Goal: Task Accomplishment & Management: Manage account settings

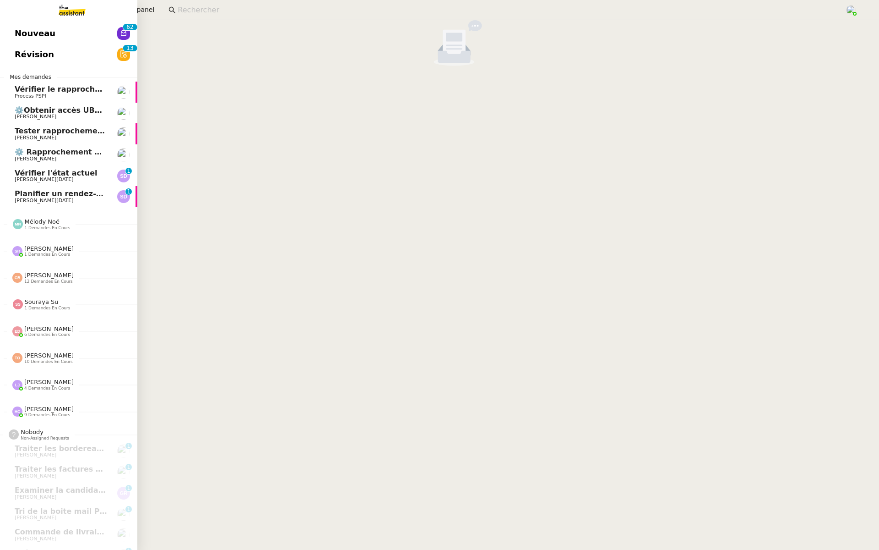
click at [116, 27] on link "Nouveau 0 1 2 3 4 5 6 7 8 9 0 1 2 3 4 5 6 7 8 9" at bounding box center [68, 33] width 137 height 21
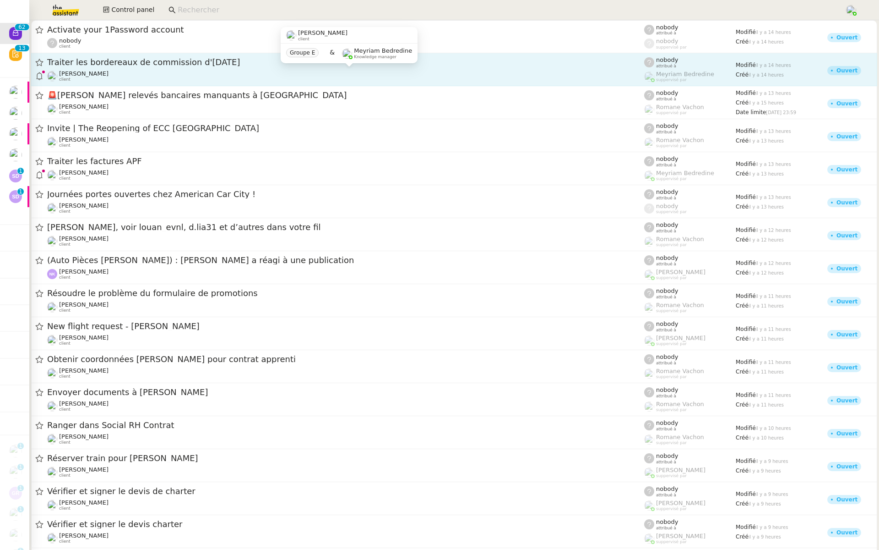
click at [170, 73] on div "Fanny Eyraud client" at bounding box center [345, 76] width 597 height 12
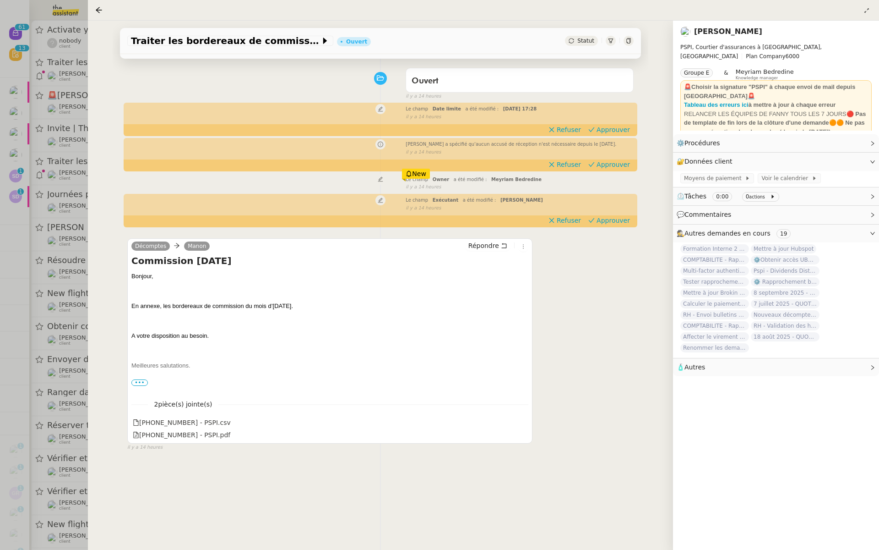
scroll to position [22, 0]
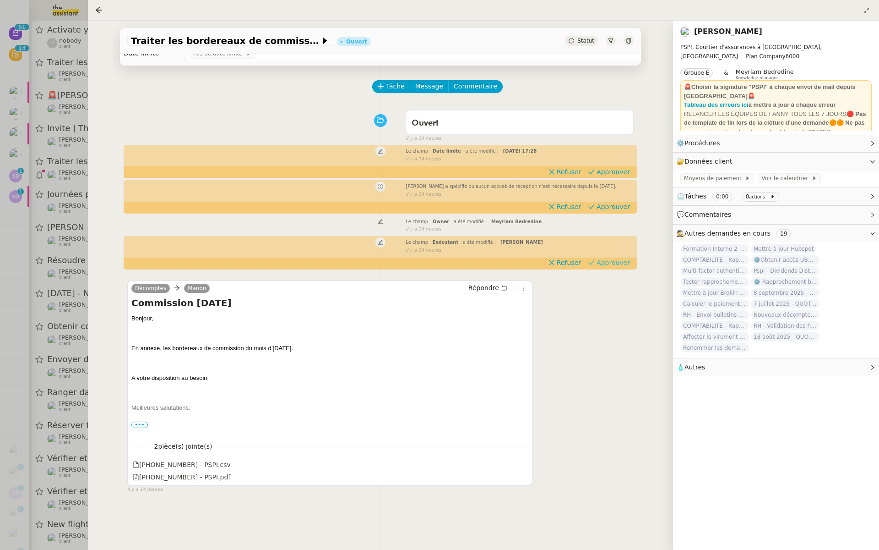
click at [618, 263] on span "Approuver" at bounding box center [613, 262] width 33 height 9
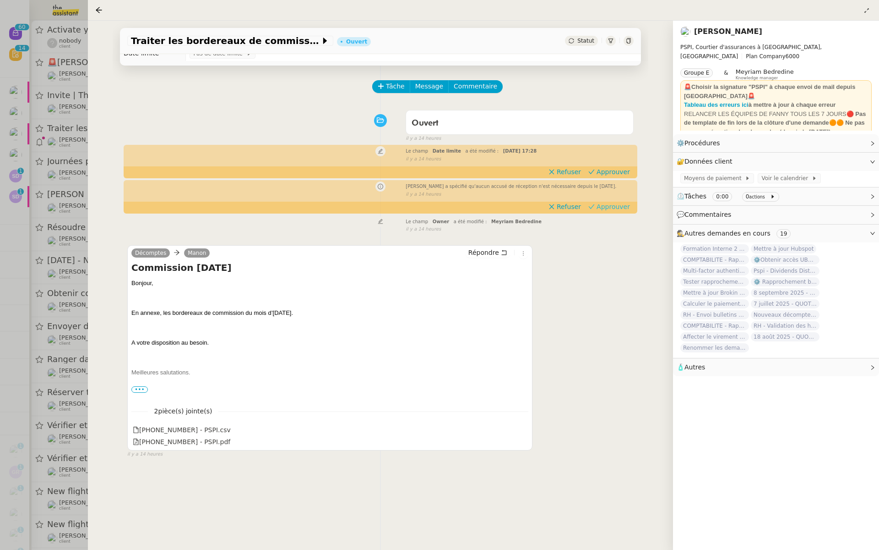
click at [616, 211] on span "Approuver" at bounding box center [613, 206] width 33 height 9
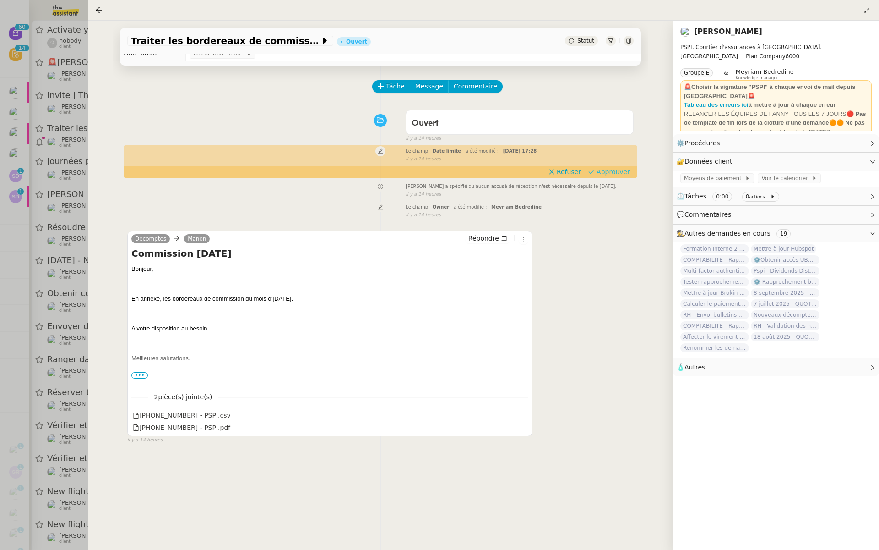
click at [621, 173] on span "Approuver" at bounding box center [613, 171] width 33 height 9
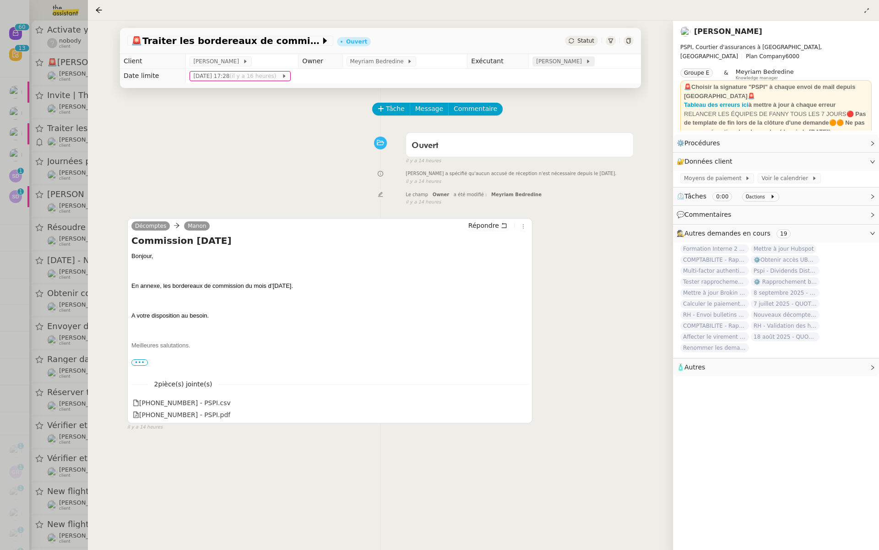
click at [562, 63] on span "[PERSON_NAME]" at bounding box center [560, 61] width 49 height 9
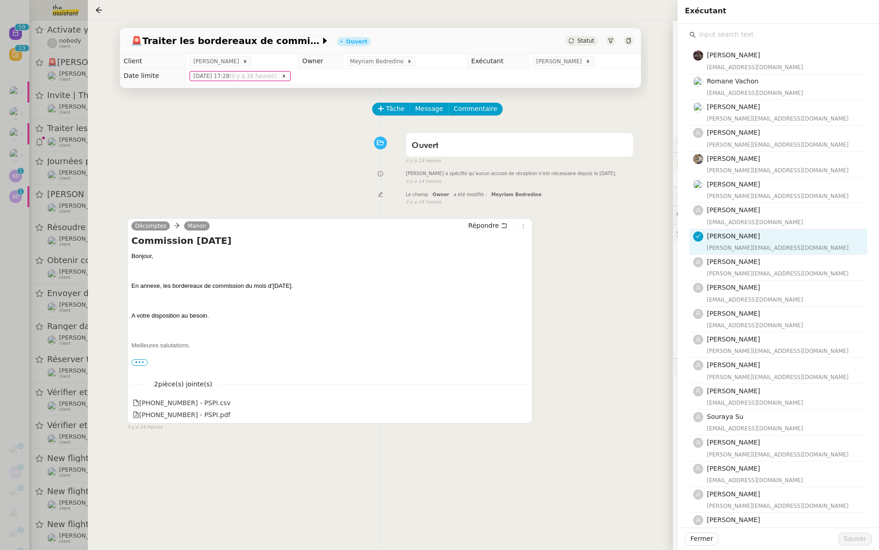
click at [710, 35] on input "text" at bounding box center [781, 34] width 171 height 12
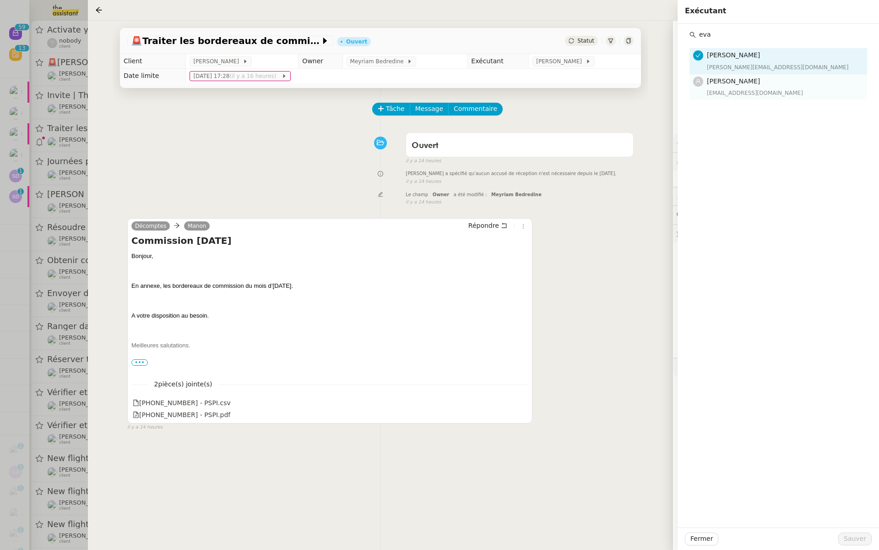
type input "eva"
click at [715, 90] on div "eva@theassistant.team" at bounding box center [784, 92] width 155 height 9
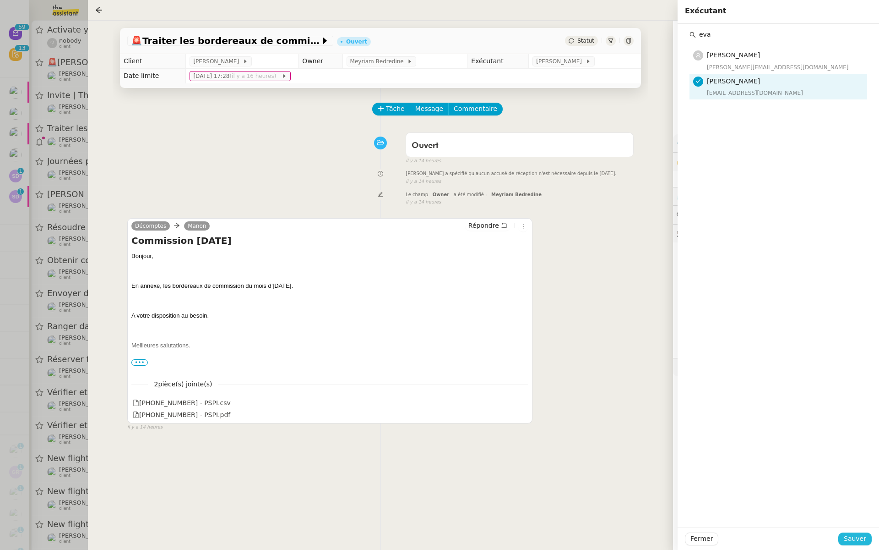
click at [860, 538] on span "Sauver" at bounding box center [855, 538] width 22 height 11
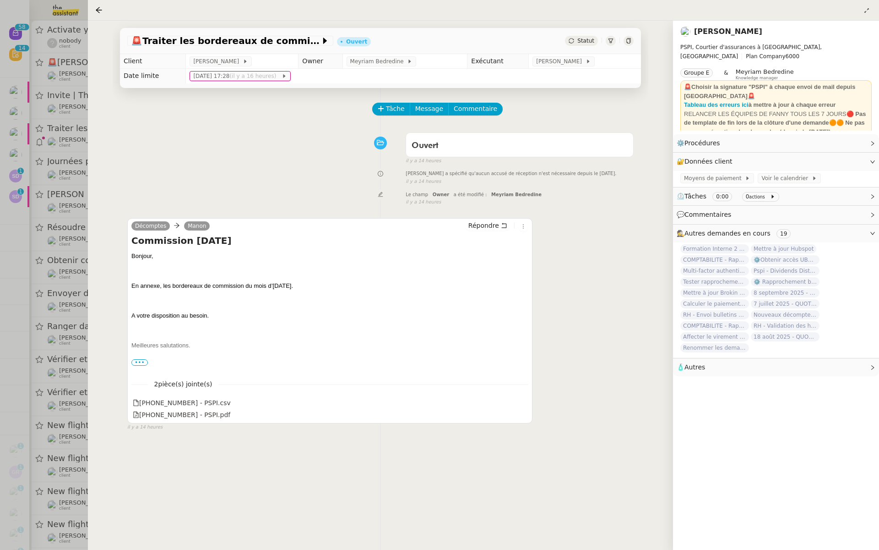
click at [84, 142] on div at bounding box center [439, 275] width 879 height 550
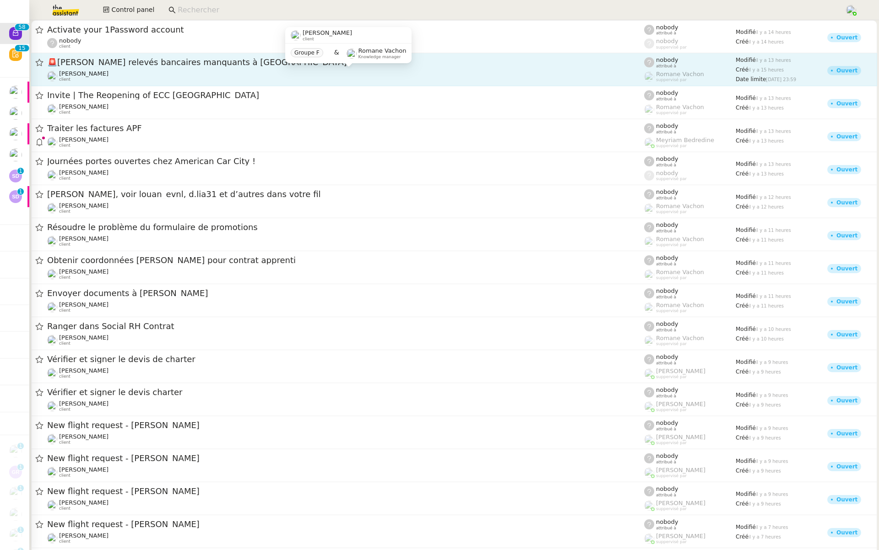
click at [140, 72] on div "Pierre Mergui client" at bounding box center [345, 76] width 597 height 12
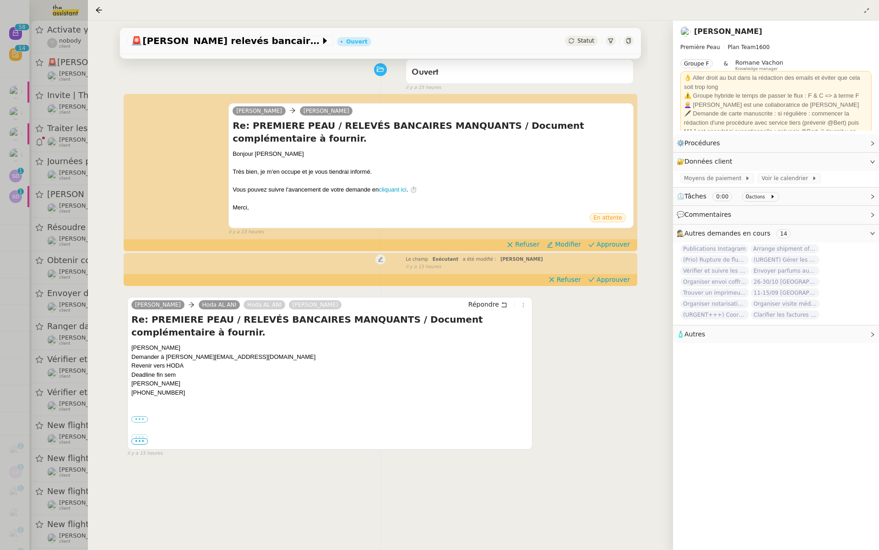
scroll to position [88, 0]
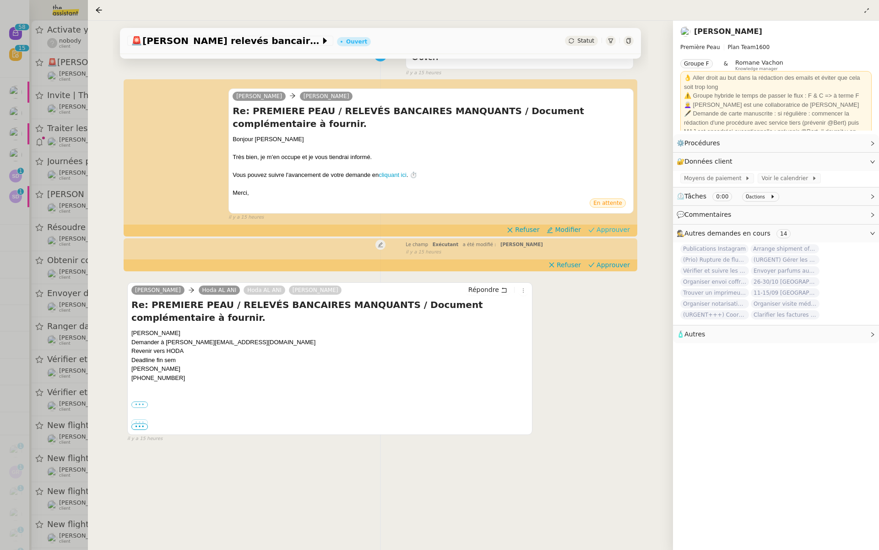
click at [616, 229] on span "Approuver" at bounding box center [613, 229] width 33 height 9
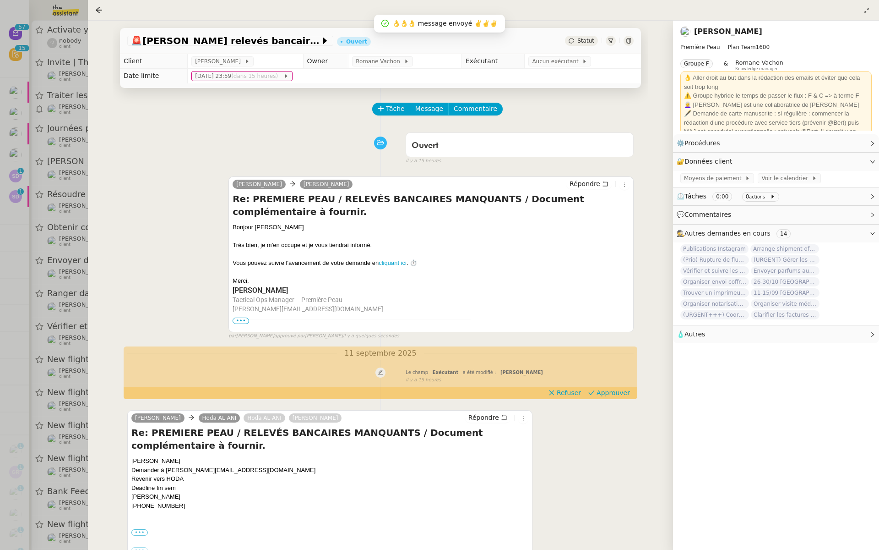
scroll to position [1, 0]
click at [610, 392] on span "Approuver" at bounding box center [613, 391] width 33 height 9
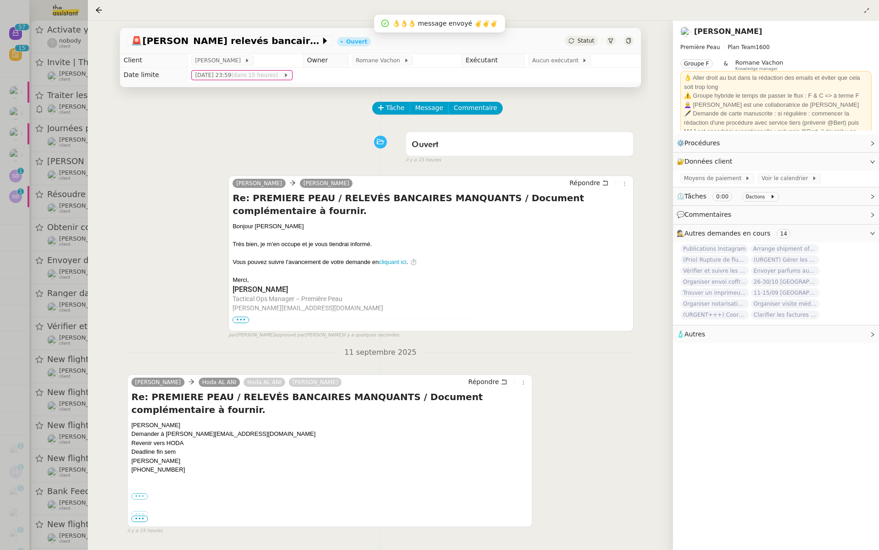
click at [80, 234] on div at bounding box center [439, 275] width 879 height 550
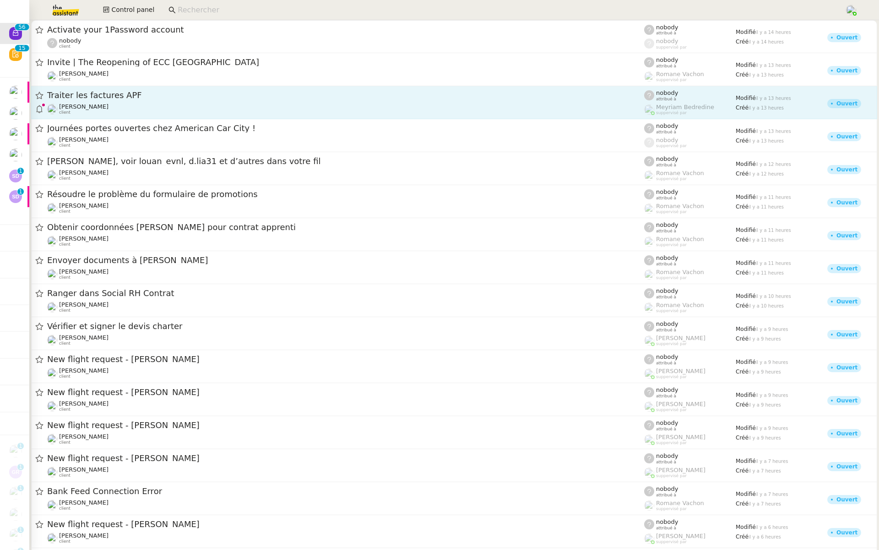
click at [124, 97] on span "Traiter les factures APF" at bounding box center [345, 95] width 597 height 8
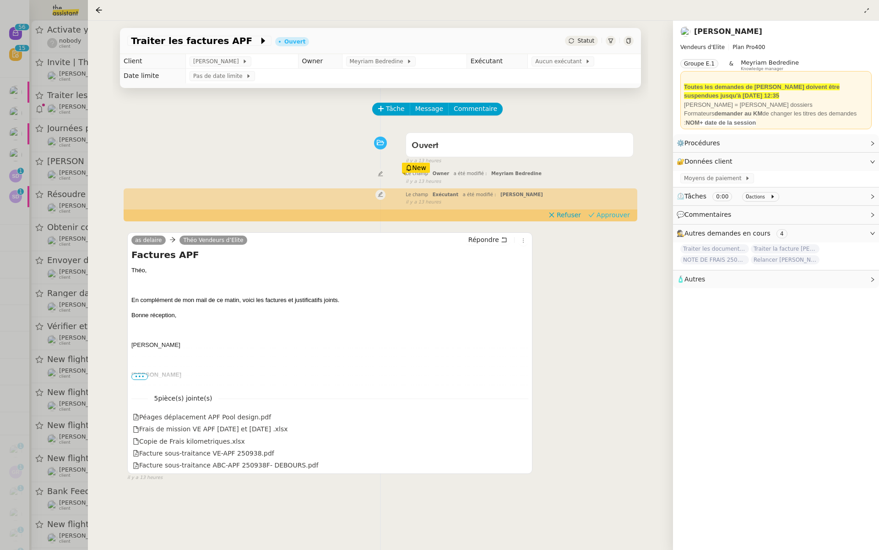
click at [617, 216] on span "Approuver" at bounding box center [613, 214] width 33 height 9
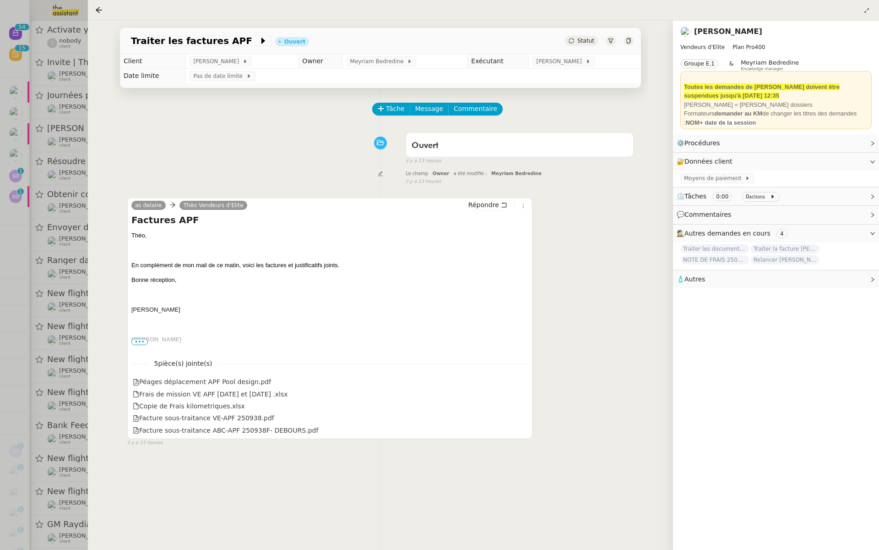
click at [0, 267] on div at bounding box center [439, 275] width 879 height 550
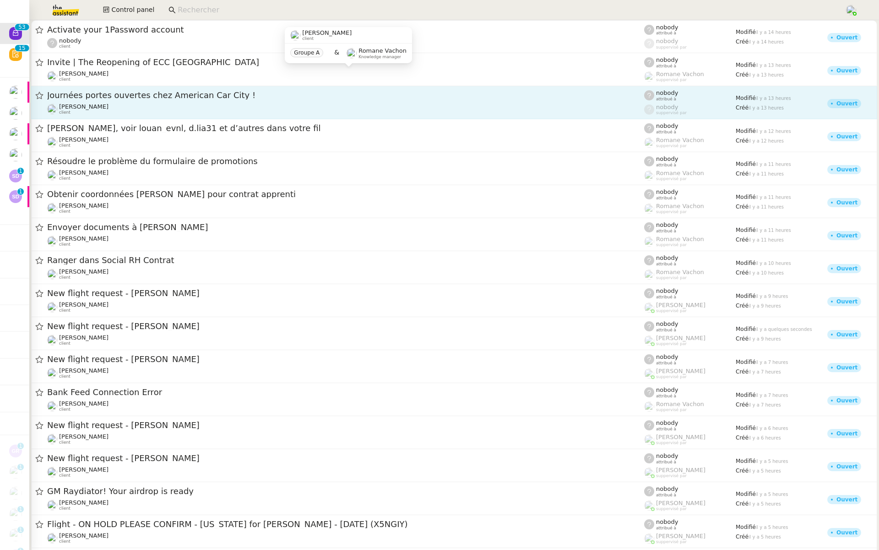
click at [340, 104] on div "Nelson Wilmotte client" at bounding box center [345, 109] width 597 height 12
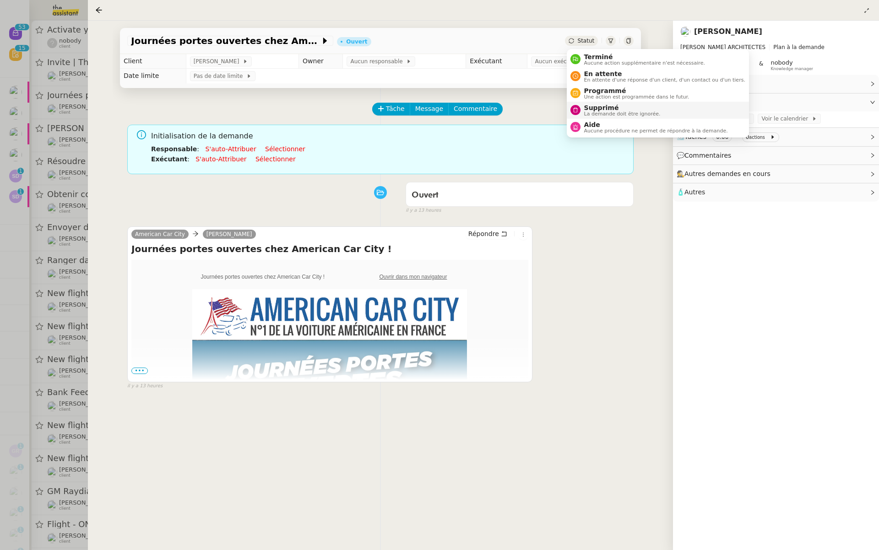
click at [585, 114] on span "La demande doit être ignorée." at bounding box center [622, 113] width 76 height 5
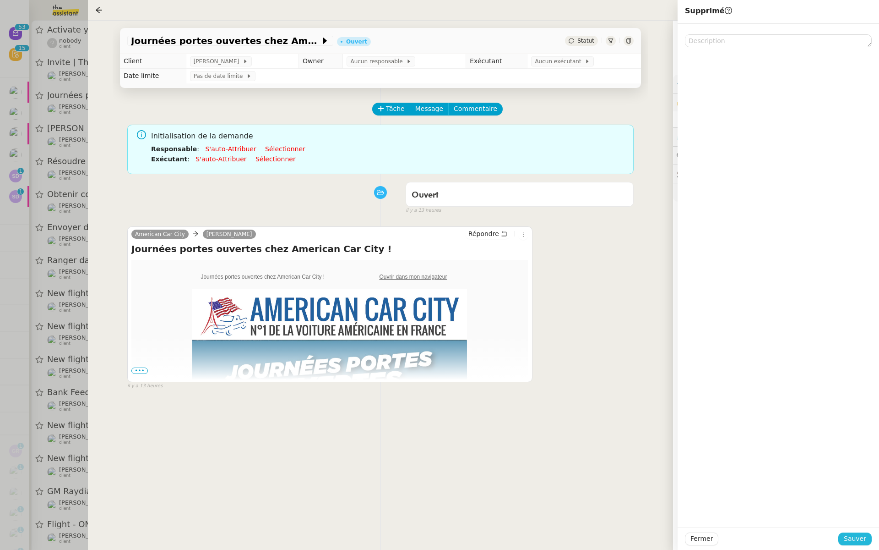
click at [857, 536] on span "Sauver" at bounding box center [855, 538] width 22 height 11
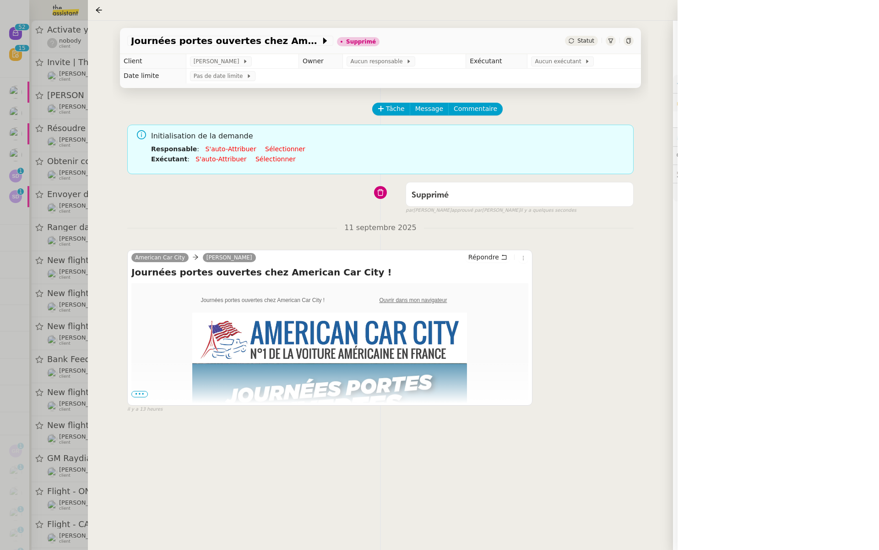
click at [37, 166] on div at bounding box center [439, 275] width 879 height 550
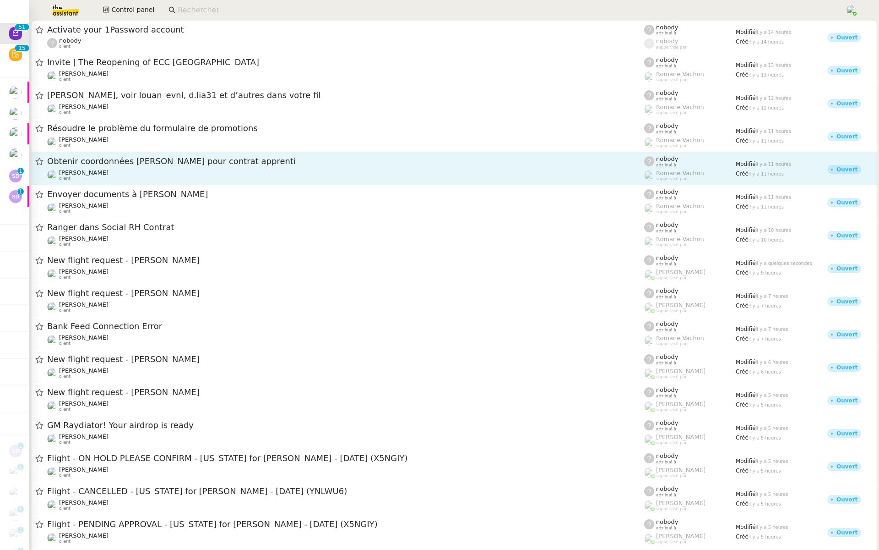
click at [219, 164] on span "Obtenir coordonnées [PERSON_NAME] pour contrat apprenti" at bounding box center [345, 161] width 597 height 8
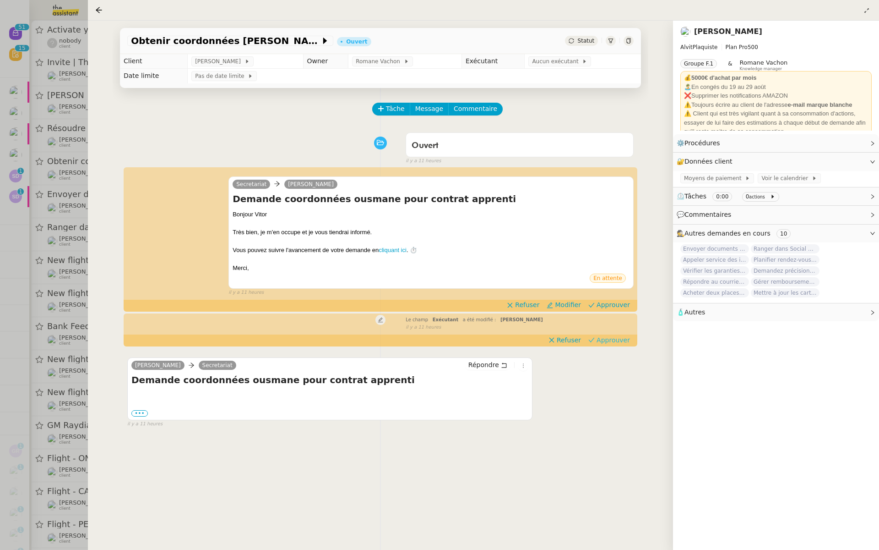
click at [622, 338] on span "Approuver" at bounding box center [613, 339] width 33 height 9
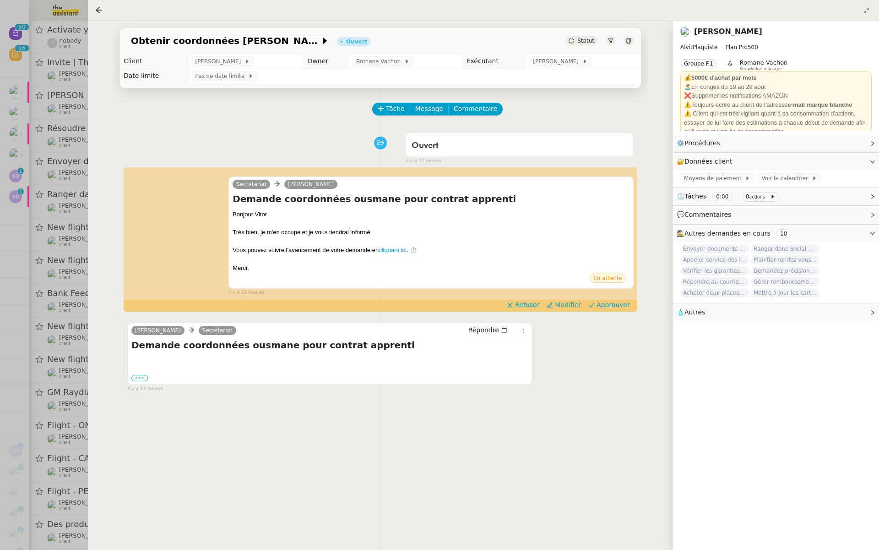
click at [136, 375] on label "•••" at bounding box center [139, 378] width 16 height 6
click at [0, 0] on input "•••" at bounding box center [0, 0] width 0 height 0
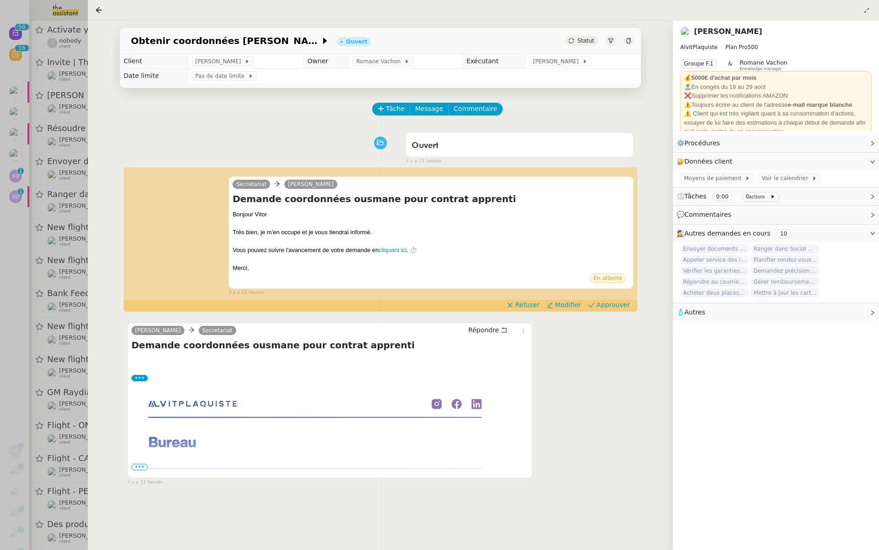
scroll to position [85, 0]
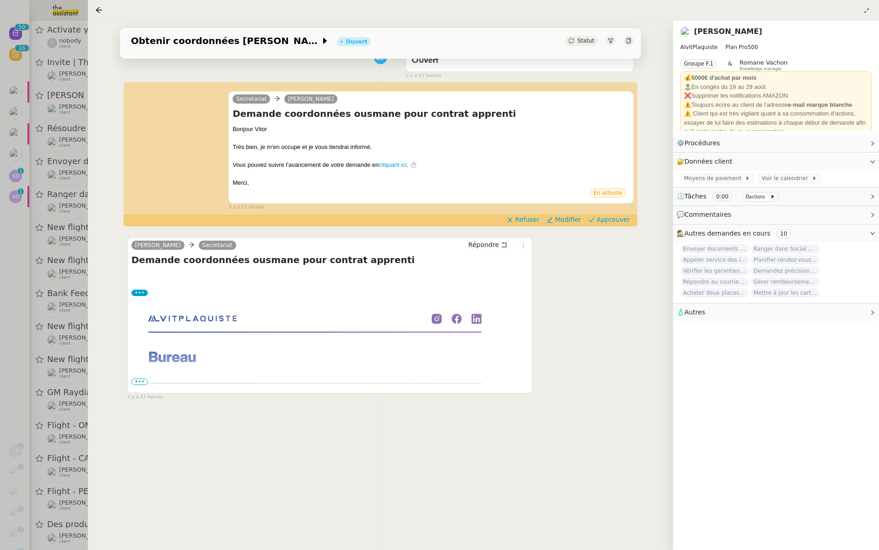
click at [141, 379] on span "•••" at bounding box center [139, 381] width 16 height 6
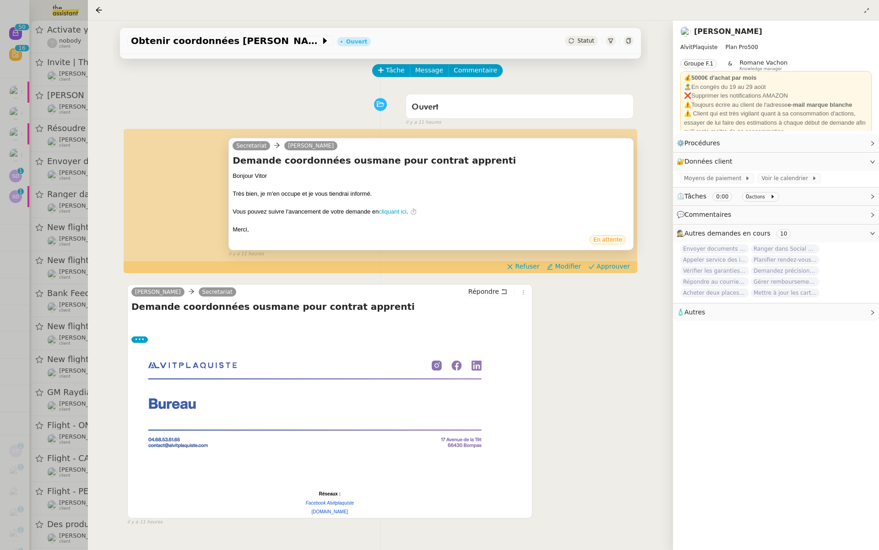
scroll to position [10, 0]
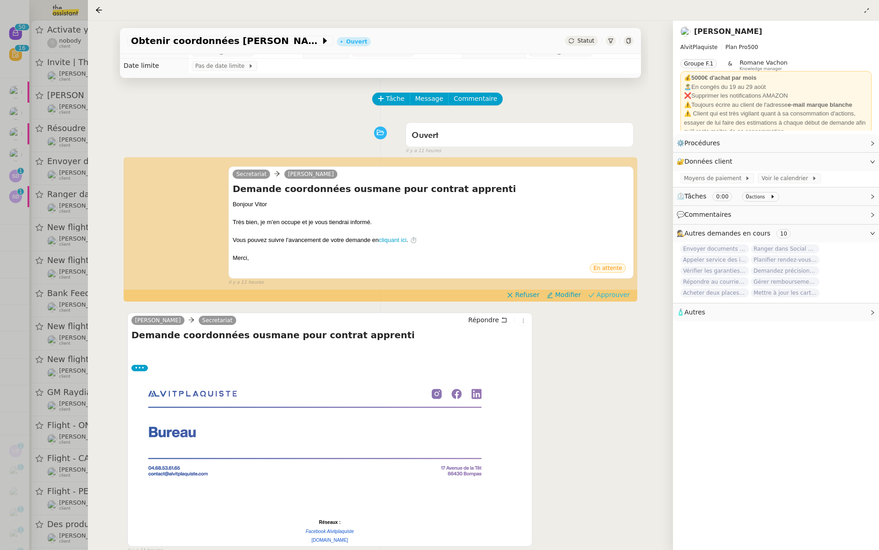
click at [622, 295] on span "Approuver" at bounding box center [613, 294] width 33 height 9
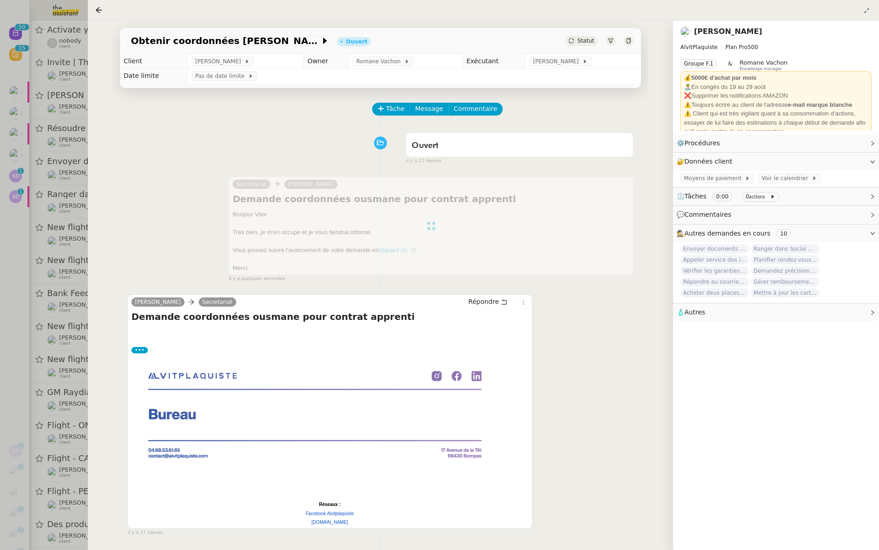
click at [76, 170] on div at bounding box center [439, 275] width 879 height 550
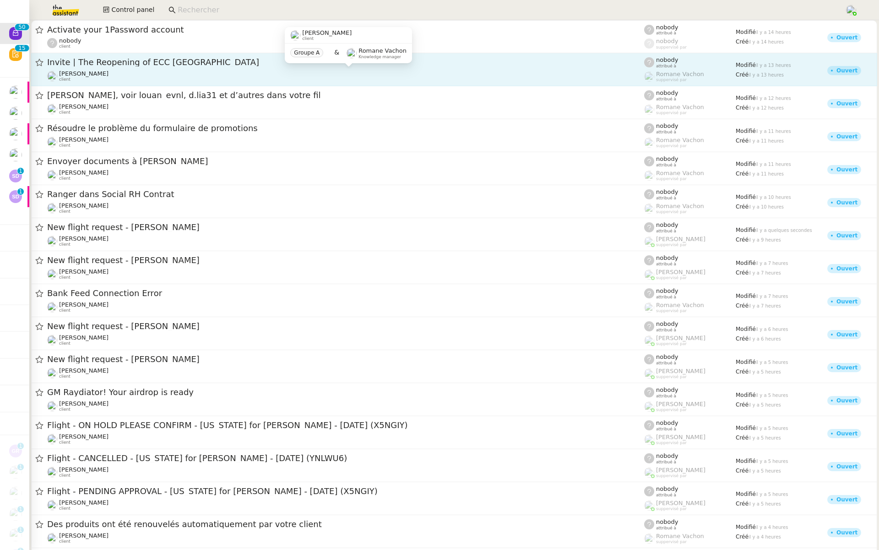
click at [241, 71] on div "Gabrielle Tavernier client" at bounding box center [345, 76] width 597 height 12
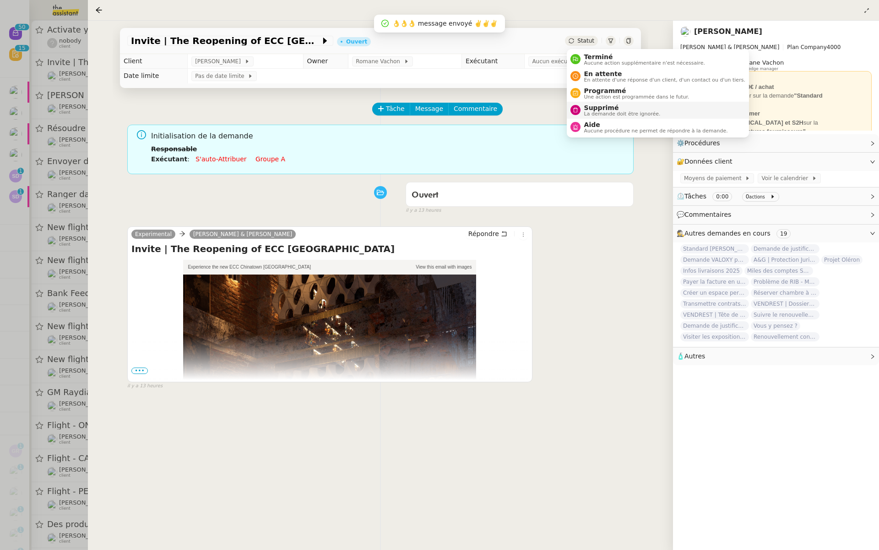
click at [592, 110] on span "Supprimé" at bounding box center [622, 107] width 76 height 7
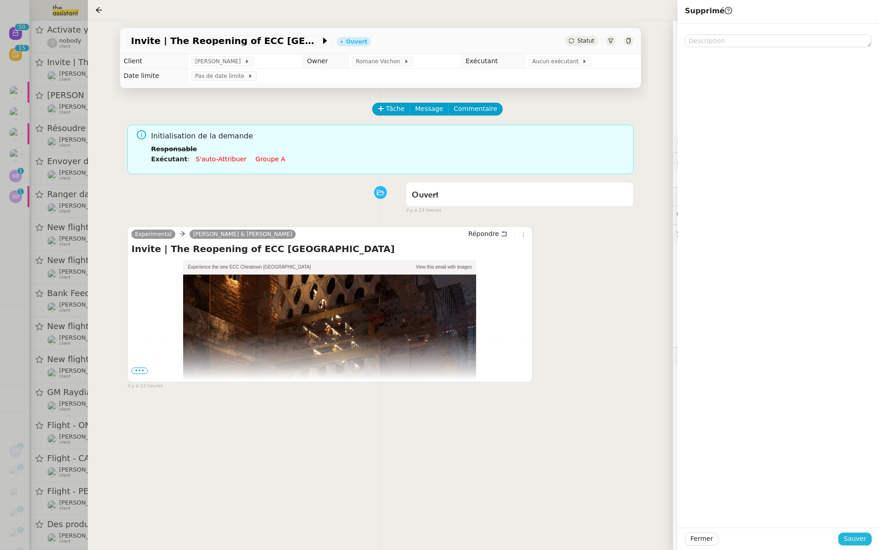
click at [849, 535] on span "Sauver" at bounding box center [855, 538] width 22 height 11
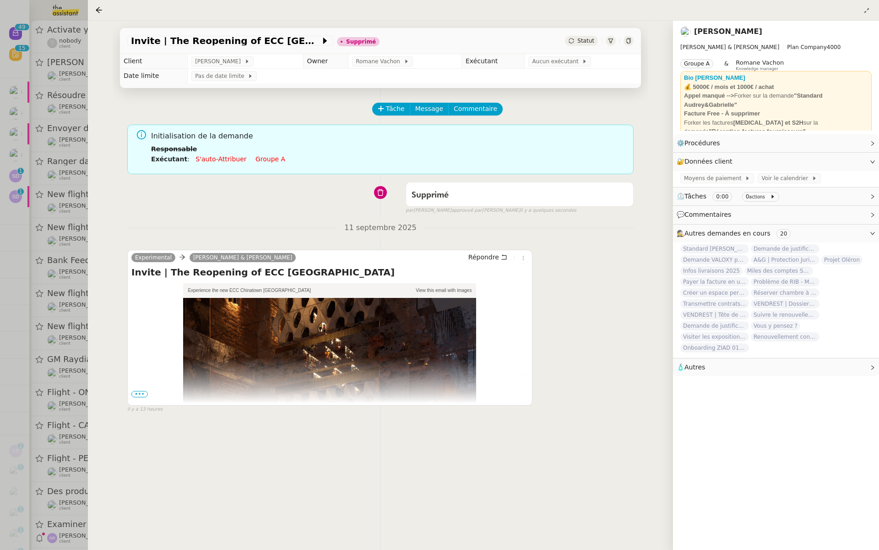
click at [25, 97] on div at bounding box center [439, 275] width 879 height 550
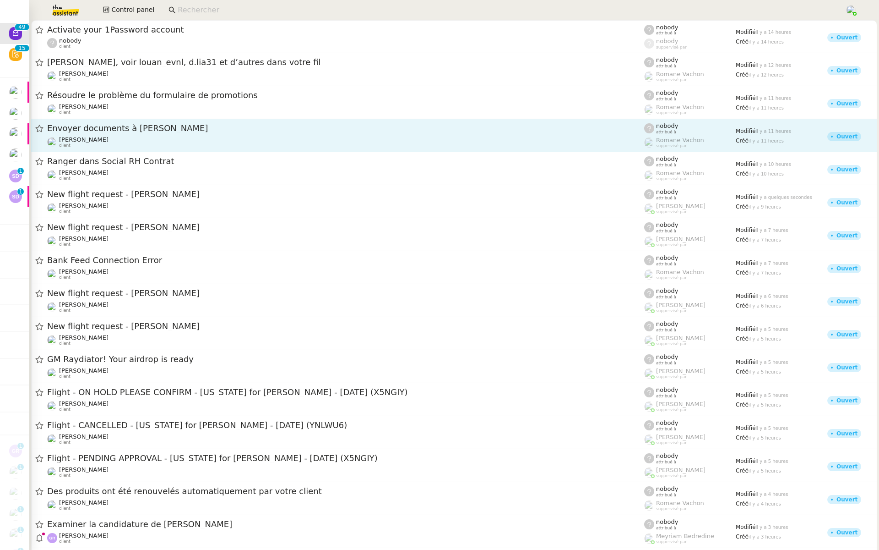
click at [222, 135] on div "Envoyer documents à Lucas Vidal Vitor Alvites client" at bounding box center [345, 135] width 597 height 25
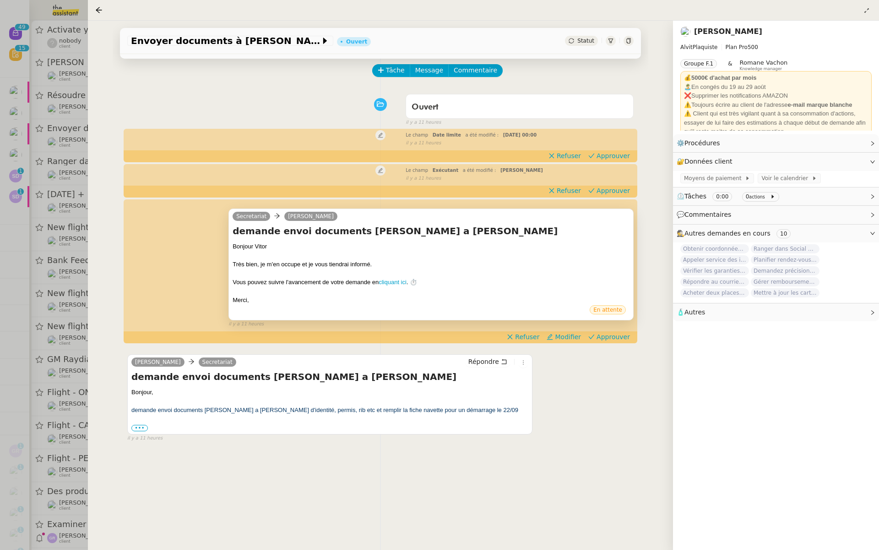
scroll to position [79, 0]
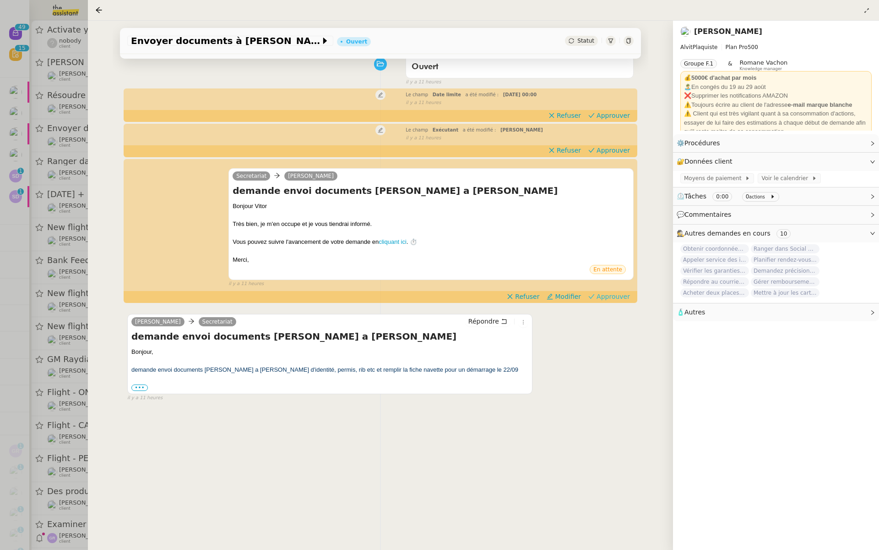
click at [616, 296] on span "Approuver" at bounding box center [613, 296] width 33 height 9
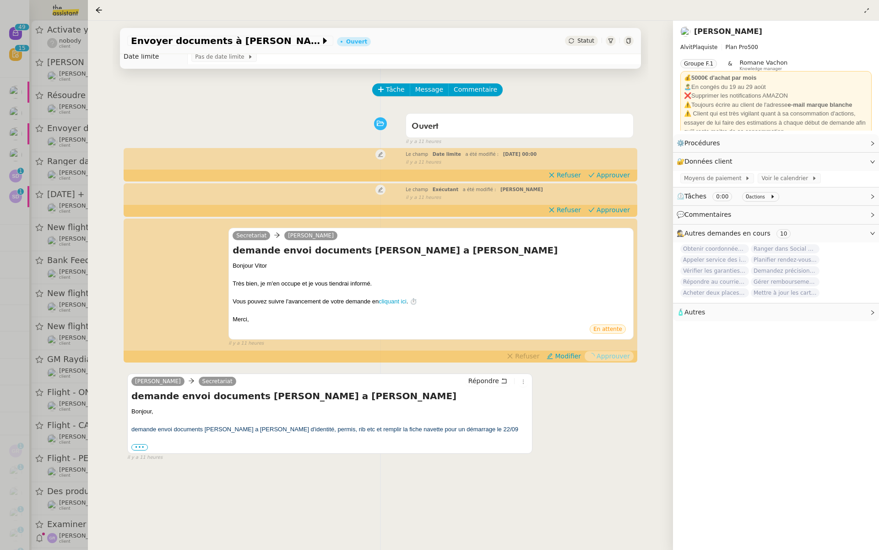
scroll to position [0, 0]
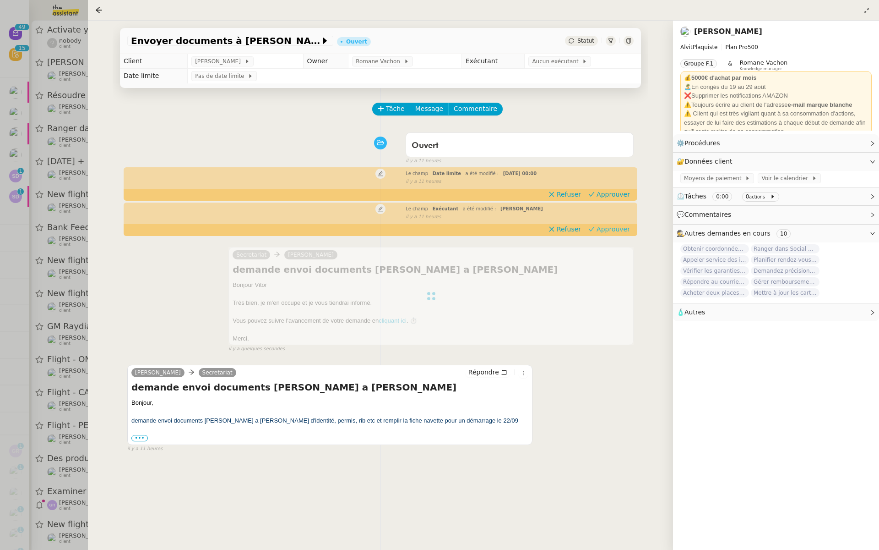
click at [614, 229] on span "Approuver" at bounding box center [613, 228] width 33 height 9
click at [620, 194] on span "Approuver" at bounding box center [613, 194] width 33 height 9
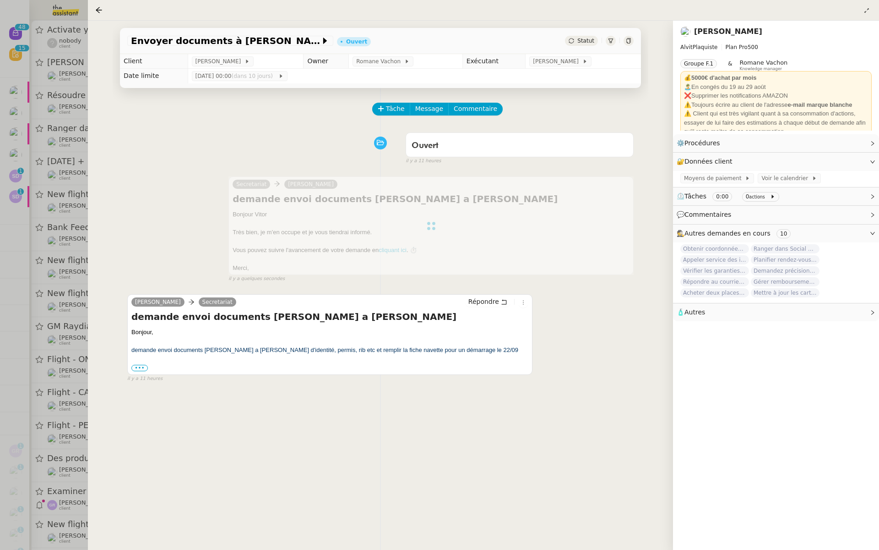
click at [70, 153] on div at bounding box center [439, 275] width 879 height 550
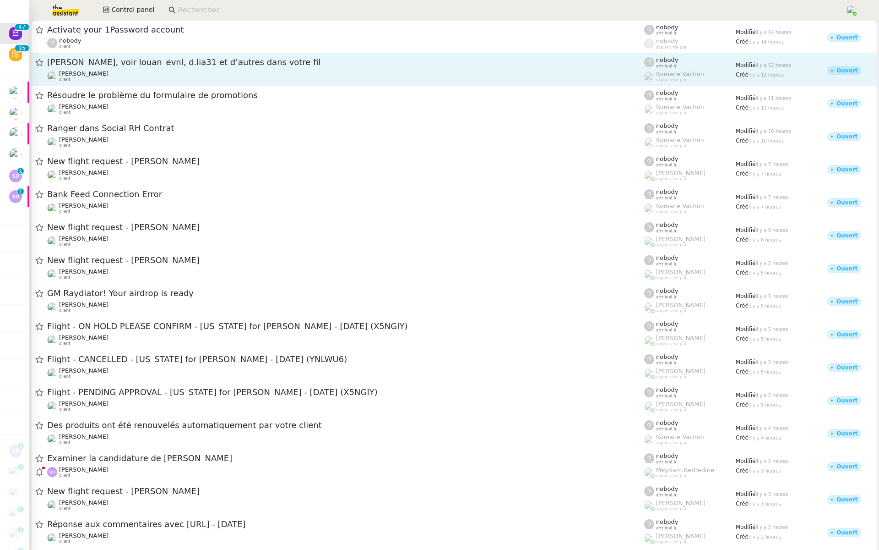
click at [198, 65] on span "Camillegcadeau, voir louan_evnl, d.lia31 et d’autres dans votre fil" at bounding box center [345, 62] width 597 height 8
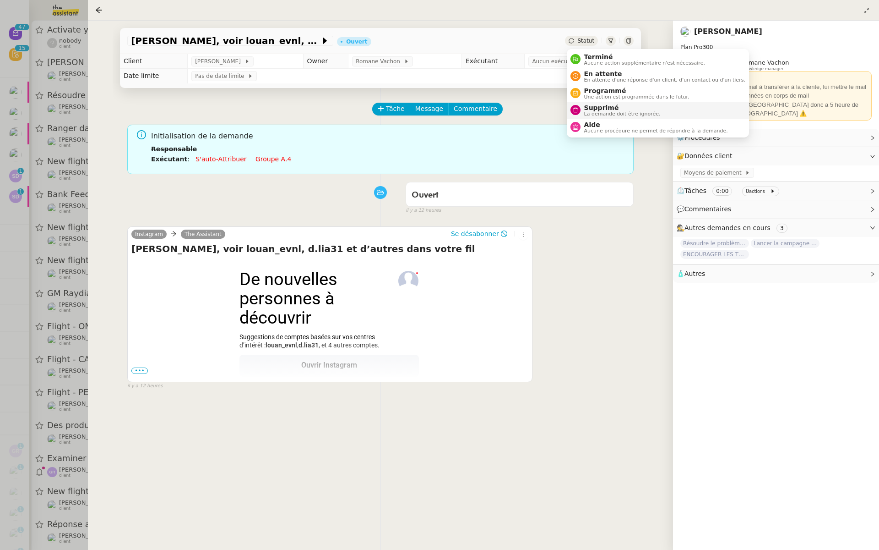
click at [588, 112] on span "La demande doit être ignorée." at bounding box center [622, 113] width 76 height 5
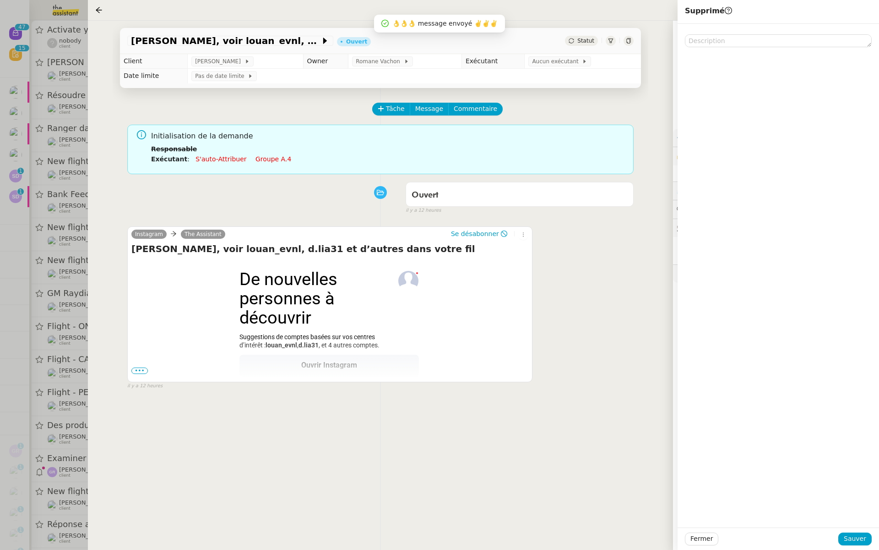
click at [852, 547] on div "Fermer Sauver" at bounding box center [779, 538] width 202 height 22
click at [855, 537] on span "Sauver" at bounding box center [855, 538] width 22 height 11
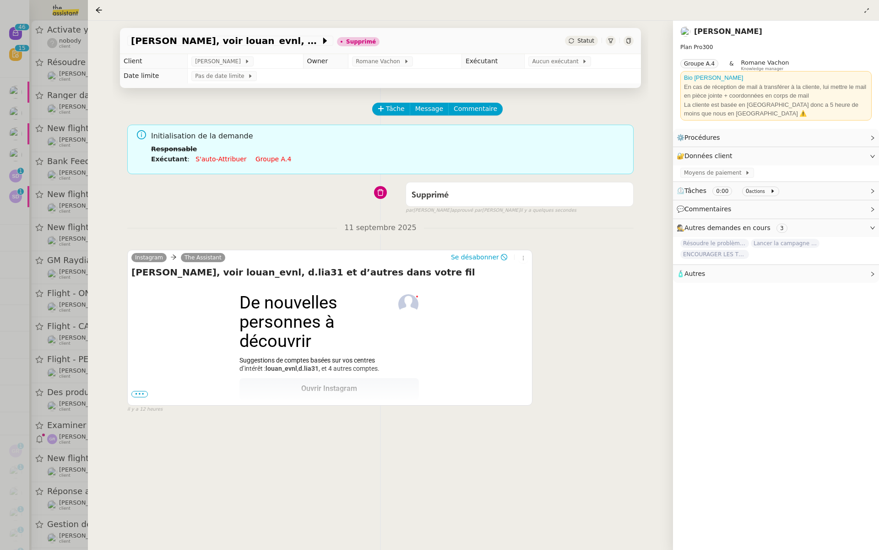
click at [52, 219] on div at bounding box center [439, 275] width 879 height 550
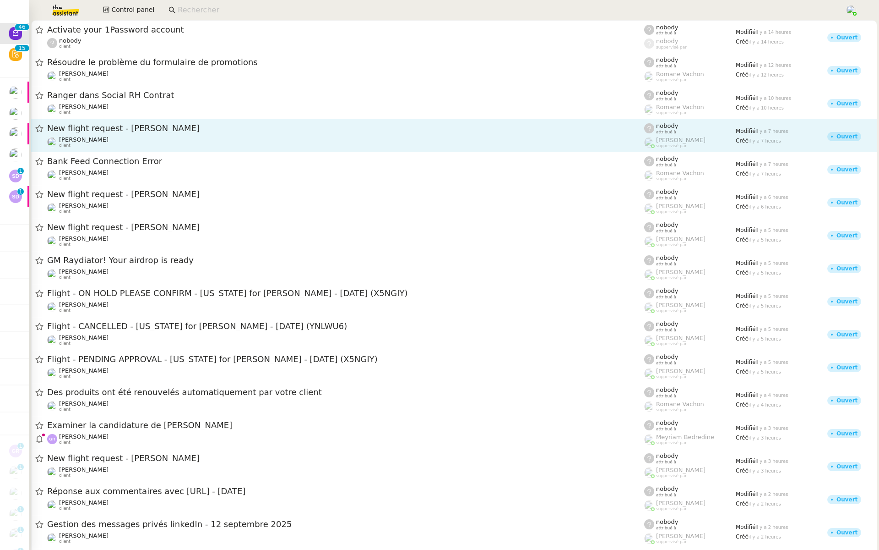
click at [188, 130] on span "New flight request - Joe Copeland" at bounding box center [345, 128] width 597 height 8
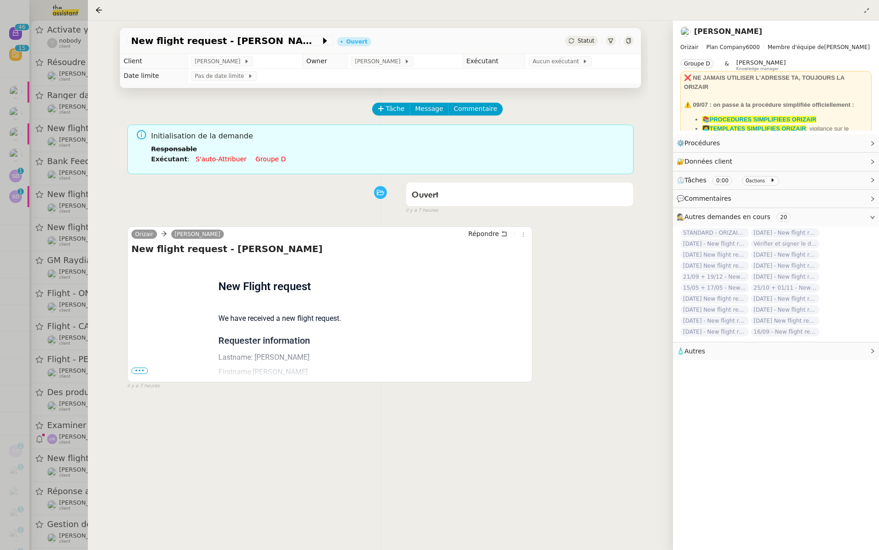
click at [138, 370] on span "•••" at bounding box center [139, 370] width 16 height 6
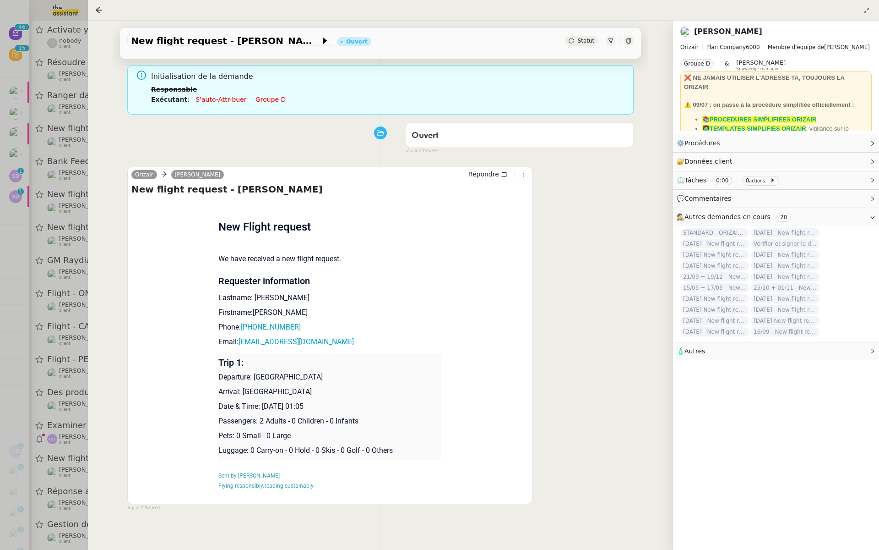
scroll to position [117, 0]
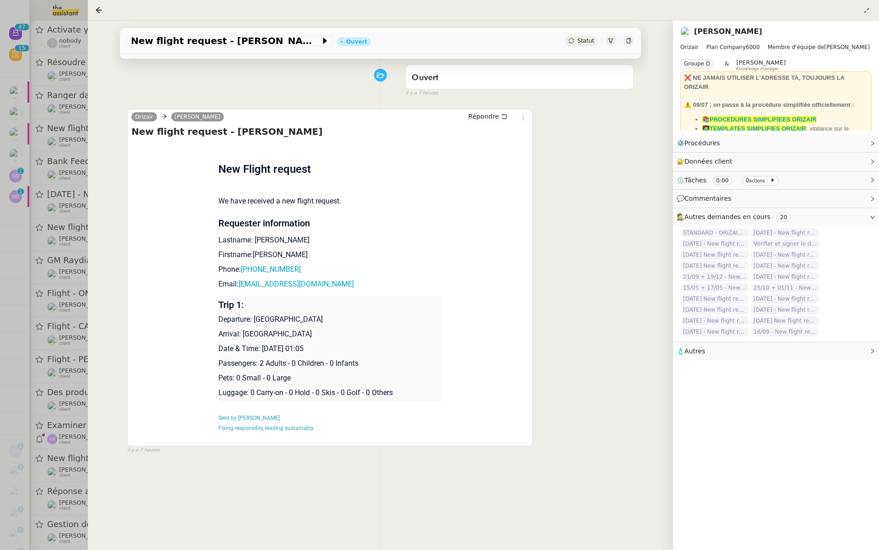
drag, startPoint x: 313, startPoint y: 349, endPoint x: 261, endPoint y: 352, distance: 52.3
click at [261, 352] on p "Date & Time: 22nd May 2026 01:05" at bounding box center [329, 348] width 223 height 11
copy p "22nd May 2026"
click at [132, 38] on span "New flight request - Joe Copeland" at bounding box center [226, 40] width 190 height 9
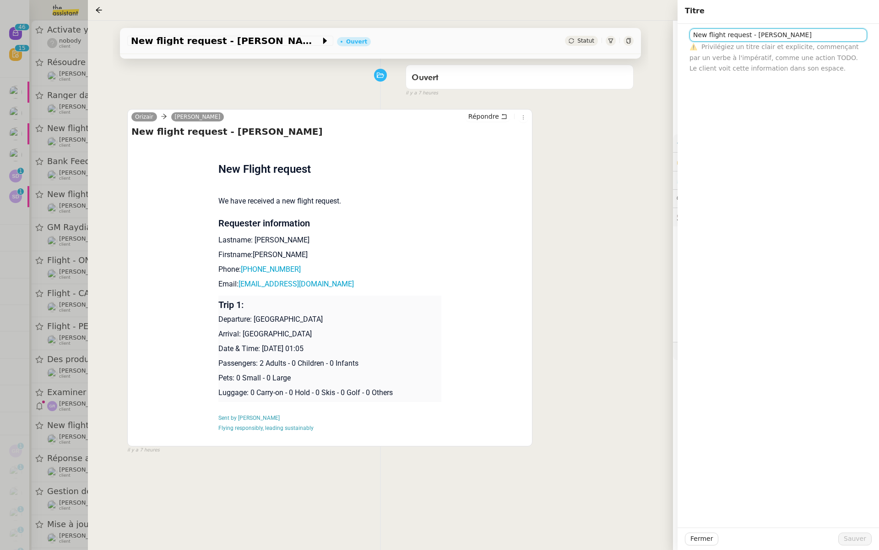
click at [692, 36] on input "New flight request - Joe Copeland" at bounding box center [779, 34] width 178 height 13
paste input "22nd May 2026"
type input "[DATE] - New flight request - [PERSON_NAME]"
click at [854, 538] on span "Sauver" at bounding box center [855, 538] width 22 height 11
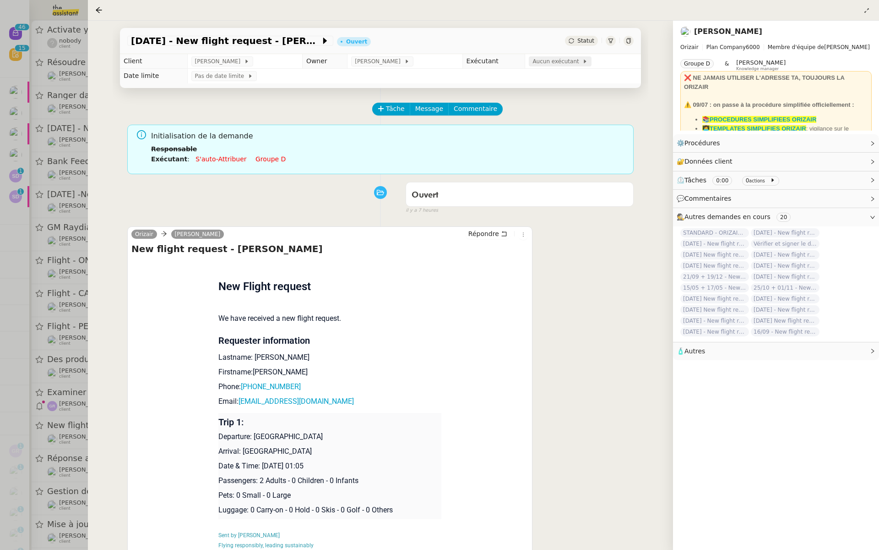
click at [535, 63] on span "Aucun exécutant" at bounding box center [558, 61] width 50 height 9
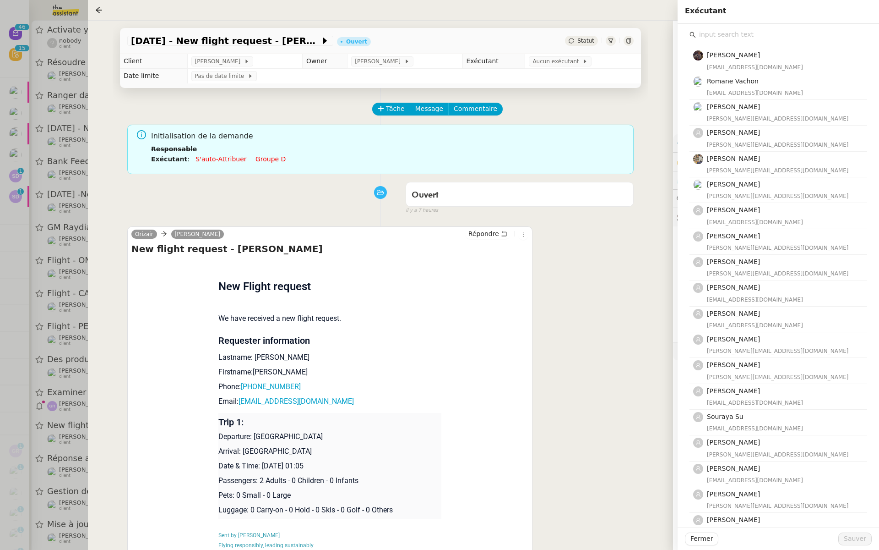
click at [741, 34] on input "text" at bounding box center [781, 34] width 171 height 12
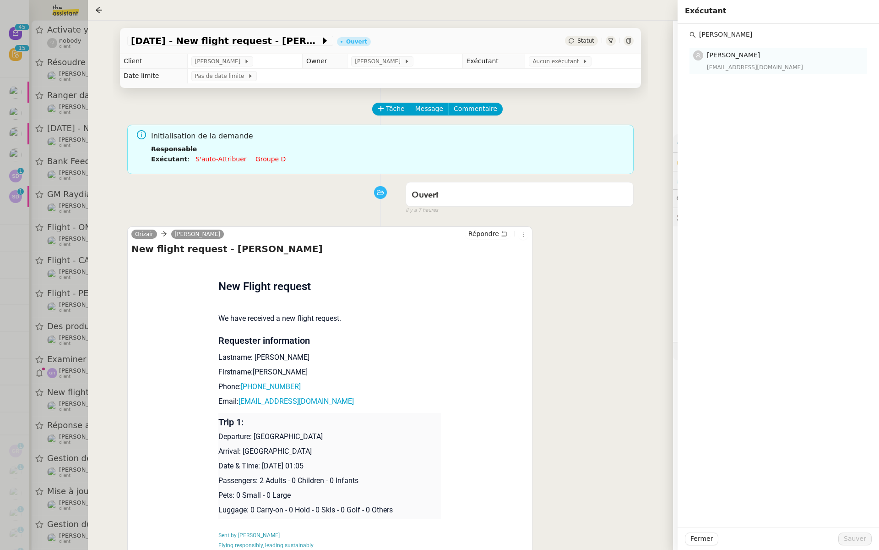
type input "pauline j"
click at [743, 63] on div "paulinej@team.theassistant.com" at bounding box center [784, 67] width 155 height 9
click at [855, 540] on span "Sauver" at bounding box center [855, 538] width 22 height 11
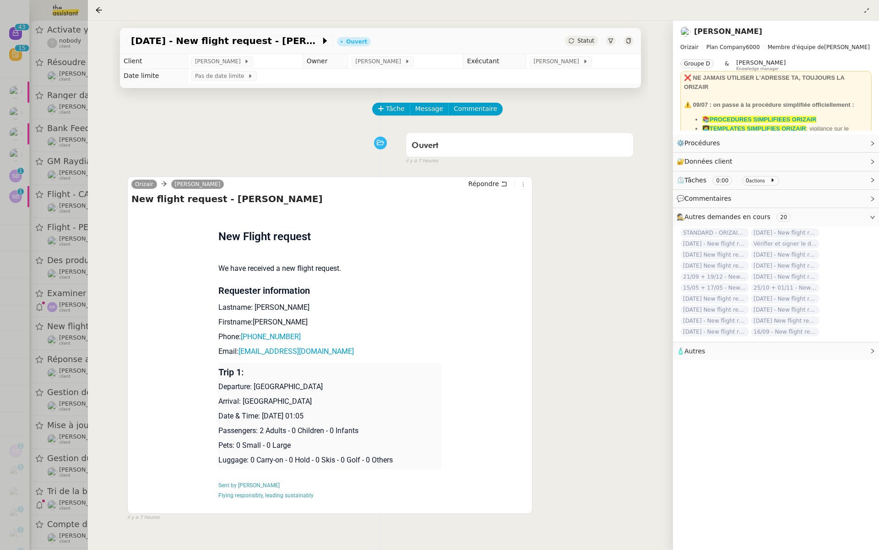
click at [78, 111] on div at bounding box center [439, 275] width 879 height 550
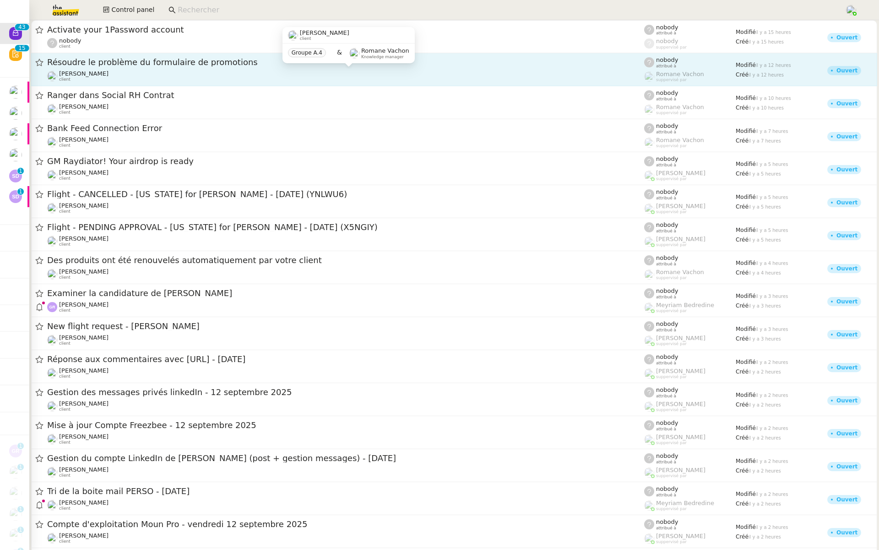
click at [188, 64] on span "Résoudre le problème du formulaire de promotions" at bounding box center [345, 62] width 597 height 8
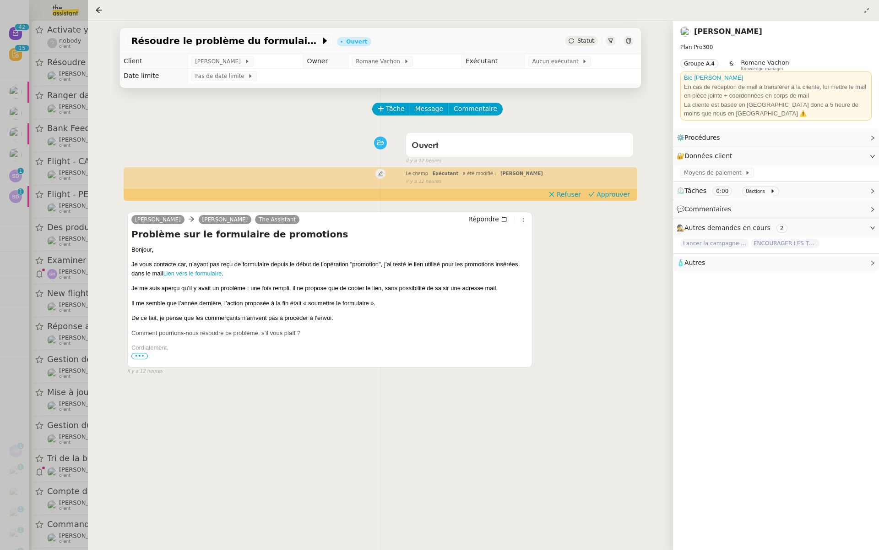
click at [137, 353] on span "•••" at bounding box center [139, 356] width 16 height 6
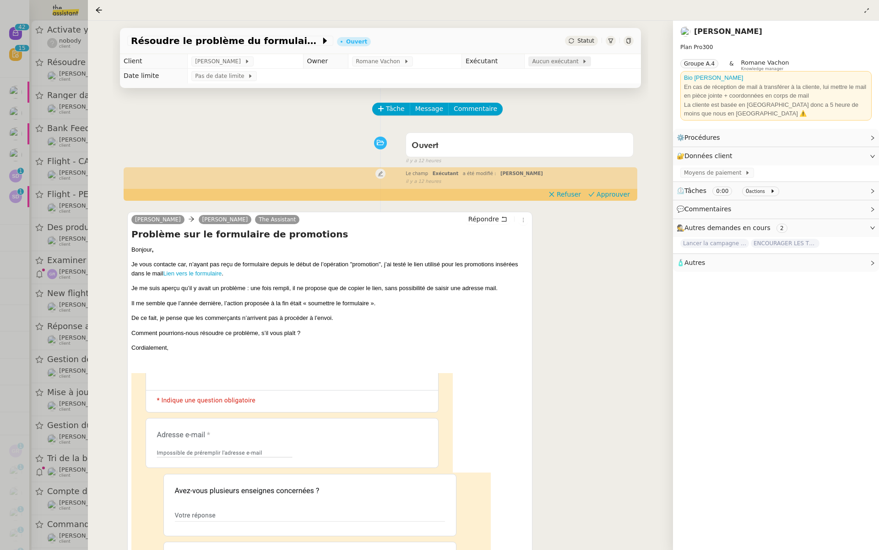
click at [553, 63] on span "Aucun exécutant" at bounding box center [557, 61] width 50 height 9
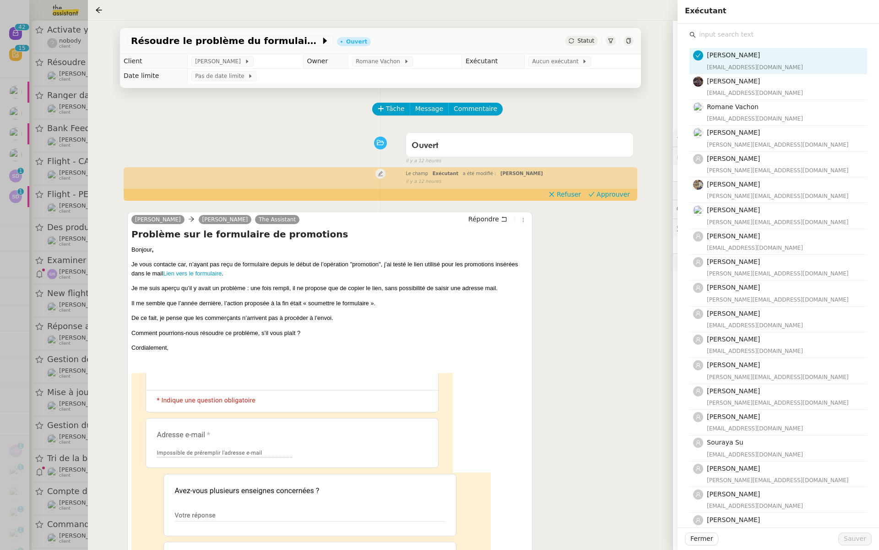
click at [563, 106] on div "Tâche Message Commentaire" at bounding box center [503, 114] width 261 height 22
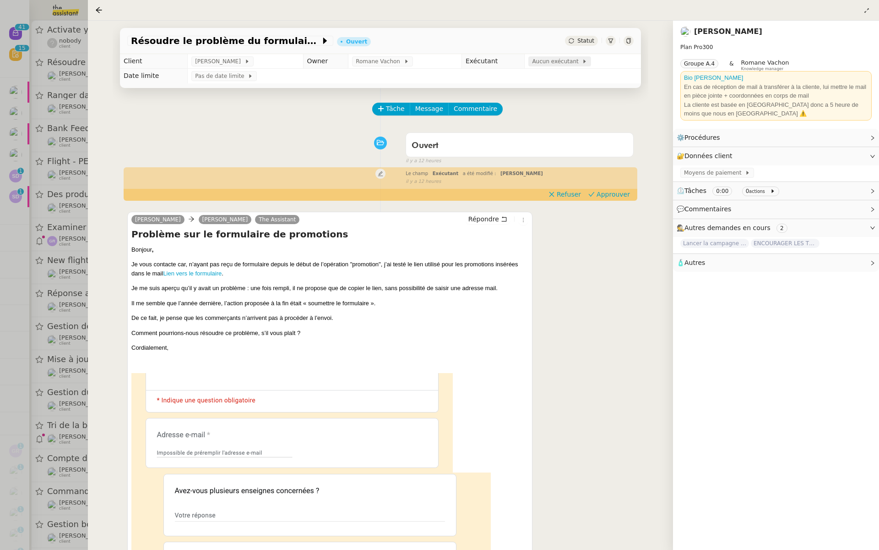
click at [552, 62] on span "Aucun exécutant" at bounding box center [557, 61] width 50 height 9
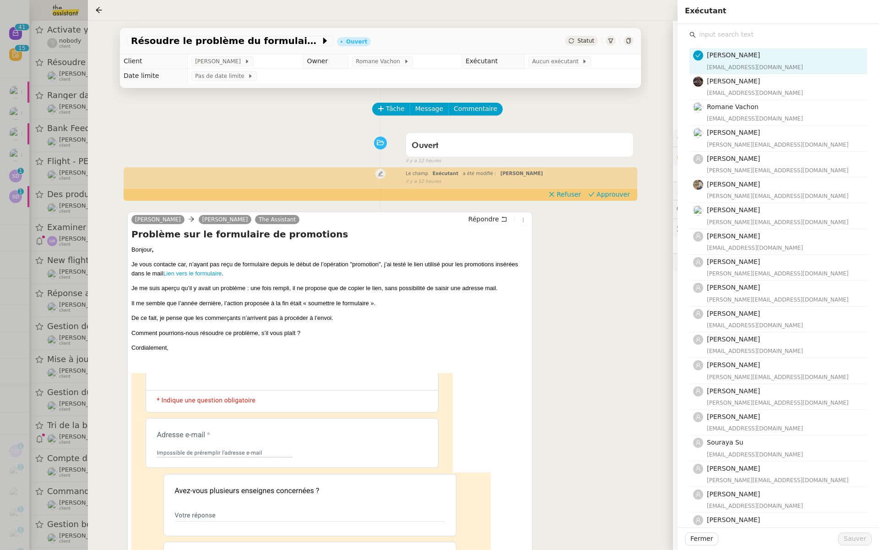
click at [747, 36] on input "text" at bounding box center [781, 34] width 171 height 12
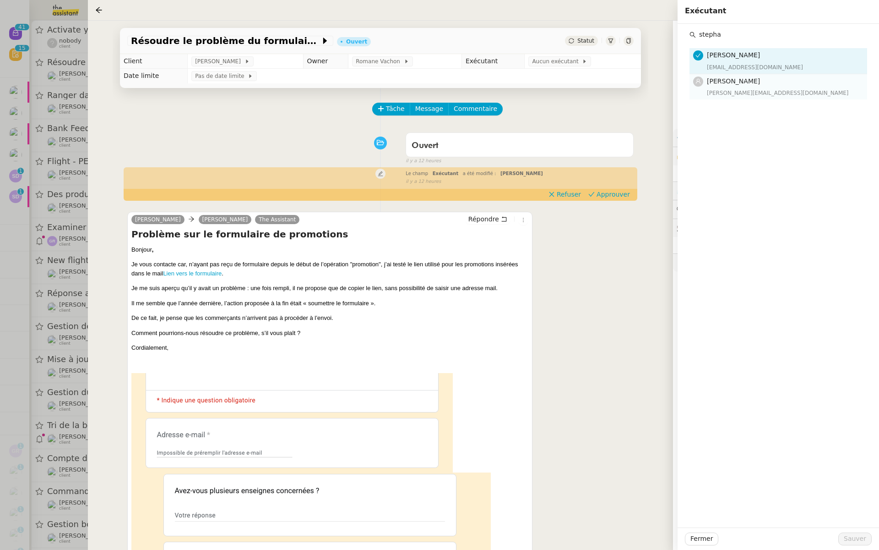
type input "stepha"
click at [741, 90] on div "stephanie@theassistant.team" at bounding box center [784, 92] width 155 height 9
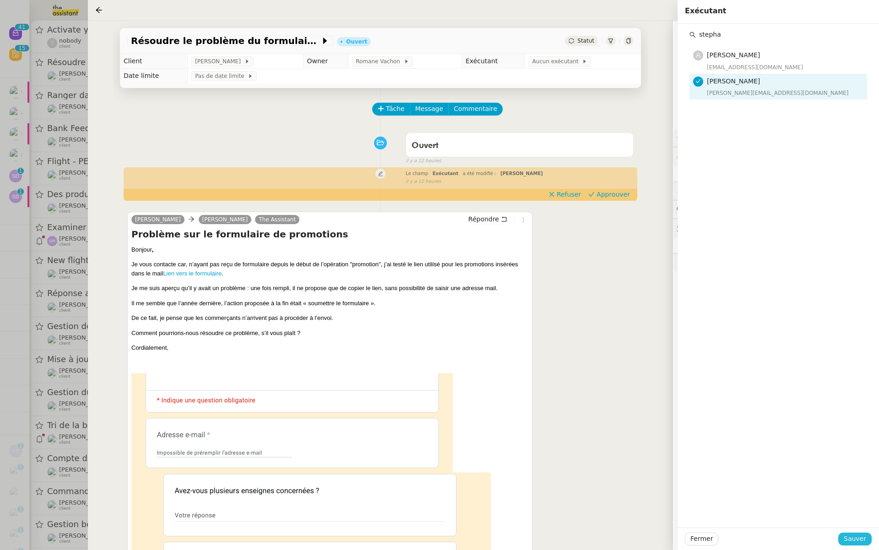
click at [857, 540] on span "Sauver" at bounding box center [855, 538] width 22 height 11
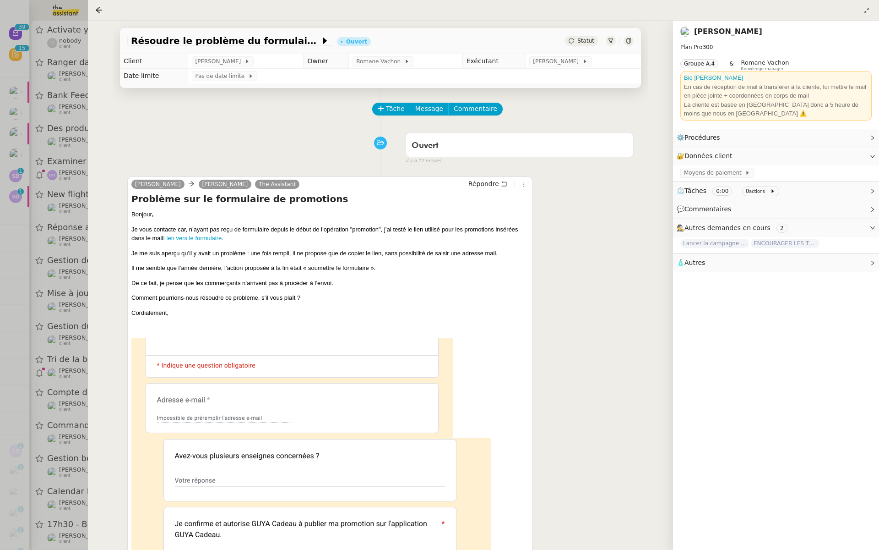
click at [79, 152] on div at bounding box center [439, 275] width 879 height 550
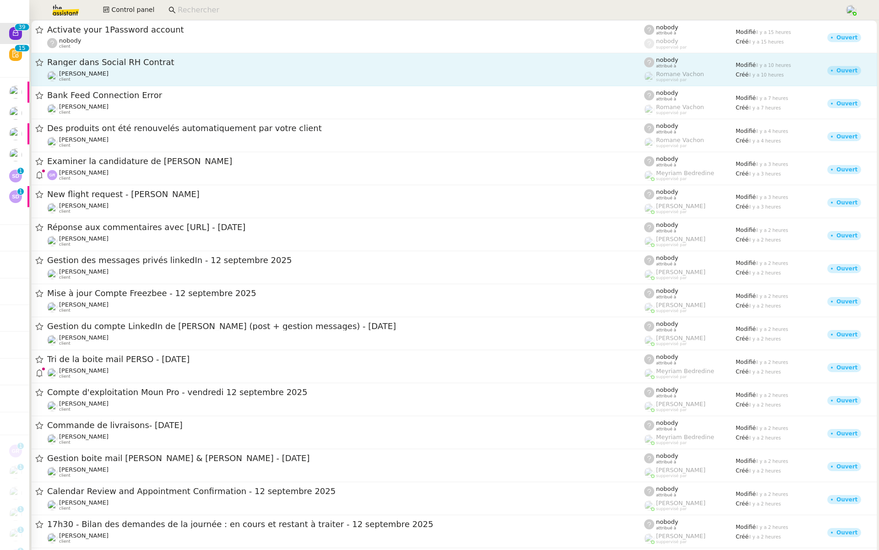
click at [248, 65] on span "Ranger dans Social RH Contrat" at bounding box center [345, 62] width 597 height 8
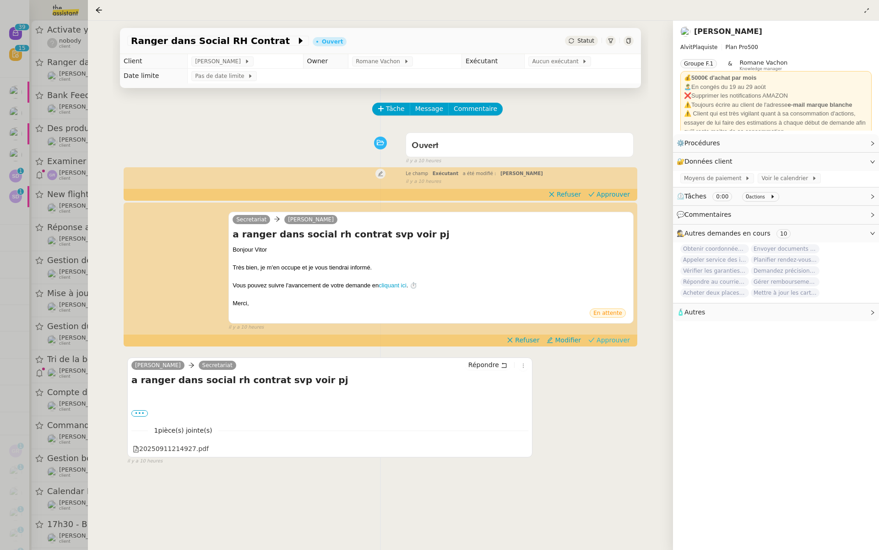
click at [616, 341] on span "Approuver" at bounding box center [613, 339] width 33 height 9
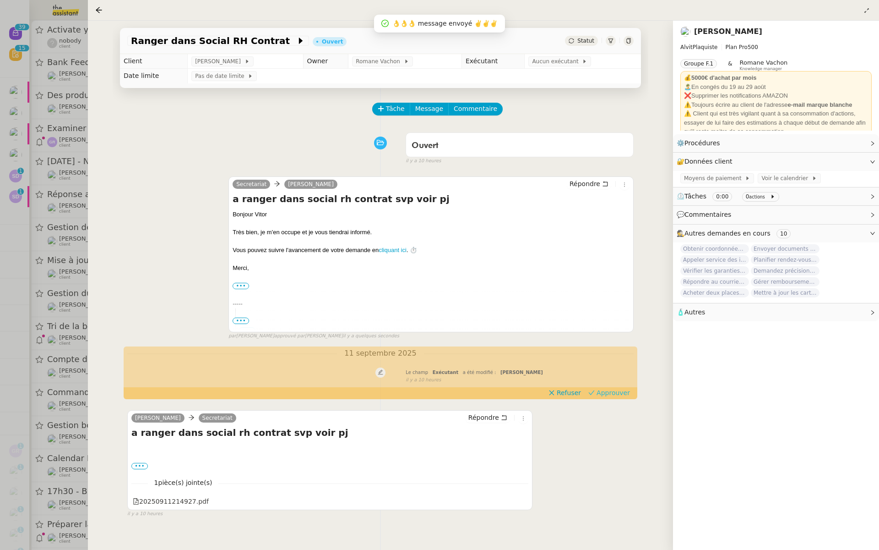
click at [620, 391] on span "Approuver" at bounding box center [613, 392] width 33 height 9
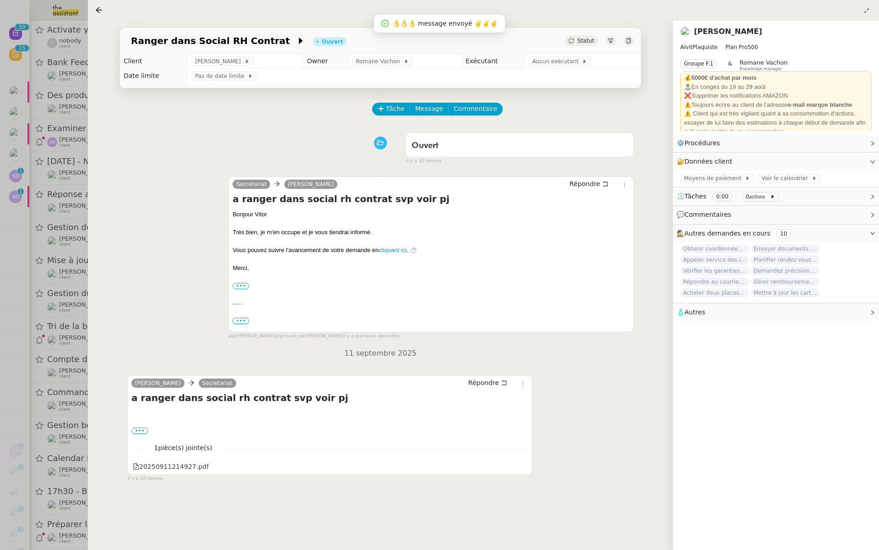
click at [38, 208] on div at bounding box center [439, 275] width 879 height 550
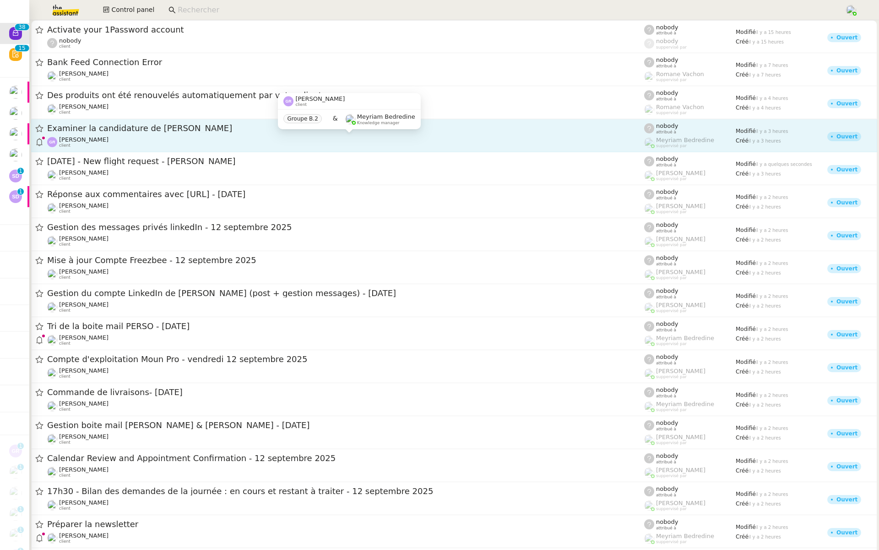
click at [142, 145] on div "Guillaume Rouvroy client" at bounding box center [345, 142] width 597 height 12
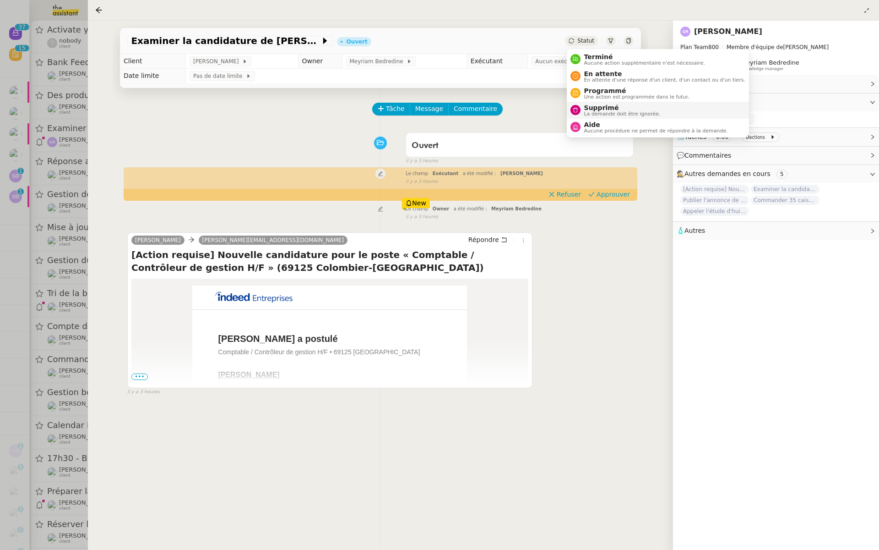
click at [584, 108] on span "Supprimé" at bounding box center [622, 107] width 76 height 7
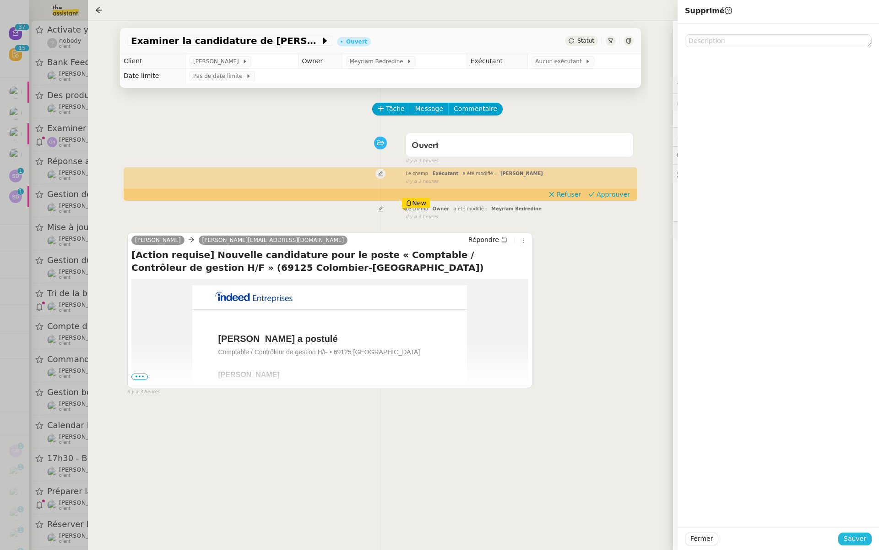
click at [847, 533] on span "Sauver" at bounding box center [855, 538] width 22 height 11
click at [28, 152] on div at bounding box center [439, 275] width 879 height 550
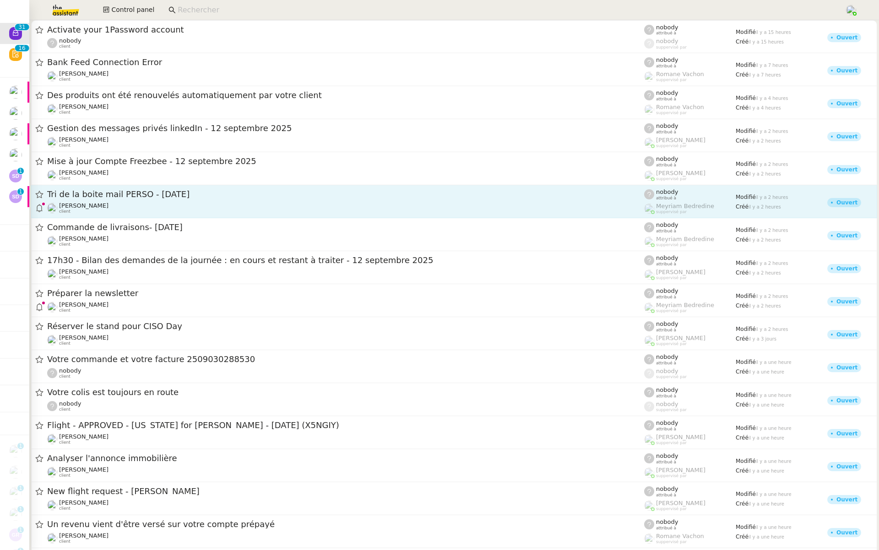
click at [166, 200] on div "Tri de la boite mail PERSO - 12 septembre 2025" at bounding box center [345, 194] width 597 height 11
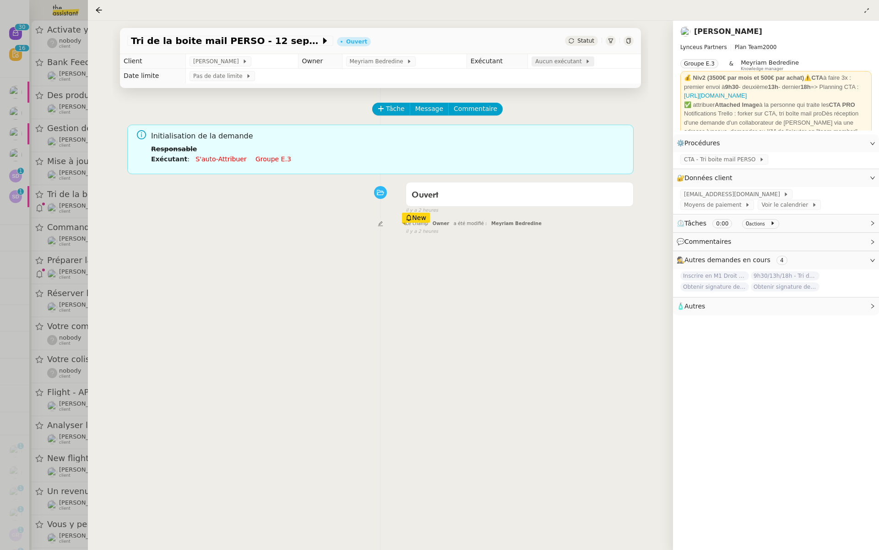
click at [563, 59] on span "Aucun exécutant" at bounding box center [560, 61] width 50 height 9
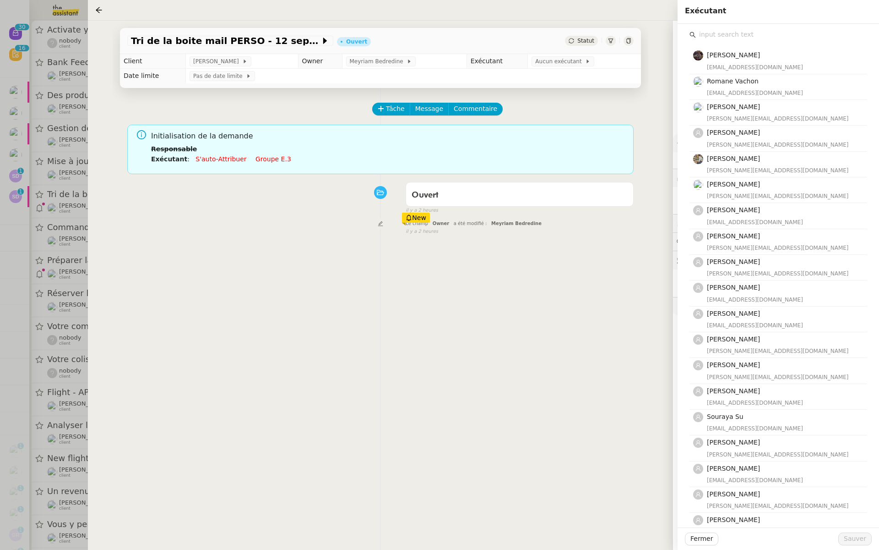
click at [740, 29] on input "text" at bounding box center [781, 34] width 171 height 12
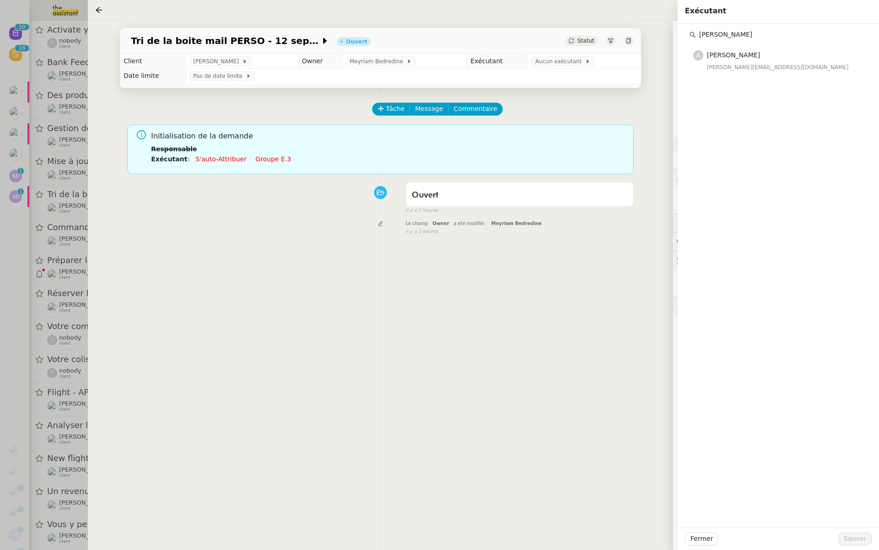
type input "hannah"
click at [740, 58] on span "[PERSON_NAME]" at bounding box center [733, 54] width 53 height 7
click at [853, 535] on span "Sauver" at bounding box center [855, 538] width 22 height 11
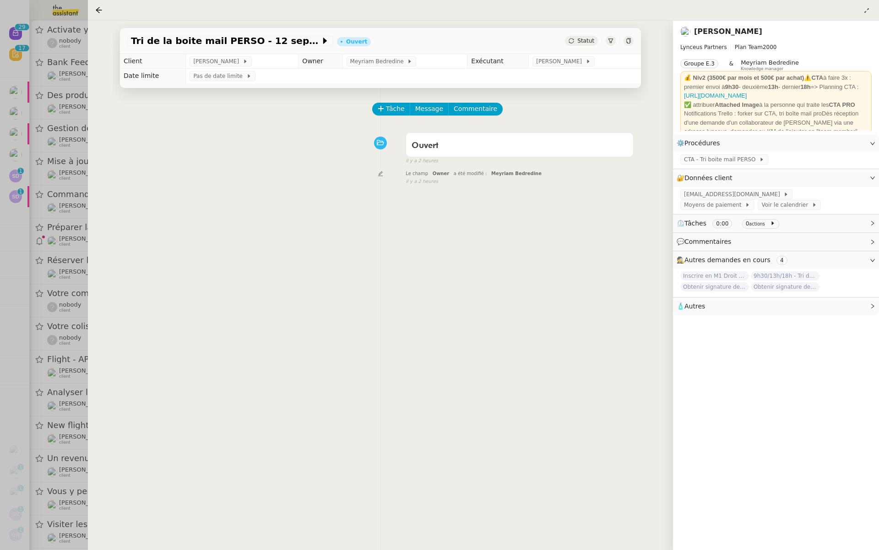
click at [54, 115] on div at bounding box center [439, 275] width 879 height 550
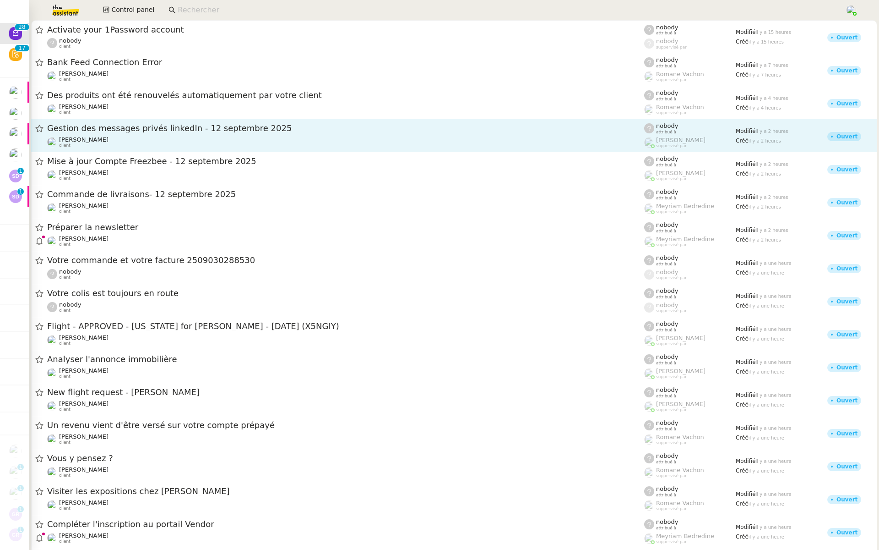
click at [170, 134] on div "Gestion des messages privés linkedIn - 12 septembre 2025" at bounding box center [345, 128] width 597 height 11
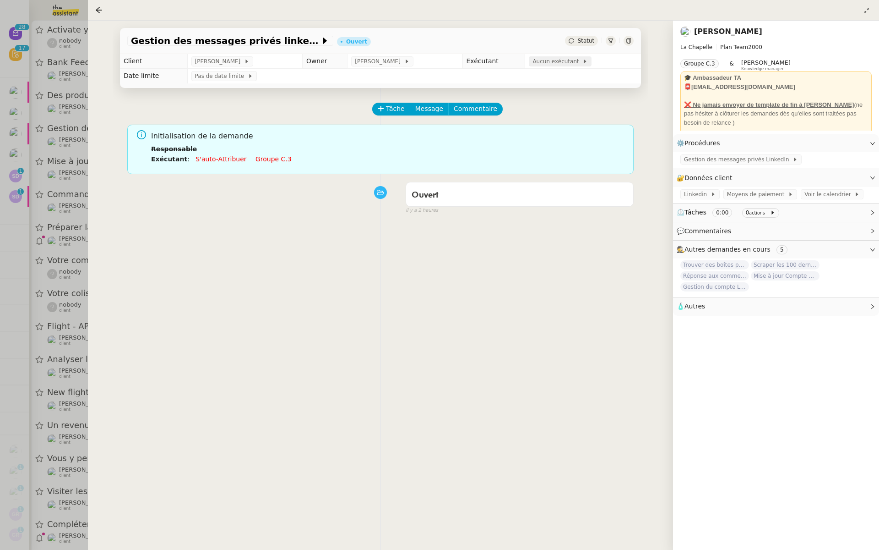
click at [546, 64] on span "Aucun exécutant" at bounding box center [558, 61] width 50 height 9
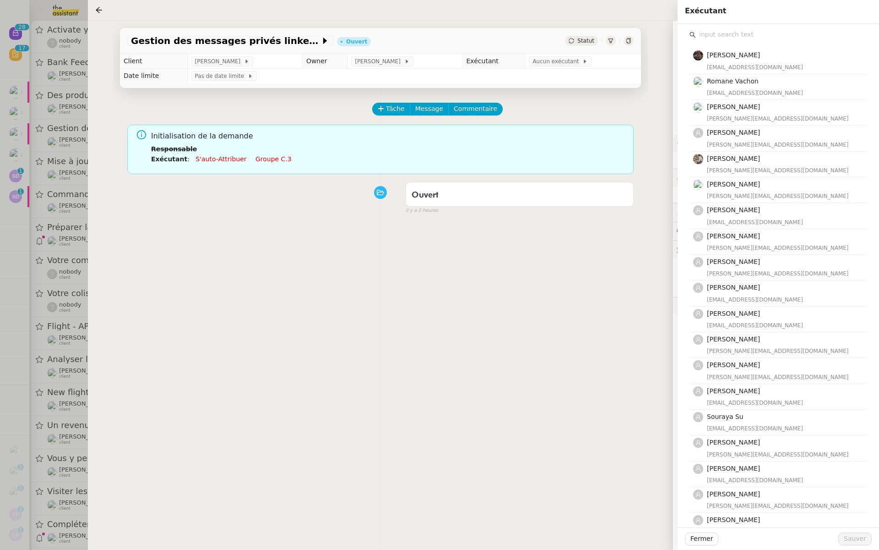
click at [742, 32] on input "text" at bounding box center [781, 34] width 171 height 12
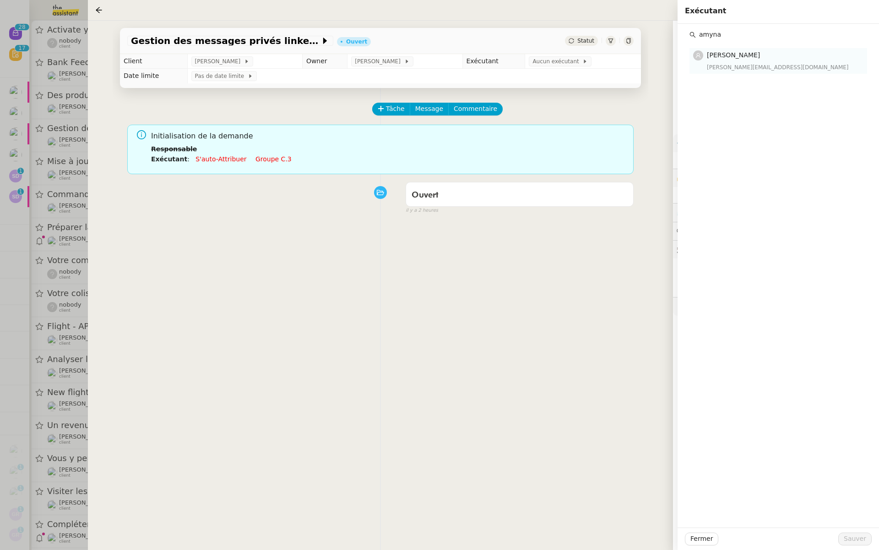
type input "amyna"
click at [736, 59] on h4 "[PERSON_NAME]" at bounding box center [784, 55] width 155 height 11
click at [853, 534] on span "Sauver" at bounding box center [855, 538] width 22 height 11
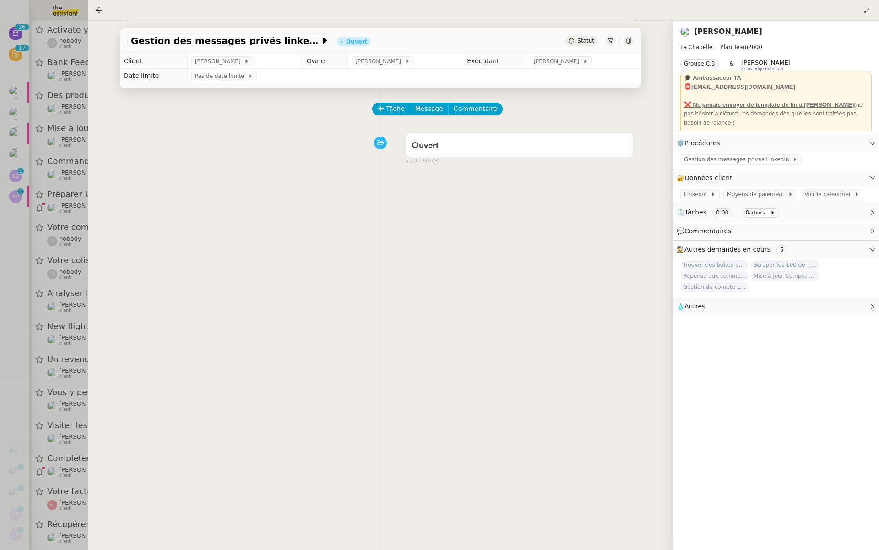
click at [16, 116] on div at bounding box center [439, 275] width 879 height 550
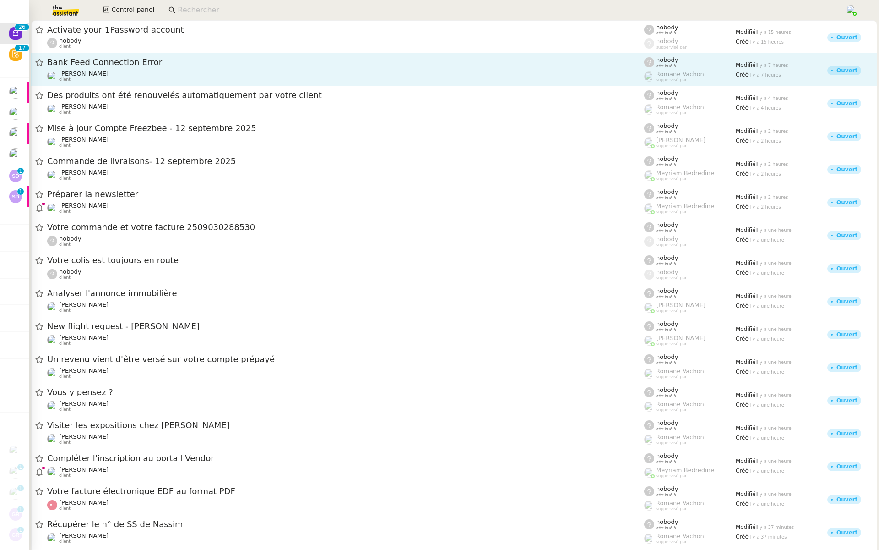
click at [149, 62] on span "Bank Feed Connection Error" at bounding box center [345, 62] width 597 height 8
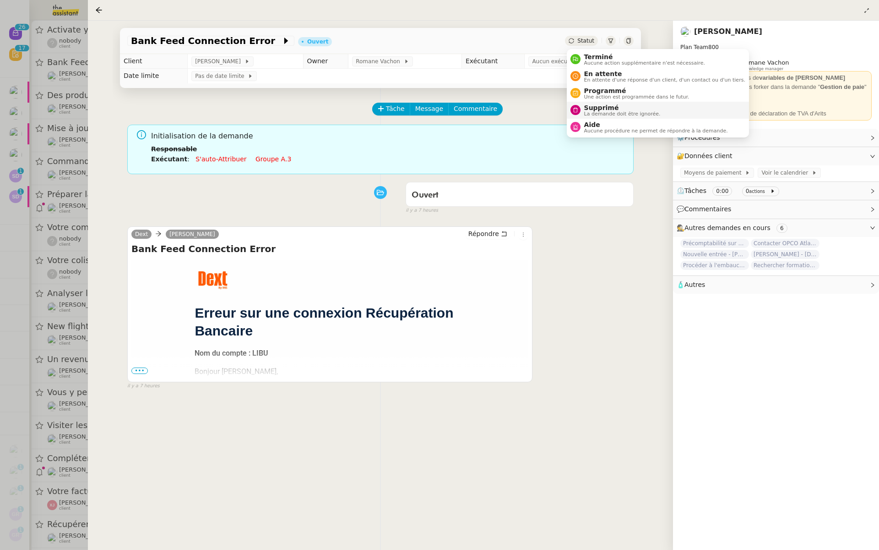
click at [591, 110] on span "Supprimé" at bounding box center [622, 107] width 76 height 7
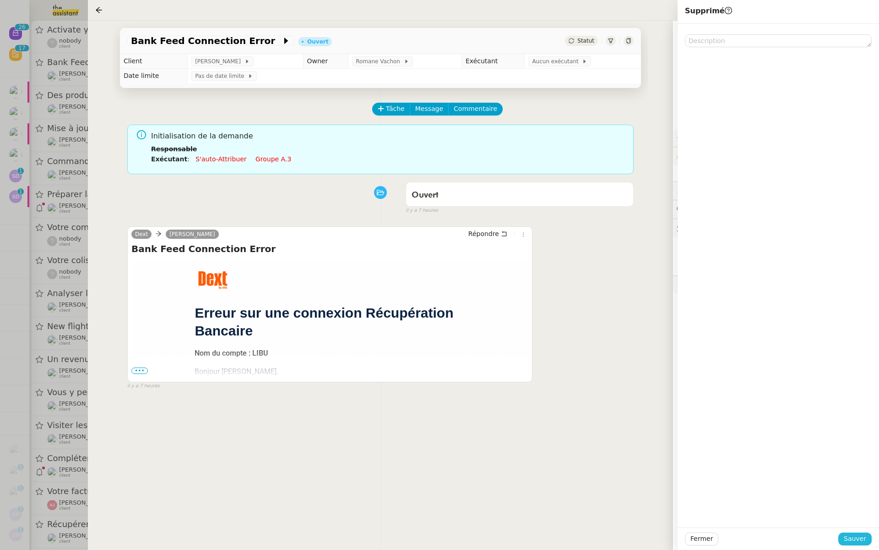
click at [855, 534] on span "Sauver" at bounding box center [855, 538] width 22 height 11
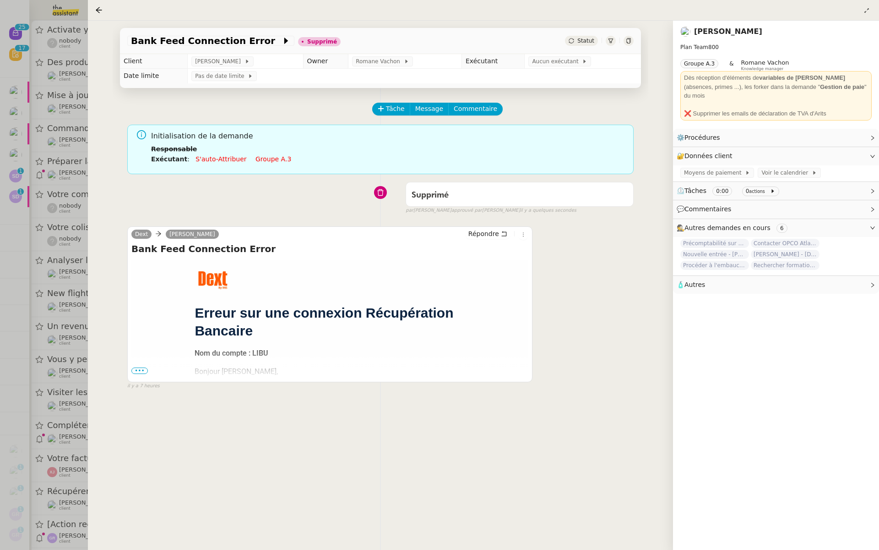
click at [20, 128] on div at bounding box center [439, 275] width 879 height 550
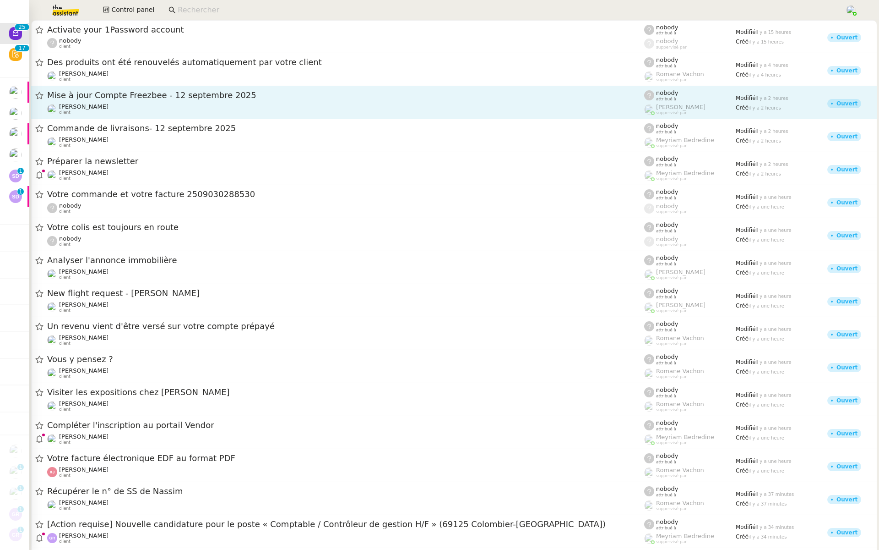
click at [235, 101] on div "Mise à jour Compte Freezbee - 12 septembre 2025 Hugo Bentz client" at bounding box center [345, 102] width 597 height 25
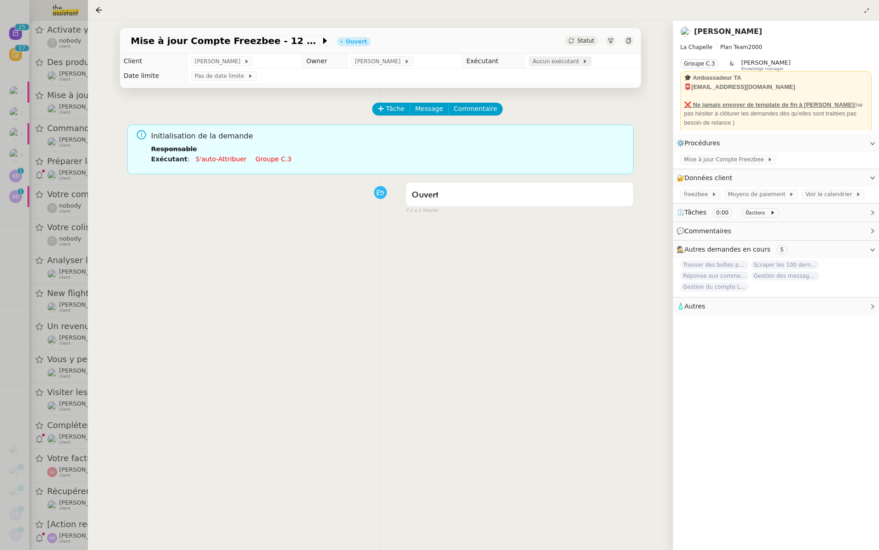
click at [553, 60] on span "Aucun exécutant" at bounding box center [558, 61] width 50 height 9
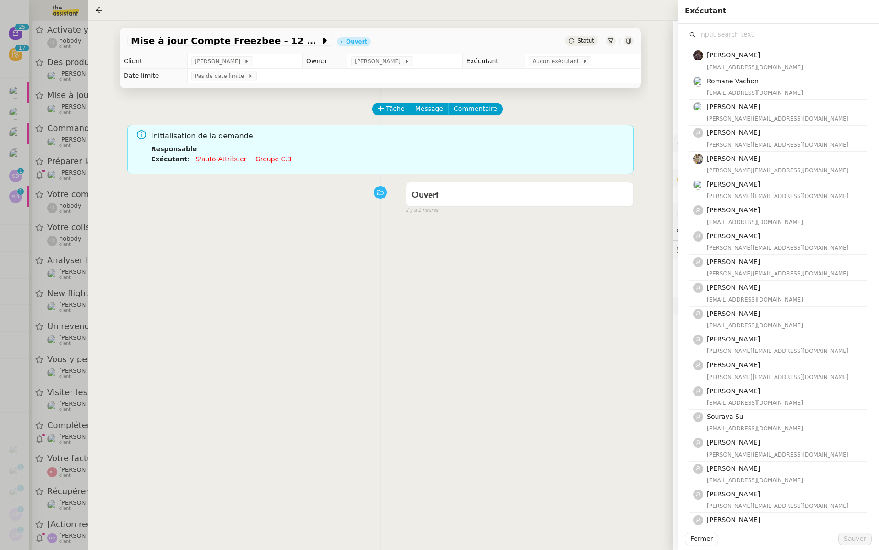
click at [730, 38] on input "text" at bounding box center [781, 34] width 171 height 12
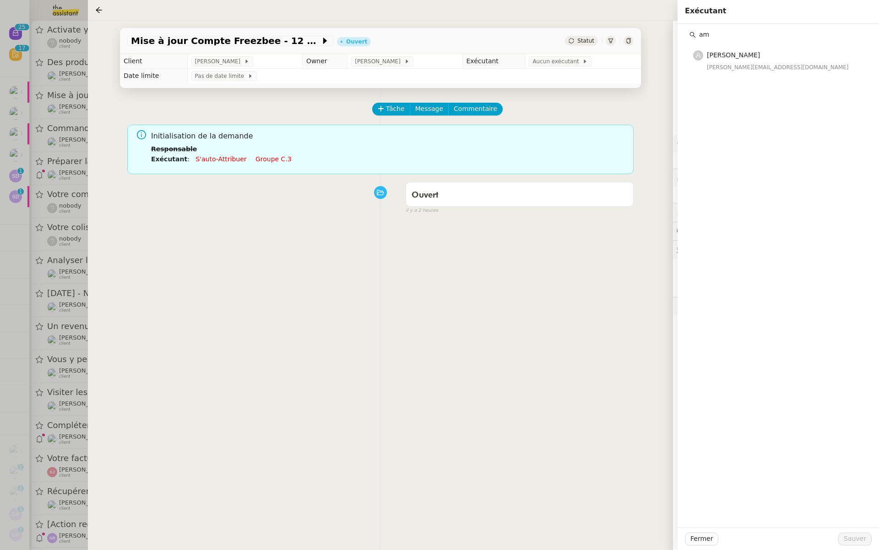
type input "a"
type input "jean noel"
click at [738, 59] on h4 "Jean-Noël De Tinguy" at bounding box center [784, 55] width 155 height 11
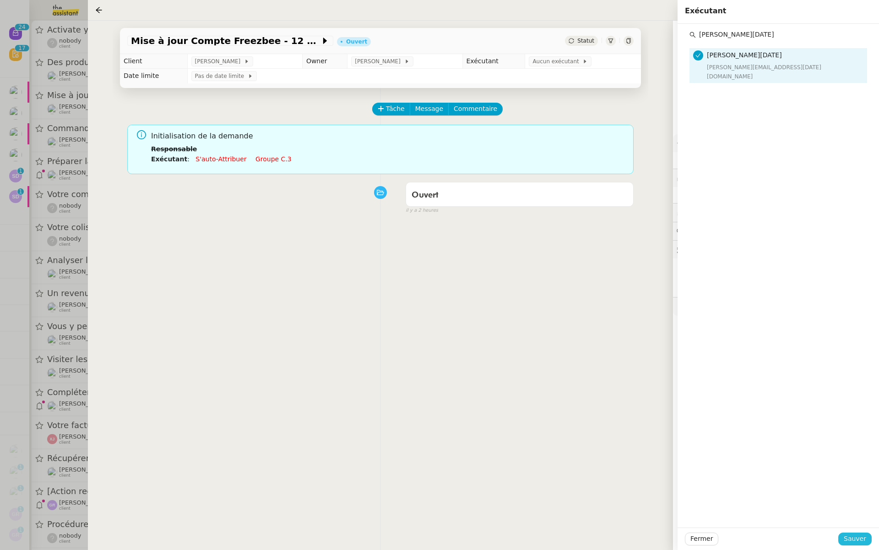
click at [851, 539] on span "Sauver" at bounding box center [855, 538] width 22 height 11
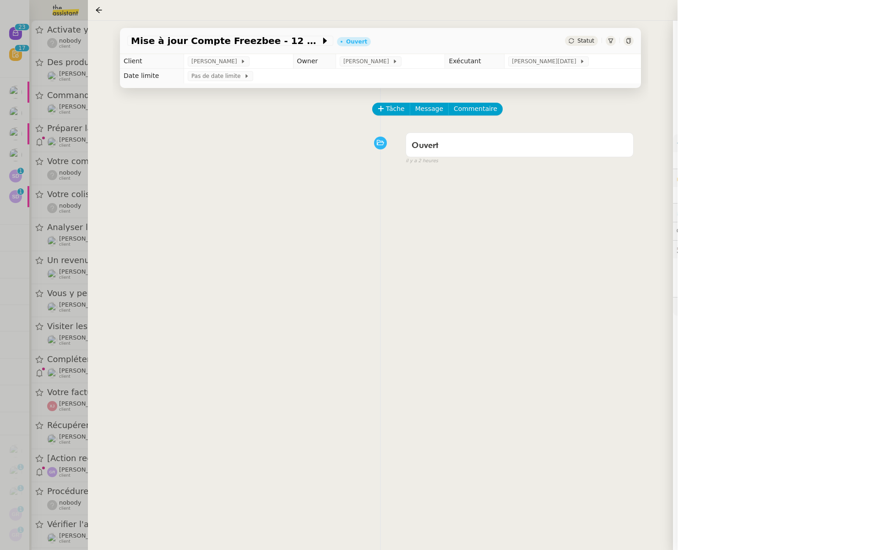
click at [20, 230] on div at bounding box center [439, 275] width 879 height 550
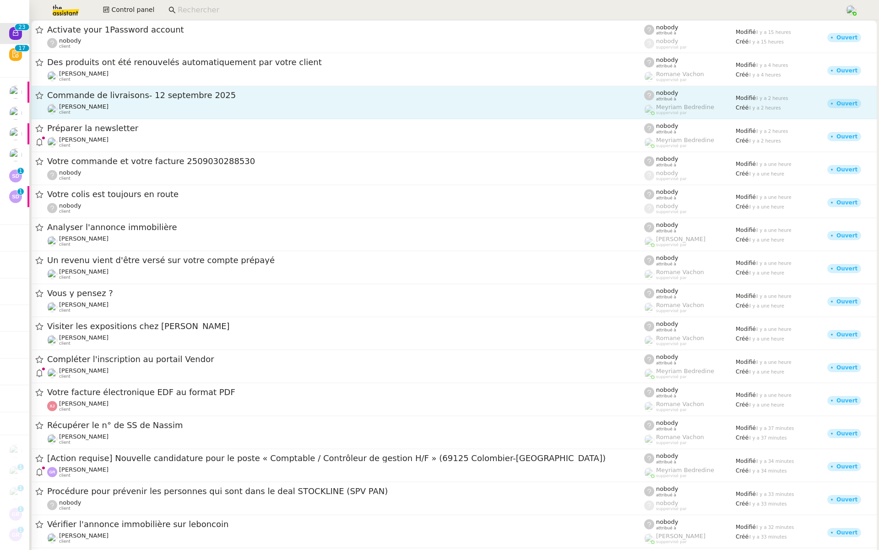
click at [195, 96] on span "Commande de livraisons- 12 septembre 2025" at bounding box center [345, 95] width 597 height 8
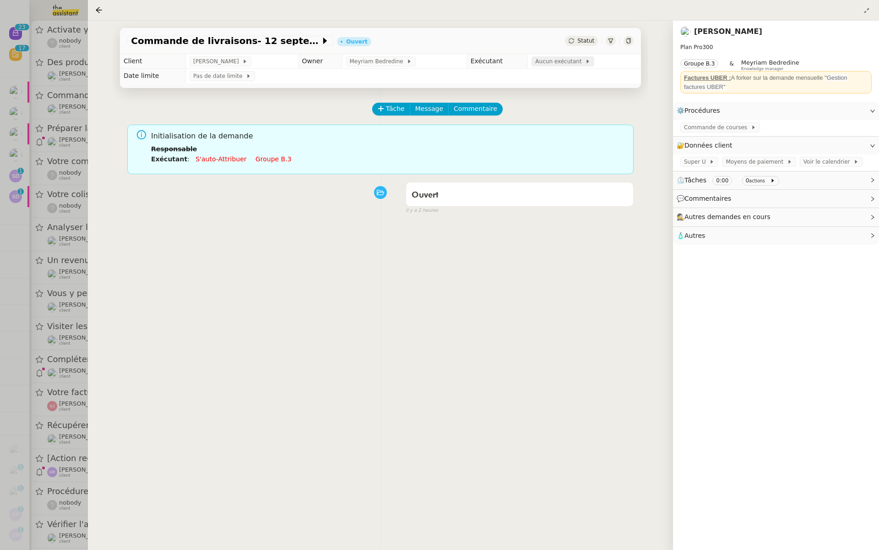
click at [560, 59] on span "Aucun exécutant" at bounding box center [560, 61] width 50 height 9
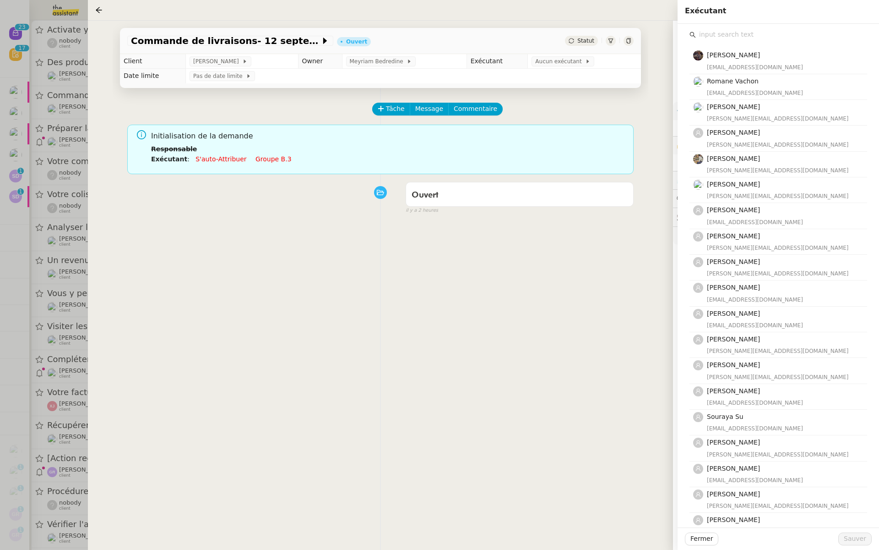
click at [726, 30] on input "text" at bounding box center [781, 34] width 171 height 12
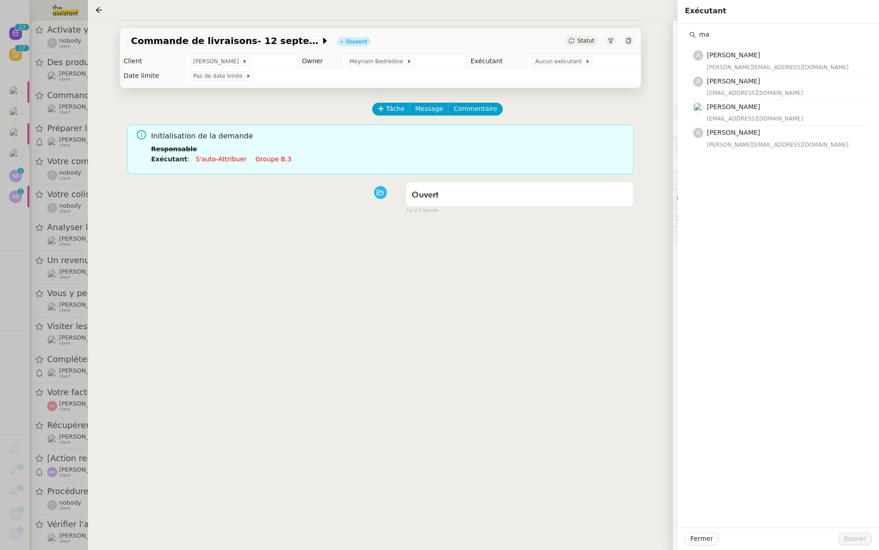
type input "m"
type input "tayana"
click at [738, 65] on div "tatyana@theassistant.team" at bounding box center [784, 67] width 155 height 9
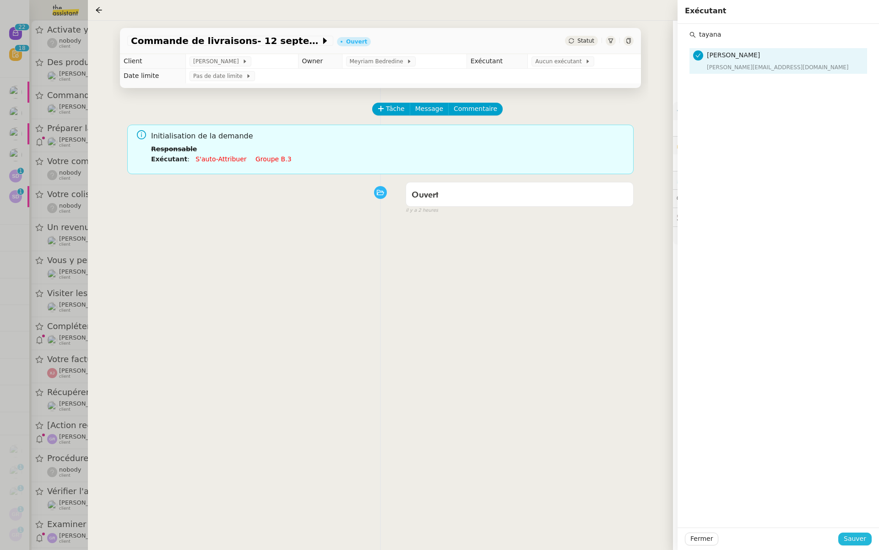
click at [858, 542] on span "Sauver" at bounding box center [855, 538] width 22 height 11
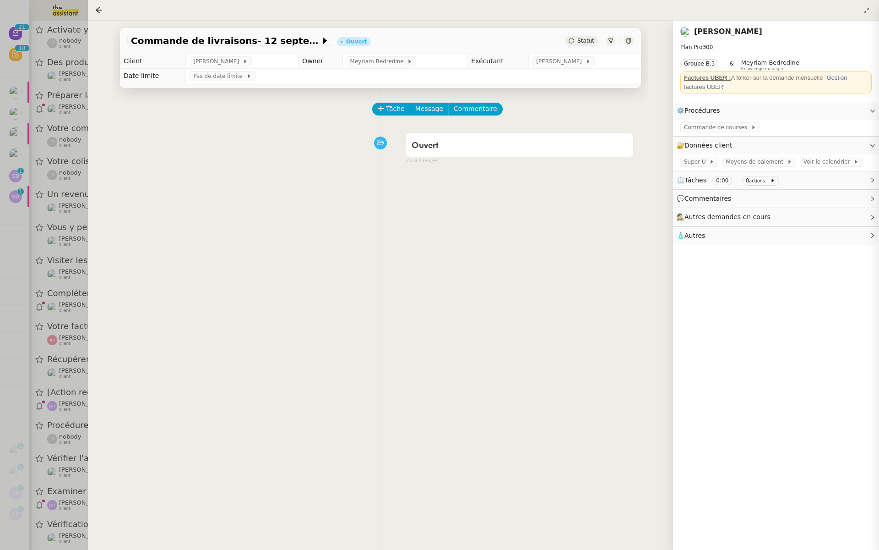
click at [0, 217] on div at bounding box center [439, 275] width 879 height 550
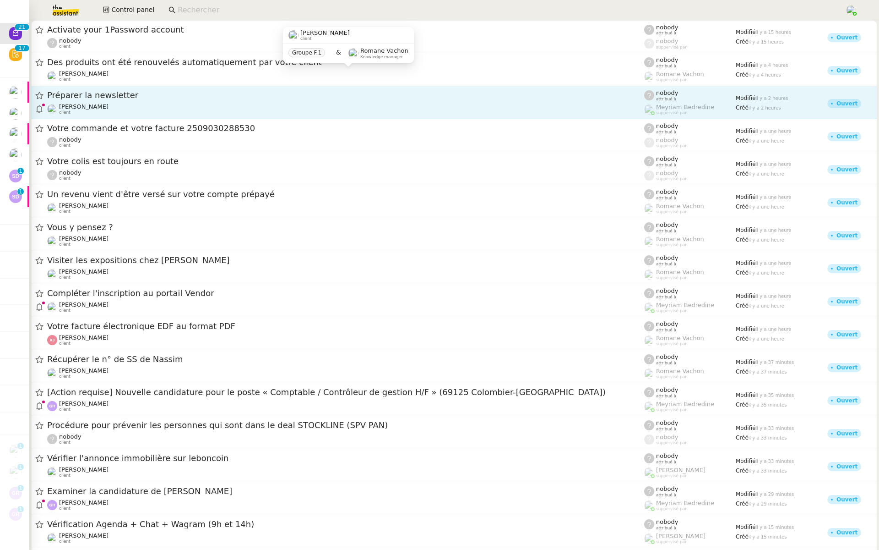
click at [124, 97] on span "Préparer la newsletter" at bounding box center [345, 95] width 597 height 8
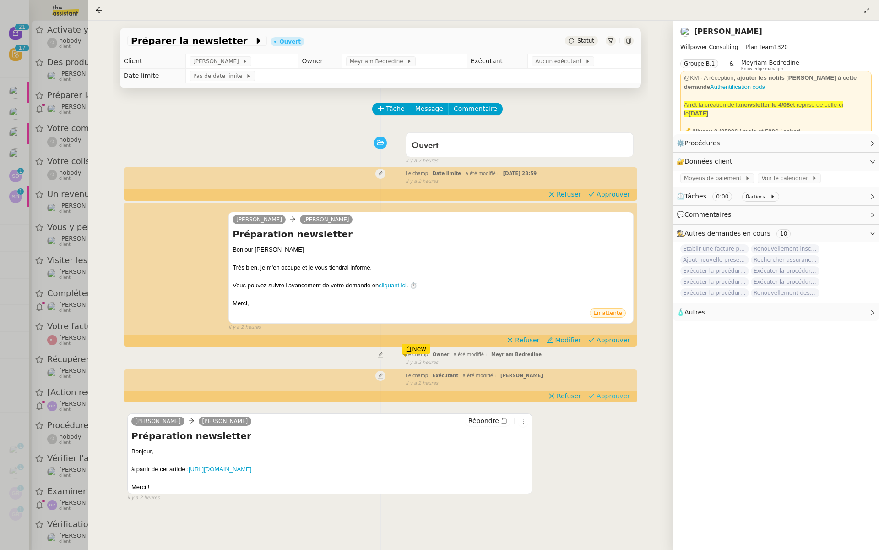
click at [621, 393] on span "Approuver" at bounding box center [613, 395] width 33 height 9
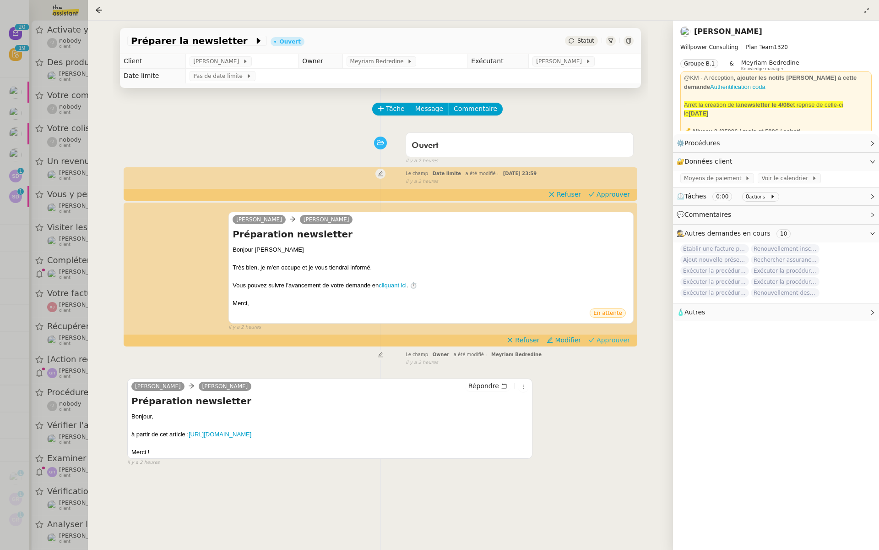
click at [610, 342] on span "Approuver" at bounding box center [613, 339] width 33 height 9
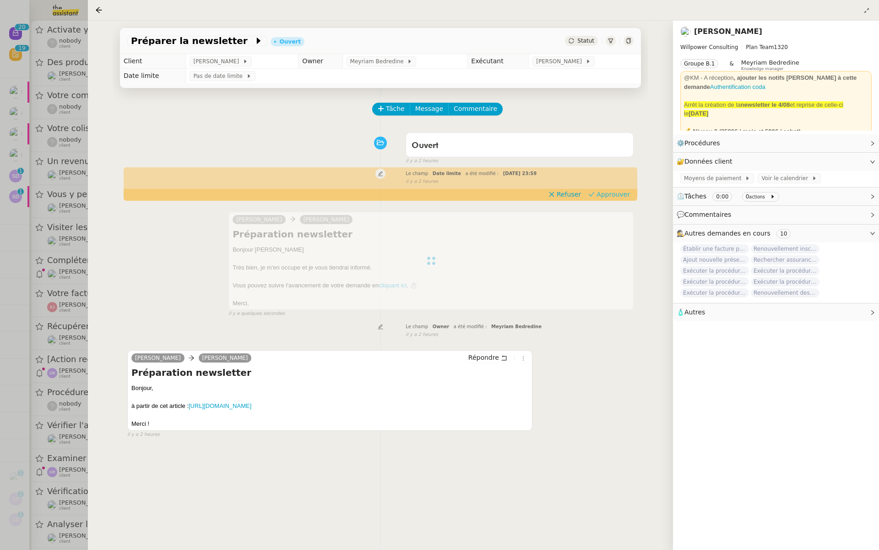
click at [621, 192] on span "Approuver" at bounding box center [613, 194] width 33 height 9
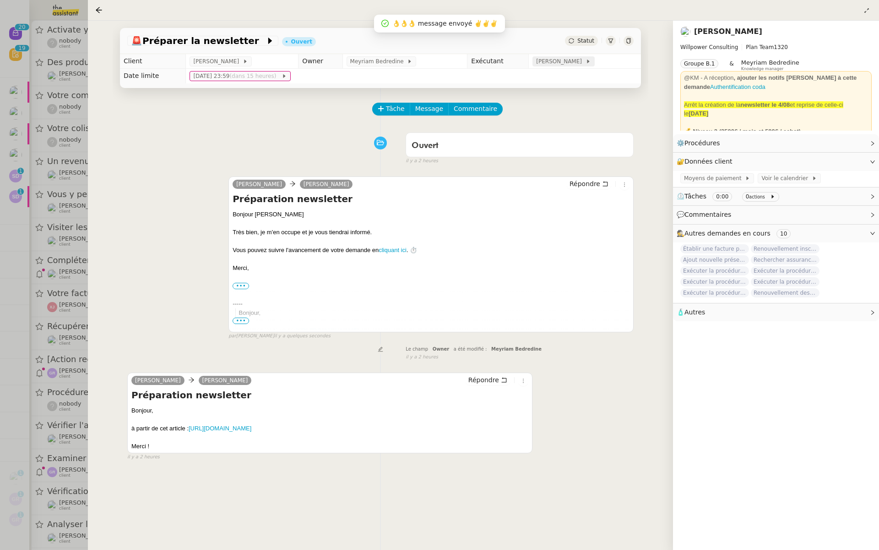
click at [559, 65] on span "[PERSON_NAME]" at bounding box center [560, 61] width 49 height 9
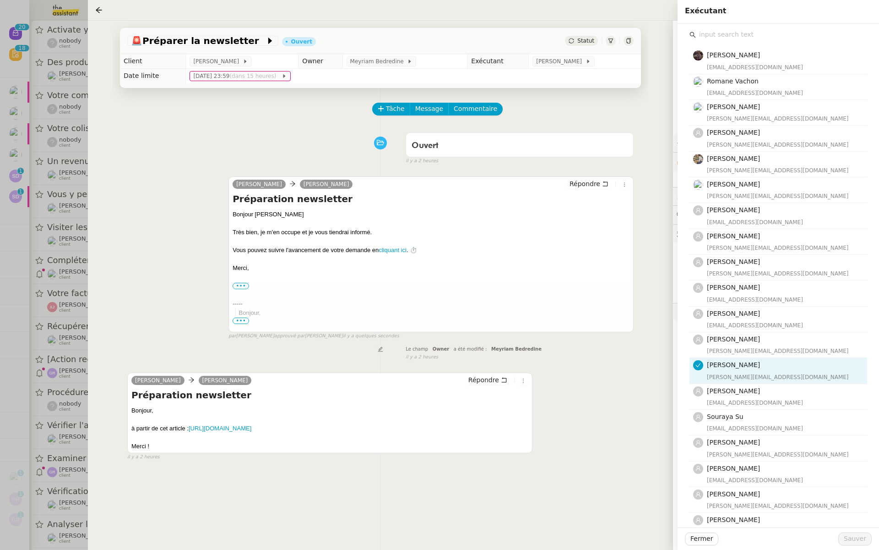
click at [723, 39] on input "text" at bounding box center [781, 34] width 171 height 12
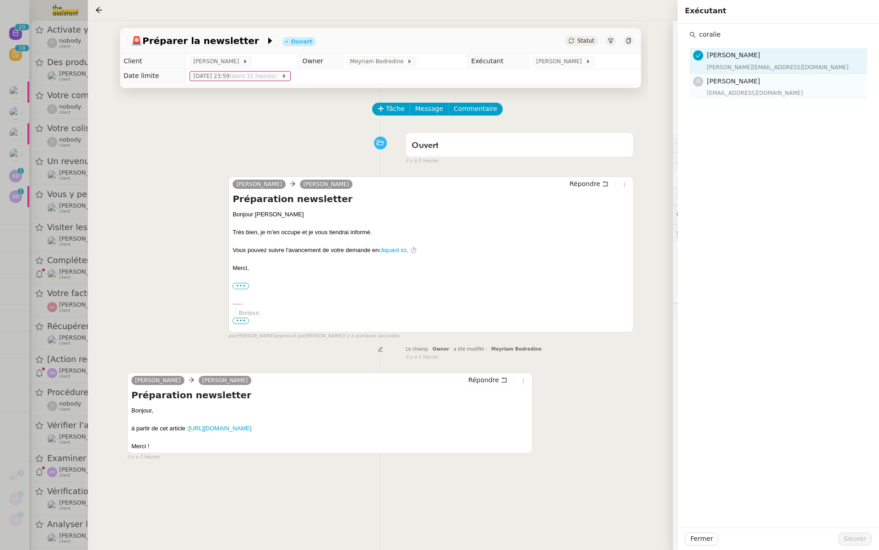
type input "coralie"
click at [736, 81] on span "[PERSON_NAME]" at bounding box center [733, 80] width 53 height 7
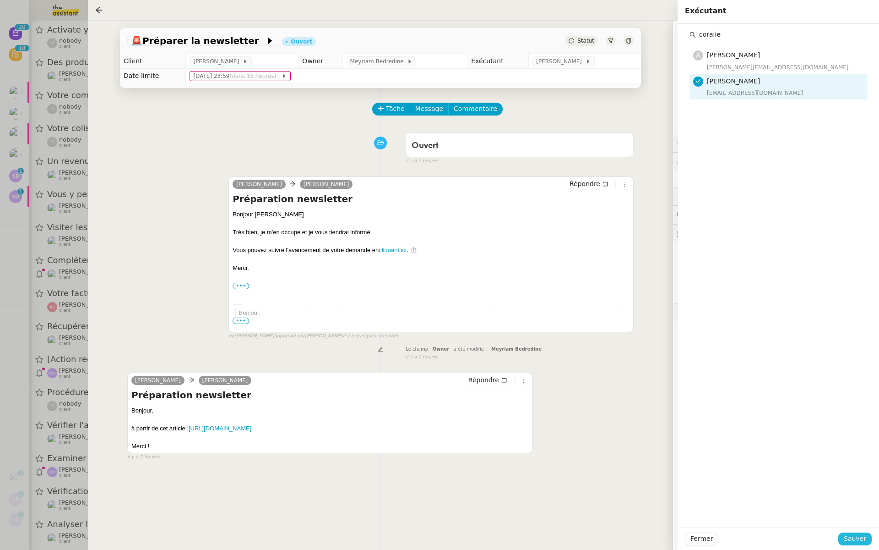
click at [855, 538] on span "Sauver" at bounding box center [855, 538] width 22 height 11
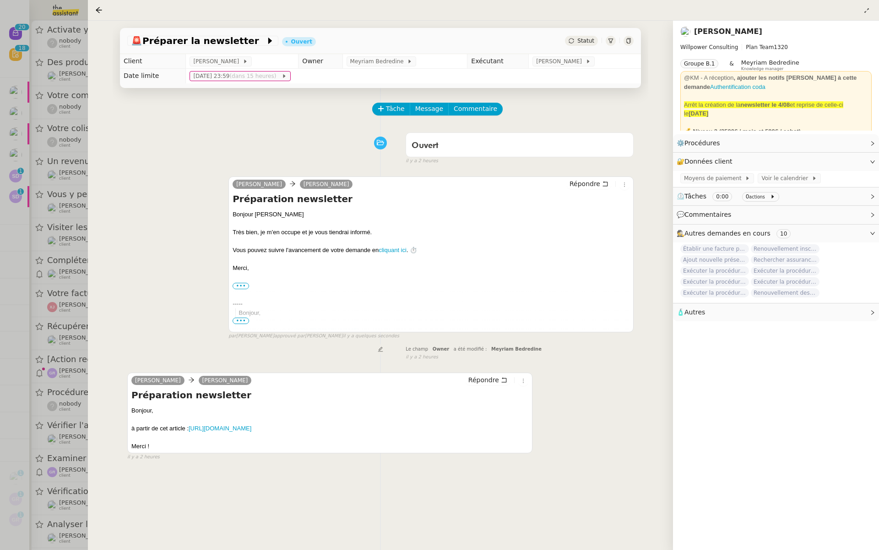
click at [46, 156] on div at bounding box center [439, 275] width 879 height 550
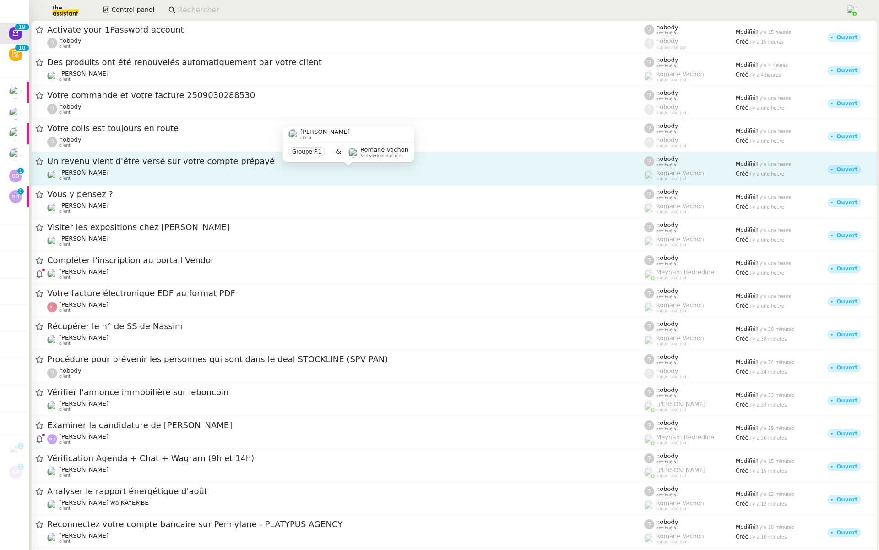
click at [141, 167] on div "Un revenu vient d'être versé sur votre compte prépayé Colin Chaffotte client" at bounding box center [345, 168] width 597 height 25
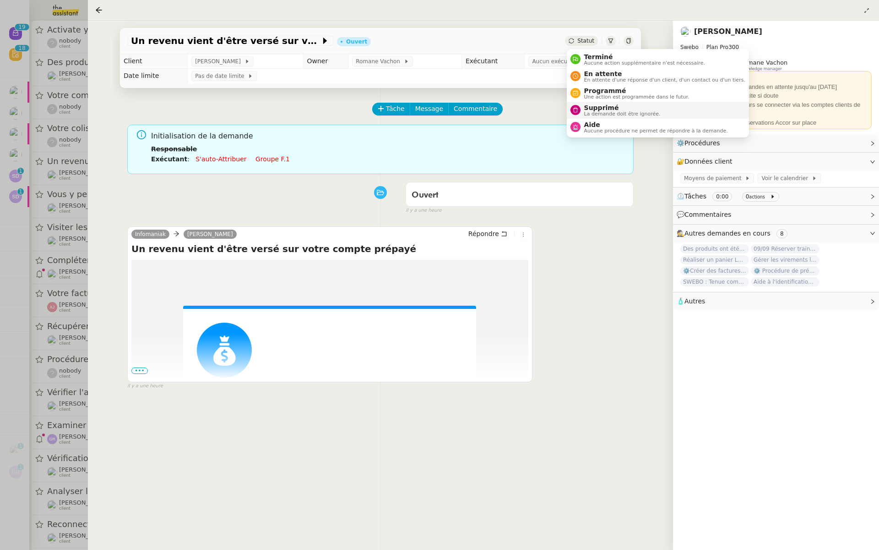
click at [594, 108] on span "Supprimé" at bounding box center [622, 107] width 76 height 7
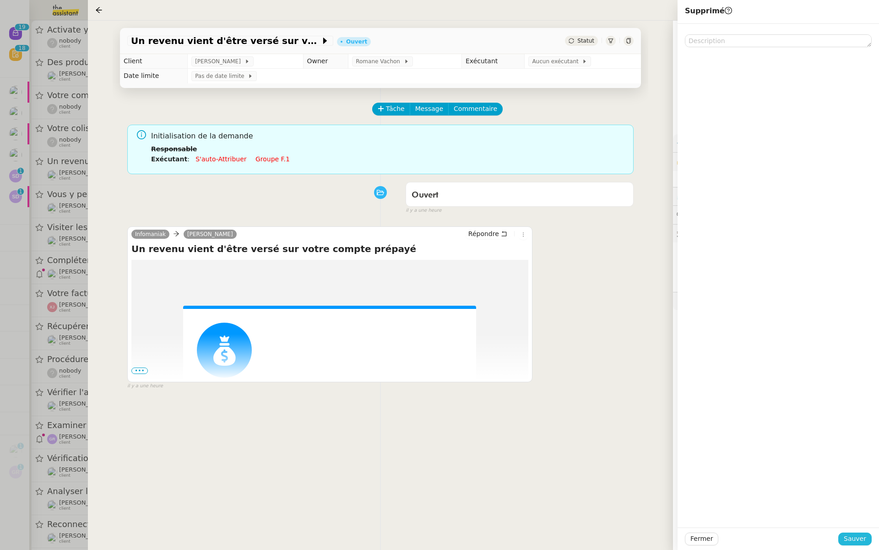
click at [851, 539] on span "Sauver" at bounding box center [855, 538] width 22 height 11
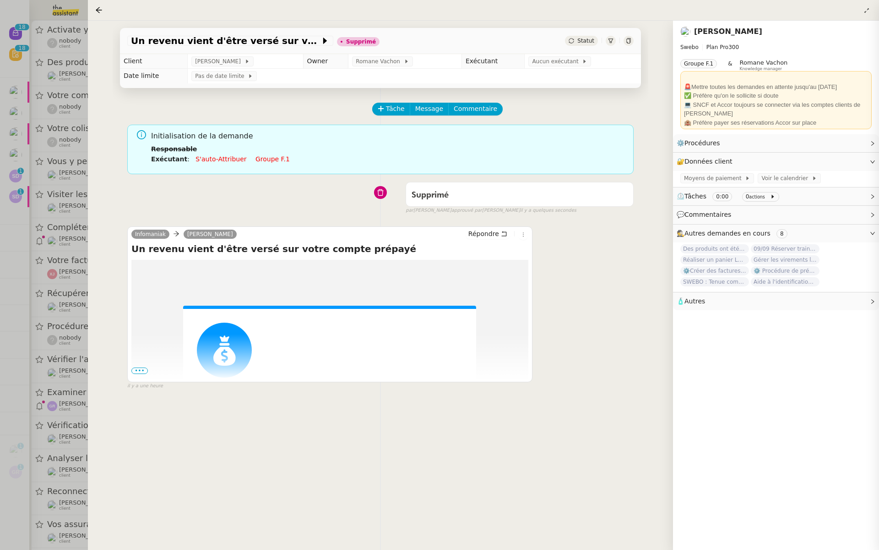
click at [69, 178] on div at bounding box center [439, 275] width 879 height 550
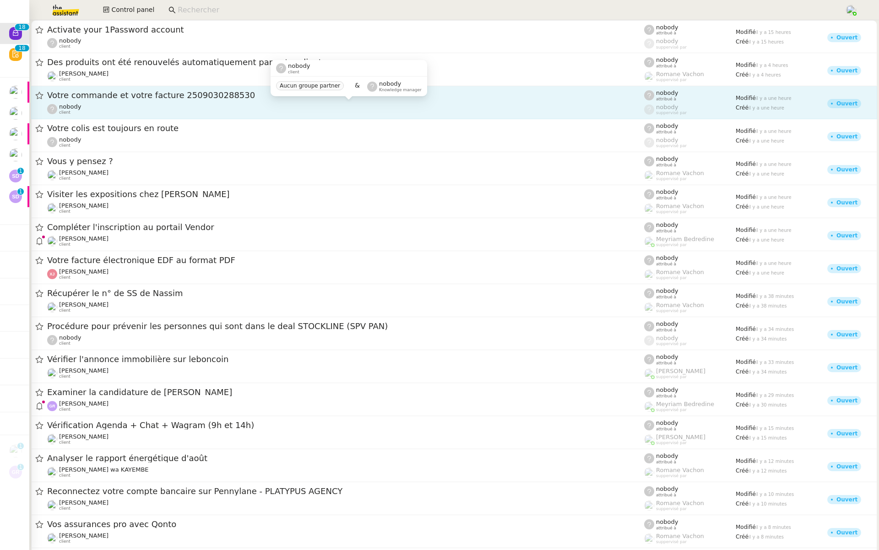
click at [241, 104] on div "nobody client" at bounding box center [345, 109] width 597 height 12
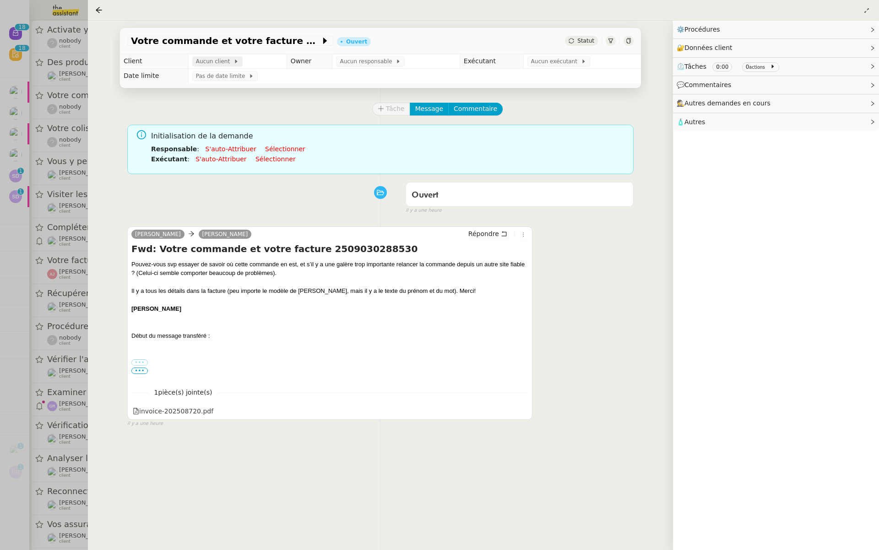
click at [203, 60] on span "Aucun client" at bounding box center [215, 61] width 38 height 9
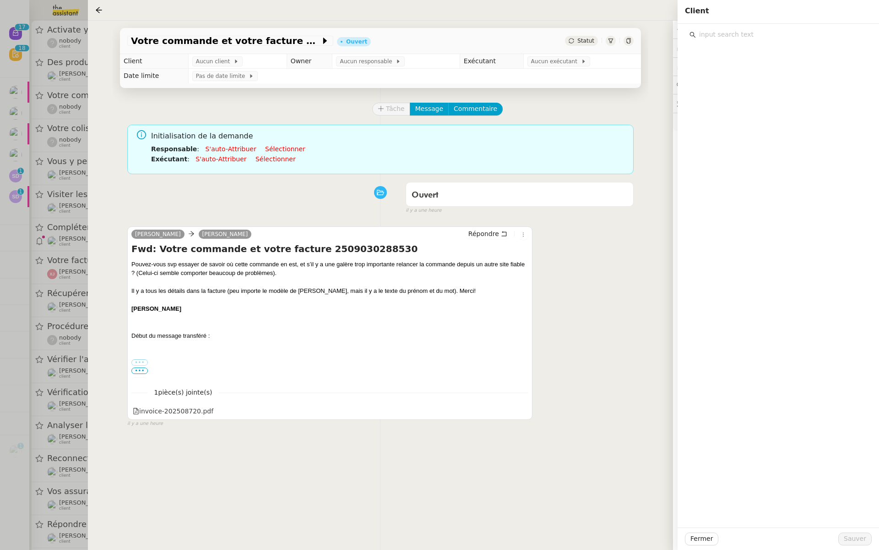
click at [726, 33] on input "text" at bounding box center [781, 34] width 171 height 12
type input "maurice"
click at [745, 73] on nz-list-item "Maurice N'Diaye maurice.ndiaye@descartesmauss.ai" at bounding box center [779, 60] width 178 height 25
click at [860, 537] on span "Sauver" at bounding box center [855, 538] width 22 height 11
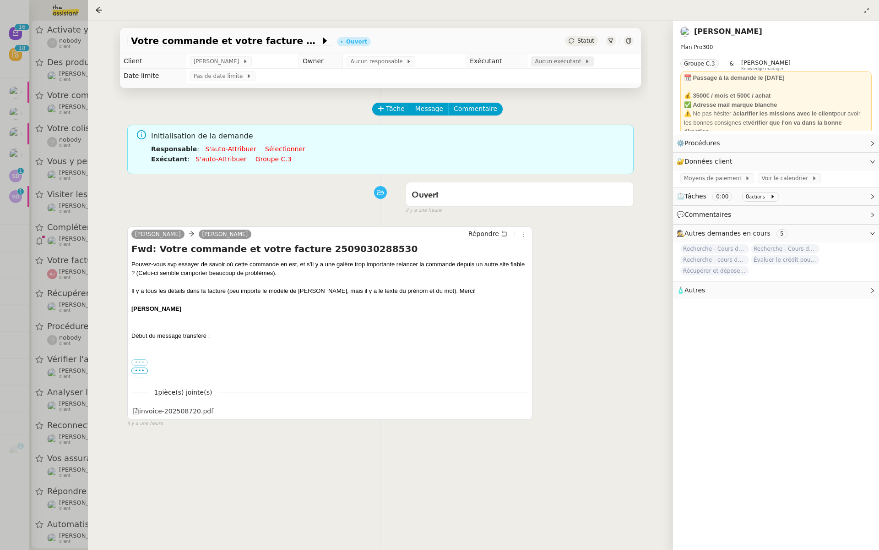
click at [538, 60] on span "Aucun exécutant" at bounding box center [560, 61] width 50 height 9
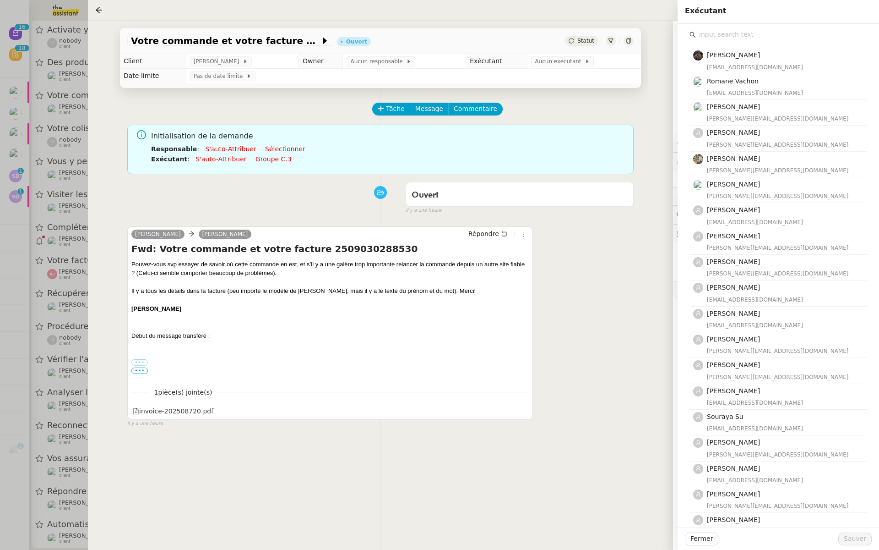
click at [723, 37] on input "text" at bounding box center [781, 34] width 171 height 12
click at [595, 346] on div "Maurice Ndiaye Alex Smith Répondre Fwd: Votre commande et votre facture 2509030…" at bounding box center [380, 322] width 507 height 209
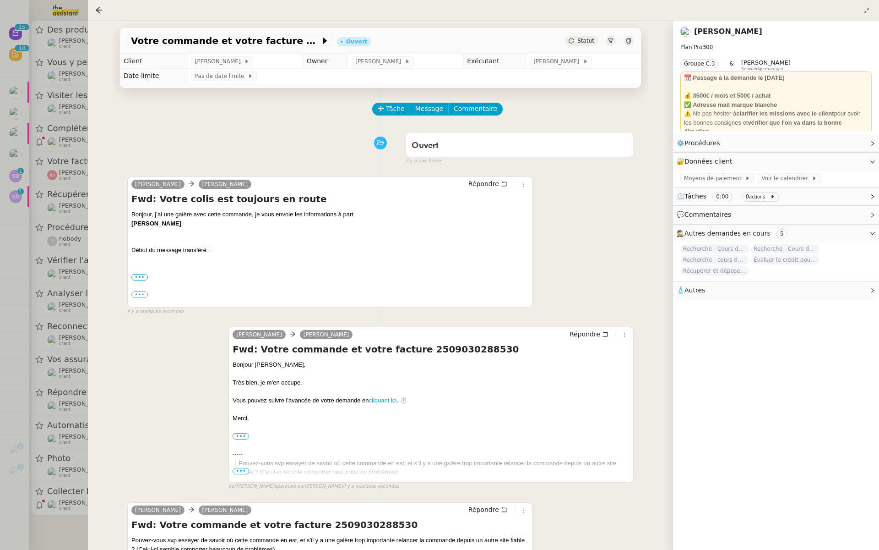
click at [79, 163] on div at bounding box center [439, 275] width 879 height 550
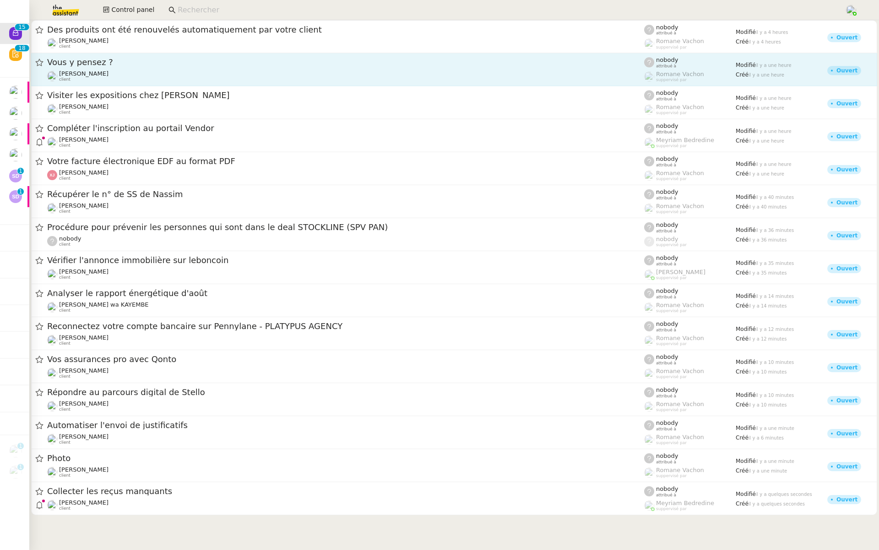
click at [341, 54] on link "Vous y pensez ? Gabrielle Tavernier client nobody attribué à Romane Vachon supp…" at bounding box center [454, 69] width 846 height 33
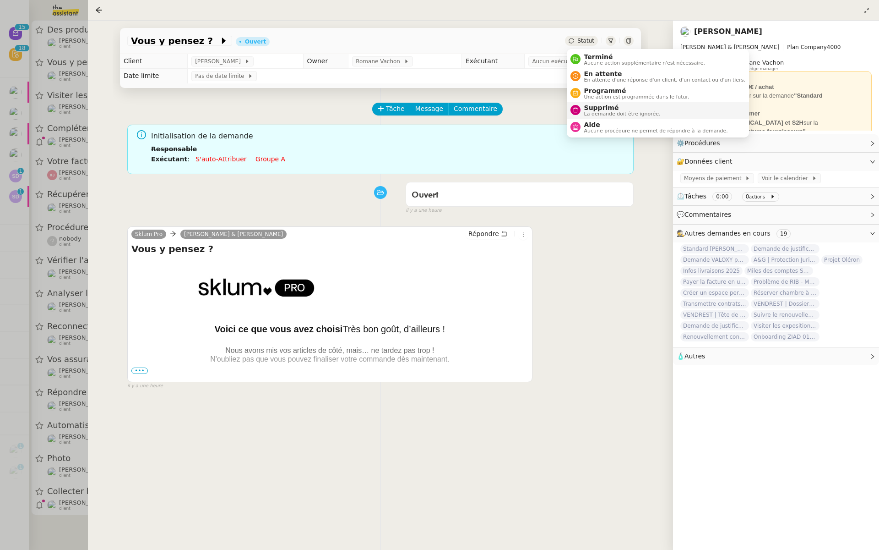
click at [585, 109] on span "Supprimé" at bounding box center [622, 107] width 76 height 7
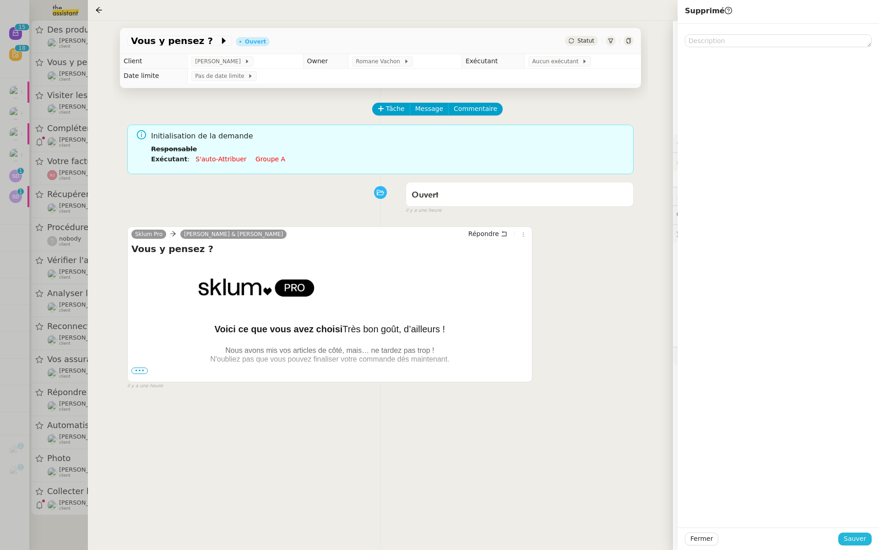
click at [853, 541] on span "Sauver" at bounding box center [855, 538] width 22 height 11
click at [71, 210] on div at bounding box center [439, 275] width 879 height 550
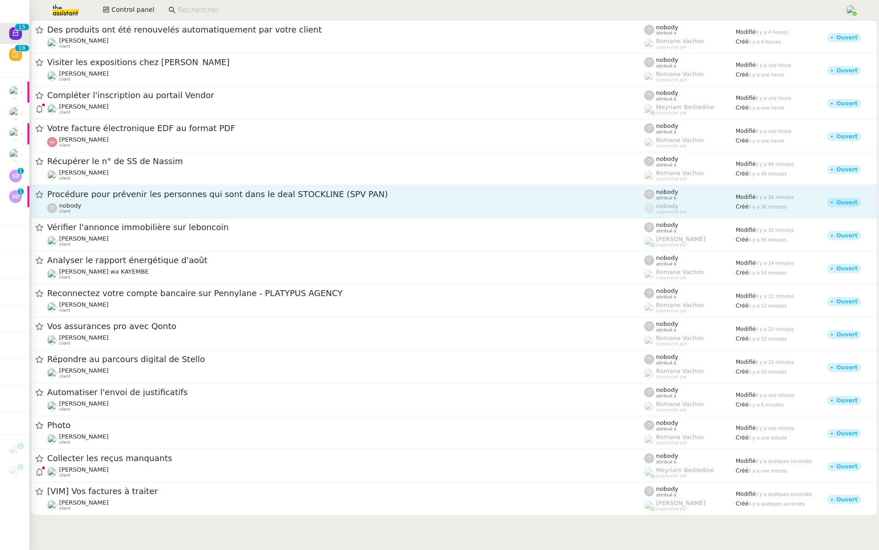
click at [168, 198] on div "Procédure pour prévenir les personnes qui sont dans le deal STOCKLINE (SPV PAN)" at bounding box center [345, 194] width 597 height 11
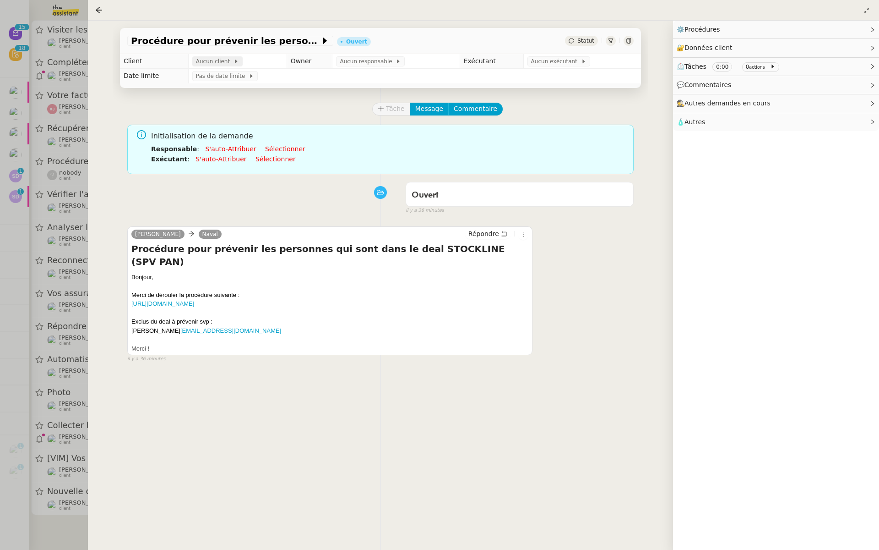
click at [217, 61] on span "Aucun client" at bounding box center [215, 61] width 38 height 9
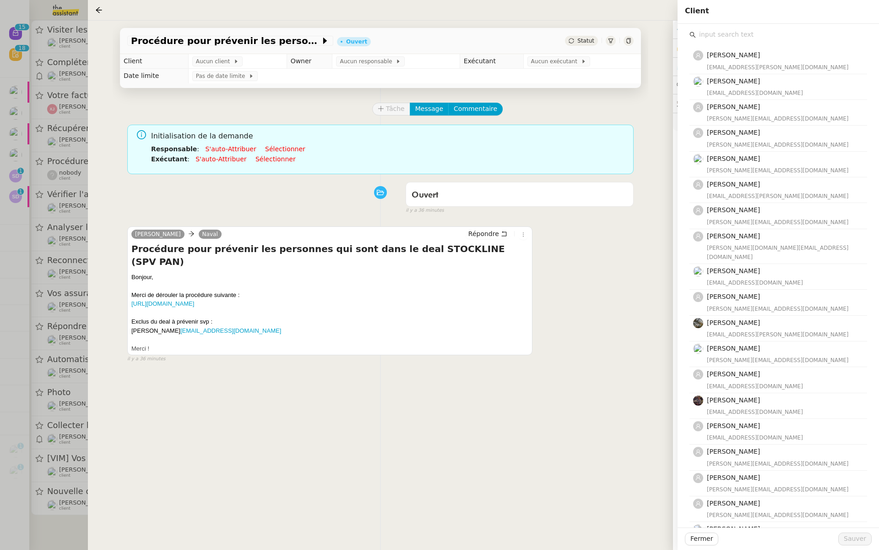
click at [721, 39] on input "text" at bounding box center [781, 34] width 171 height 12
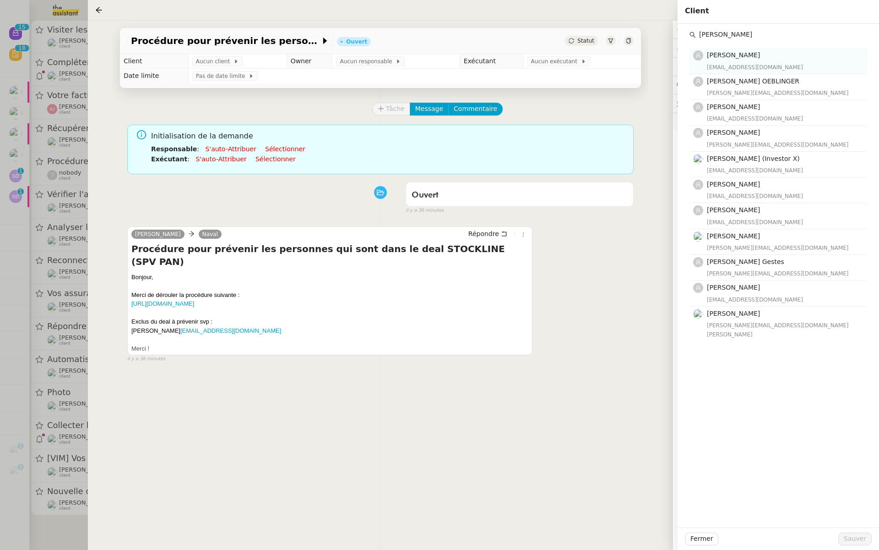
type input "cedric"
click at [751, 59] on h4 "Cedric Lagarde" at bounding box center [784, 55] width 155 height 11
click at [784, 166] on div "contact@investorx.deals" at bounding box center [784, 170] width 155 height 9
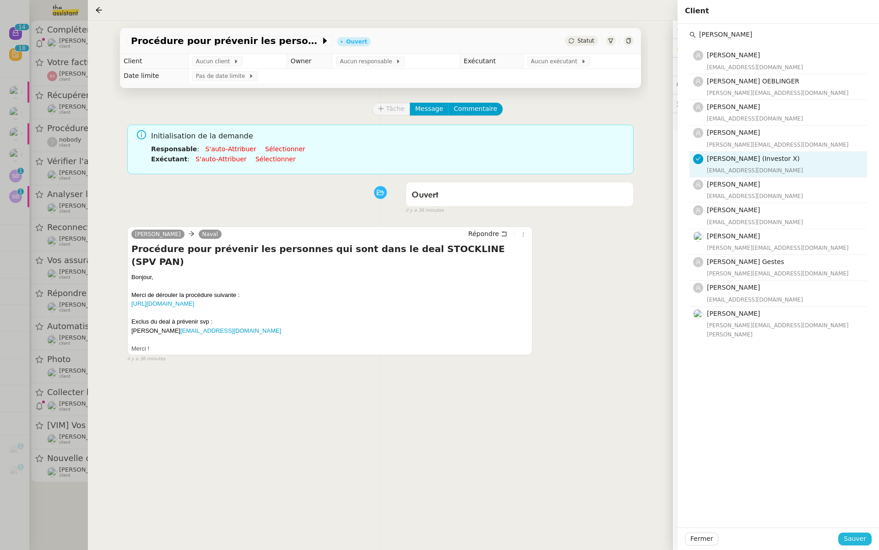
click at [851, 537] on span "Sauver" at bounding box center [855, 538] width 22 height 11
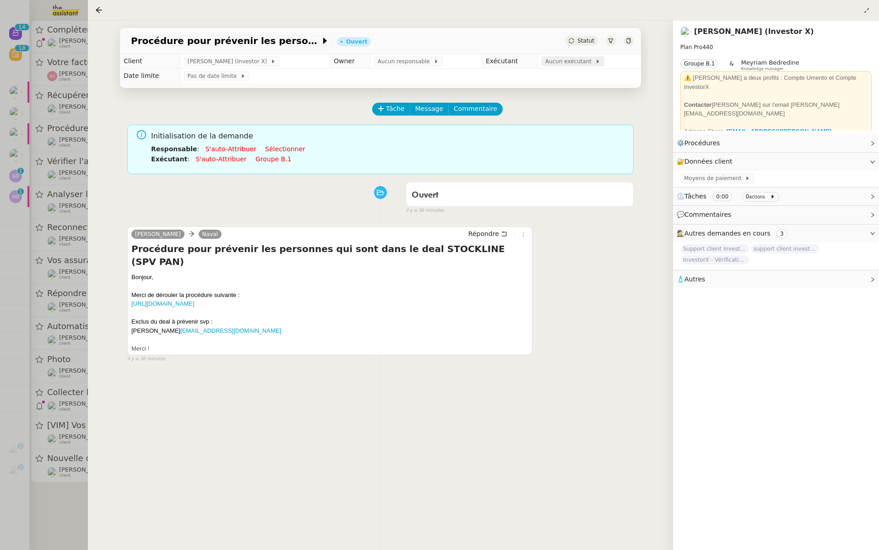
click at [569, 62] on span "Aucun exécutant" at bounding box center [570, 61] width 50 height 9
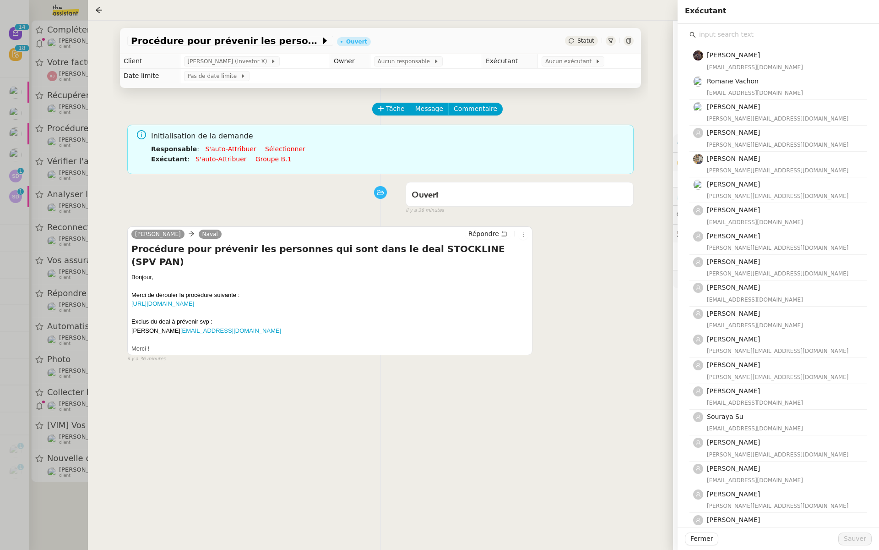
click at [718, 38] on input "text" at bounding box center [781, 34] width 171 height 12
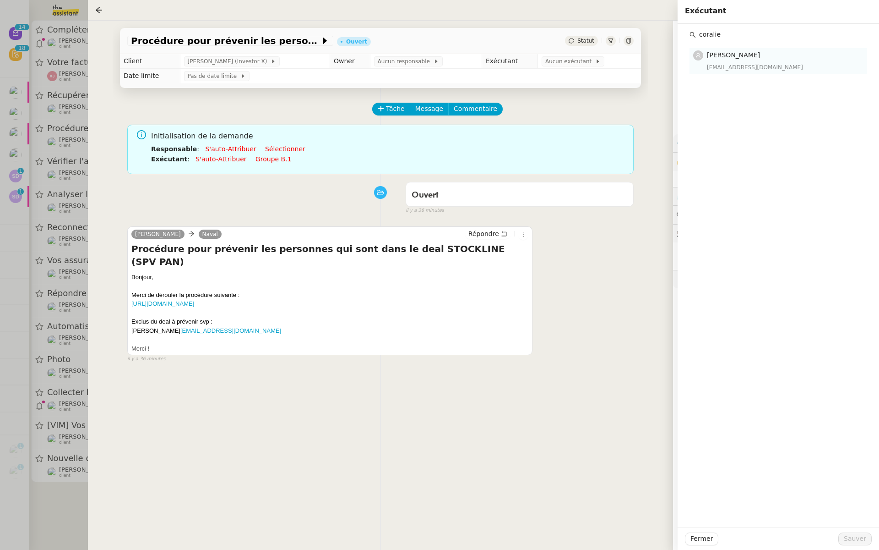
type input "coralie"
click at [743, 65] on div "coralie@team.theassistant.com" at bounding box center [784, 67] width 155 height 9
click at [853, 534] on span "Sauver" at bounding box center [855, 538] width 22 height 11
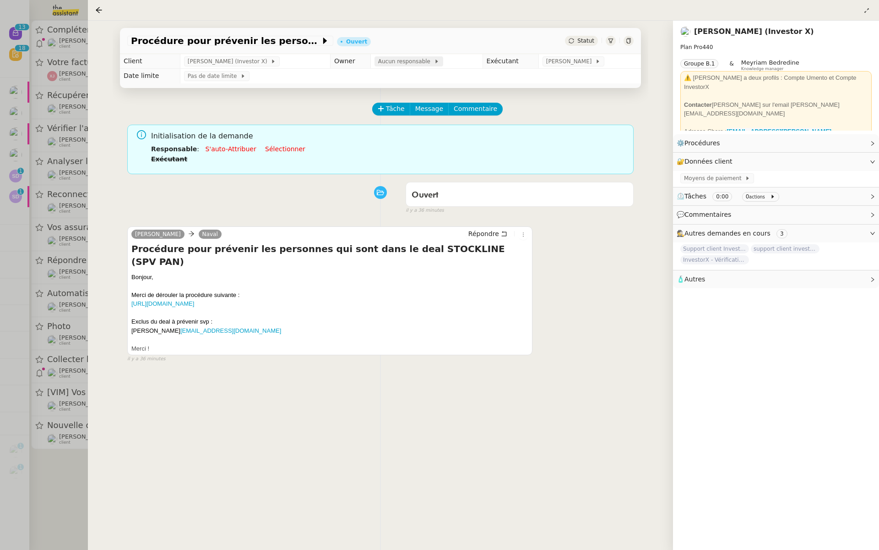
click at [416, 63] on span "Aucun responsable" at bounding box center [406, 61] width 56 height 9
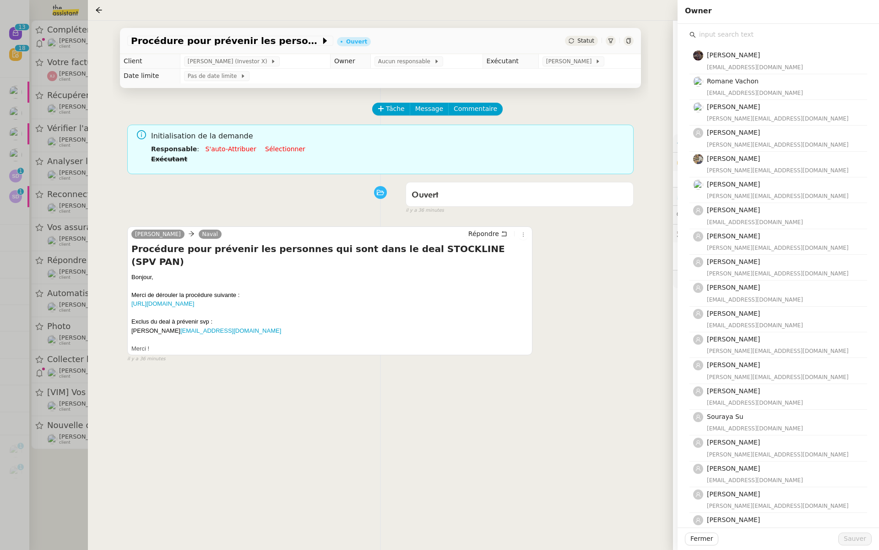
click at [748, 36] on input "text" at bounding box center [781, 34] width 171 height 12
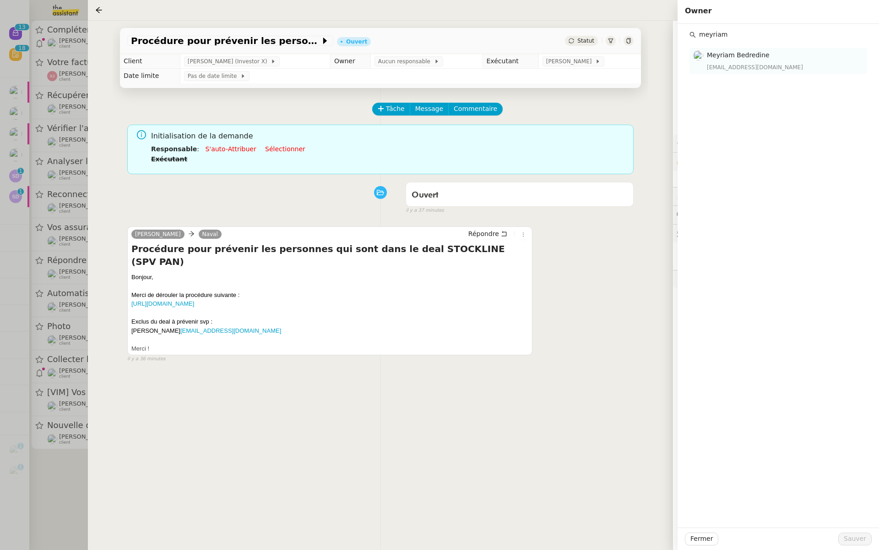
type input "meyriam"
click at [749, 64] on div "meyriam@team.theassistant.com" at bounding box center [784, 67] width 155 height 9
click at [849, 541] on span "Sauver" at bounding box center [855, 538] width 22 height 11
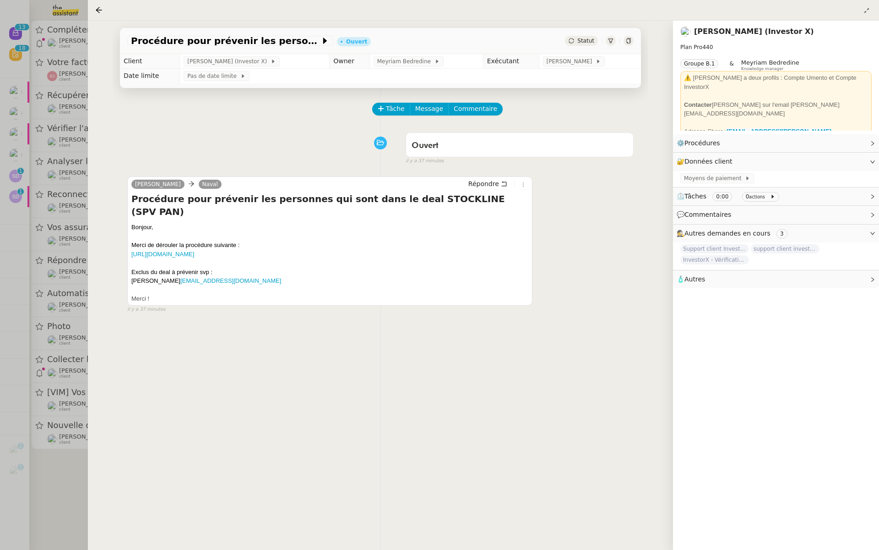
click at [76, 184] on div at bounding box center [439, 275] width 879 height 550
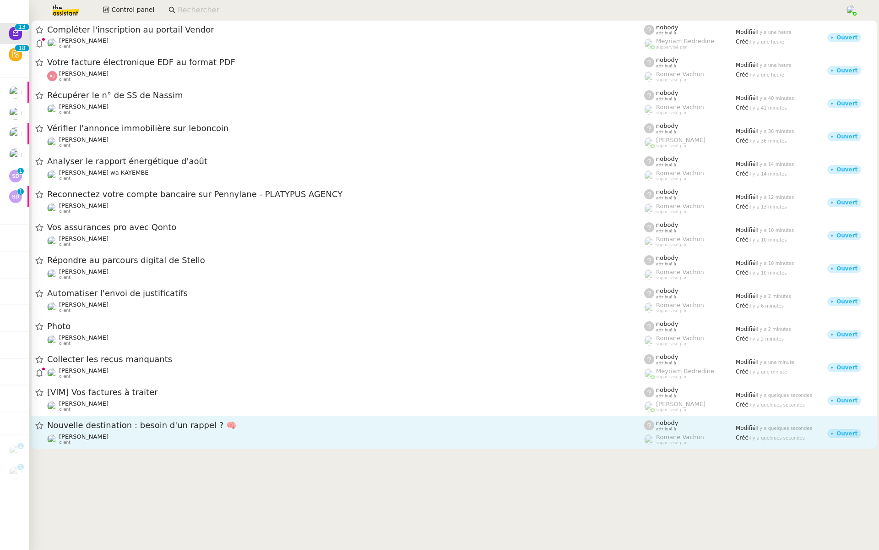
click at [179, 423] on span "Nouvelle destination : besoin d'un rappel ? 🧠" at bounding box center [345, 425] width 597 height 8
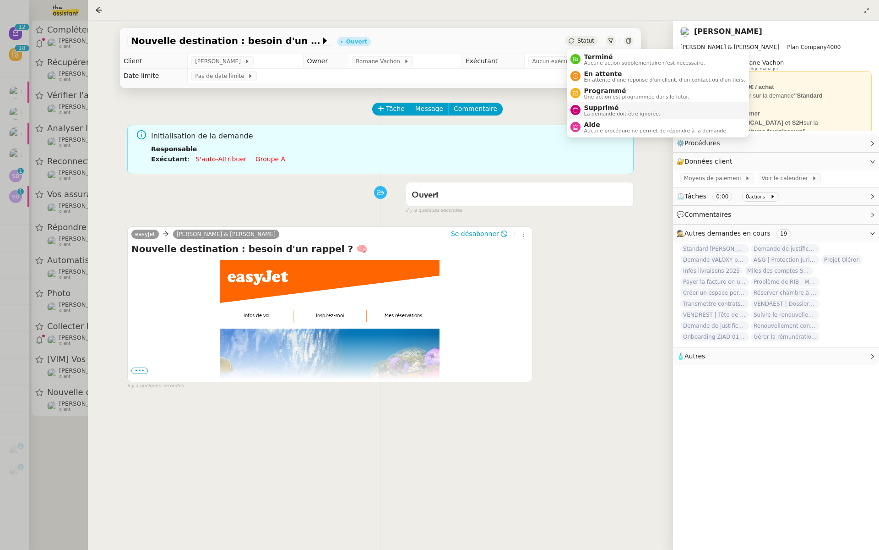
click at [583, 111] on div "Supprimé La demande doit être ignorée." at bounding box center [621, 110] width 80 height 12
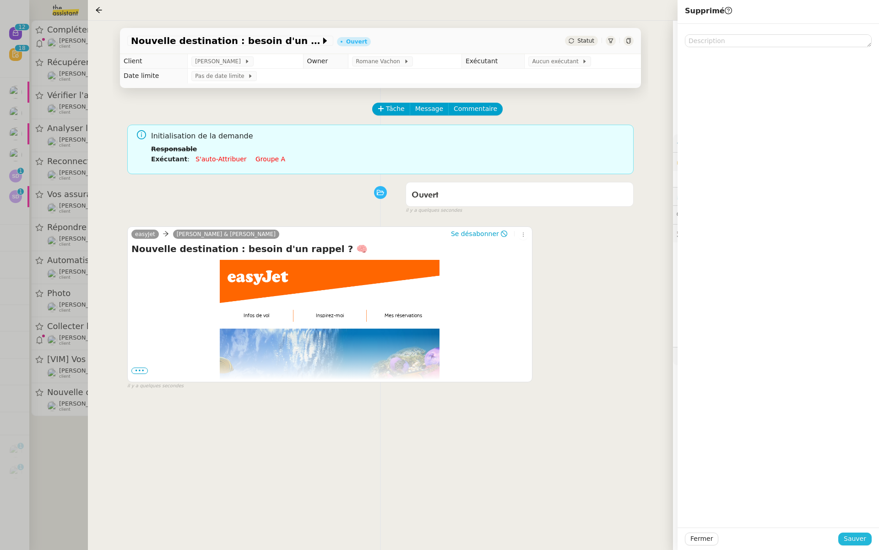
click at [866, 538] on button "Sauver" at bounding box center [855, 538] width 33 height 13
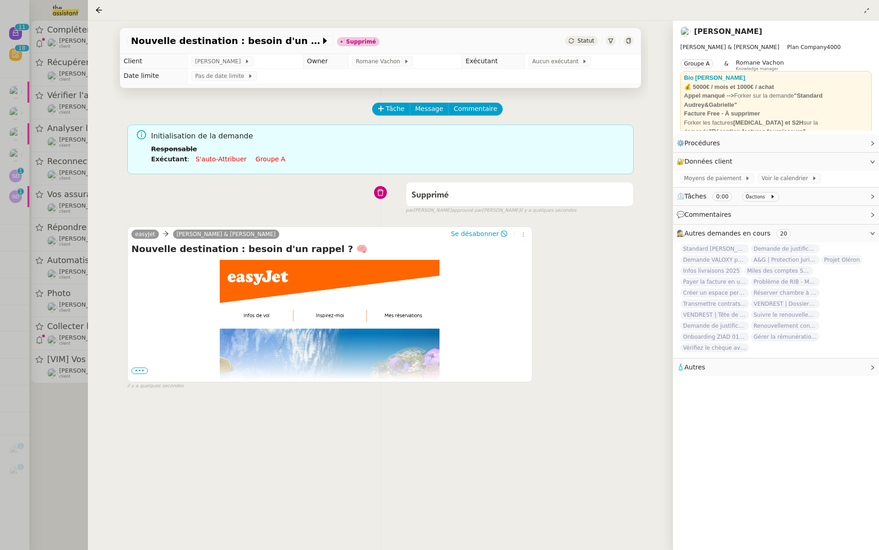
click at [75, 257] on div at bounding box center [439, 275] width 879 height 550
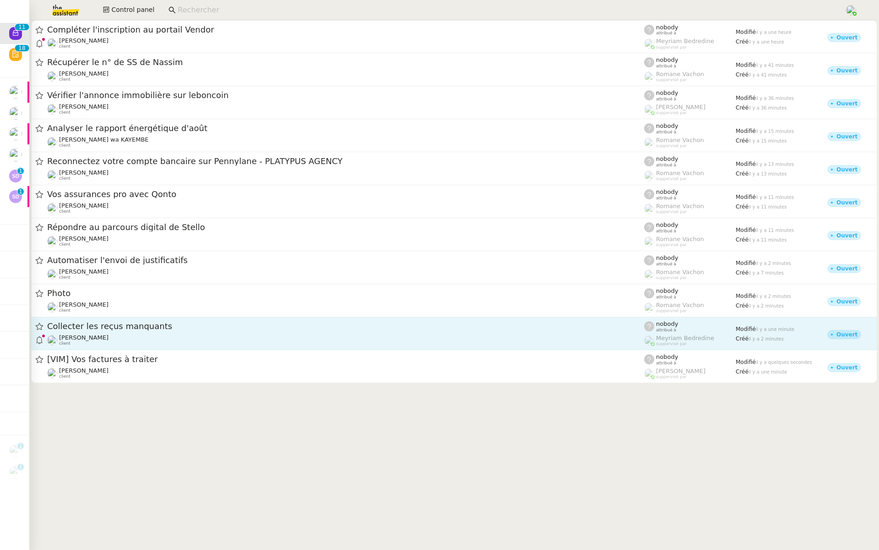
click at [245, 332] on div "Collecter les reçus manquants Gabriel CIAN client" at bounding box center [345, 333] width 597 height 25
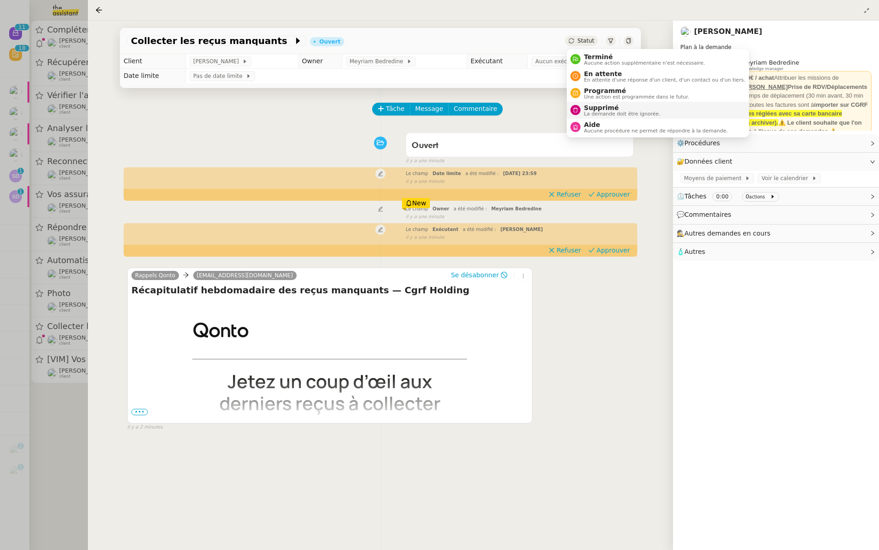
click at [589, 111] on span "La demande doit être ignorée." at bounding box center [622, 113] width 76 height 5
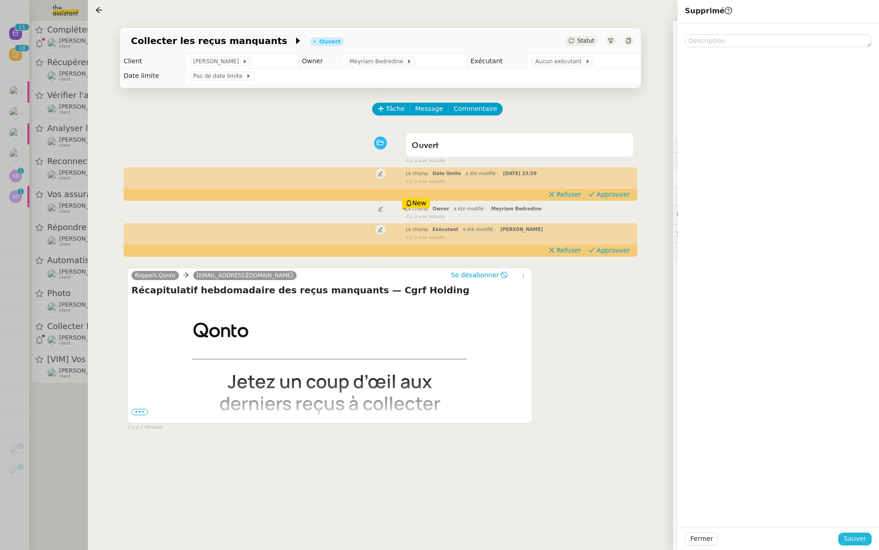
click at [860, 536] on span "Sauver" at bounding box center [855, 538] width 22 height 11
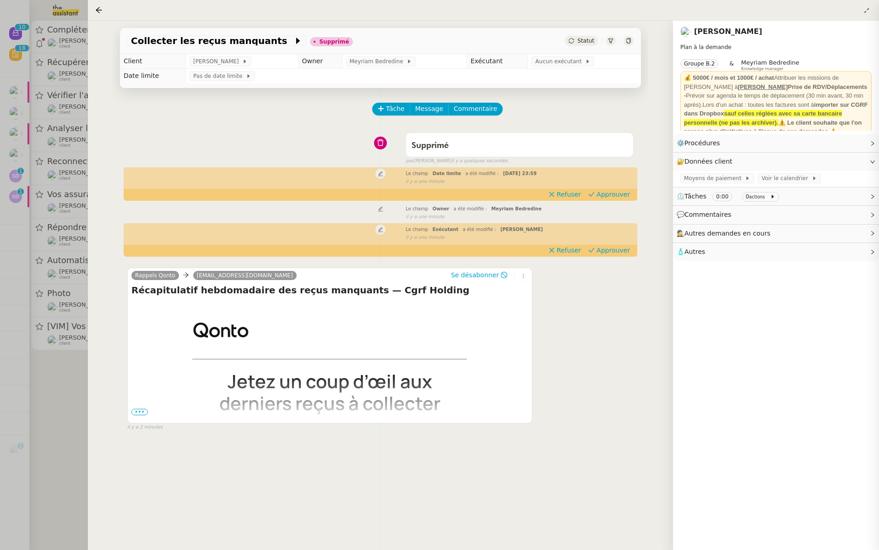
click at [38, 190] on div at bounding box center [439, 275] width 879 height 550
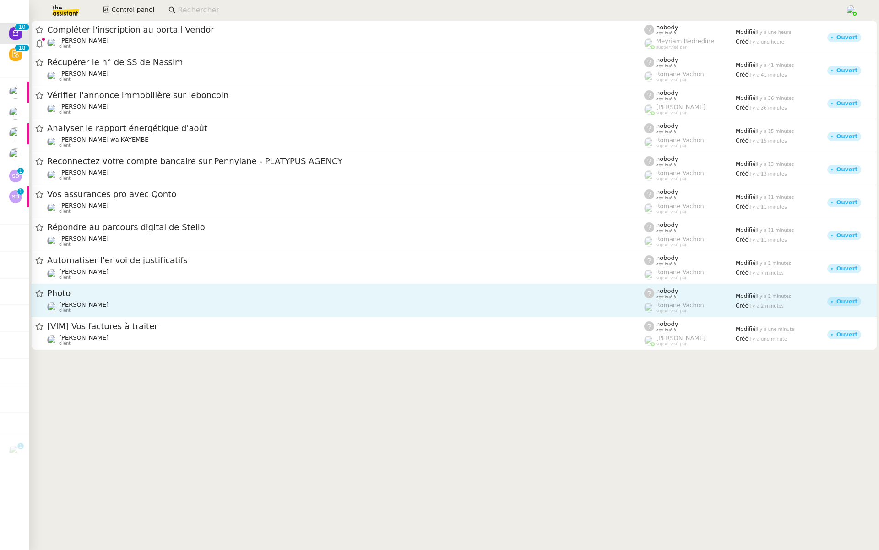
click at [245, 292] on span "Photo" at bounding box center [345, 293] width 597 height 8
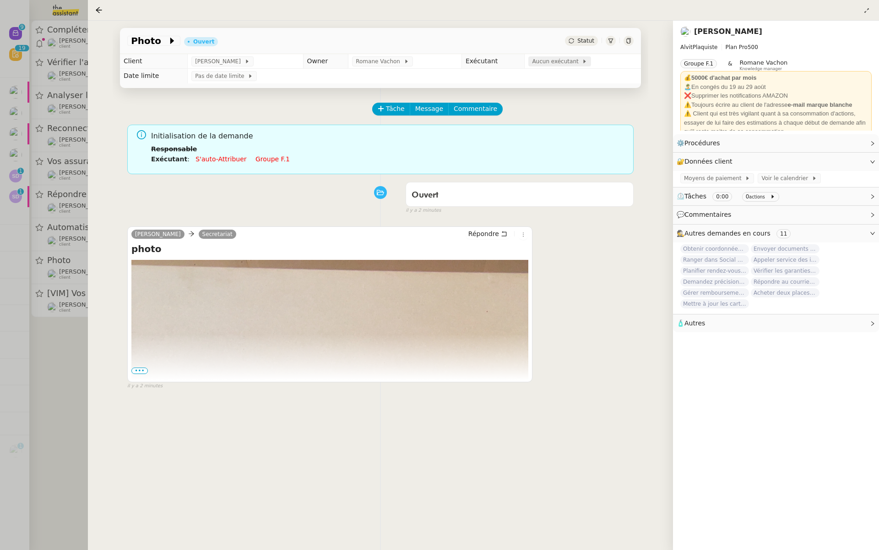
click at [539, 59] on span "Aucun exécutant" at bounding box center [557, 61] width 50 height 9
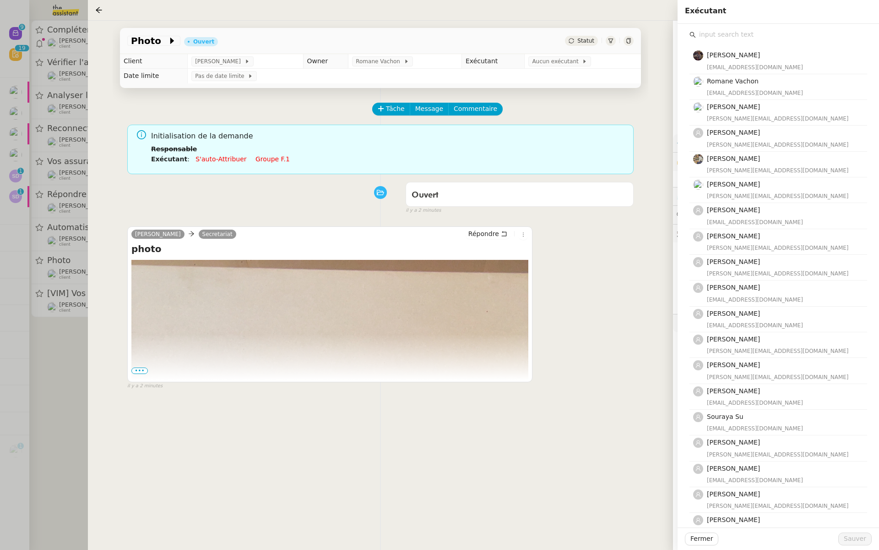
click at [710, 32] on input "text" at bounding box center [781, 34] width 171 height 12
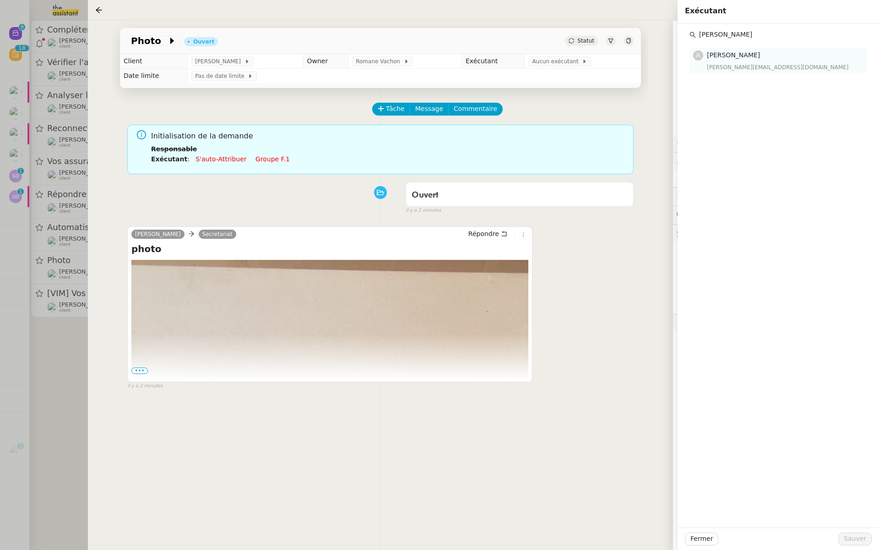
type input "esther"
click at [747, 59] on span "Esther Hillenbrand" at bounding box center [733, 54] width 53 height 7
click at [858, 536] on span "Sauver" at bounding box center [855, 538] width 22 height 11
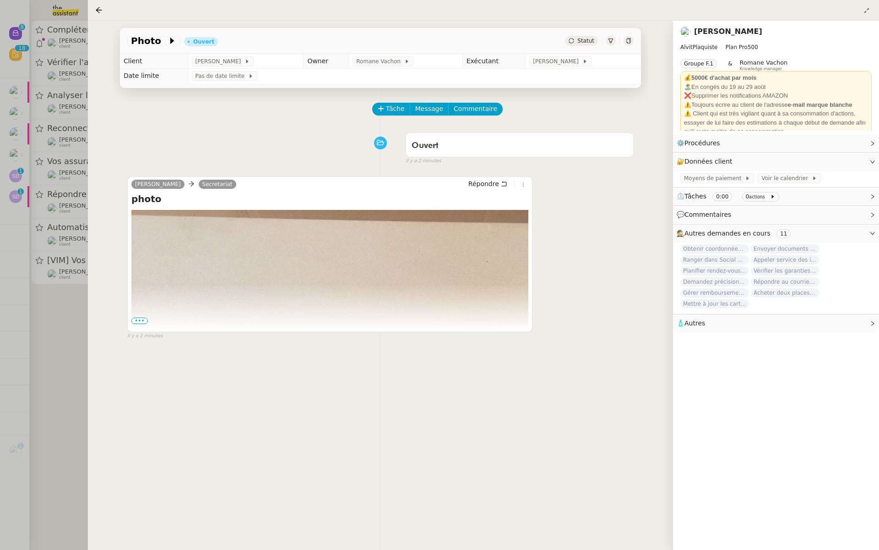
click at [37, 216] on div at bounding box center [439, 275] width 879 height 550
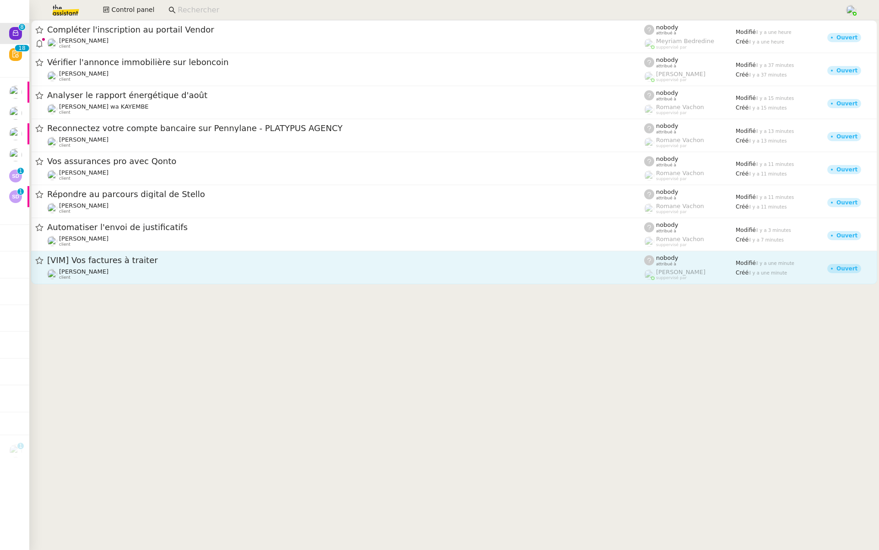
click at [228, 267] on div "[VIM] Vos factures à traiter David Berrebi client" at bounding box center [345, 267] width 597 height 25
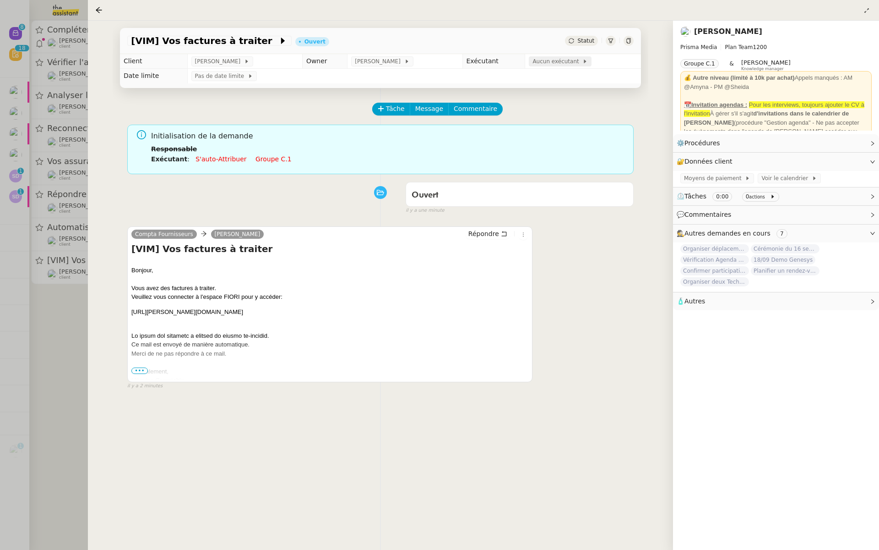
click at [544, 62] on span "Aucun exécutant" at bounding box center [558, 61] width 50 height 9
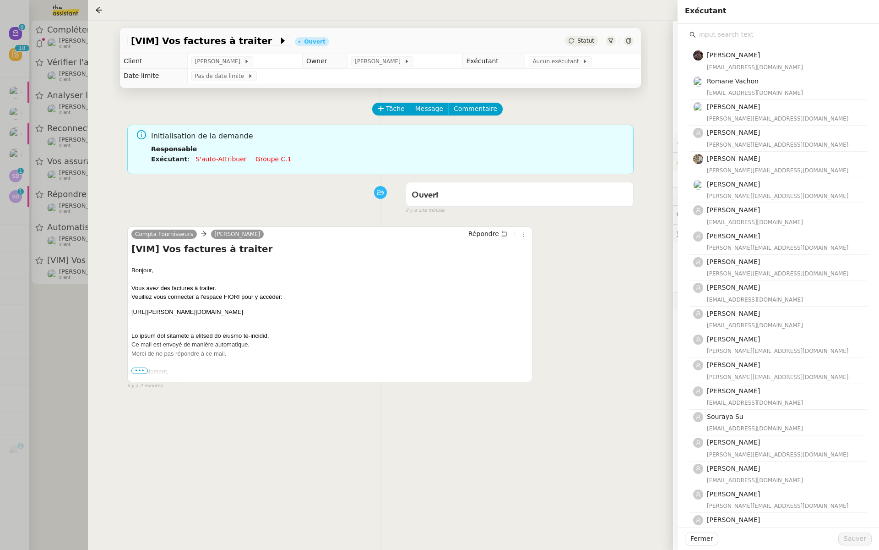
click at [745, 31] on input "text" at bounding box center [781, 34] width 171 height 12
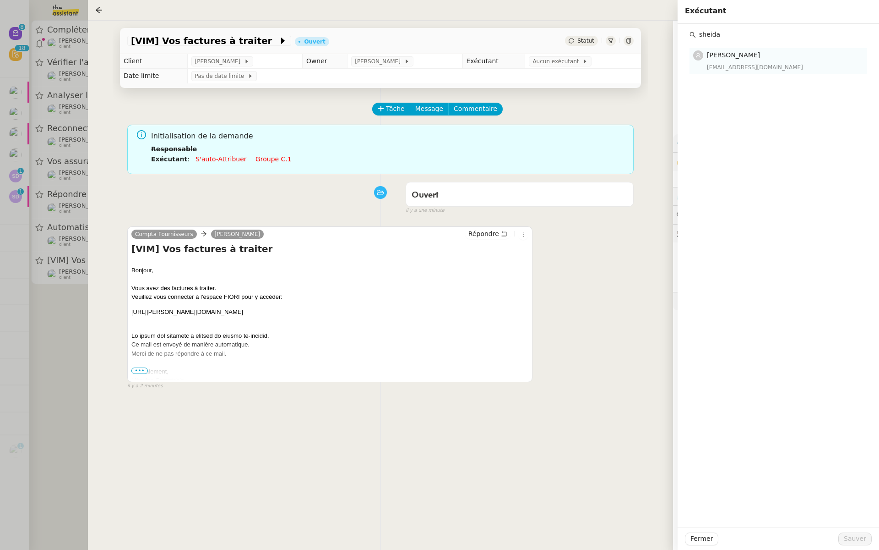
type input "sheida"
click at [750, 52] on span "Sheida Delpazir" at bounding box center [733, 54] width 53 height 7
click at [854, 536] on span "Sauver" at bounding box center [855, 538] width 22 height 11
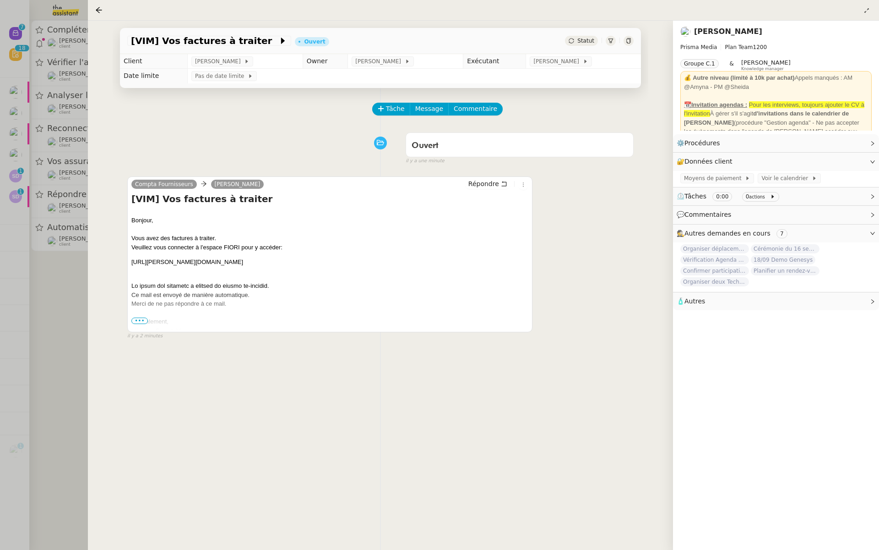
click at [66, 287] on div at bounding box center [439, 275] width 879 height 550
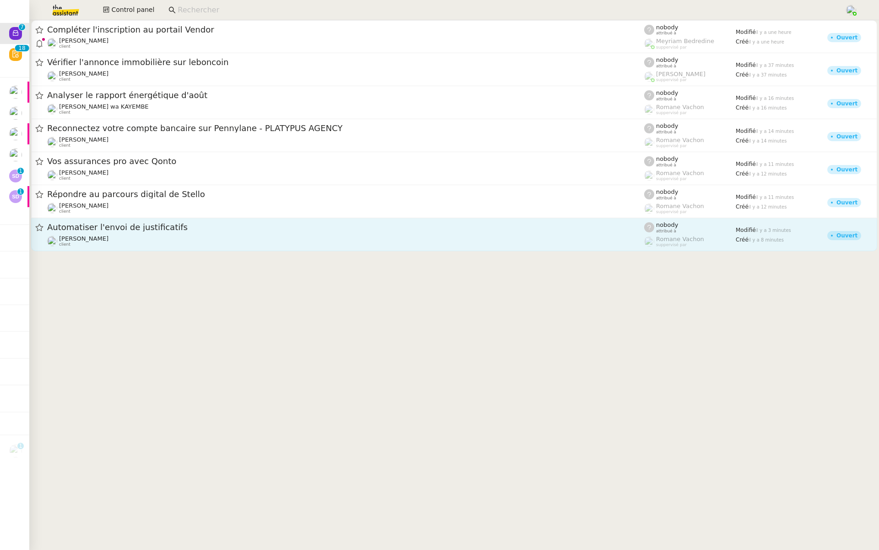
click at [214, 224] on span "Automatiser l'envoi de justificatifs" at bounding box center [345, 227] width 597 height 8
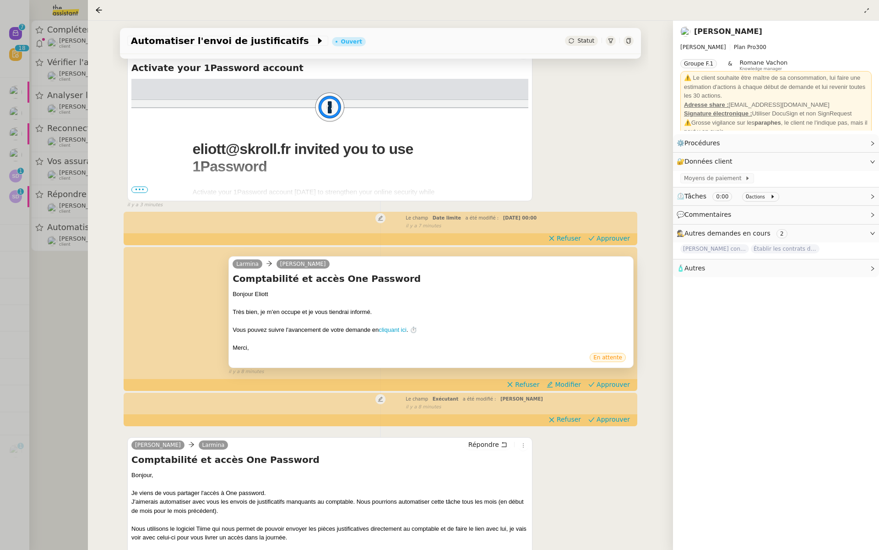
scroll to position [138, 0]
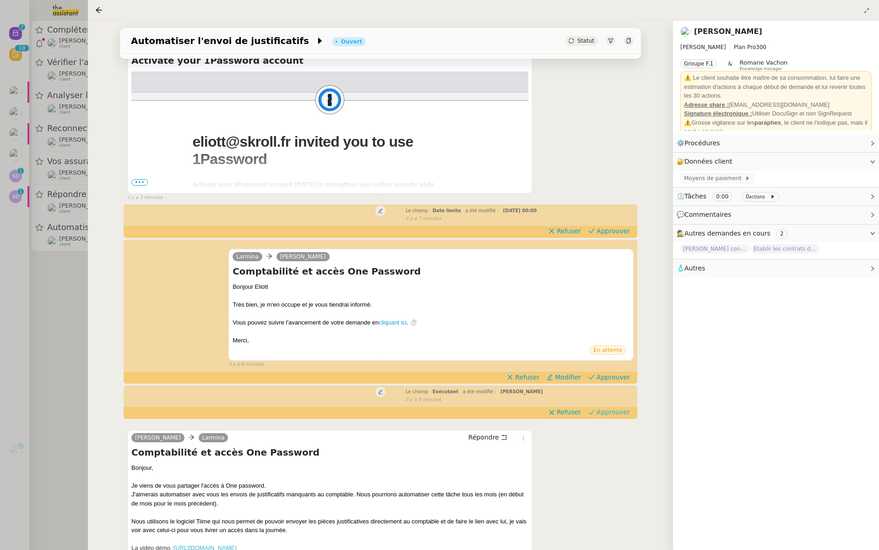
click at [617, 409] on span "Approuver" at bounding box center [613, 411] width 33 height 9
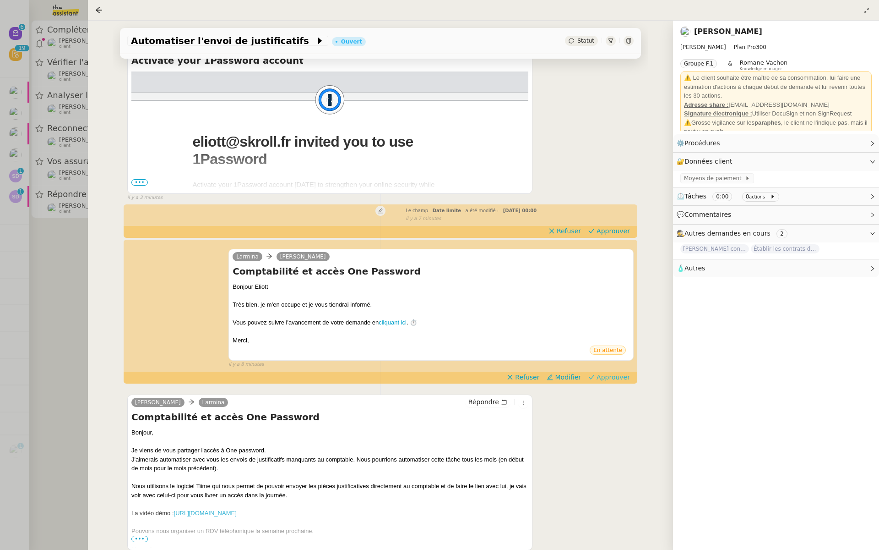
click at [621, 375] on span "Approuver" at bounding box center [613, 376] width 33 height 9
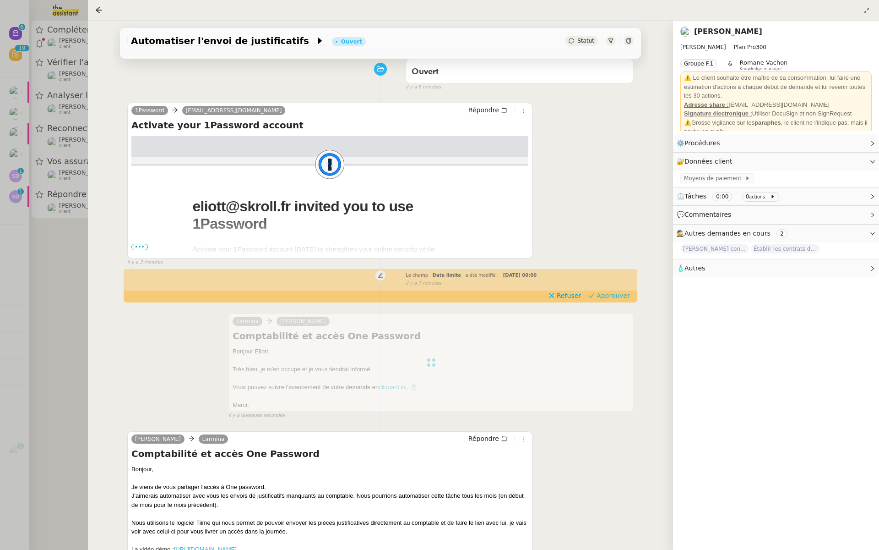
scroll to position [43, 0]
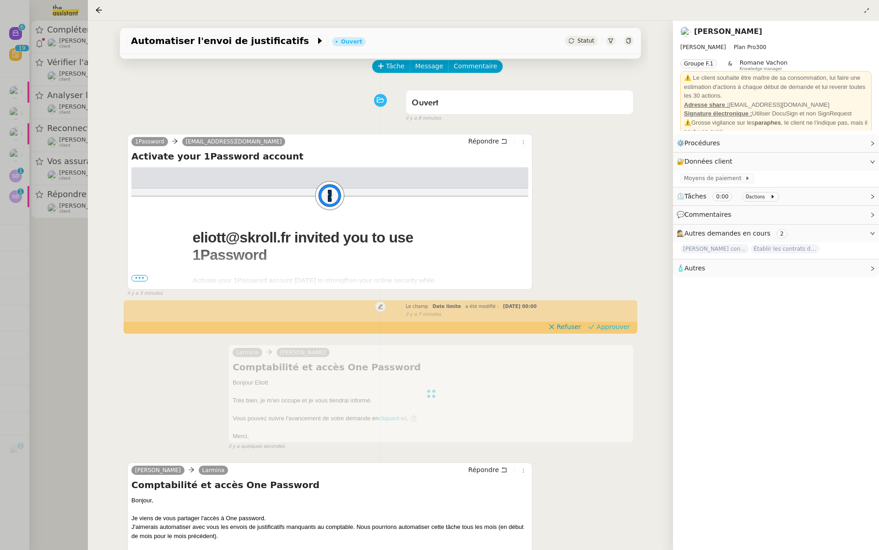
click at [618, 326] on span "Approuver" at bounding box center [613, 326] width 33 height 9
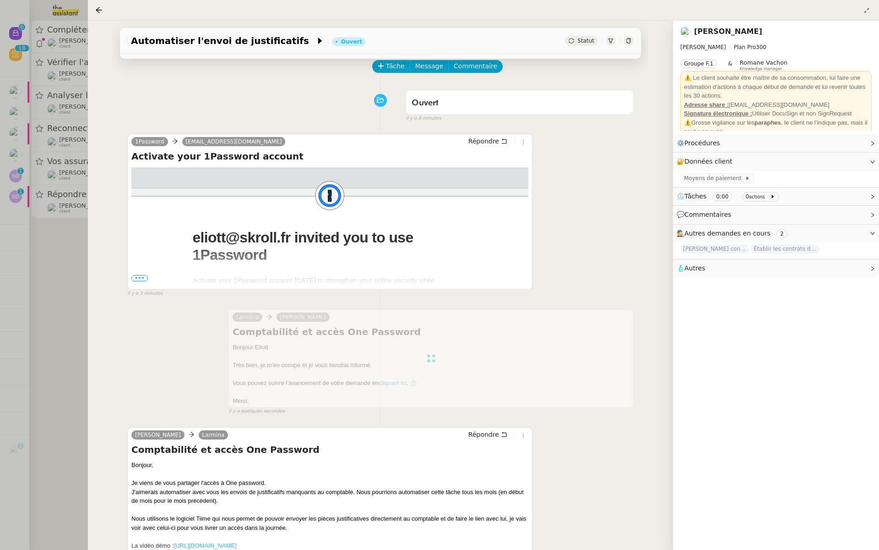
scroll to position [0, 0]
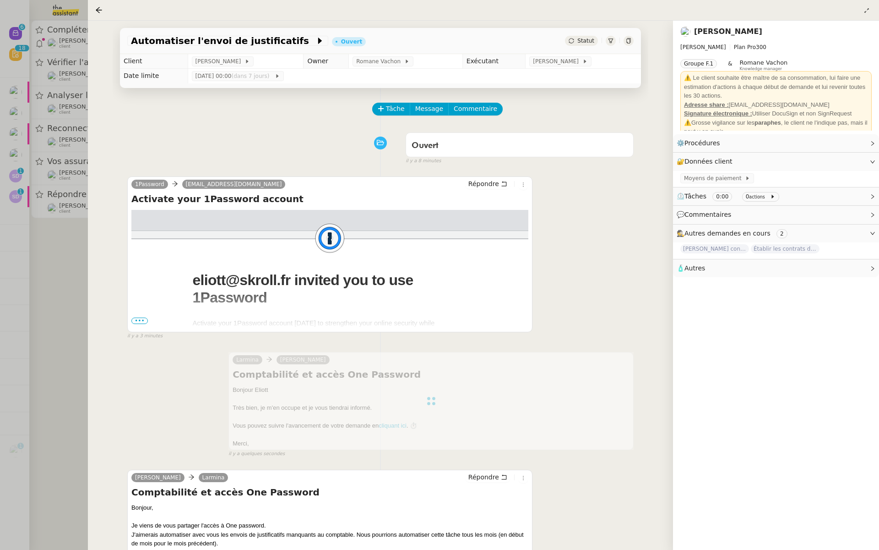
click at [38, 211] on div at bounding box center [439, 275] width 879 height 550
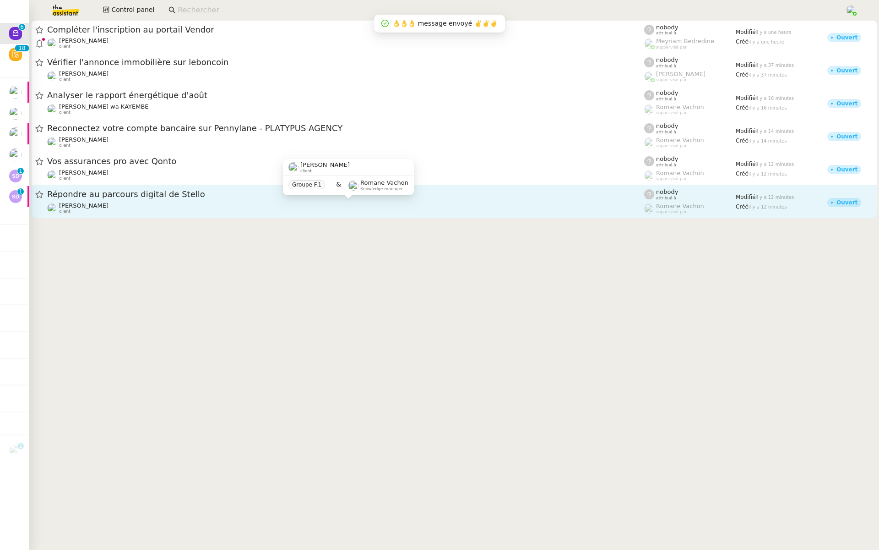
click at [180, 202] on div "Céline MAS client" at bounding box center [345, 208] width 597 height 12
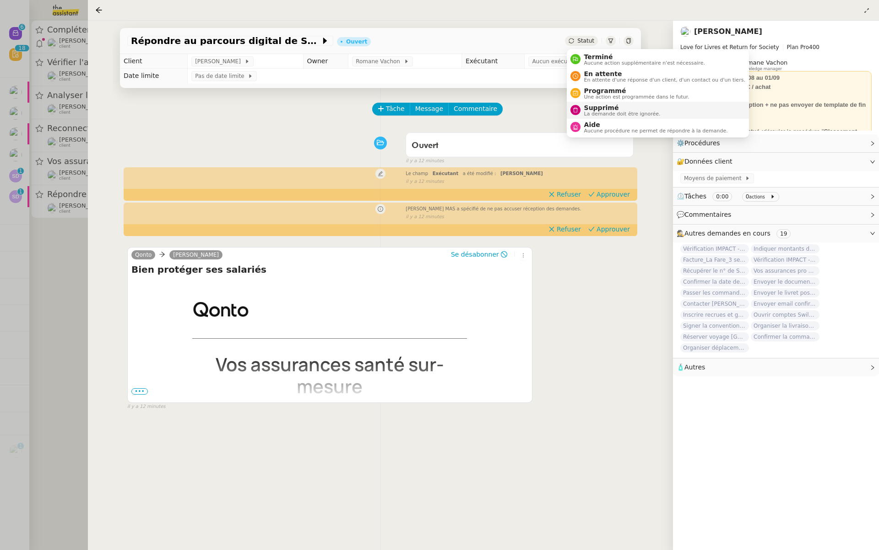
click at [597, 111] on span "La demande doit être ignorée." at bounding box center [622, 113] width 76 height 5
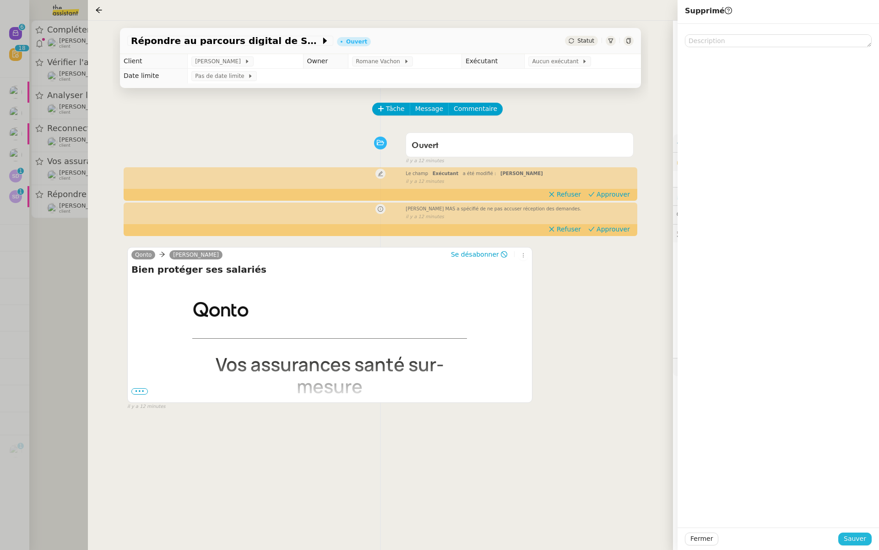
click at [847, 535] on span "Sauver" at bounding box center [855, 538] width 22 height 11
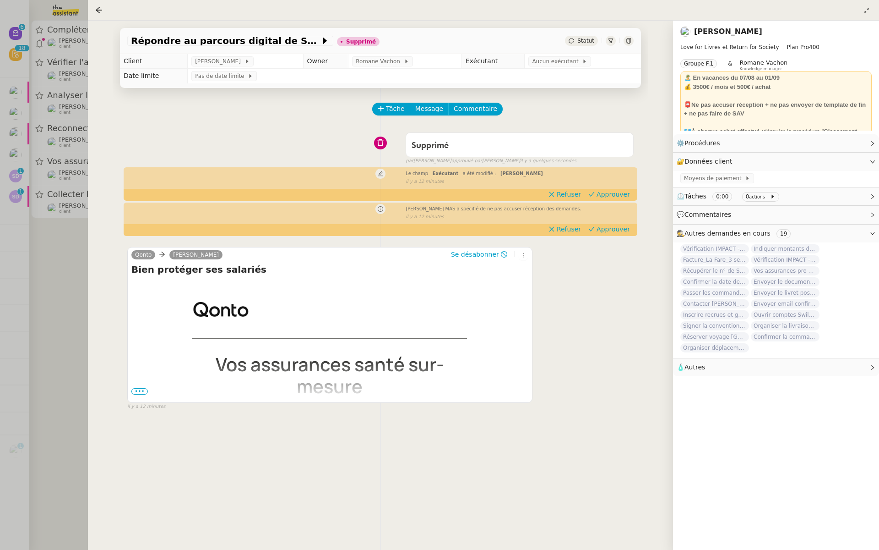
click at [40, 284] on div at bounding box center [439, 275] width 879 height 550
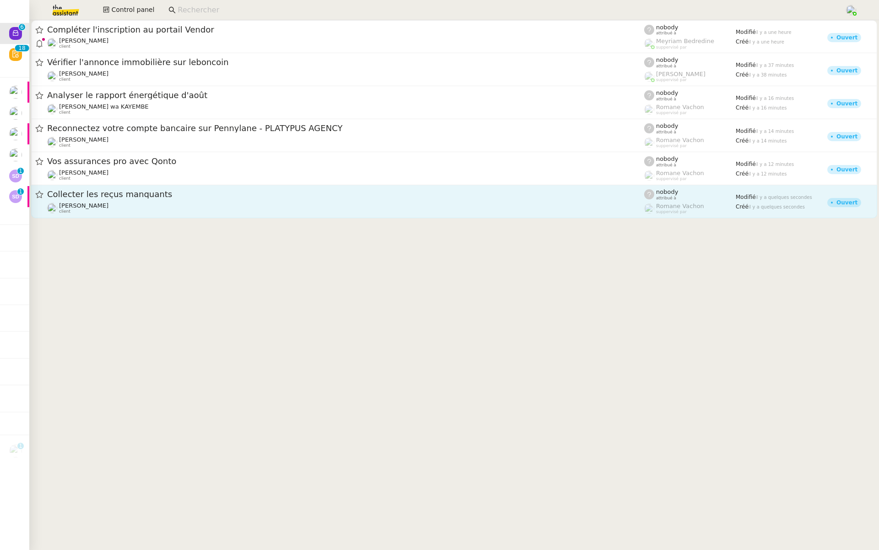
click at [186, 201] on div "Collecter les reçus manquants Gabrielle Tavernier client" at bounding box center [345, 201] width 597 height 25
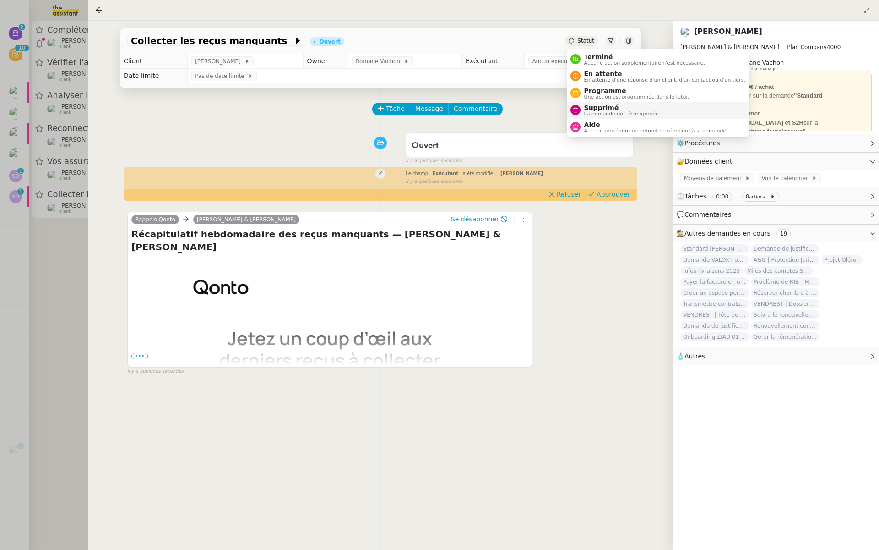
click at [601, 112] on span "La demande doit être ignorée." at bounding box center [622, 113] width 76 height 5
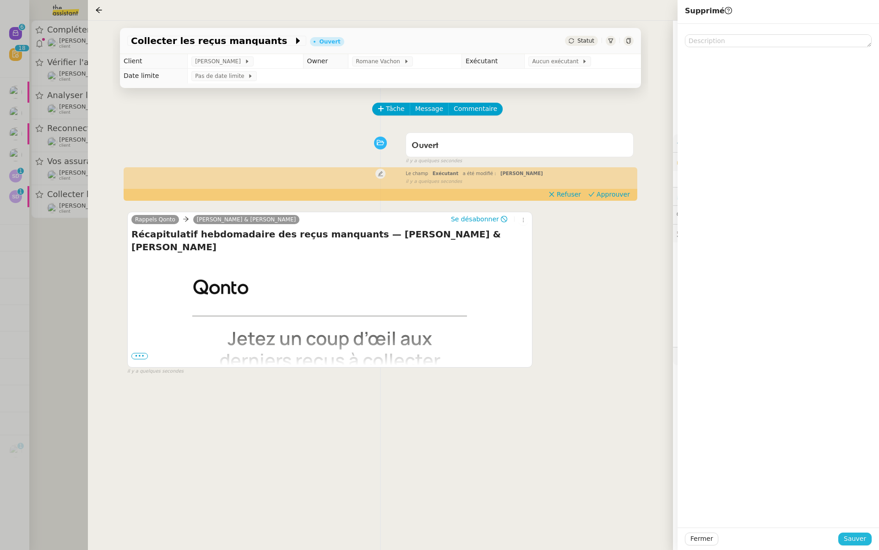
click at [856, 534] on span "Sauver" at bounding box center [855, 538] width 22 height 11
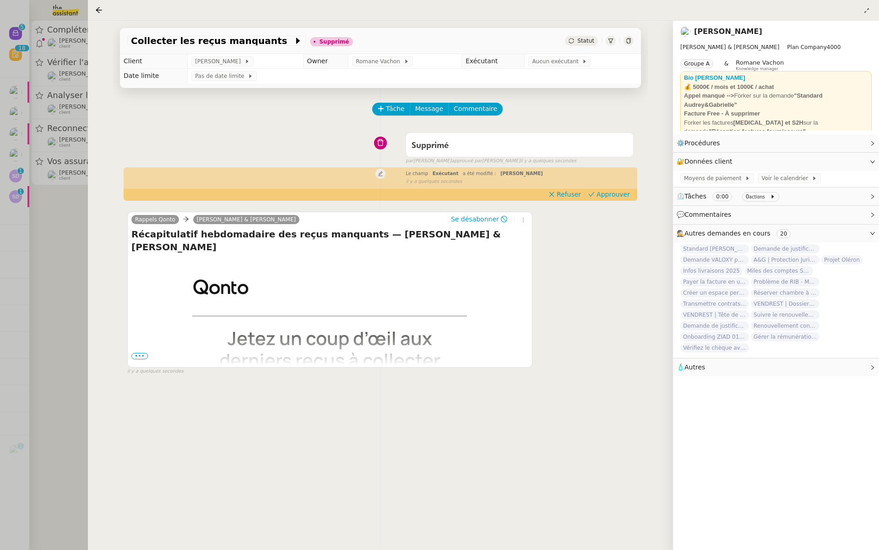
click at [59, 207] on div at bounding box center [439, 275] width 879 height 550
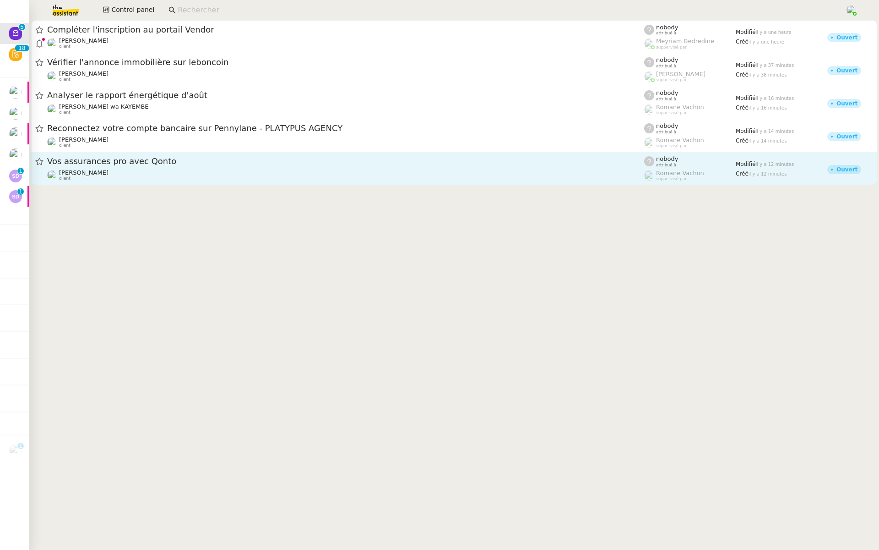
click at [135, 159] on span "Vos assurances pro avec Qonto" at bounding box center [345, 161] width 597 height 8
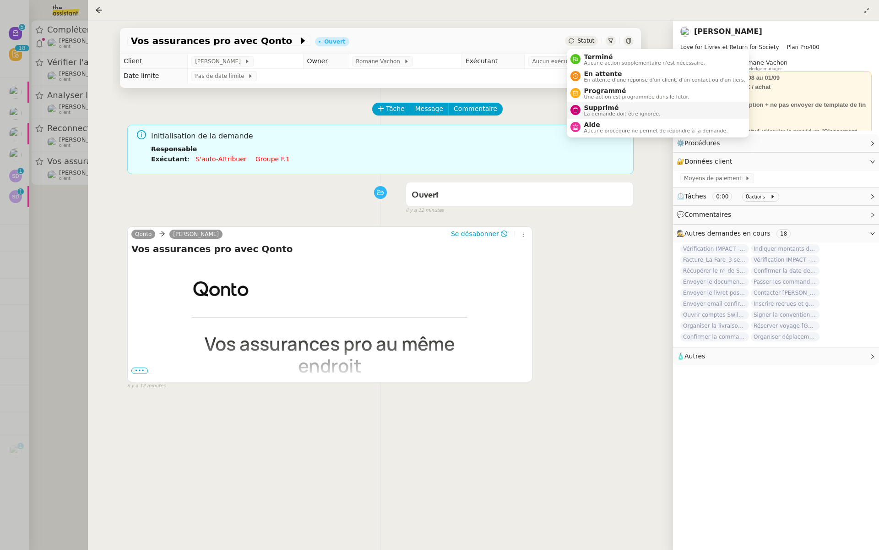
click at [598, 117] on li "Supprimé La demande doit être ignorée." at bounding box center [658, 110] width 182 height 17
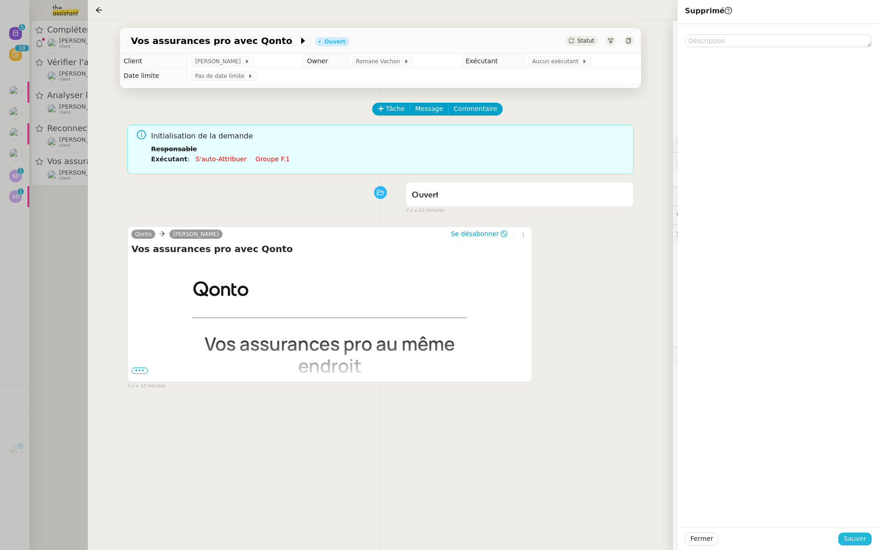
click at [866, 537] on span "Sauver" at bounding box center [855, 538] width 22 height 11
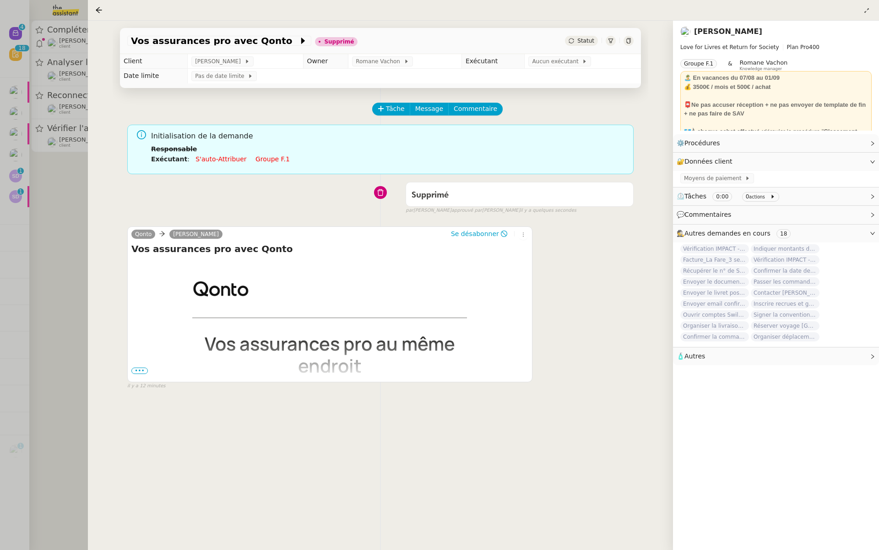
click at [0, 189] on div at bounding box center [439, 275] width 879 height 550
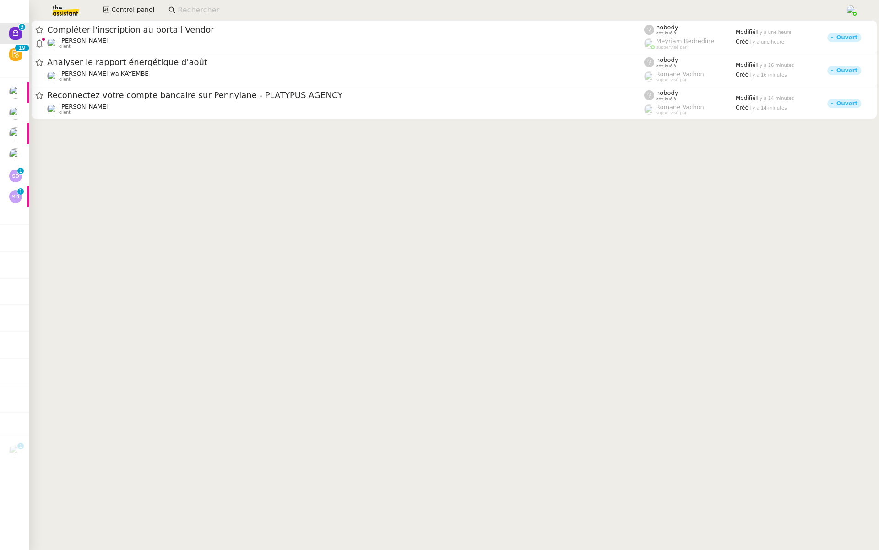
click at [170, 126] on cdk-virtual-scroll-viewport "Compléter l'inscription au portail Vendor Julien Decroix client nobody attribué…" at bounding box center [454, 284] width 850 height 529
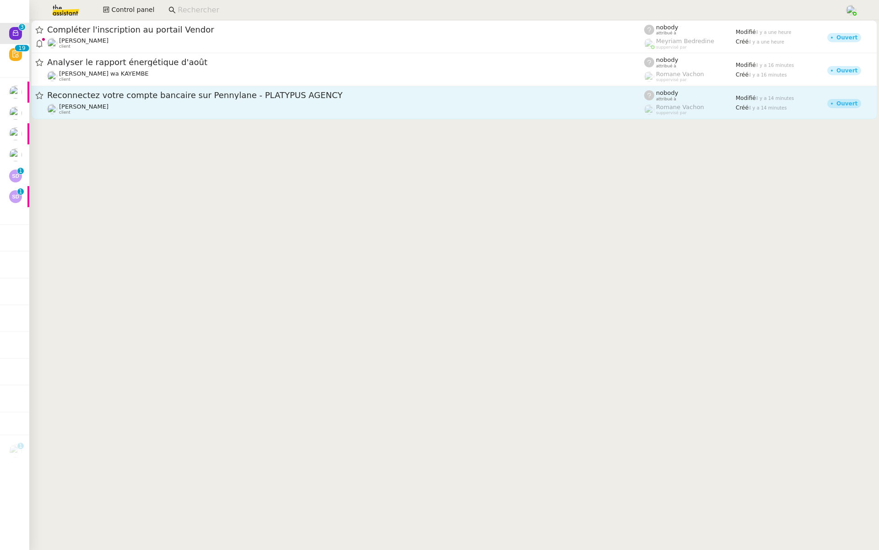
click at [241, 97] on span "Reconnectez votre compte bancaire sur Pennylane - PLATYPUS AGENCY" at bounding box center [345, 95] width 597 height 8
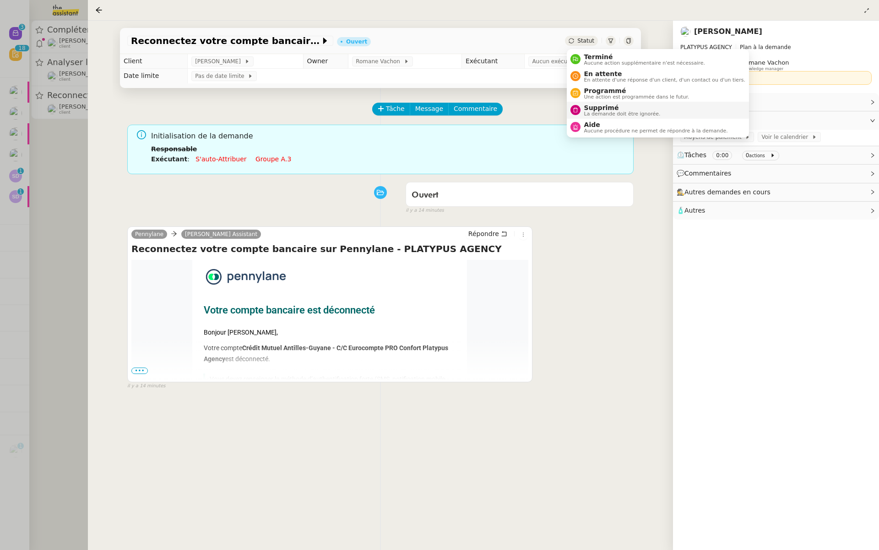
click at [591, 109] on span "Supprimé" at bounding box center [622, 107] width 76 height 7
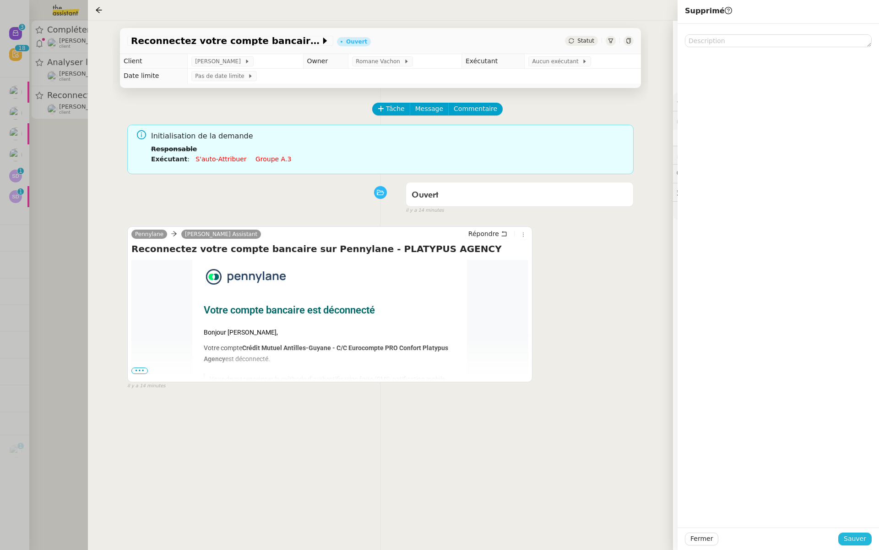
click at [860, 538] on span "Sauver" at bounding box center [855, 538] width 22 height 11
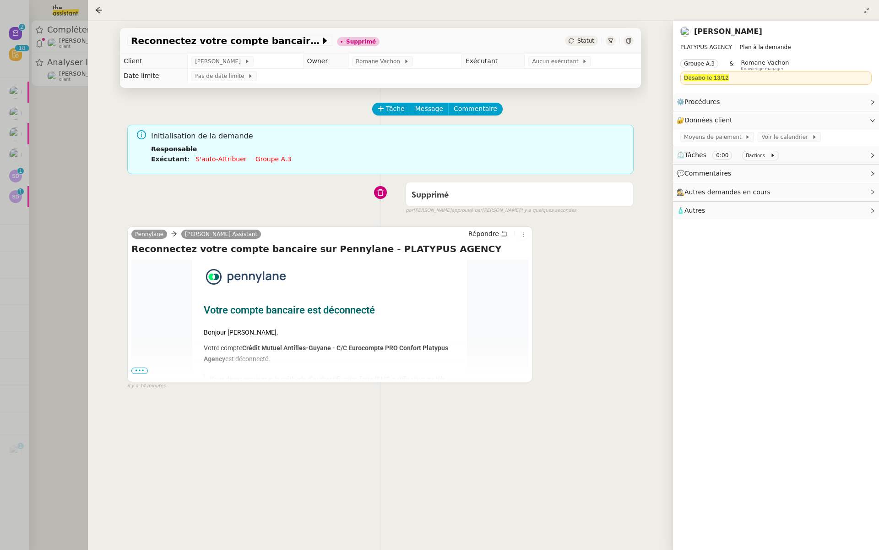
click at [0, 213] on div at bounding box center [439, 275] width 879 height 550
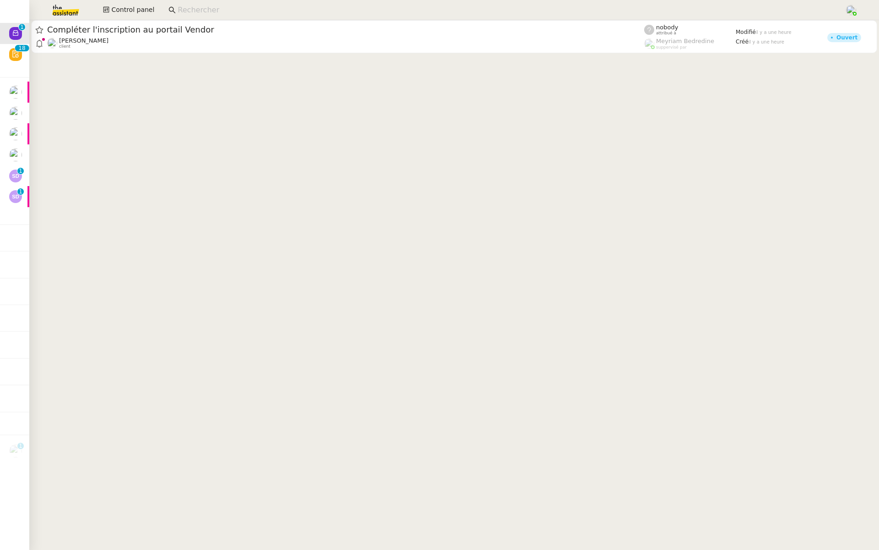
click at [158, 69] on cdk-virtual-scroll-viewport "Compléter l'inscription au portail Vendor Julien Decroix client nobody attribué…" at bounding box center [454, 284] width 850 height 529
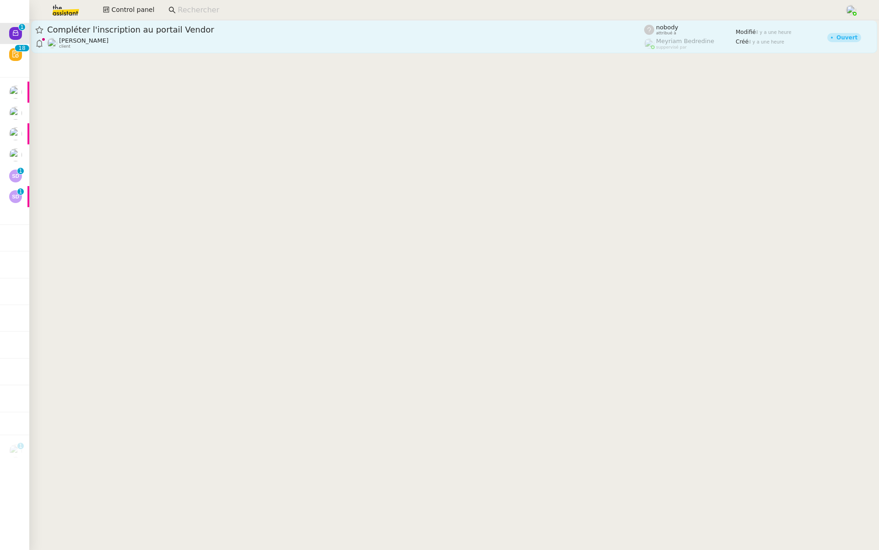
click at [265, 50] on link "Compléter l'inscription au portail Vendor Julien Decroix client nobody attribué…" at bounding box center [454, 36] width 846 height 33
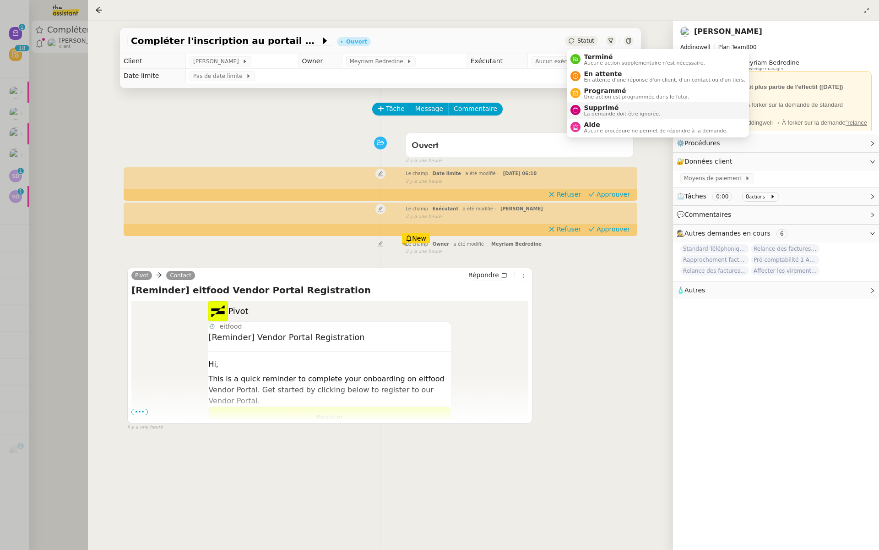
click at [595, 109] on span "Supprimé" at bounding box center [622, 107] width 76 height 7
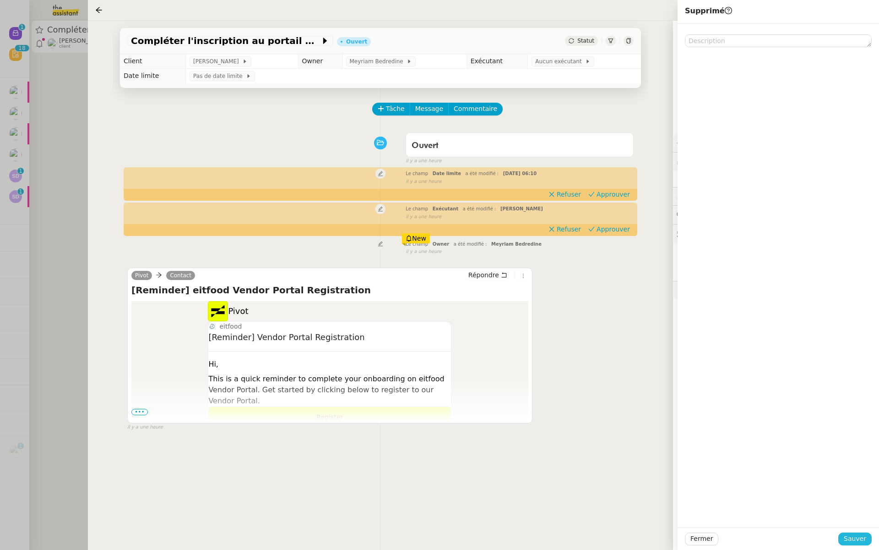
click at [858, 544] on button "Sauver" at bounding box center [855, 538] width 33 height 13
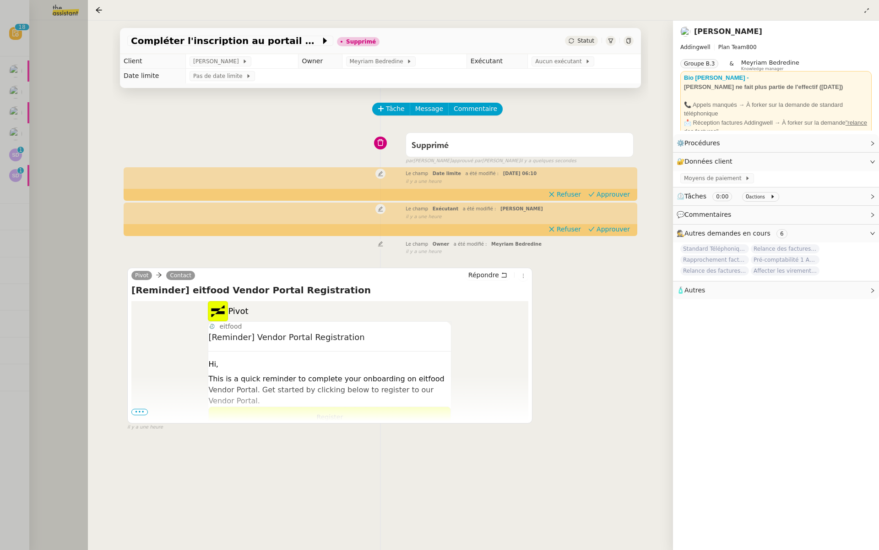
click at [9, 188] on div at bounding box center [439, 275] width 879 height 550
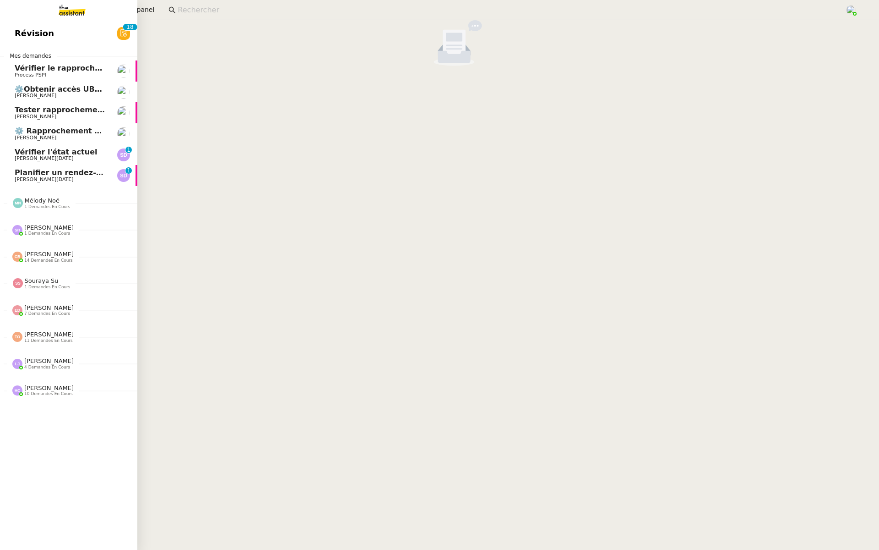
click at [22, 32] on span "Révision" at bounding box center [34, 34] width 39 height 14
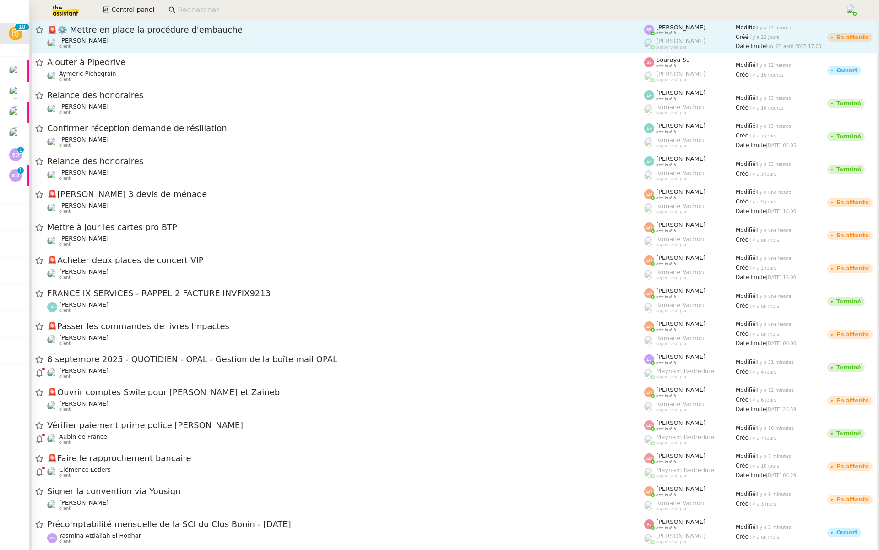
click at [193, 31] on span "🚨 ⚙️ Mettre en place la procédure d'embauche" at bounding box center [345, 30] width 597 height 8
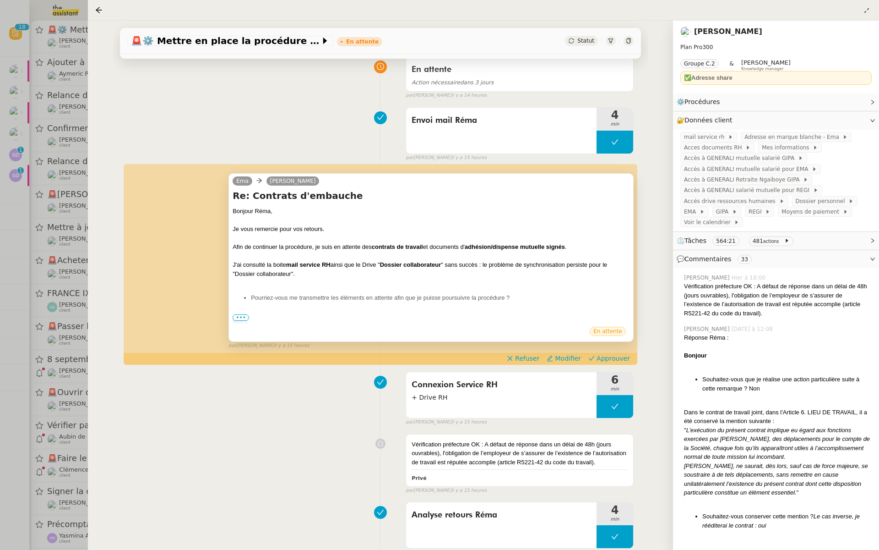
scroll to position [82, 0]
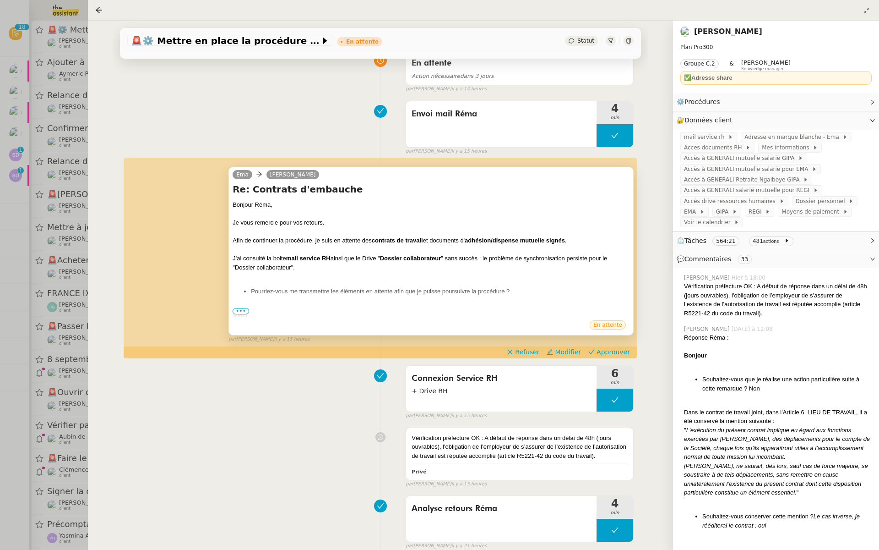
click at [239, 310] on span "•••" at bounding box center [241, 311] width 16 height 6
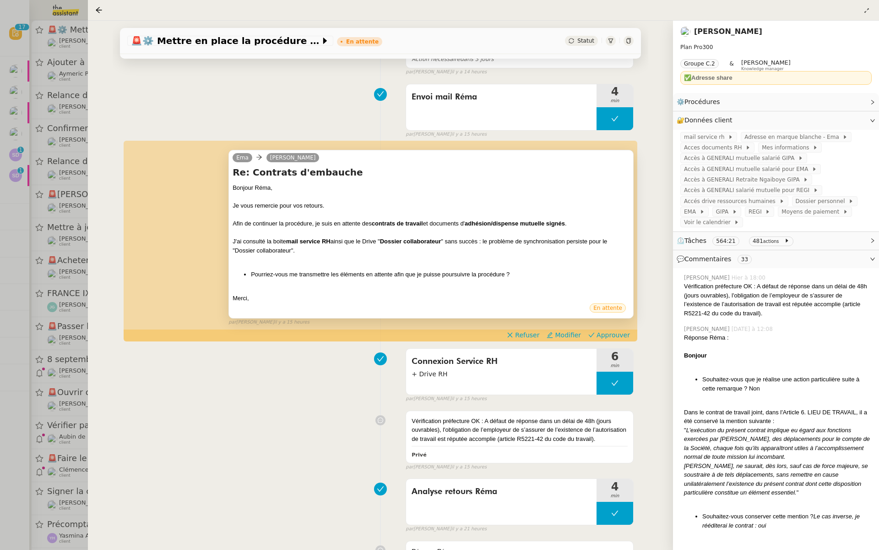
scroll to position [122, 0]
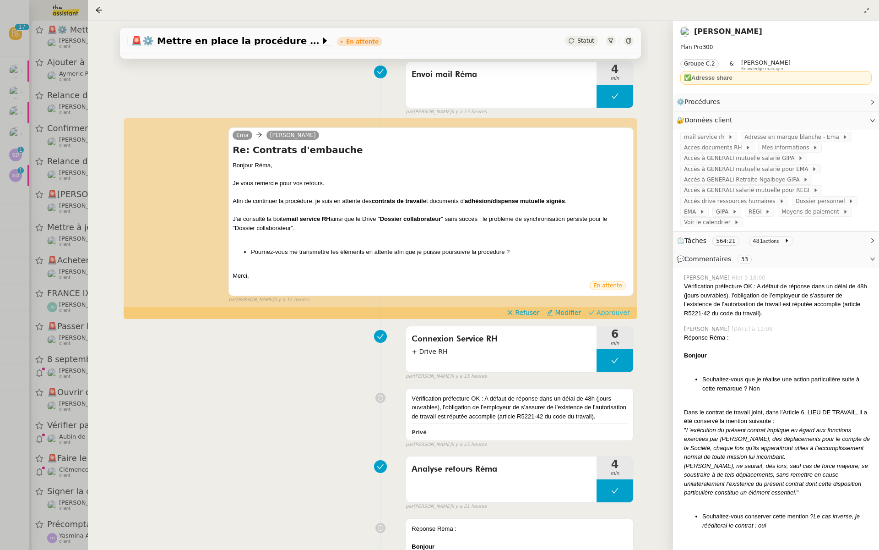
click at [615, 311] on span "Approuver" at bounding box center [613, 312] width 33 height 9
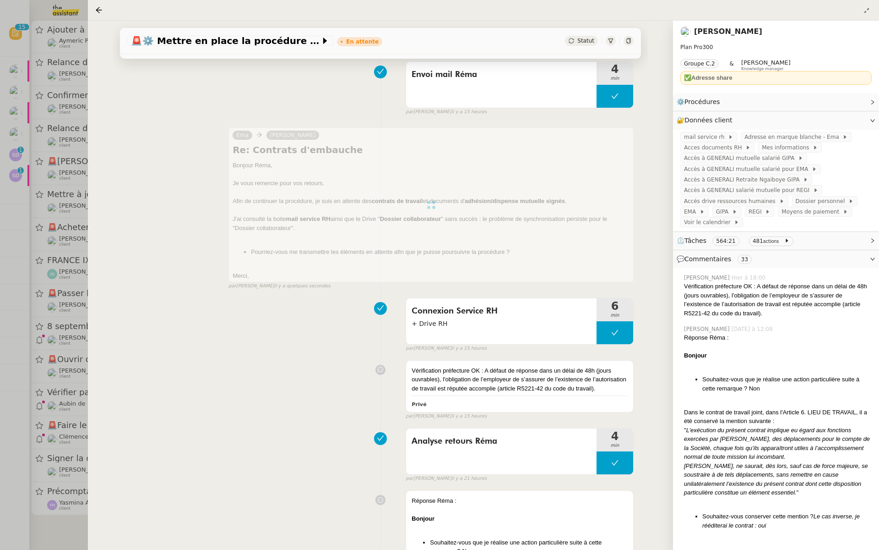
click at [27, 195] on div at bounding box center [439, 275] width 879 height 550
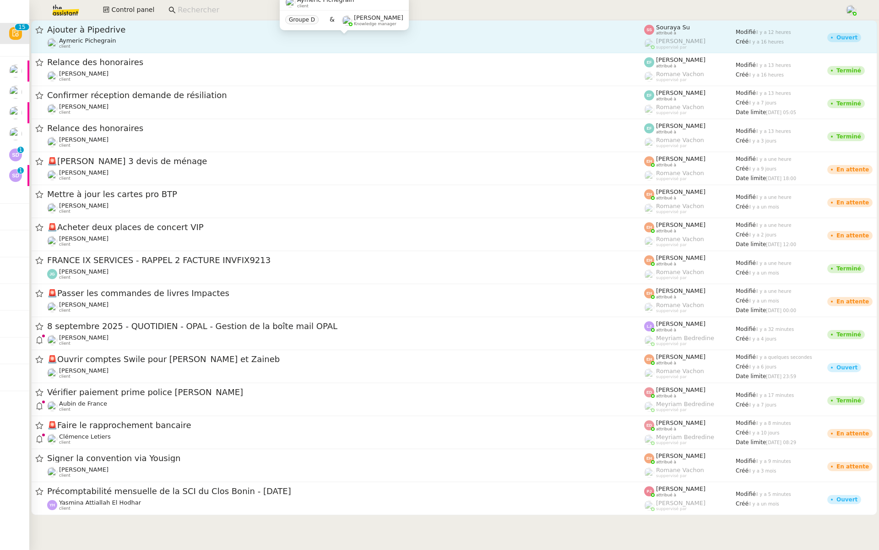
click at [170, 45] on div "Aymeric Pichegrain client" at bounding box center [345, 43] width 597 height 12
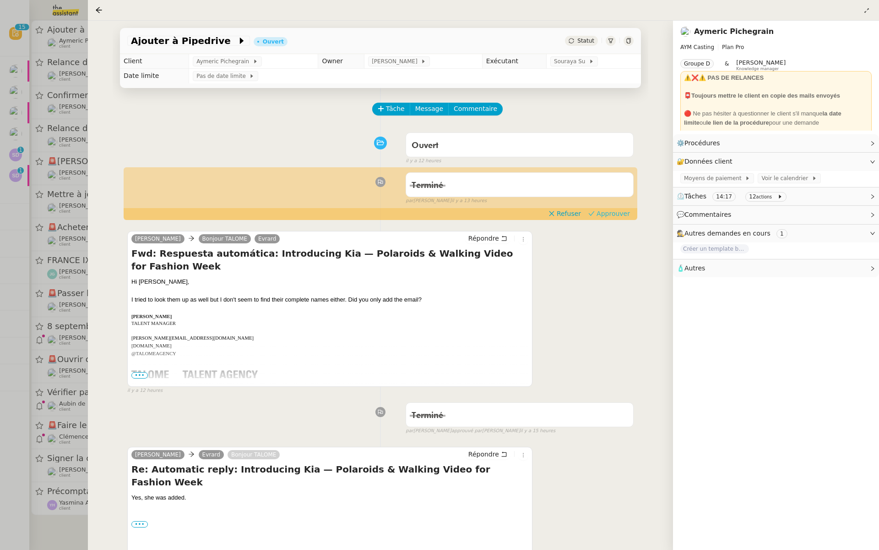
click at [620, 214] on span "Approuver" at bounding box center [613, 213] width 33 height 9
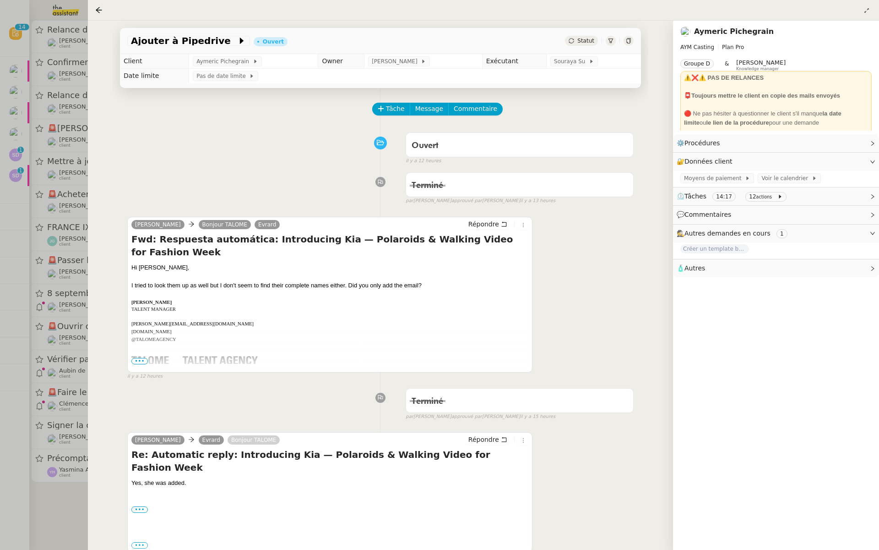
click at [60, 179] on div at bounding box center [439, 275] width 879 height 550
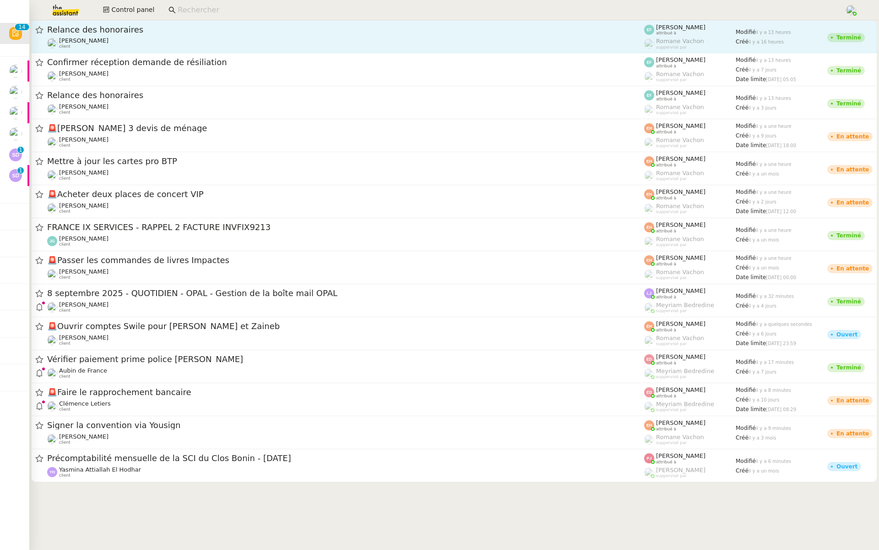
click at [203, 32] on span "Relance des honoraires" at bounding box center [345, 30] width 597 height 8
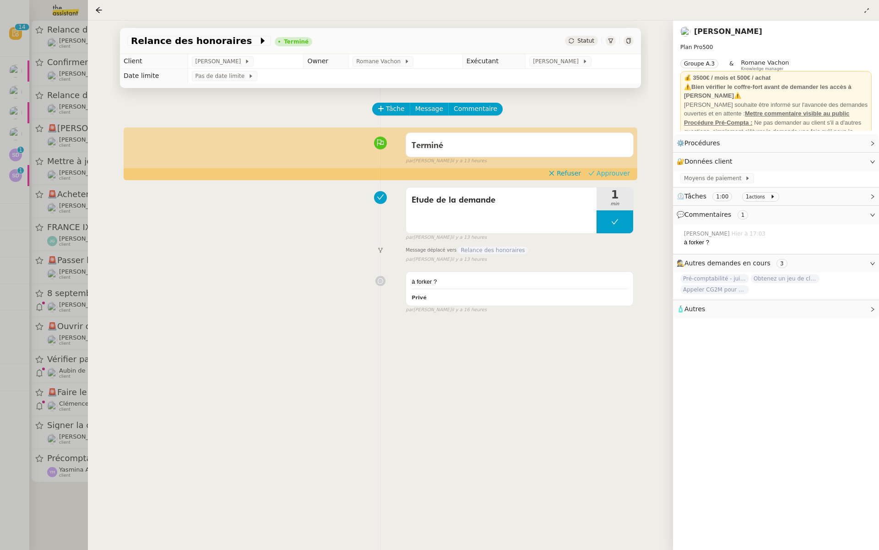
click at [622, 172] on span "Approuver" at bounding box center [613, 173] width 33 height 9
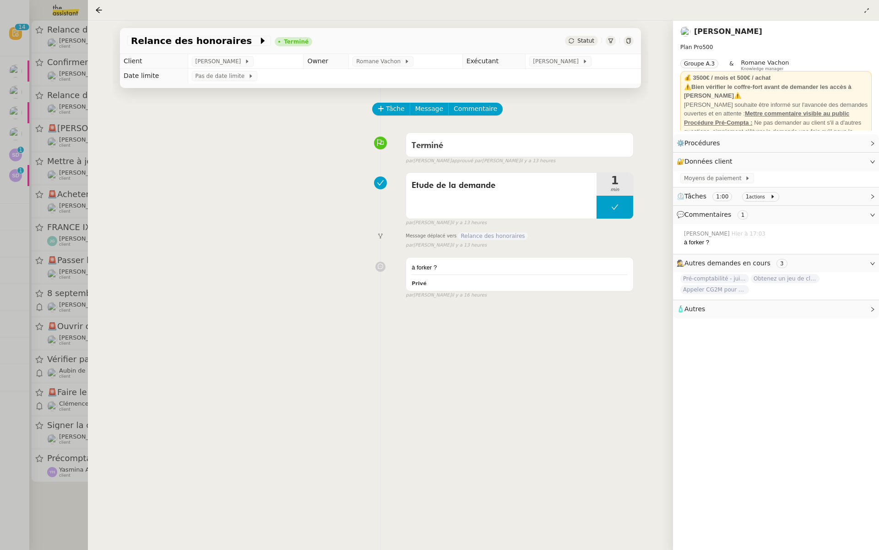
click at [51, 207] on div at bounding box center [439, 275] width 879 height 550
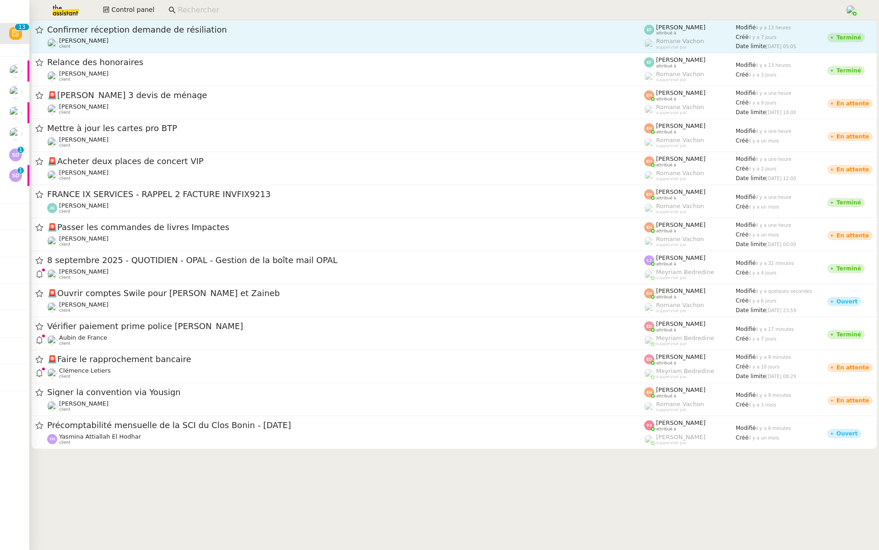
click at [261, 35] on div "Confirmer réception demande de résiliation" at bounding box center [345, 29] width 597 height 11
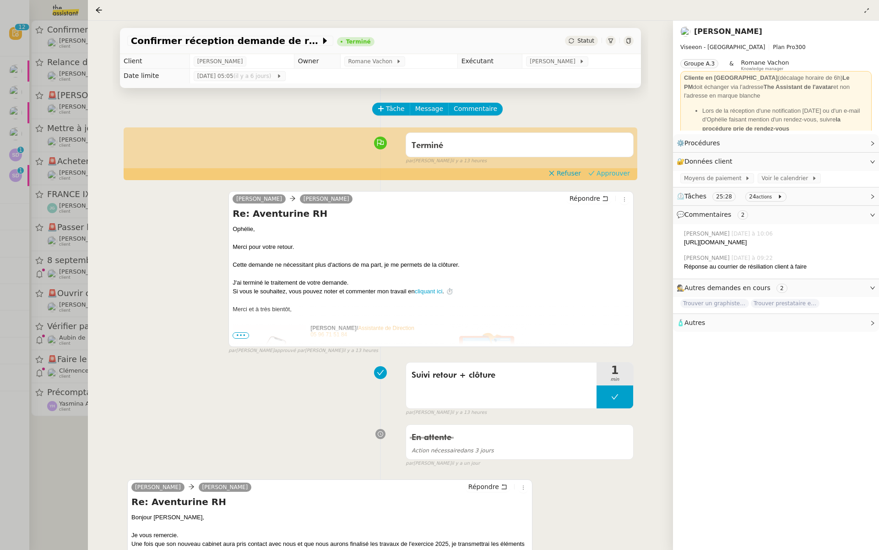
click at [621, 174] on span "Approuver" at bounding box center [613, 173] width 33 height 9
click at [61, 170] on div at bounding box center [439, 275] width 879 height 550
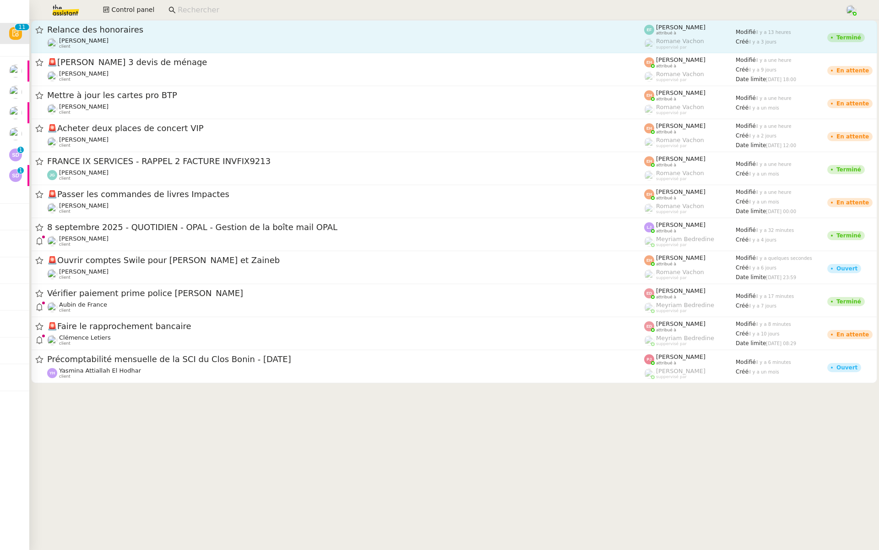
click at [256, 37] on div "Relance des honoraires Arthur MATHAUT client" at bounding box center [345, 36] width 597 height 25
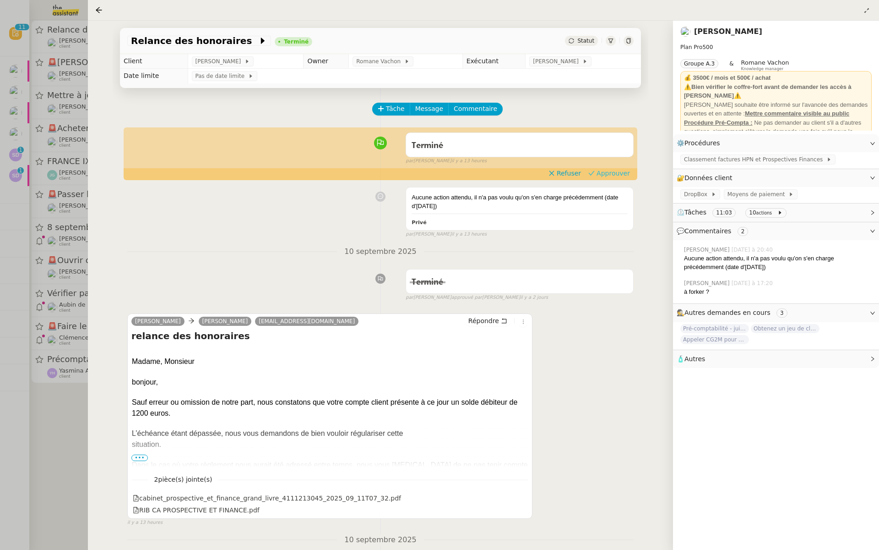
click at [613, 171] on span "Approuver" at bounding box center [613, 173] width 33 height 9
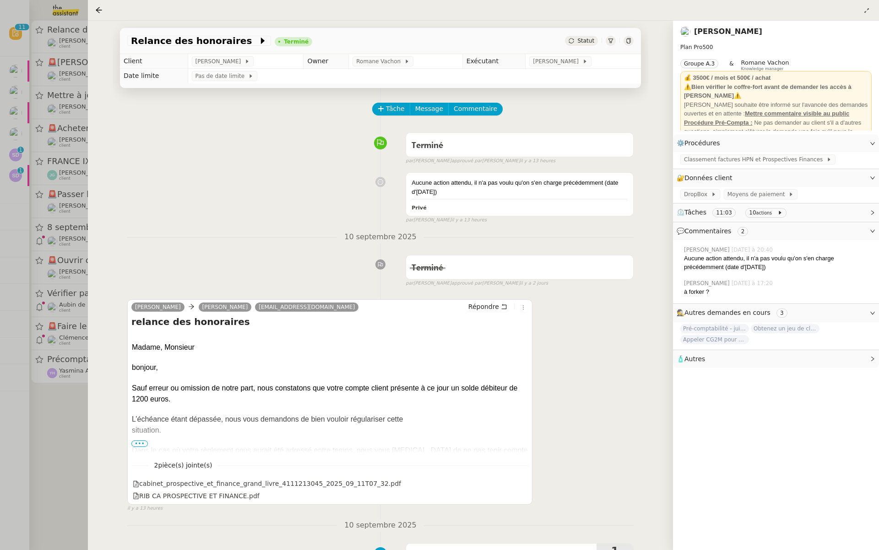
click at [65, 136] on div at bounding box center [439, 275] width 879 height 550
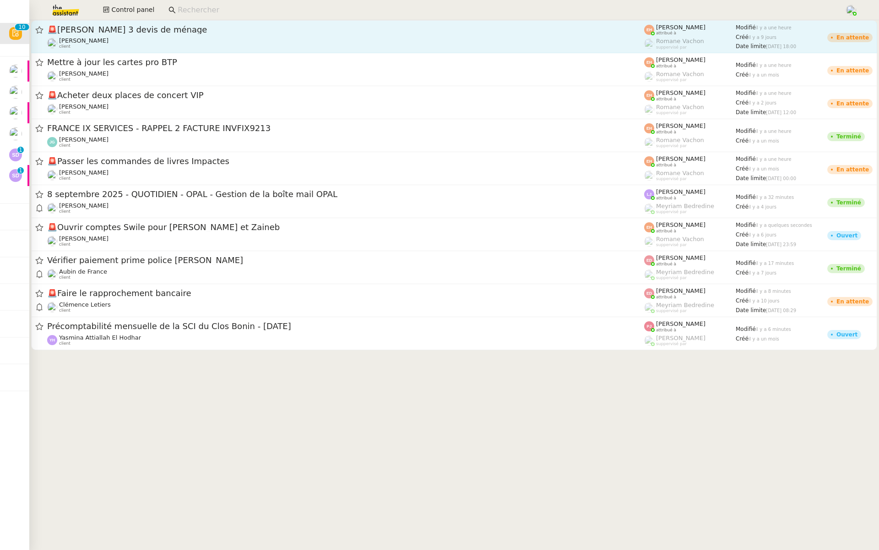
click at [213, 321] on div "Précomptabilité mensuelle de la SCI du Clos Bonin - août 2025" at bounding box center [345, 326] width 597 height 11
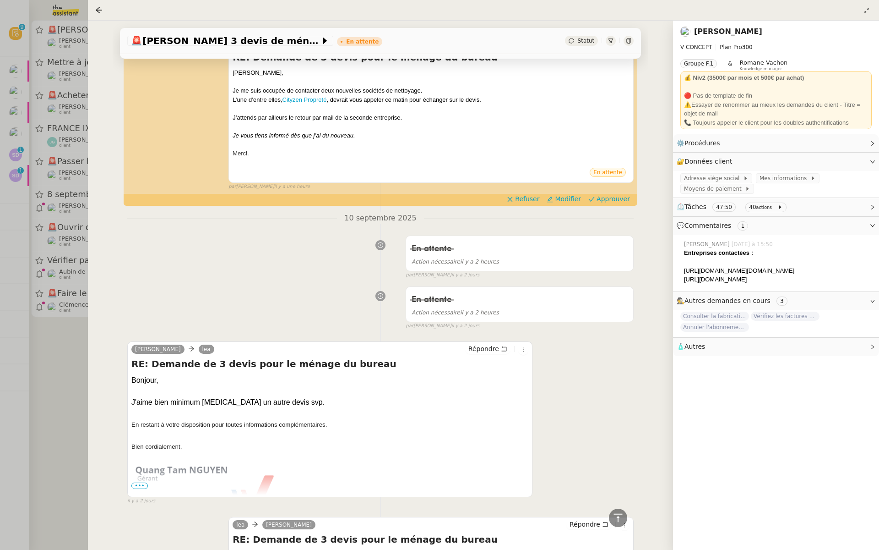
scroll to position [393, 0]
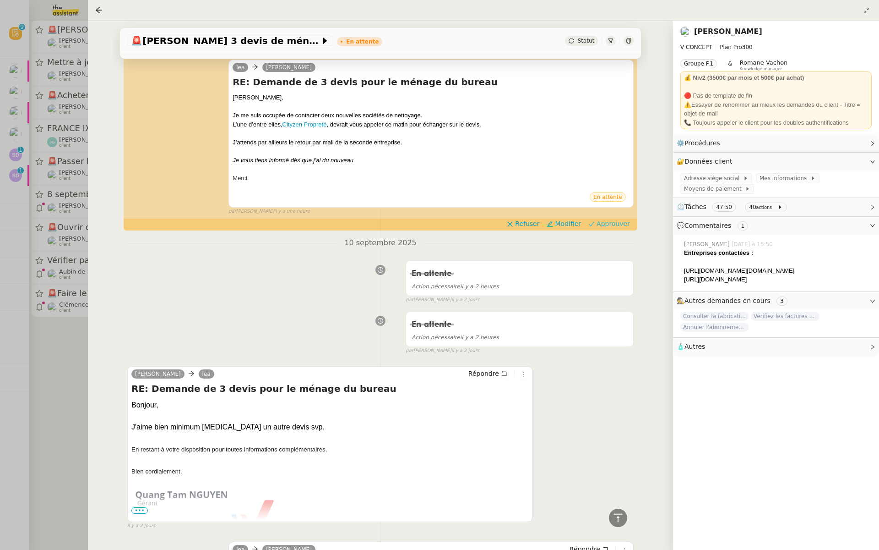
click at [617, 220] on span "Approuver" at bounding box center [613, 223] width 33 height 9
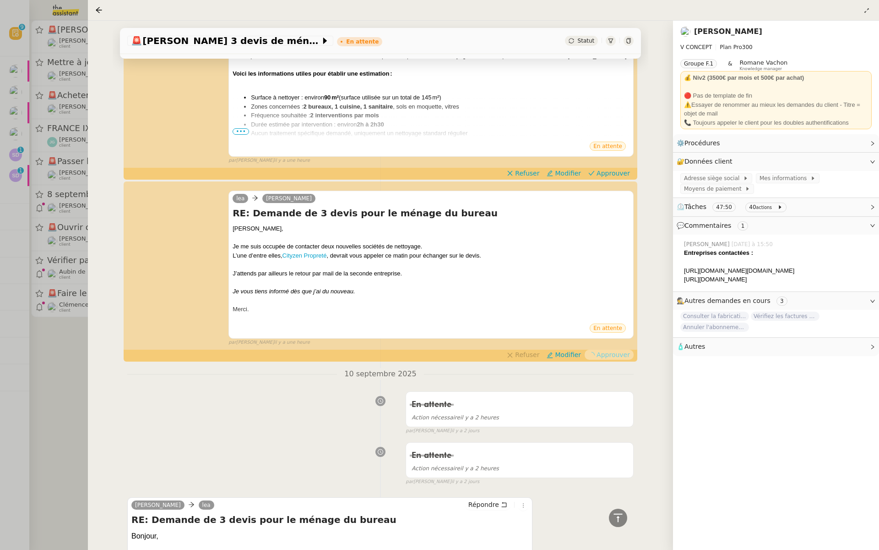
scroll to position [65, 0]
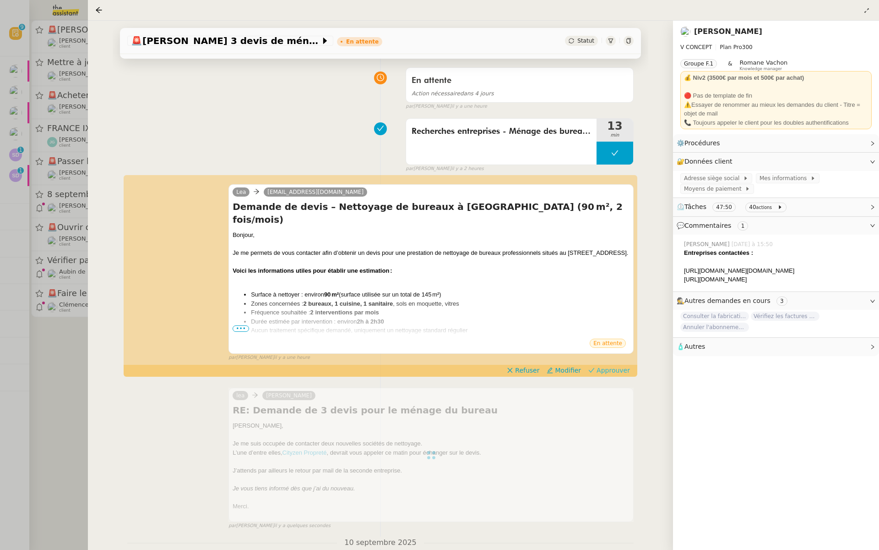
click at [623, 368] on span "Approuver" at bounding box center [613, 369] width 33 height 9
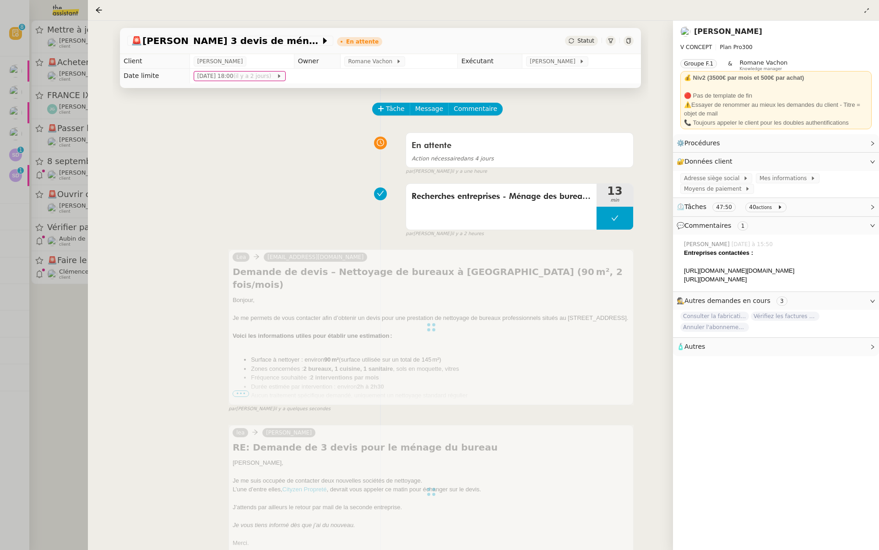
click at [29, 256] on div at bounding box center [439, 275] width 879 height 550
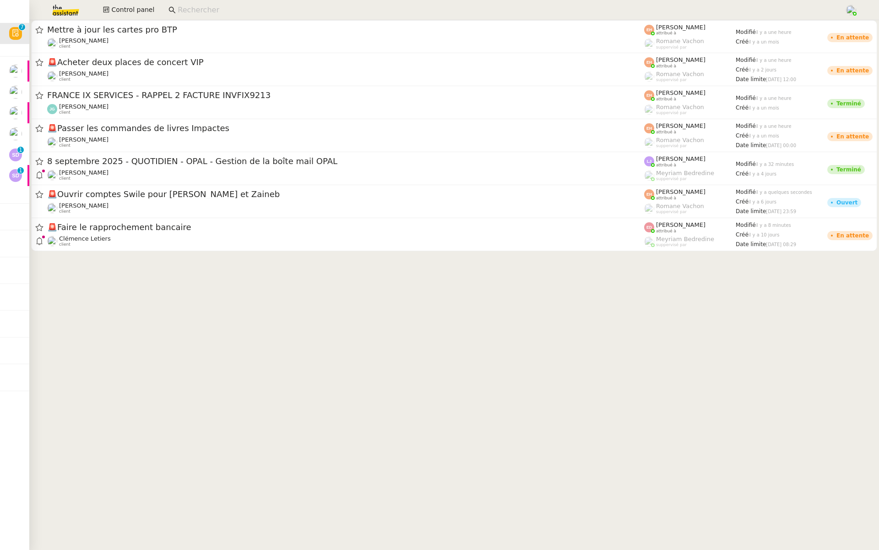
click at [119, 266] on cdk-virtual-scroll-viewport "Mettre à jour les cartes pro BTP Vitor Alvites client Esther Hillenbrand attrib…" at bounding box center [454, 284] width 850 height 529
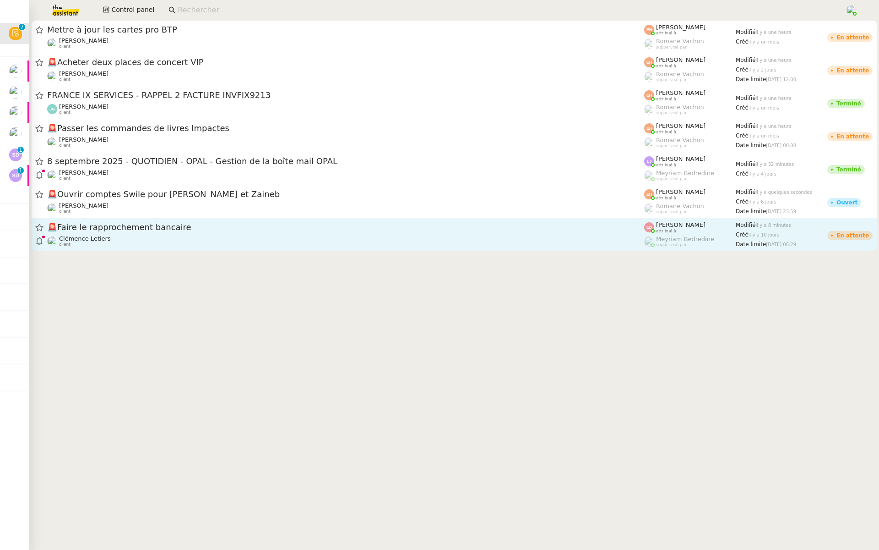
click at [135, 231] on span "🚨 Faire le rapprochement bancaire" at bounding box center [345, 227] width 597 height 8
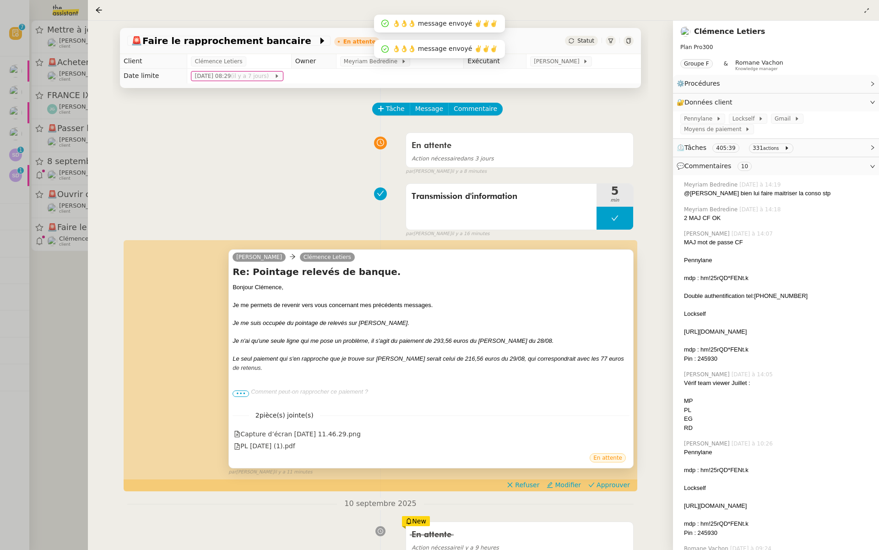
click at [240, 396] on div "Bonjour Clémence﻿, Je me permets de revenir vers vous concernant mes précédents…" at bounding box center [431, 420] width 397 height 274
click at [240, 391] on span "•••" at bounding box center [241, 393] width 16 height 6
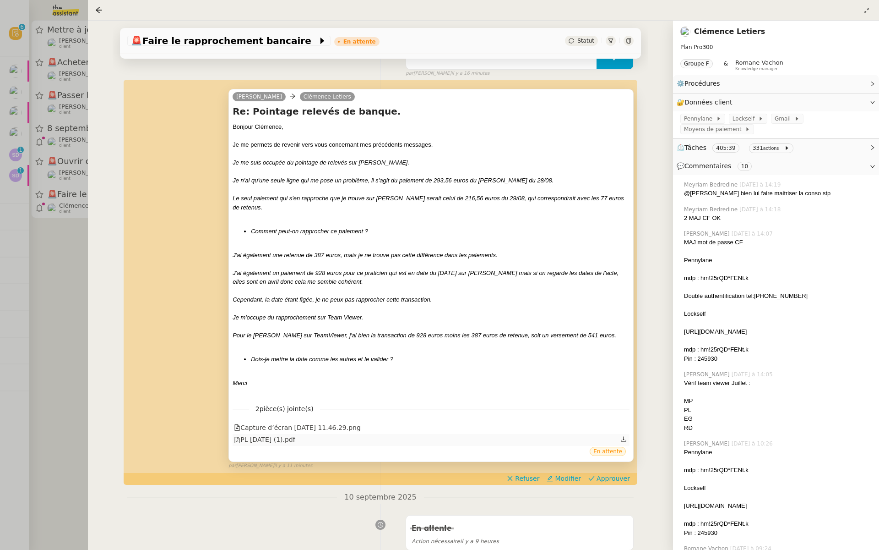
scroll to position [168, 0]
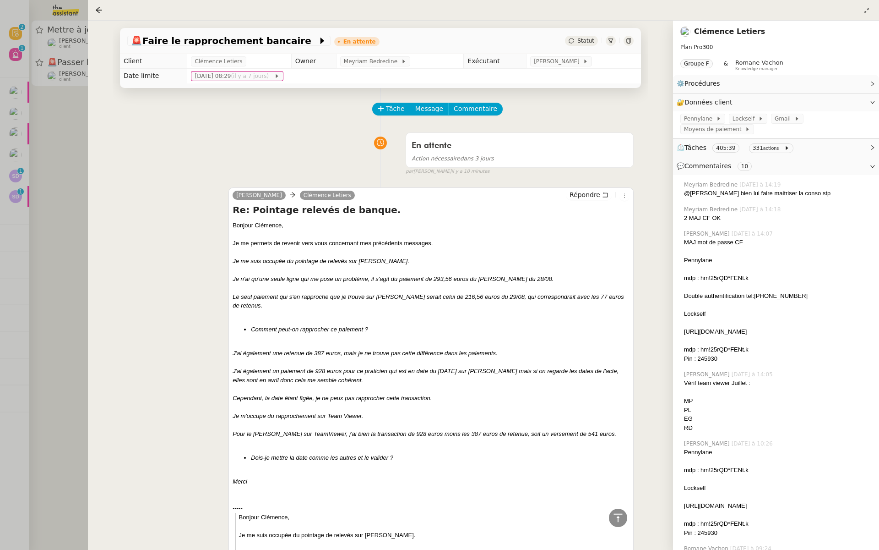
scroll to position [885, 0]
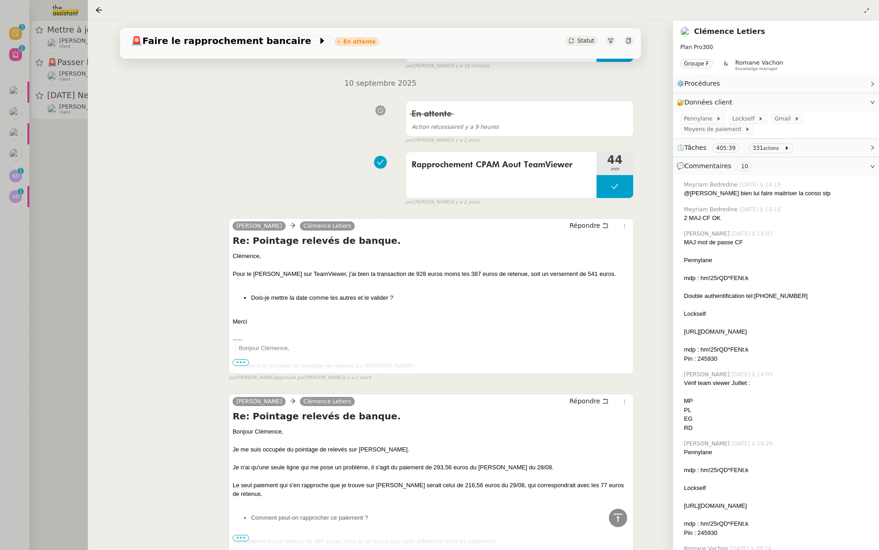
click at [71, 180] on div at bounding box center [439, 275] width 879 height 550
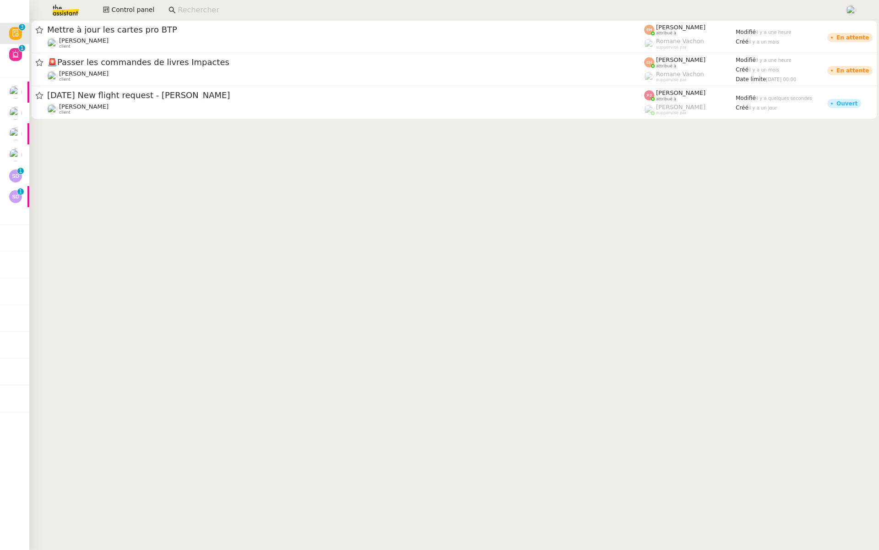
click at [58, 9] on img at bounding box center [58, 10] width 71 height 20
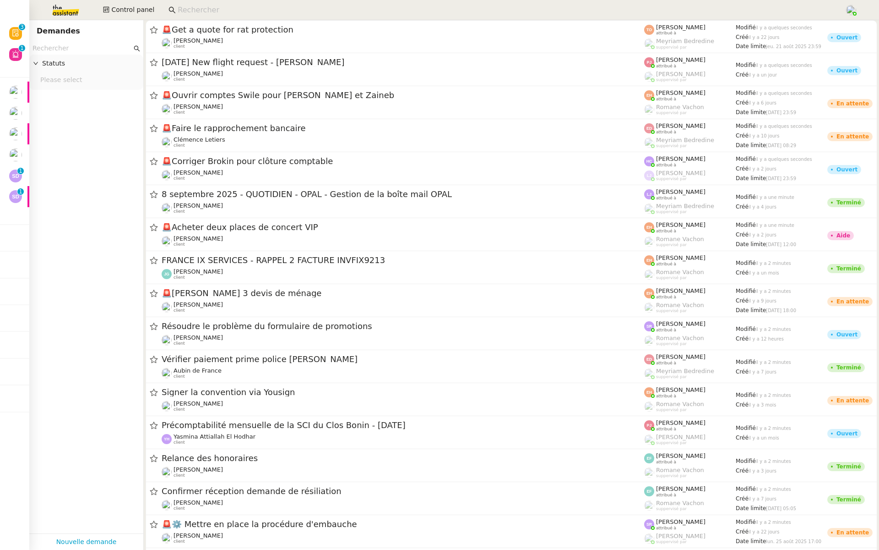
click at [50, 46] on input "text" at bounding box center [82, 48] width 99 height 11
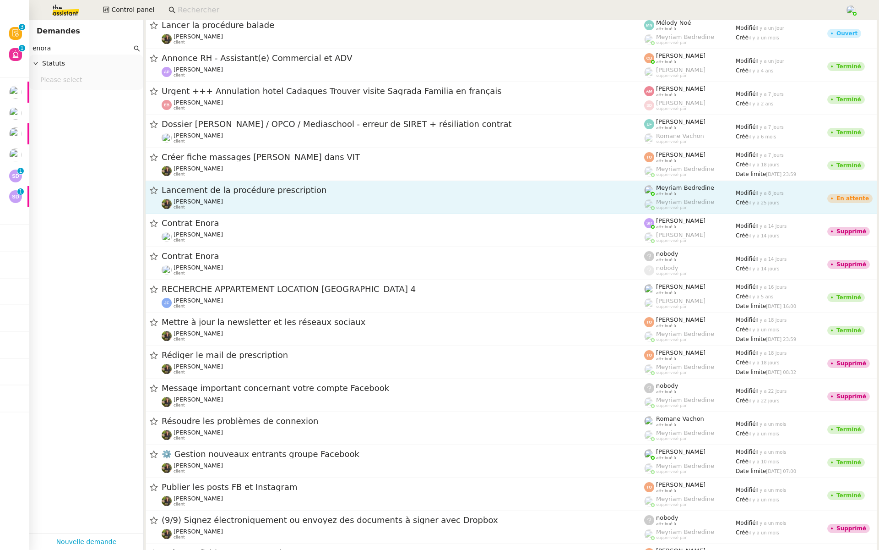
scroll to position [134, 0]
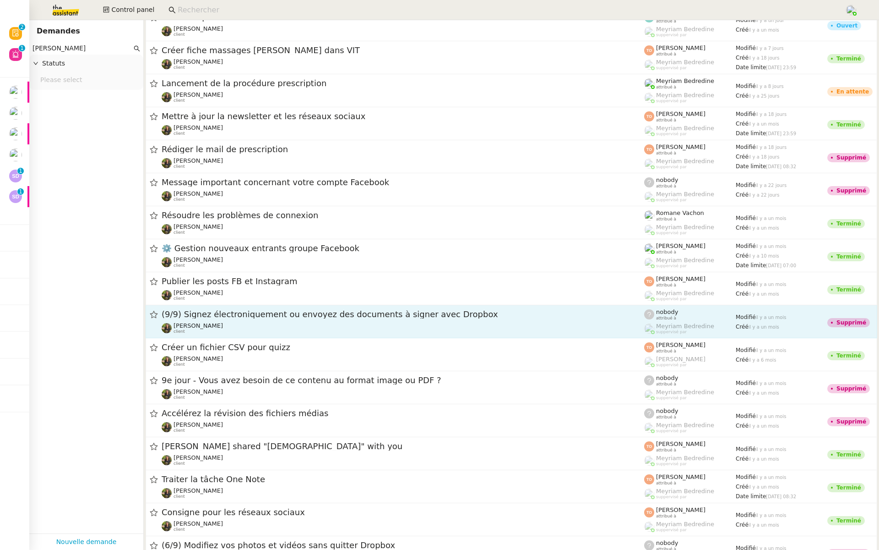
scroll to position [66, 0]
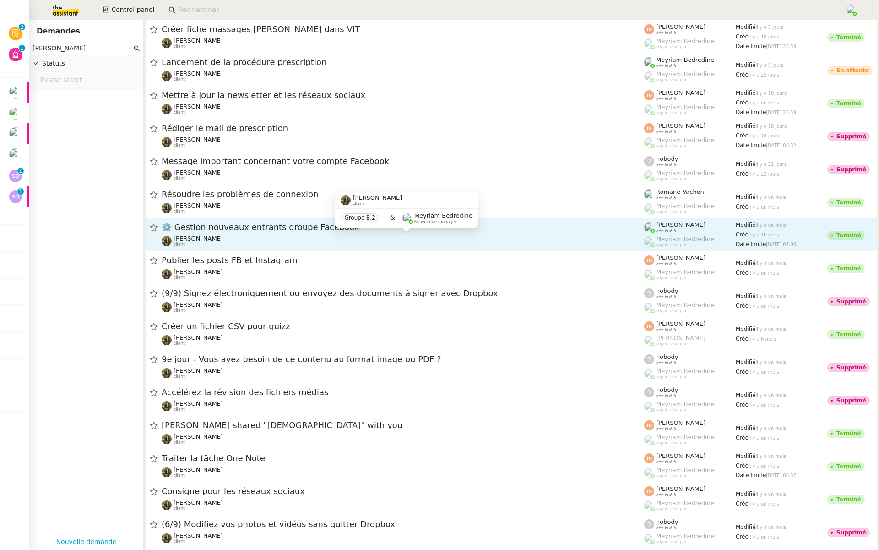
type input "[PERSON_NAME]"
click at [283, 236] on div "[PERSON_NAME] client" at bounding box center [403, 241] width 483 height 12
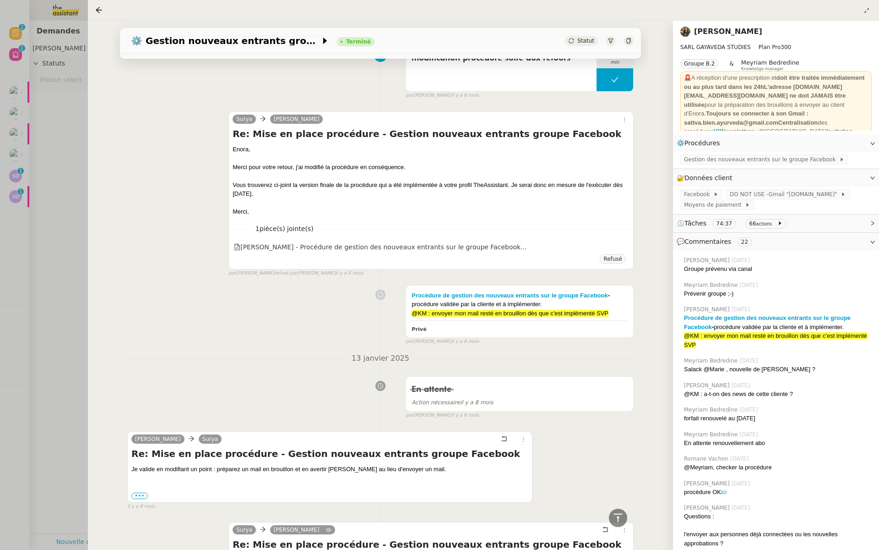
scroll to position [687, 0]
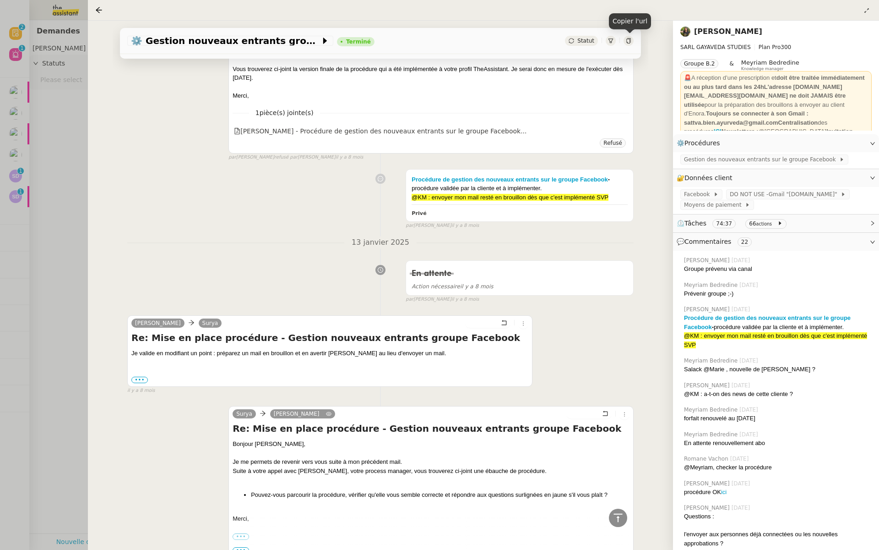
click at [628, 40] on icon at bounding box center [628, 40] width 5 height 5
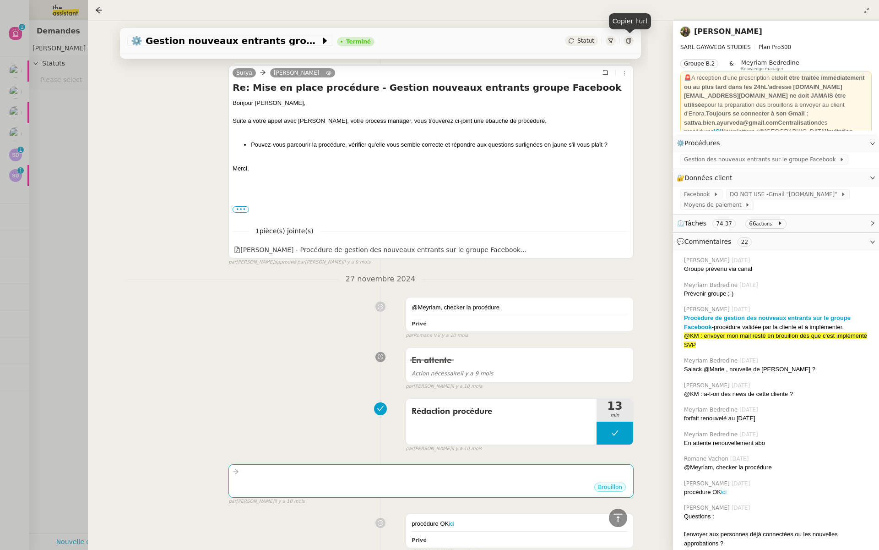
scroll to position [4351, 0]
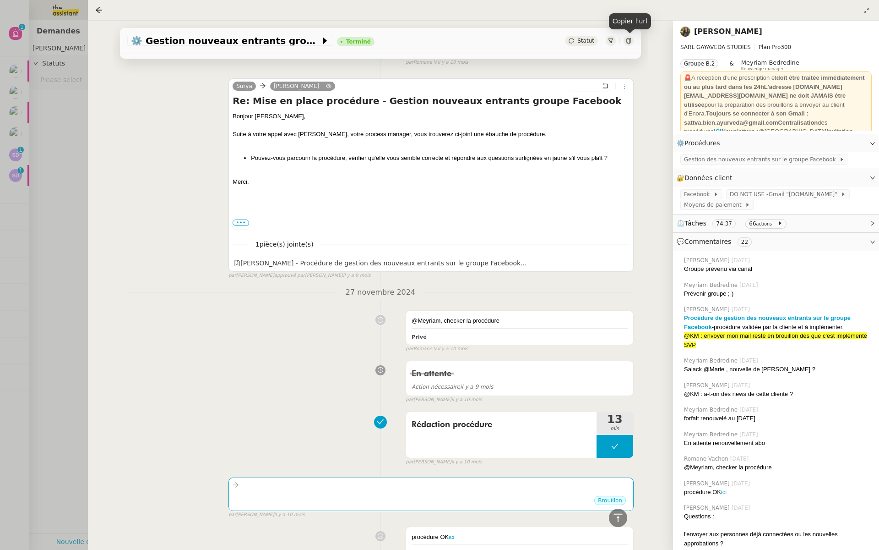
click at [7, 248] on div at bounding box center [439, 275] width 879 height 550
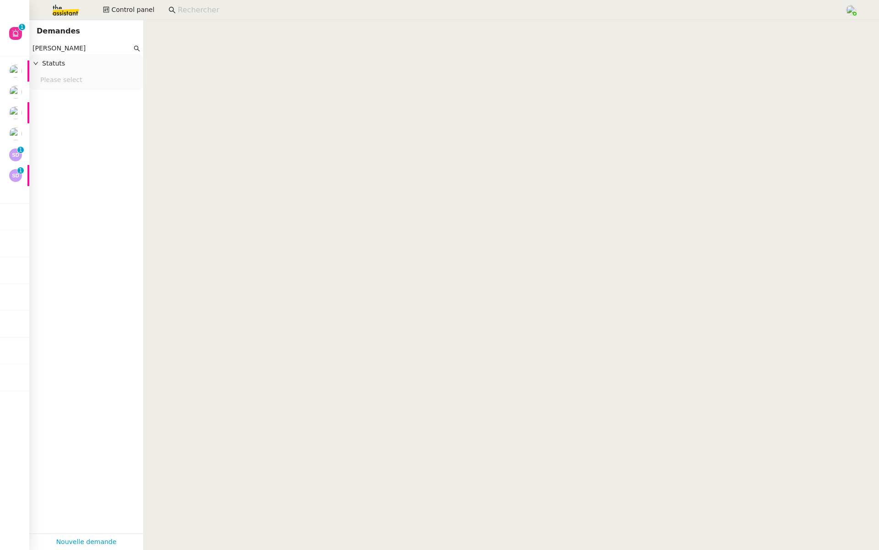
scroll to position [3926, 0]
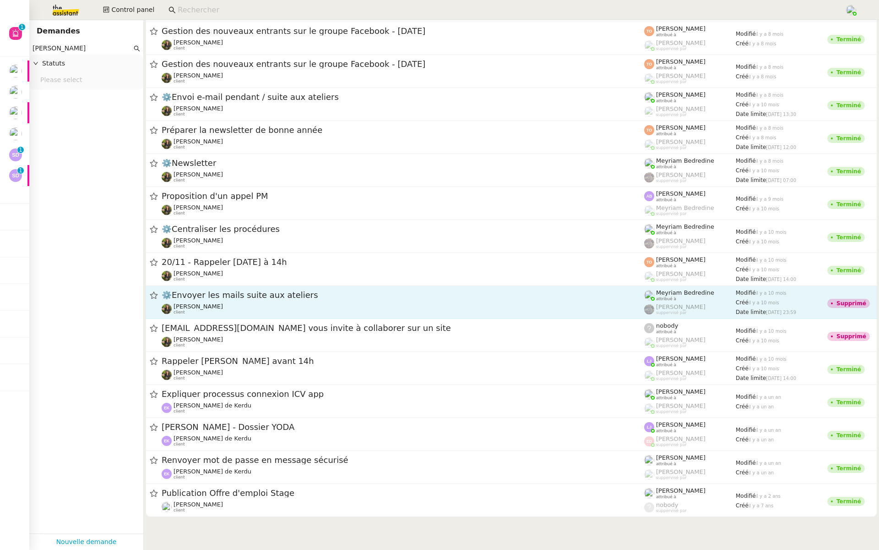
click at [256, 300] on div "⚙️Envoyer les mails suite aux ateliers" at bounding box center [403, 294] width 483 height 11
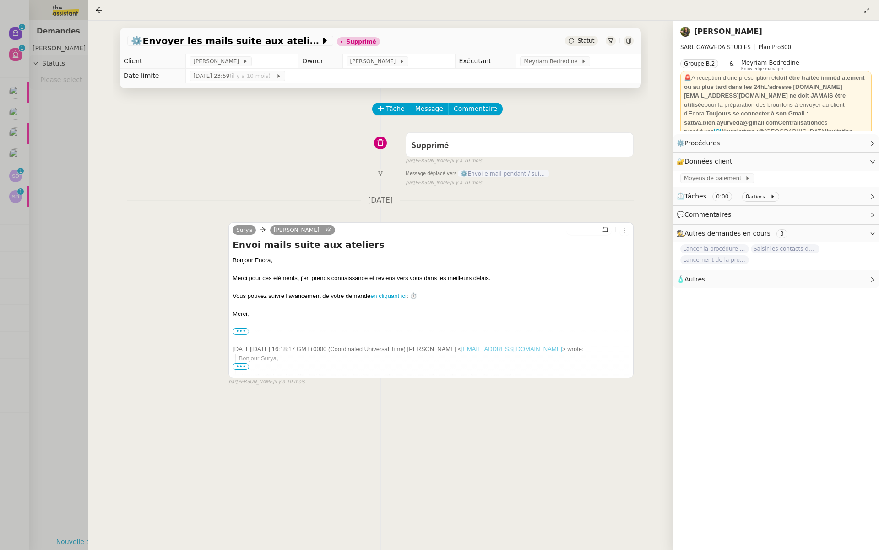
click at [33, 292] on div at bounding box center [439, 275] width 879 height 550
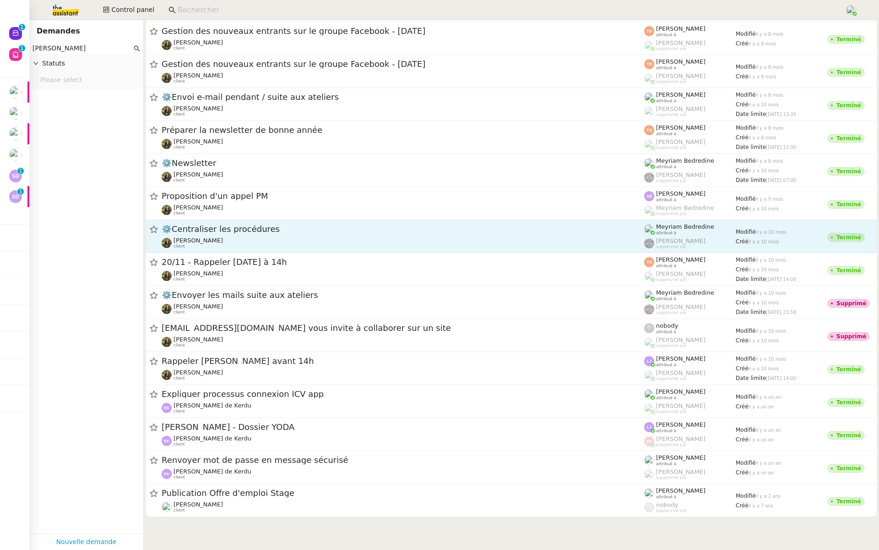
click at [297, 225] on span "⚙️Centraliser les procédures" at bounding box center [403, 229] width 483 height 8
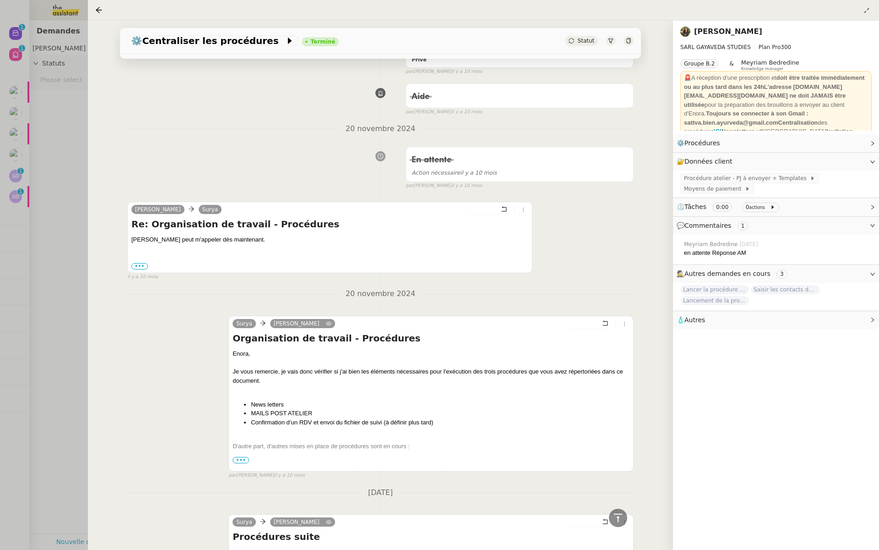
scroll to position [278, 0]
click at [238, 456] on span "•••" at bounding box center [241, 458] width 16 height 6
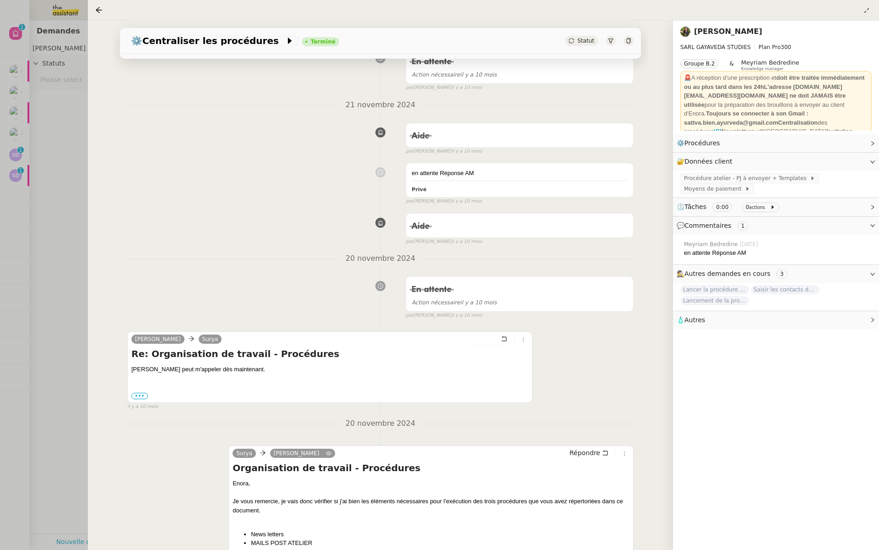
scroll to position [157, 0]
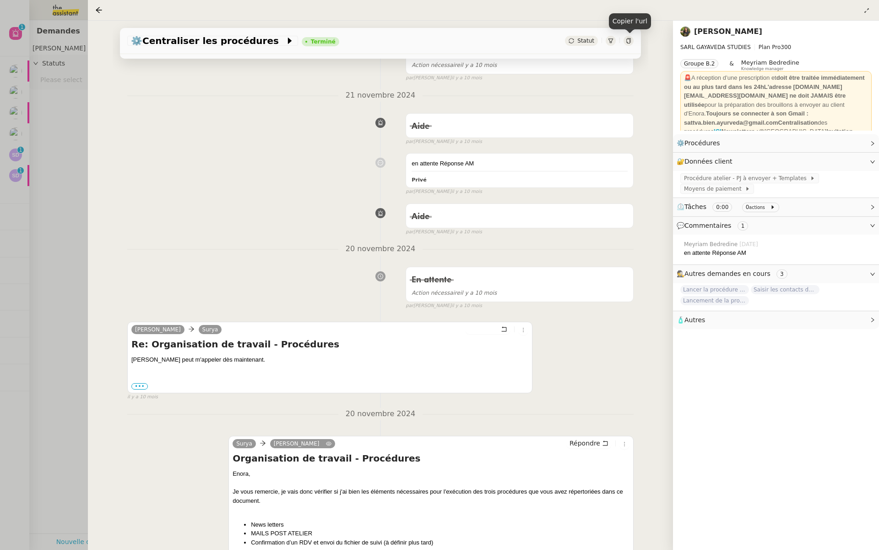
click at [630, 44] on icon at bounding box center [629, 40] width 4 height 5
click at [50, 195] on div at bounding box center [439, 275] width 879 height 550
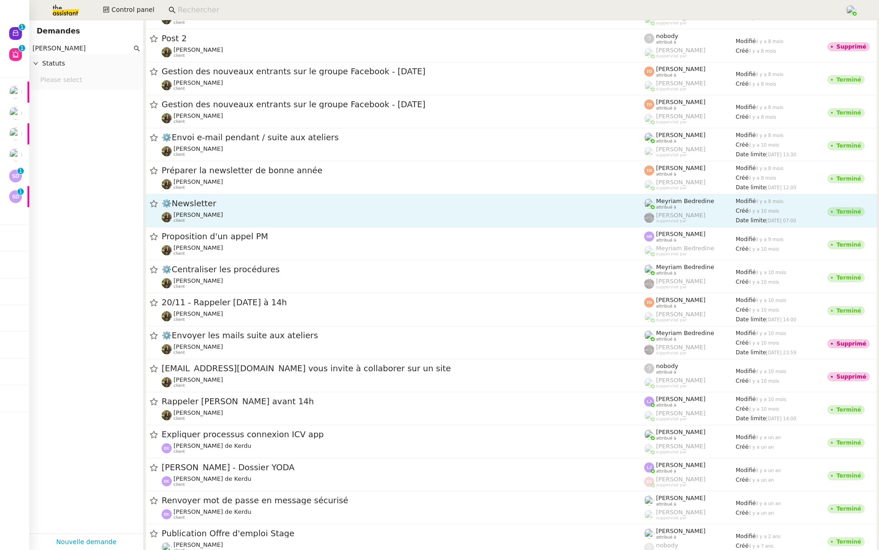
scroll to position [3884, 0]
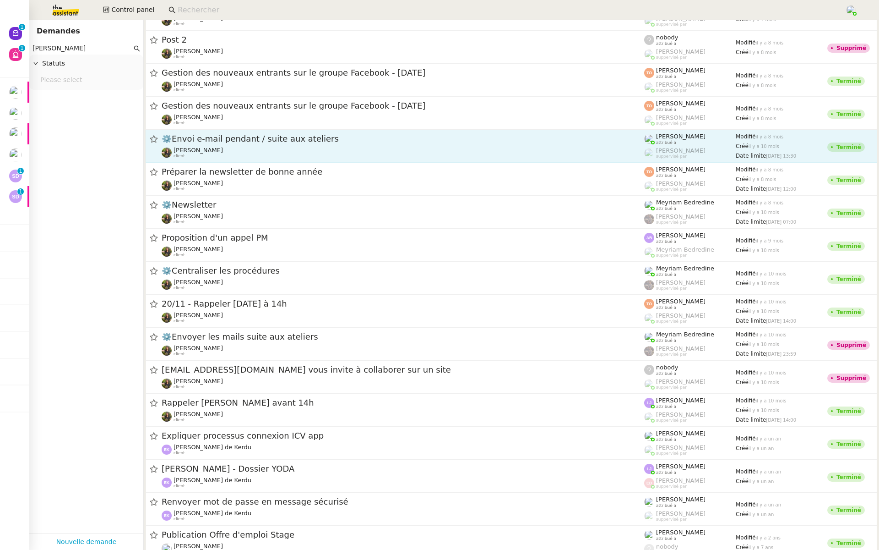
click at [302, 142] on span "⚙️Envoi e-mail pendant / suite aux ateliers" at bounding box center [403, 139] width 483 height 8
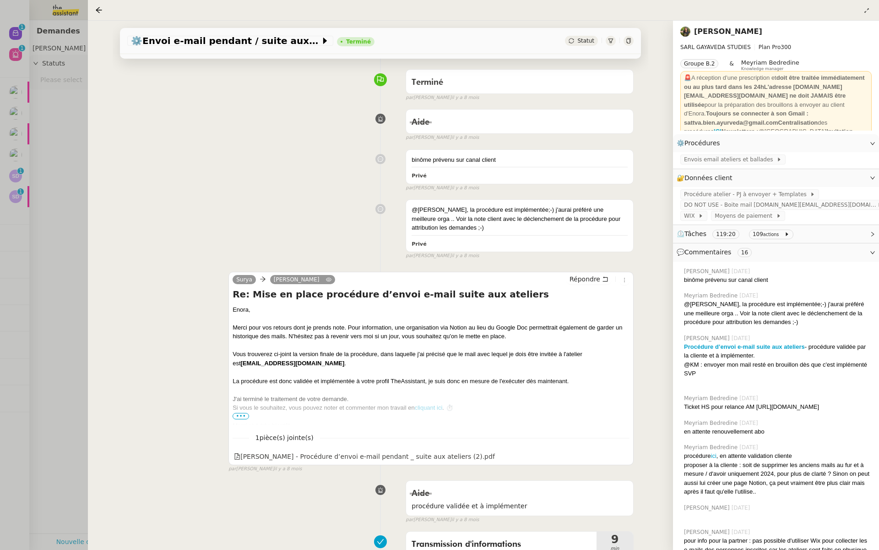
scroll to position [67, 0]
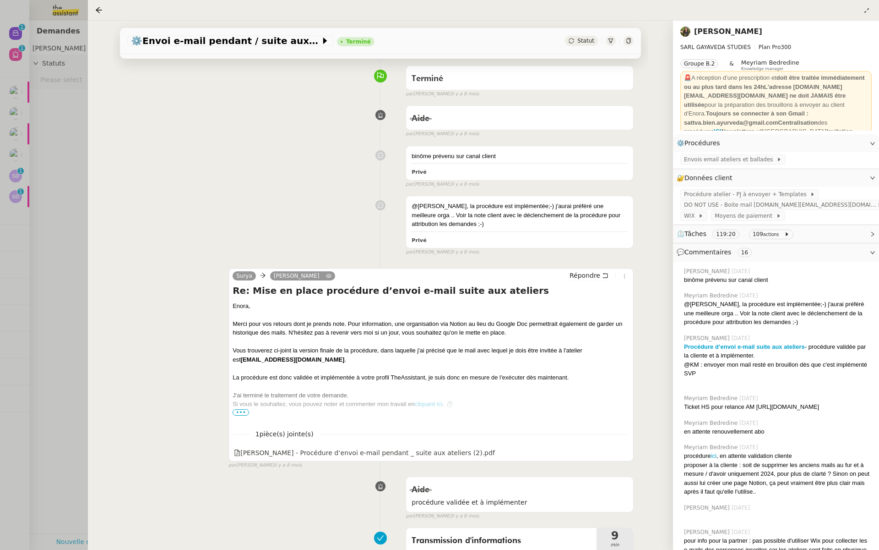
click at [240, 409] on span "•••" at bounding box center [241, 412] width 16 height 6
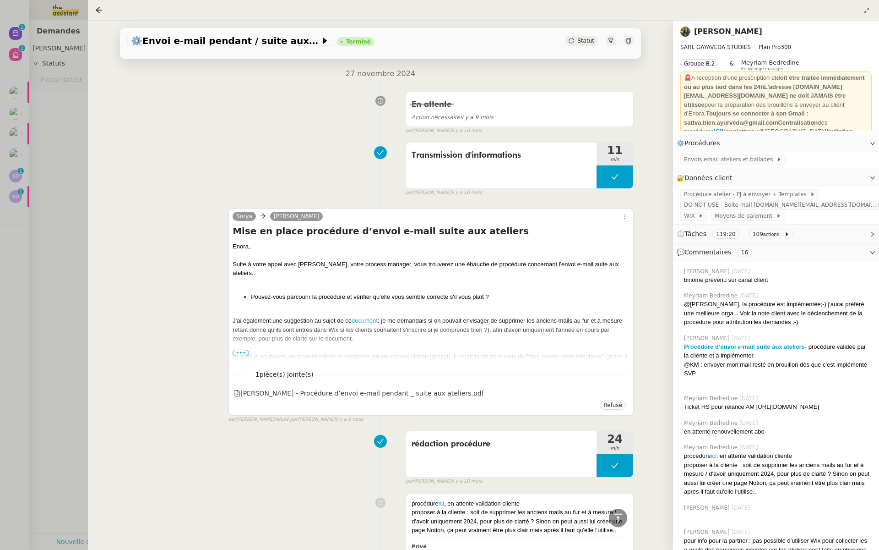
scroll to position [2686, 0]
click at [628, 40] on icon at bounding box center [628, 40] width 5 height 5
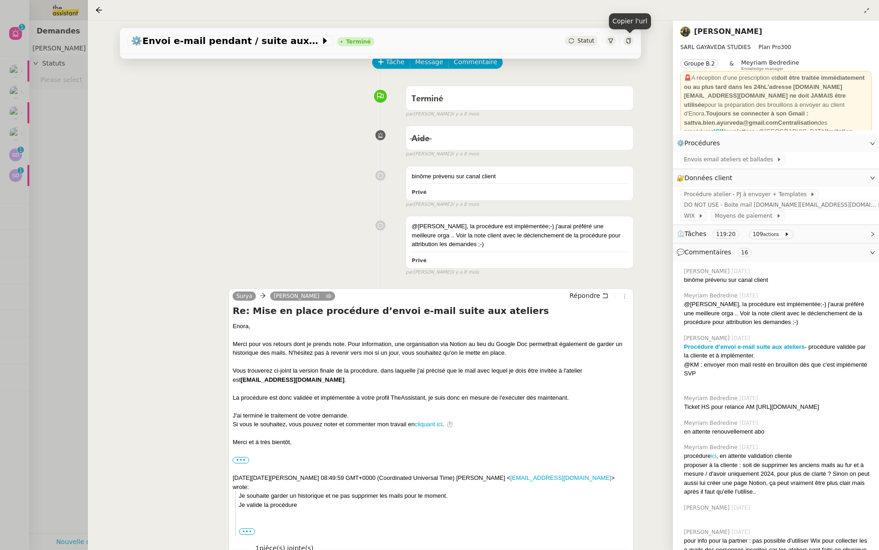
scroll to position [53, 0]
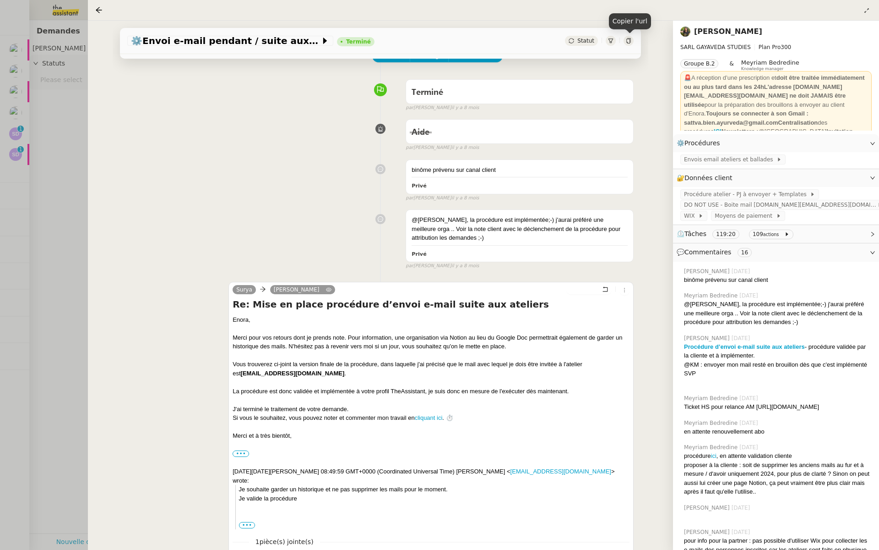
click at [17, 82] on div at bounding box center [439, 275] width 879 height 550
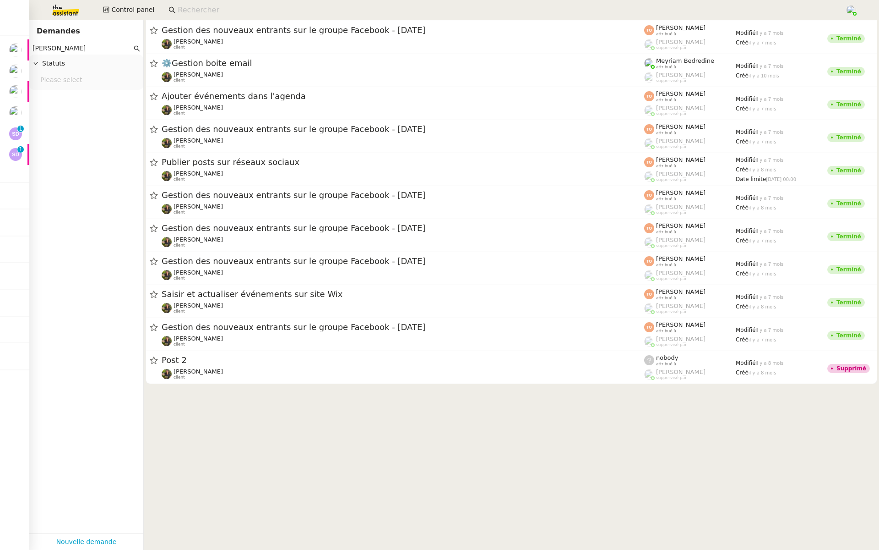
scroll to position [3241, 0]
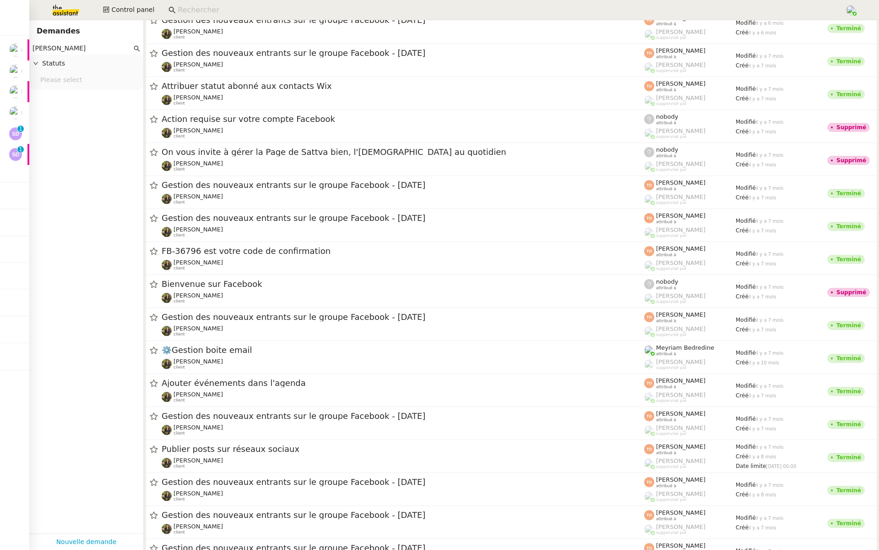
drag, startPoint x: 93, startPoint y: 51, endPoint x: 0, endPoint y: 40, distance: 93.2
click at [0, 40] on nz-layout "Mes demandes Vérifier le rapprochement bancaire Process PSPI ⚙️Obtenir accès UB…" at bounding box center [439, 275] width 879 height 550
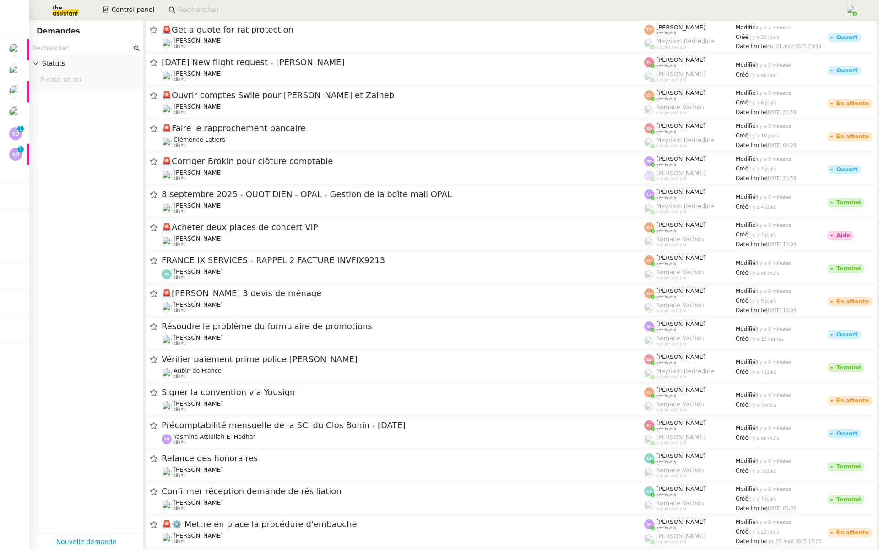
click at [85, 35] on div "Demandes" at bounding box center [86, 31] width 99 height 15
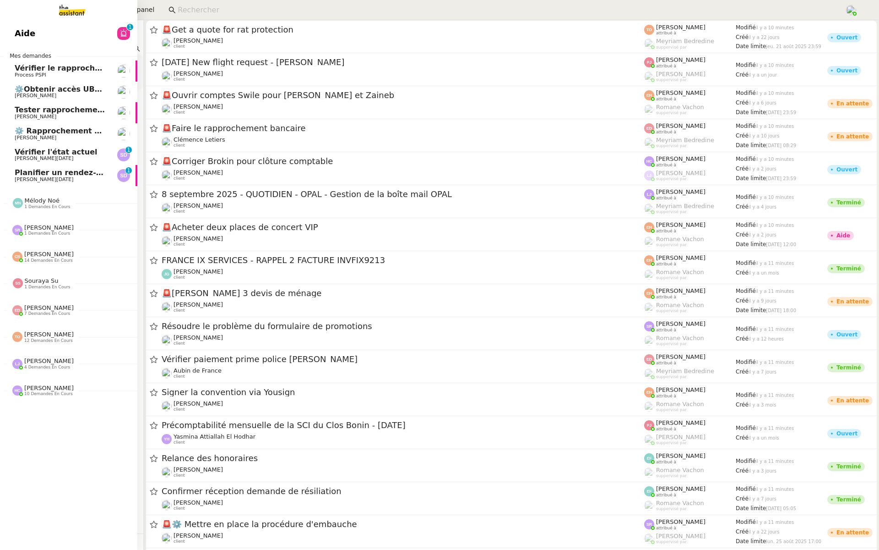
click at [20, 29] on span "Aide" at bounding box center [25, 34] width 21 height 14
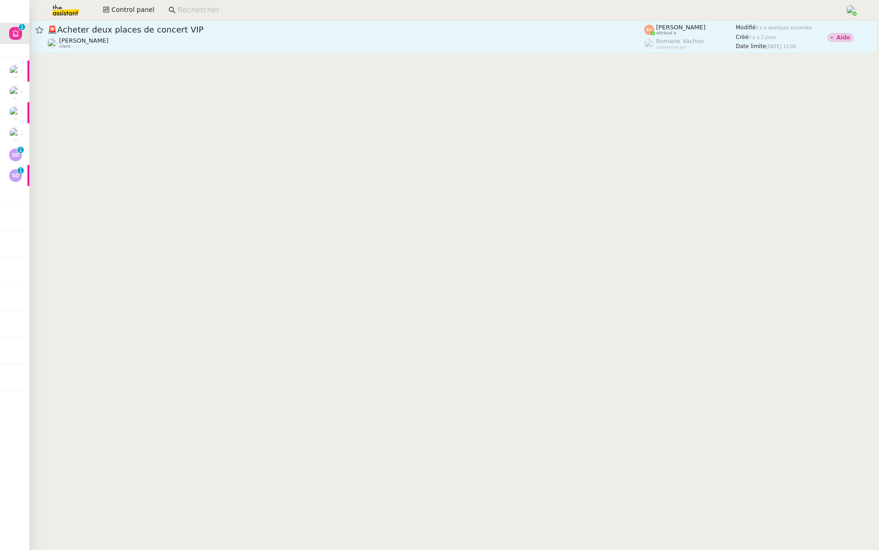
click at [234, 36] on div "🚨 Acheter deux places de concert VIP [PERSON_NAME] client" at bounding box center [345, 36] width 597 height 25
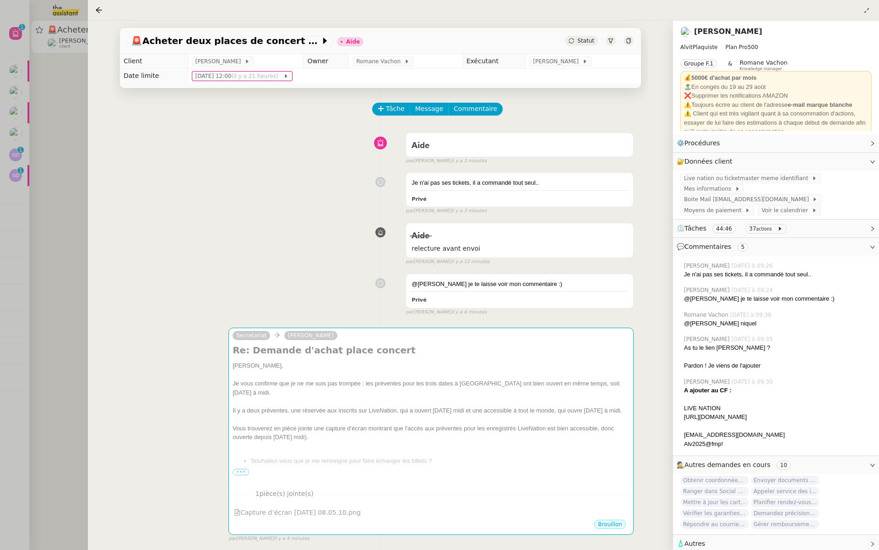
click at [44, 135] on div at bounding box center [439, 275] width 879 height 550
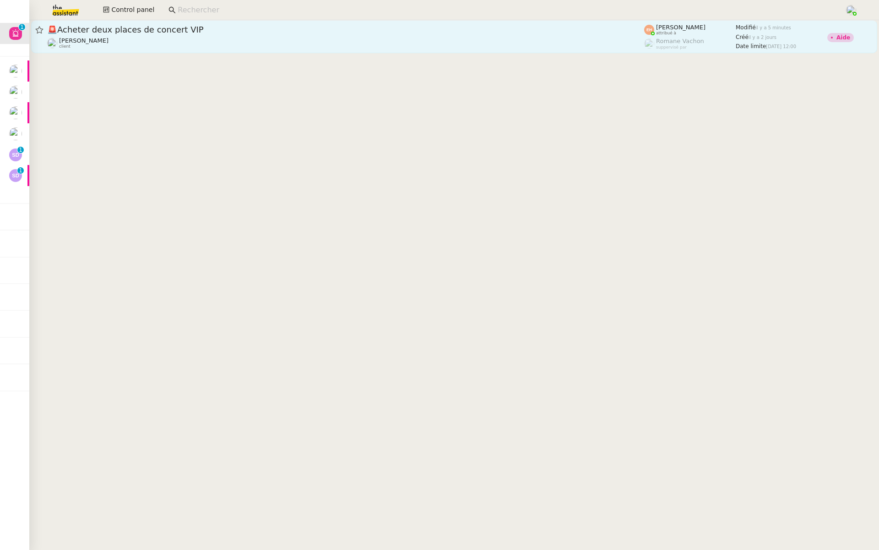
click at [98, 35] on div "🚨 Acheter deux places de concert VIP" at bounding box center [345, 29] width 597 height 11
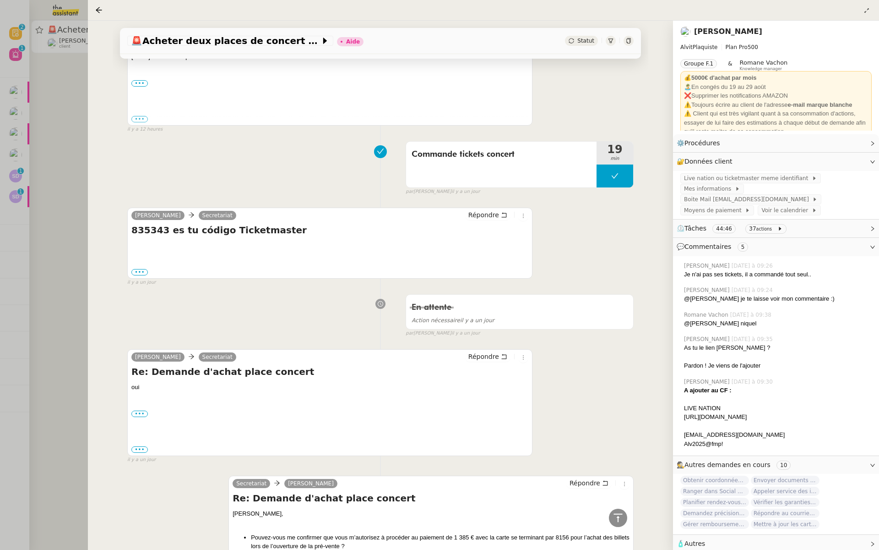
scroll to position [902, 0]
click at [138, 268] on label "•••" at bounding box center [139, 271] width 16 height 6
click at [0, 0] on input "•••" at bounding box center [0, 0] width 0 height 0
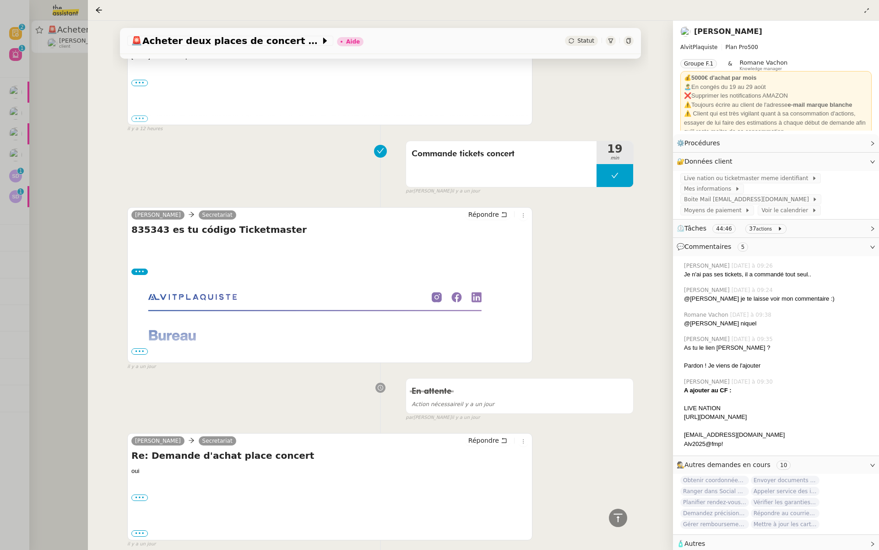
scroll to position [935, 0]
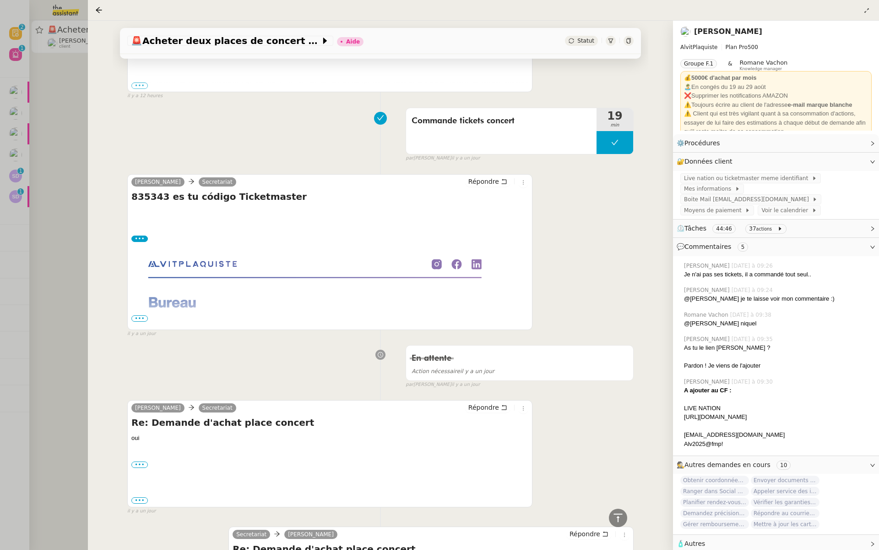
click at [138, 316] on span "•••" at bounding box center [139, 318] width 16 height 6
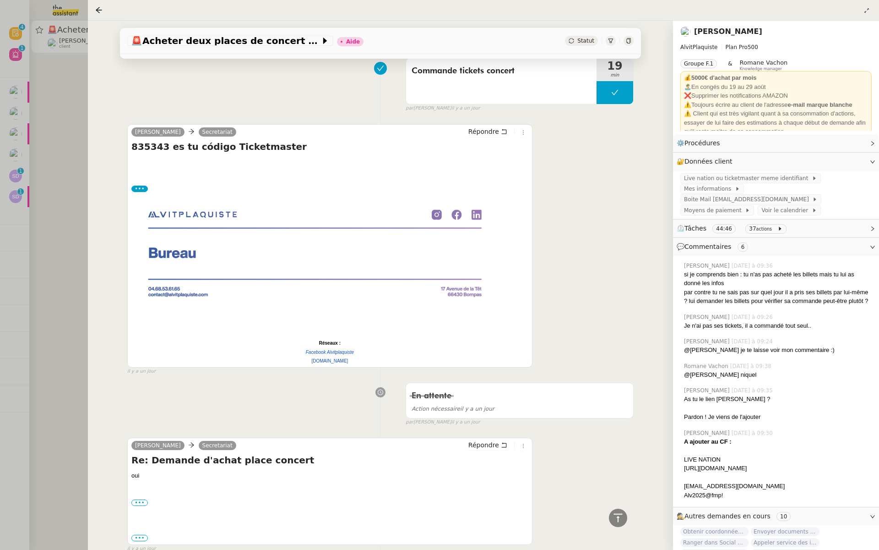
scroll to position [1047, 0]
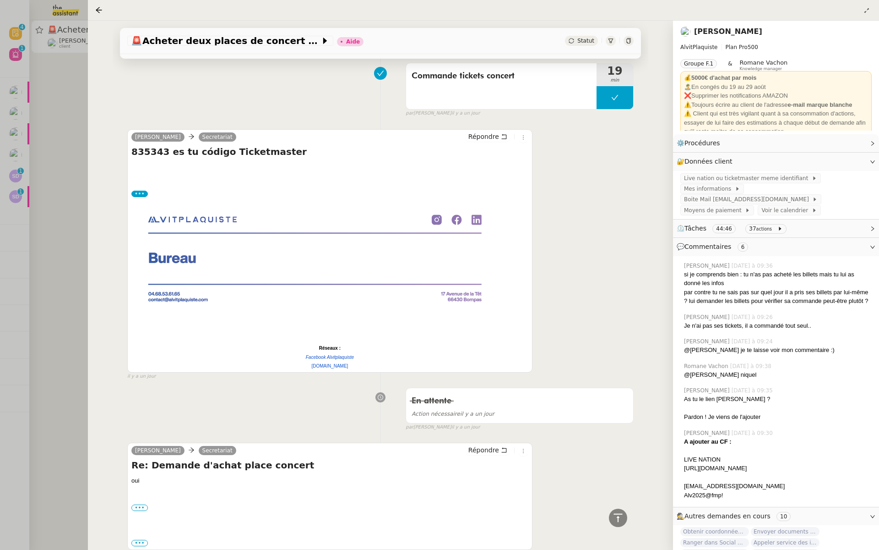
click at [141, 191] on label "•••" at bounding box center [139, 194] width 16 height 6
click at [0, 0] on input "•••" at bounding box center [0, 0] width 0 height 0
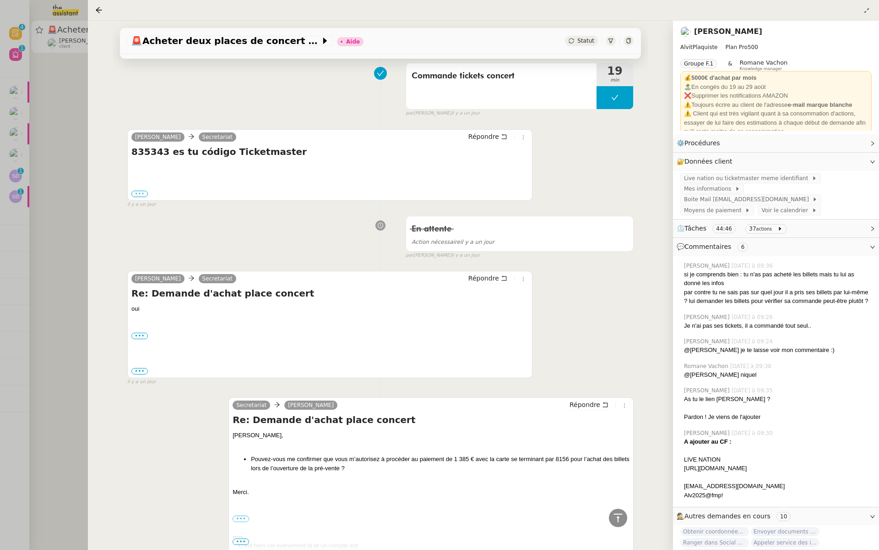
click at [141, 191] on label "•••" at bounding box center [139, 194] width 16 height 6
click at [0, 0] on input "•••" at bounding box center [0, 0] width 0 height 0
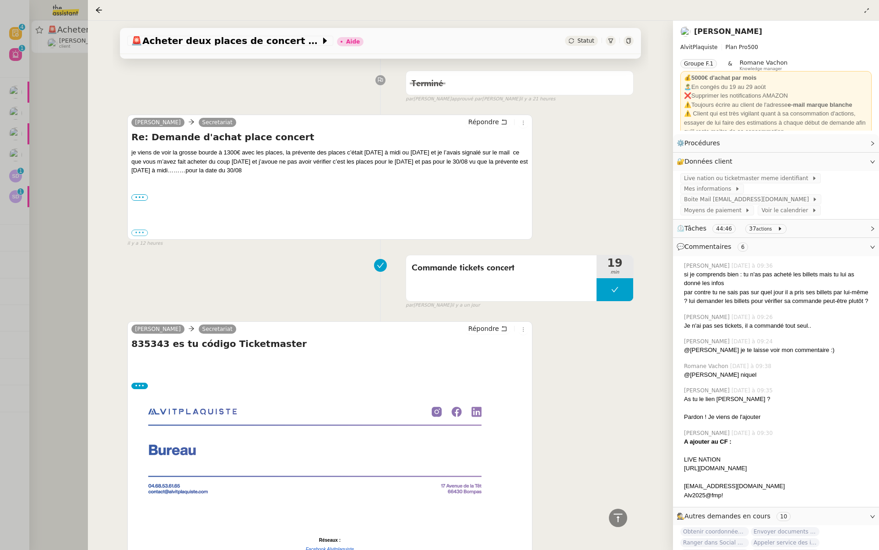
scroll to position [803, 0]
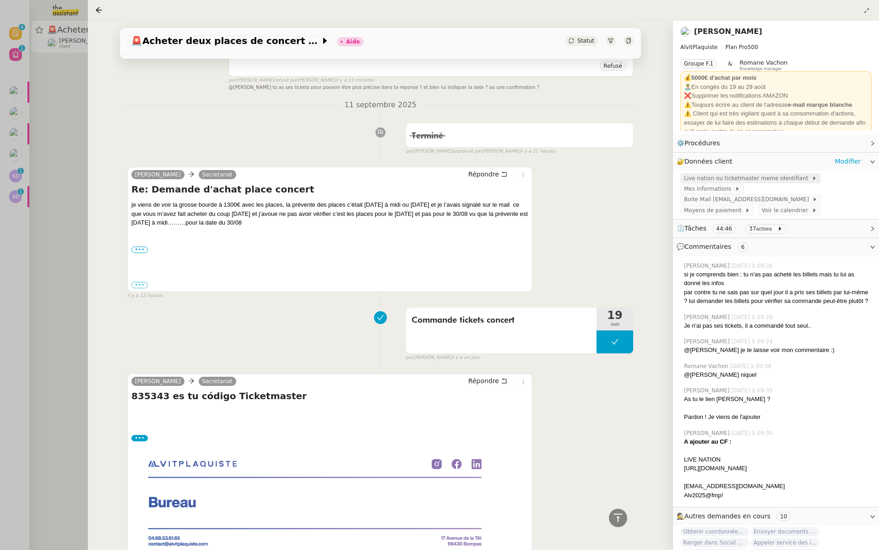
click at [763, 176] on span "Live nation ou ticketmaster meme identifiant" at bounding box center [748, 178] width 128 height 9
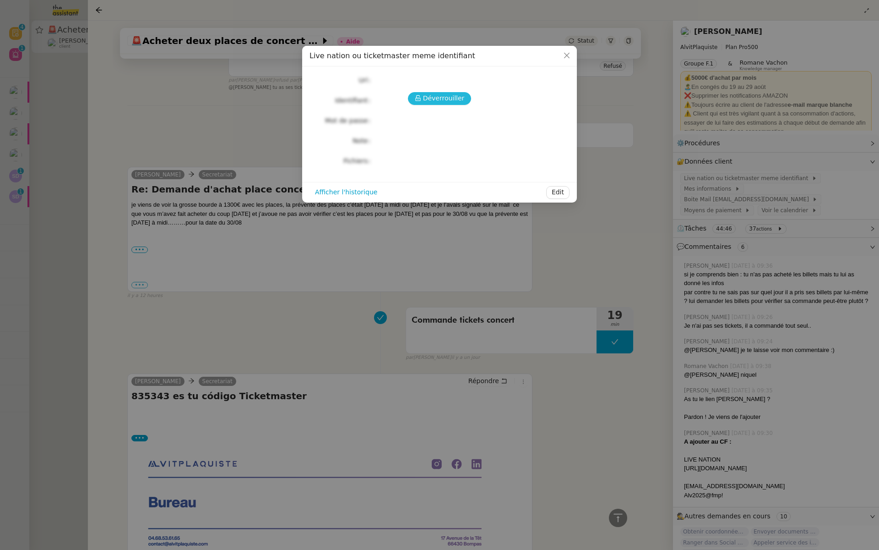
click at [447, 97] on span "Déverrouiller" at bounding box center [444, 98] width 42 height 11
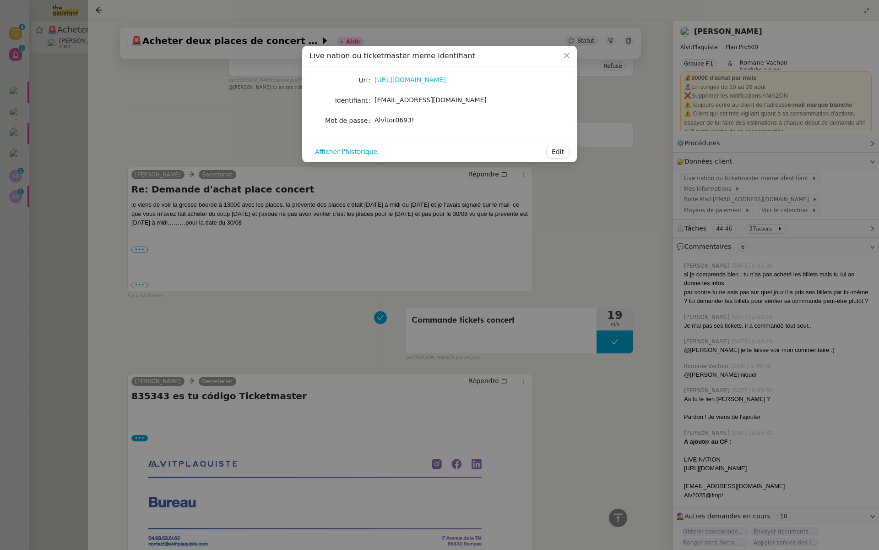
click at [431, 81] on link "[URL][DOMAIN_NAME]" at bounding box center [410, 79] width 71 height 7
drag, startPoint x: 457, startPoint y: 101, endPoint x: 373, endPoint y: 99, distance: 84.3
click at [373, 99] on nz-form-item "Identifiant [EMAIL_ADDRESS][DOMAIN_NAME]" at bounding box center [440, 100] width 260 height 13
copy nz-form-item "[EMAIL_ADDRESS][DOMAIN_NAME]"
drag, startPoint x: 393, startPoint y: 119, endPoint x: 375, endPoint y: 119, distance: 18.3
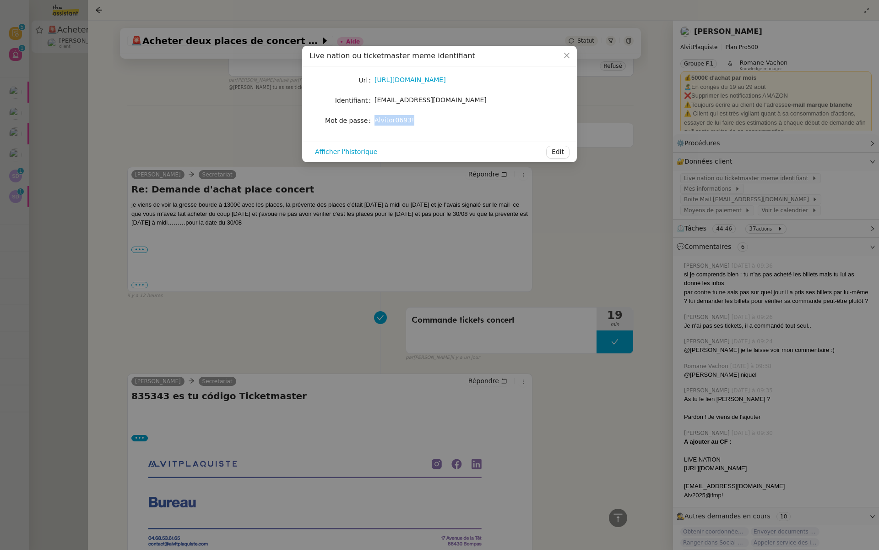
click at [375, 119] on div "Alvitor0693!" at bounding box center [451, 120] width 152 height 11
copy span "Alvitor0693!"
click at [564, 219] on nz-modal-container "Live nation ou ticketmaster meme identifiant Url https://www.ticketmaster.es/ I…" at bounding box center [439, 275] width 879 height 550
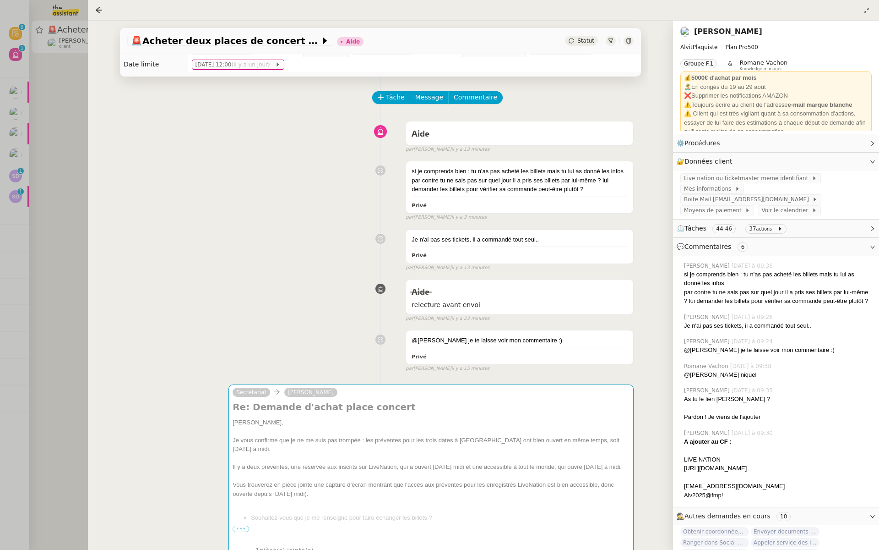
scroll to position [0, 0]
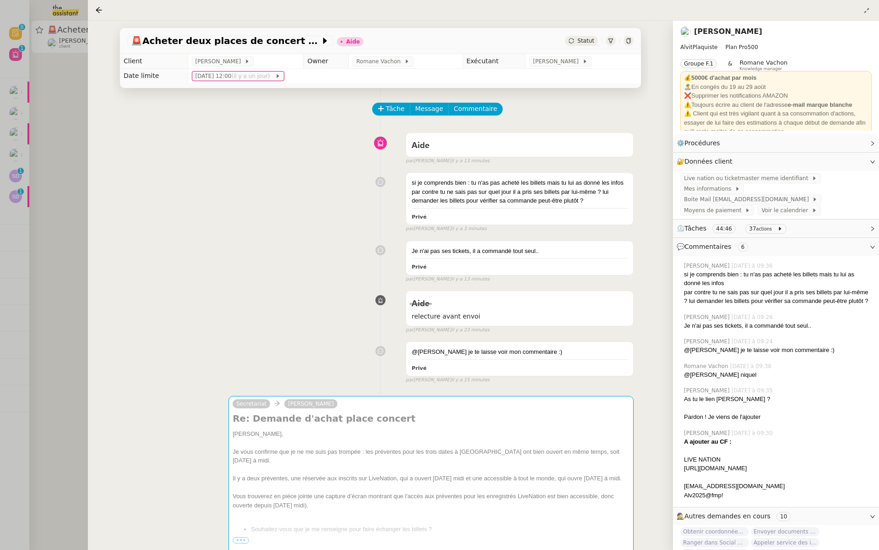
click at [80, 203] on div at bounding box center [439, 275] width 879 height 550
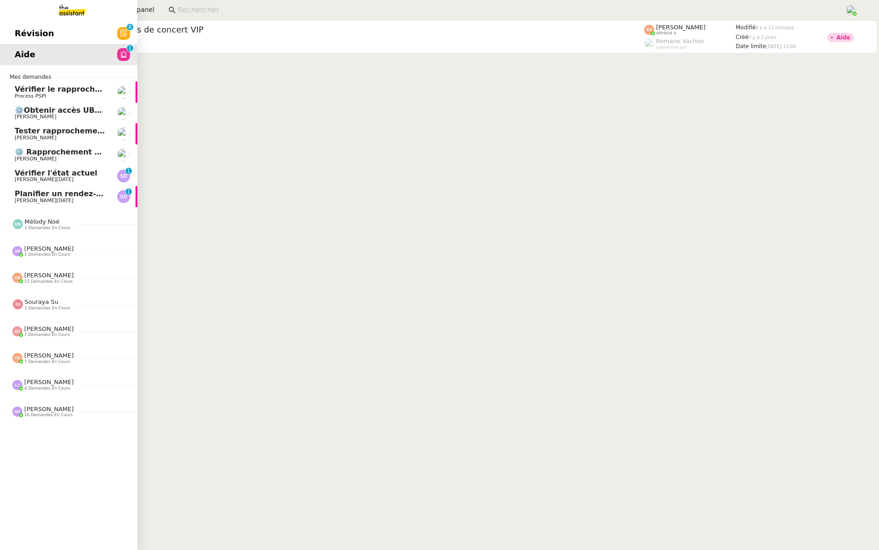
click at [15, 31] on span "Révision" at bounding box center [34, 34] width 39 height 14
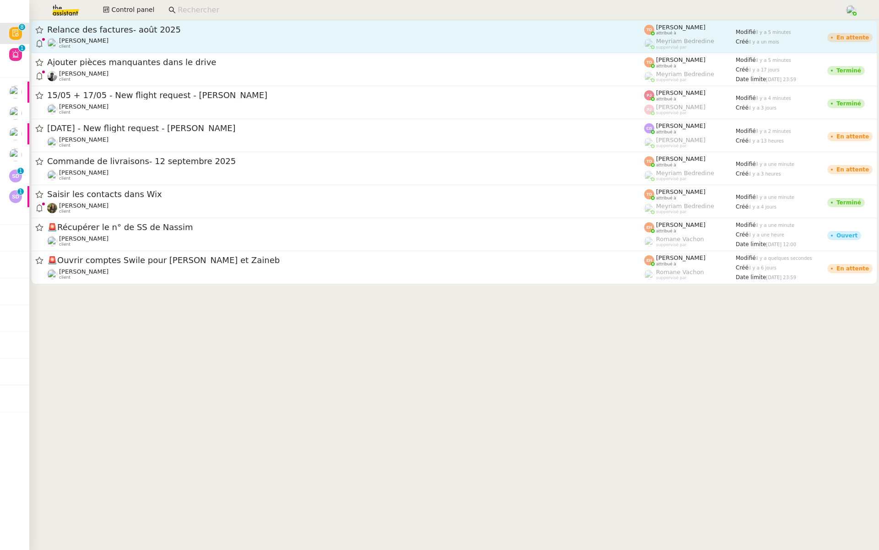
click at [182, 36] on div "Relance des factures- août 2025 Julien Decroix client" at bounding box center [345, 36] width 597 height 25
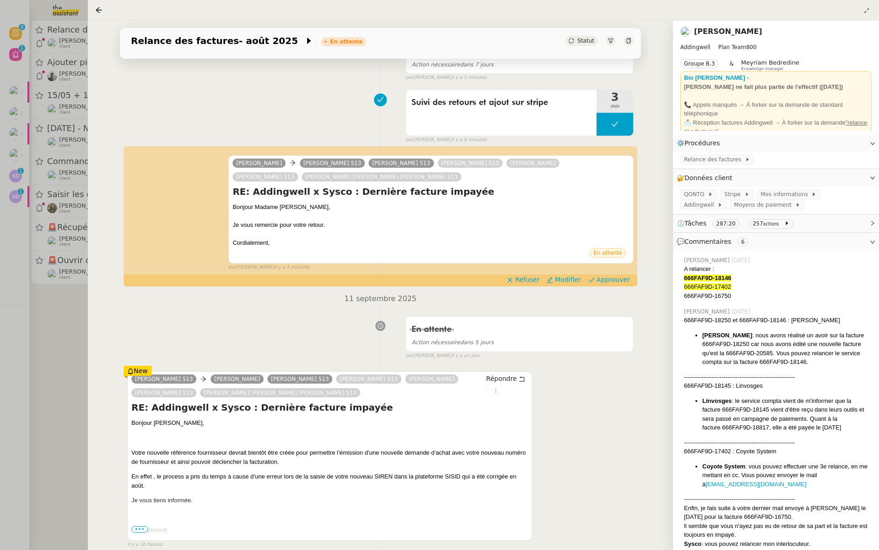
scroll to position [145, 0]
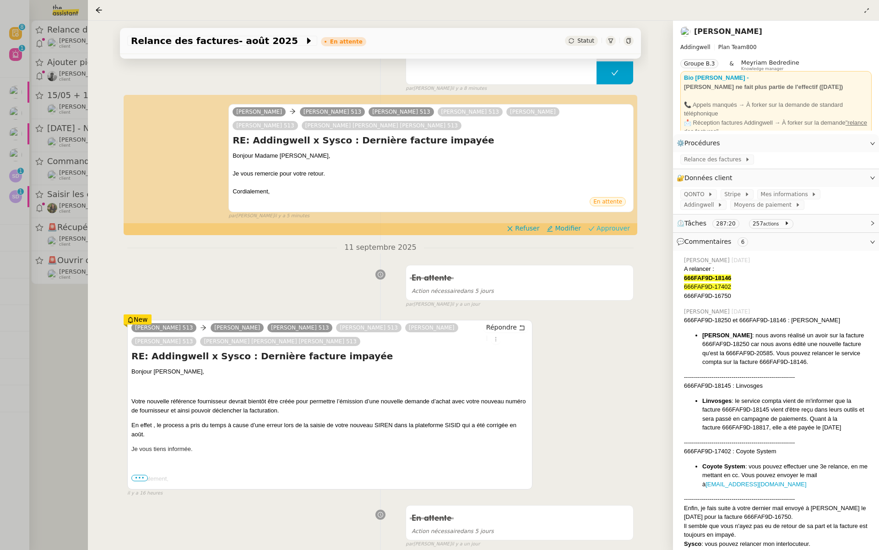
click at [619, 228] on span "Approuver" at bounding box center [613, 227] width 33 height 9
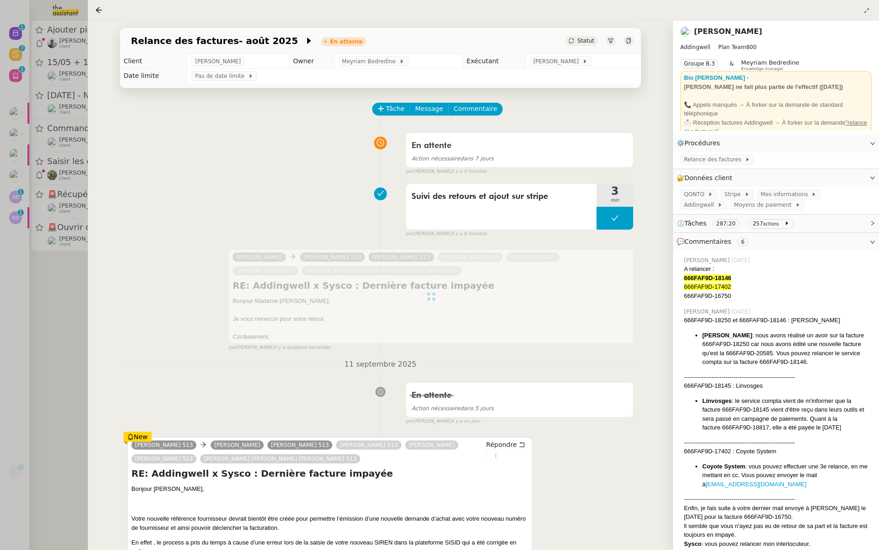
click at [24, 163] on div at bounding box center [439, 275] width 879 height 550
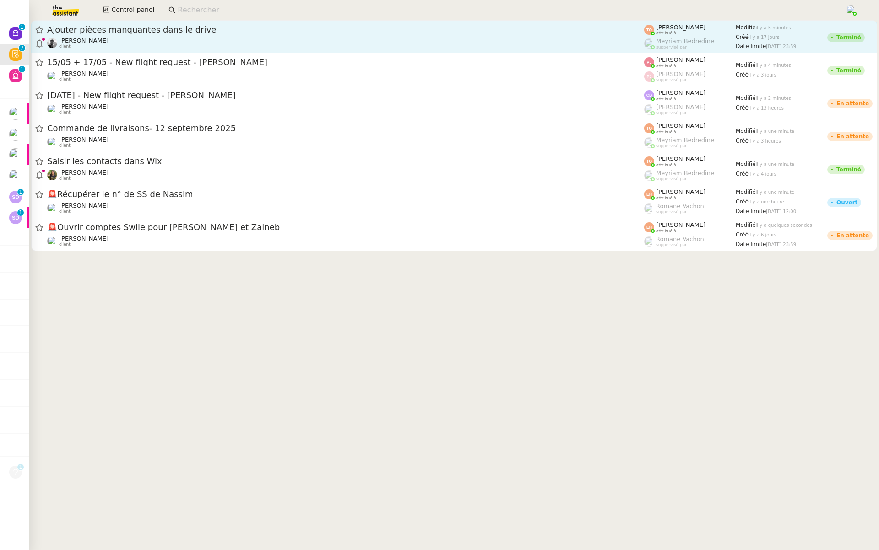
click at [237, 35] on div "Ajouter pièces manquantes dans le drive" at bounding box center [345, 29] width 597 height 11
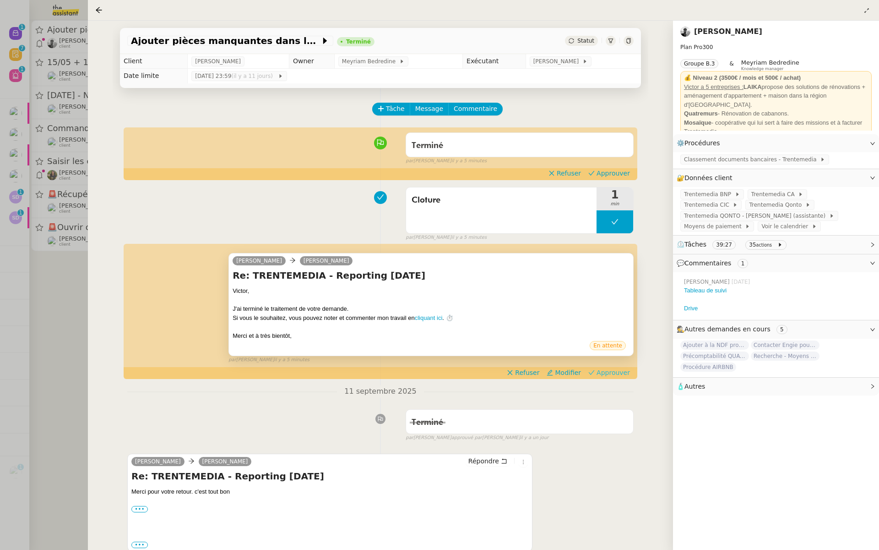
click at [612, 368] on span "Approuver" at bounding box center [613, 372] width 33 height 9
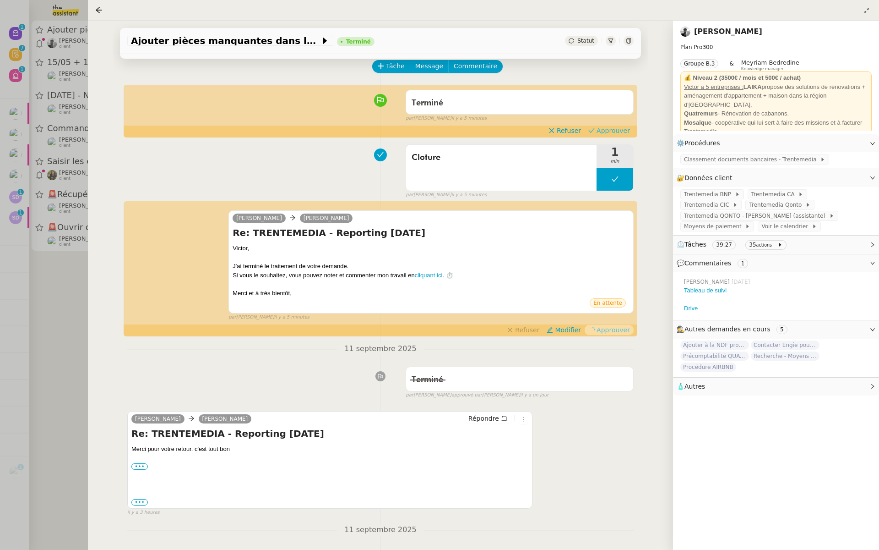
click at [613, 129] on span "Approuver" at bounding box center [613, 130] width 33 height 9
click at [7, 189] on div at bounding box center [439, 275] width 879 height 550
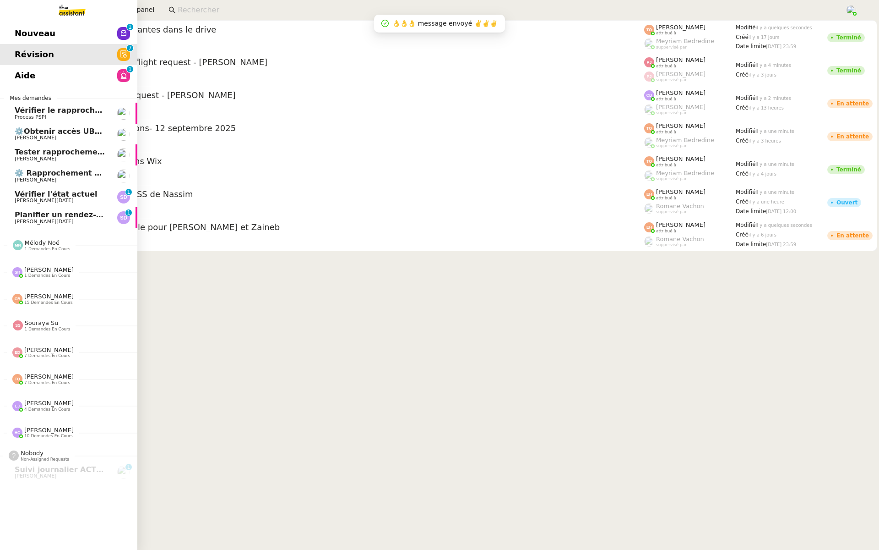
click at [11, 76] on link "Aide 0 1 2 3 4 5 6 7 8 9" at bounding box center [68, 75] width 137 height 21
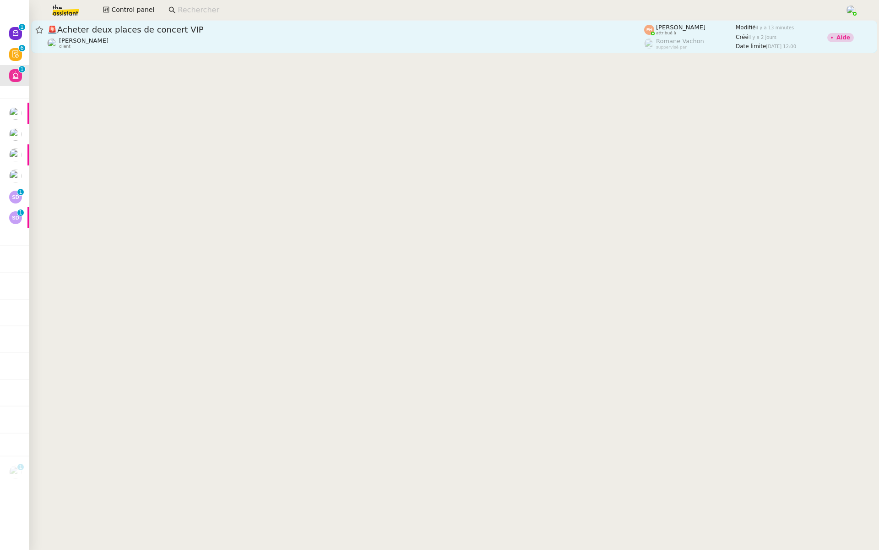
click at [216, 27] on span "🚨 Acheter deux places de concert VIP" at bounding box center [345, 30] width 597 height 8
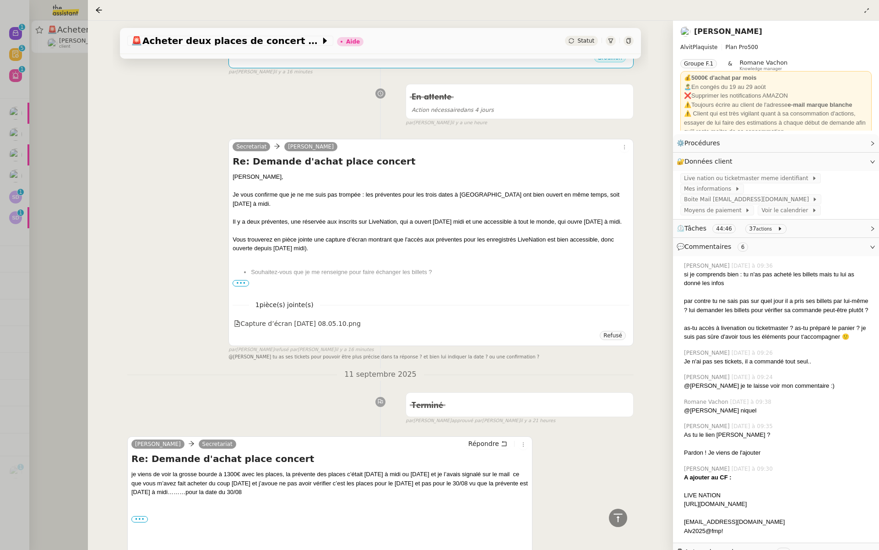
scroll to position [605, 0]
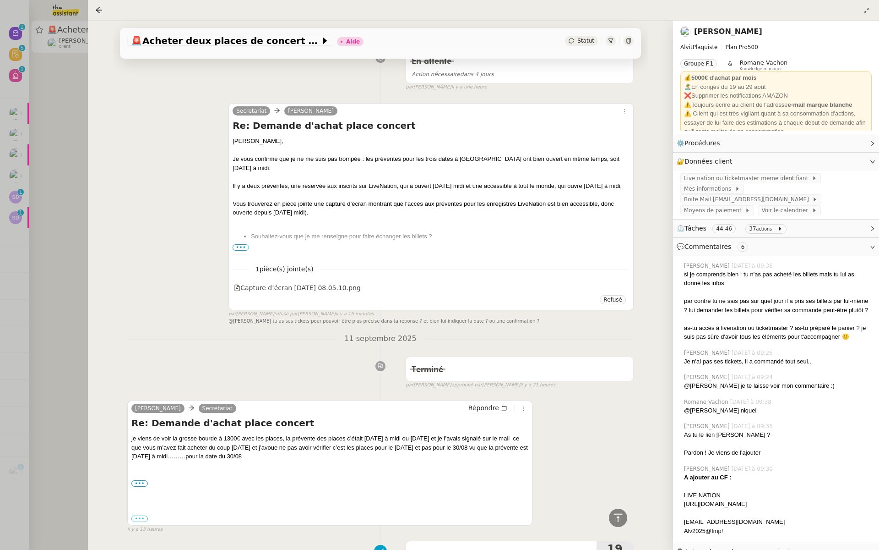
click at [239, 244] on span "•••" at bounding box center [241, 247] width 16 height 6
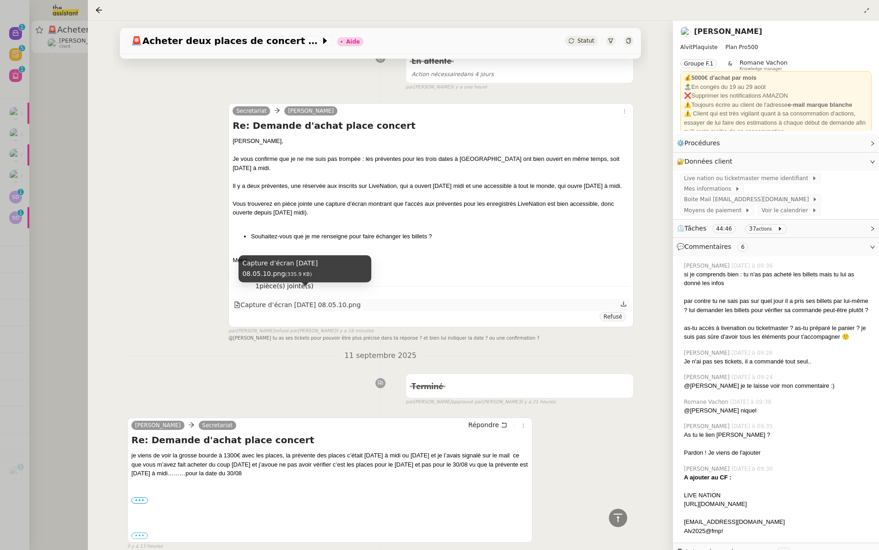
click at [283, 300] on div "Capture d’écran 2025-09-12 à 08.05.10.png" at bounding box center [297, 305] width 127 height 11
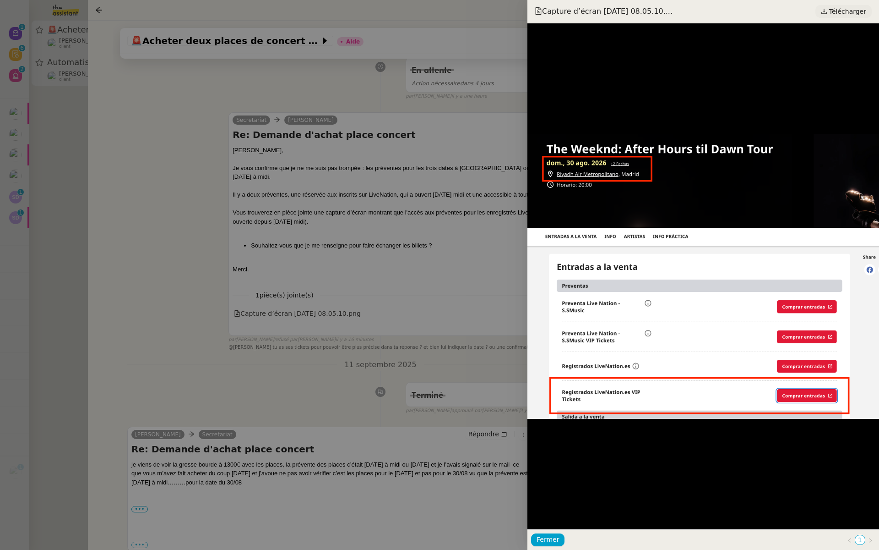
scroll to position [614, 0]
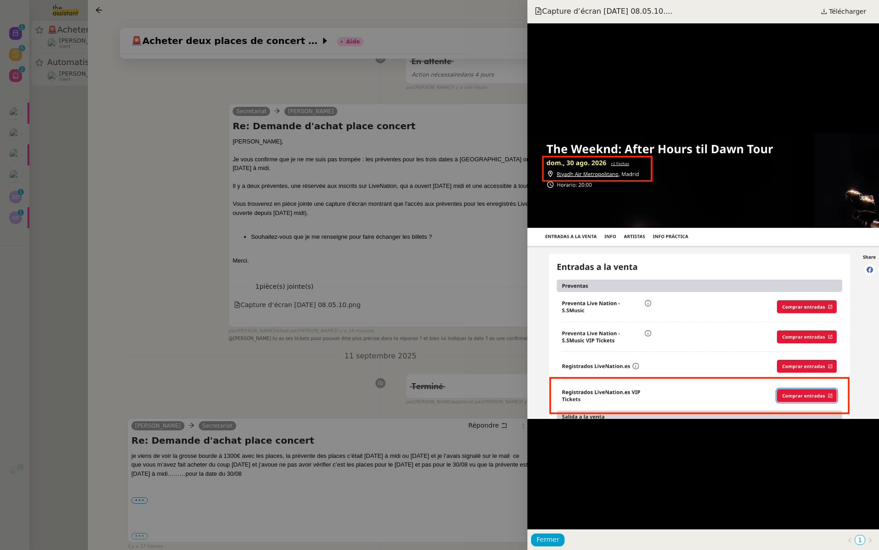
click at [273, 369] on div at bounding box center [439, 275] width 879 height 550
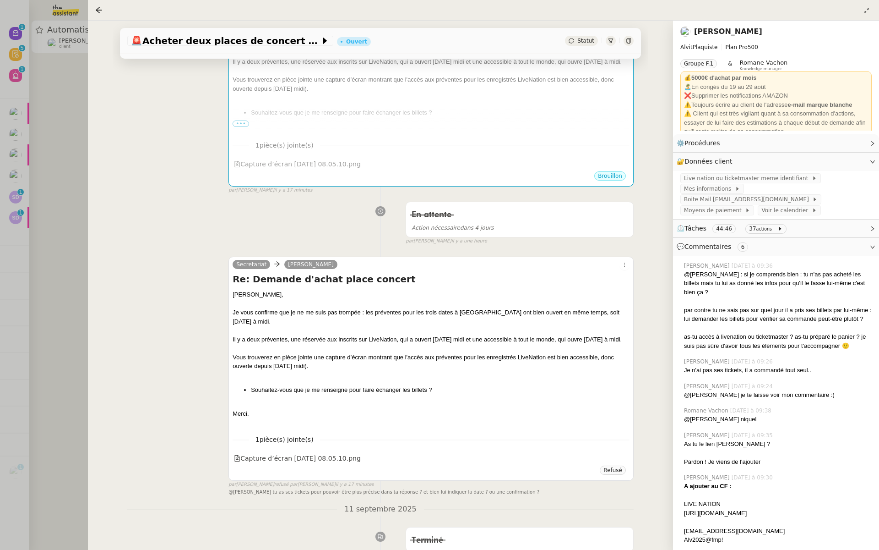
scroll to position [0, 0]
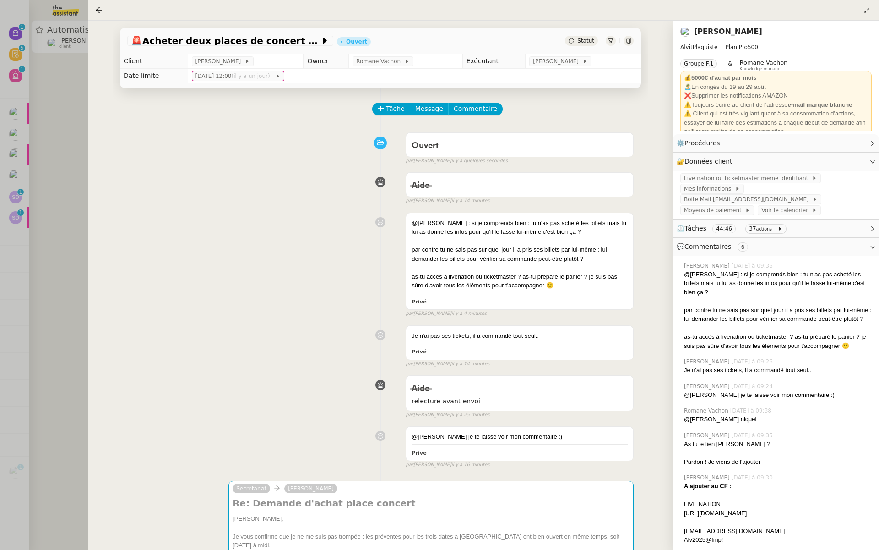
click at [86, 155] on div at bounding box center [439, 275] width 879 height 550
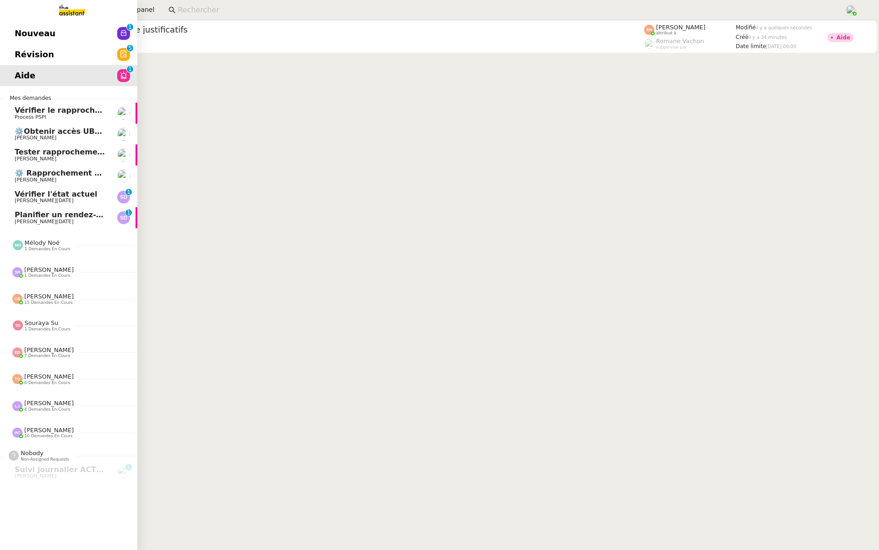
click at [19, 54] on span "Révision" at bounding box center [34, 55] width 39 height 14
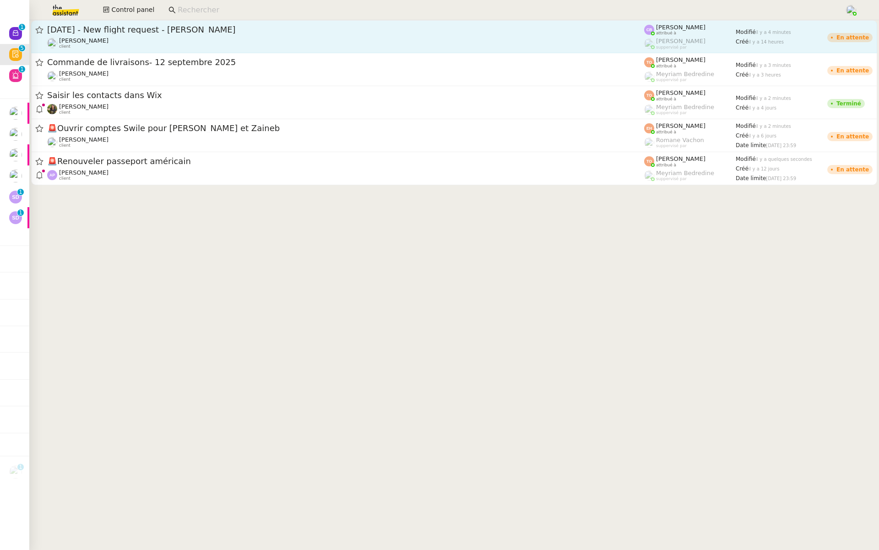
click at [147, 32] on span "18th September 2025 - New flight request - Chris Pugh" at bounding box center [345, 30] width 597 height 8
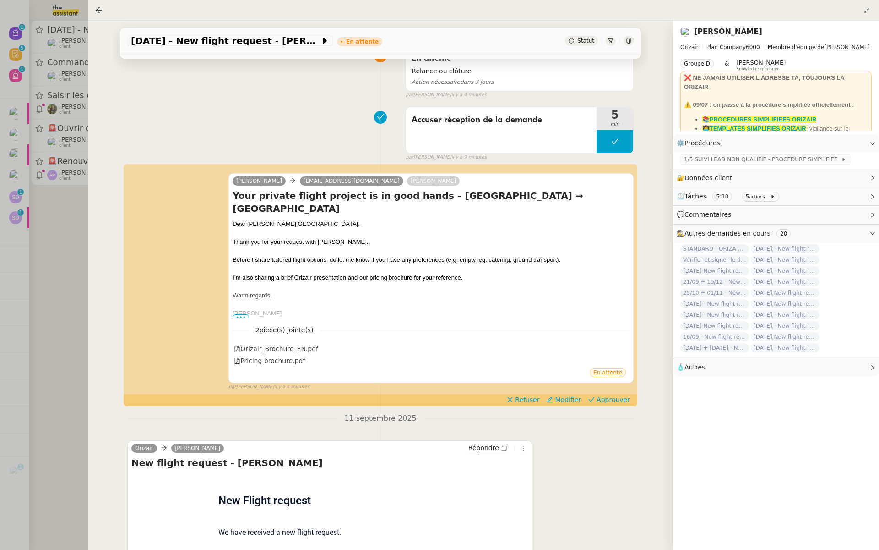
scroll to position [109, 0]
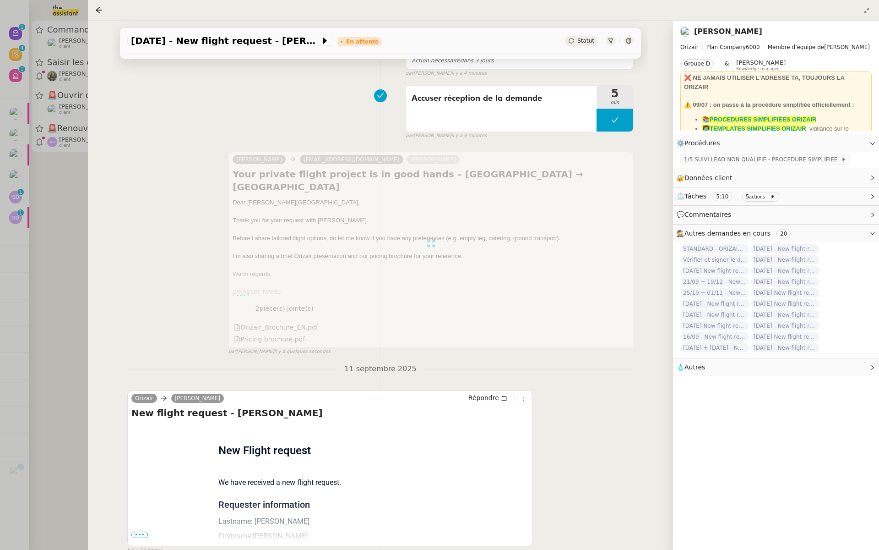
click at [72, 213] on div at bounding box center [439, 275] width 879 height 550
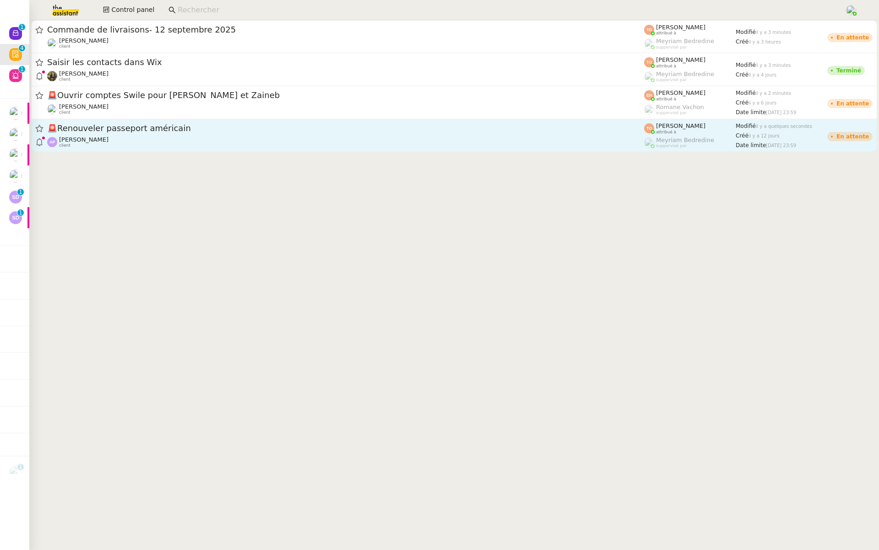
click at [114, 141] on div "[PERSON_NAME] client" at bounding box center [345, 142] width 597 height 12
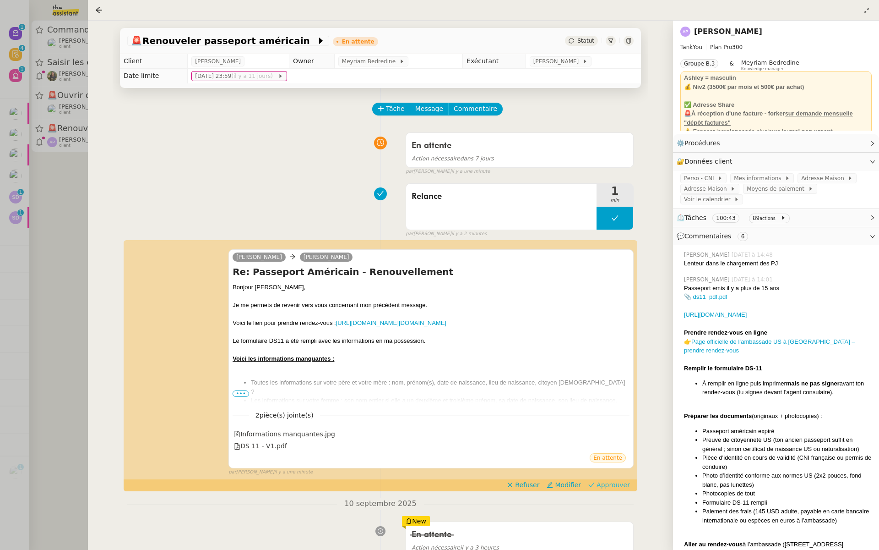
scroll to position [81, 0]
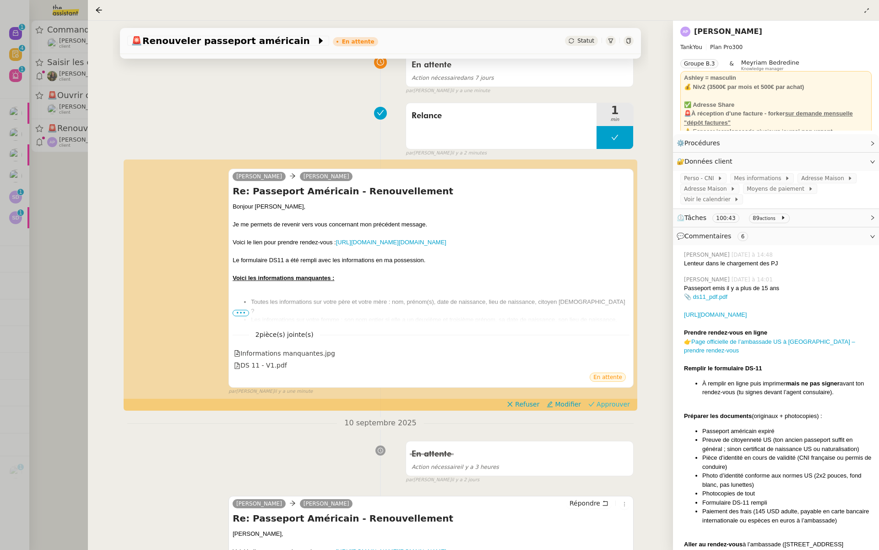
click at [614, 406] on span "Approuver" at bounding box center [613, 403] width 33 height 9
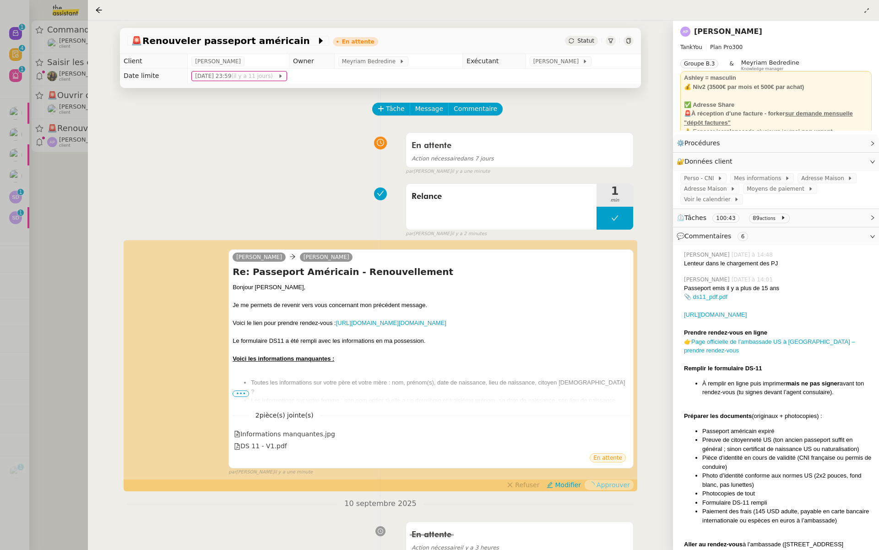
click at [27, 218] on div at bounding box center [439, 275] width 879 height 550
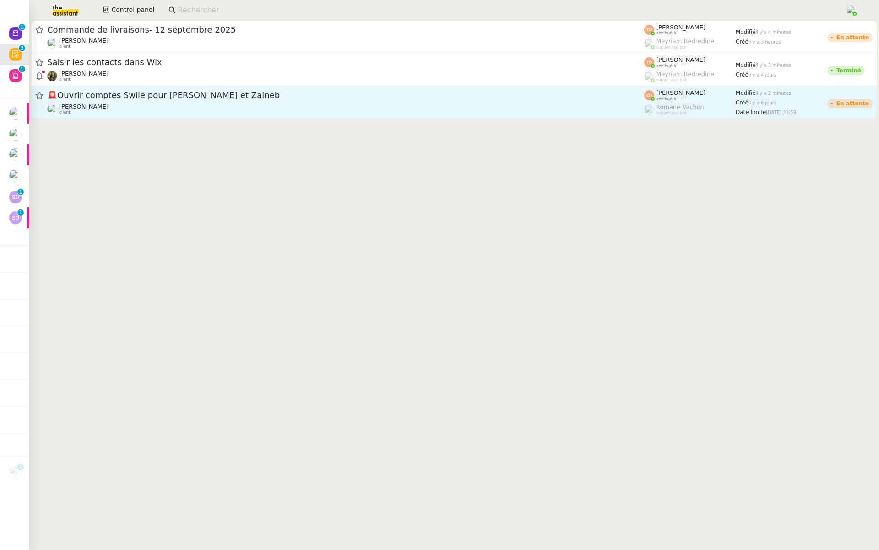
click at [266, 98] on span "🚨 Ouvrir comptes Swile pour Nassim et Zaineb" at bounding box center [345, 95] width 597 height 8
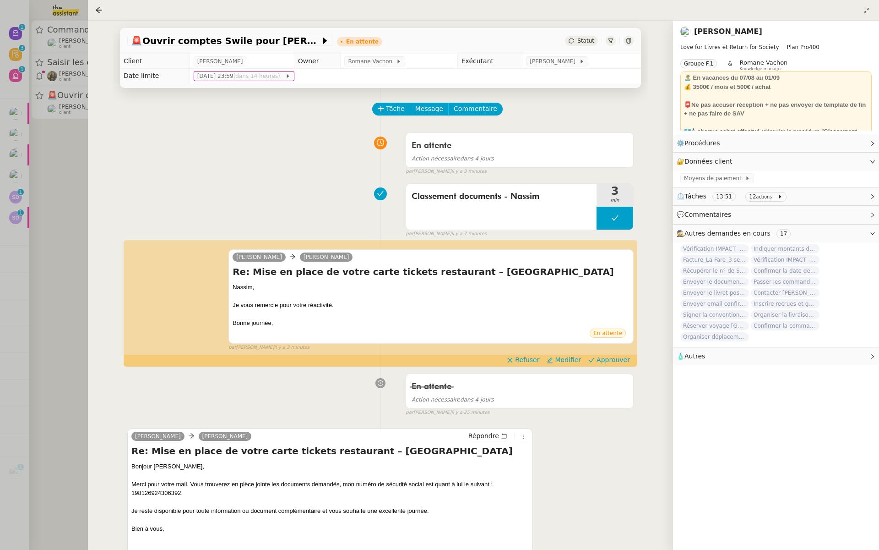
scroll to position [62, 0]
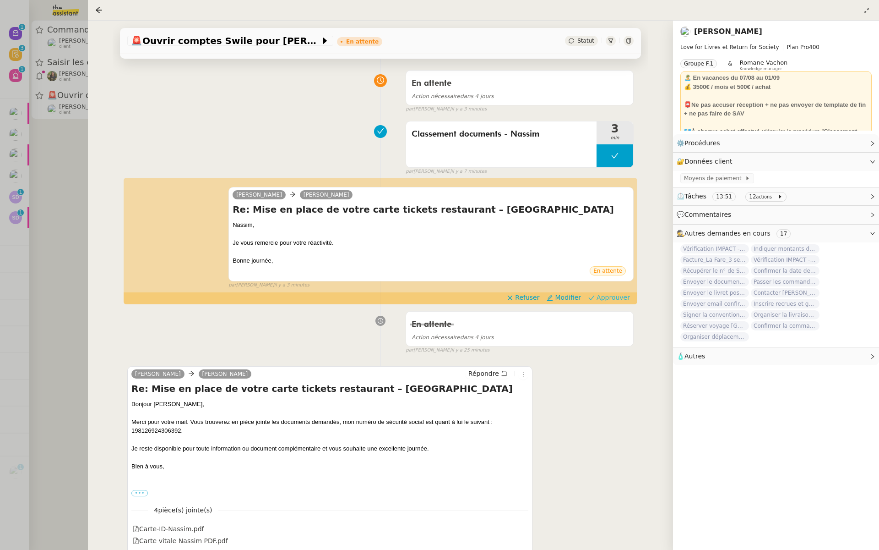
click at [621, 295] on span "Approuver" at bounding box center [613, 297] width 33 height 9
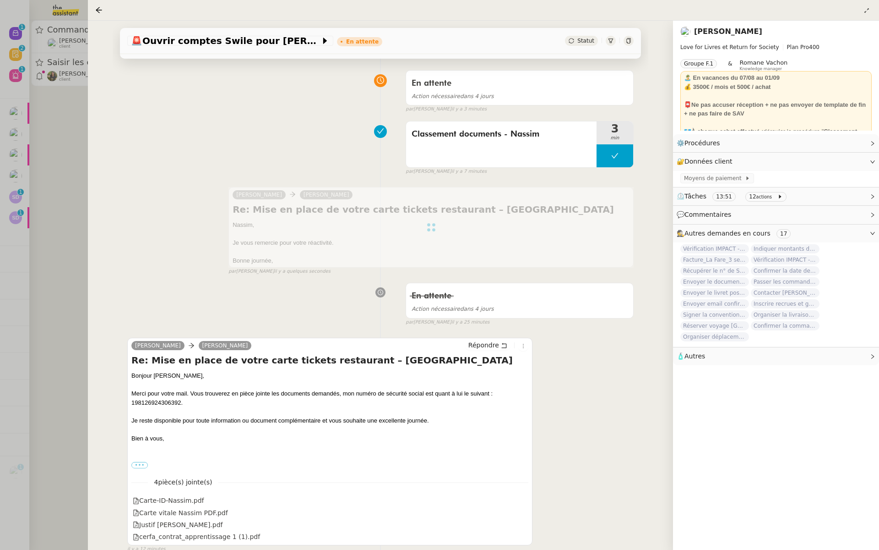
click at [38, 193] on div at bounding box center [439, 275] width 879 height 550
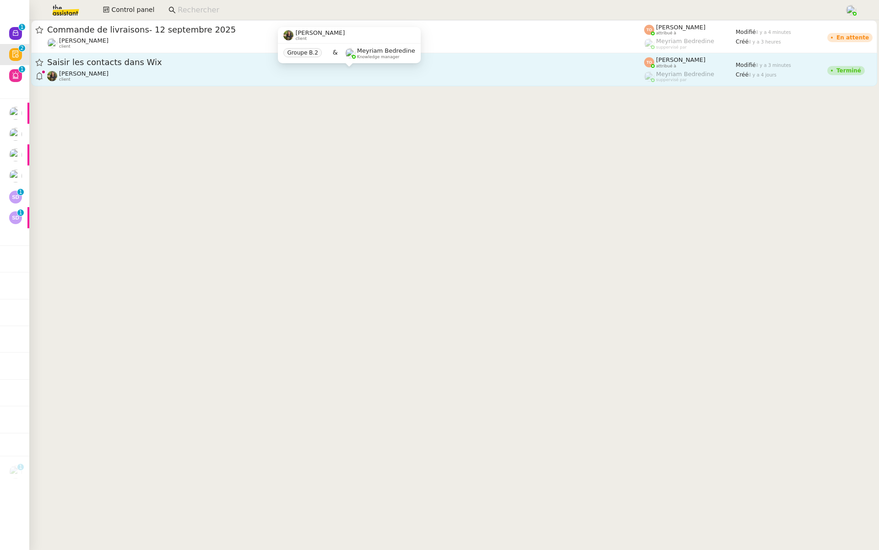
click at [248, 72] on div "Enora Conan client" at bounding box center [345, 76] width 597 height 12
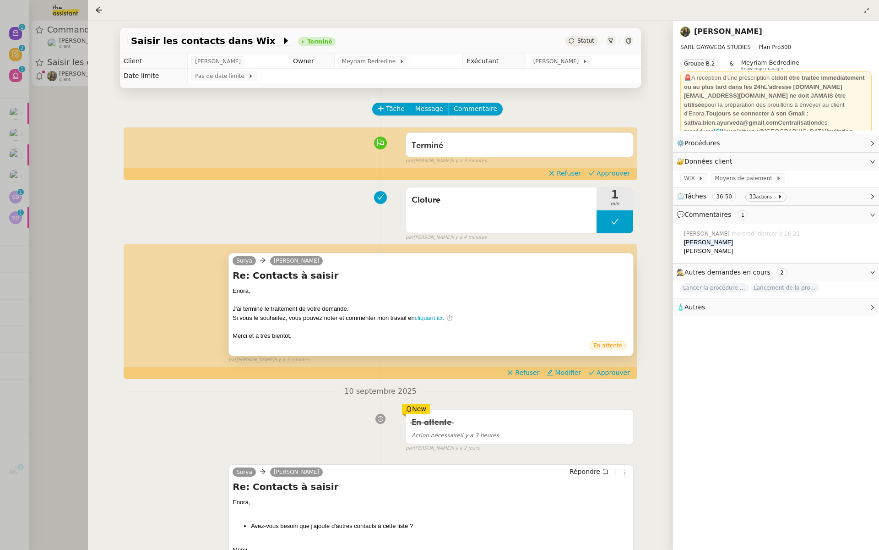
scroll to position [79, 0]
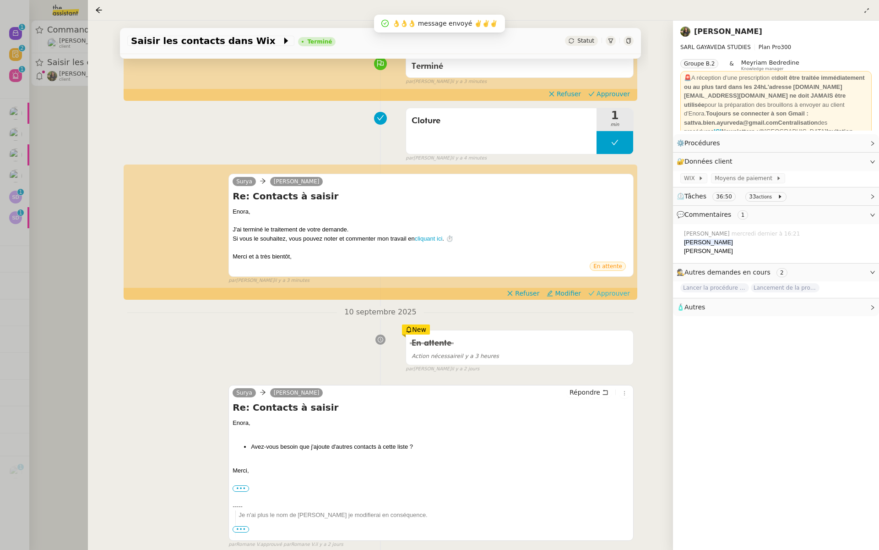
click at [622, 290] on span "Approuver" at bounding box center [613, 293] width 33 height 9
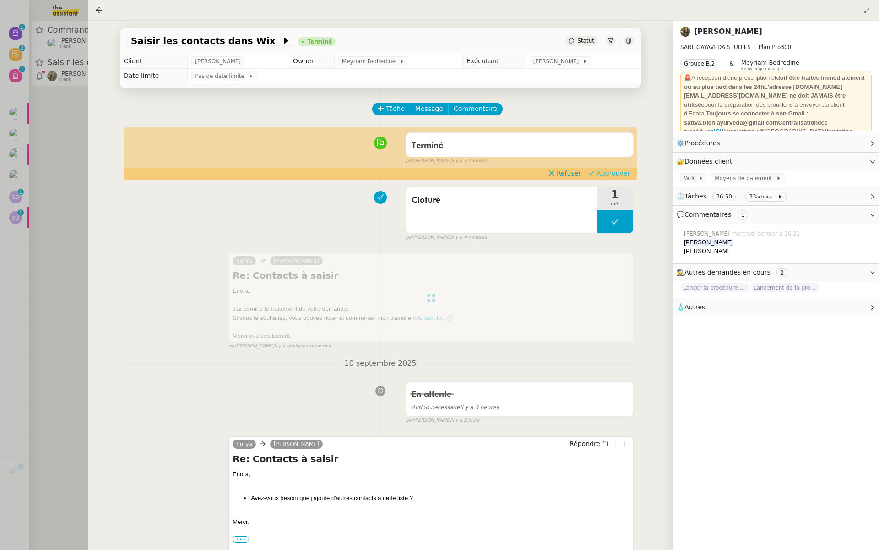
click at [613, 174] on span "Approuver" at bounding box center [613, 173] width 33 height 9
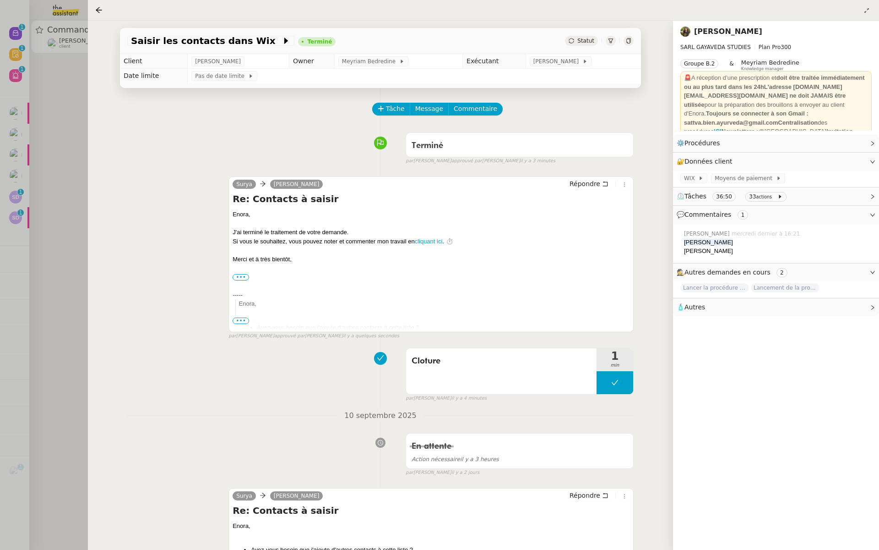
click at [582, 39] on span "Statut" at bounding box center [586, 41] width 17 height 6
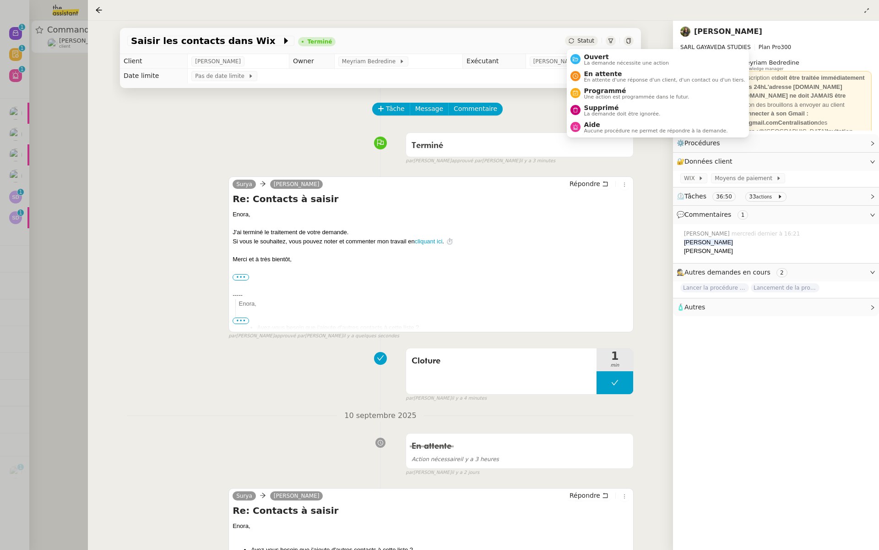
click at [582, 39] on span "Statut" at bounding box center [586, 41] width 17 height 6
click at [586, 54] on span "Ouvert" at bounding box center [626, 56] width 85 height 7
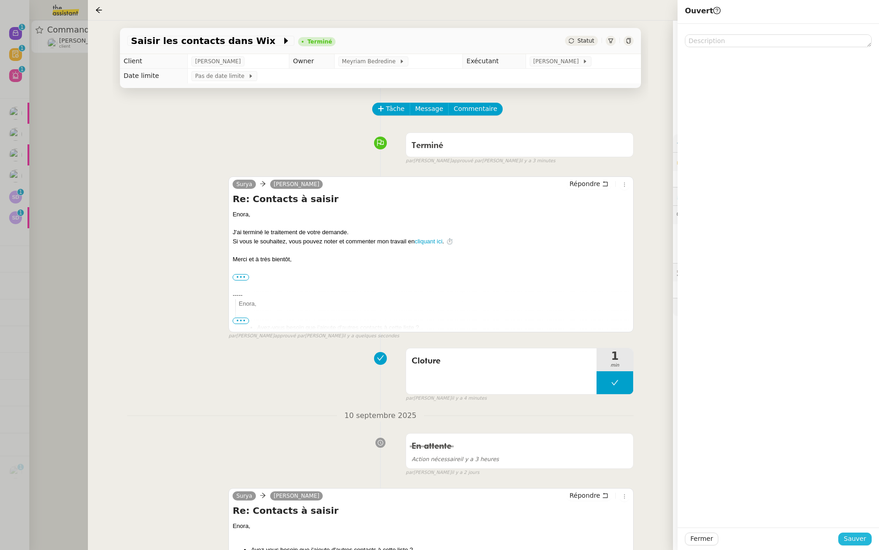
click at [846, 540] on span "Sauver" at bounding box center [855, 538] width 22 height 11
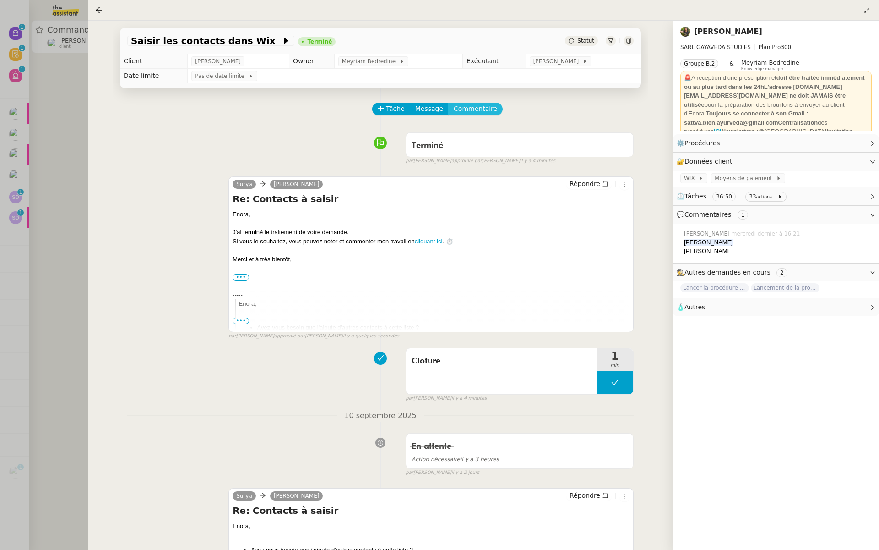
click at [474, 109] on span "Commentaire" at bounding box center [476, 109] width 44 height 11
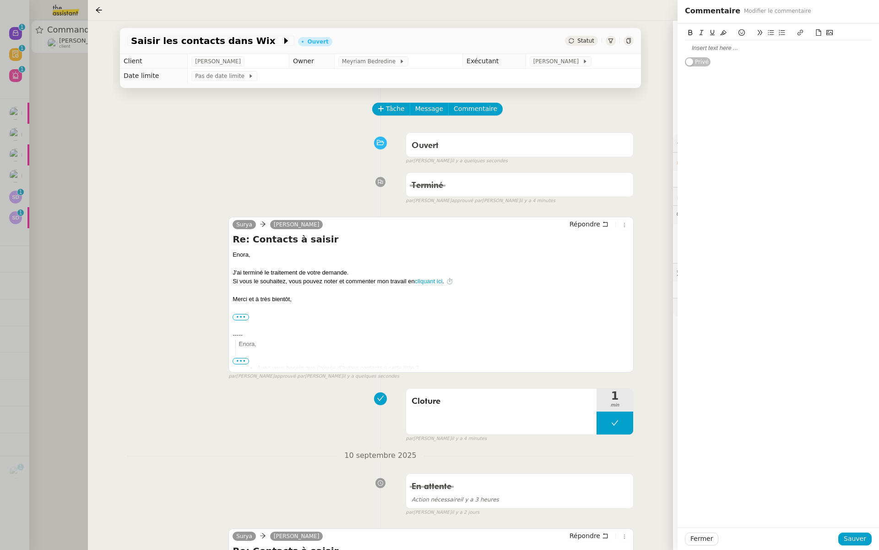
click at [704, 46] on div at bounding box center [778, 48] width 187 height 8
click at [858, 538] on span "Sauver" at bounding box center [855, 538] width 22 height 11
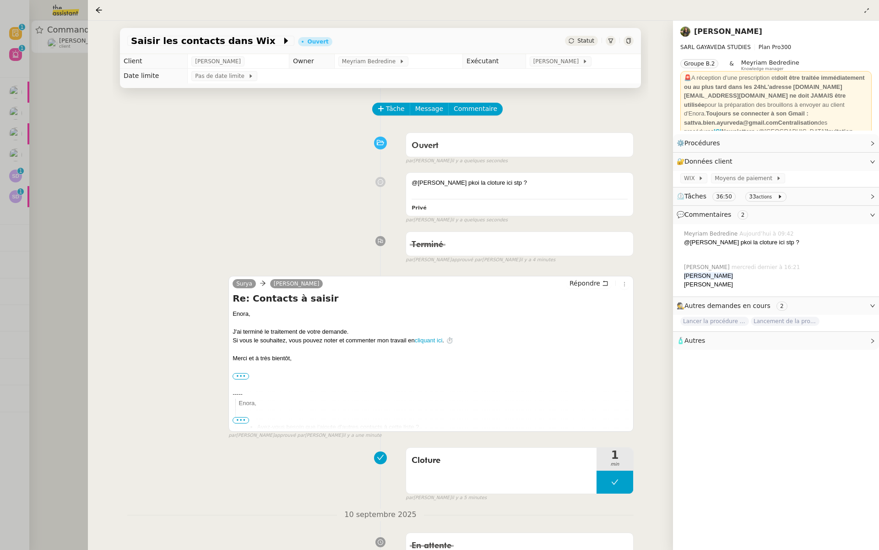
click at [627, 40] on icon at bounding box center [628, 40] width 5 height 5
click at [44, 185] on div at bounding box center [439, 275] width 879 height 550
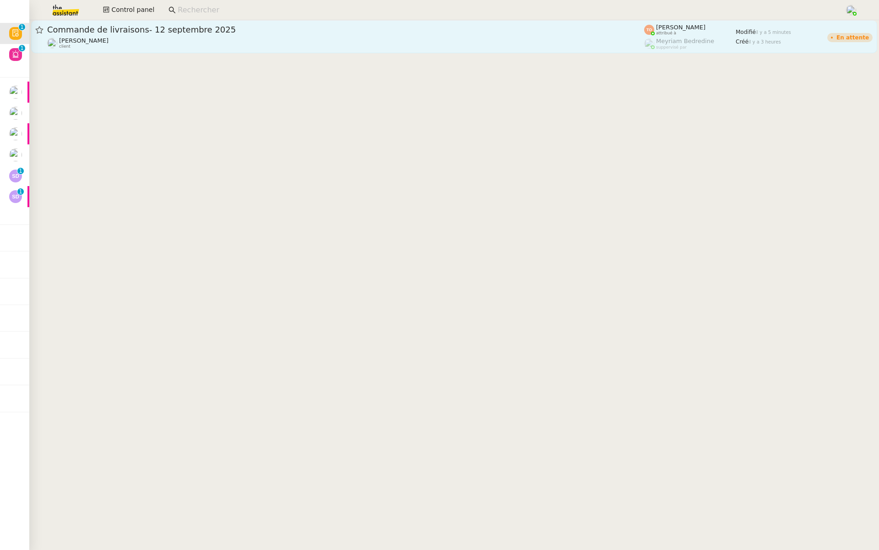
click at [165, 30] on span "Commande de livraisons- 12 septembre 2025" at bounding box center [345, 30] width 597 height 8
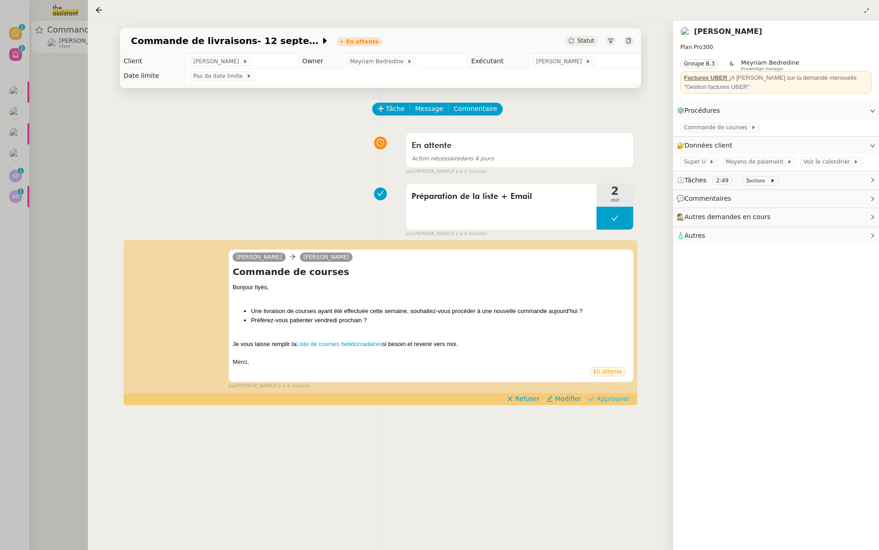
click at [621, 399] on span "Approuver" at bounding box center [613, 398] width 33 height 9
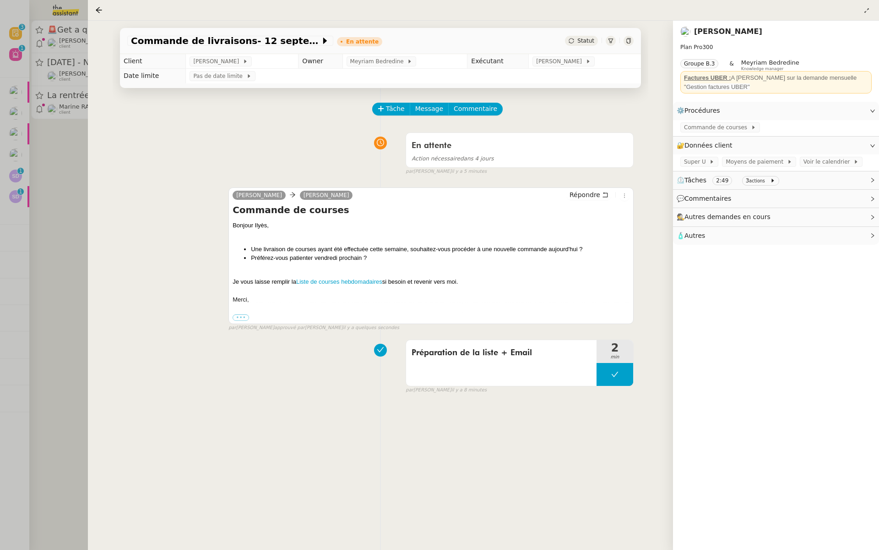
click at [61, 123] on div at bounding box center [439, 275] width 879 height 550
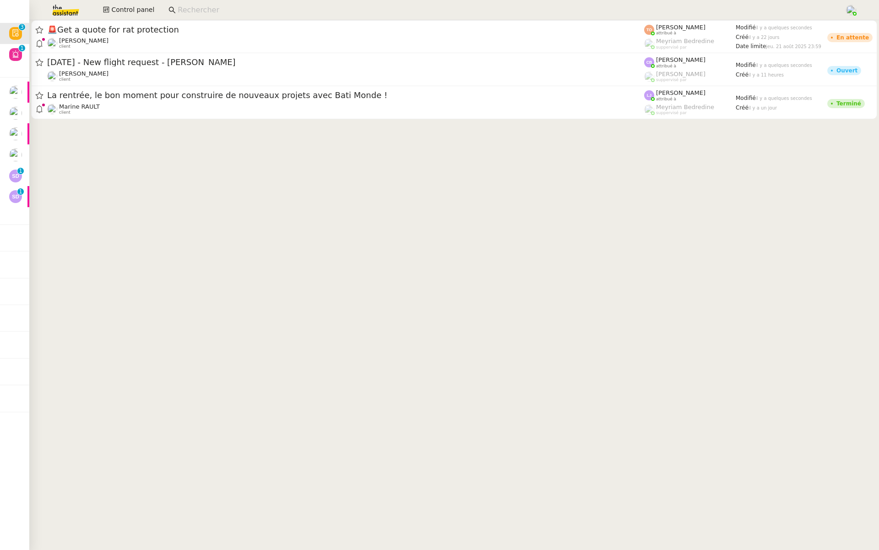
click at [879, 10] on icon at bounding box center [890, 10] width 6 height 6
click at [879, 11] on icon at bounding box center [890, 9] width 7 height 7
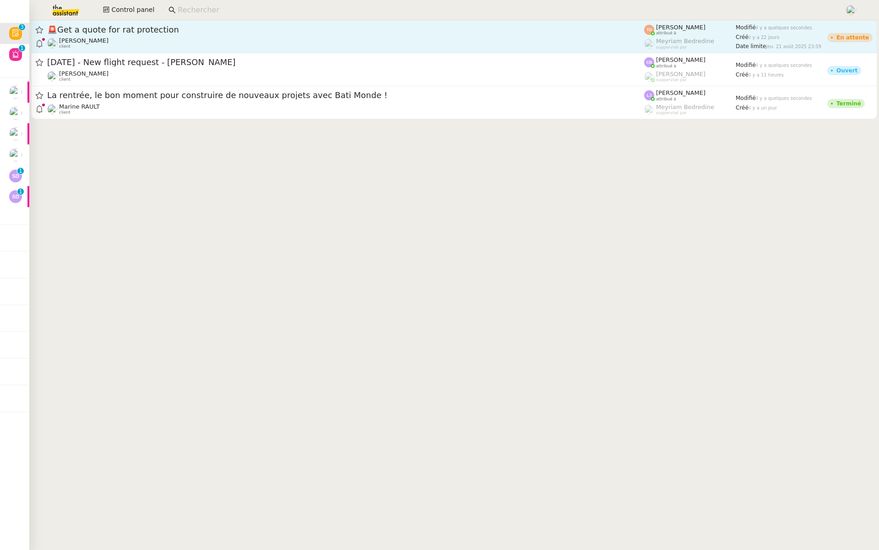
click at [193, 36] on div "🚨 Get a quote for rat protection Charles Medlicott client" at bounding box center [345, 36] width 597 height 25
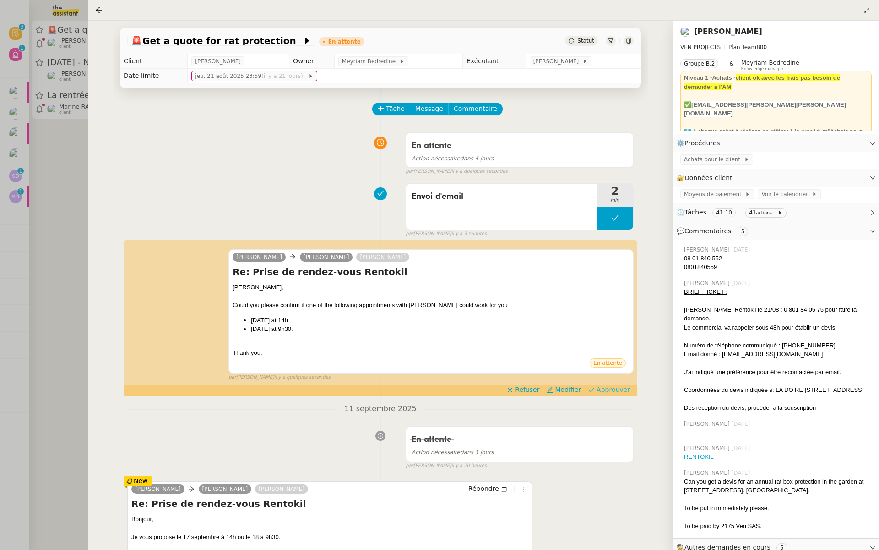
scroll to position [88, 0]
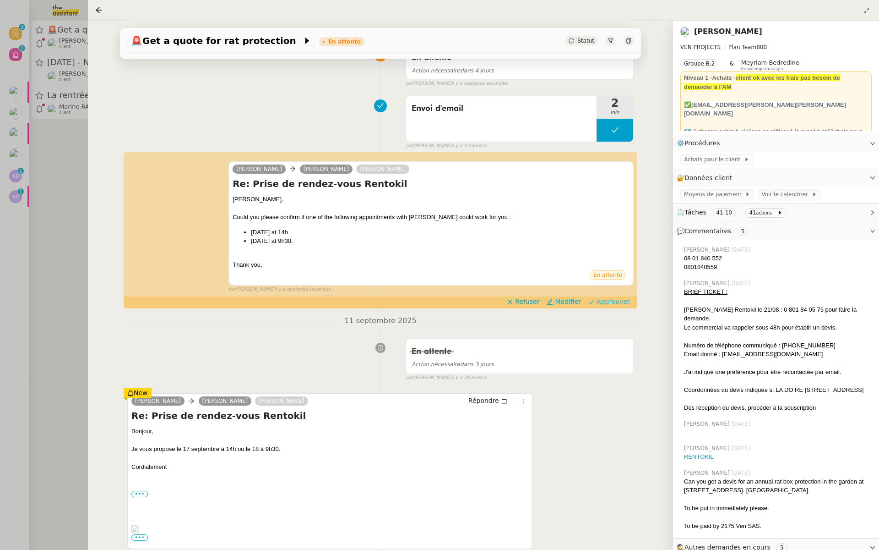
click at [618, 300] on span "Approuver" at bounding box center [613, 301] width 33 height 9
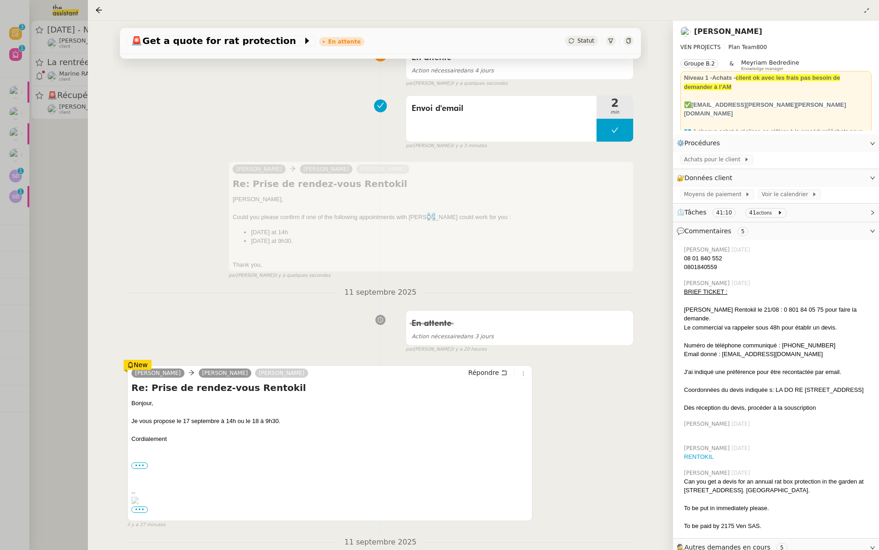
click at [32, 195] on div at bounding box center [439, 275] width 879 height 550
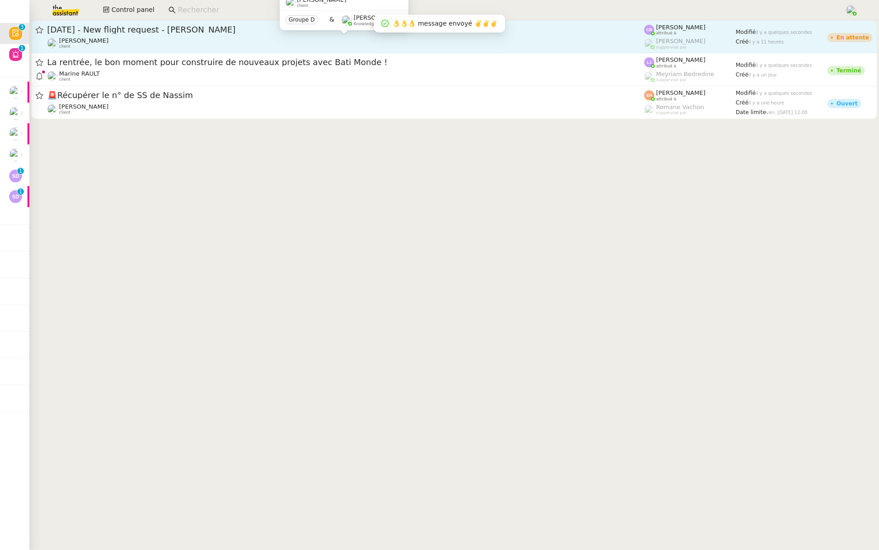
click at [331, 41] on div "Louis Frei client" at bounding box center [345, 43] width 597 height 12
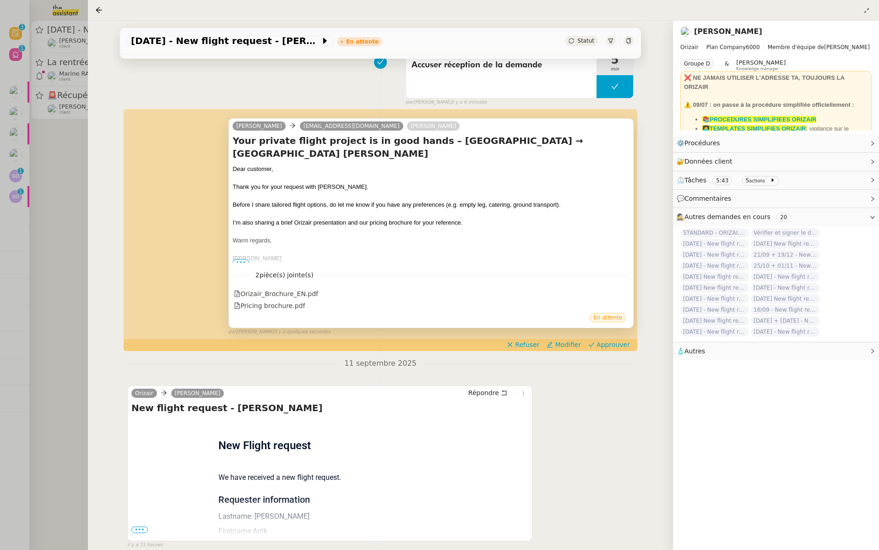
scroll to position [157, 0]
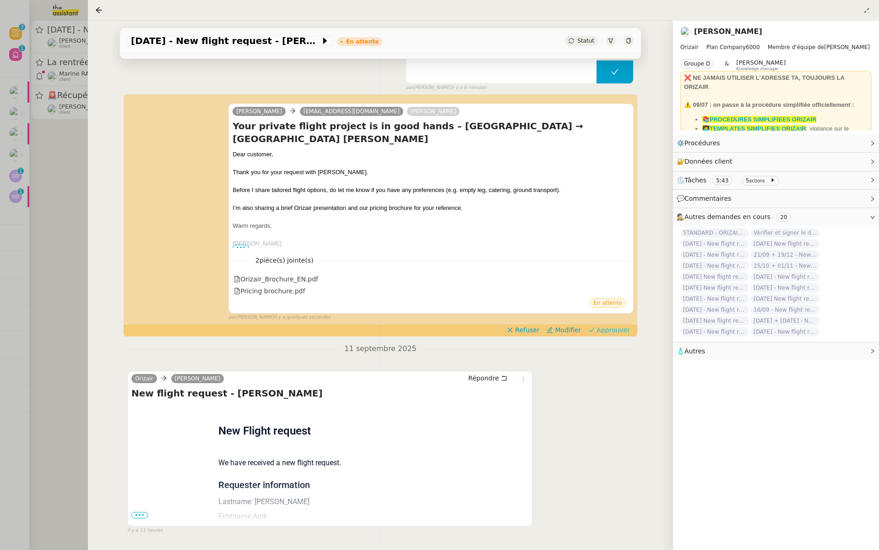
click at [609, 331] on span "Approuver" at bounding box center [613, 329] width 33 height 9
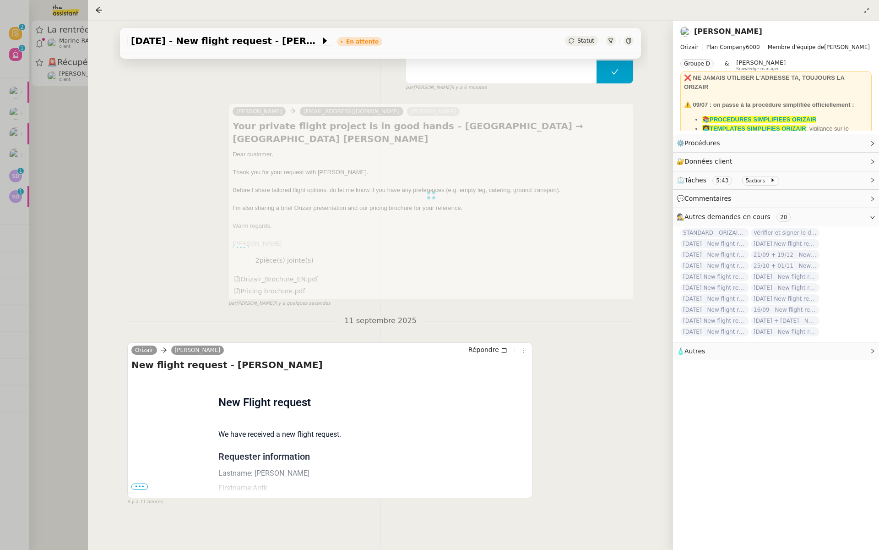
scroll to position [156, 0]
click at [49, 194] on div at bounding box center [439, 275] width 879 height 550
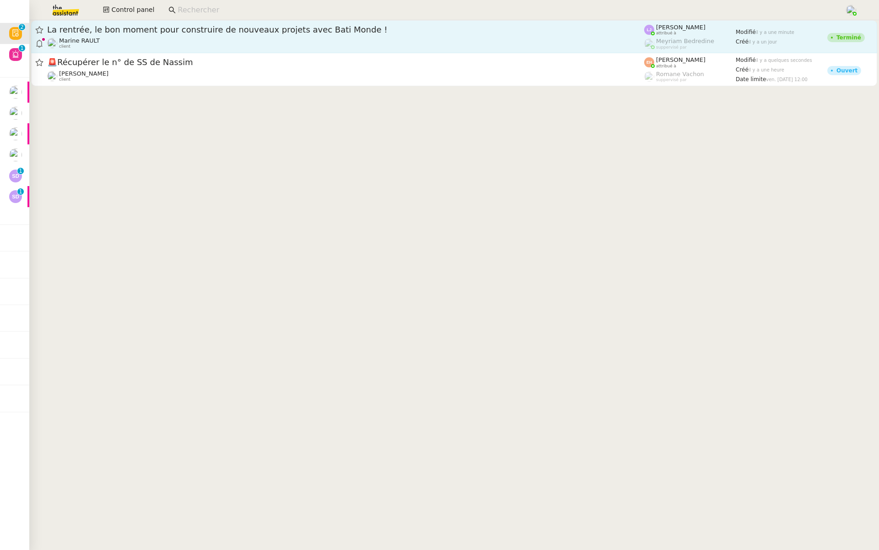
click at [370, 34] on div "La rentrée, le bon moment pour construire de nouveaux projets avec Bati Monde !" at bounding box center [345, 29] width 597 height 11
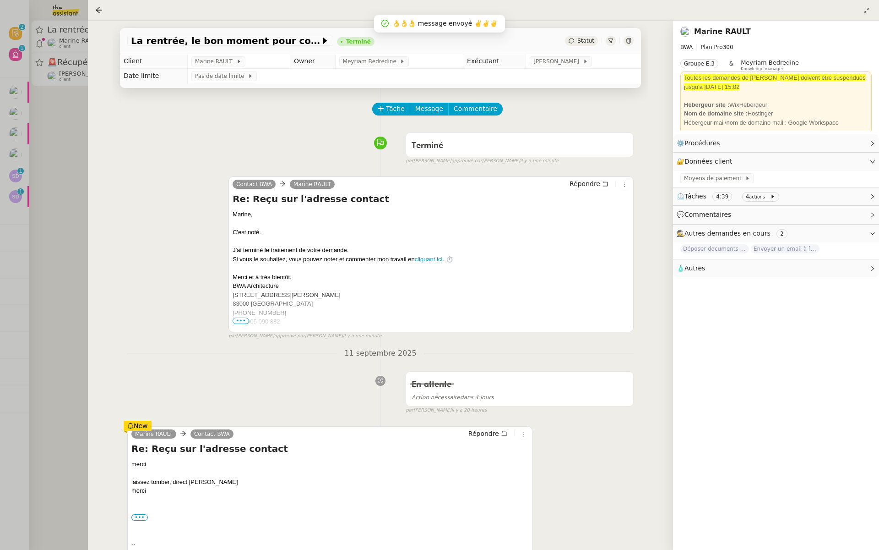
click at [60, 132] on div at bounding box center [439, 275] width 879 height 550
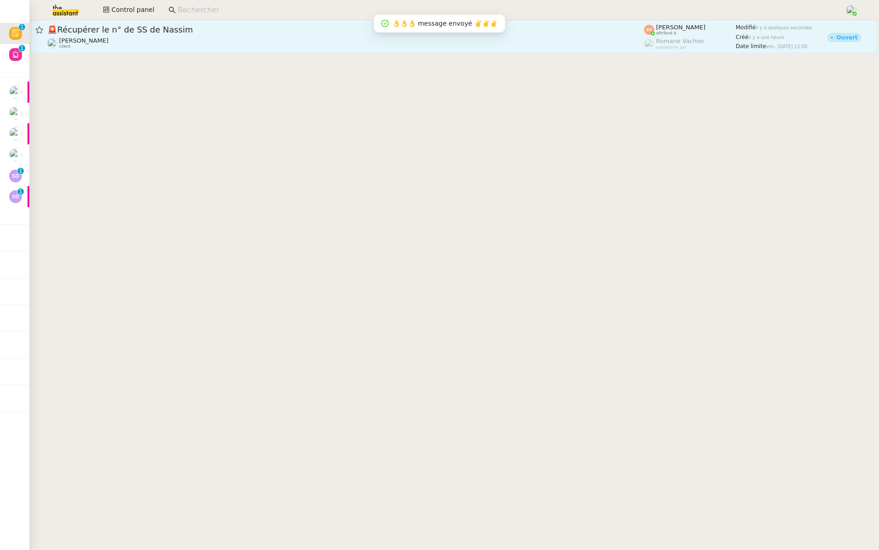
click at [279, 30] on span "🚨 Récupérer le n° de SS de Nassim" at bounding box center [345, 30] width 597 height 8
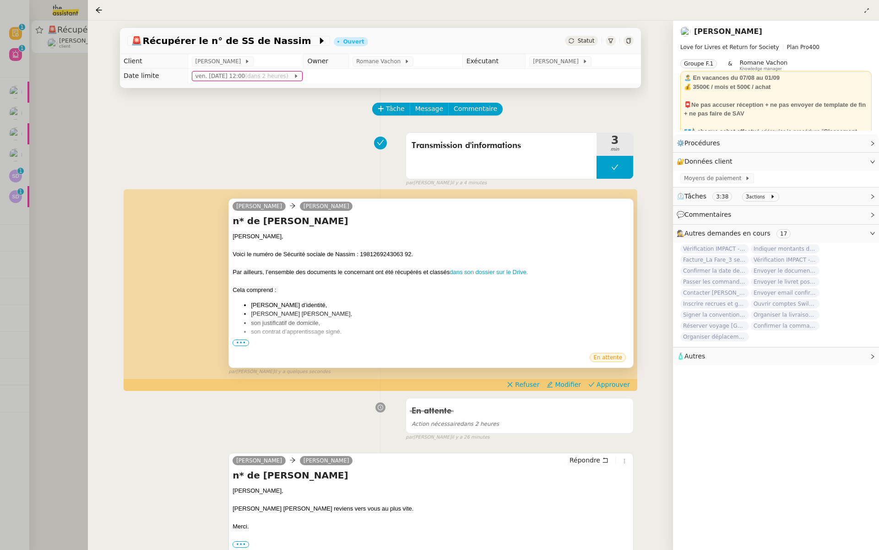
scroll to position [50, 0]
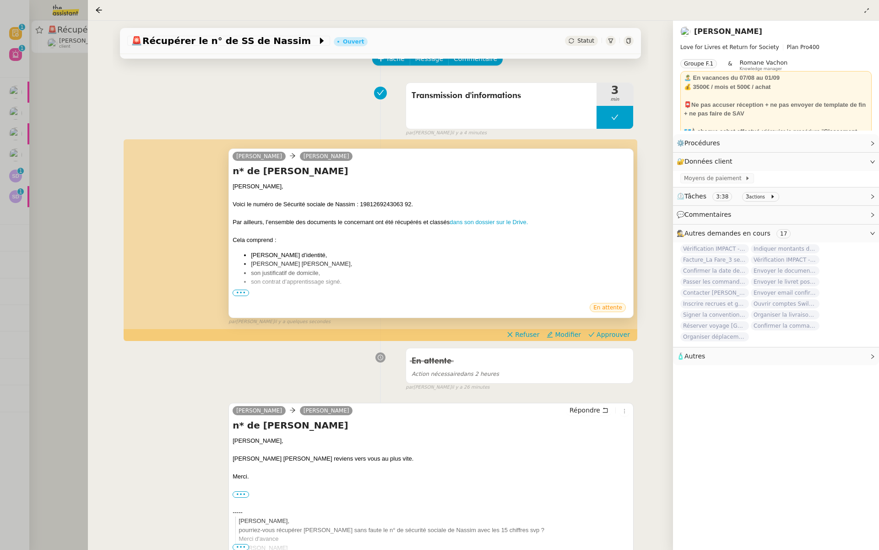
click at [239, 292] on span "•••" at bounding box center [241, 292] width 16 height 6
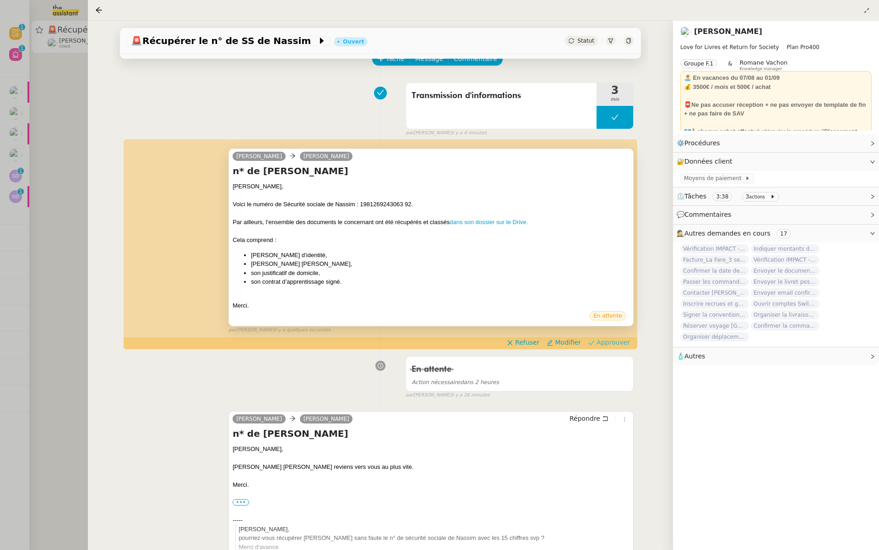
click at [621, 344] on span "Approuver" at bounding box center [613, 342] width 33 height 9
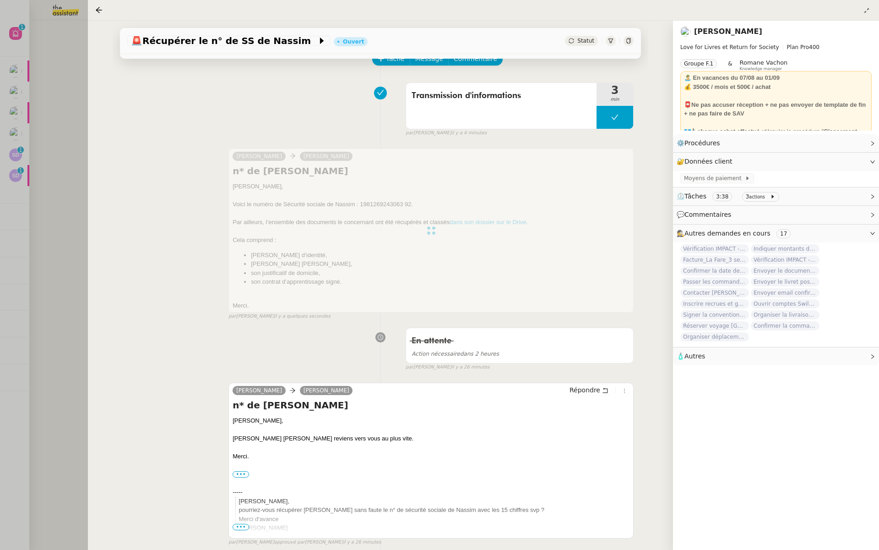
click at [30, 147] on div at bounding box center [439, 275] width 879 height 550
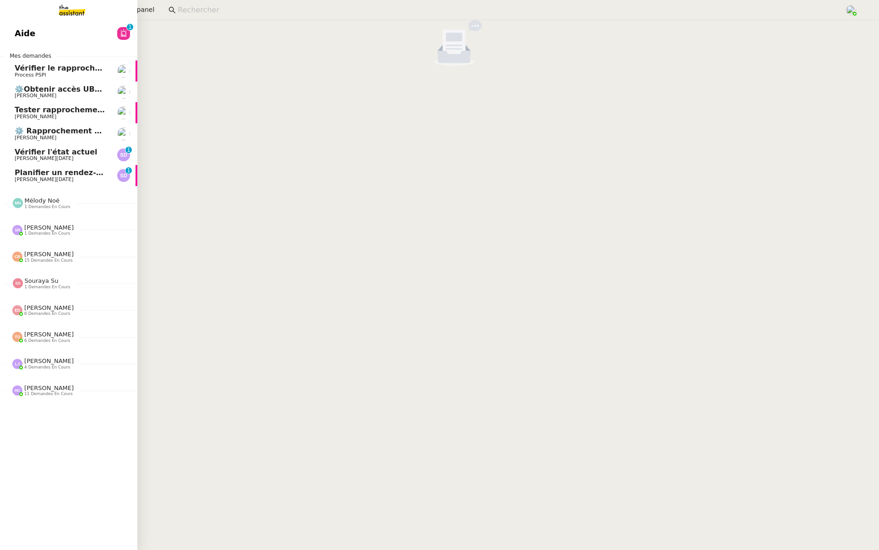
click at [15, 32] on span "Aide" at bounding box center [25, 34] width 21 height 14
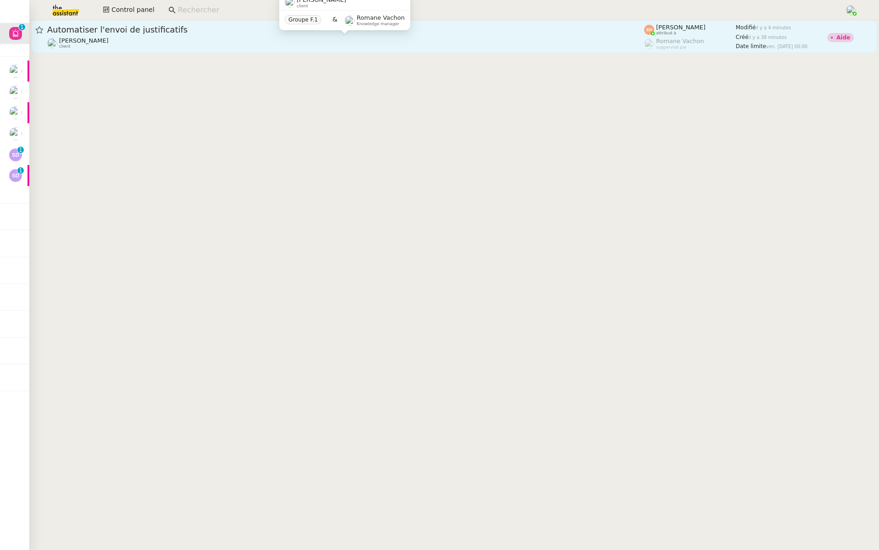
click at [231, 37] on div "Eliott Hosansky client" at bounding box center [345, 43] width 597 height 12
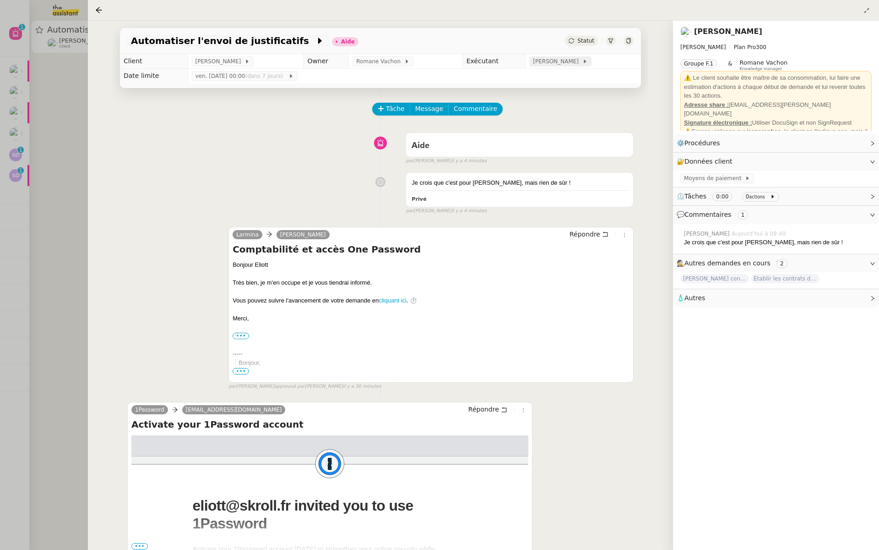
click at [583, 63] on icon at bounding box center [585, 61] width 5 height 5
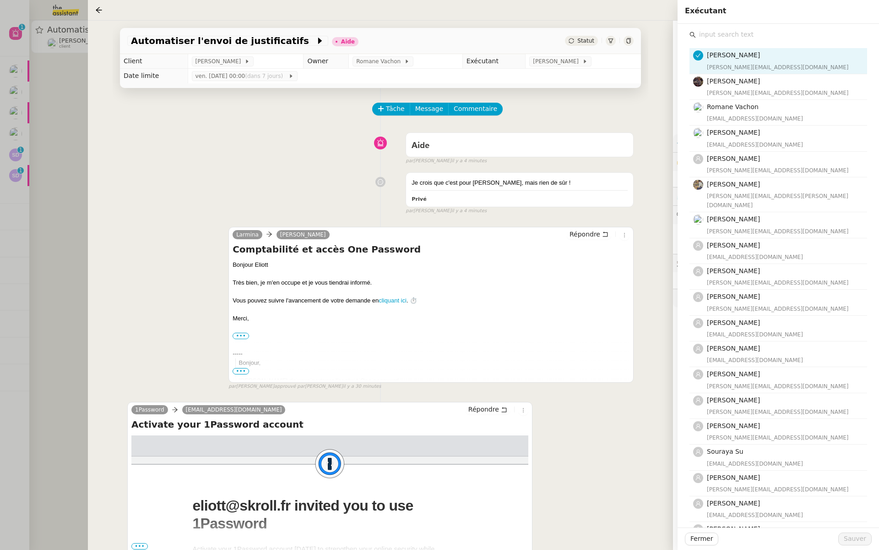
click at [707, 34] on input "text" at bounding box center [781, 34] width 171 height 12
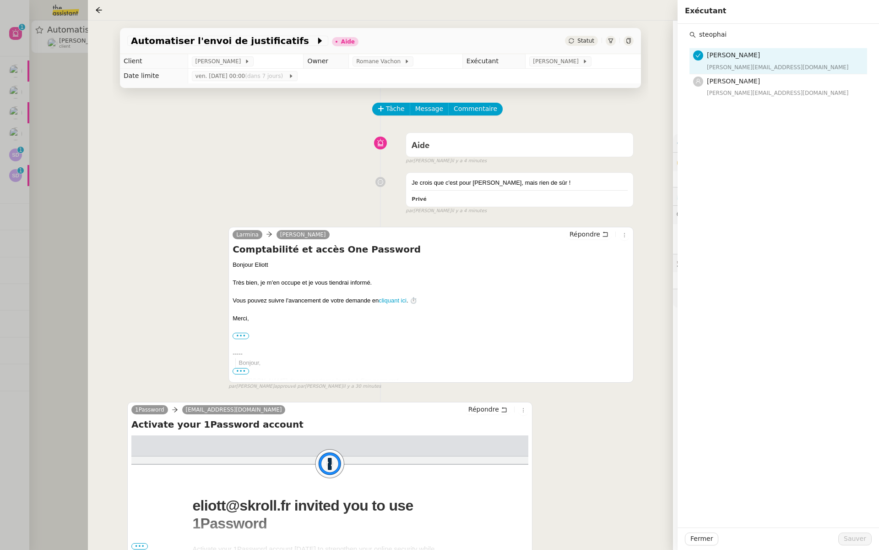
type input "steophai"
click at [726, 88] on div "stephanie@theassistant.team" at bounding box center [784, 92] width 155 height 9
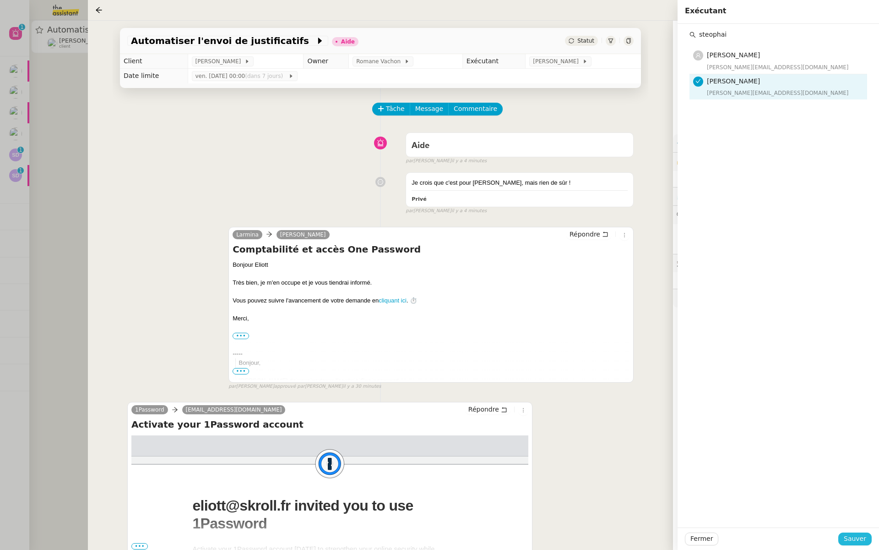
click at [856, 540] on span "Sauver" at bounding box center [855, 538] width 22 height 11
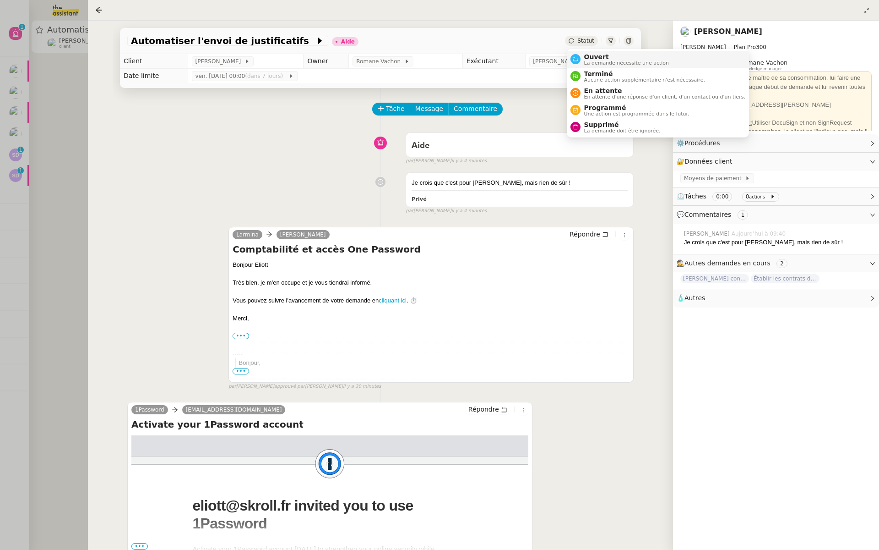
click at [584, 59] on span "Ouvert" at bounding box center [626, 56] width 85 height 7
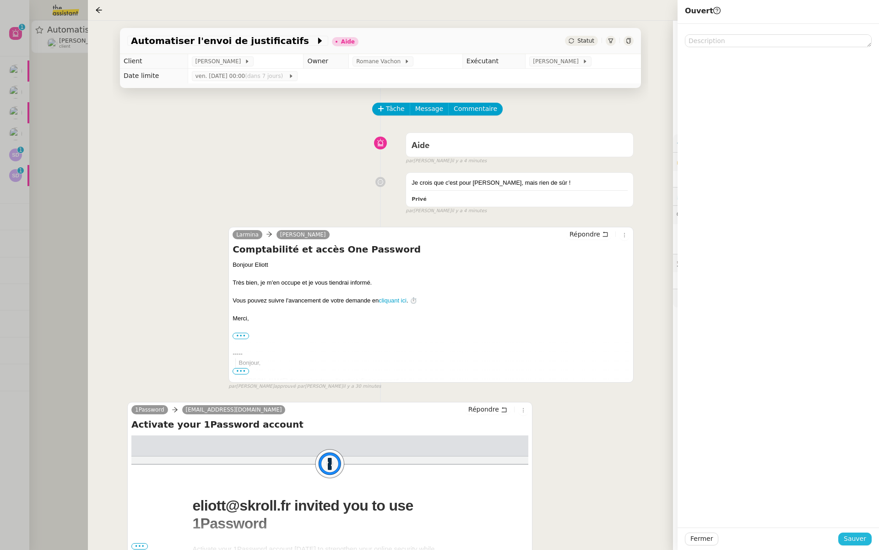
click at [857, 537] on span "Sauver" at bounding box center [855, 538] width 22 height 11
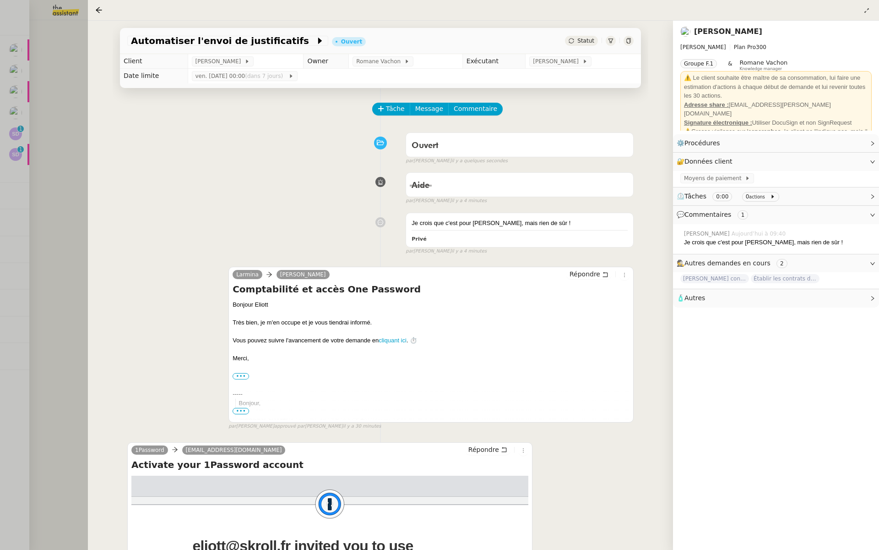
click at [81, 161] on div at bounding box center [439, 275] width 879 height 550
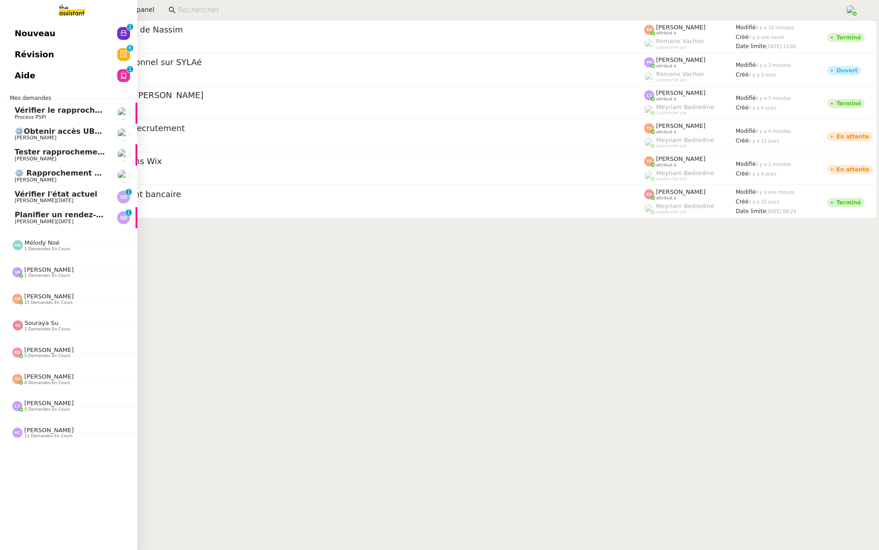
click at [20, 56] on span "Révision" at bounding box center [34, 55] width 39 height 14
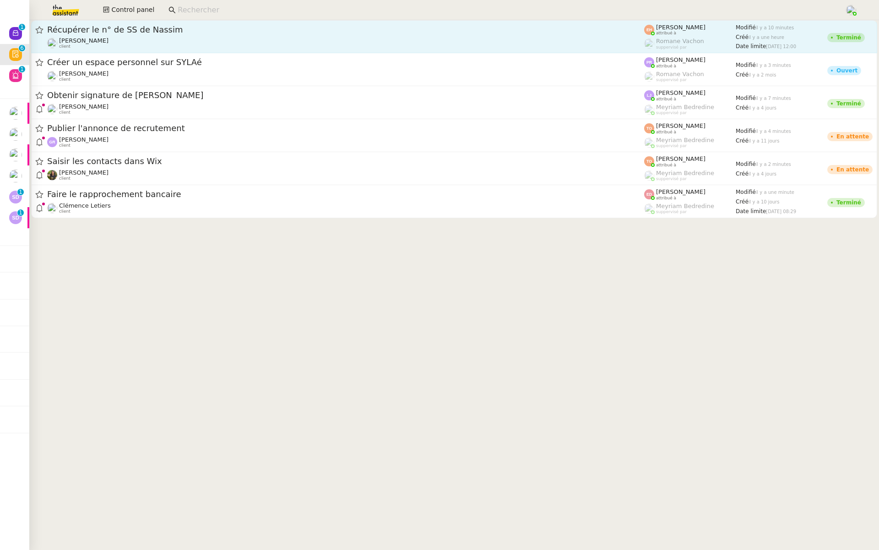
click at [177, 33] on div "Récupérer le n° de SS de Nassim" at bounding box center [345, 29] width 597 height 11
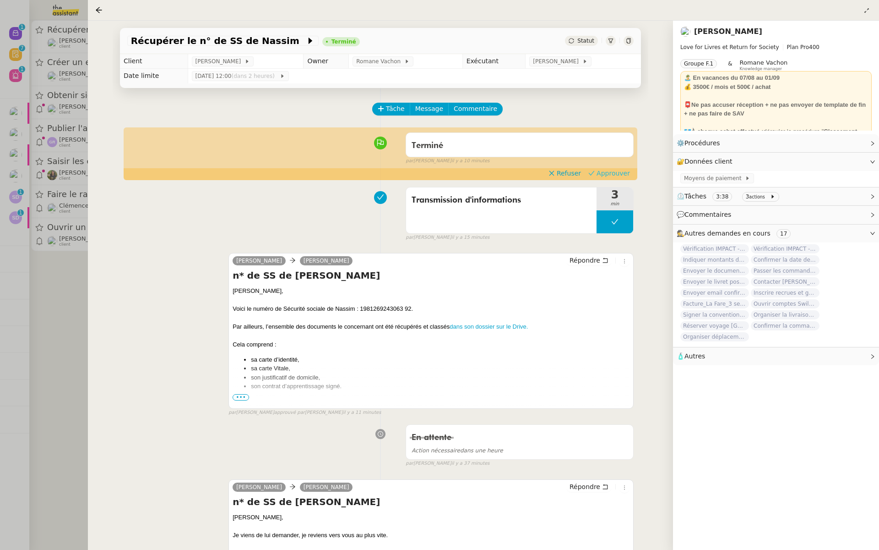
click at [616, 171] on span "Approuver" at bounding box center [613, 173] width 33 height 9
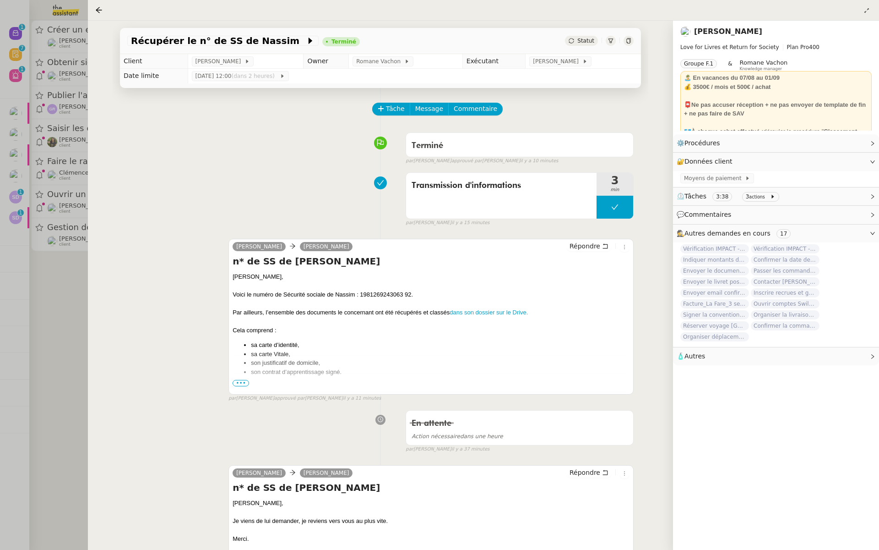
click at [24, 75] on div at bounding box center [439, 275] width 879 height 550
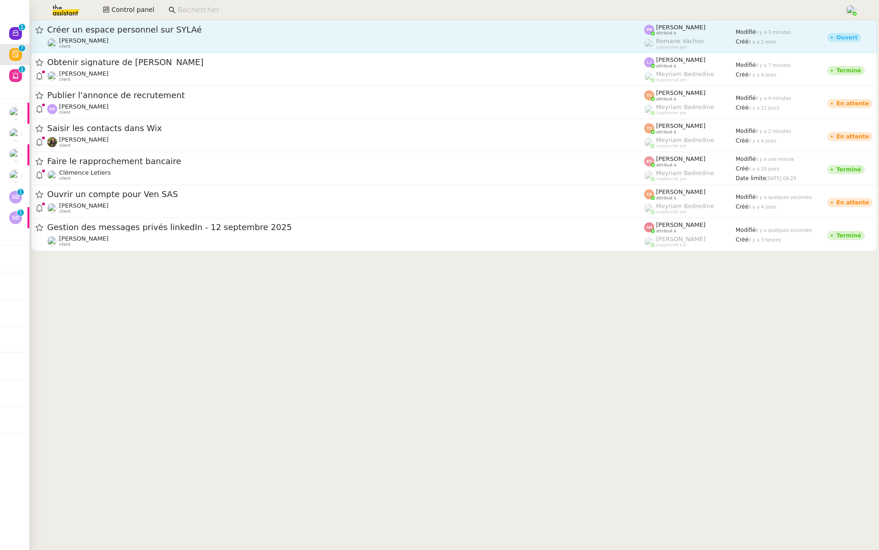
click at [169, 33] on span "Créer un espace personnel sur SYLAé" at bounding box center [345, 30] width 597 height 8
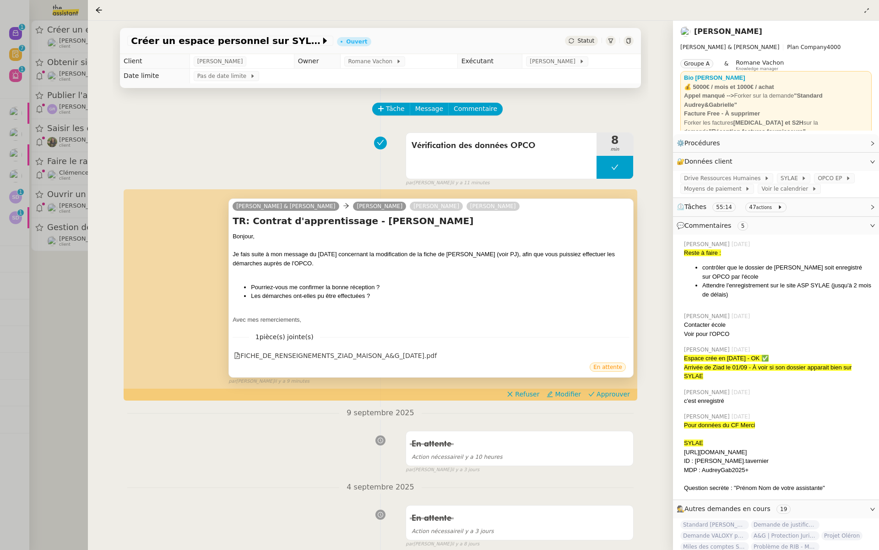
scroll to position [29, 0]
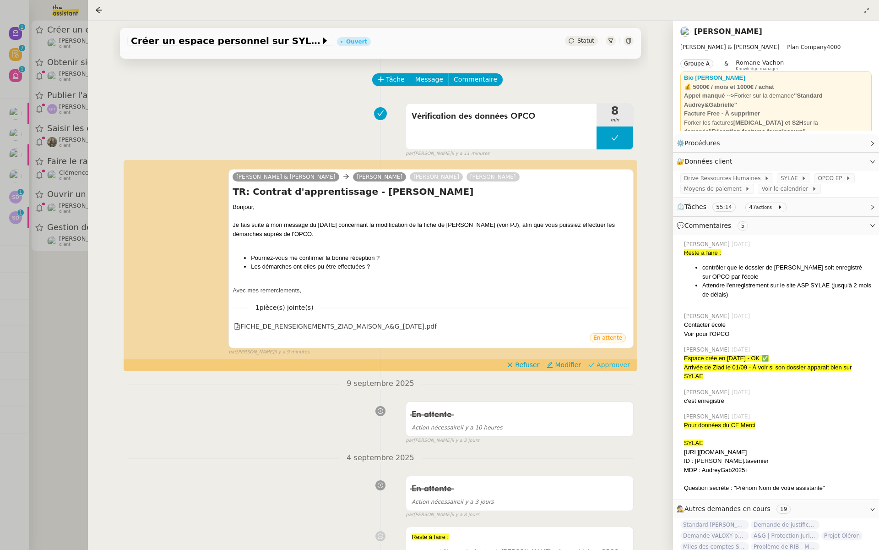
click at [621, 365] on span "Approuver" at bounding box center [613, 364] width 33 height 9
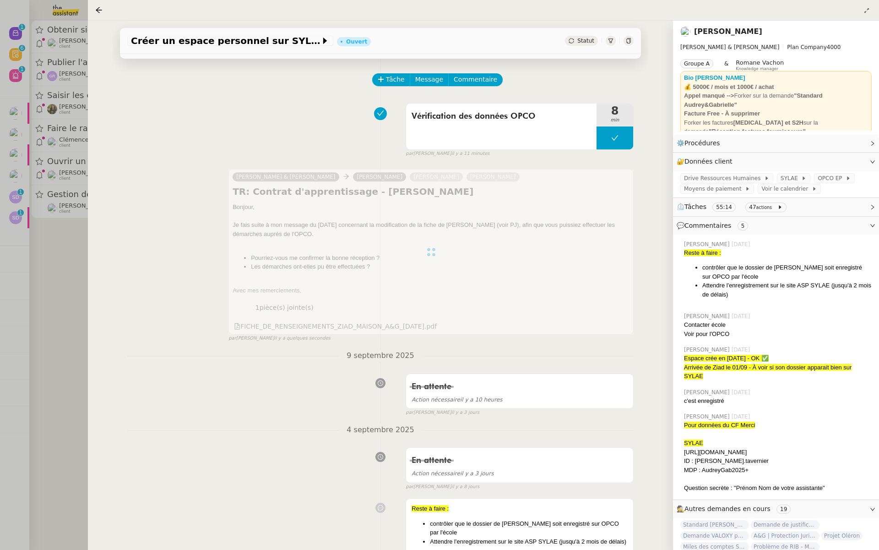
click at [65, 114] on div at bounding box center [439, 275] width 879 height 550
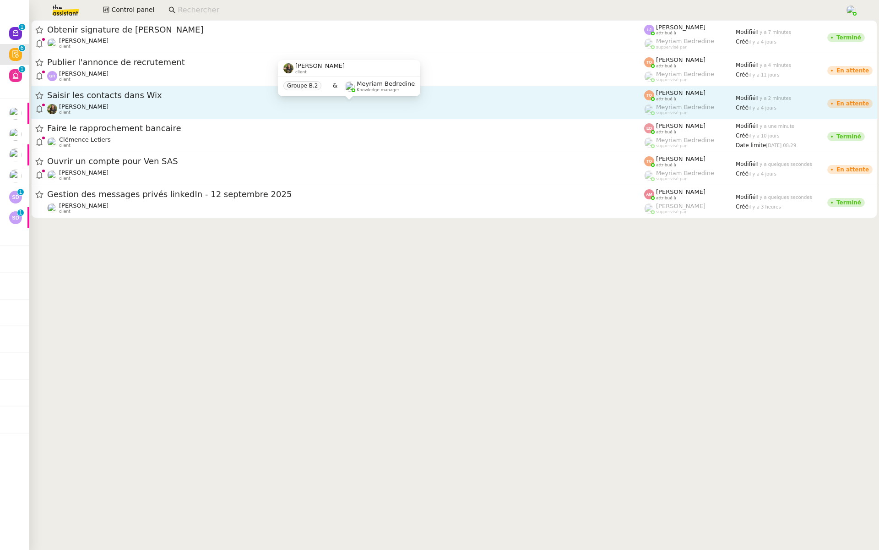
click at [131, 104] on div "Enora Conan client" at bounding box center [345, 109] width 597 height 12
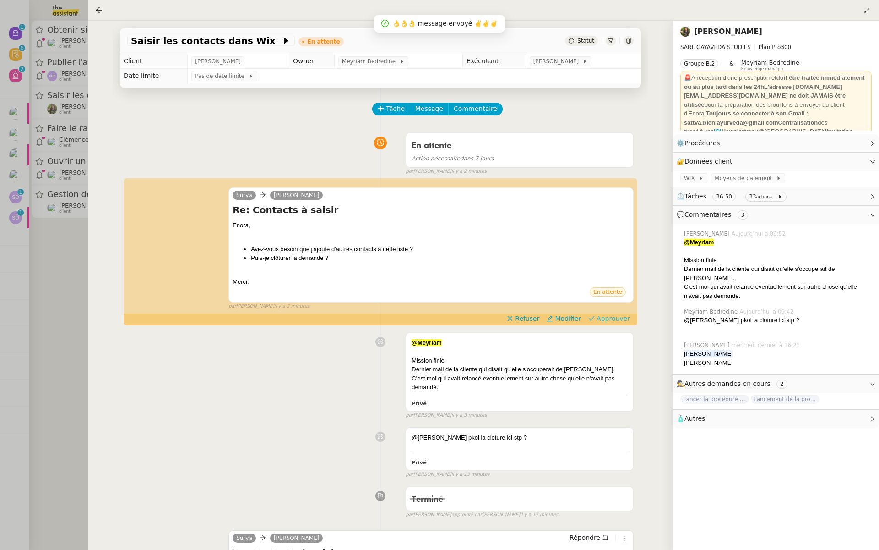
click at [625, 316] on span "Approuver" at bounding box center [613, 318] width 33 height 9
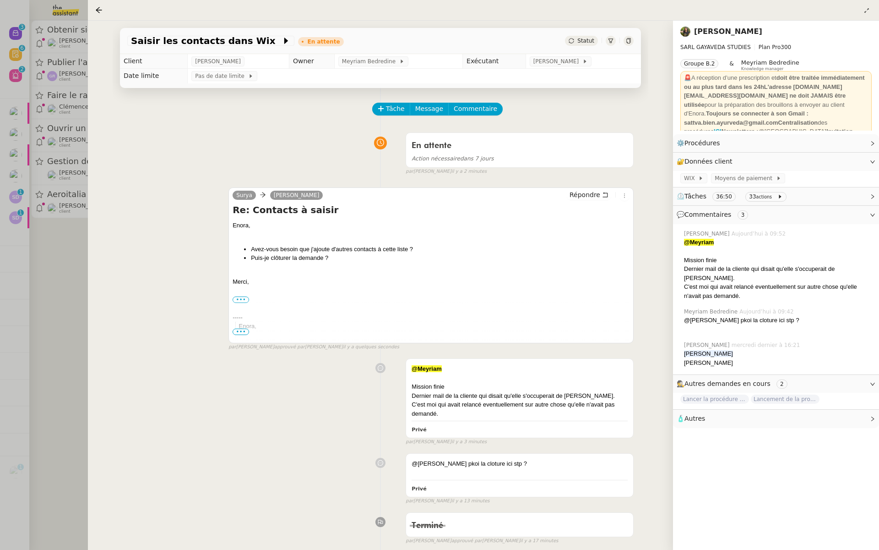
click at [48, 271] on div at bounding box center [439, 275] width 879 height 550
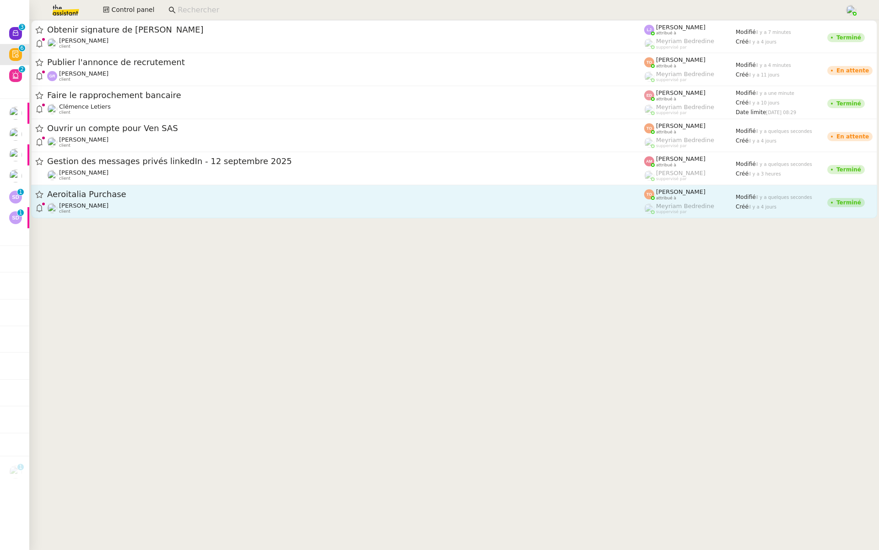
click at [125, 192] on span "Aeroitalia Purchase" at bounding box center [345, 194] width 597 height 8
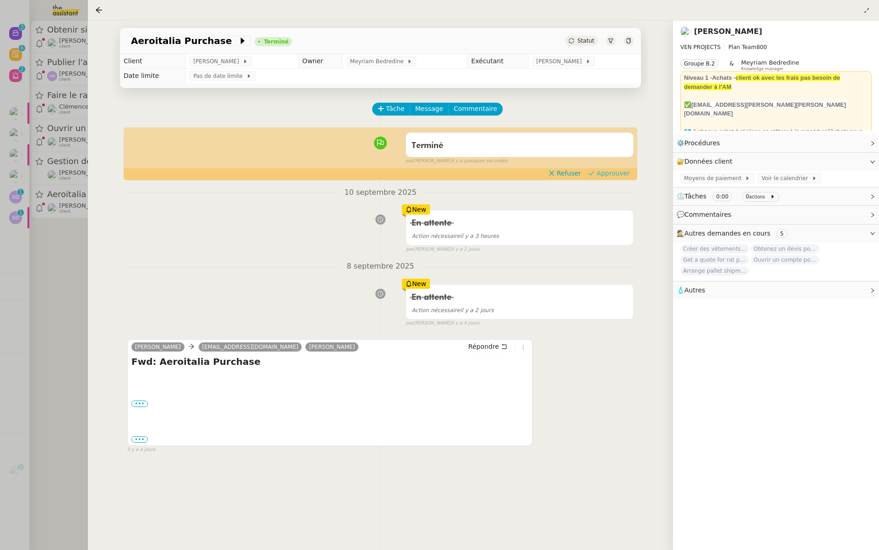
click at [606, 174] on span "Approuver" at bounding box center [613, 173] width 33 height 9
click at [0, 181] on div at bounding box center [439, 275] width 879 height 550
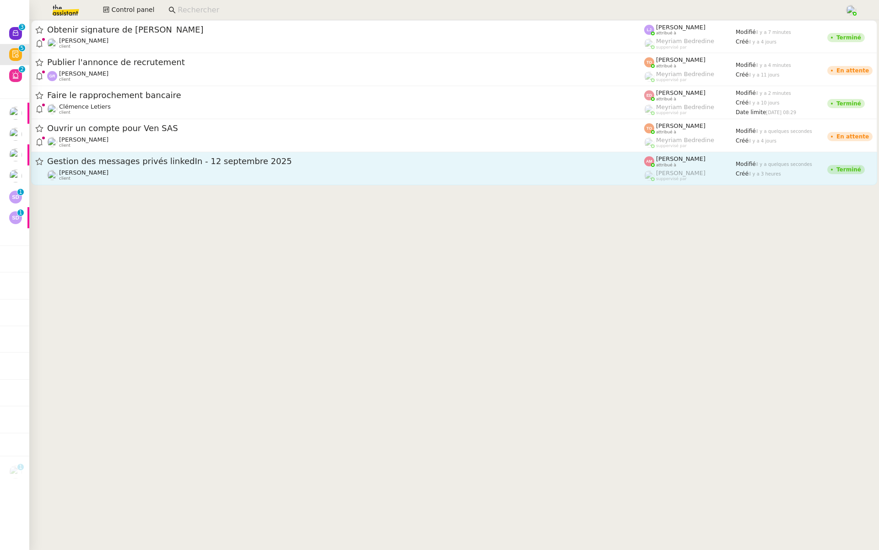
click at [190, 164] on span "Gestion des messages privés linkedIn - 12 septembre 2025" at bounding box center [345, 161] width 597 height 8
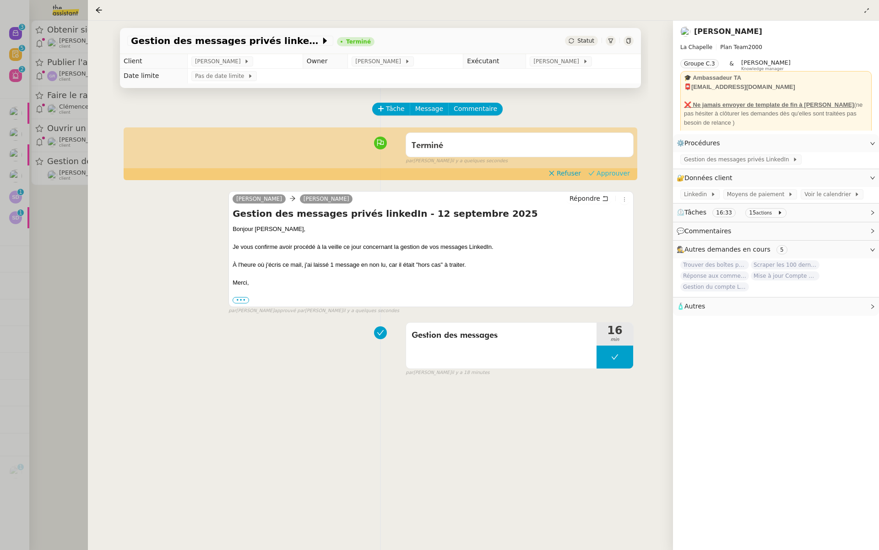
click at [621, 172] on span "Approuver" at bounding box center [613, 173] width 33 height 9
click at [46, 227] on div at bounding box center [439, 275] width 879 height 550
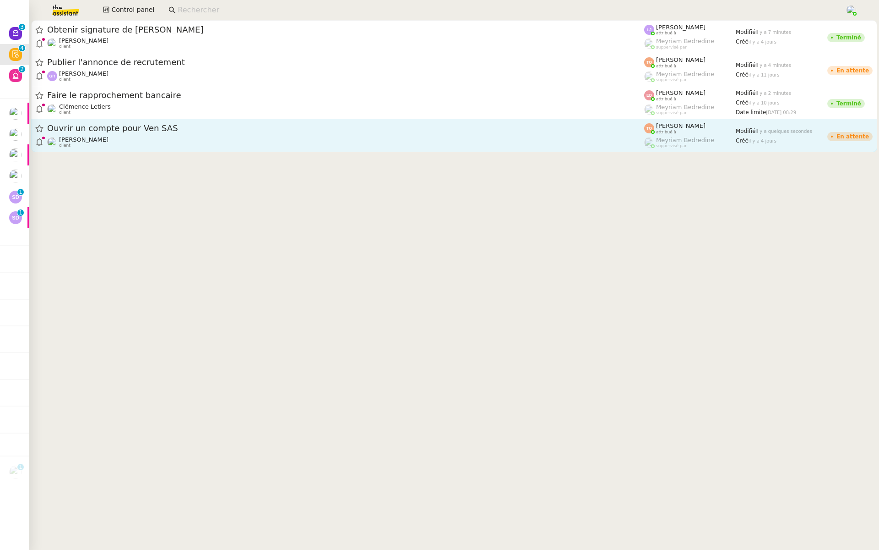
click at [191, 136] on div "Ouvrir un compte pour Ven SAS Charles Medlicott client" at bounding box center [345, 135] width 597 height 25
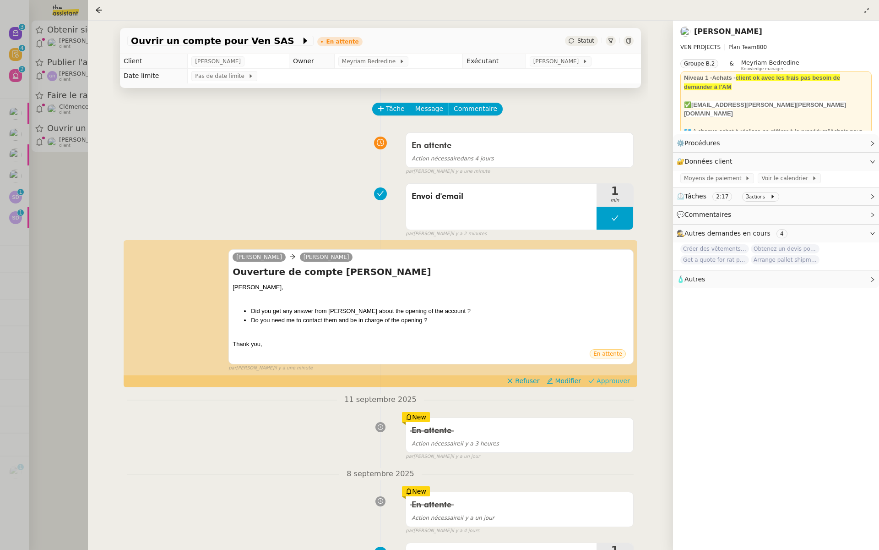
click at [624, 380] on span "Approuver" at bounding box center [613, 380] width 33 height 9
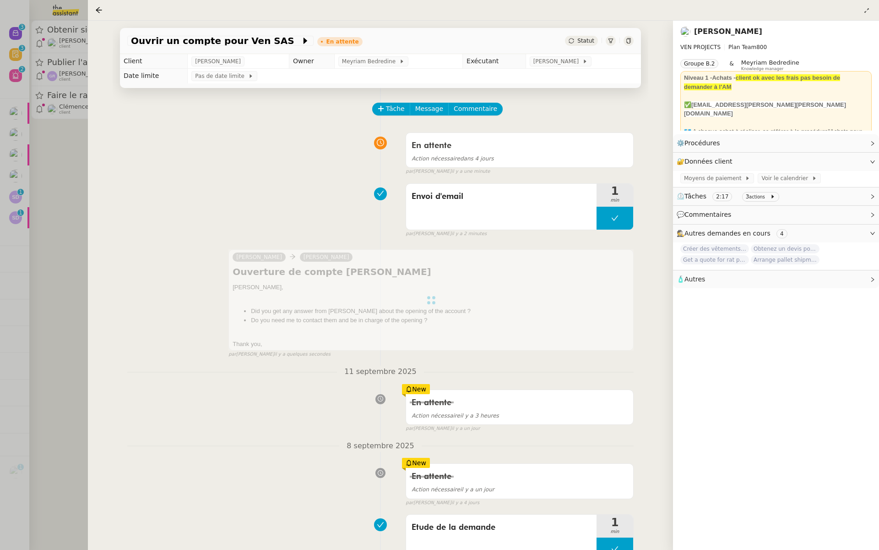
click at [45, 208] on div at bounding box center [439, 275] width 879 height 550
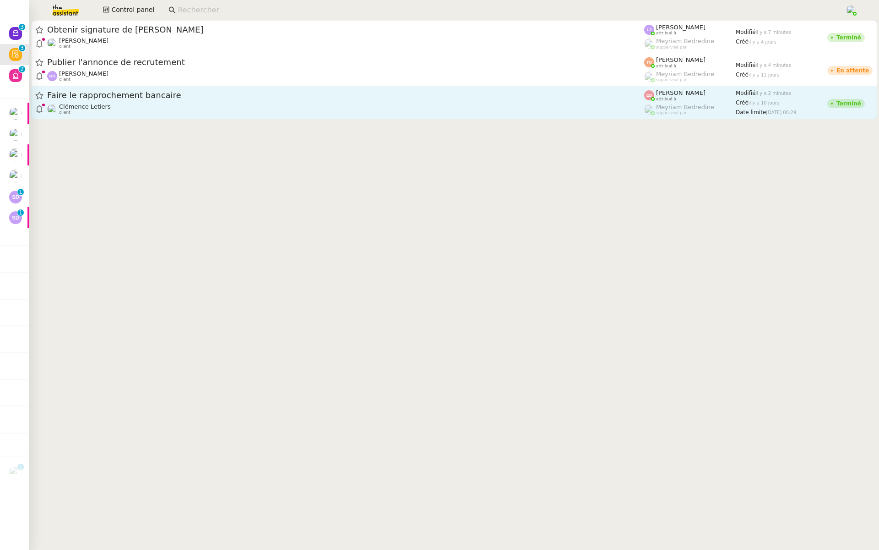
click at [210, 90] on div "Faire le rapprochement bancaire" at bounding box center [345, 95] width 597 height 11
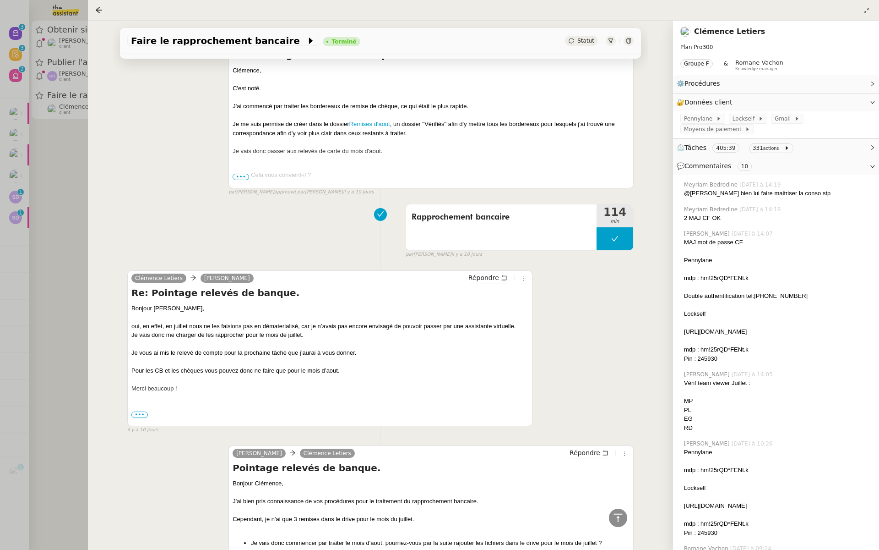
scroll to position [6291, 0]
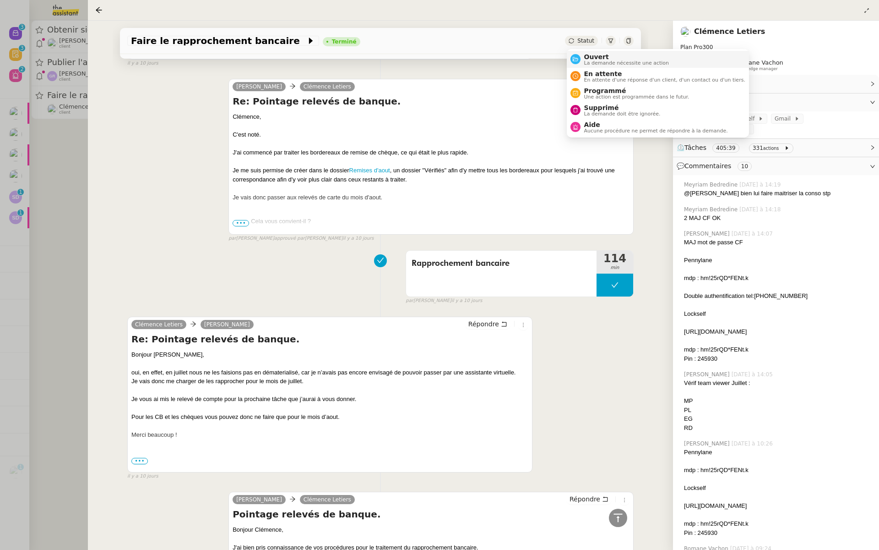
click at [589, 60] on span "La demande nécessite une action" at bounding box center [626, 62] width 85 height 5
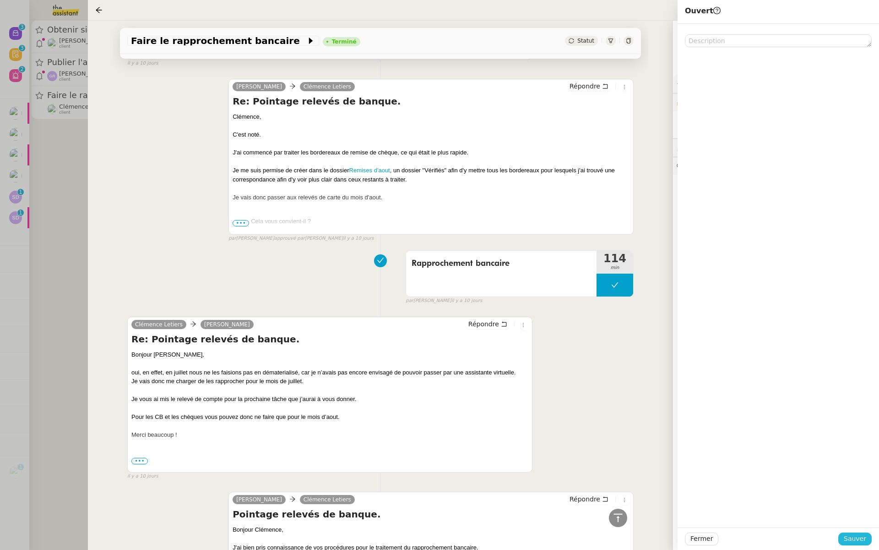
click at [858, 539] on span "Sauver" at bounding box center [855, 538] width 22 height 11
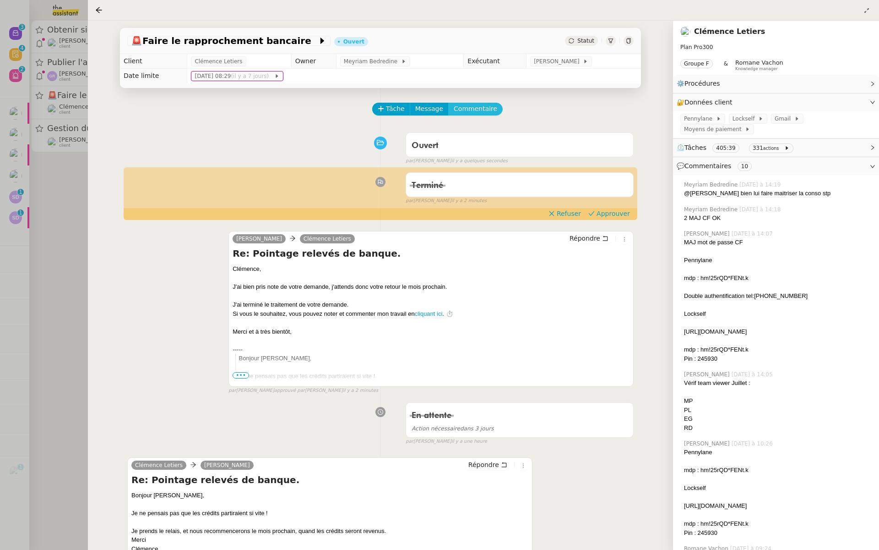
click at [471, 111] on span "Commentaire" at bounding box center [476, 109] width 44 height 11
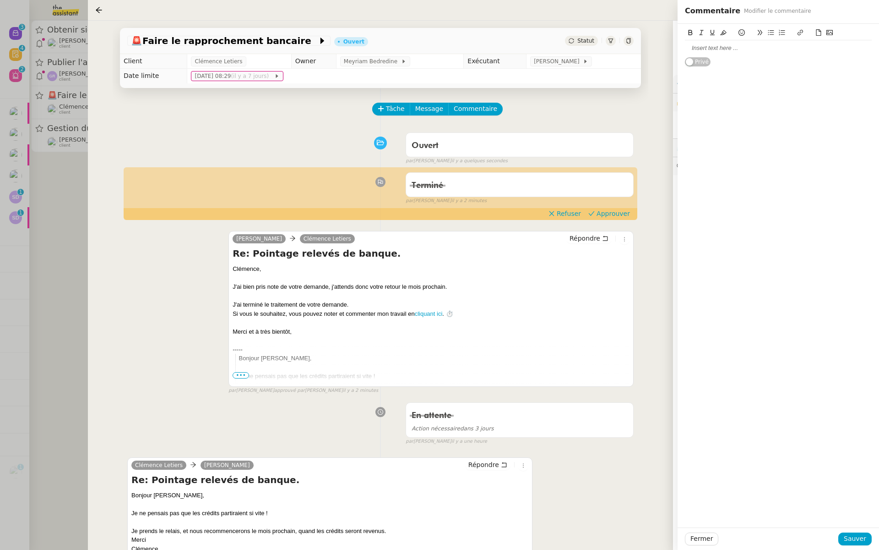
click at [711, 49] on div at bounding box center [778, 48] width 187 height 8
click at [862, 540] on span "Sauver" at bounding box center [855, 538] width 22 height 11
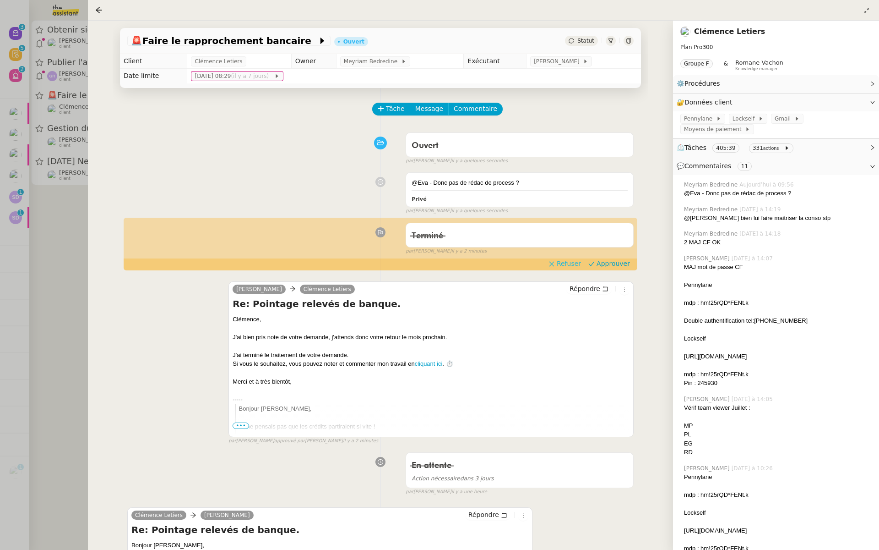
click at [568, 264] on span "Refuser" at bounding box center [569, 263] width 24 height 9
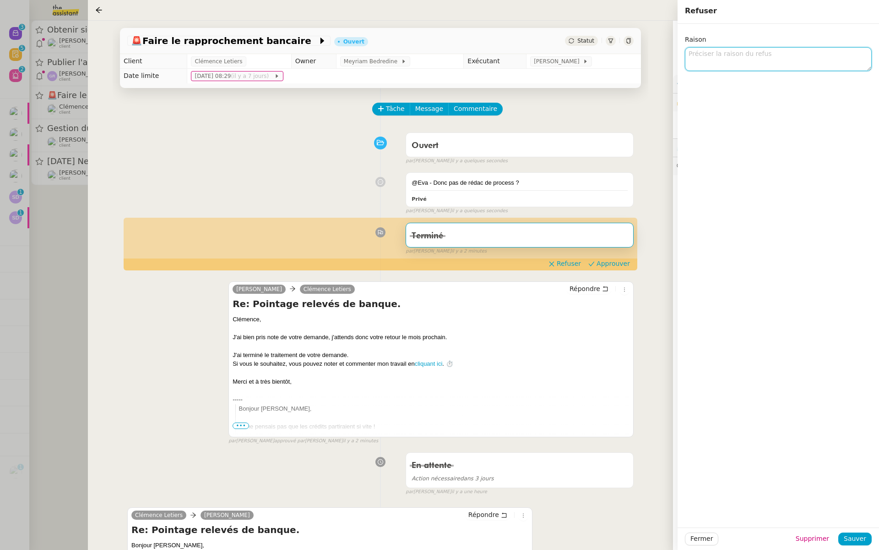
click at [725, 57] on textarea at bounding box center [778, 59] width 187 height 24
type textarea "process ???"
click at [860, 540] on span "Sauver" at bounding box center [855, 538] width 22 height 11
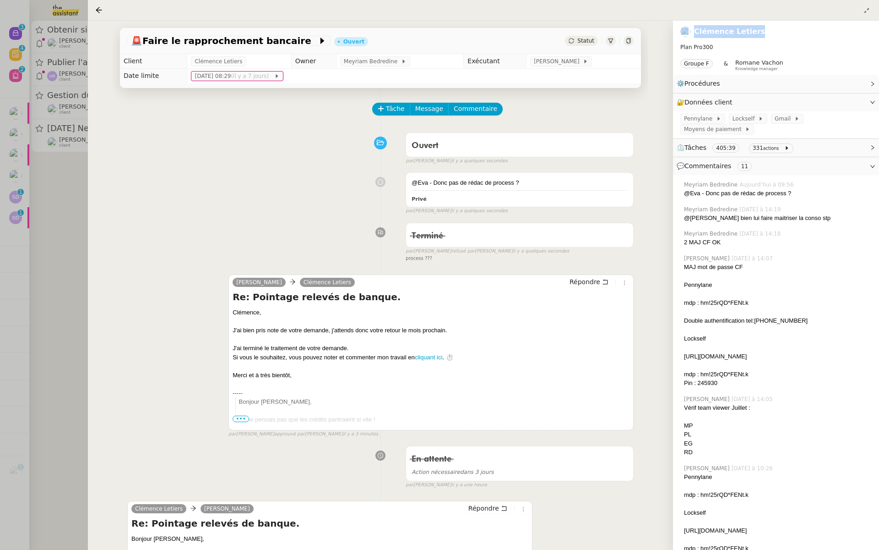
drag, startPoint x: 762, startPoint y: 30, endPoint x: 684, endPoint y: 28, distance: 77.9
click at [684, 28] on div "Clémence Letiers" at bounding box center [776, 31] width 191 height 15
copy div "Clémence Letiers"
click at [73, 139] on div at bounding box center [439, 275] width 879 height 550
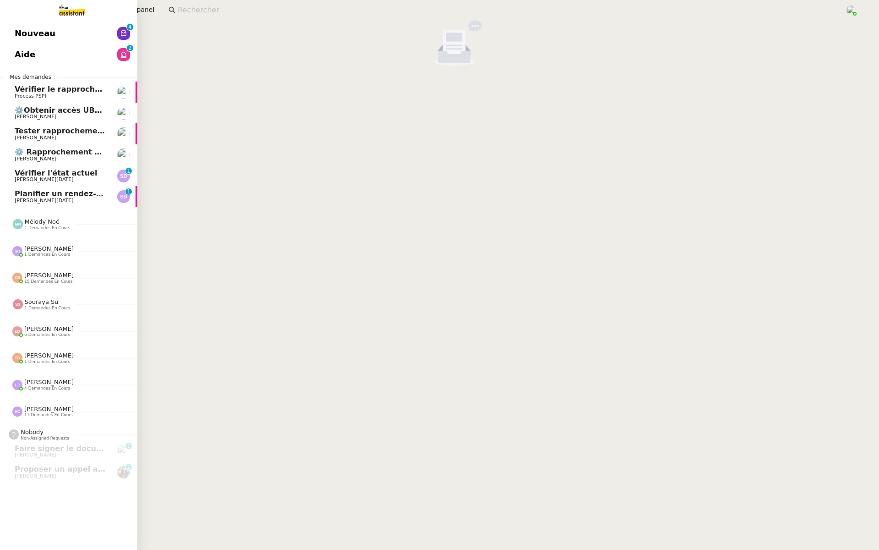
click at [16, 31] on span "Nouveau" at bounding box center [35, 34] width 41 height 14
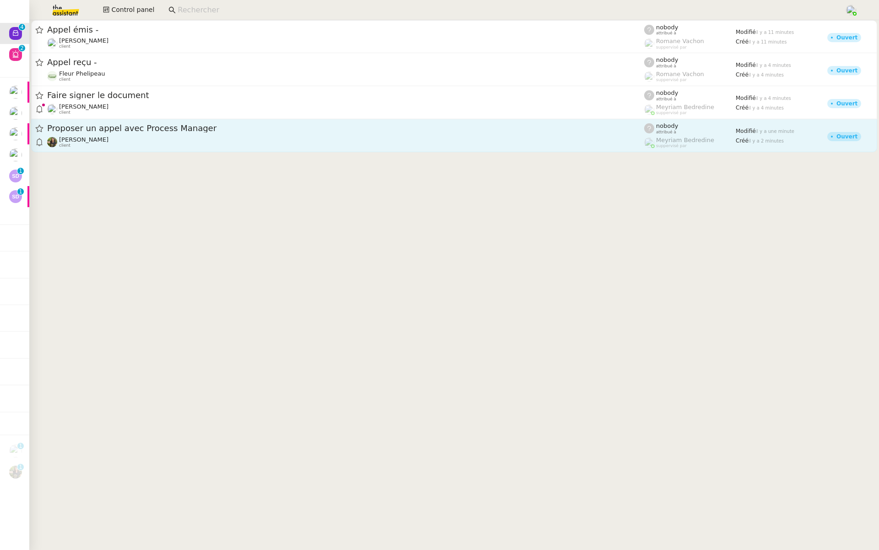
click at [171, 123] on div "Proposer un appel avec Process Manager Enora Conan client" at bounding box center [345, 135] width 597 height 25
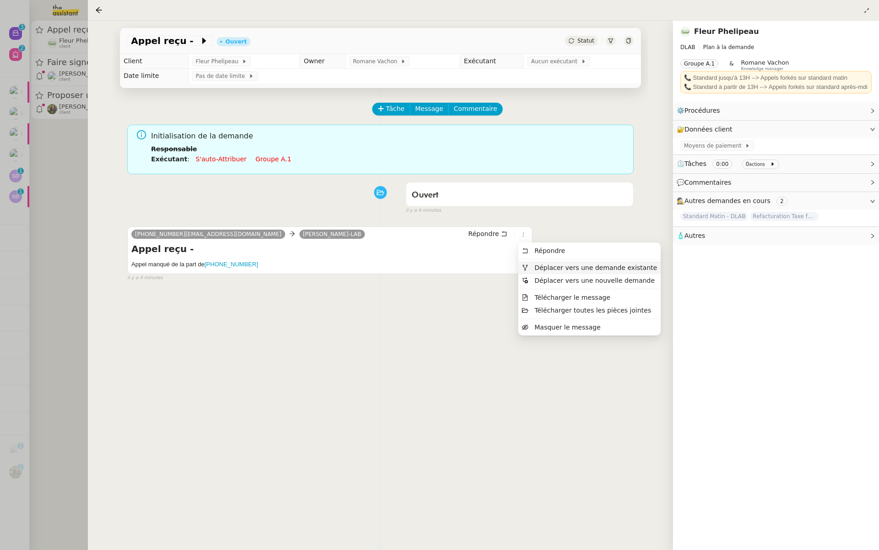
click at [539, 262] on li "Déplacer vers une demande existante" at bounding box center [589, 267] width 142 height 13
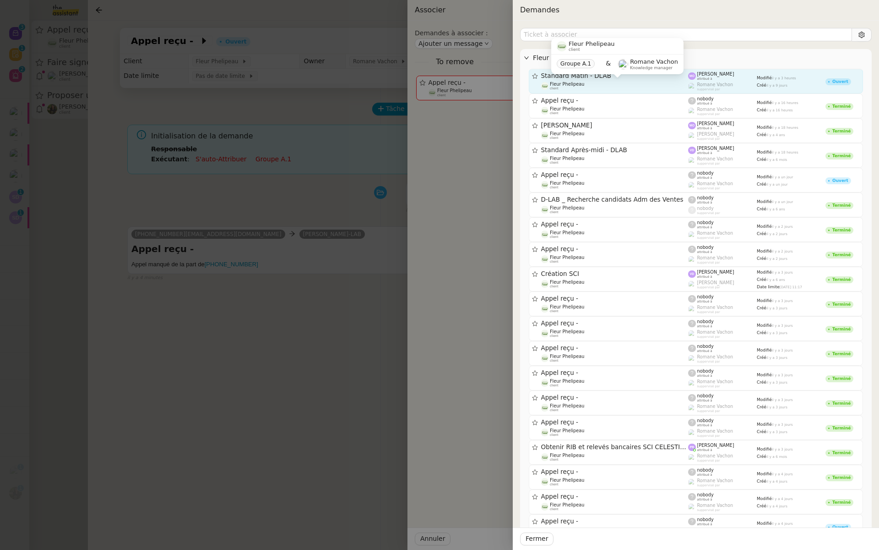
click at [645, 81] on div "Fleur Phelipeau client Groupe A.1 & Romane Vachon Knowledge manager" at bounding box center [617, 59] width 132 height 43
click at [688, 88] on div at bounding box center [692, 86] width 8 height 8
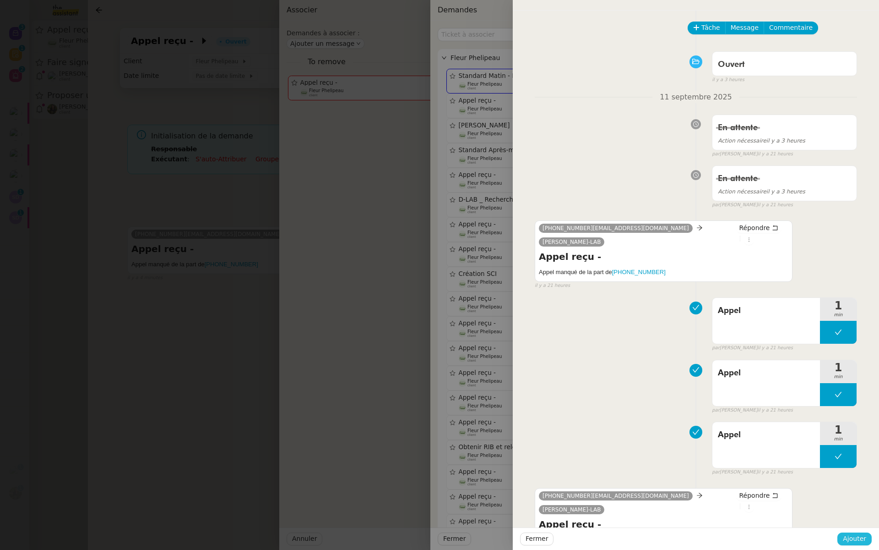
click at [855, 537] on span "Ajouter" at bounding box center [854, 538] width 23 height 11
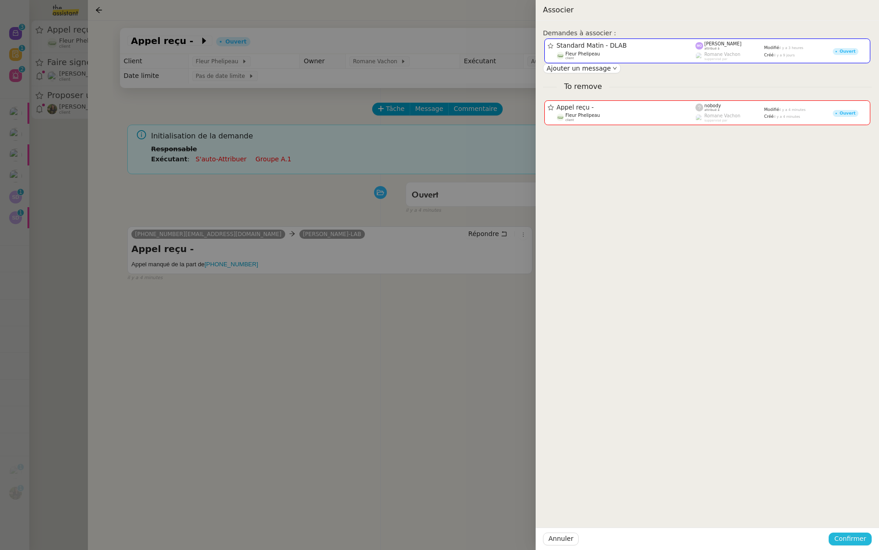
click at [855, 537] on span "Confirmer" at bounding box center [850, 538] width 32 height 11
click at [854, 515] on span "Ajouter" at bounding box center [850, 513] width 23 height 9
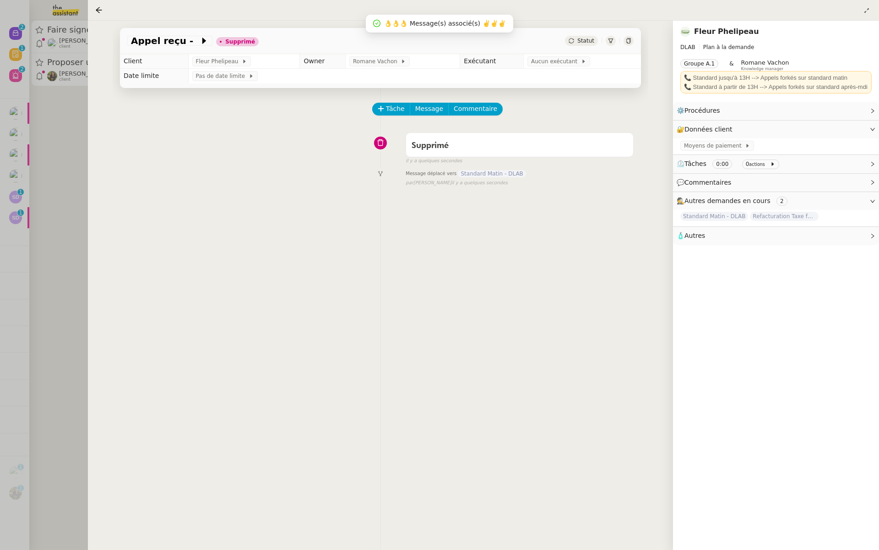
click at [45, 175] on div at bounding box center [439, 275] width 879 height 550
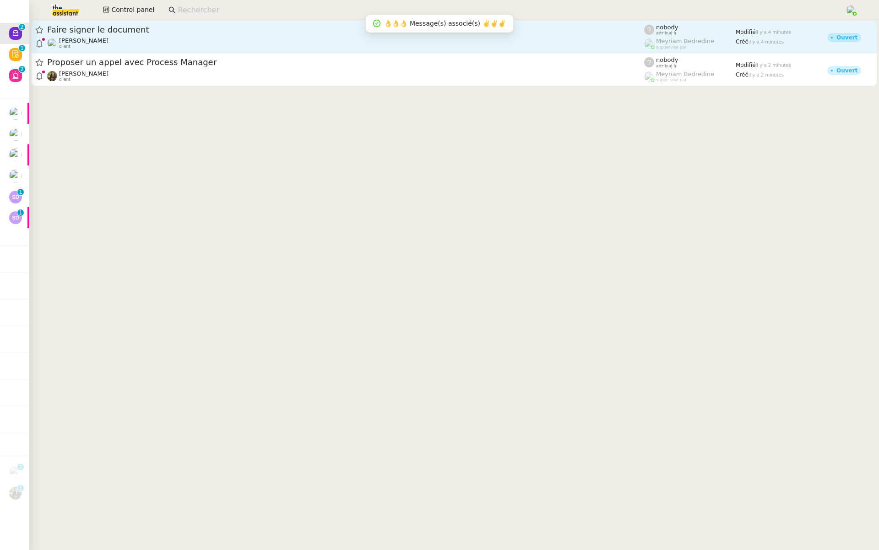
click at [199, 31] on span "Faire signer le document" at bounding box center [345, 30] width 597 height 8
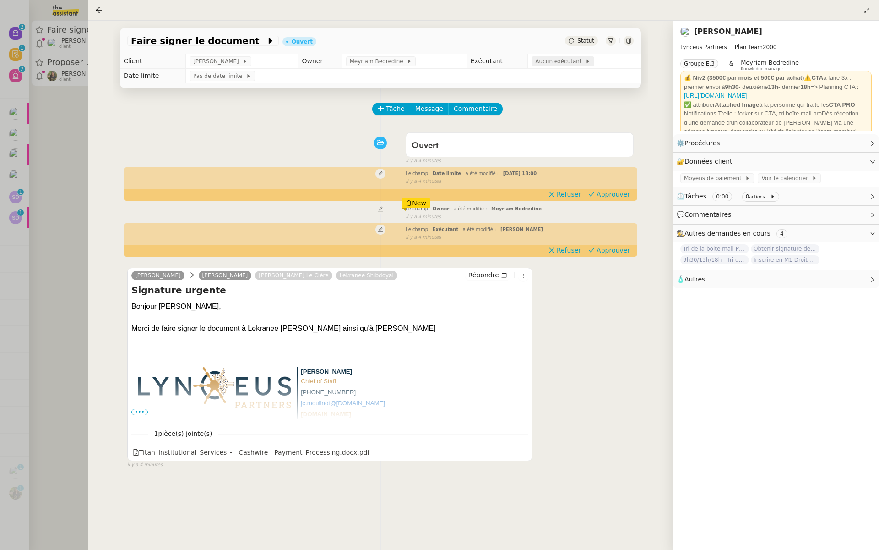
click at [542, 61] on span "Aucun exécutant" at bounding box center [560, 61] width 50 height 9
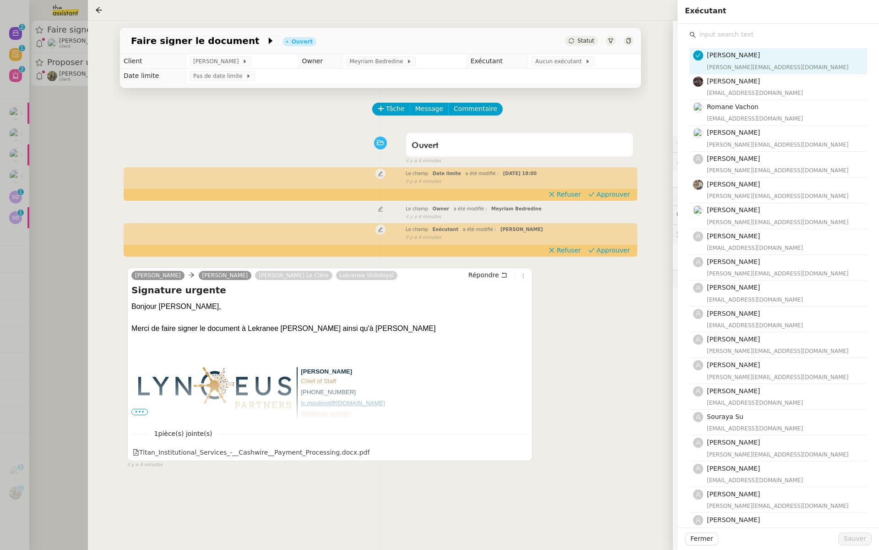
click at [712, 28] on div "Hannah Cassar hannah@theassistant.team Bert Canavaggio bert.canavaggio@gmail.co…" at bounding box center [778, 294] width 187 height 540
click at [707, 35] on input "text" at bounding box center [781, 34] width 171 height 12
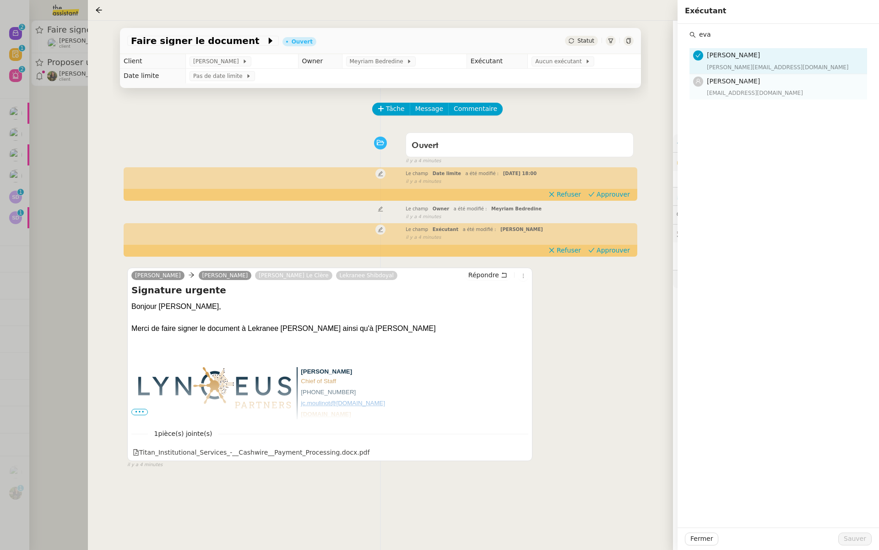
type input "eva"
click at [708, 85] on h4 "[PERSON_NAME]" at bounding box center [784, 81] width 155 height 11
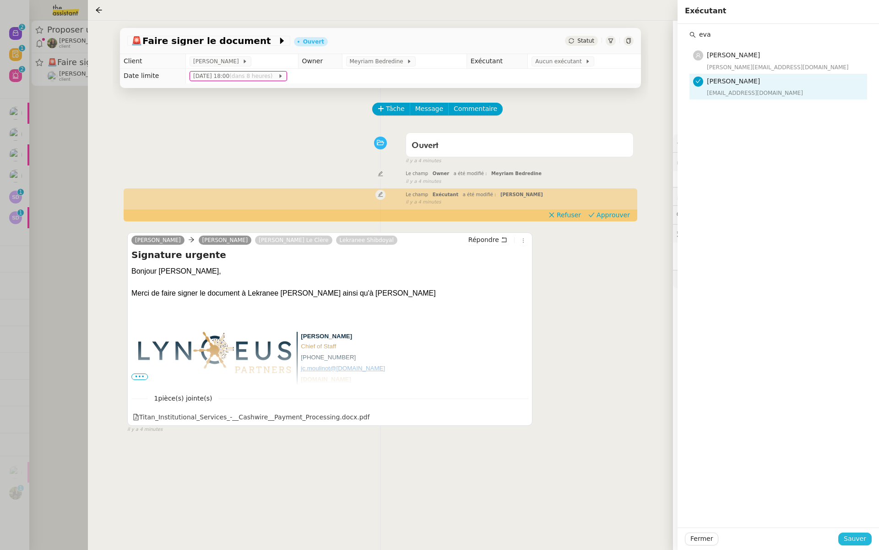
click at [853, 538] on span "Sauver" at bounding box center [855, 538] width 22 height 11
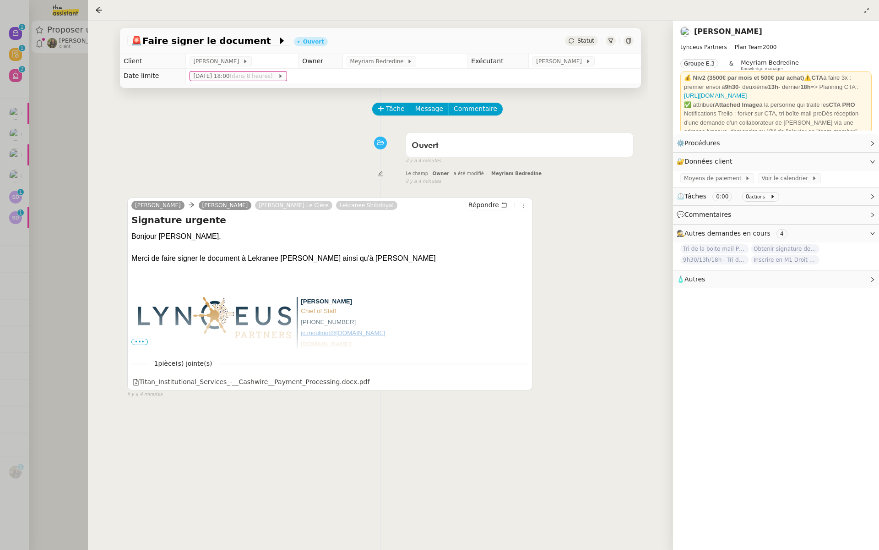
click at [19, 127] on div at bounding box center [439, 275] width 879 height 550
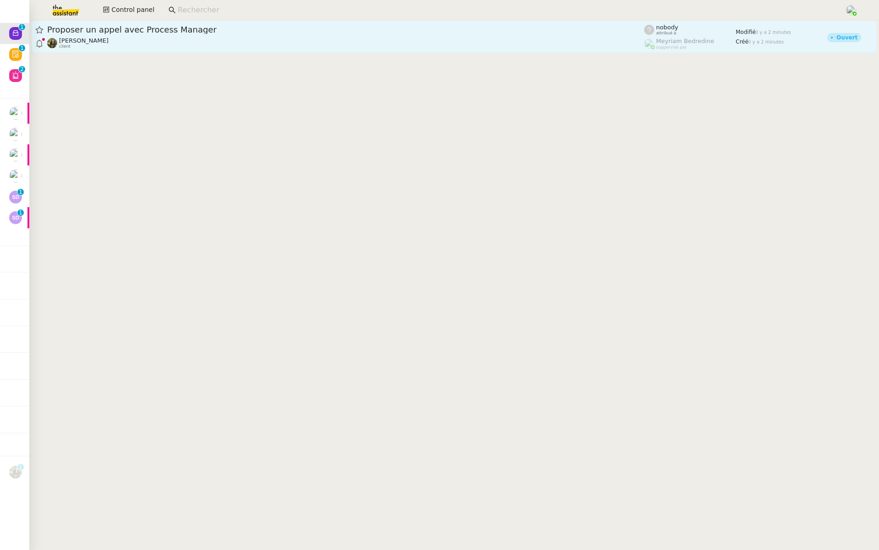
click at [156, 28] on span "Proposer un appel avec Process Manager" at bounding box center [345, 30] width 597 height 8
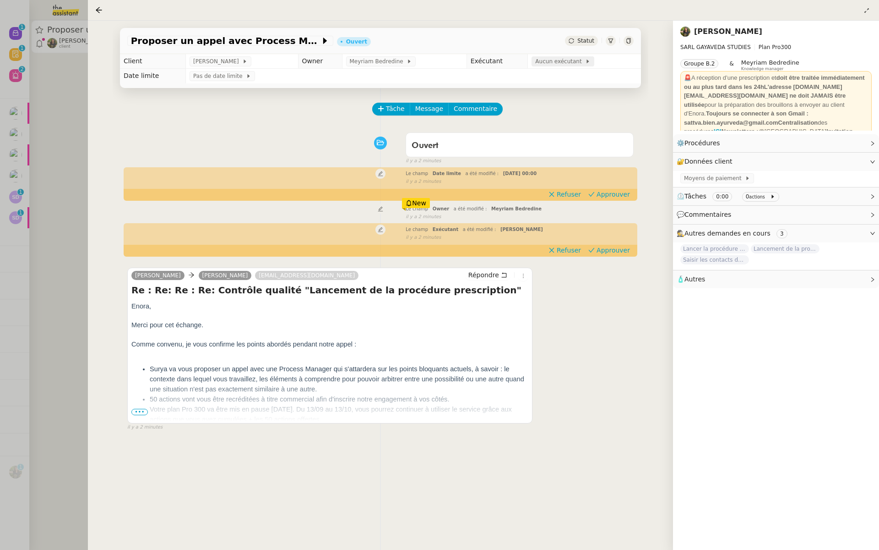
click at [548, 57] on span "Aucun exécutant" at bounding box center [560, 61] width 50 height 9
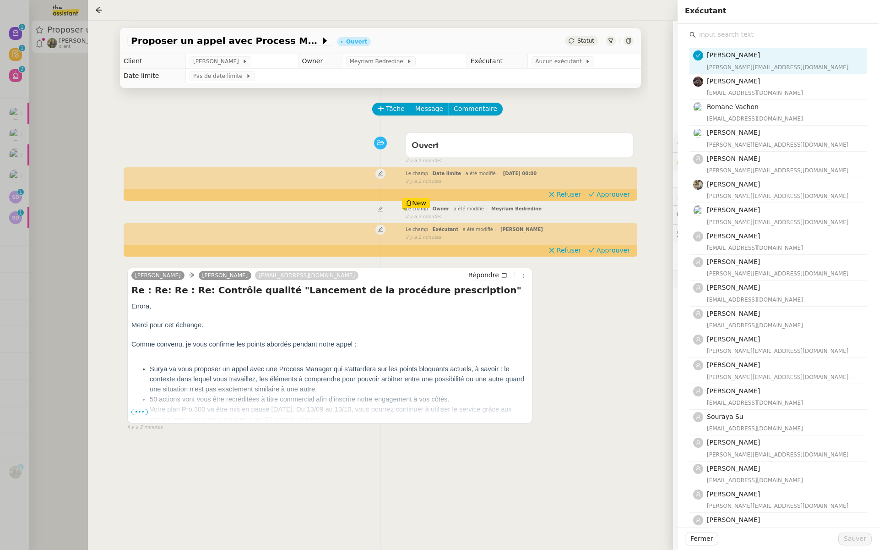
click at [727, 34] on input "text" at bounding box center [781, 34] width 171 height 12
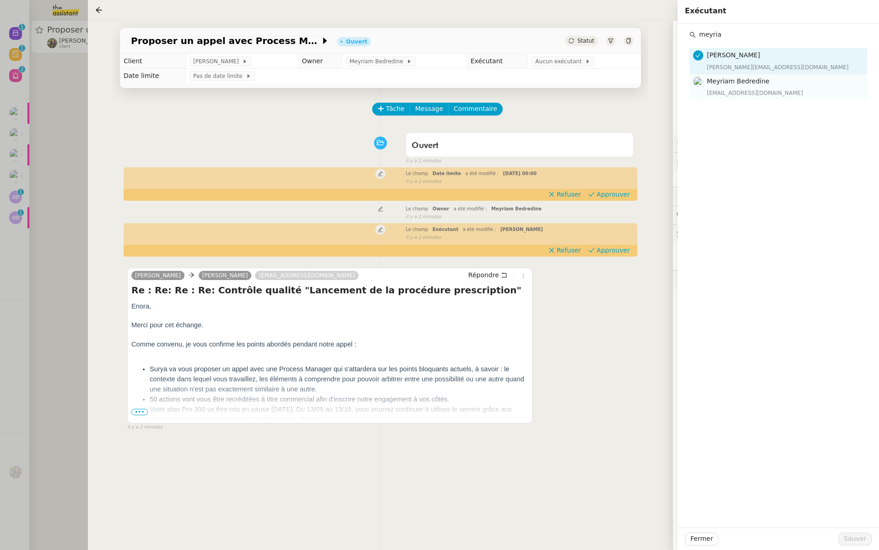
type input "meyria"
click at [729, 87] on div "Meyriam Bedredine meyriam@team.theassistant.com" at bounding box center [784, 87] width 155 height 22
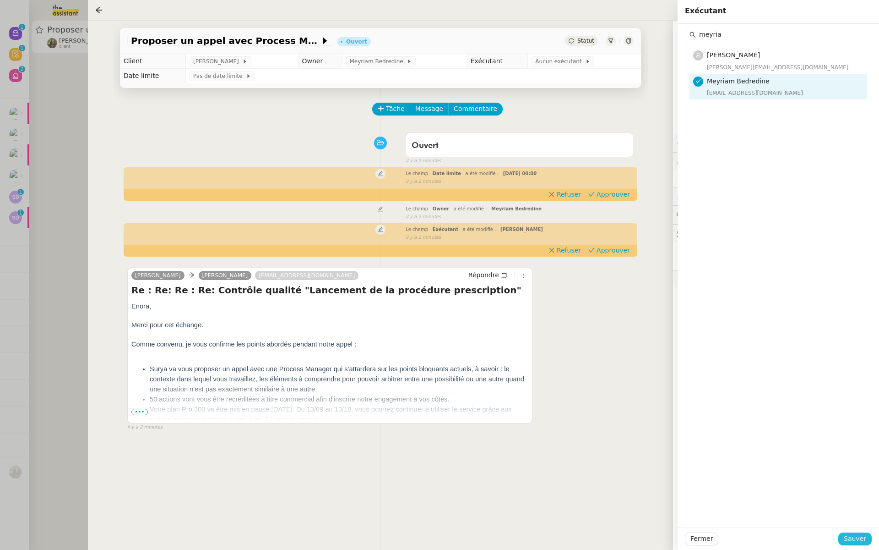
click at [844, 542] on button "Sauver" at bounding box center [855, 538] width 33 height 13
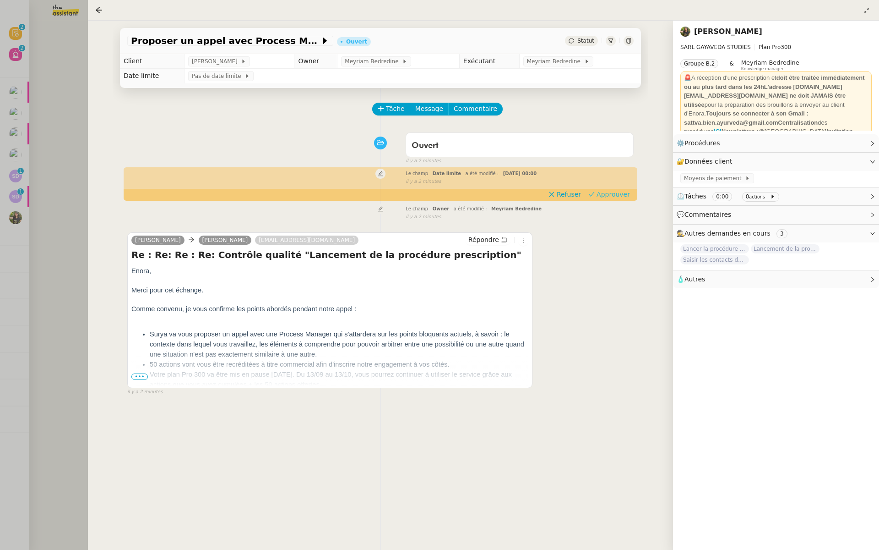
click at [610, 196] on span "Approuver" at bounding box center [613, 194] width 33 height 9
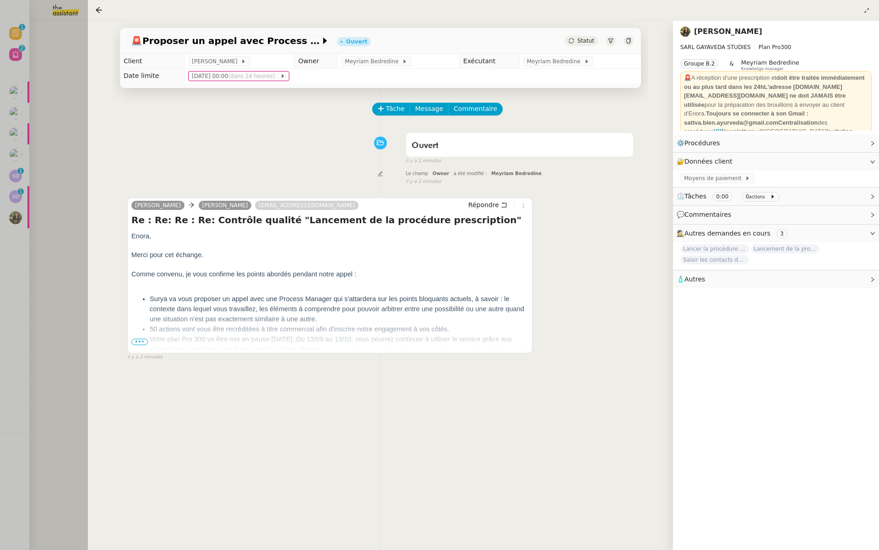
click at [28, 76] on div at bounding box center [439, 275] width 879 height 550
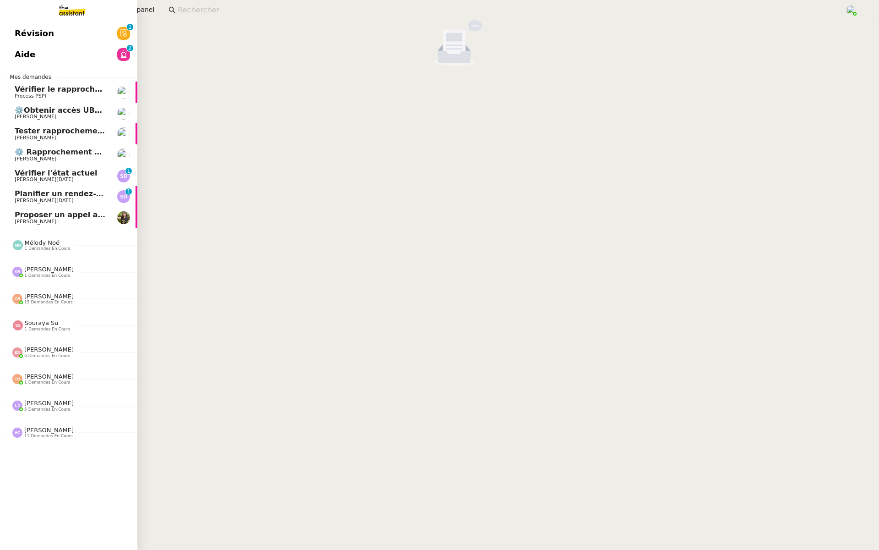
click at [14, 29] on link "Révision 0 1 2 3 4 5 6 7 8 9" at bounding box center [68, 33] width 137 height 21
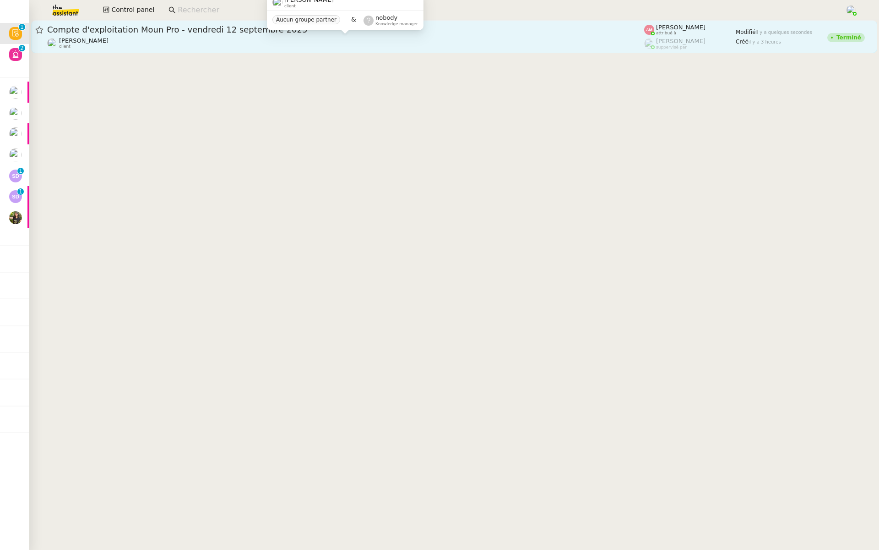
click at [161, 38] on div "Guillaume Farina client" at bounding box center [345, 43] width 597 height 12
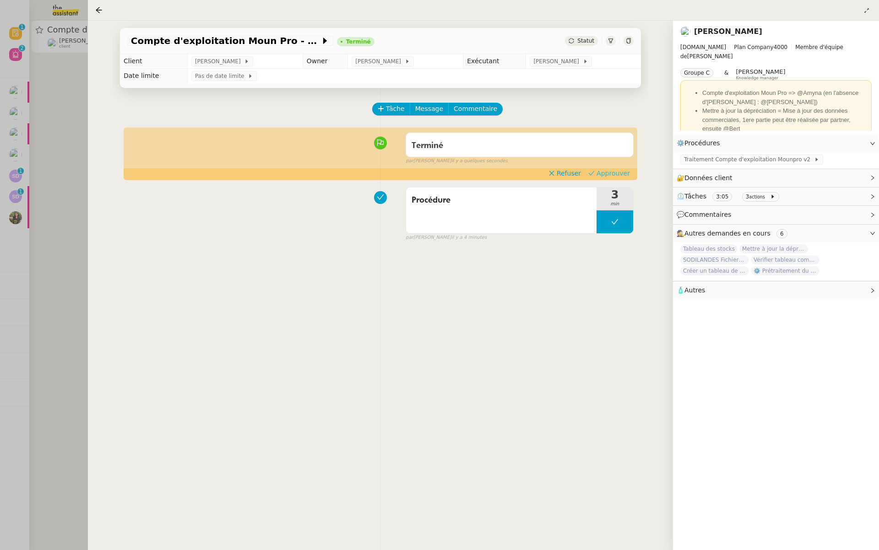
click at [618, 172] on span "Approuver" at bounding box center [613, 173] width 33 height 9
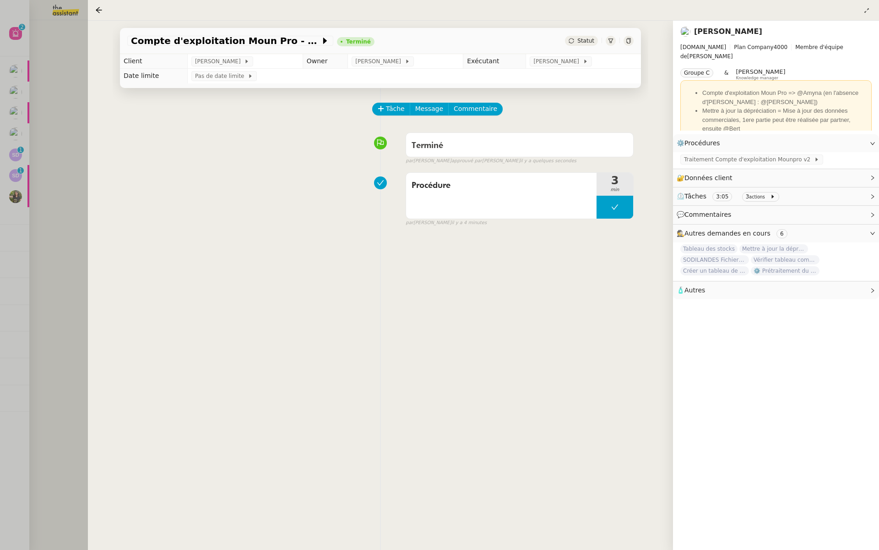
click at [35, 152] on div at bounding box center [439, 275] width 879 height 550
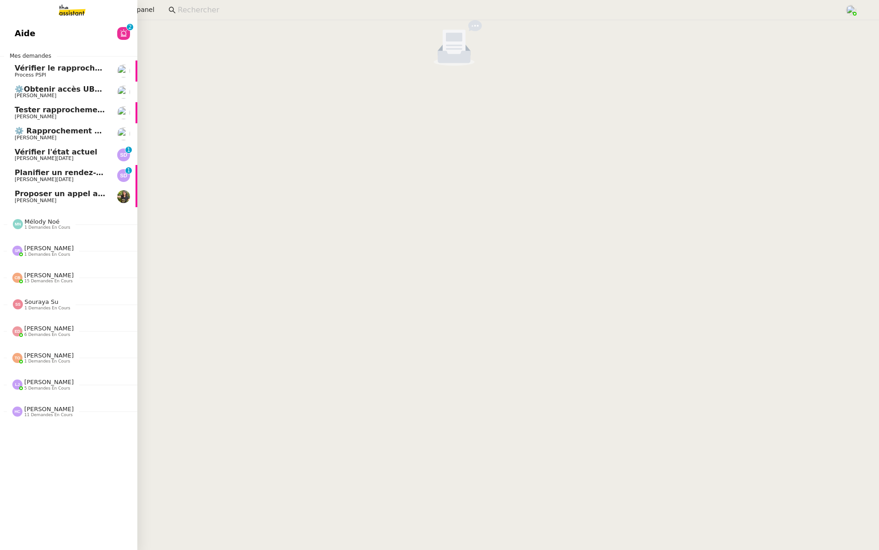
click at [22, 27] on span "Aide" at bounding box center [25, 34] width 21 height 14
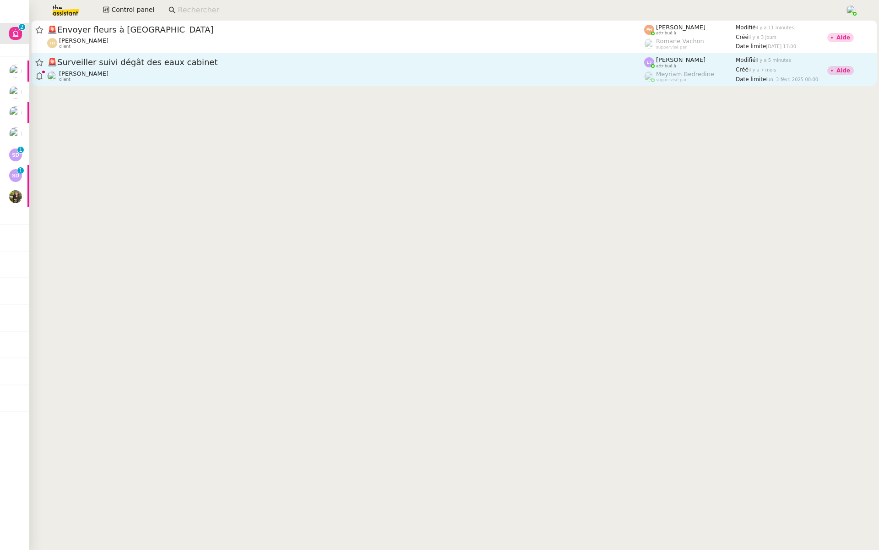
click at [220, 63] on span "🚨 Surveiller suivi dégât des eaux cabinet" at bounding box center [345, 62] width 597 height 8
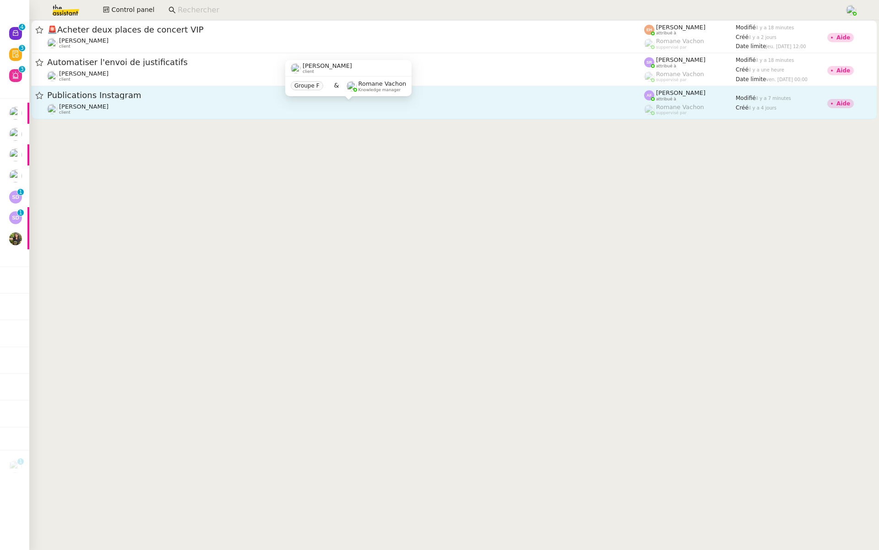
click at [110, 104] on div "[PERSON_NAME] client" at bounding box center [345, 109] width 597 height 12
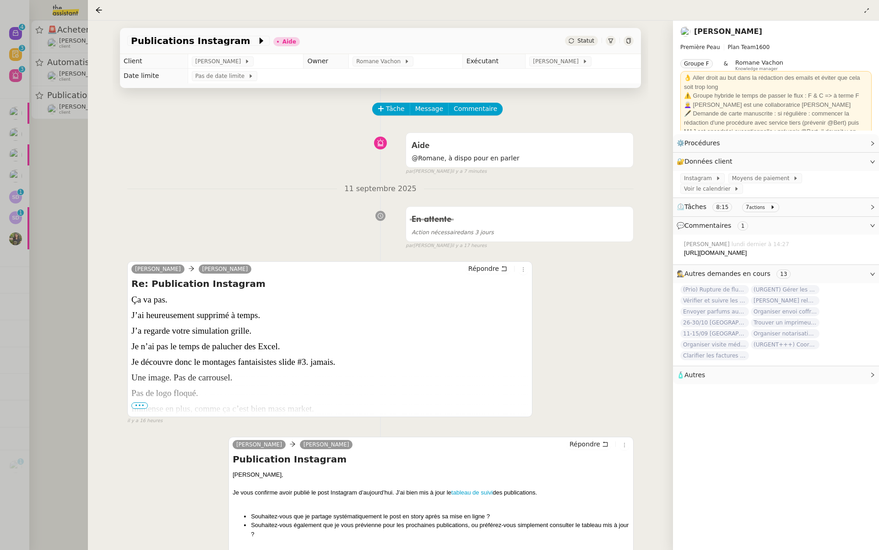
click at [47, 148] on div at bounding box center [439, 275] width 879 height 550
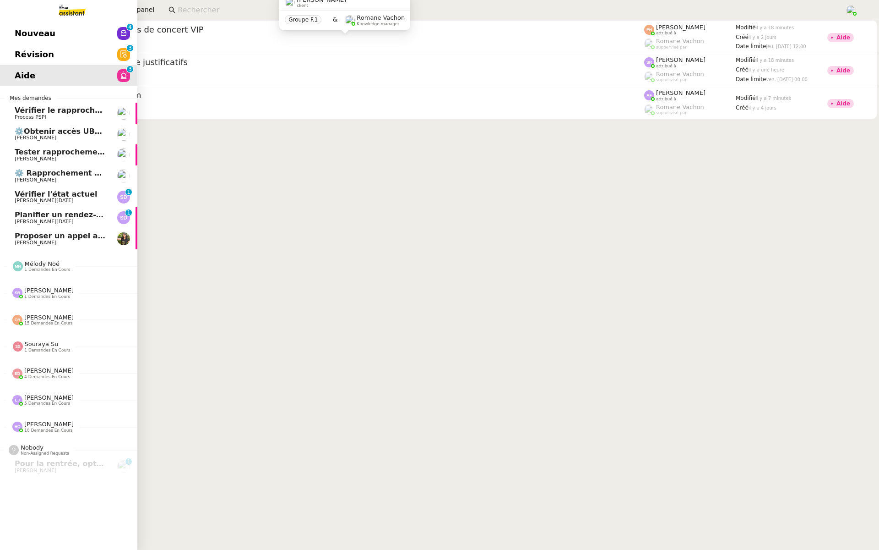
click at [12, 53] on link "Révision 0 1 2 3 4 5 6 7 8 9" at bounding box center [68, 54] width 137 height 21
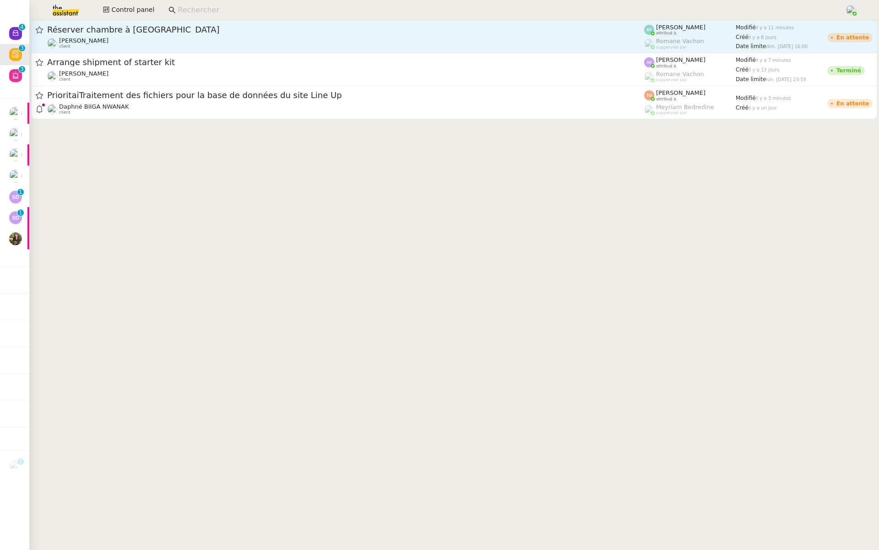
click at [162, 33] on span "Réserver chambre à [GEOGRAPHIC_DATA]" at bounding box center [345, 30] width 597 height 8
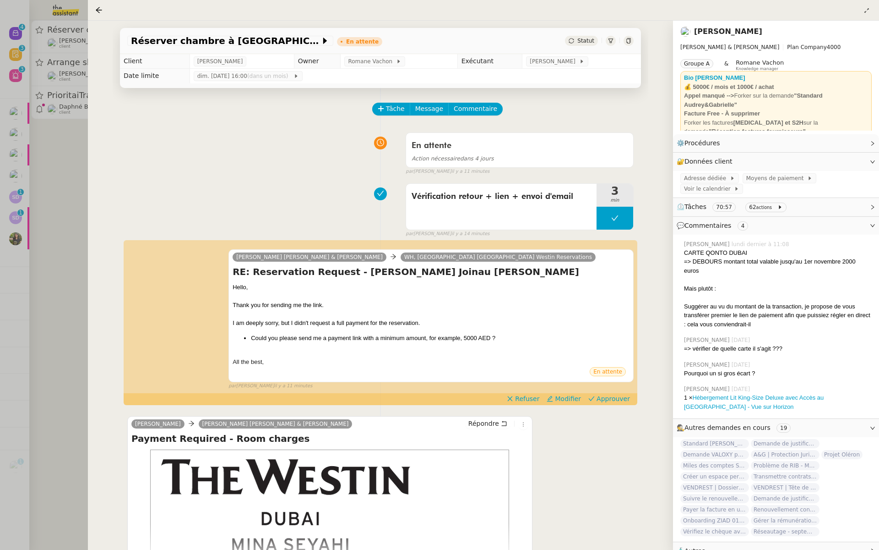
click at [69, 138] on div at bounding box center [439, 275] width 879 height 550
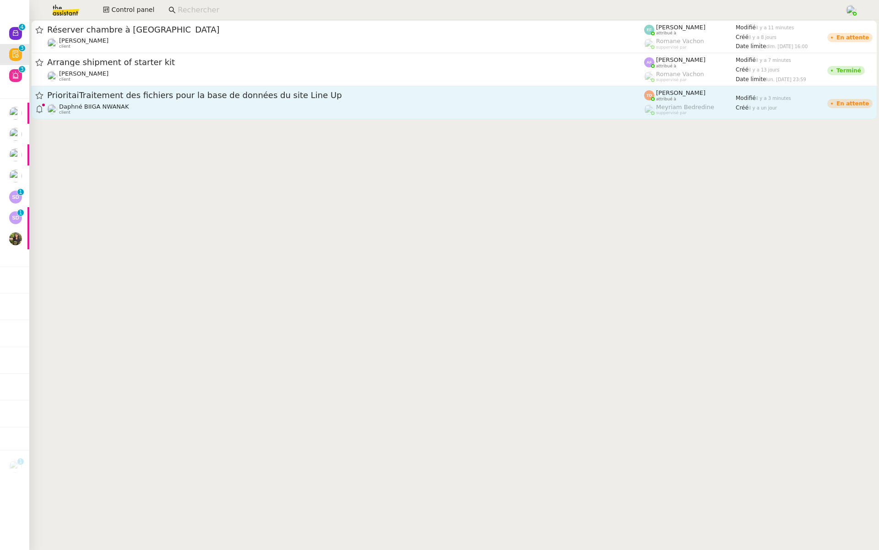
click at [241, 97] on span "PrioritaiTraitement des fichiers pour la base de données du site Line Up" at bounding box center [345, 95] width 597 height 8
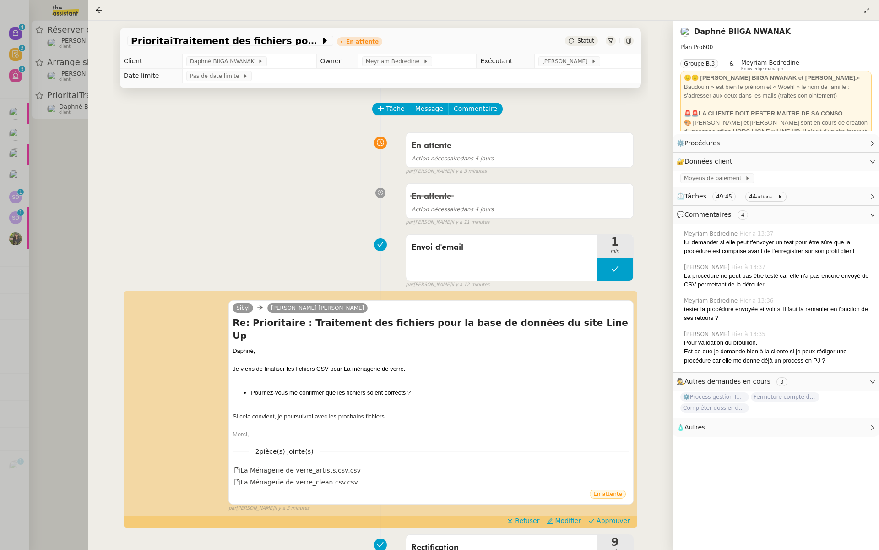
scroll to position [213, 0]
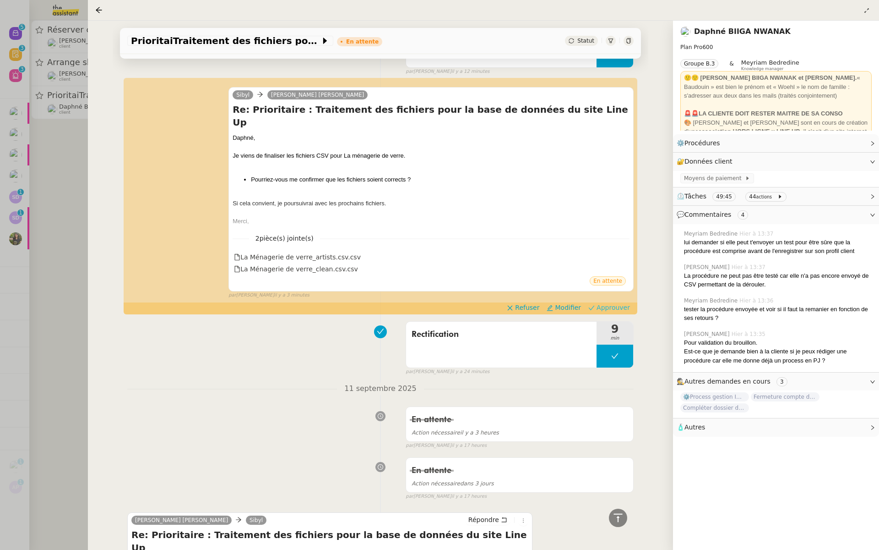
click at [617, 303] on span "Approuver" at bounding box center [613, 307] width 33 height 9
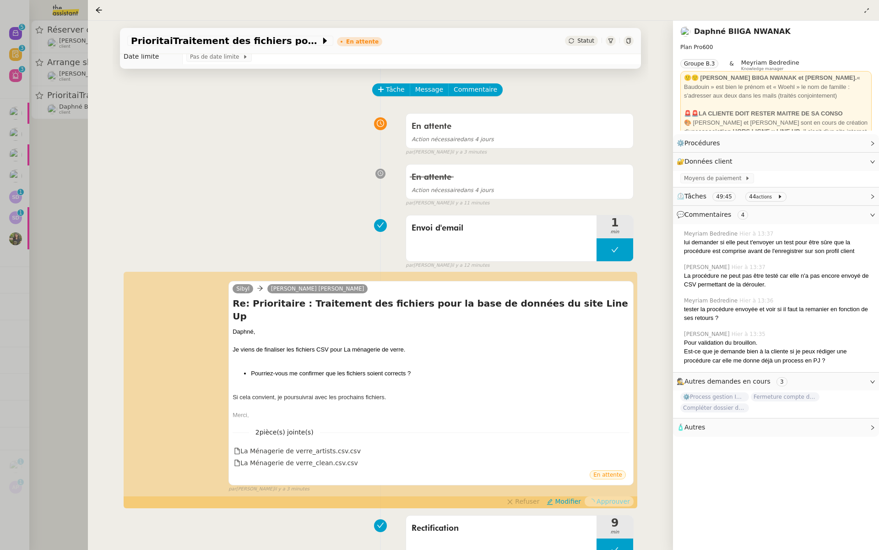
scroll to position [0, 0]
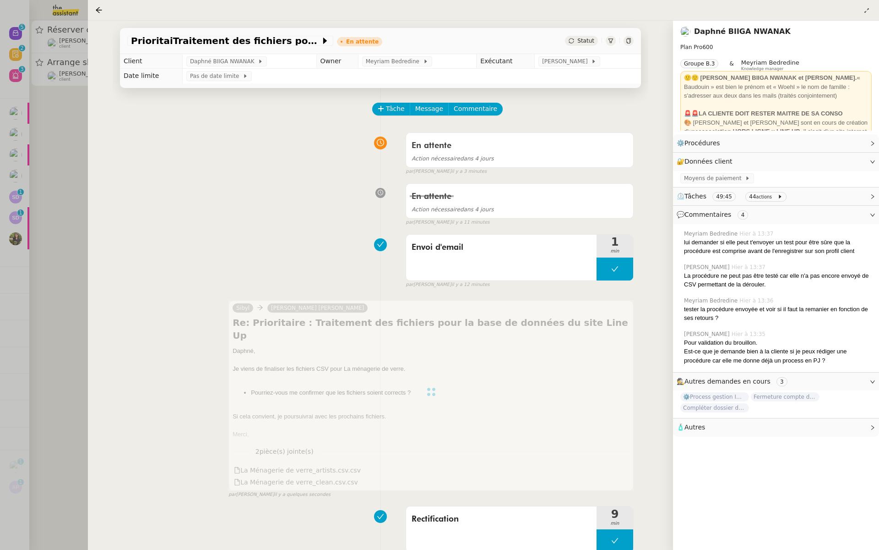
click at [72, 137] on div at bounding box center [439, 275] width 879 height 550
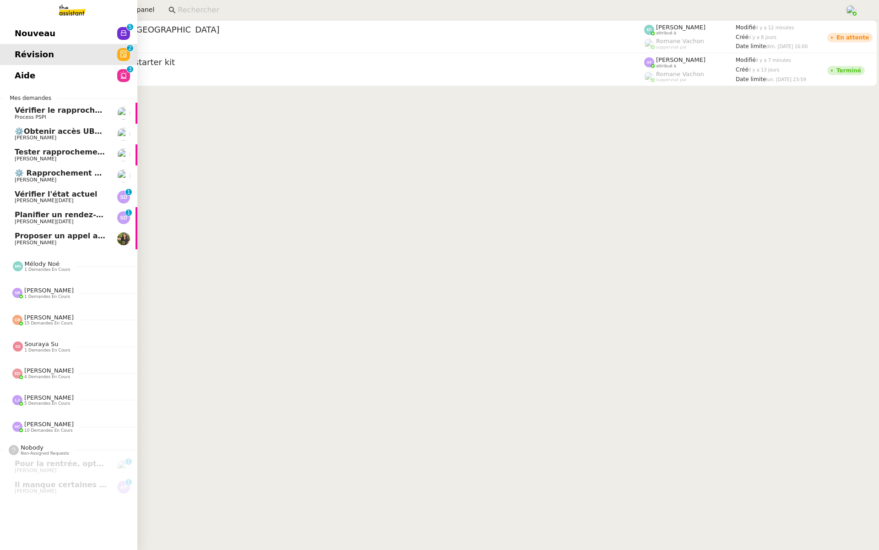
click at [52, 33] on link "Nouveau 0 1 2 3 4 5 6 7 8 9" at bounding box center [68, 33] width 137 height 21
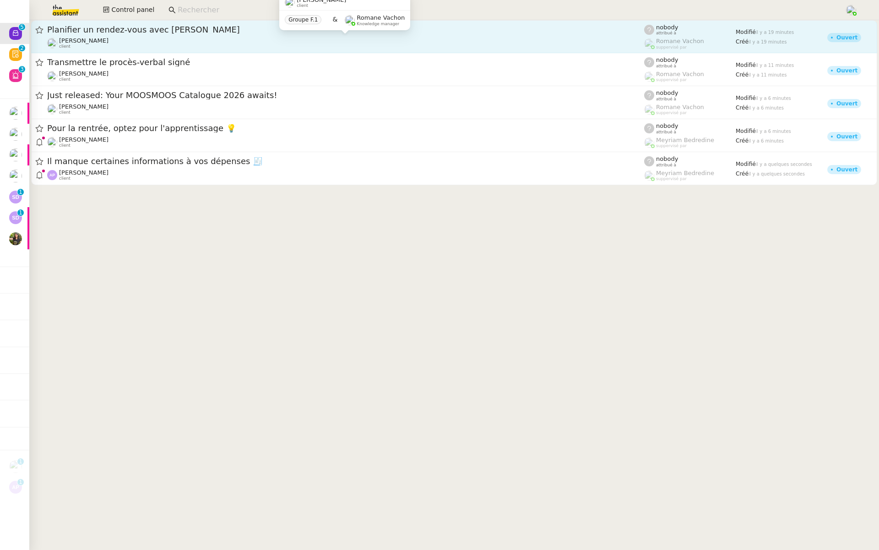
click at [176, 33] on span "Planifier un rendez-vous avec [PERSON_NAME]" at bounding box center [345, 30] width 597 height 8
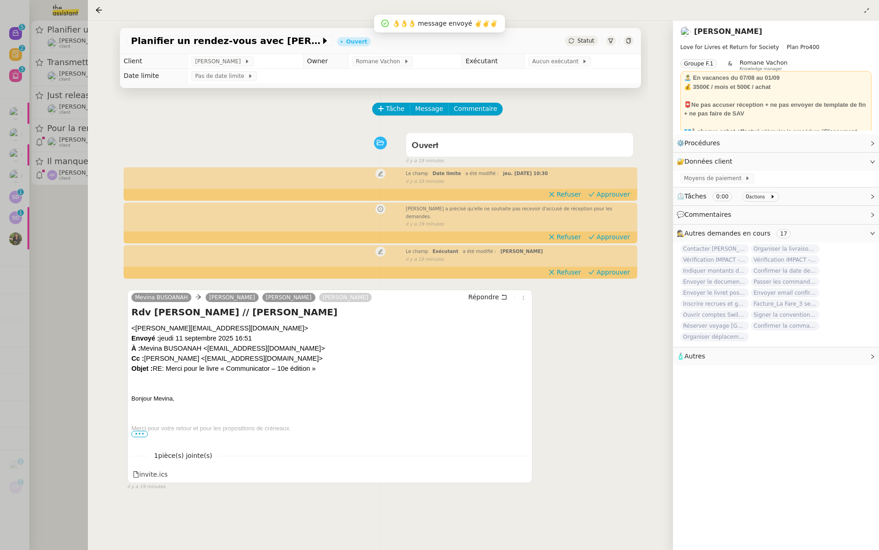
click at [5, 185] on div at bounding box center [439, 275] width 879 height 550
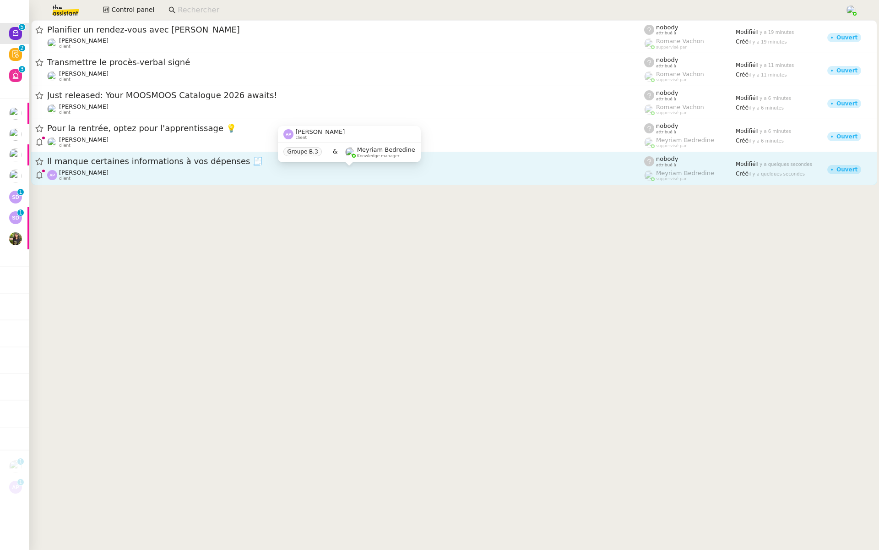
click at [430, 172] on div "Ashley Poniatowski client" at bounding box center [345, 175] width 597 height 12
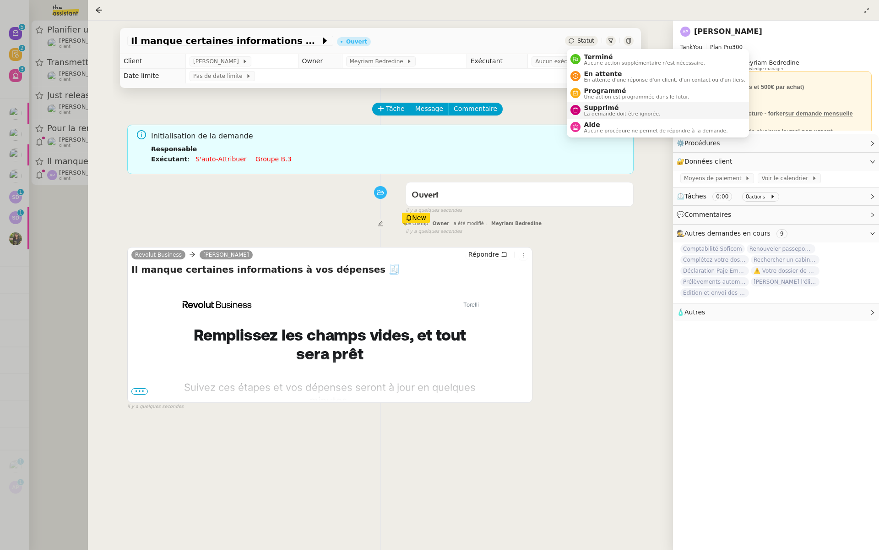
click at [589, 109] on span "Supprimé" at bounding box center [622, 107] width 76 height 7
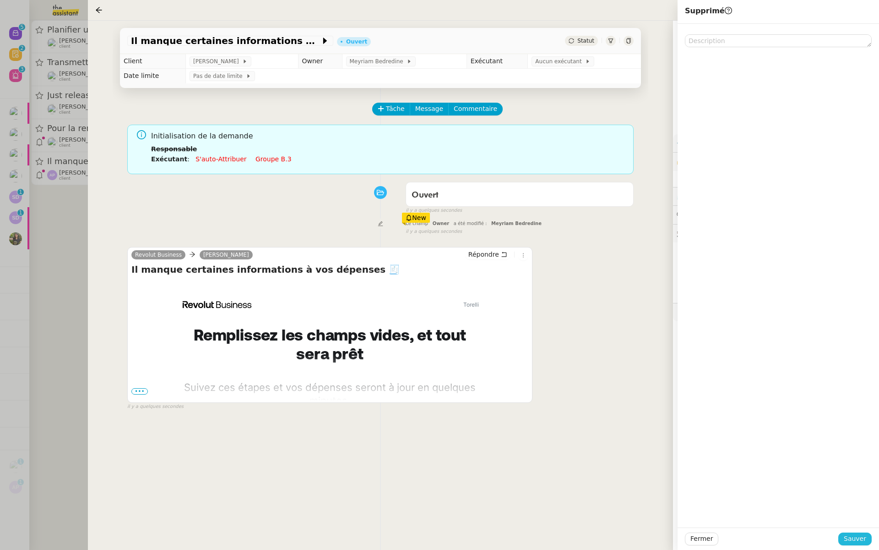
click at [732, 381] on span "Sauver" at bounding box center [855, 538] width 22 height 11
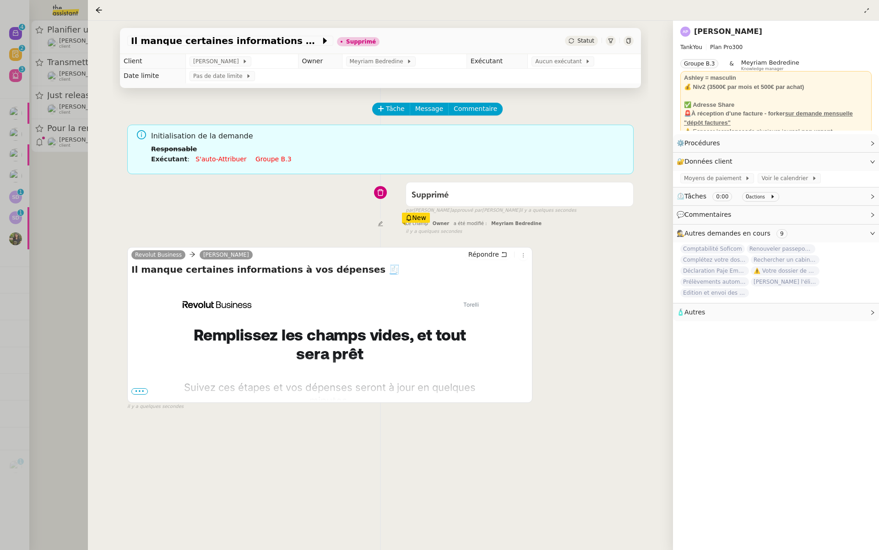
click at [33, 180] on div at bounding box center [439, 275] width 879 height 550
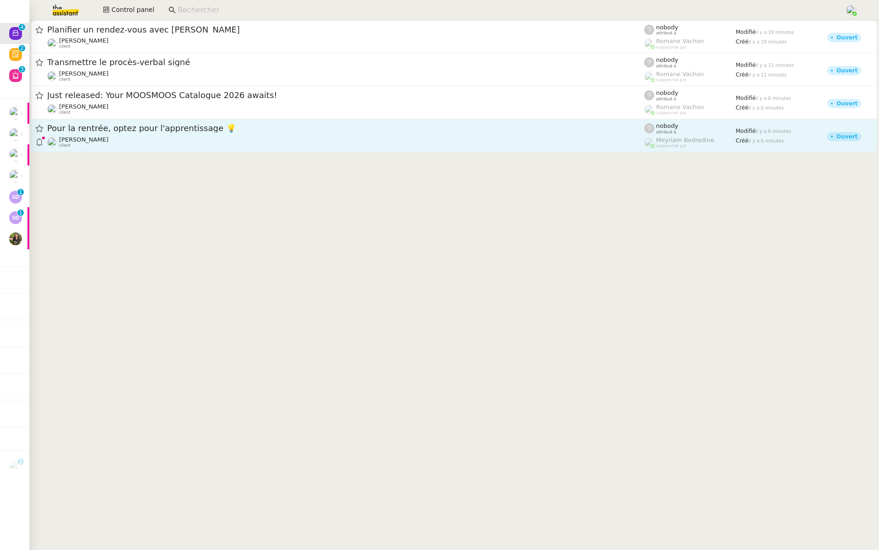
click at [197, 126] on span "Pour la rentrée, optez pour l'apprentissage 💡" at bounding box center [345, 128] width 597 height 8
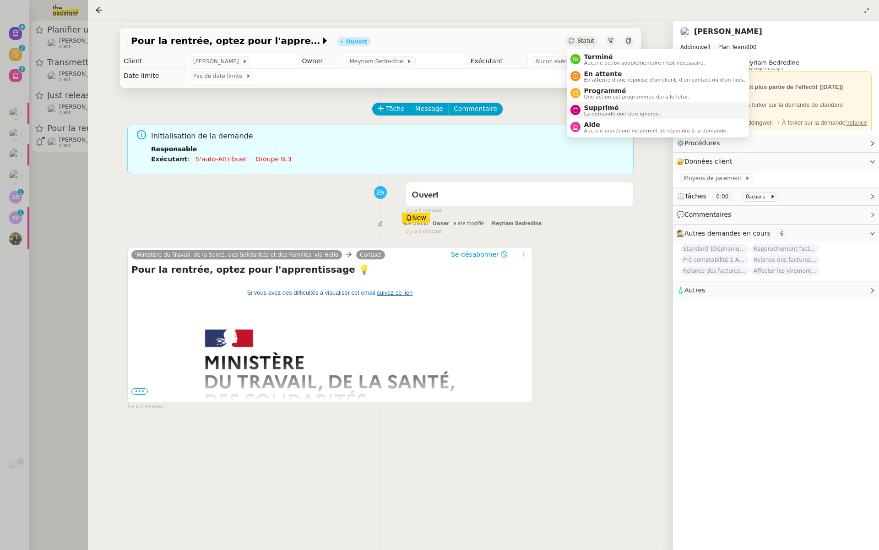
click at [587, 113] on span "La demande doit être ignorée." at bounding box center [622, 113] width 76 height 5
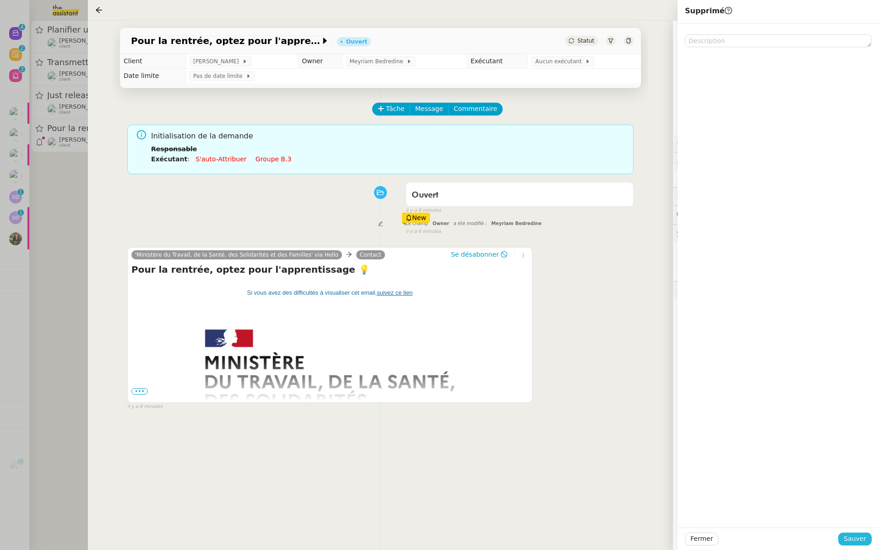
click at [732, 381] on span "Sauver" at bounding box center [855, 538] width 22 height 11
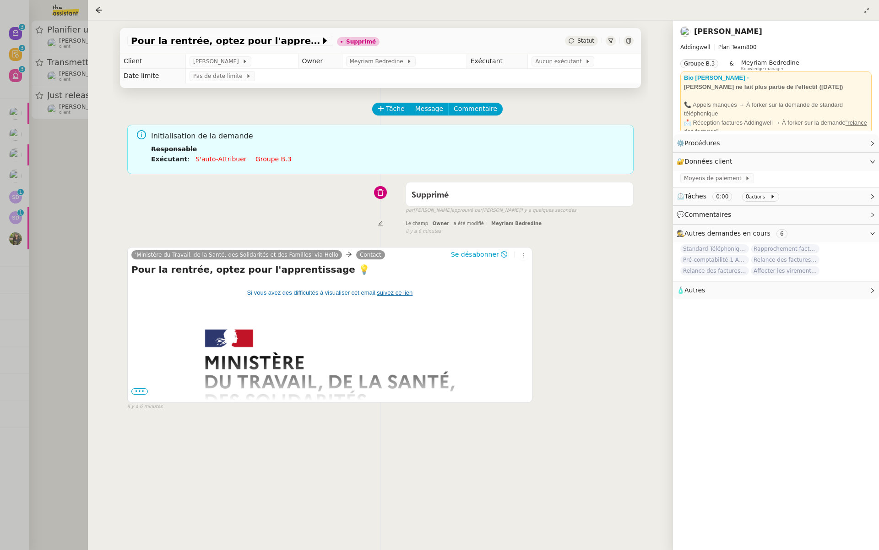
click at [51, 129] on div at bounding box center [439, 275] width 879 height 550
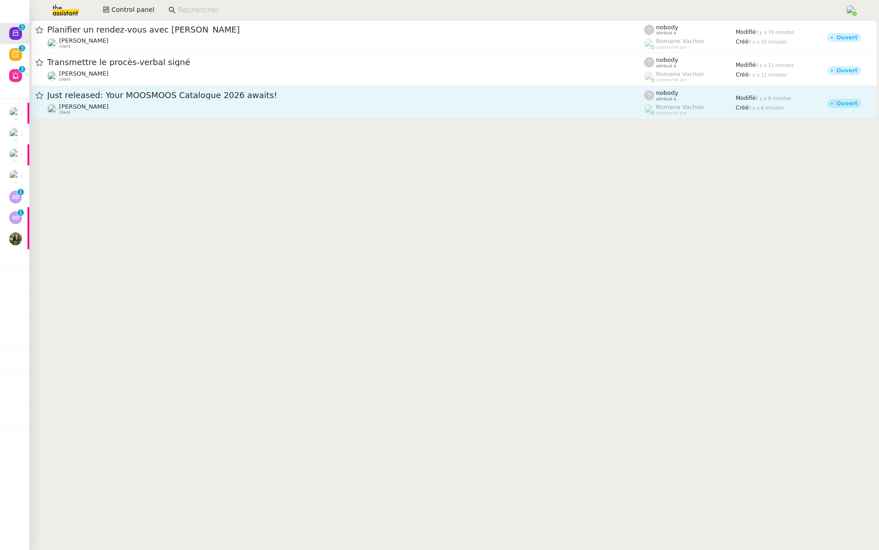
click at [162, 101] on div "Just released: Your MOOSMOOS Catalogue 2026 awaits!" at bounding box center [345, 95] width 597 height 11
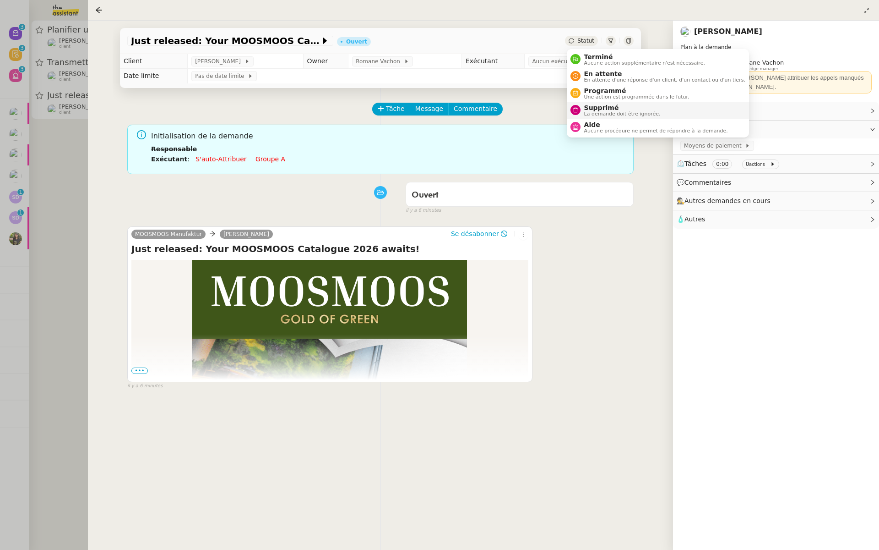
click at [581, 113] on div "Supprimé La demande doit être ignorée." at bounding box center [621, 110] width 80 height 12
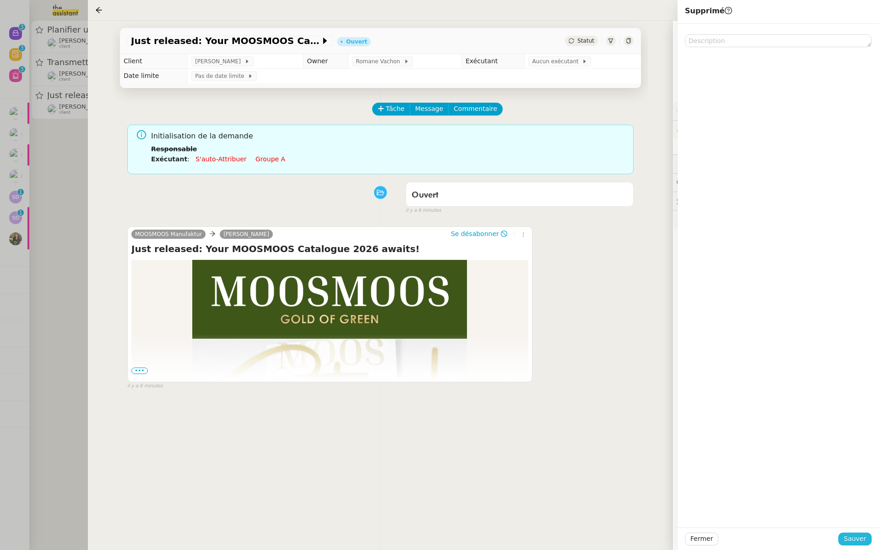
click at [732, 381] on span "Sauver" at bounding box center [855, 538] width 22 height 11
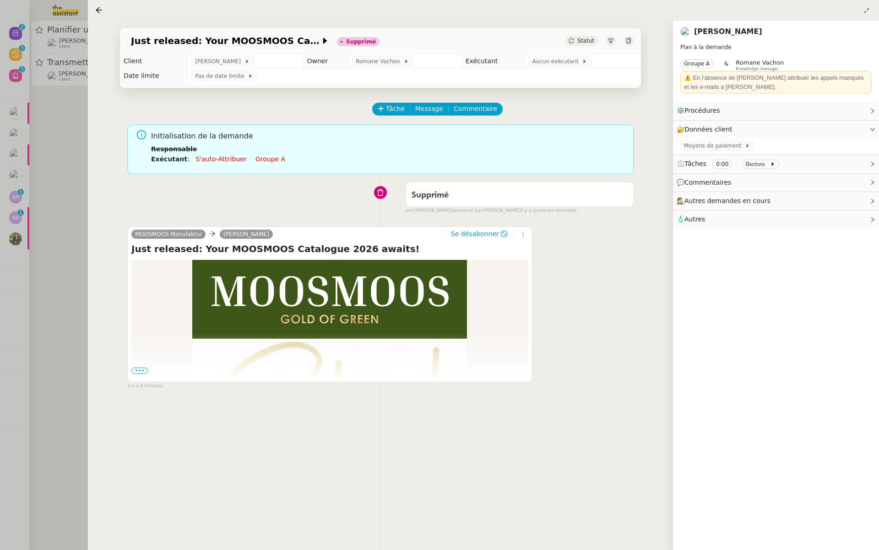
click at [55, 123] on div at bounding box center [439, 275] width 879 height 550
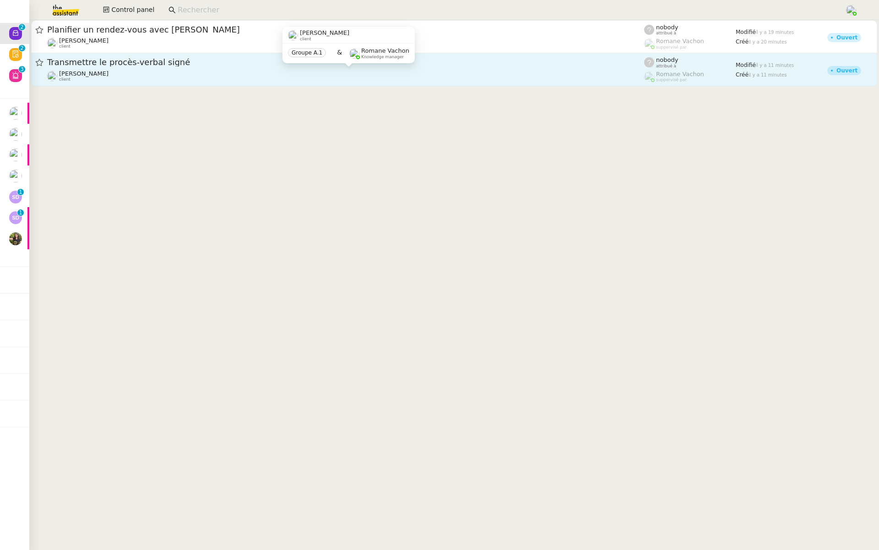
click at [204, 77] on div "Gilbert AVAKIAN client" at bounding box center [345, 76] width 597 height 12
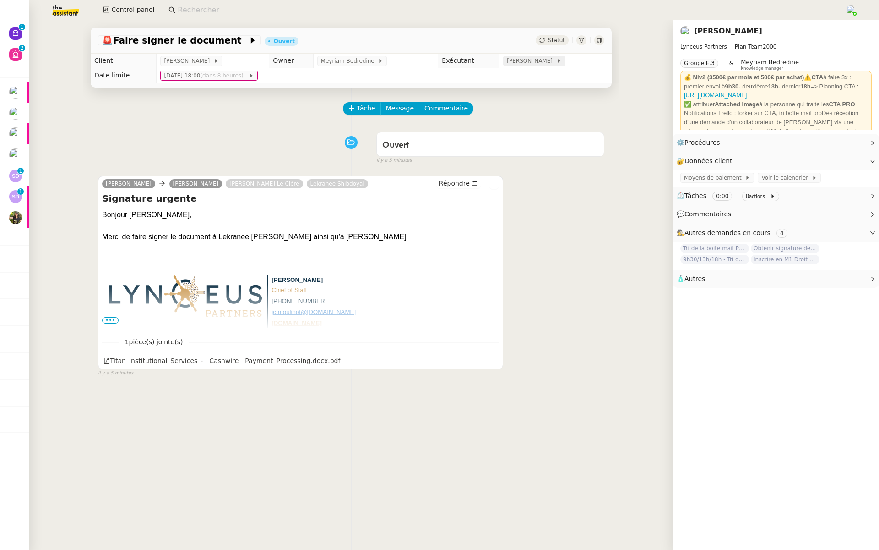
click at [537, 56] on span "[PERSON_NAME]" at bounding box center [531, 60] width 49 height 9
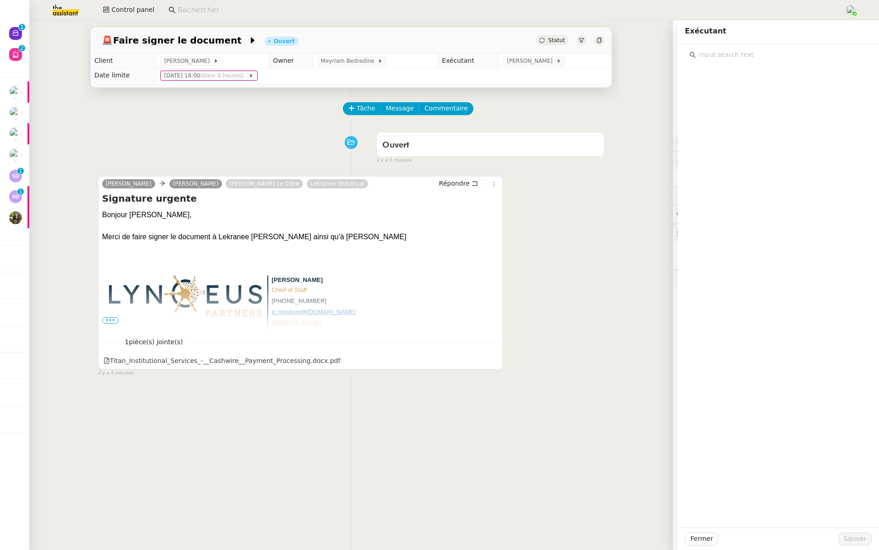
click at [721, 51] on input "text" at bounding box center [781, 55] width 171 height 12
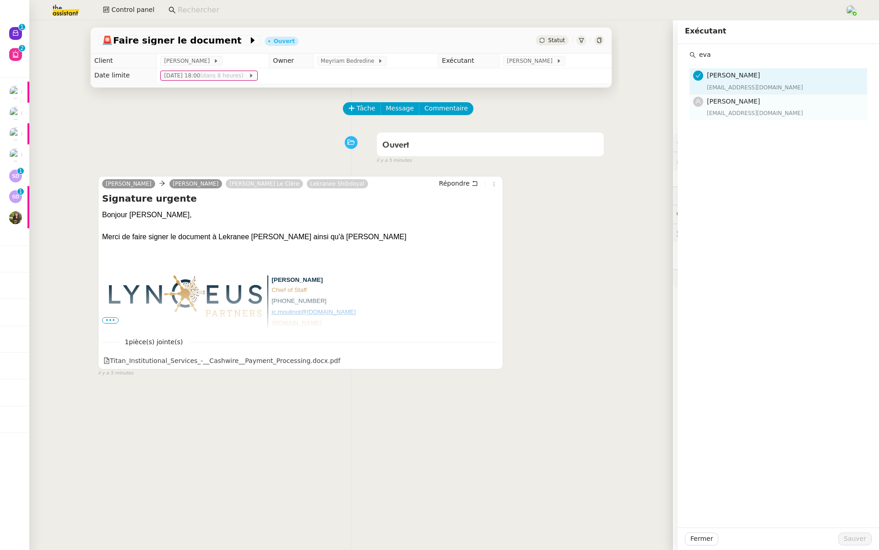
type input "eva"
click at [730, 112] on div "[EMAIL_ADDRESS][DOMAIN_NAME]" at bounding box center [784, 113] width 155 height 9
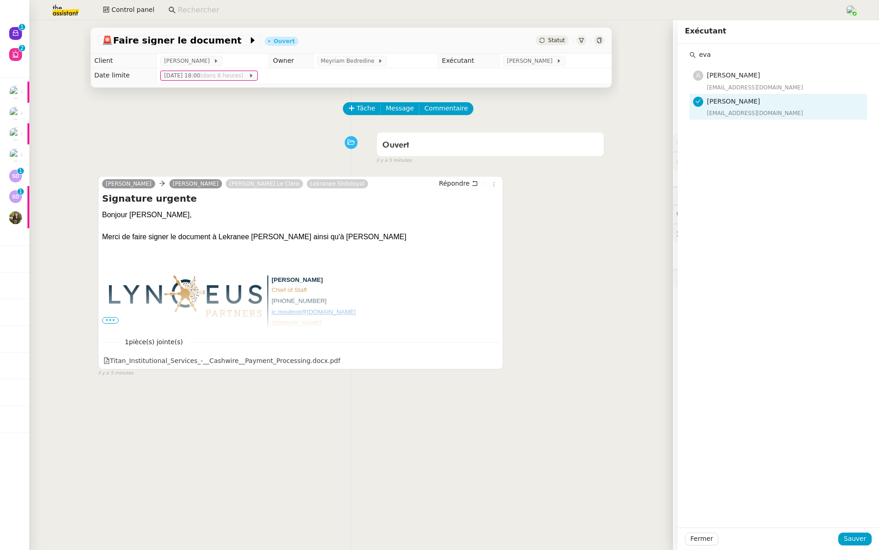
click at [515, 257] on div "Jean-Christophe Moulinot Iris Lynceus Michael De Sousa Le Clère Lekranee Shibdo…" at bounding box center [351, 272] width 507 height 209
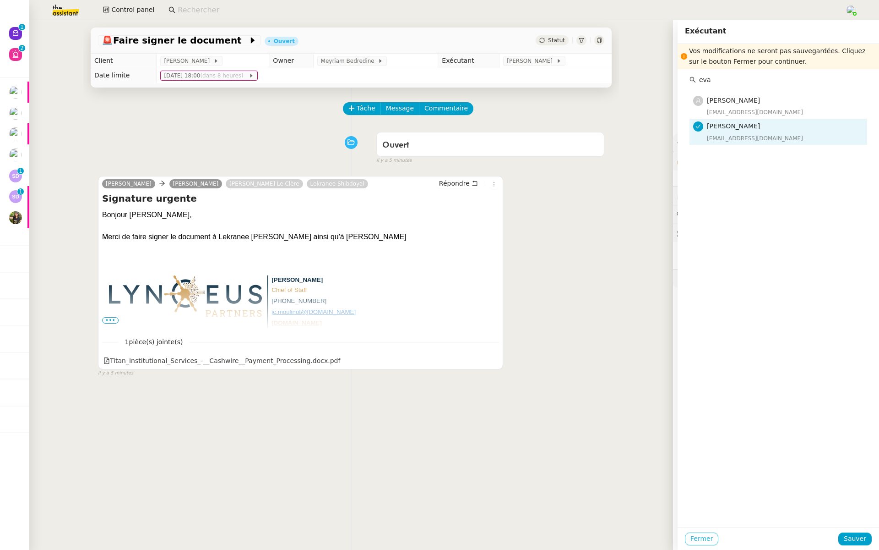
click at [698, 541] on span "Fermer" at bounding box center [702, 538] width 22 height 11
click at [778, 513] on span "Ok" at bounding box center [782, 513] width 9 height 9
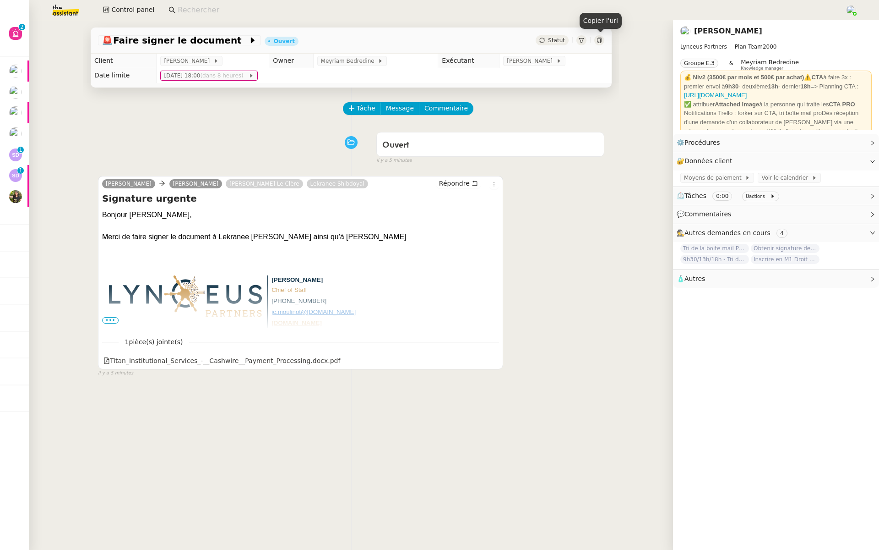
click at [599, 38] on icon at bounding box center [599, 40] width 4 height 5
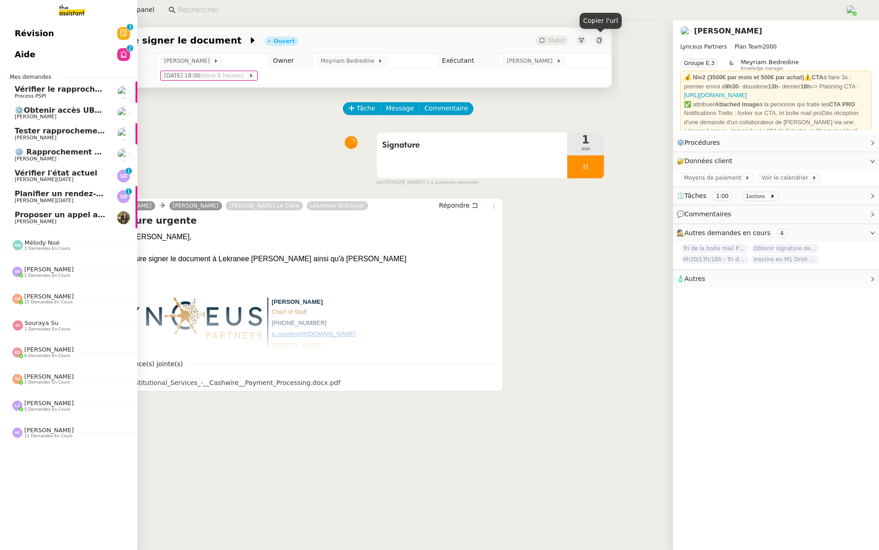
click at [51, 32] on link "Révision 0 1 2 3 4 5 6 7 8 9" at bounding box center [68, 33] width 137 height 21
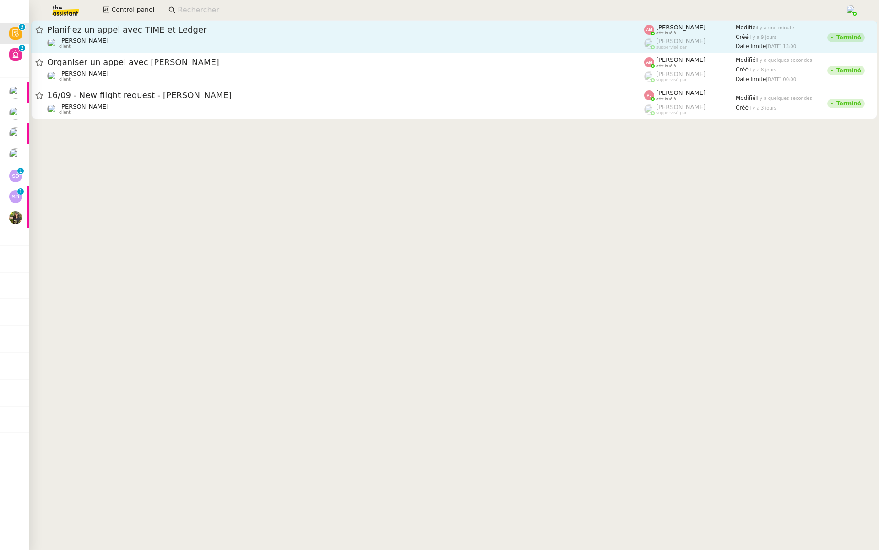
click at [165, 30] on span "Planifiez un appel avec TIME et Ledger" at bounding box center [345, 30] width 597 height 8
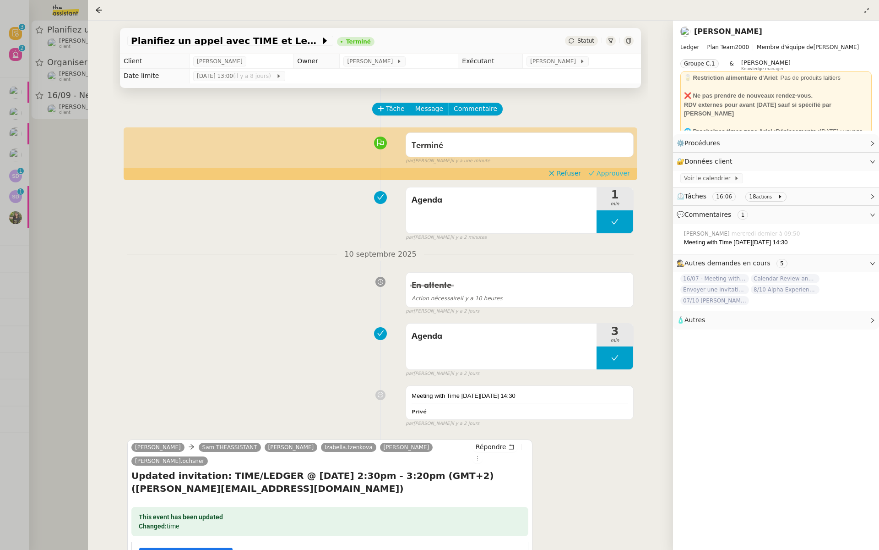
click at [612, 173] on span "Approuver" at bounding box center [613, 173] width 33 height 9
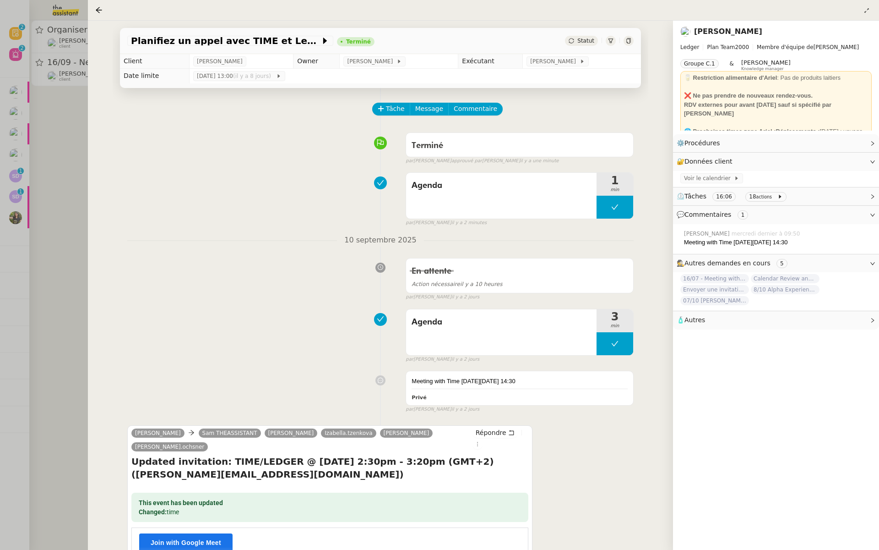
click at [0, 140] on div at bounding box center [439, 275] width 879 height 550
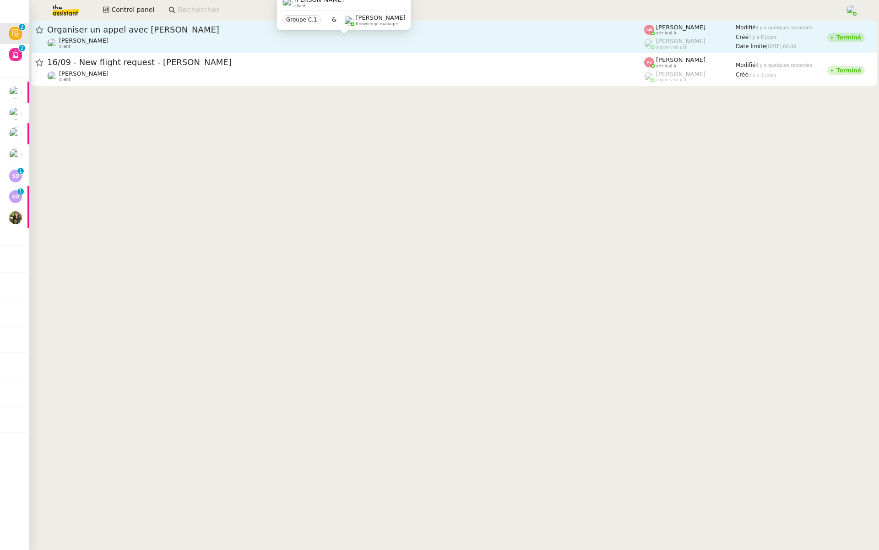
click at [225, 40] on div "Ariel Wengroff client" at bounding box center [345, 43] width 597 height 12
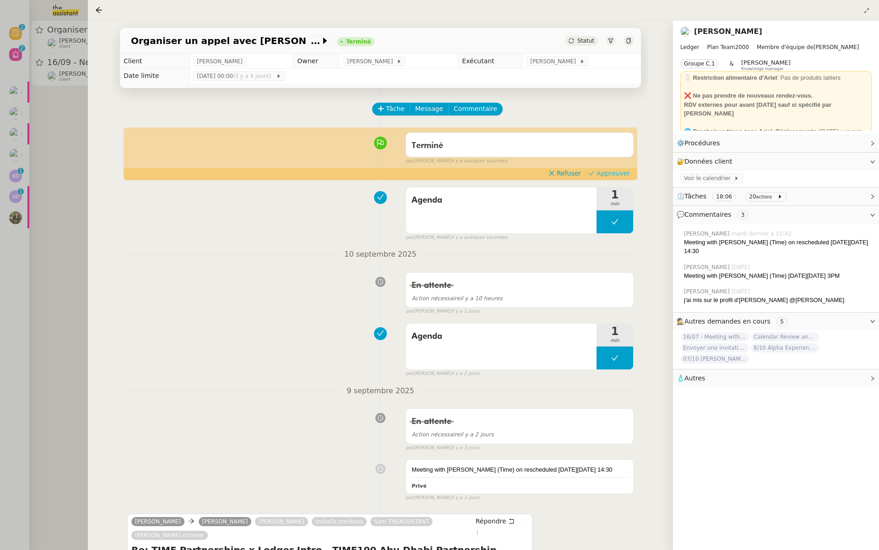
click at [612, 171] on span "Approuver" at bounding box center [613, 173] width 33 height 9
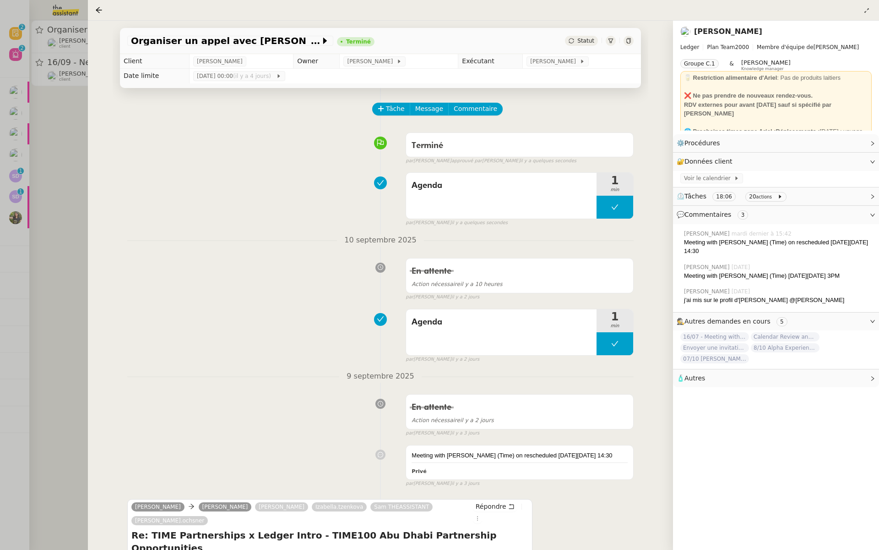
click at [36, 88] on div at bounding box center [439, 275] width 879 height 550
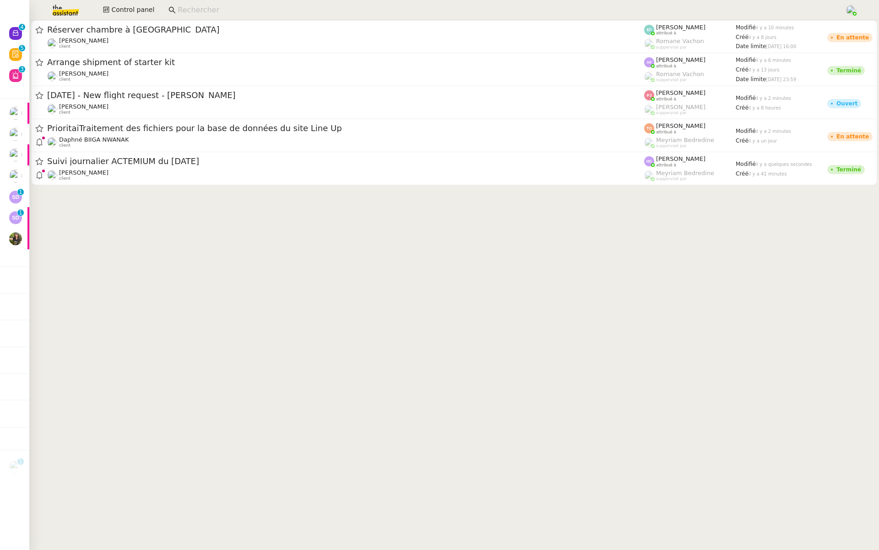
click at [651, 14] on input at bounding box center [507, 10] width 658 height 12
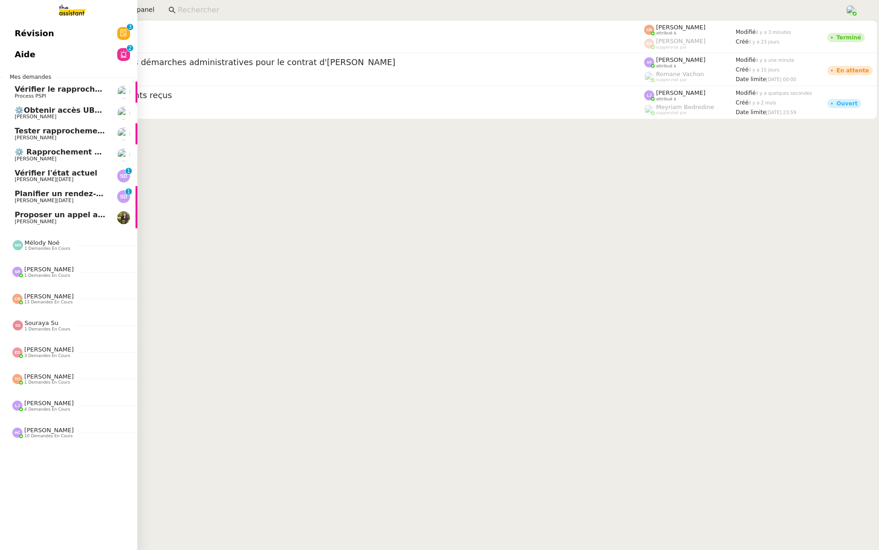
click at [17, 29] on span "Révision" at bounding box center [34, 34] width 39 height 14
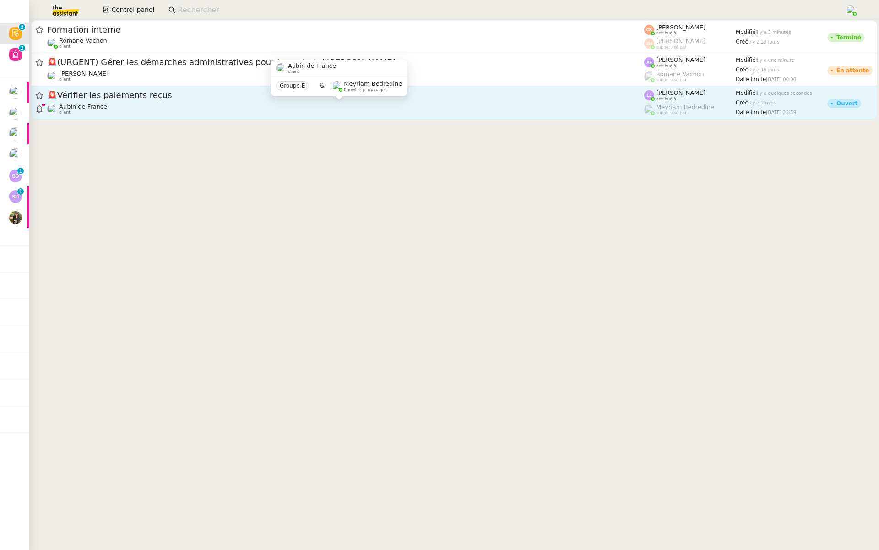
click at [163, 105] on div "Aubin de France client" at bounding box center [345, 109] width 597 height 12
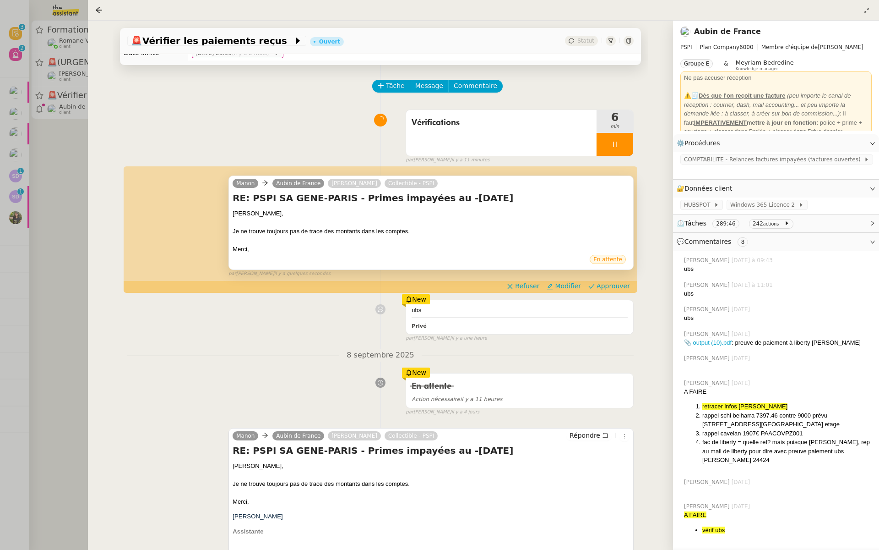
scroll to position [45, 0]
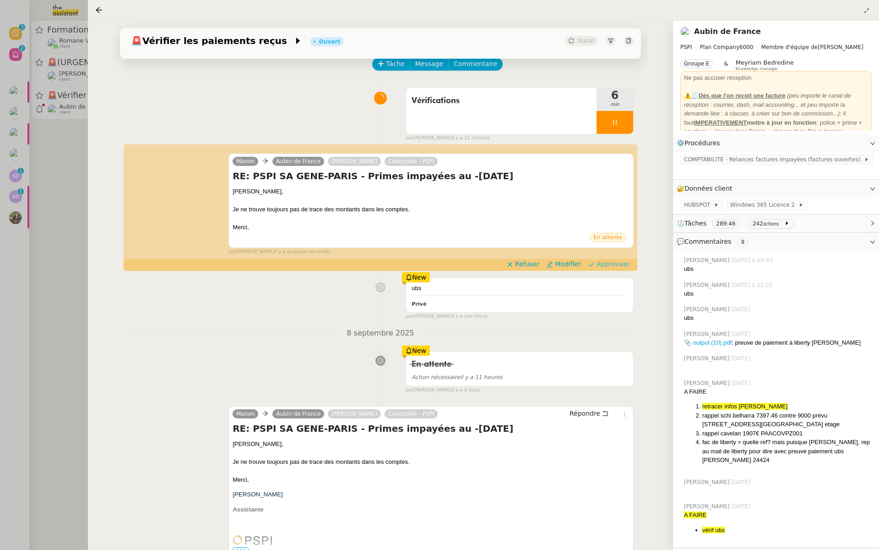
click at [621, 265] on span "Approuver" at bounding box center [613, 263] width 33 height 9
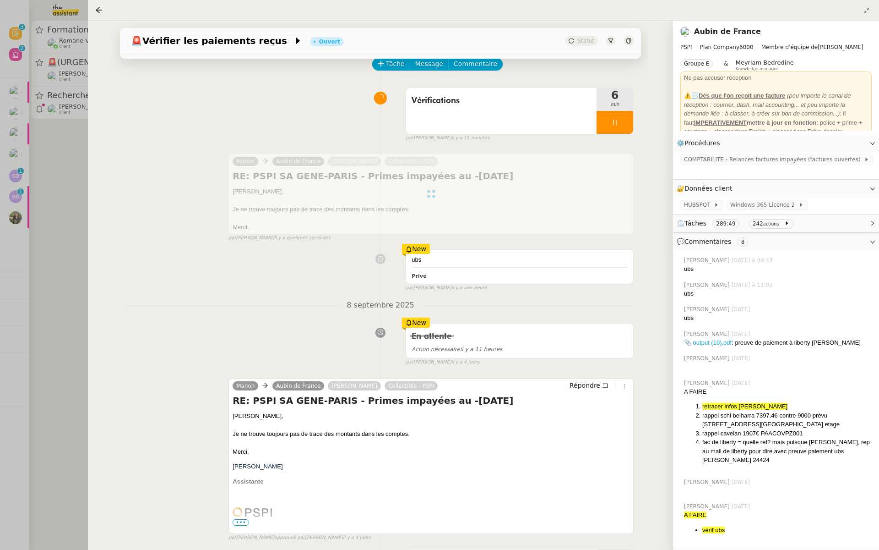
click at [28, 227] on div at bounding box center [439, 275] width 879 height 550
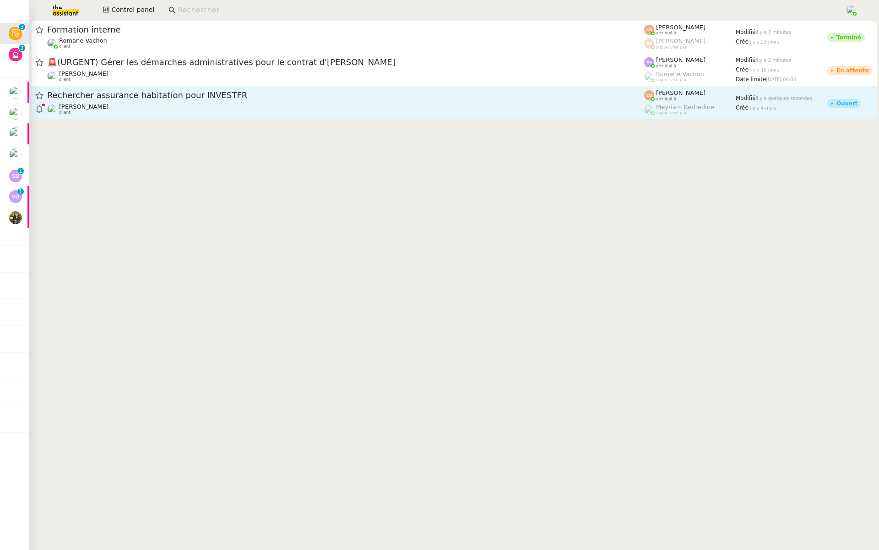
click at [197, 99] on span "Rechercher assurance habitation pour INVESTFR" at bounding box center [345, 95] width 597 height 8
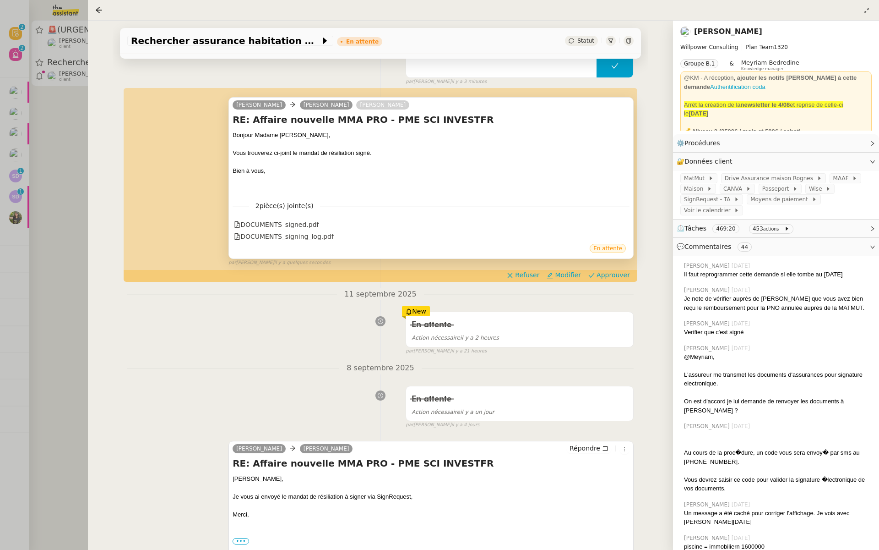
scroll to position [104, 0]
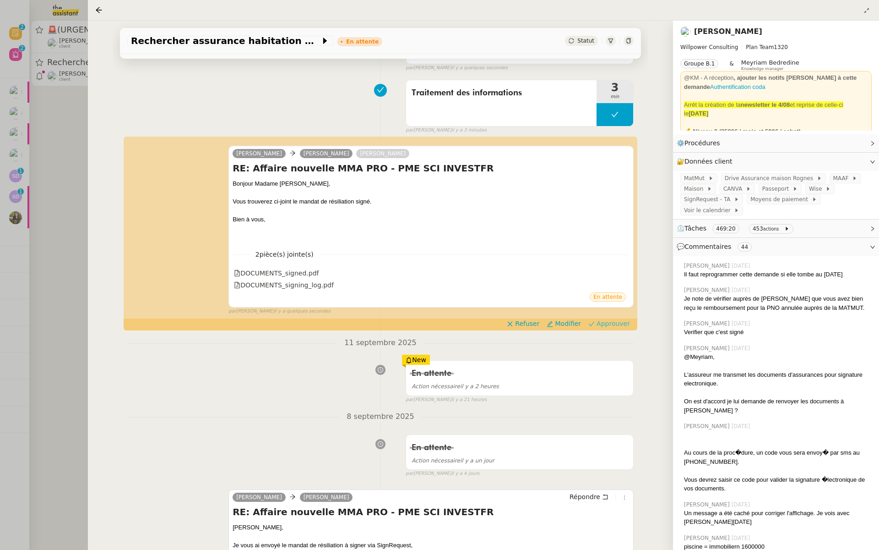
click at [620, 322] on span "Approuver" at bounding box center [613, 323] width 33 height 9
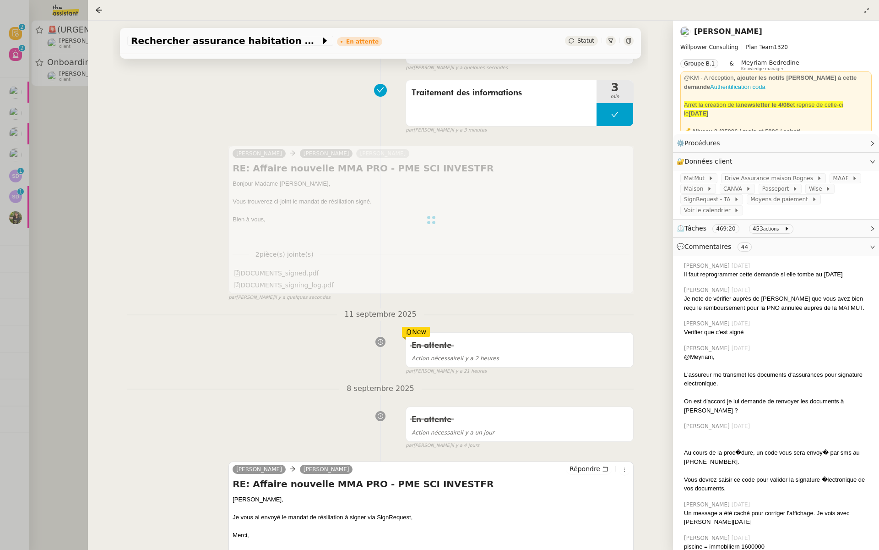
click at [81, 184] on div at bounding box center [439, 275] width 879 height 550
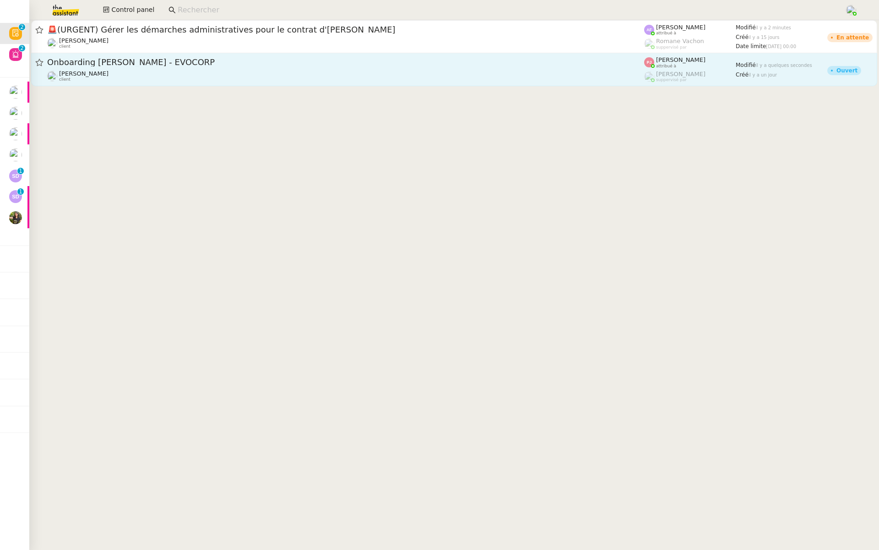
click at [203, 66] on span "Onboarding [PERSON_NAME] - EVOCORP" at bounding box center [345, 62] width 597 height 8
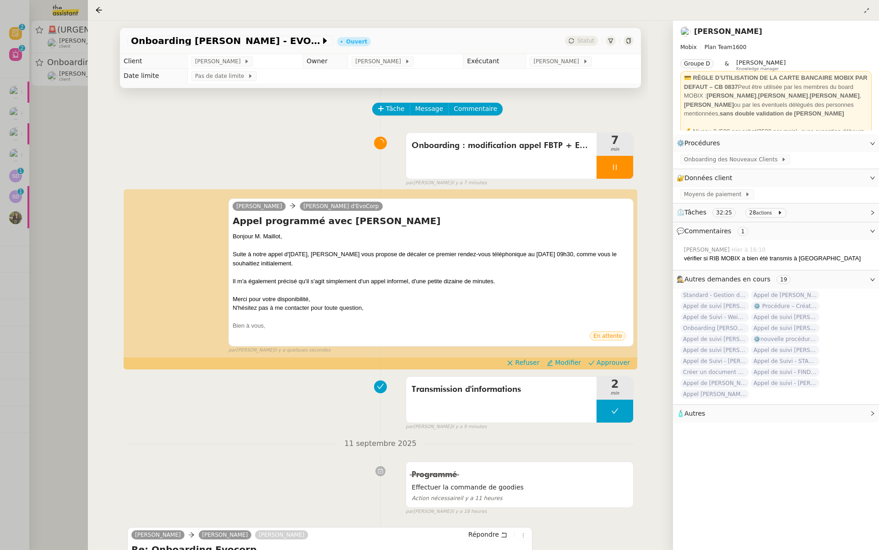
click at [7, 316] on div at bounding box center [439, 275] width 879 height 550
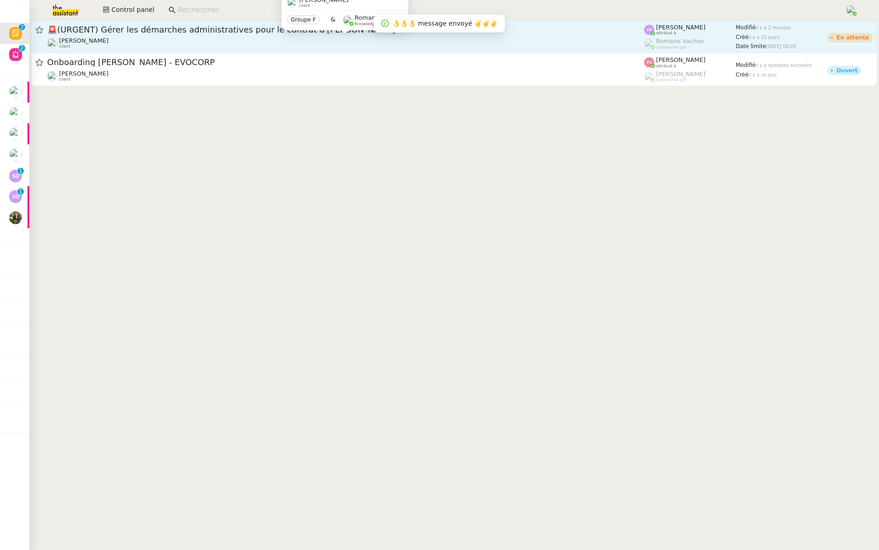
click at [187, 41] on div "Pierre Mergui client" at bounding box center [345, 43] width 597 height 12
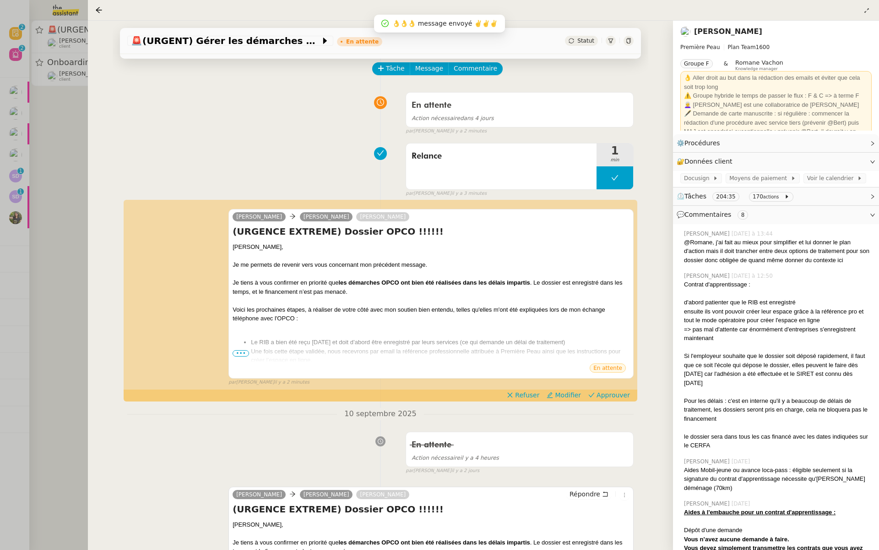
scroll to position [48, 0]
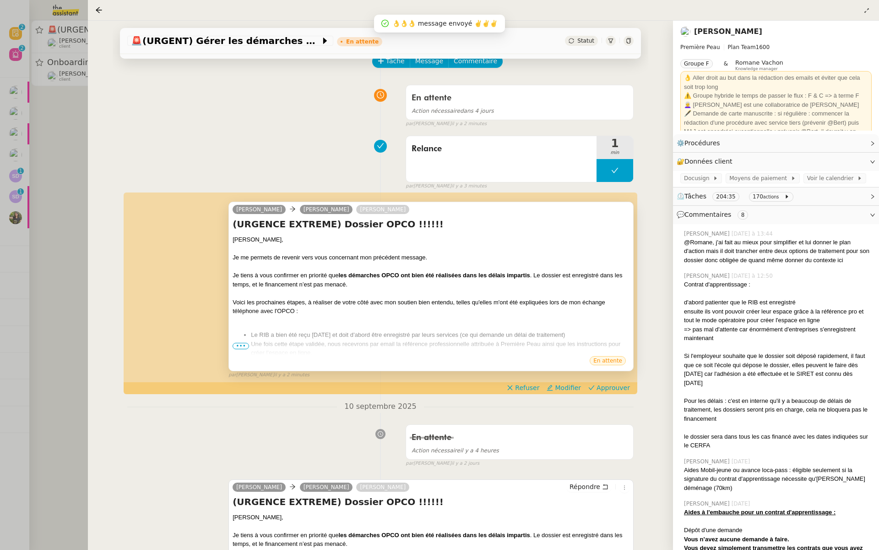
click at [238, 343] on span "•••" at bounding box center [241, 346] width 16 height 6
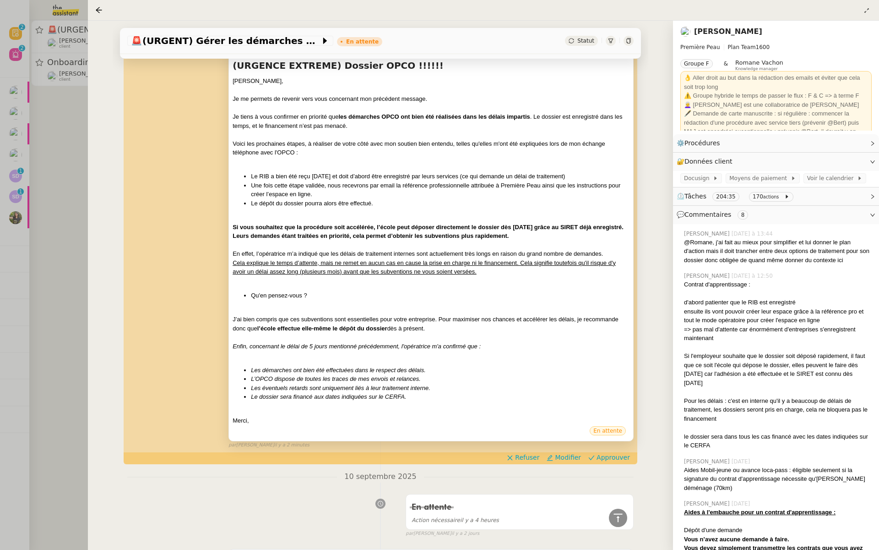
scroll to position [211, 0]
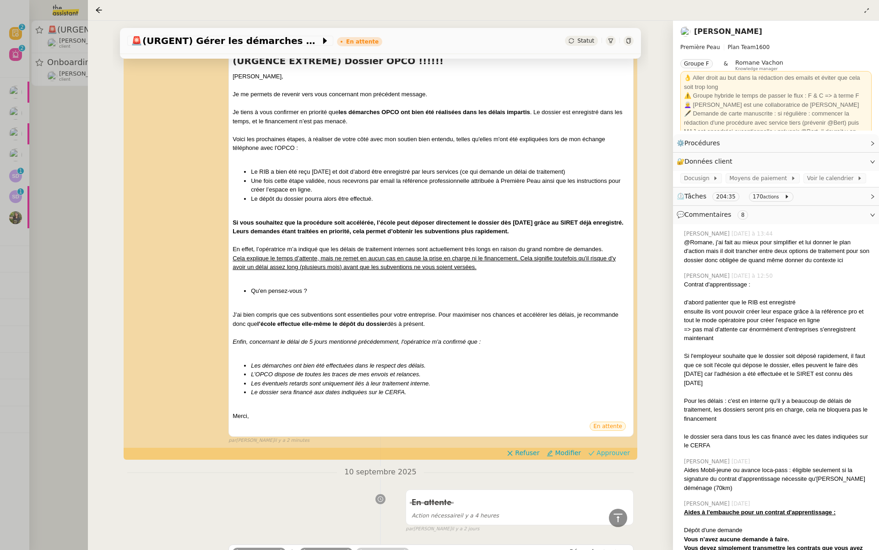
click at [617, 454] on span "Approuver" at bounding box center [613, 452] width 33 height 9
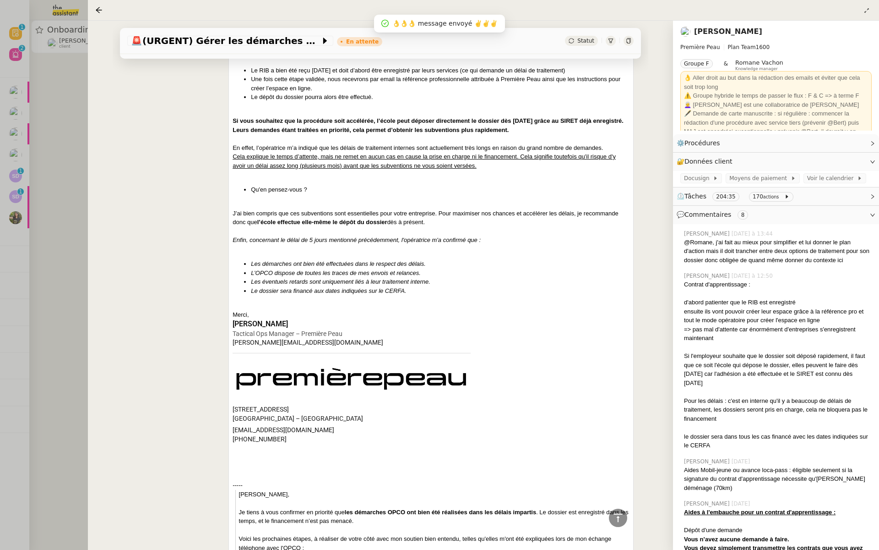
scroll to position [0, 0]
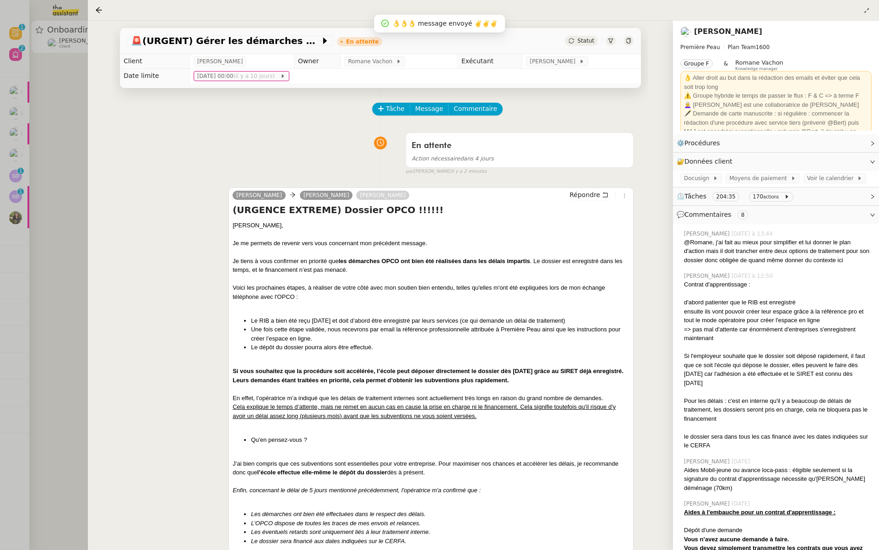
click at [26, 171] on div at bounding box center [439, 275] width 879 height 550
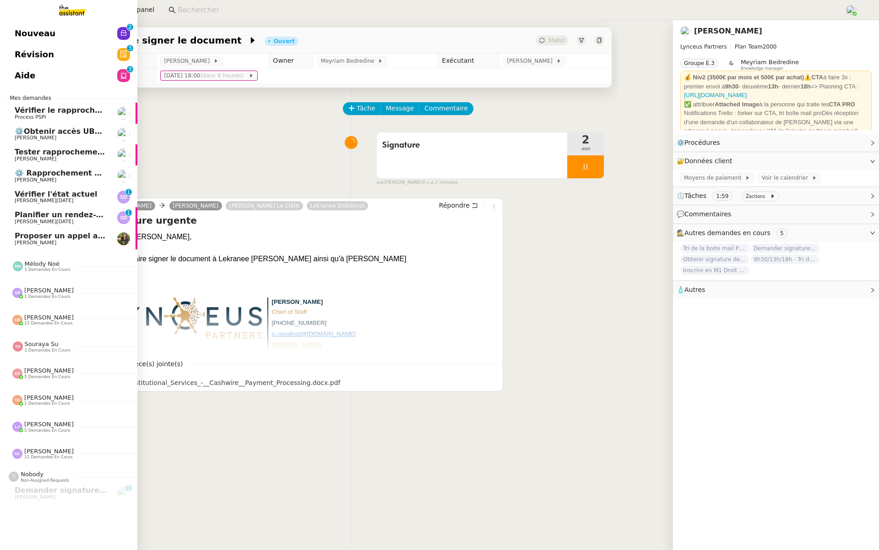
click at [11, 52] on link "Révision 0 1 2 3 4 5 6 7 8 9" at bounding box center [68, 54] width 137 height 21
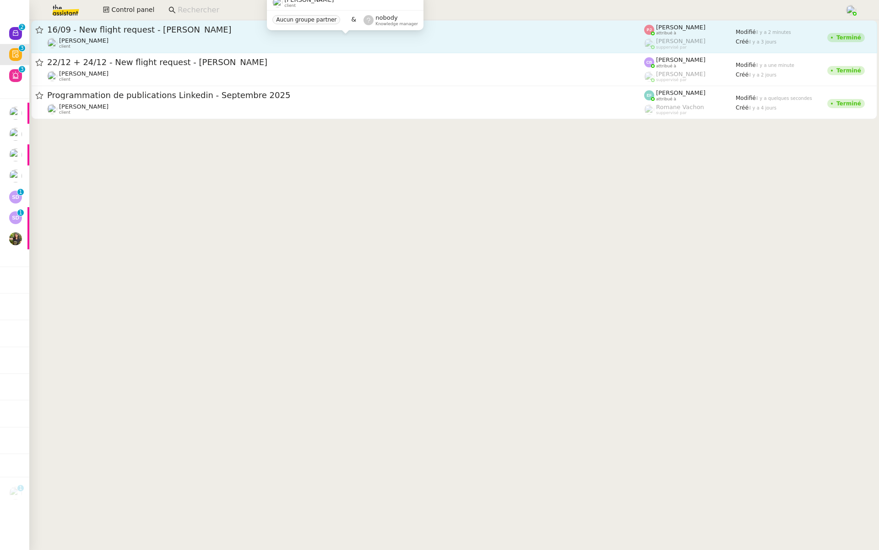
click at [191, 37] on div "[PERSON_NAME] client" at bounding box center [345, 43] width 597 height 12
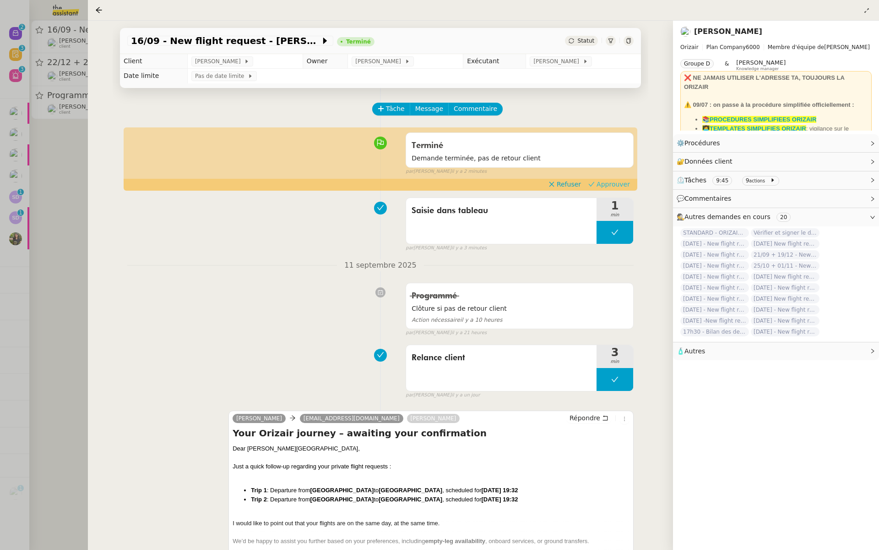
click at [620, 181] on span "Approuver" at bounding box center [613, 184] width 33 height 9
click at [0, 116] on div at bounding box center [439, 275] width 879 height 550
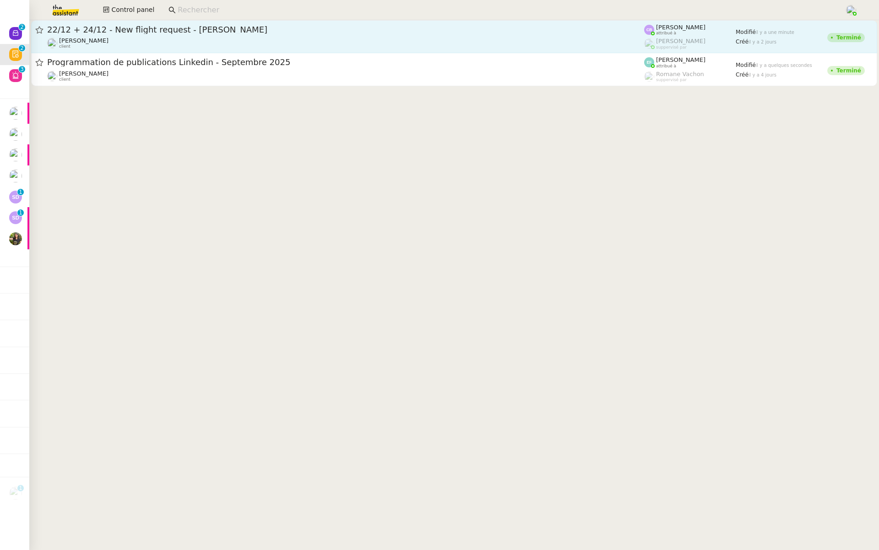
click at [144, 30] on span "22/12 + 24/12 - New flight request - [PERSON_NAME]" at bounding box center [345, 30] width 597 height 8
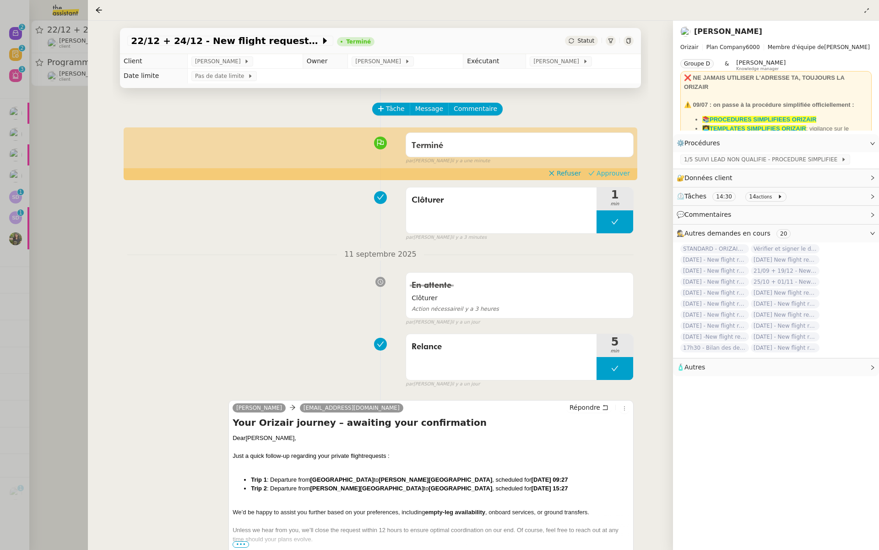
click at [615, 171] on span "Approuver" at bounding box center [613, 173] width 33 height 9
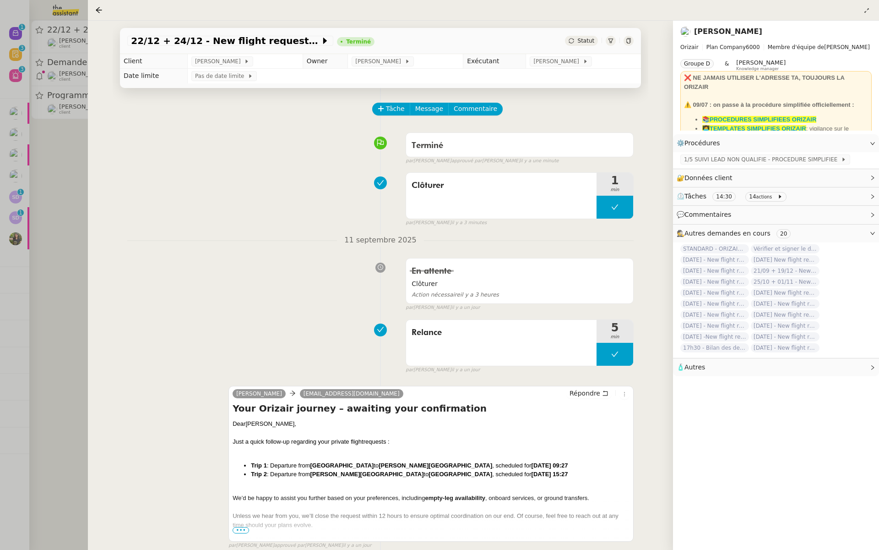
click at [74, 119] on div at bounding box center [439, 275] width 879 height 550
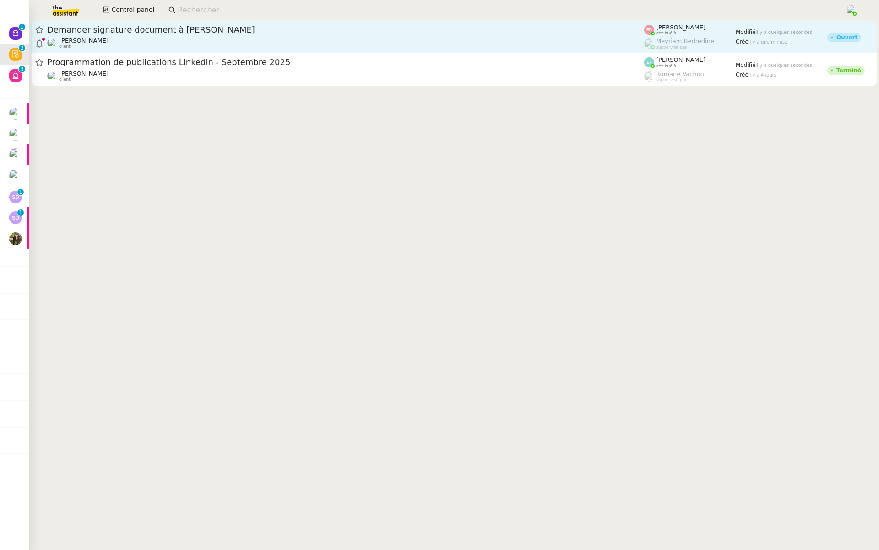
click at [117, 31] on span "Demander signature document à [PERSON_NAME]" at bounding box center [345, 30] width 597 height 8
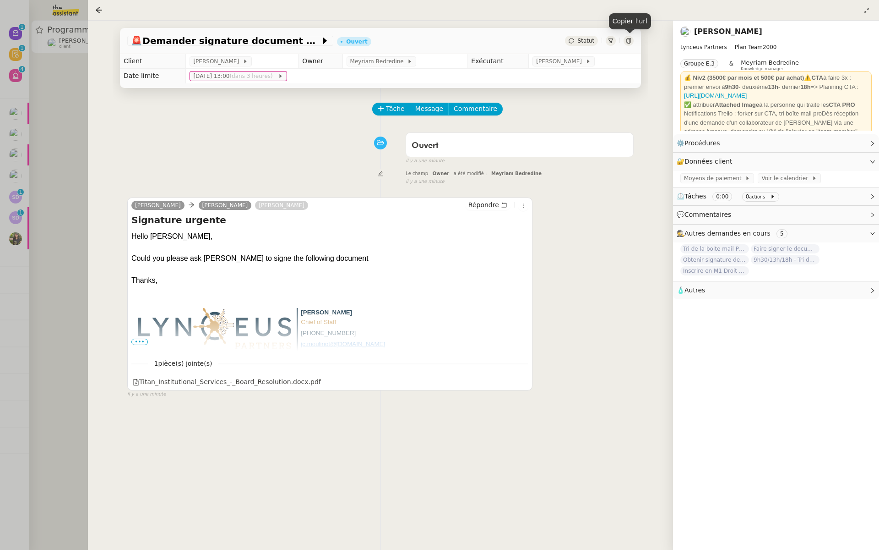
click at [631, 37] on div at bounding box center [629, 41] width 10 height 10
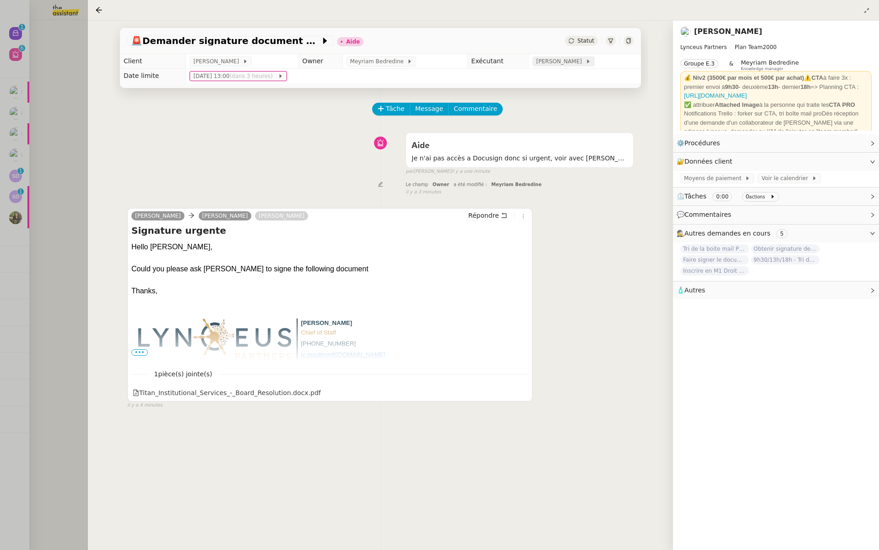
click at [576, 64] on span "[PERSON_NAME]" at bounding box center [560, 61] width 49 height 9
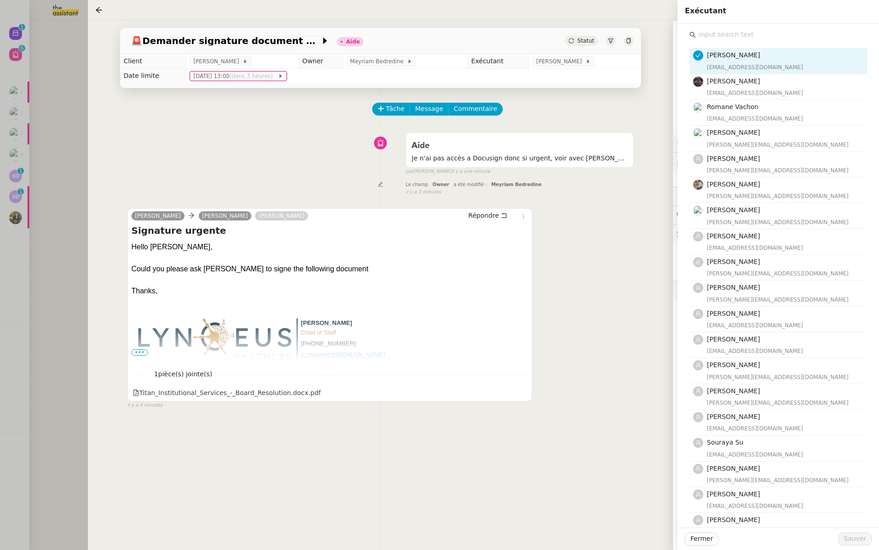
click at [725, 38] on input "text" at bounding box center [781, 34] width 171 height 12
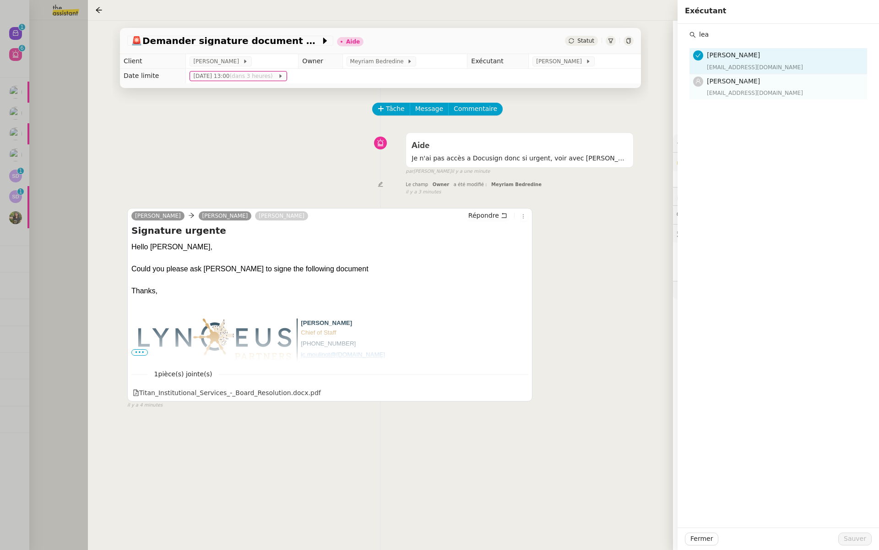
type input "lea"
click at [728, 83] on span "[PERSON_NAME]" at bounding box center [733, 80] width 53 height 7
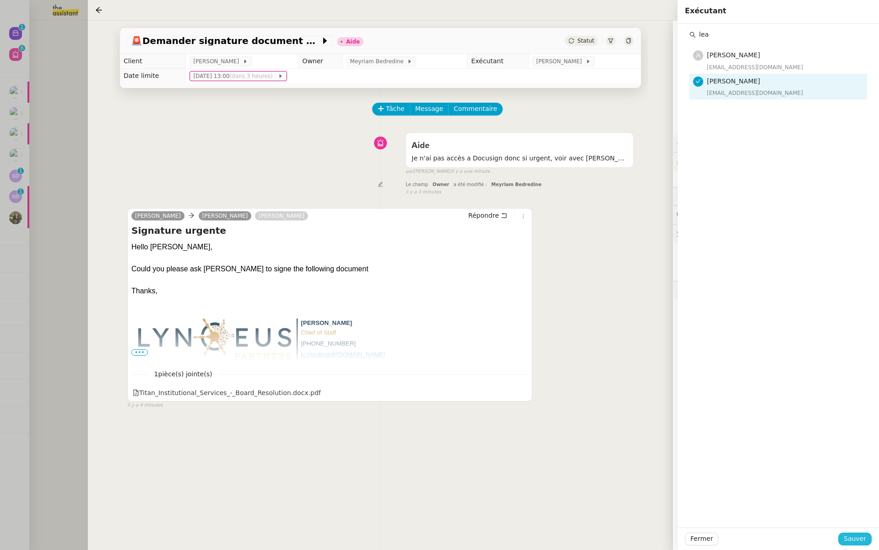
click at [850, 537] on span "Sauver" at bounding box center [855, 538] width 22 height 11
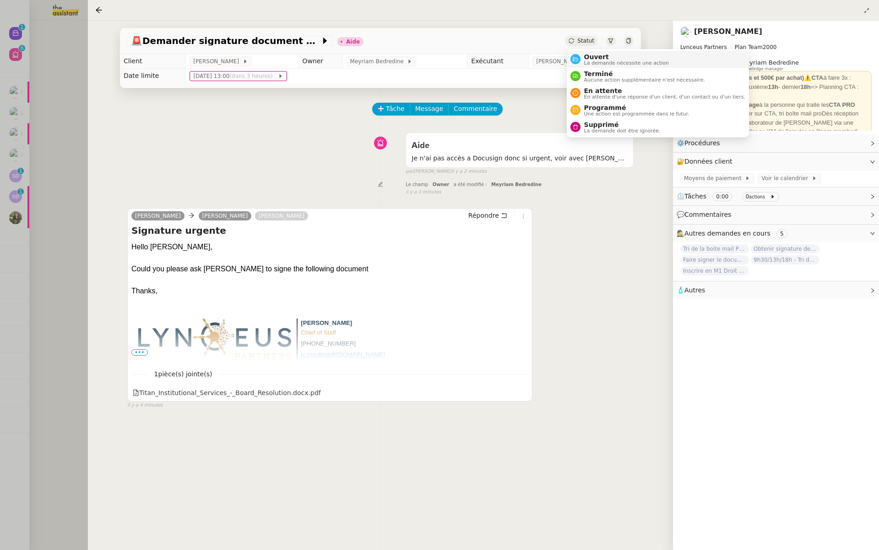
click at [585, 60] on span "La demande nécessite une action" at bounding box center [626, 62] width 85 height 5
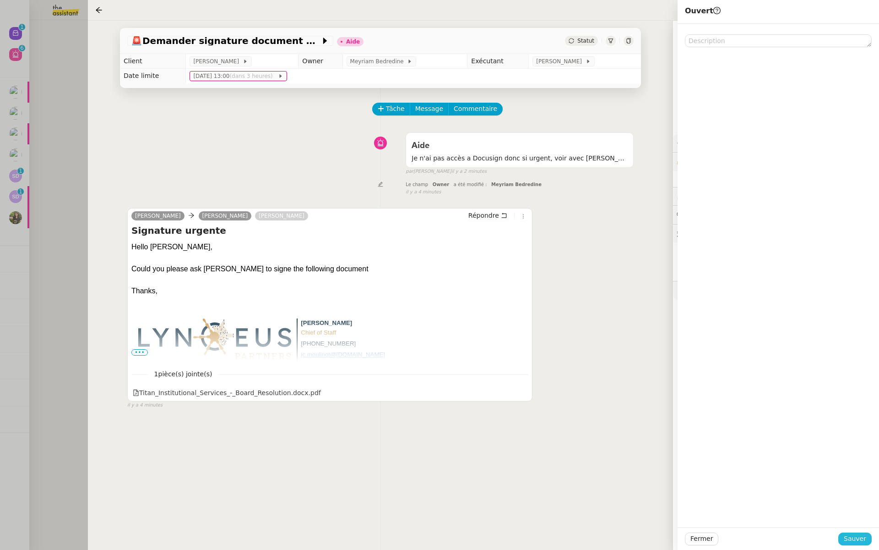
click at [857, 538] on span "Sauver" at bounding box center [855, 538] width 22 height 11
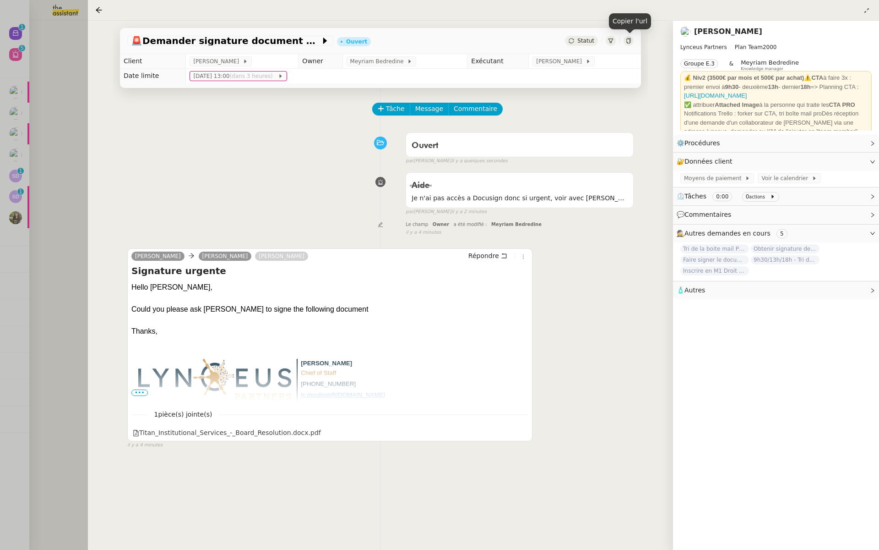
click at [629, 39] on icon at bounding box center [629, 40] width 4 height 5
click at [30, 100] on div at bounding box center [439, 275] width 879 height 550
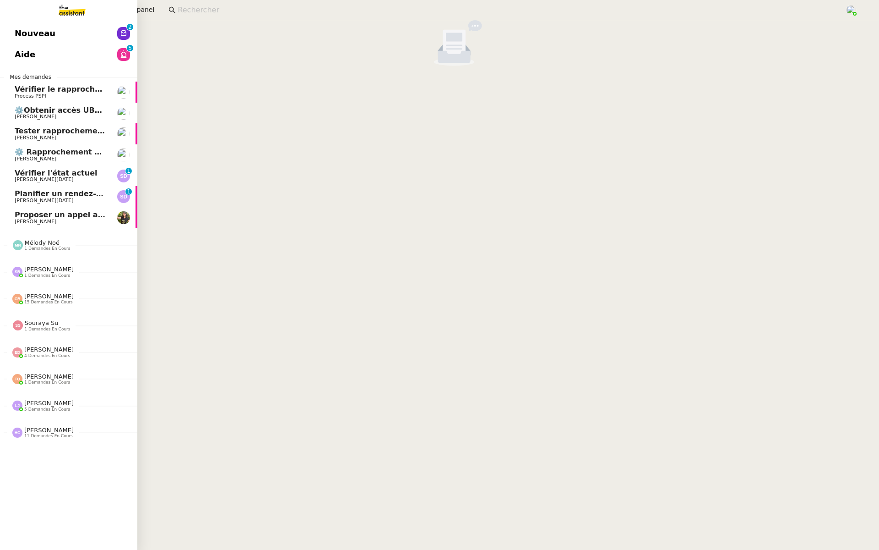
click at [18, 35] on span "Nouveau" at bounding box center [35, 34] width 41 height 14
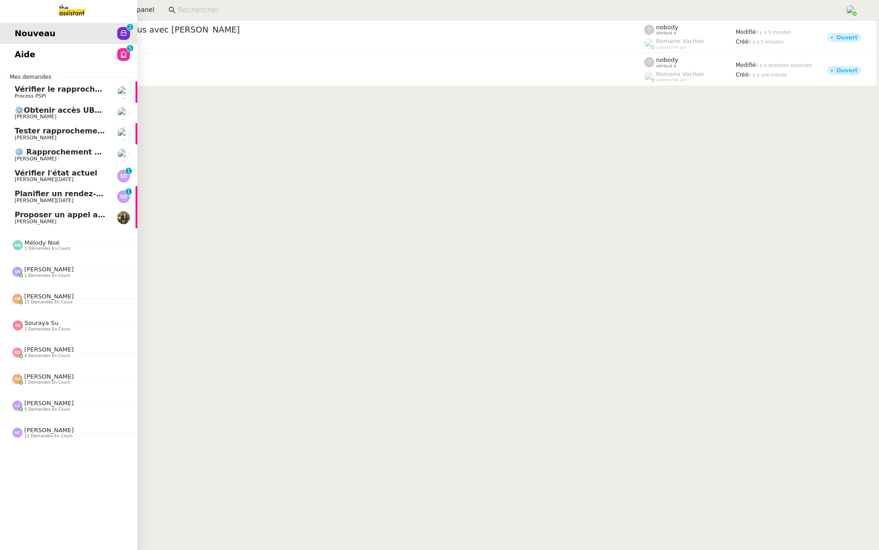
click at [14, 56] on link "Aide 0 1 2 3 4 5 6 7 8 9" at bounding box center [68, 54] width 137 height 21
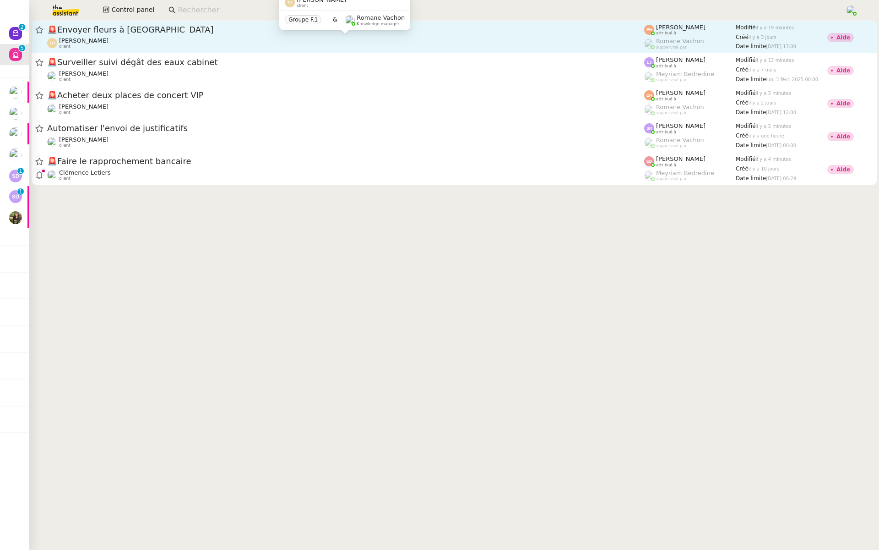
click at [174, 43] on div "[PERSON_NAME] client" at bounding box center [345, 43] width 597 height 12
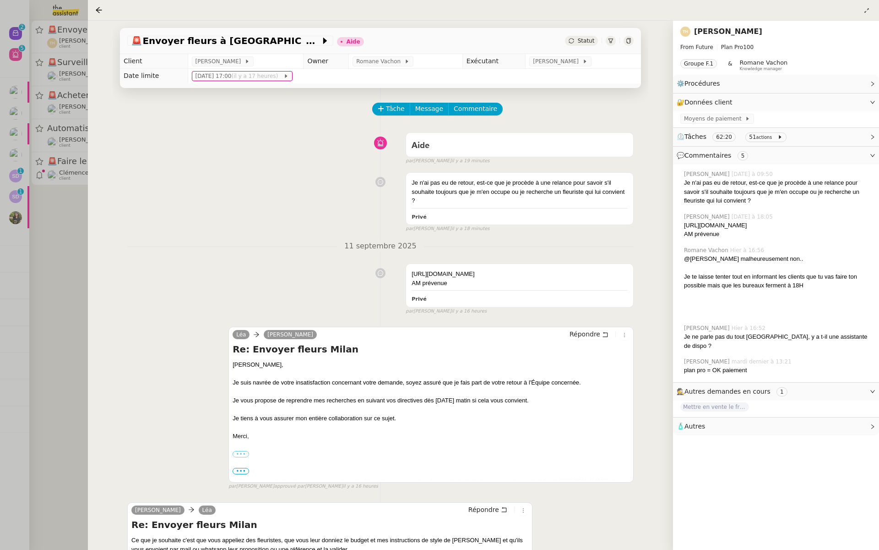
click at [32, 207] on div at bounding box center [439, 275] width 879 height 550
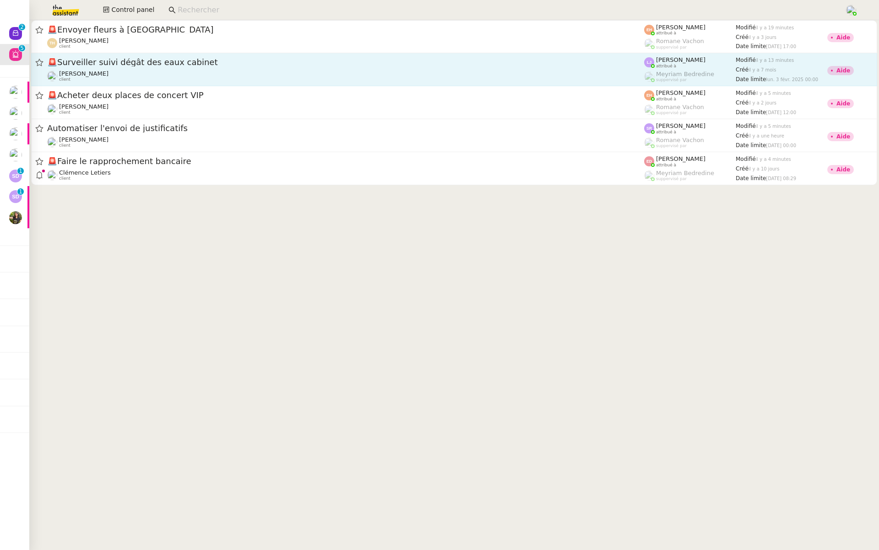
click at [173, 70] on div "Claire Delpech client" at bounding box center [345, 76] width 597 height 12
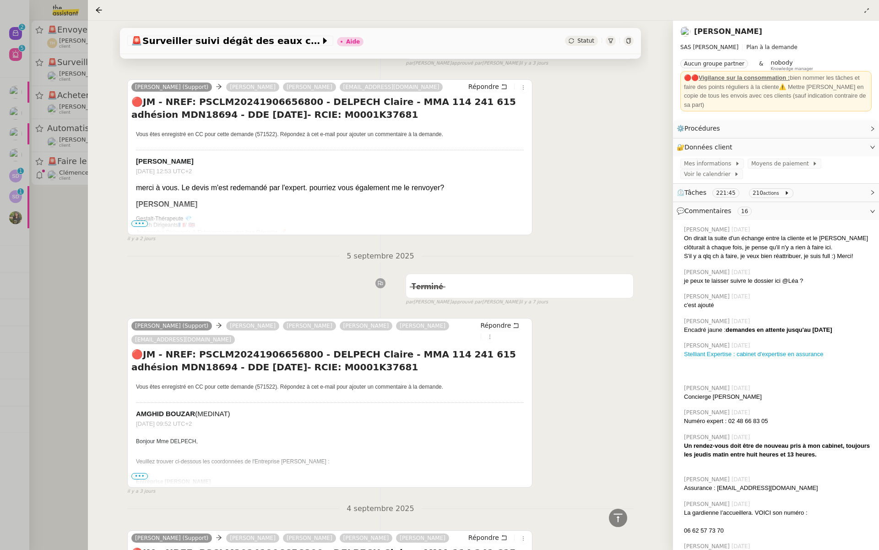
scroll to position [568, 0]
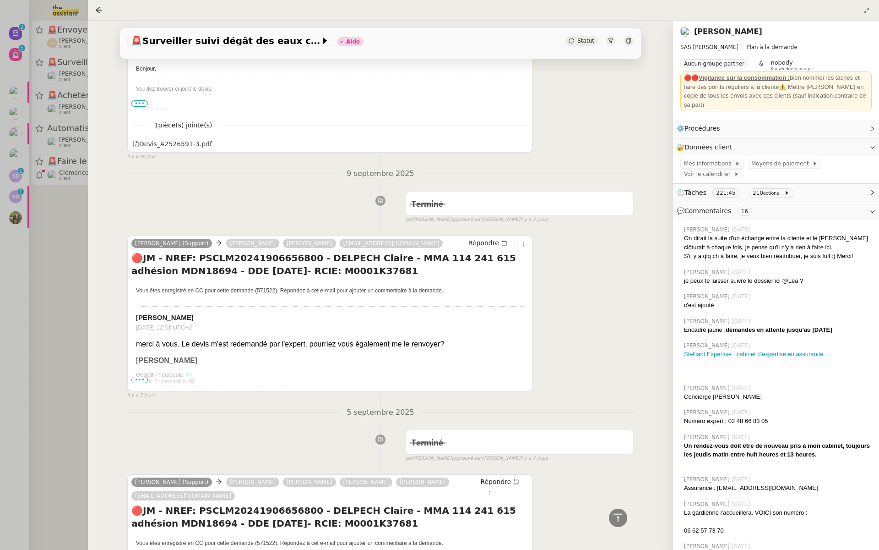
click at [569, 112] on div "Claire DELPECH (Support) Claire Delpech Lou Melissa DA COSTA Lou gerance2@ll177…" at bounding box center [380, 48] width 507 height 223
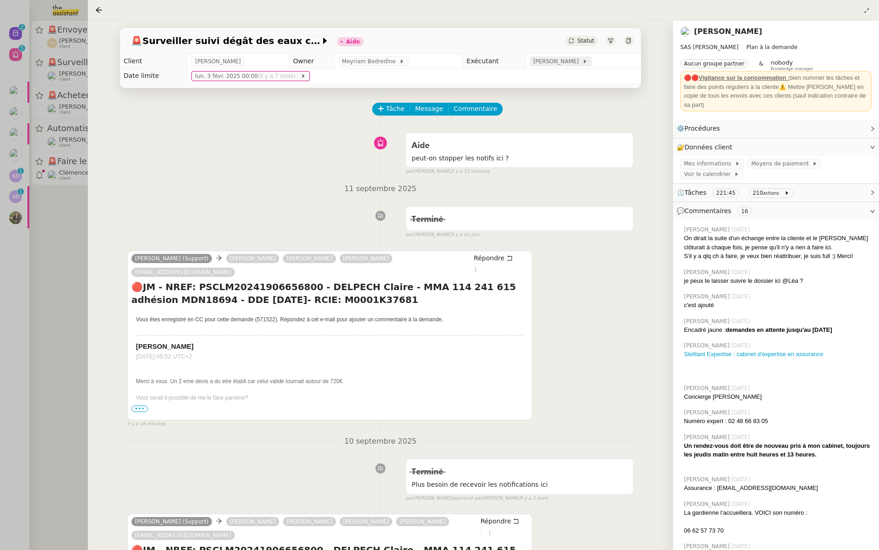
click at [568, 65] on span "[PERSON_NAME]" at bounding box center [558, 61] width 49 height 9
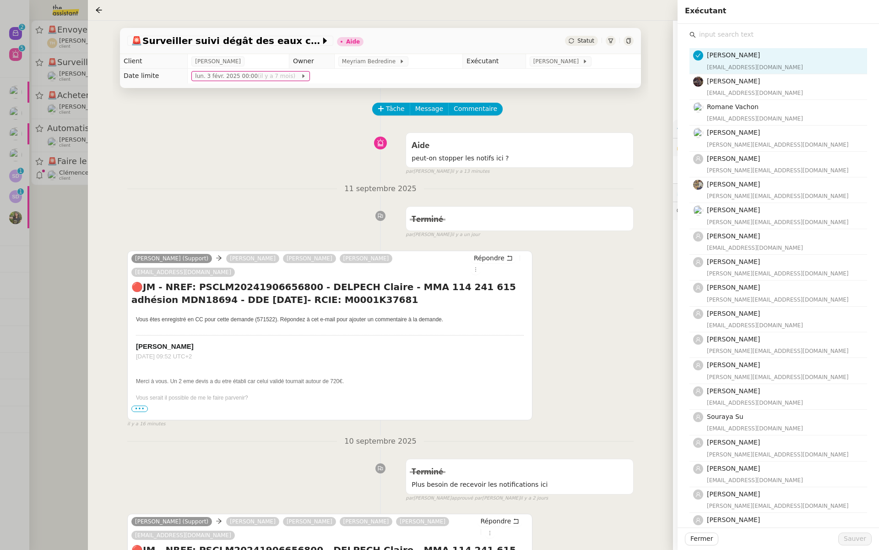
click at [737, 36] on input "text" at bounding box center [781, 34] width 171 height 12
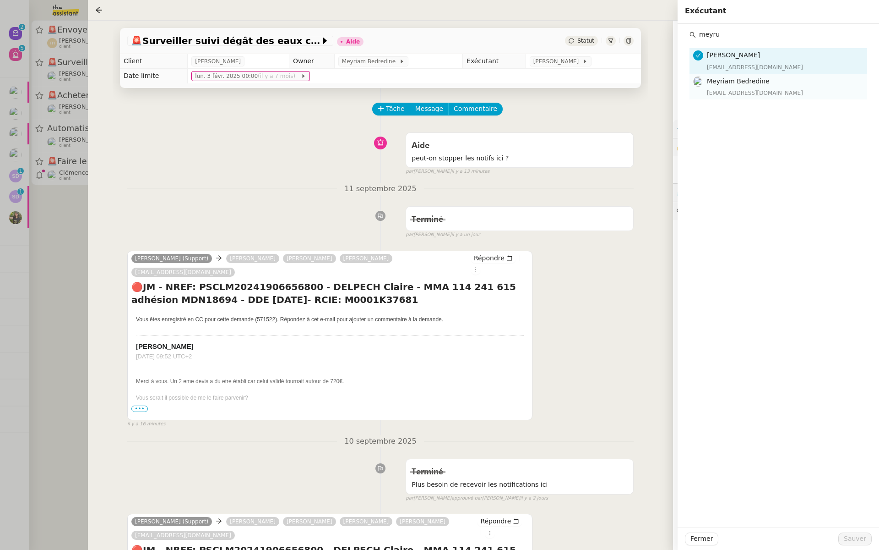
type input "meyru"
click at [725, 86] on h4 "Meyriam Bedredine" at bounding box center [784, 81] width 155 height 11
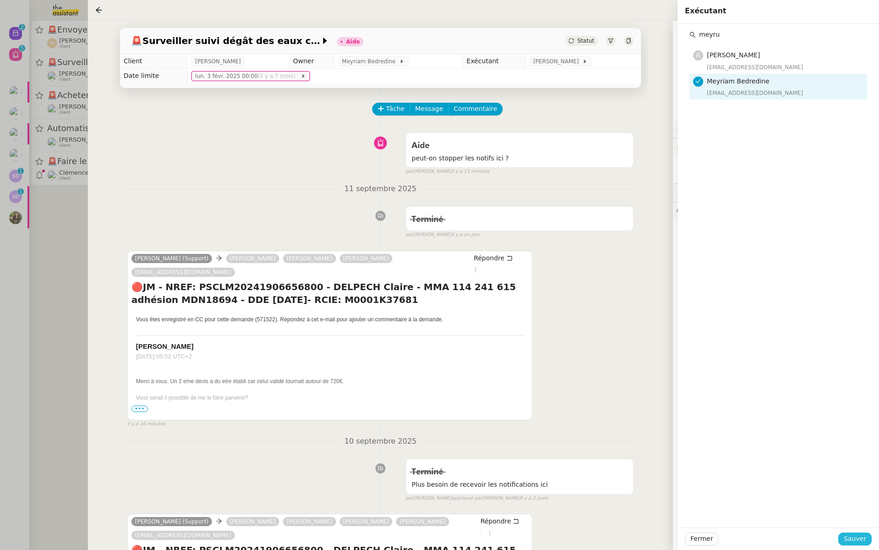
click at [852, 540] on span "Sauver" at bounding box center [855, 538] width 22 height 11
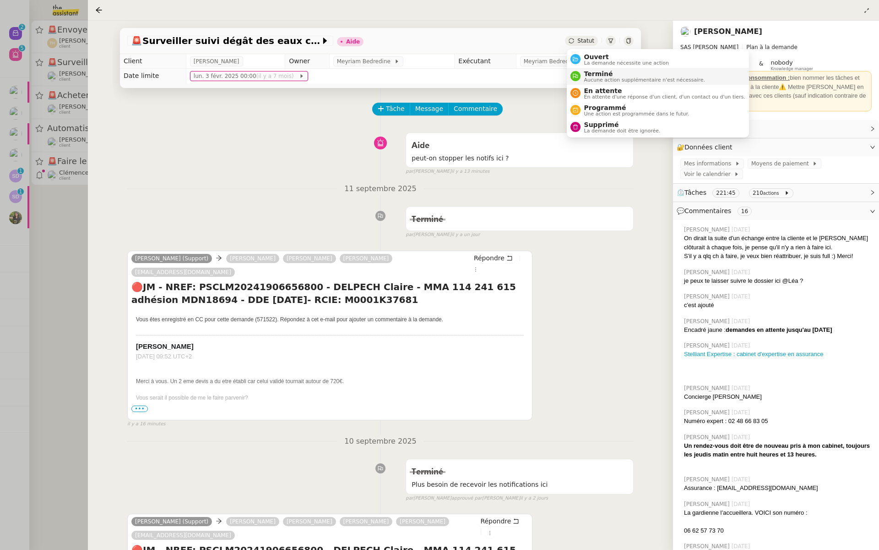
click at [599, 76] on span "Terminé" at bounding box center [644, 73] width 121 height 7
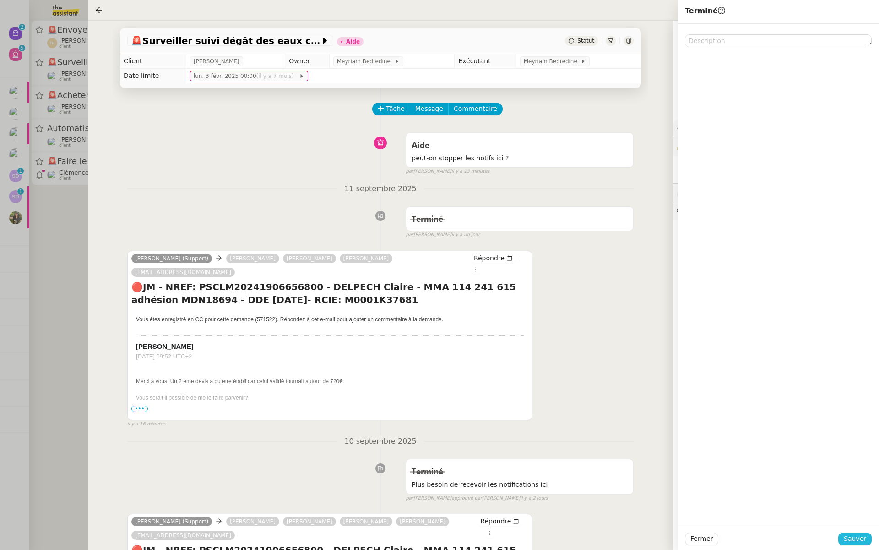
click at [852, 540] on span "Sauver" at bounding box center [855, 538] width 22 height 11
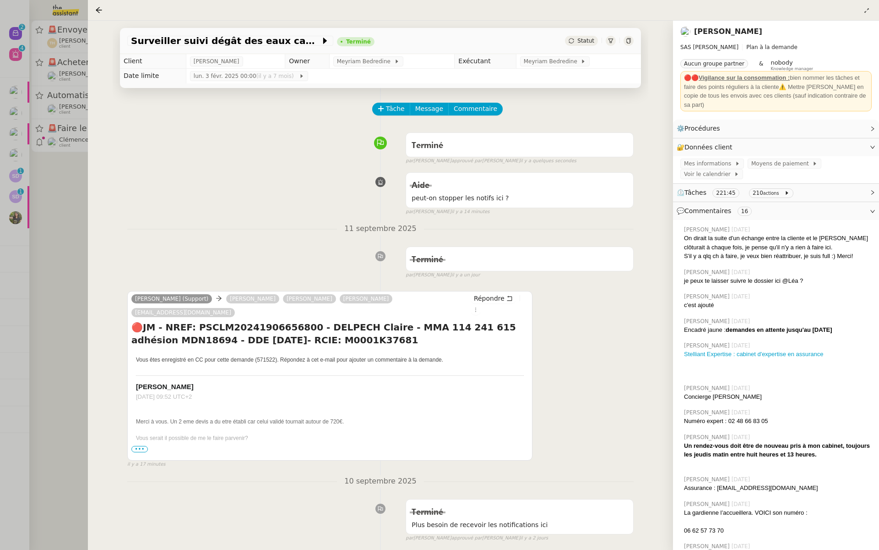
click at [715, 30] on link "Claire Delpech" at bounding box center [728, 31] width 68 height 9
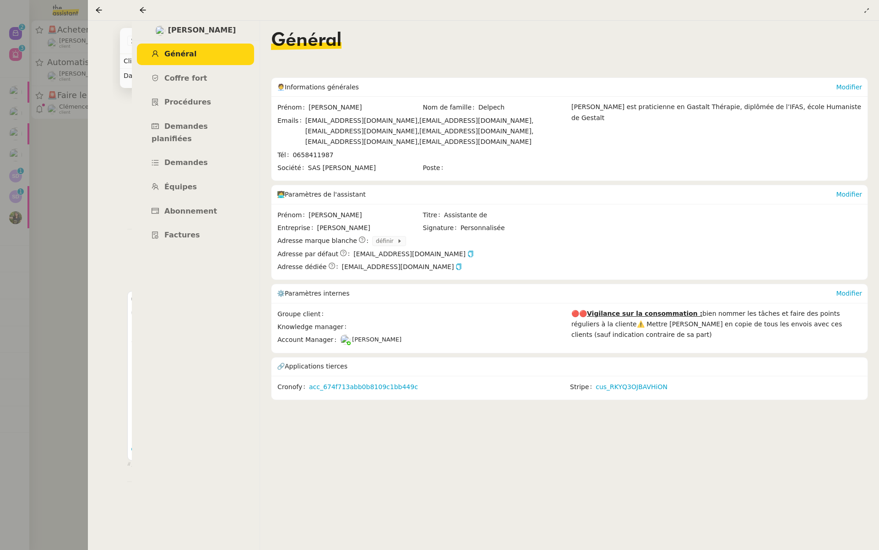
click at [19, 207] on div at bounding box center [439, 275] width 879 height 550
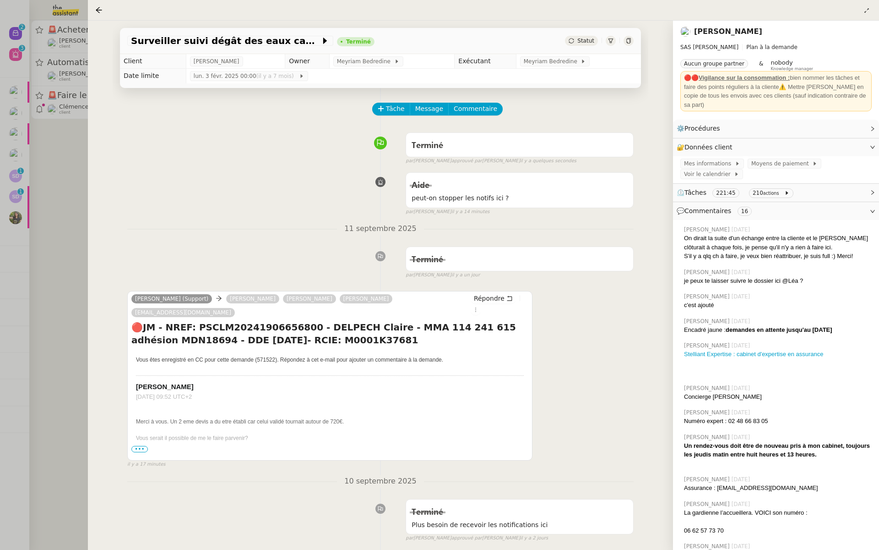
click at [725, 30] on link "Claire Delpech" at bounding box center [728, 31] width 68 height 9
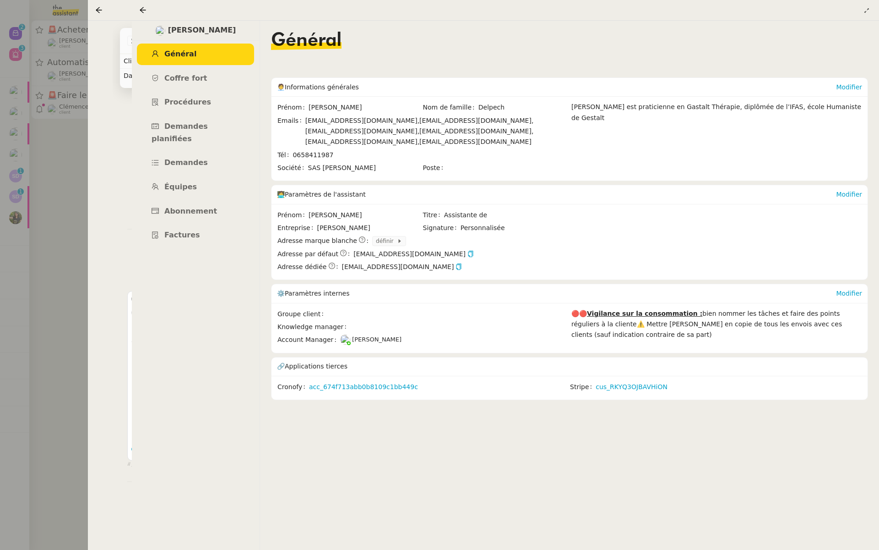
click at [29, 192] on div at bounding box center [439, 275] width 879 height 550
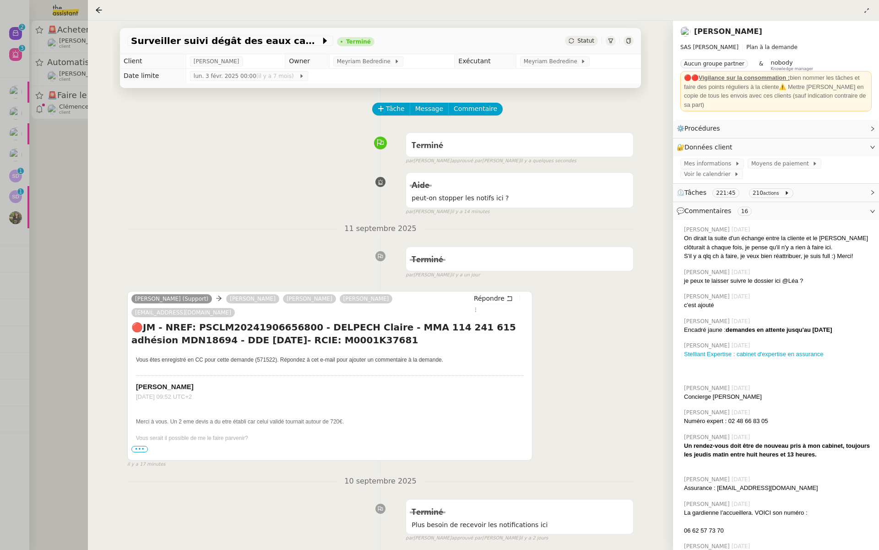
scroll to position [85, 0]
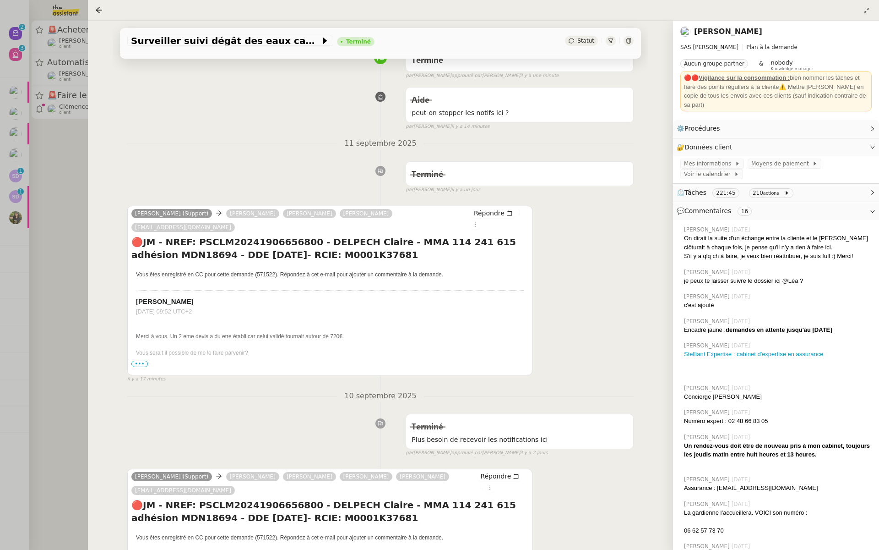
click at [705, 30] on link "Claire Delpech" at bounding box center [728, 31] width 68 height 9
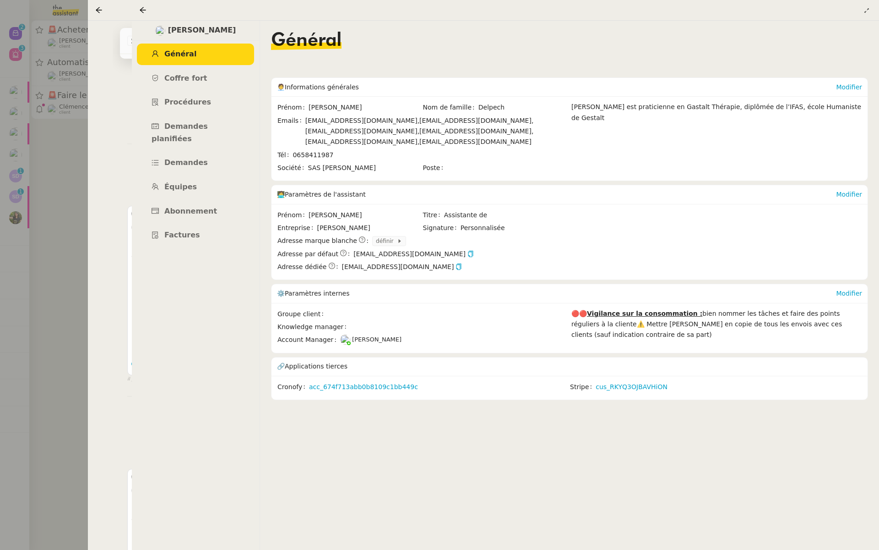
click at [31, 154] on div at bounding box center [439, 275] width 879 height 550
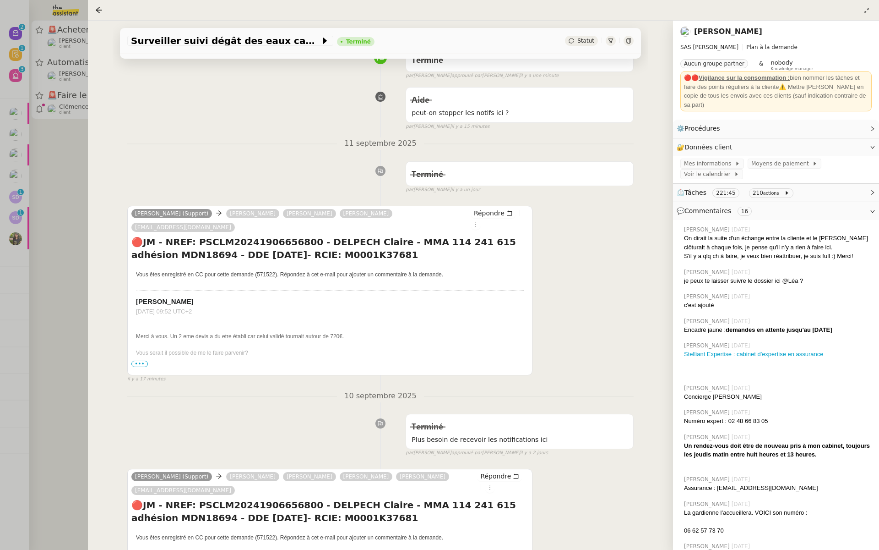
click at [141, 360] on span "•••" at bounding box center [139, 363] width 16 height 6
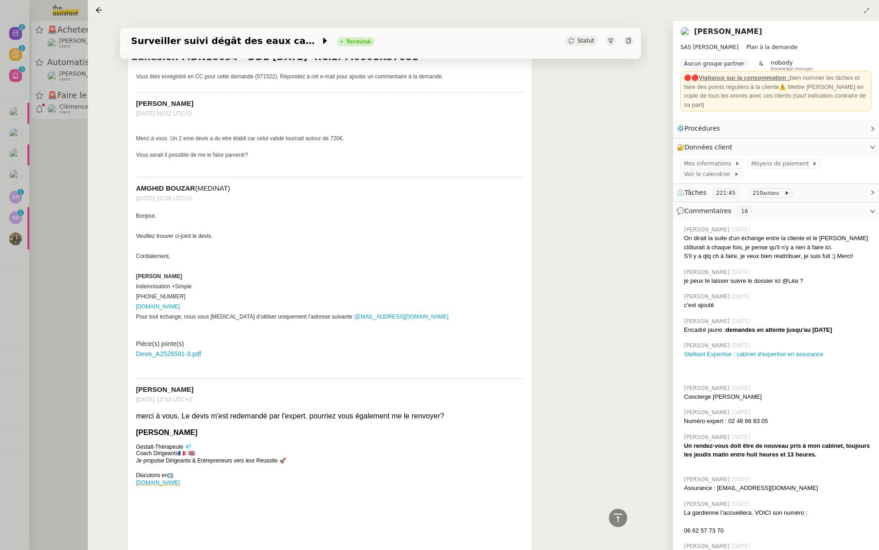
scroll to position [3, 0]
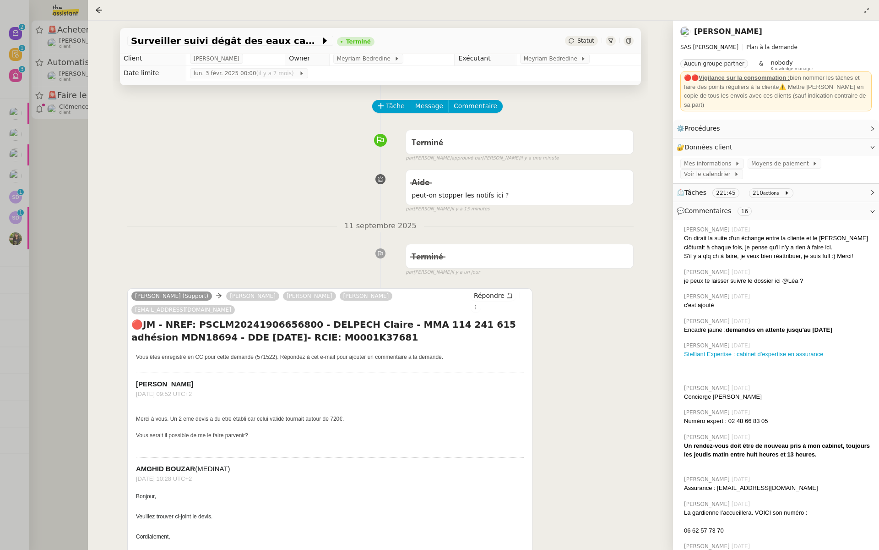
click at [4, 220] on div at bounding box center [439, 275] width 879 height 550
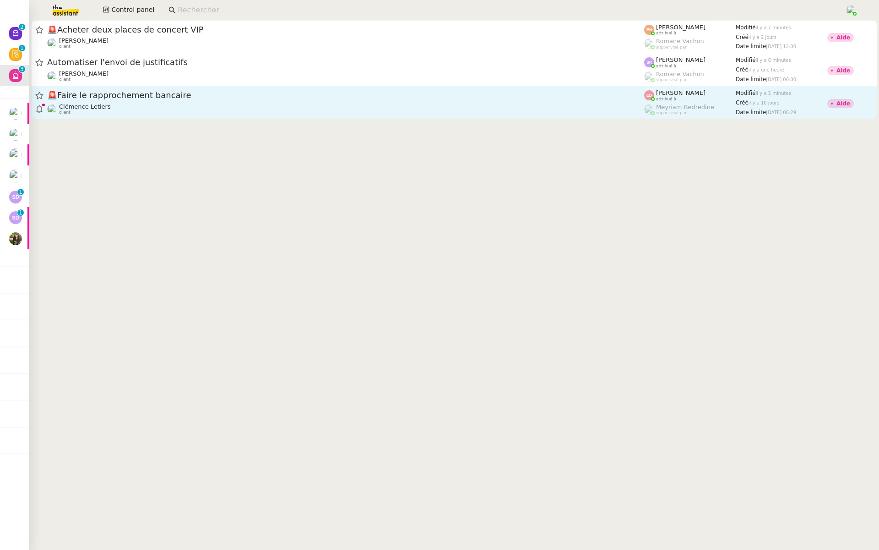
click at [105, 99] on span "🚨 Faire le rapprochement bancaire" at bounding box center [345, 95] width 597 height 8
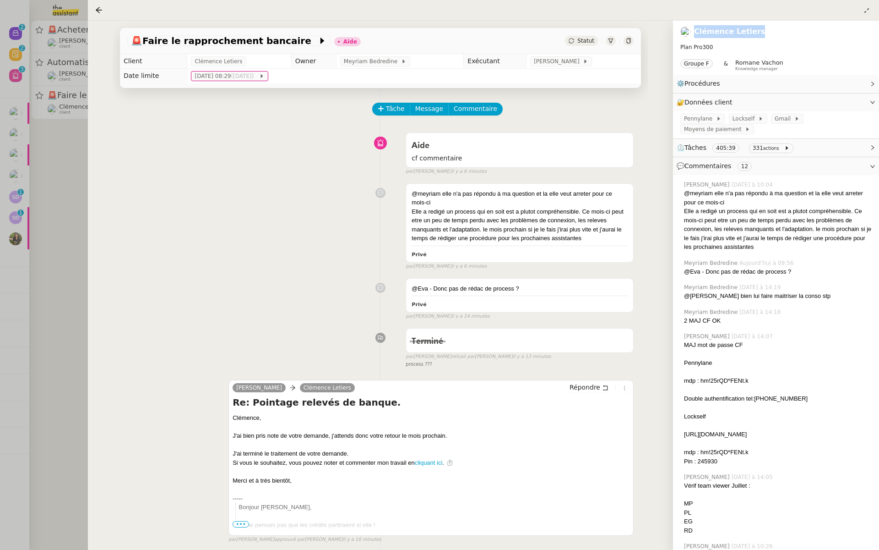
drag, startPoint x: 763, startPoint y: 32, endPoint x: 695, endPoint y: 30, distance: 68.3
click at [695, 30] on div "Clémence Letiers" at bounding box center [776, 31] width 191 height 15
copy link "Clémence Letiers"
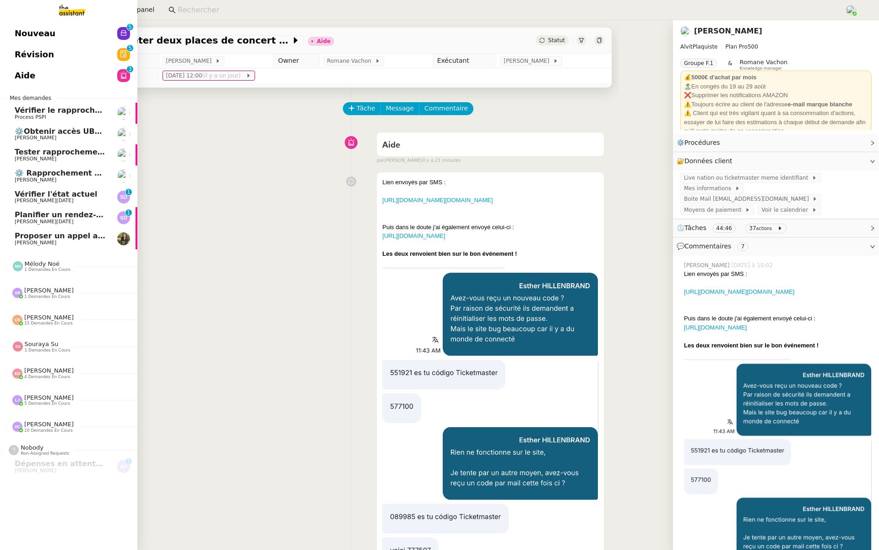
click at [13, 54] on link "Révision 0 1 2 3 4 5 6 7 8 9" at bounding box center [68, 54] width 137 height 21
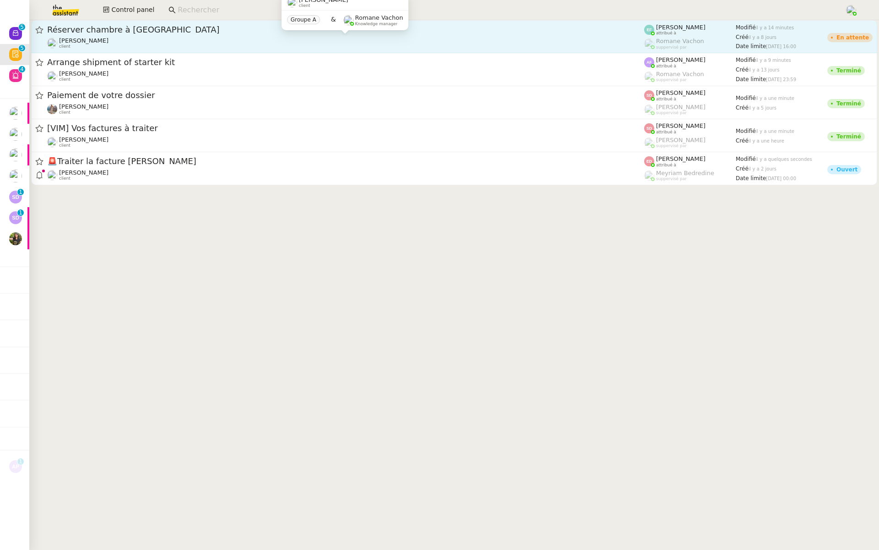
click at [158, 37] on div "[PERSON_NAME] client" at bounding box center [345, 43] width 597 height 12
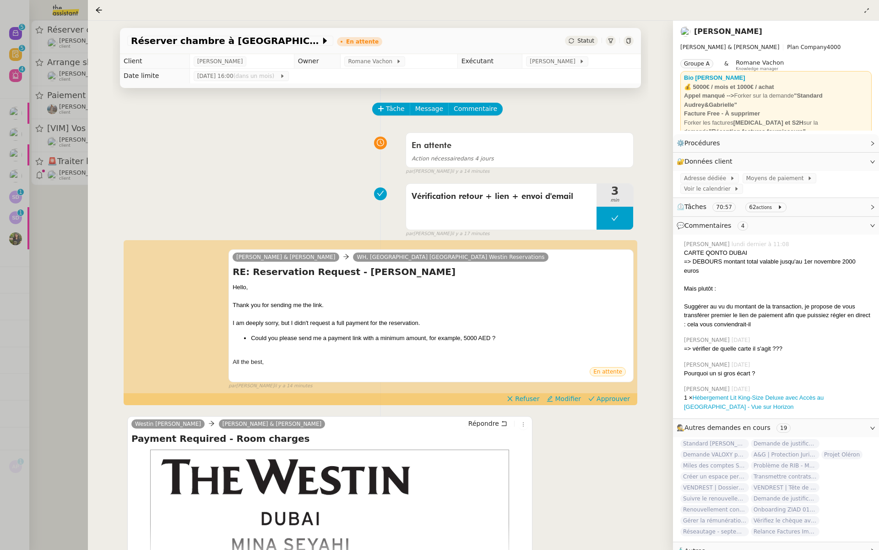
scroll to position [75, 0]
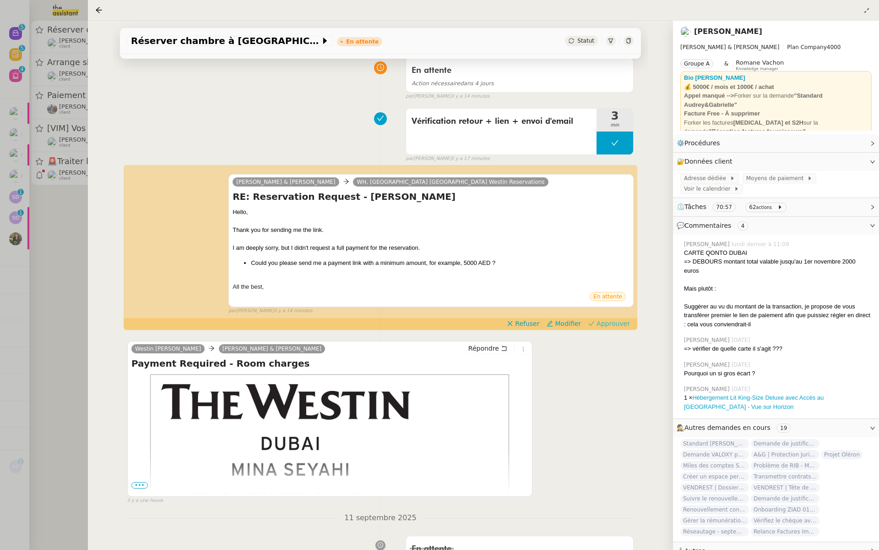
click at [615, 322] on span "Approuver" at bounding box center [613, 323] width 33 height 9
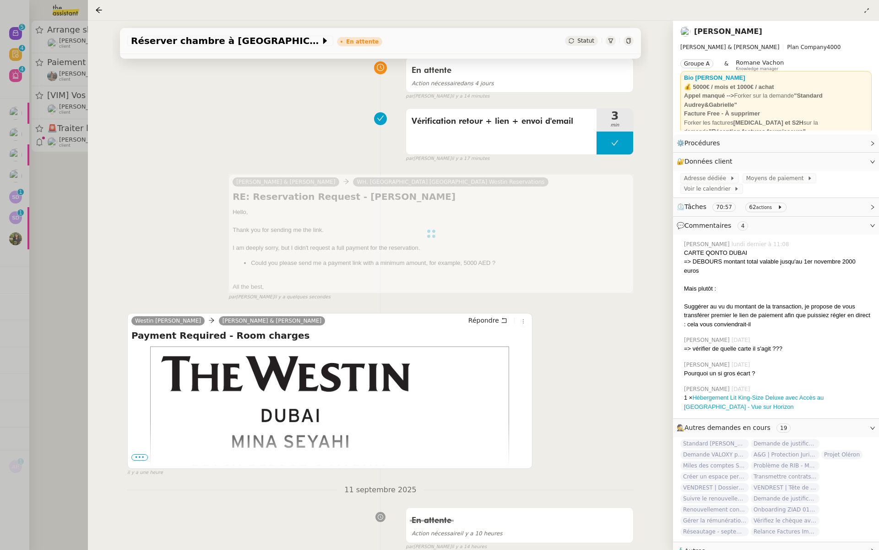
click at [67, 159] on div at bounding box center [439, 275] width 879 height 550
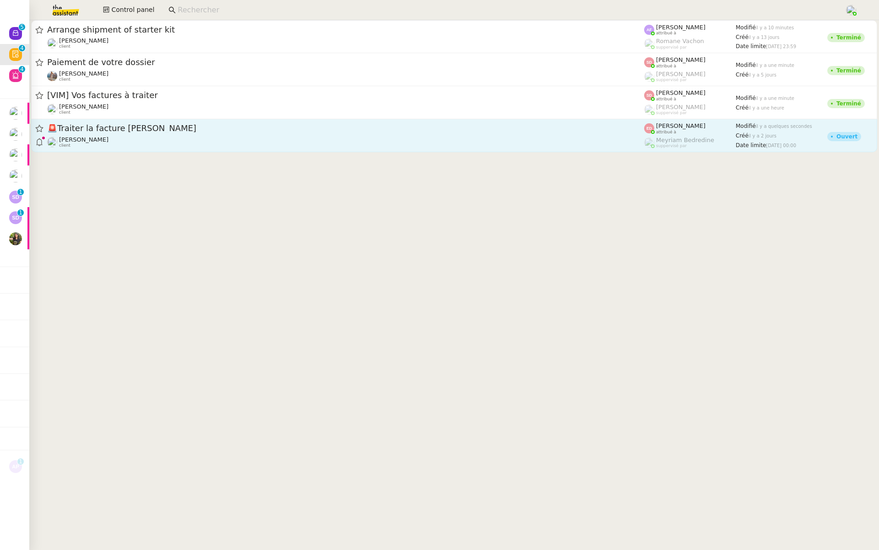
click at [135, 132] on span "🚨 Traiter la facture [PERSON_NAME]" at bounding box center [345, 128] width 597 height 8
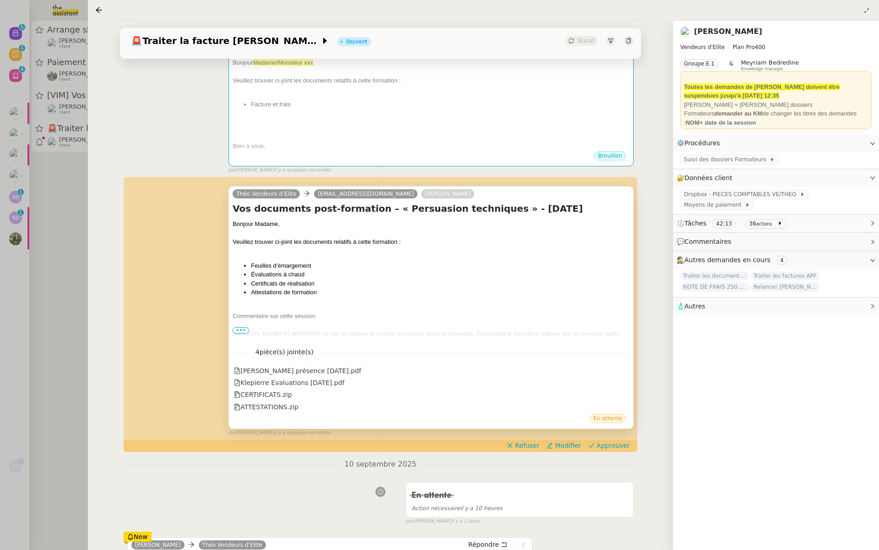
scroll to position [292, 0]
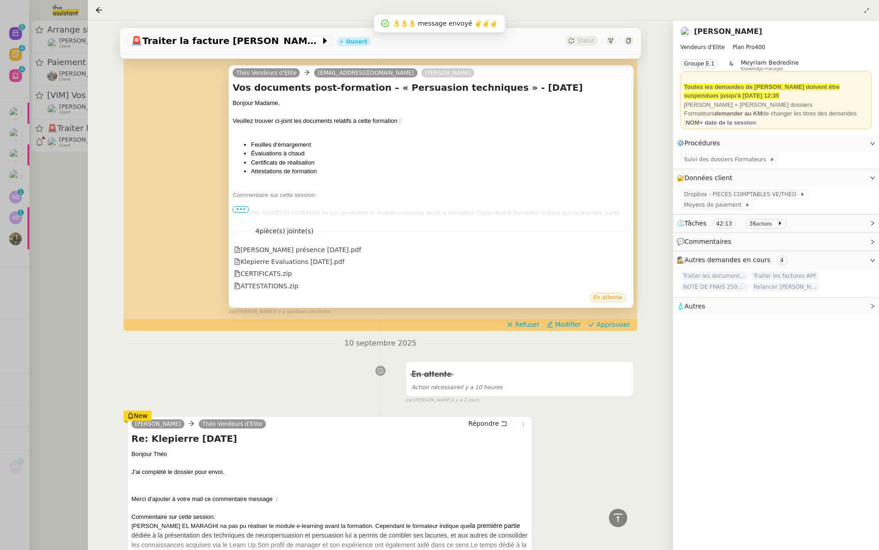
click at [234, 209] on span "•••" at bounding box center [241, 209] width 16 height 6
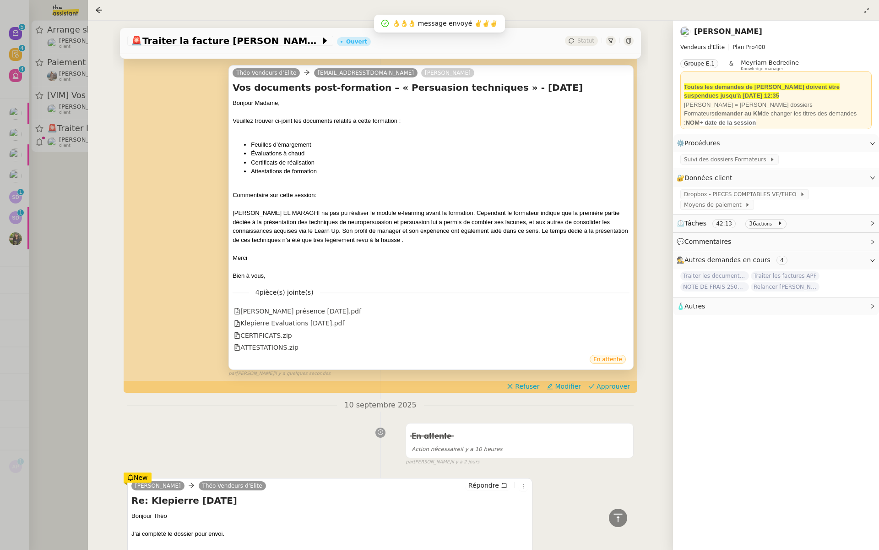
scroll to position [345, 0]
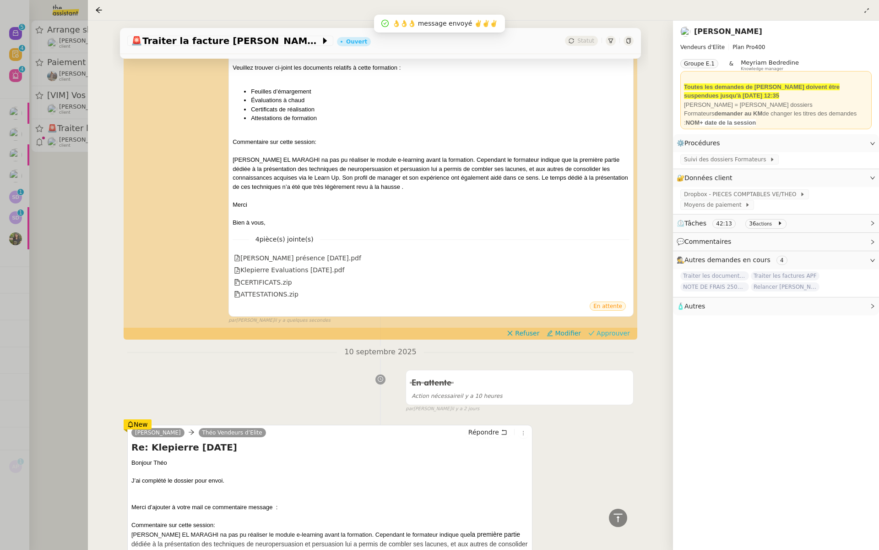
click at [625, 330] on span "Approuver" at bounding box center [613, 332] width 33 height 9
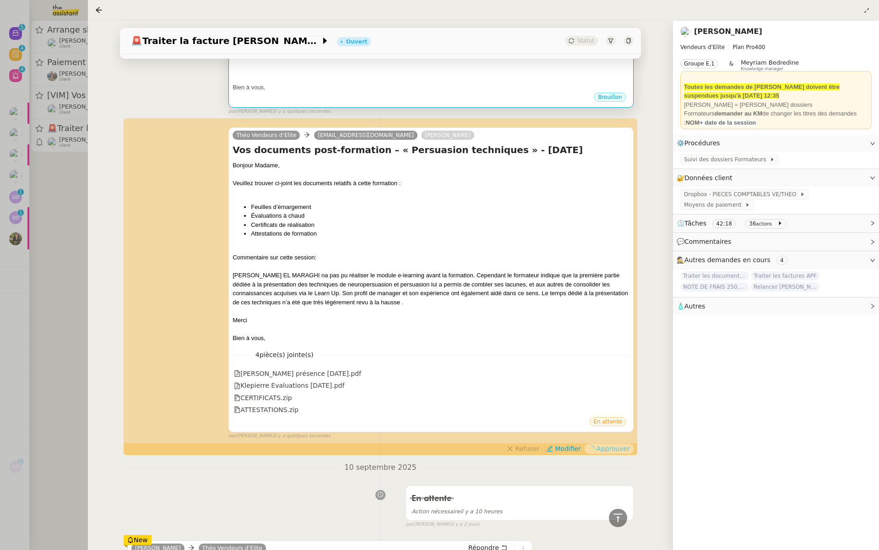
scroll to position [0, 0]
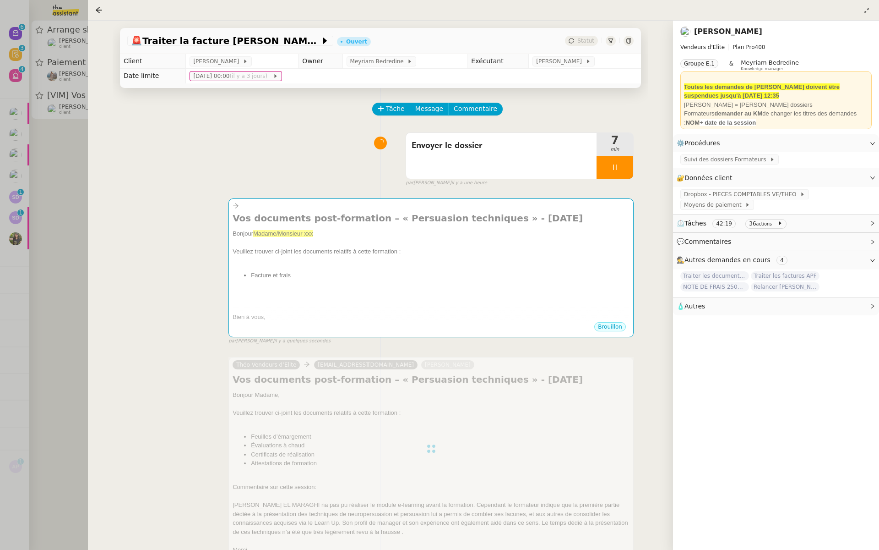
click at [2, 167] on div at bounding box center [439, 275] width 879 height 550
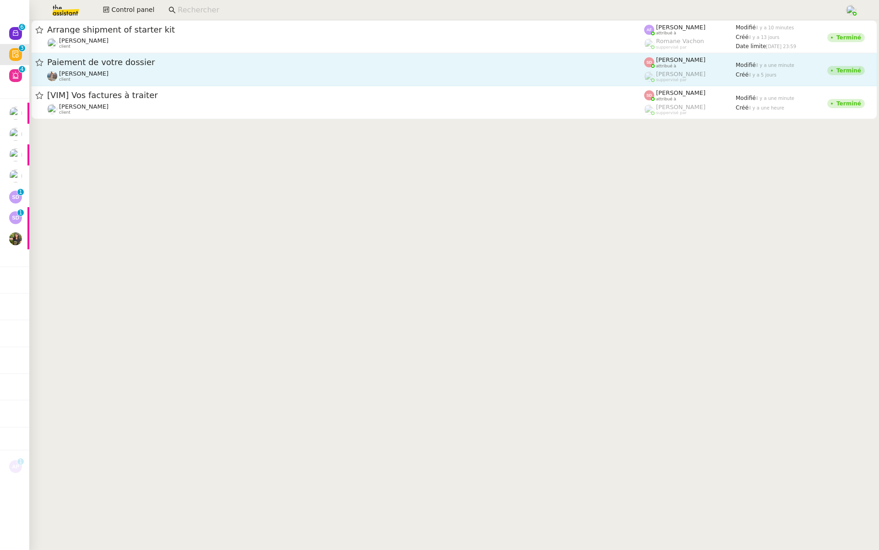
click at [512, 68] on div "Paiement de votre dossier [PERSON_NAME] client" at bounding box center [345, 69] width 597 height 25
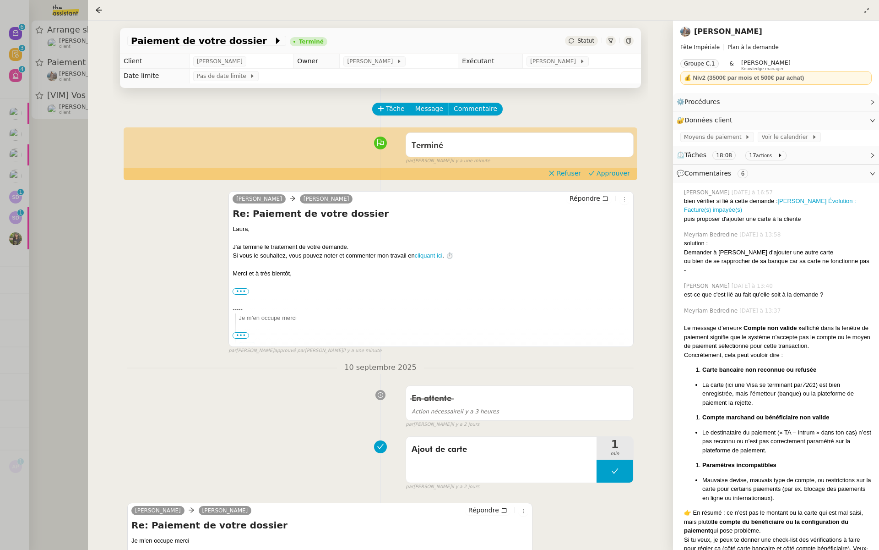
scroll to position [5, 0]
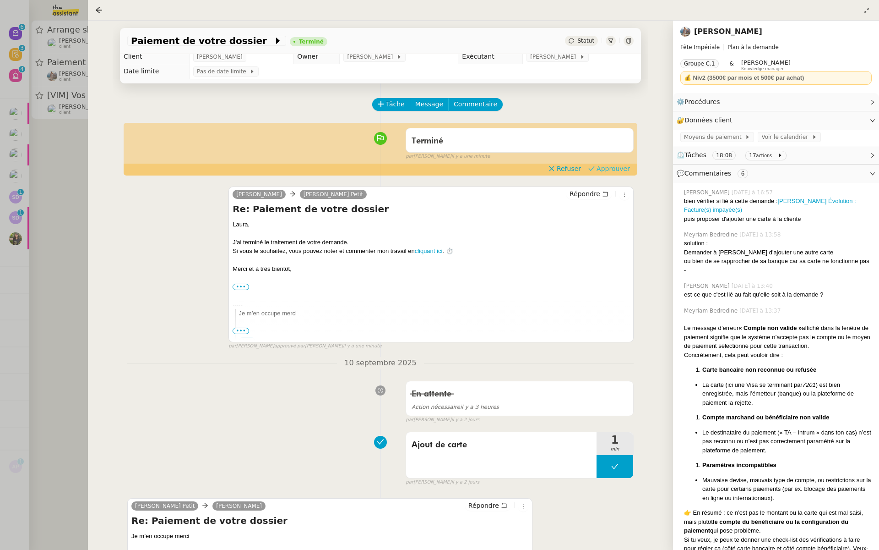
click at [611, 168] on span "Approuver" at bounding box center [613, 168] width 33 height 9
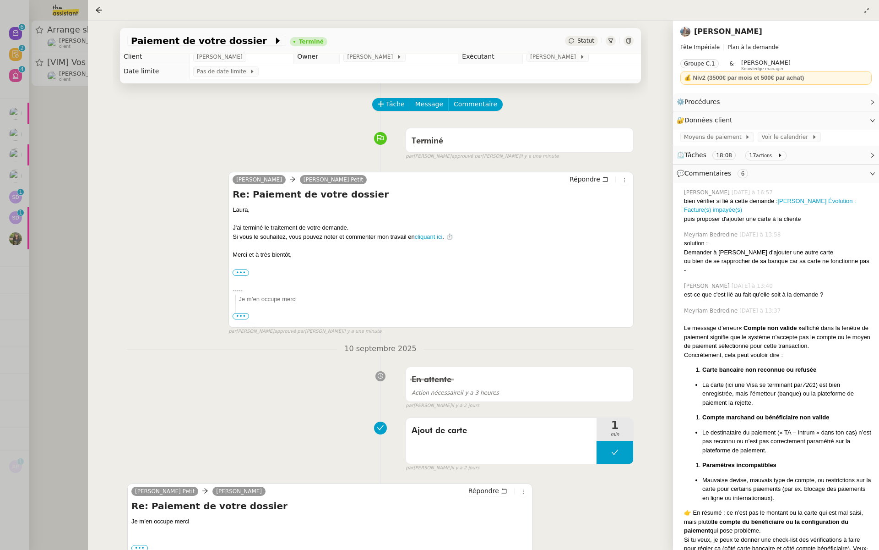
click at [47, 131] on div at bounding box center [439, 275] width 879 height 550
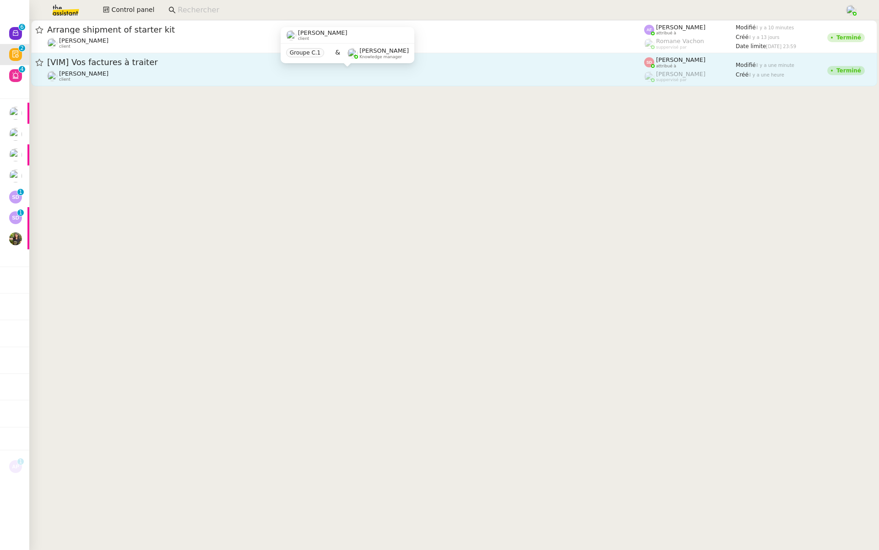
click at [131, 74] on div "[PERSON_NAME] client" at bounding box center [345, 76] width 597 height 12
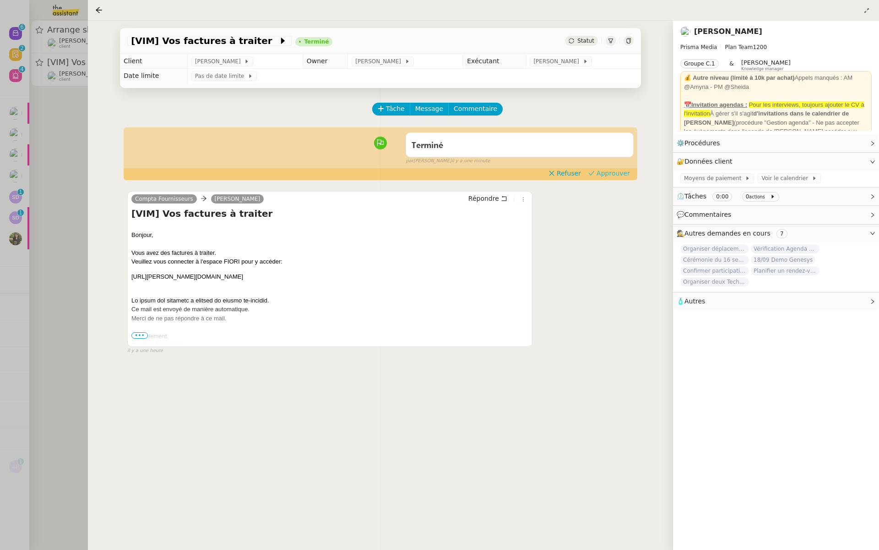
click at [600, 174] on span "Approuver" at bounding box center [613, 173] width 33 height 9
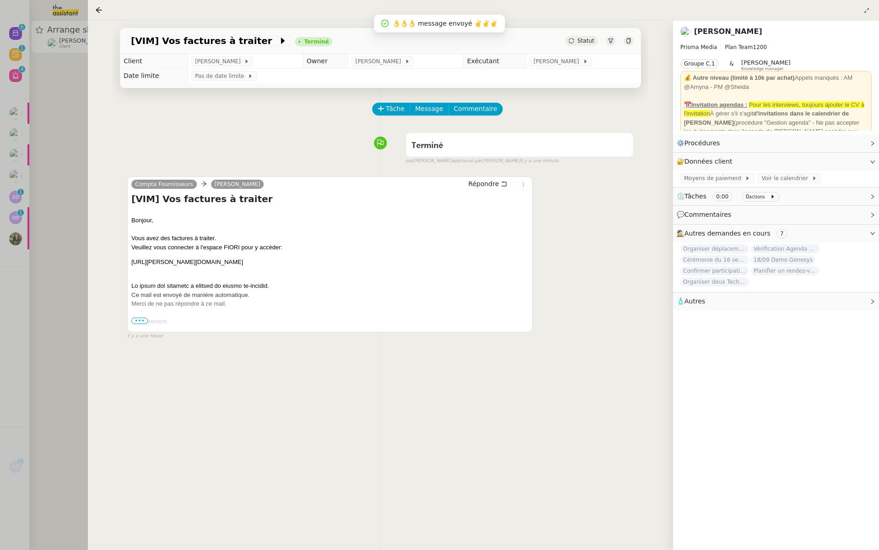
click at [48, 80] on div at bounding box center [439, 275] width 879 height 550
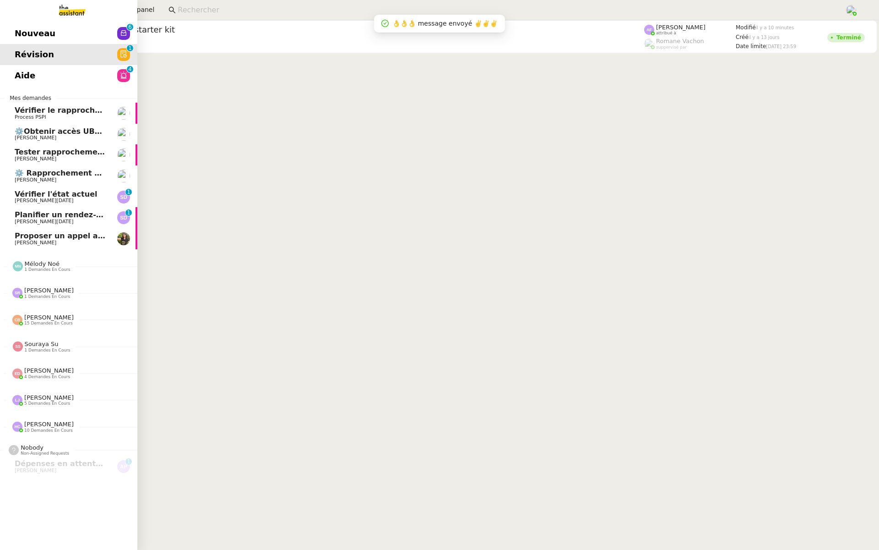
click at [17, 31] on span "Nouveau" at bounding box center [35, 34] width 41 height 14
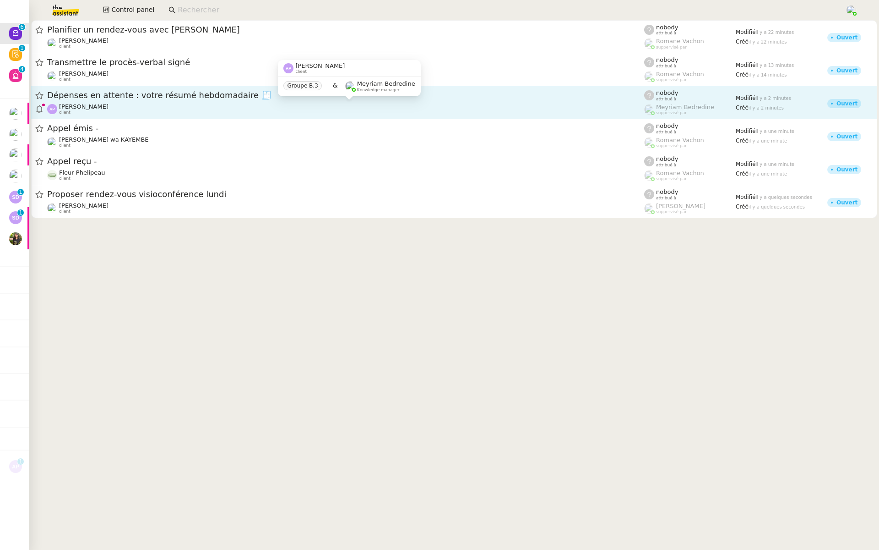
click at [147, 102] on div "Dépenses en attente : votre résumé hebdomadaire 🧾 [PERSON_NAME] client" at bounding box center [345, 102] width 597 height 25
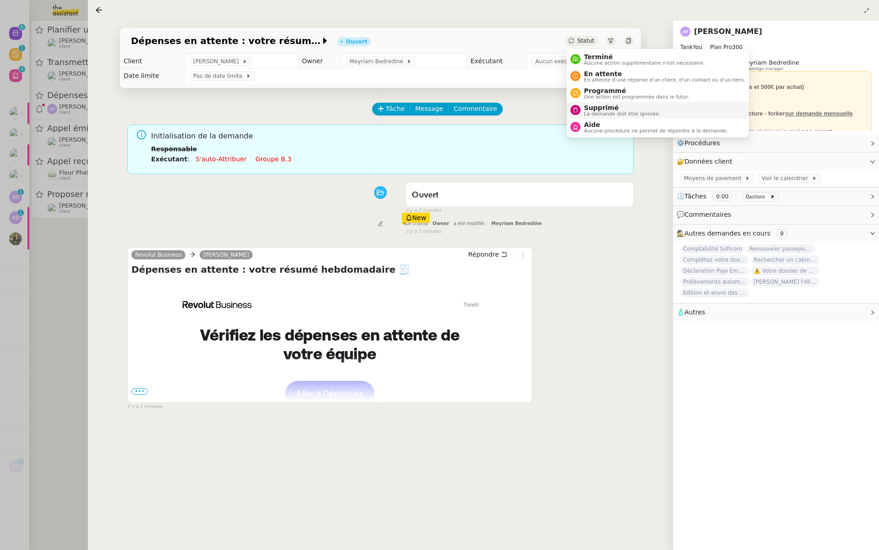
click at [585, 109] on span "Supprimé" at bounding box center [622, 107] width 76 height 7
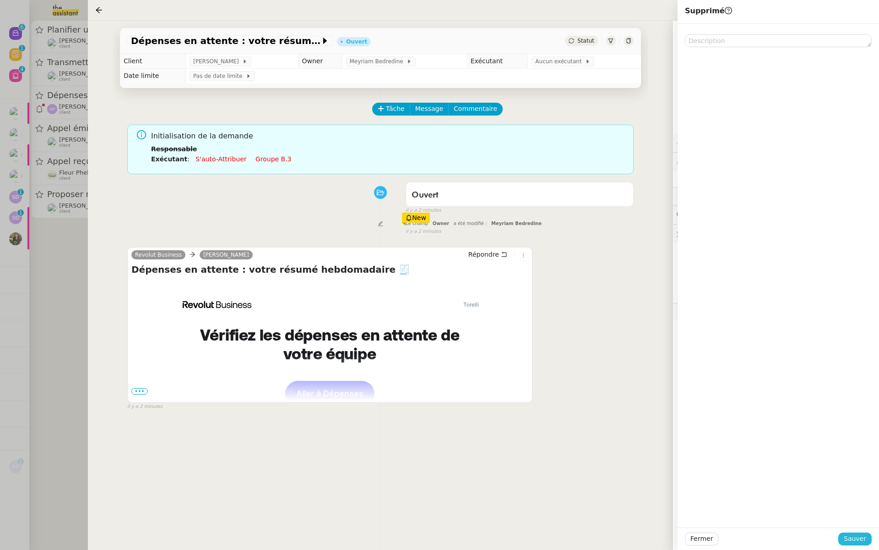
click at [847, 537] on span "Sauver" at bounding box center [855, 538] width 22 height 11
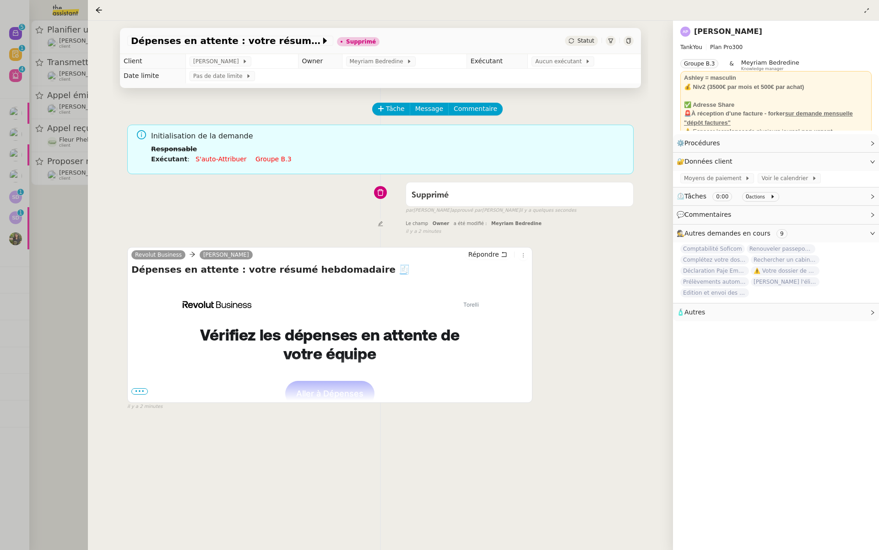
click at [4, 214] on div at bounding box center [439, 275] width 879 height 550
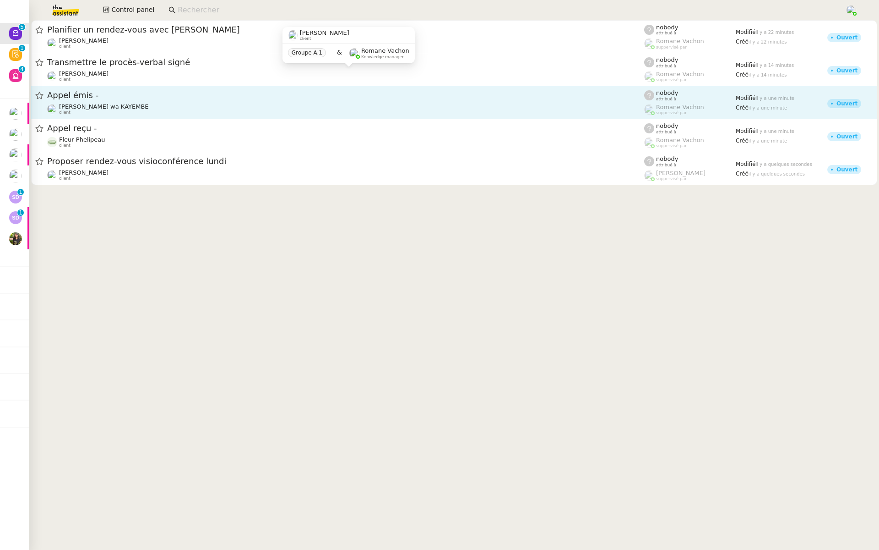
click at [176, 99] on div "Appel émis -" at bounding box center [345, 95] width 597 height 11
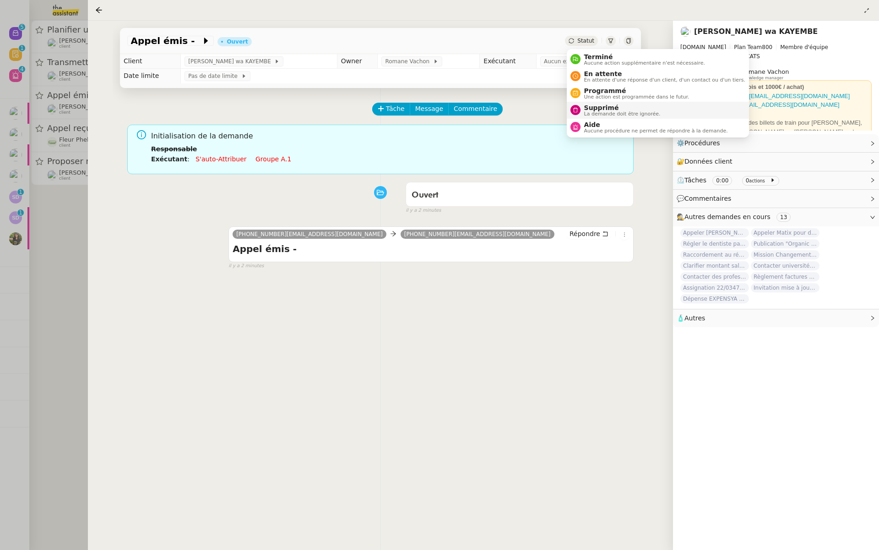
click at [586, 107] on span "Supprimé" at bounding box center [622, 107] width 76 height 7
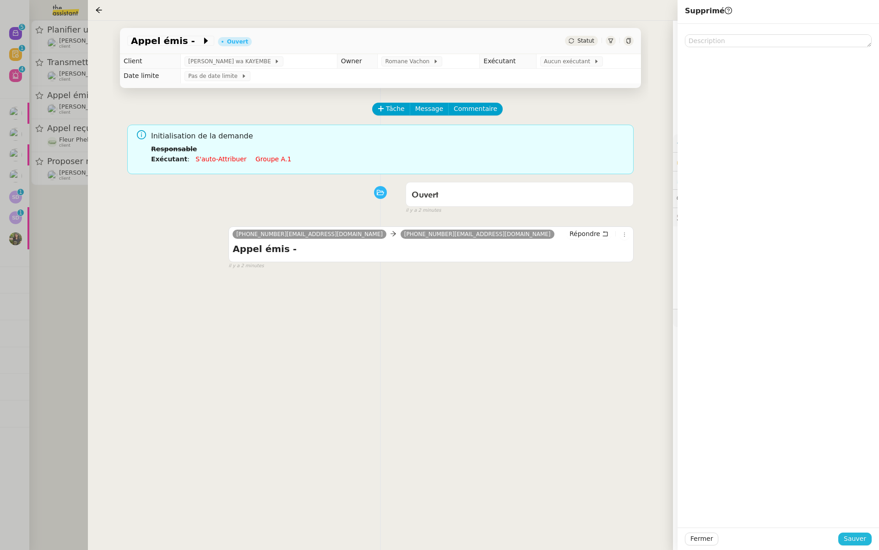
click at [856, 537] on span "Sauver" at bounding box center [855, 538] width 22 height 11
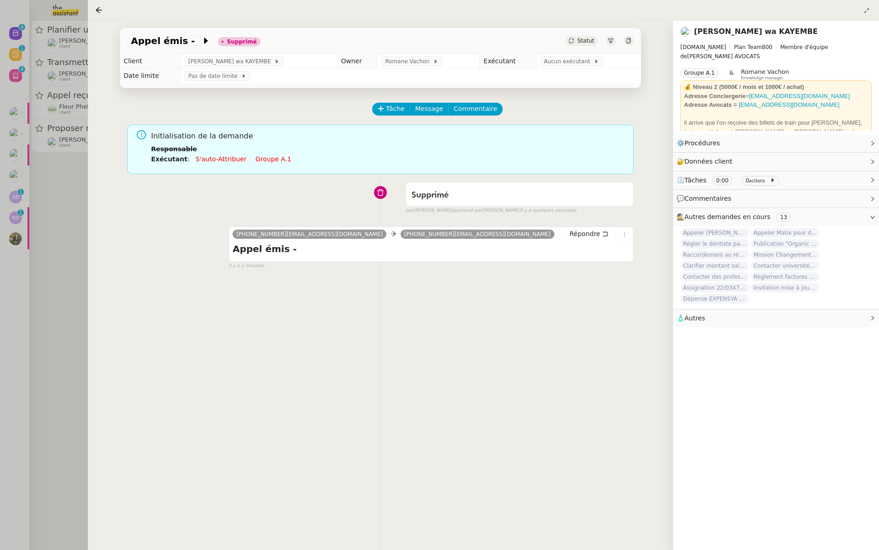
click at [52, 163] on div at bounding box center [439, 275] width 879 height 550
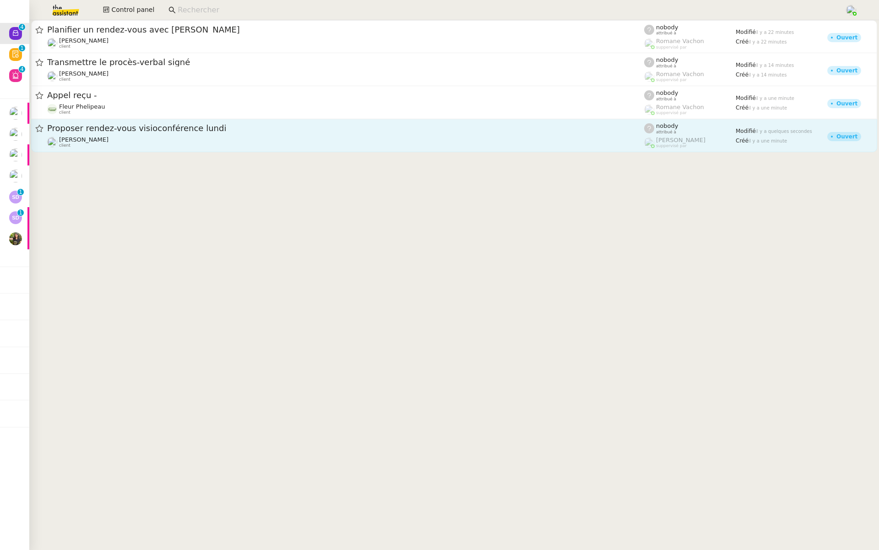
click at [203, 127] on span "Proposer rendez-vous visioconférence lundi" at bounding box center [345, 128] width 597 height 8
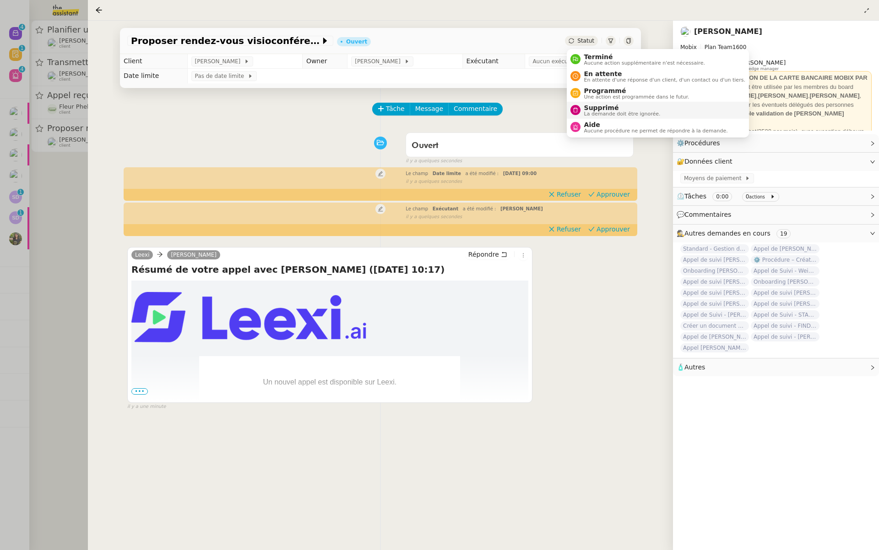
click at [578, 112] on nz-avatar at bounding box center [576, 110] width 10 height 10
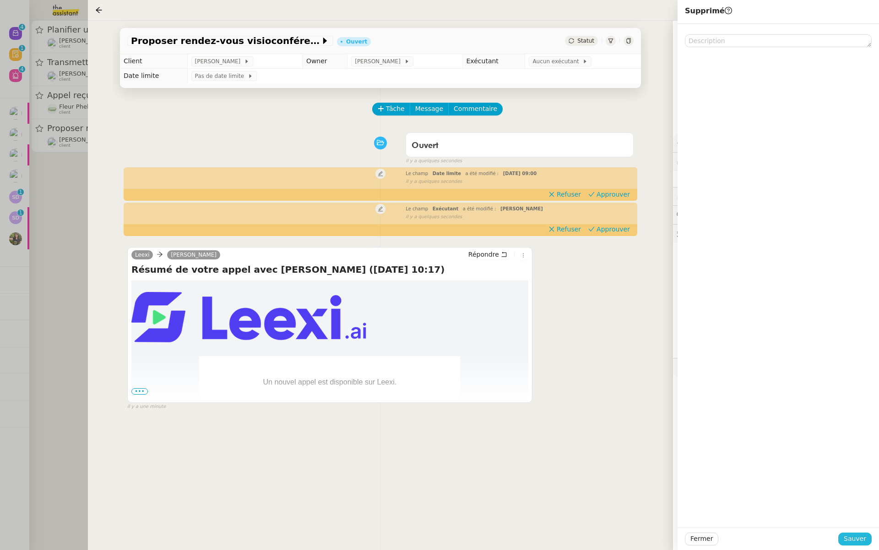
click at [854, 538] on span "Sauver" at bounding box center [855, 538] width 22 height 11
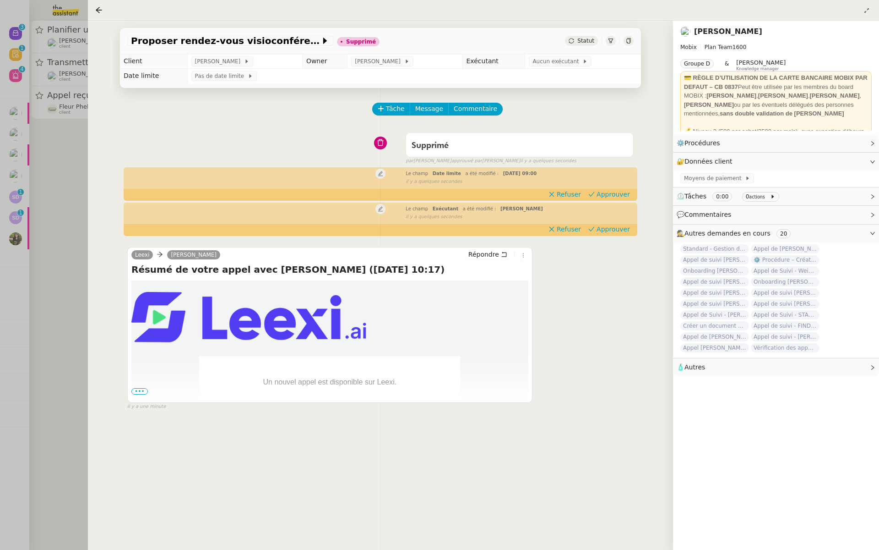
click at [17, 133] on div at bounding box center [439, 275] width 879 height 550
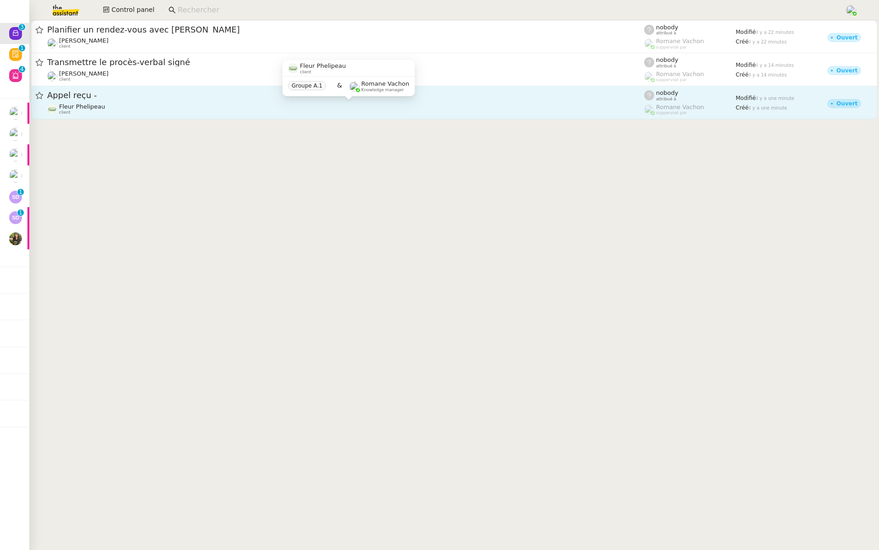
click at [119, 105] on div "Fleur Phelipeau client" at bounding box center [345, 109] width 597 height 12
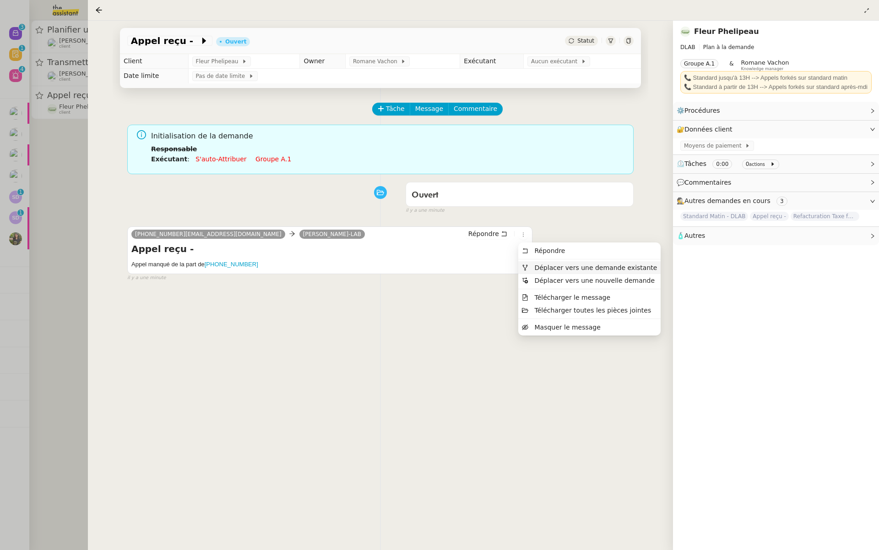
click at [532, 267] on span "Déplacer vers une demande existante" at bounding box center [589, 267] width 135 height 8
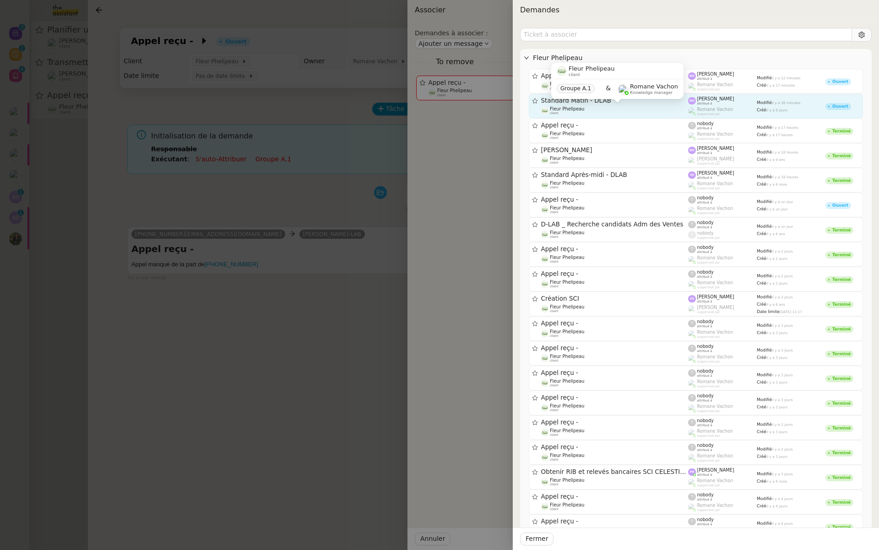
click at [611, 106] on div "Fleur Phelipeau client" at bounding box center [614, 110] width 147 height 9
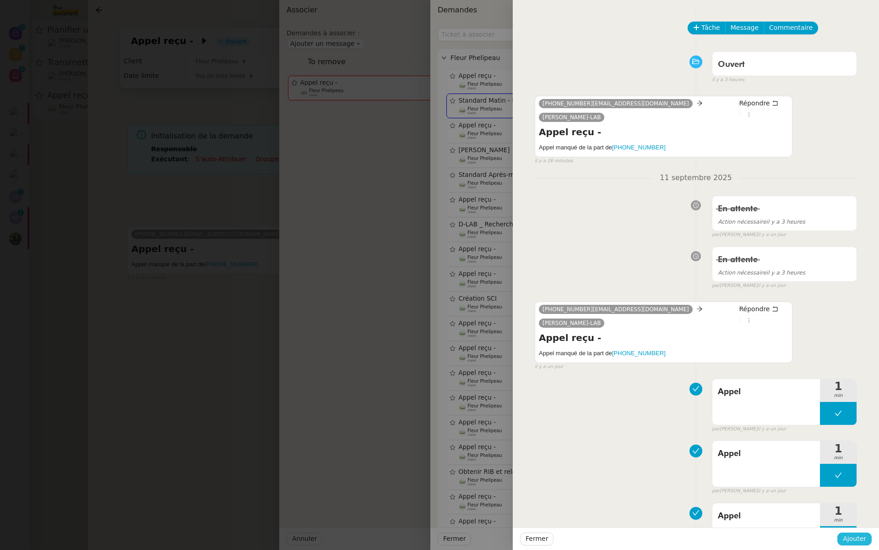
click at [854, 539] on span "Ajouter" at bounding box center [854, 538] width 23 height 11
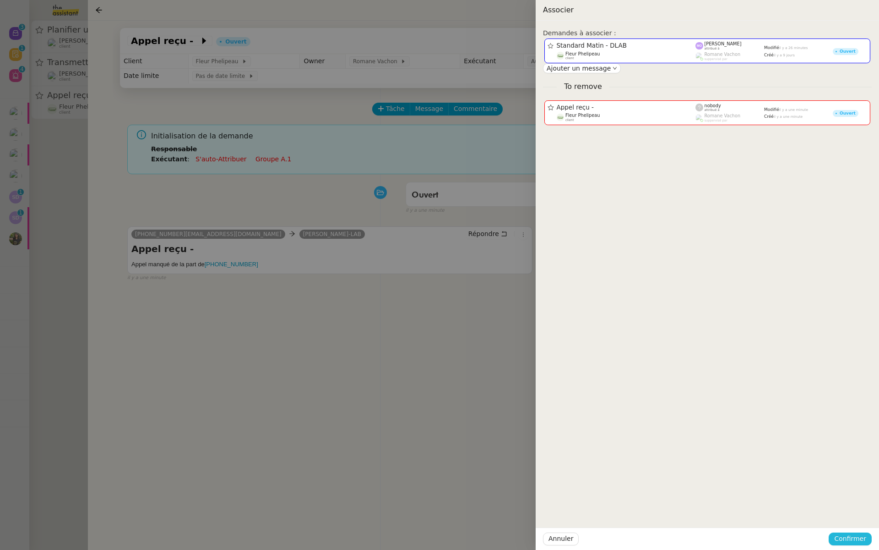
click at [854, 539] on span "Confirmer" at bounding box center [850, 538] width 32 height 11
click at [855, 512] on span "Ajouter" at bounding box center [850, 513] width 23 height 9
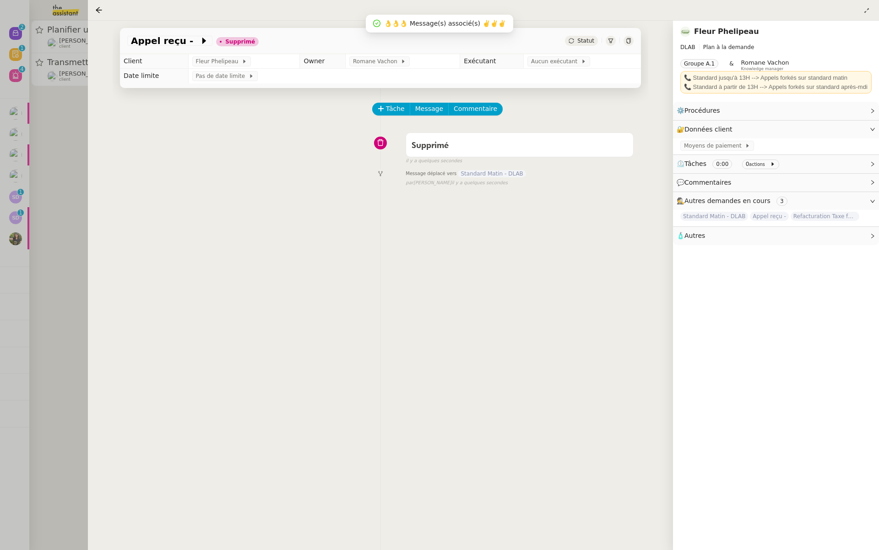
click at [48, 147] on div at bounding box center [439, 275] width 879 height 550
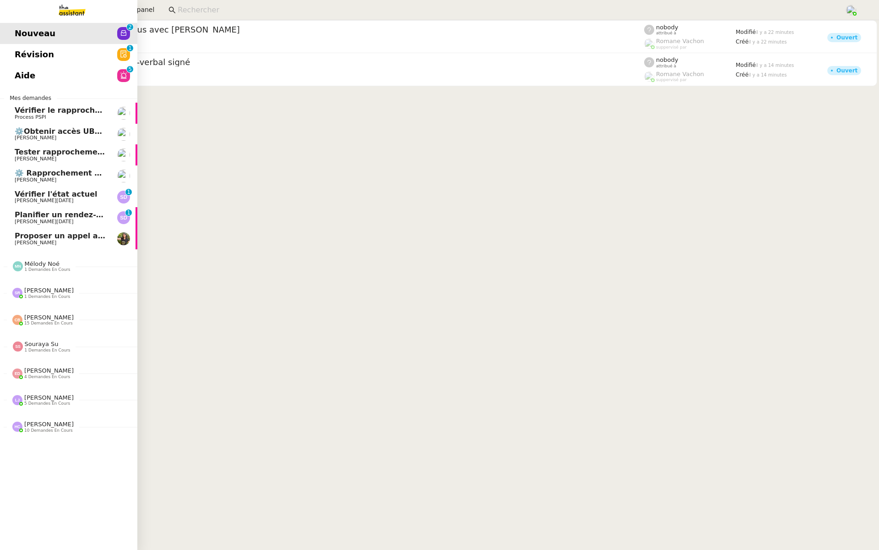
click at [11, 56] on link "Révision 0 1 2 3 4 5 6 7 8 9" at bounding box center [68, 54] width 137 height 21
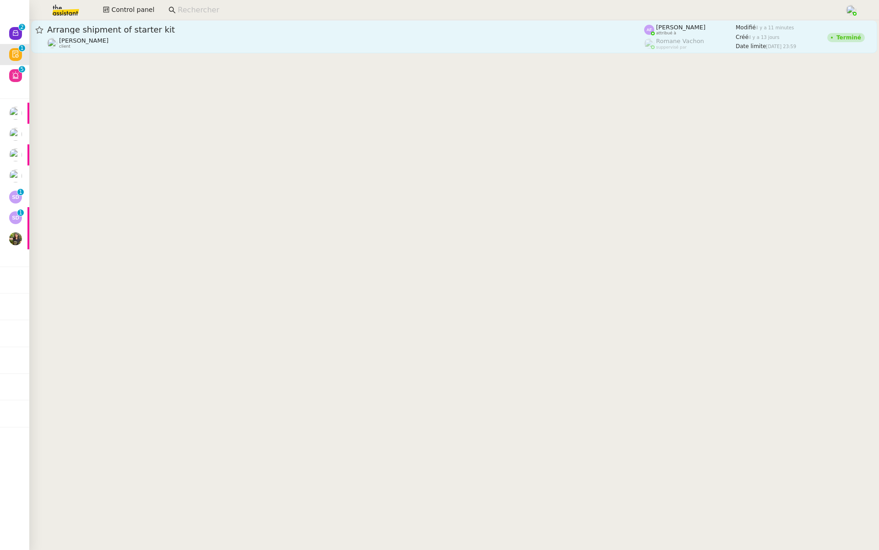
click at [162, 33] on span "Arrange shipment of starter kit" at bounding box center [345, 30] width 597 height 8
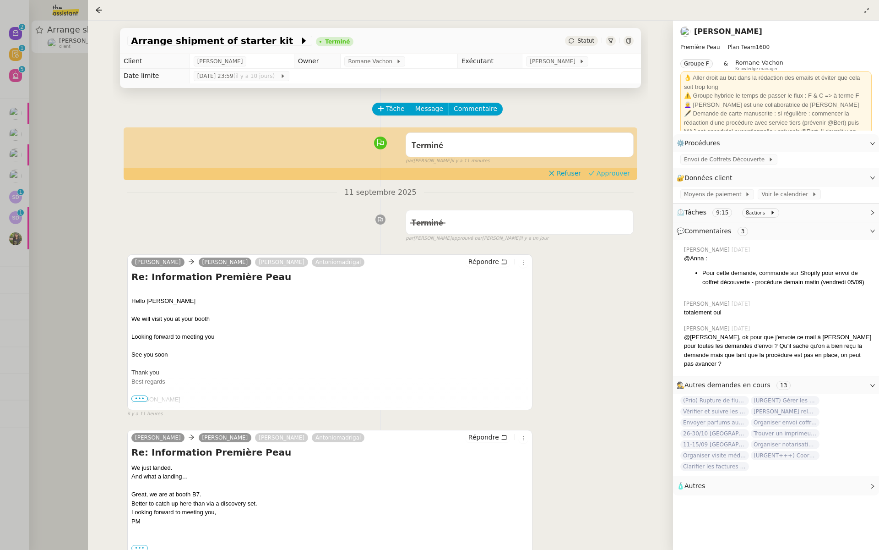
click at [616, 174] on span "Approuver" at bounding box center [613, 173] width 33 height 9
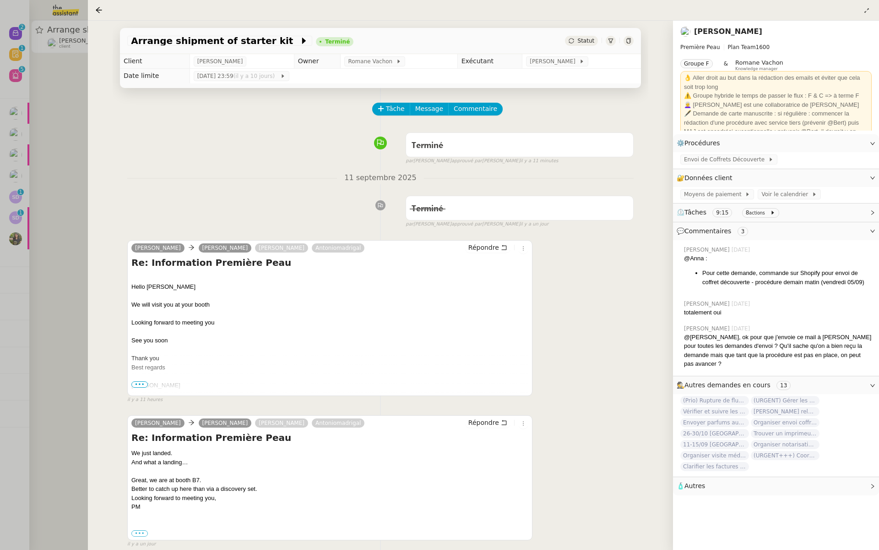
click at [22, 142] on div at bounding box center [439, 275] width 879 height 550
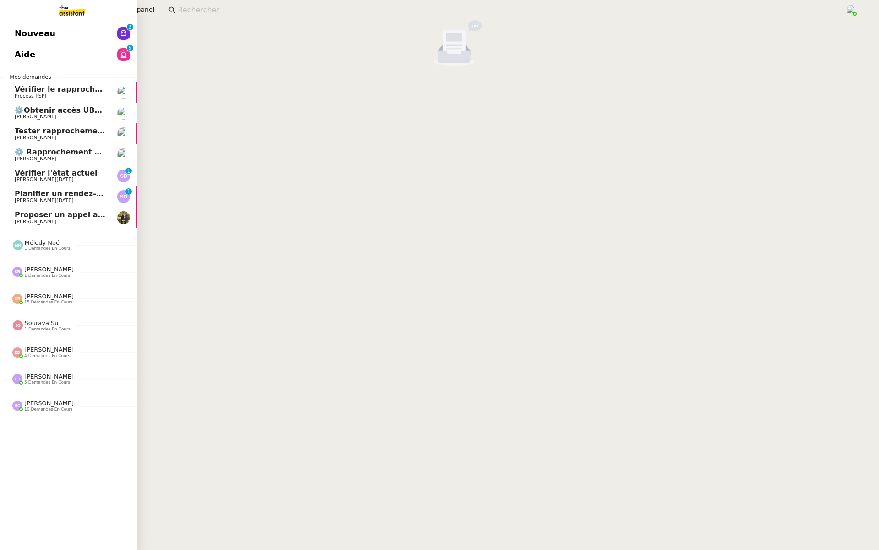
click at [10, 52] on link "Aide 0 1 2 3 4 5 6 7 8 9" at bounding box center [68, 54] width 137 height 21
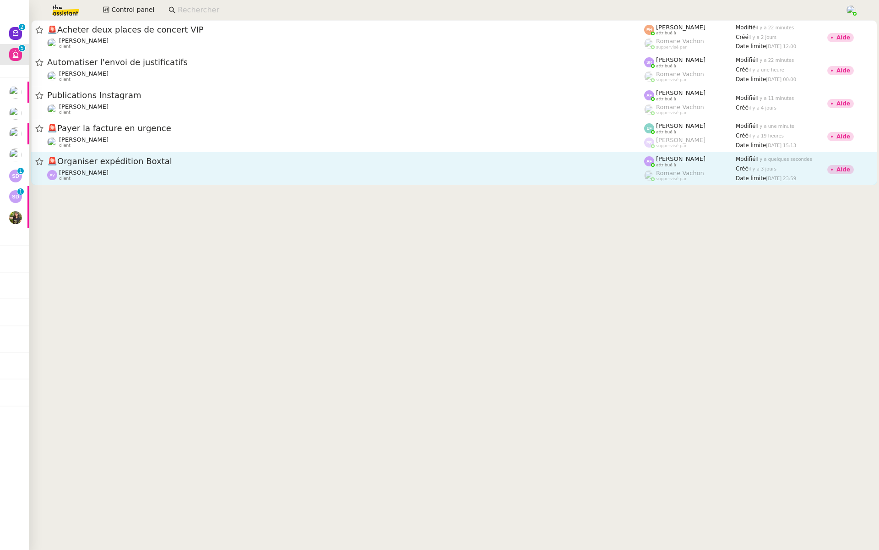
click at [207, 159] on span "🚨 Organiser expédition Boxtal" at bounding box center [345, 161] width 597 height 8
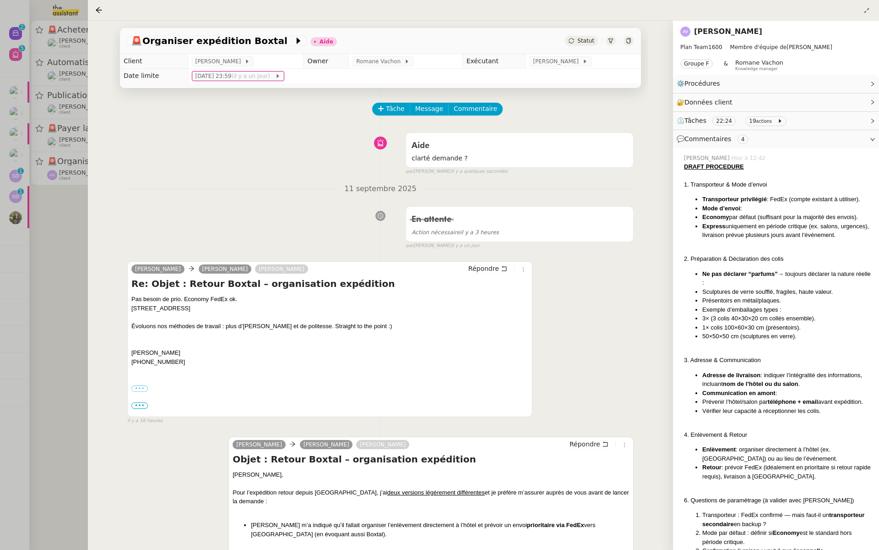
click at [37, 248] on div at bounding box center [439, 275] width 879 height 550
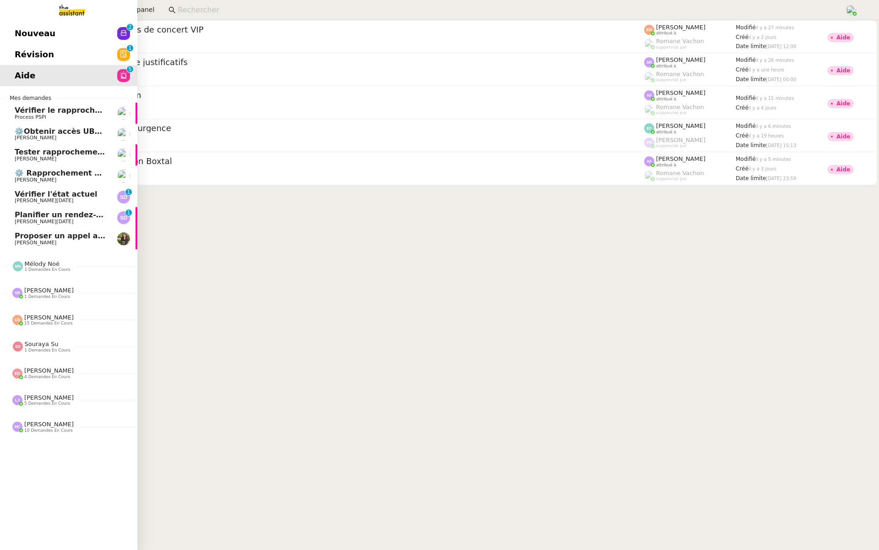
click at [48, 48] on link "Révision 0 1 2 3 4 5 6 7 8 9" at bounding box center [68, 54] width 137 height 21
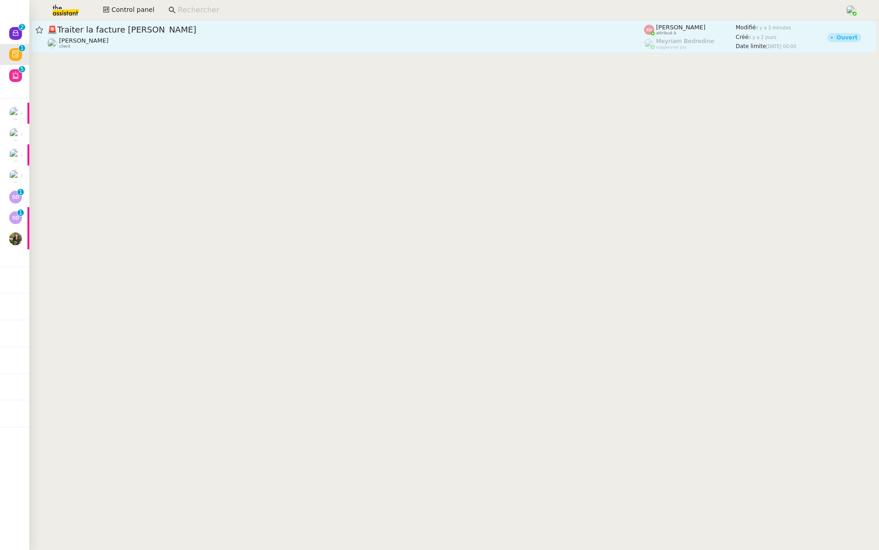
click at [174, 26] on span "🚨 Traiter la facture [PERSON_NAME]" at bounding box center [345, 30] width 597 height 8
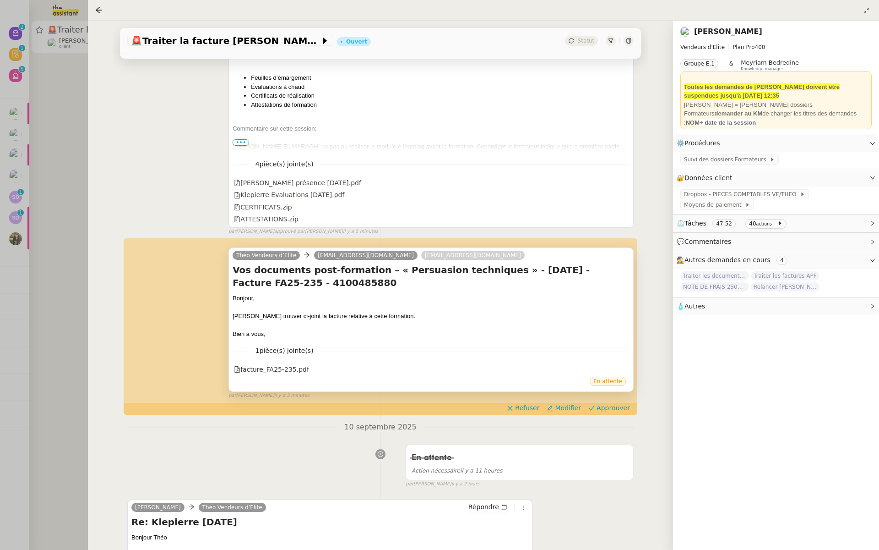
scroll to position [213, 0]
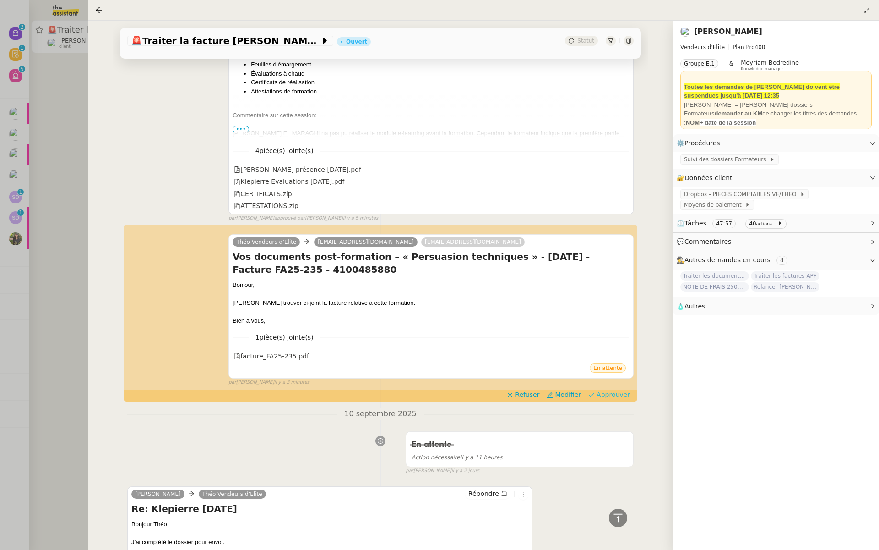
click at [621, 393] on span "Approuver" at bounding box center [613, 394] width 33 height 9
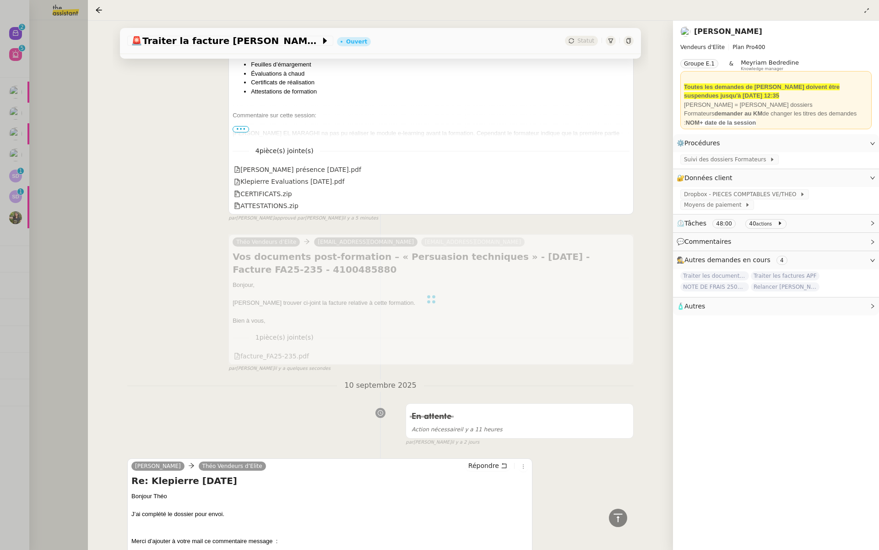
click at [47, 248] on div at bounding box center [439, 275] width 879 height 550
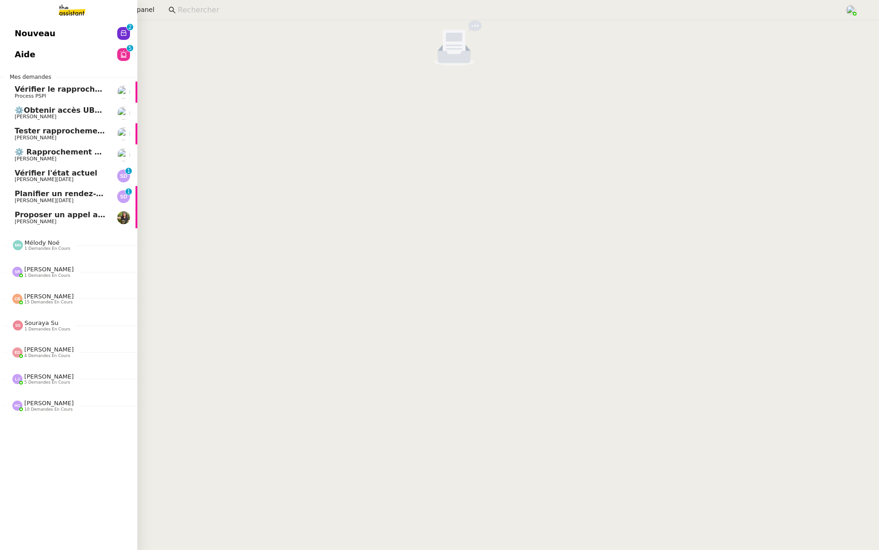
click at [19, 37] on span "Nouveau" at bounding box center [35, 34] width 41 height 14
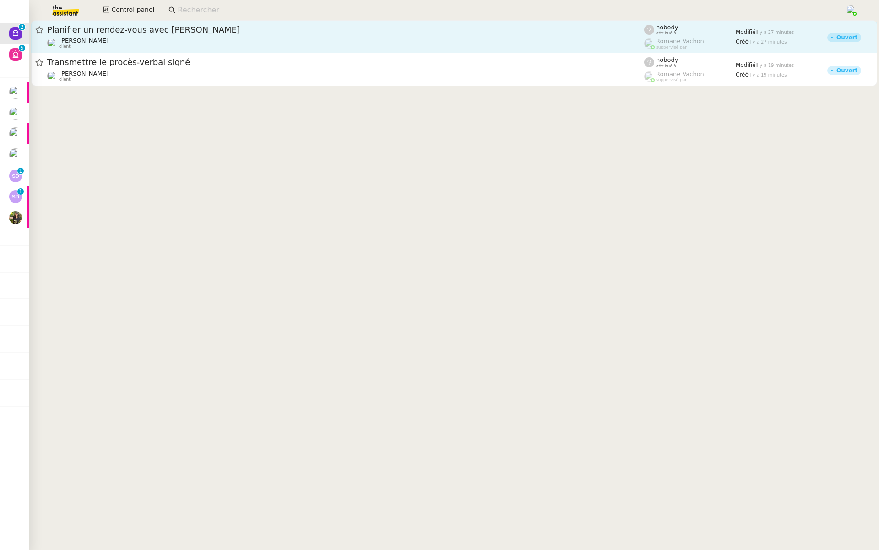
click at [146, 35] on div "Planifier un rendez-vous avec [PERSON_NAME]" at bounding box center [345, 29] width 597 height 11
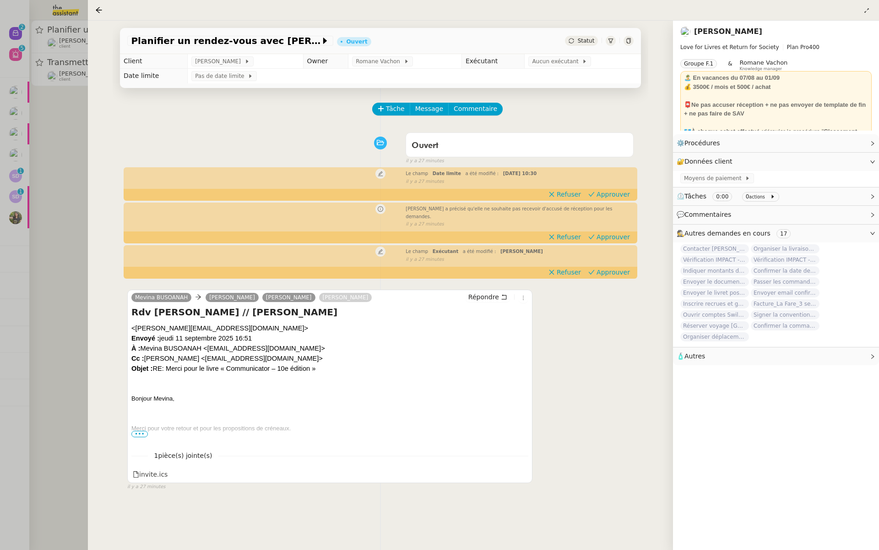
click at [140, 431] on span "•••" at bounding box center [139, 434] width 16 height 6
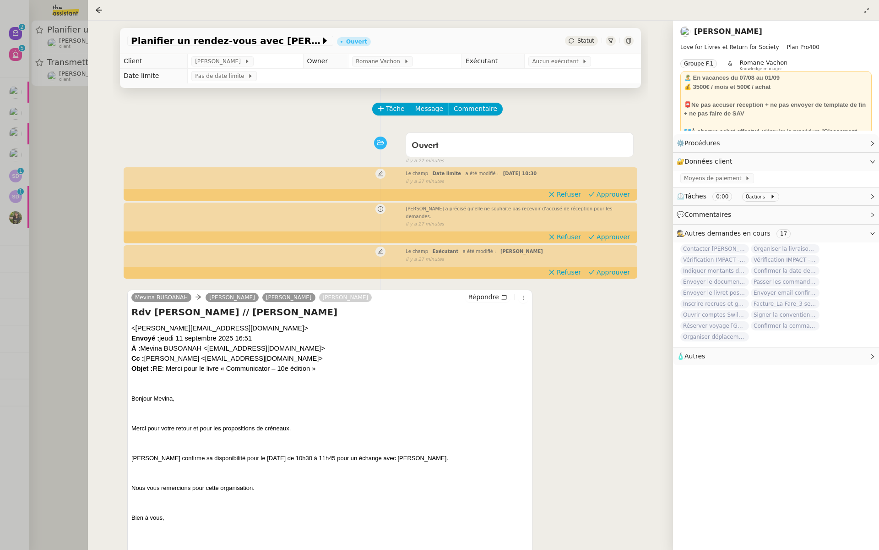
click at [62, 197] on div at bounding box center [439, 275] width 879 height 550
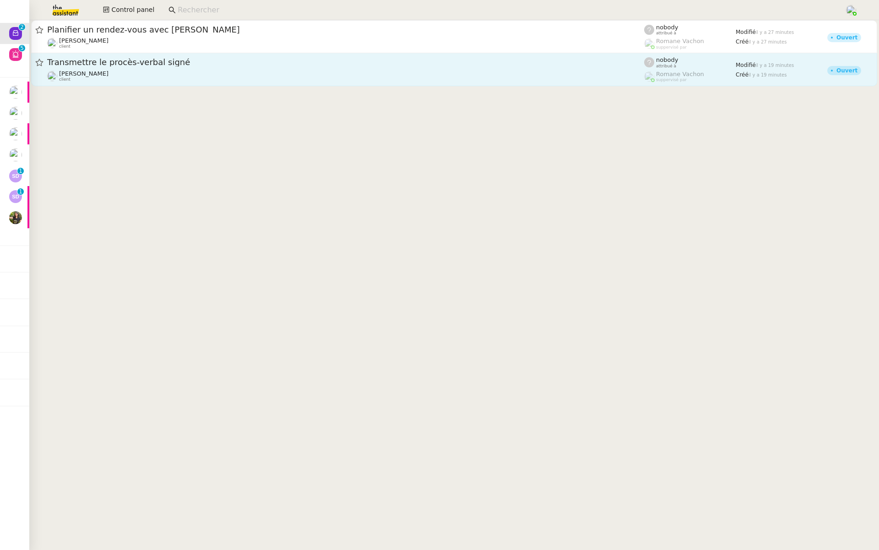
click at [177, 66] on span "Transmettre le procès-verbal signé" at bounding box center [345, 62] width 597 height 8
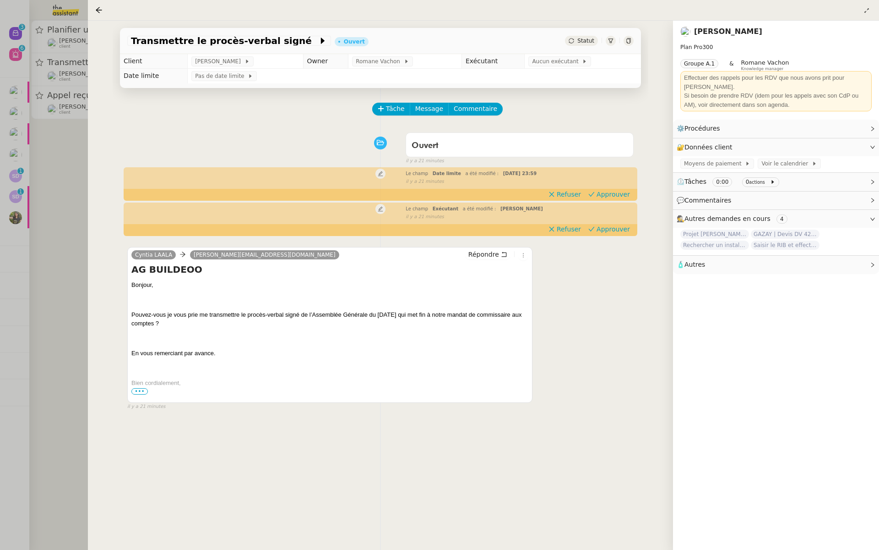
click at [21, 138] on div at bounding box center [439, 275] width 879 height 550
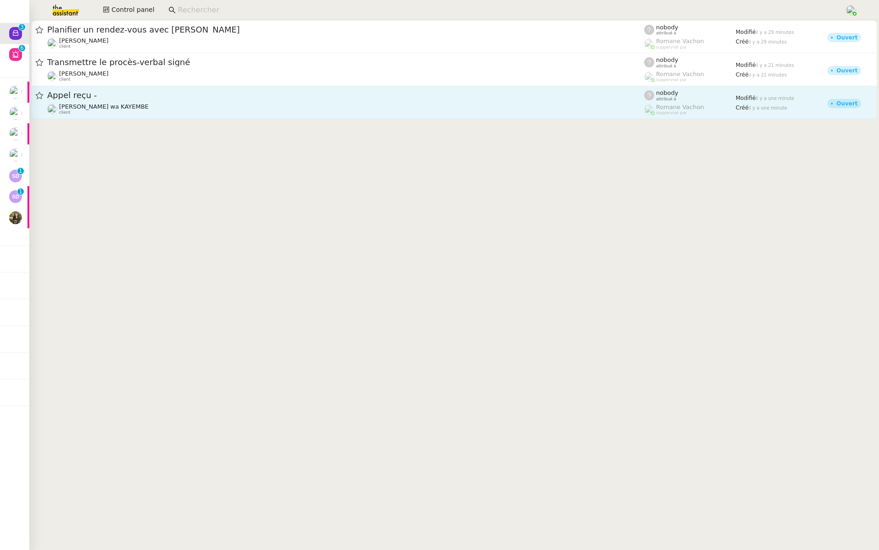
click at [238, 93] on span "Appel reçu -" at bounding box center [345, 95] width 597 height 8
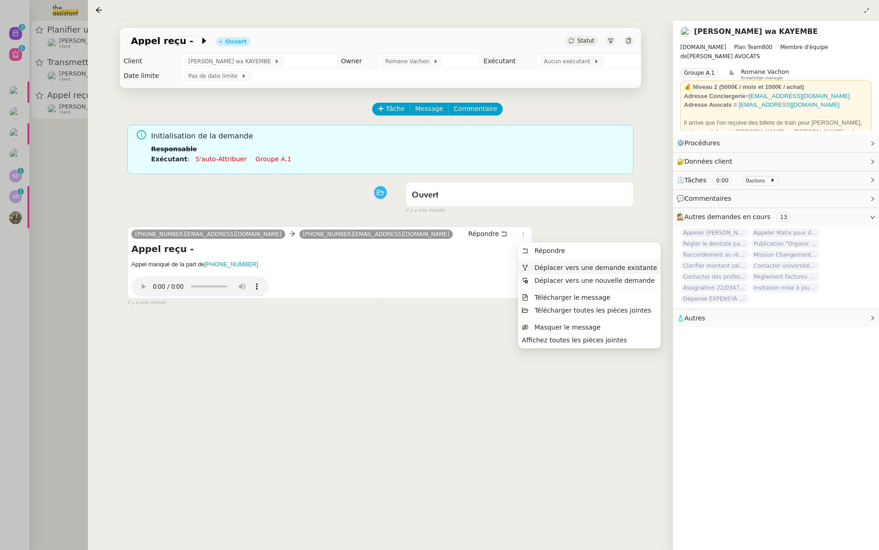
click at [532, 270] on span "Déplacer vers une demande existante" at bounding box center [589, 267] width 135 height 8
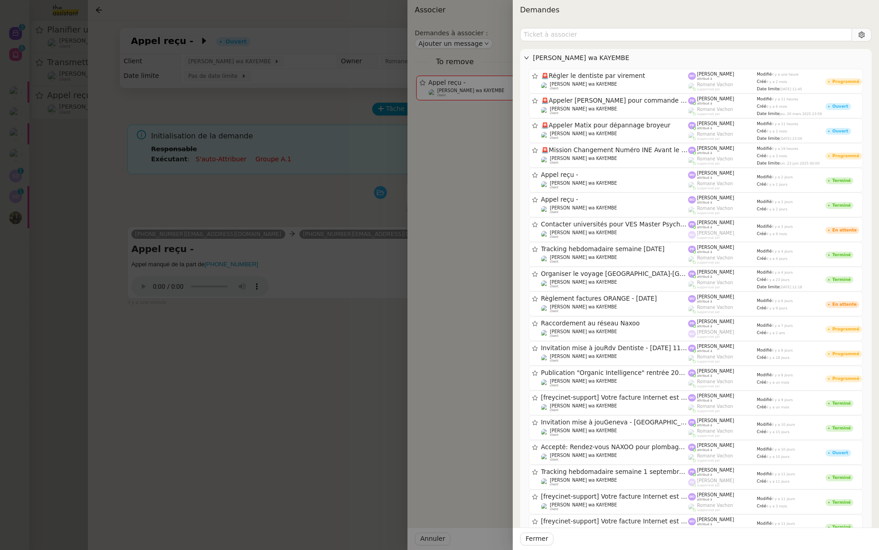
click at [299, 195] on div at bounding box center [439, 275] width 879 height 550
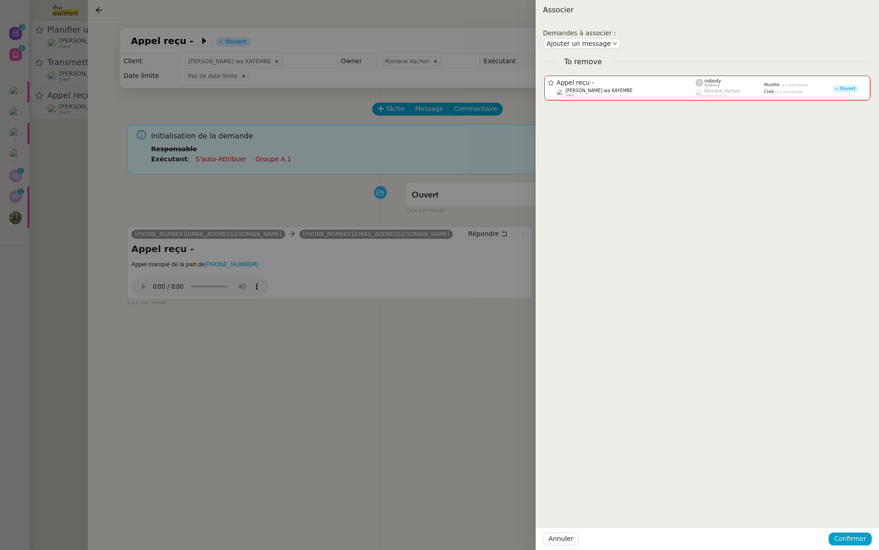
click at [379, 198] on div at bounding box center [439, 275] width 879 height 550
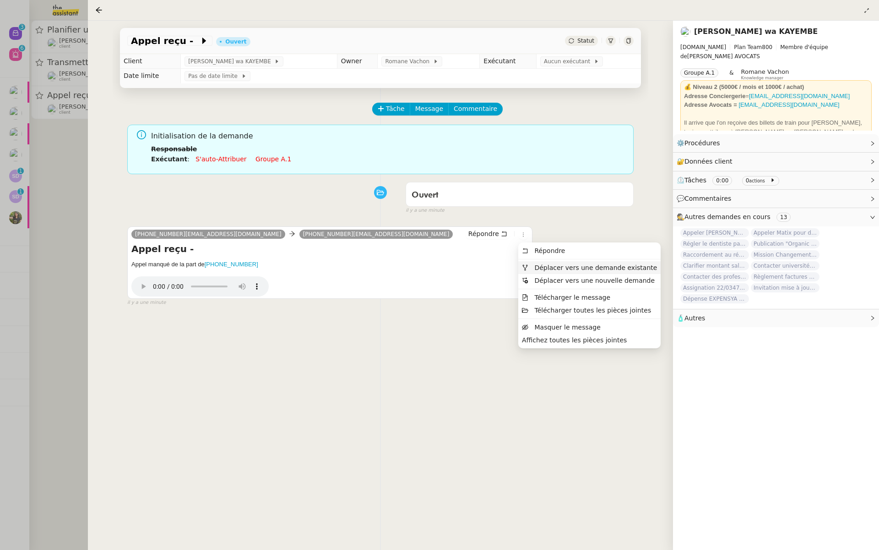
click at [533, 265] on span "Déplacer vers une demande existante" at bounding box center [589, 267] width 135 height 8
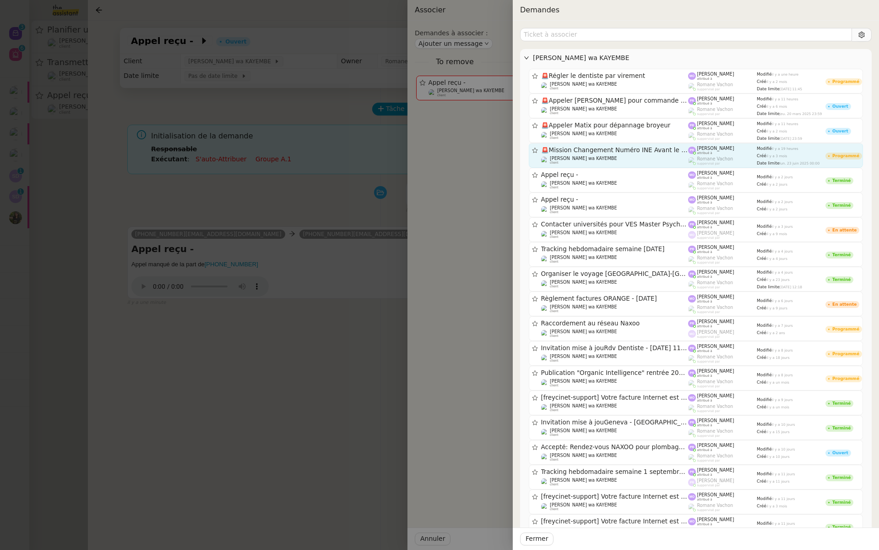
scroll to position [6, 0]
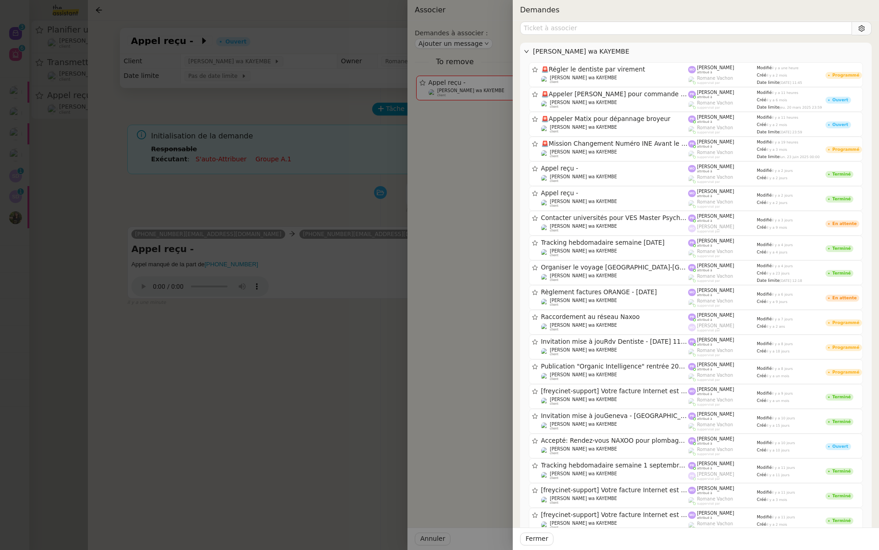
click at [318, 92] on div at bounding box center [439, 275] width 879 height 550
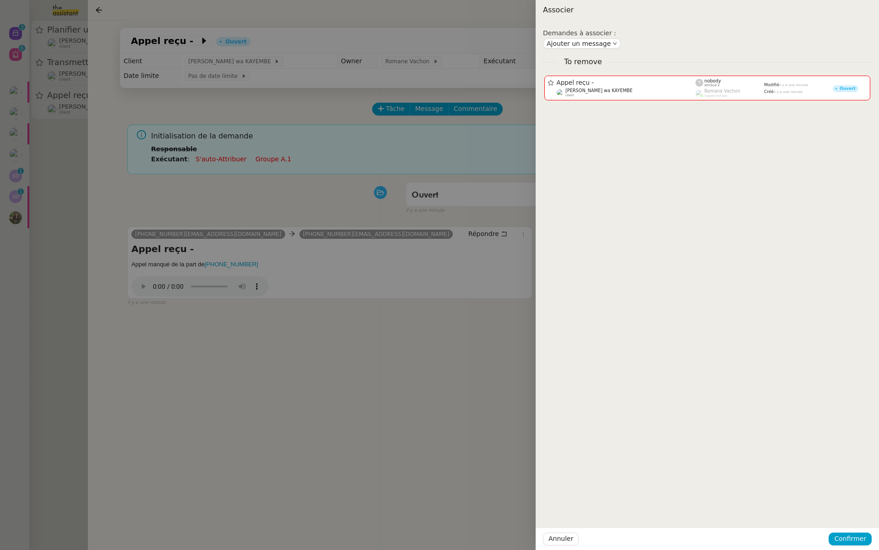
click at [8, 130] on div at bounding box center [439, 275] width 879 height 550
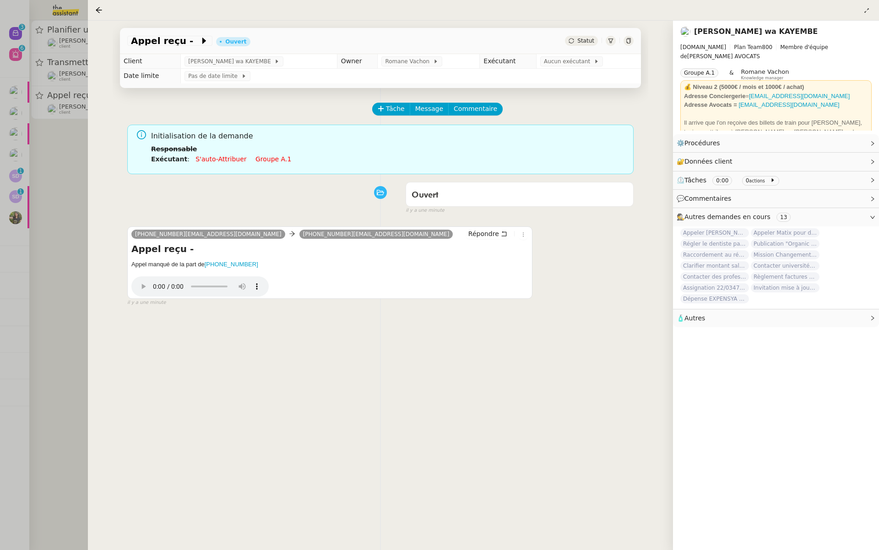
click at [3, 154] on div at bounding box center [439, 275] width 879 height 550
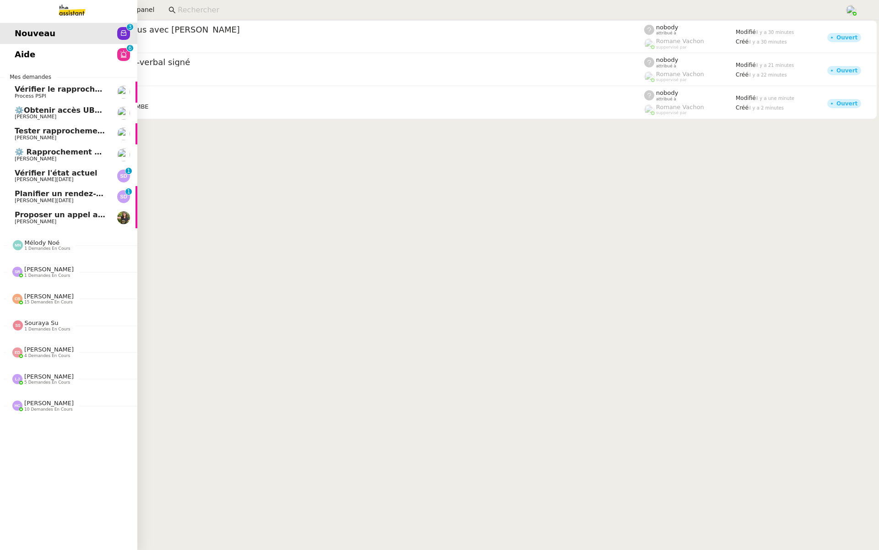
click at [22, 56] on span "Aide" at bounding box center [25, 55] width 21 height 14
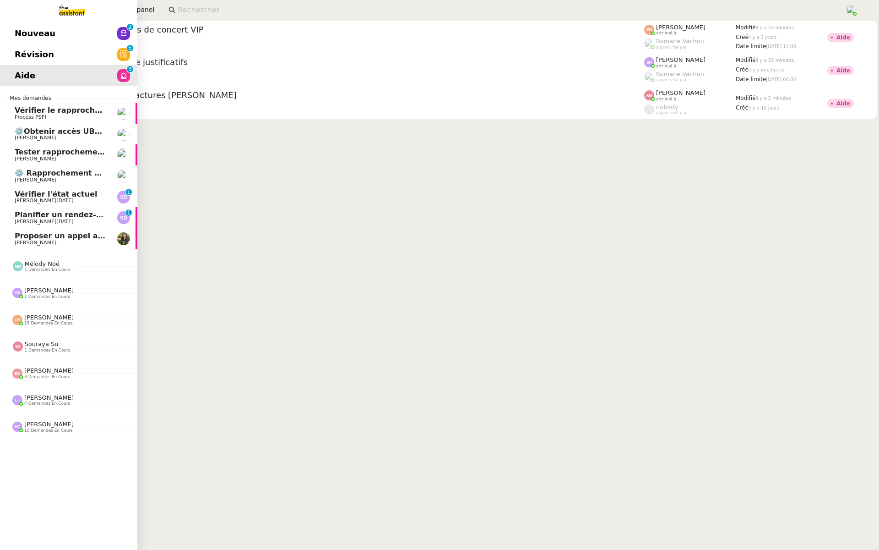
click at [25, 53] on span "Révision" at bounding box center [34, 55] width 39 height 14
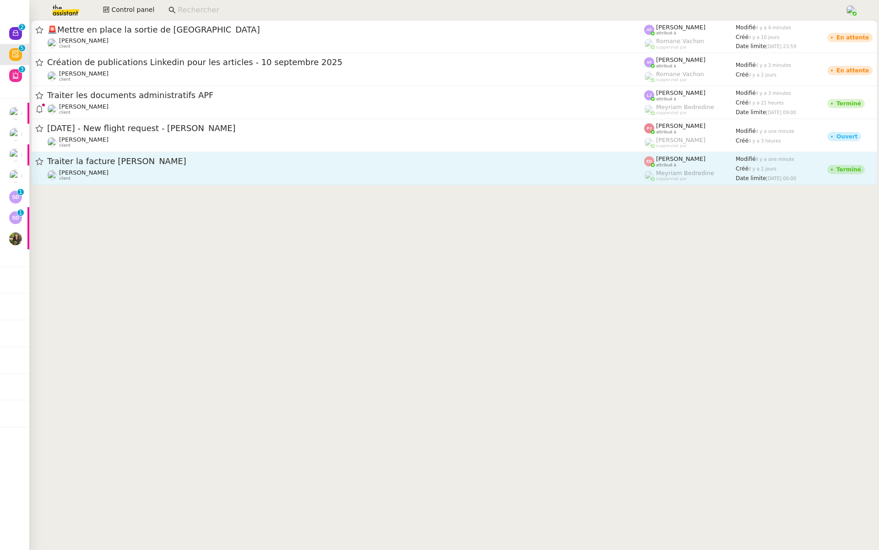
click at [355, 165] on div "Traiter la facture [PERSON_NAME]" at bounding box center [345, 161] width 597 height 11
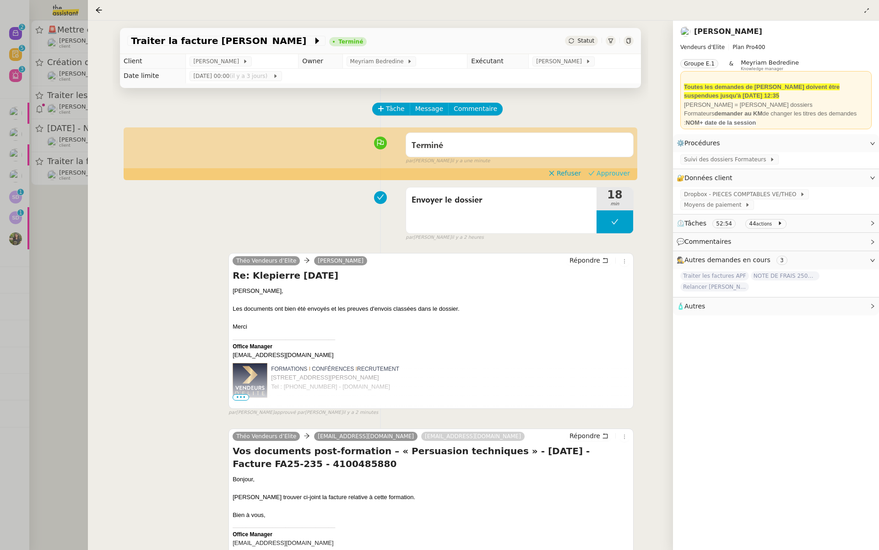
click at [613, 172] on span "Approuver" at bounding box center [613, 173] width 33 height 9
click at [21, 98] on div at bounding box center [439, 275] width 879 height 550
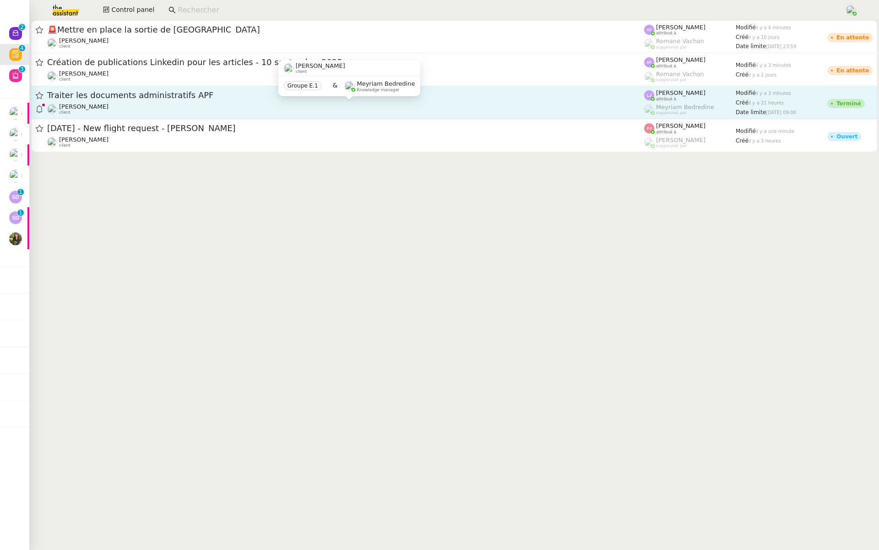
click at [557, 105] on div "[PERSON_NAME] client" at bounding box center [345, 109] width 597 height 12
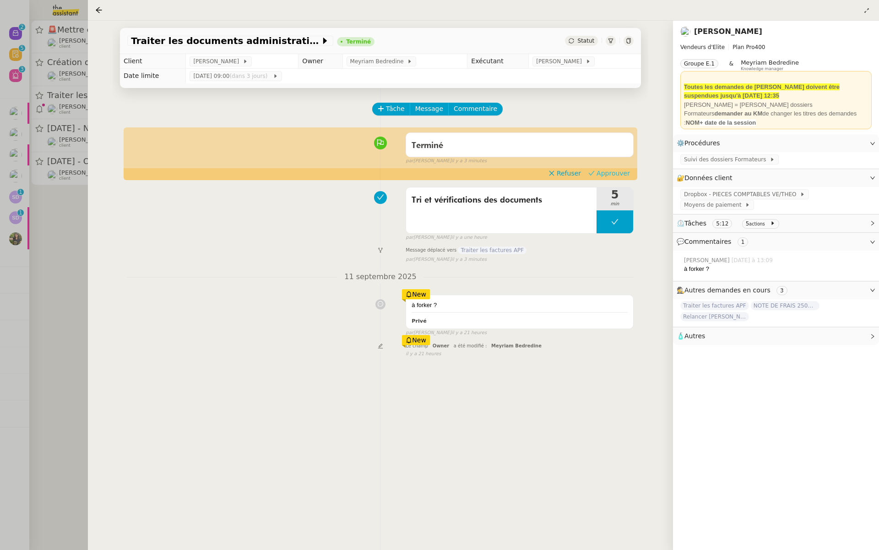
click at [619, 173] on span "Approuver" at bounding box center [613, 173] width 33 height 9
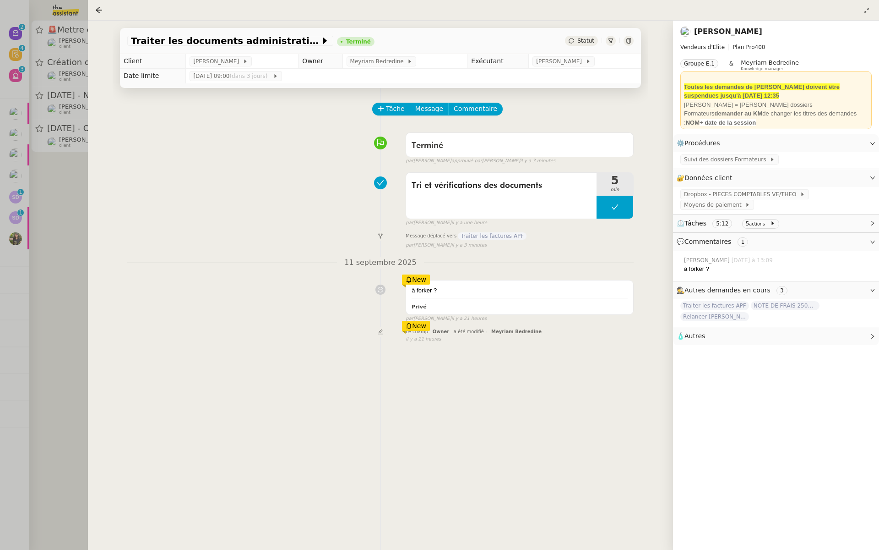
click at [74, 149] on div at bounding box center [439, 275] width 879 height 550
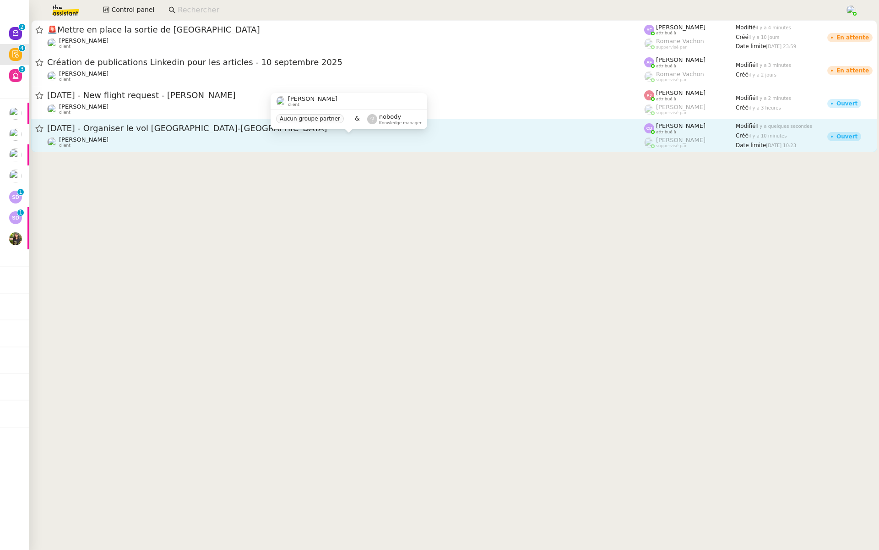
click at [145, 141] on div "[PERSON_NAME] client" at bounding box center [345, 142] width 597 height 12
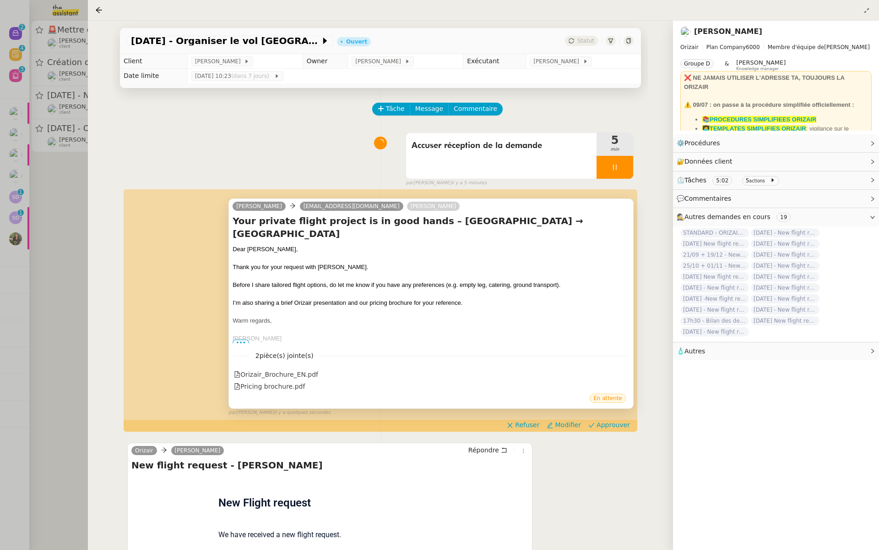
scroll to position [37, 0]
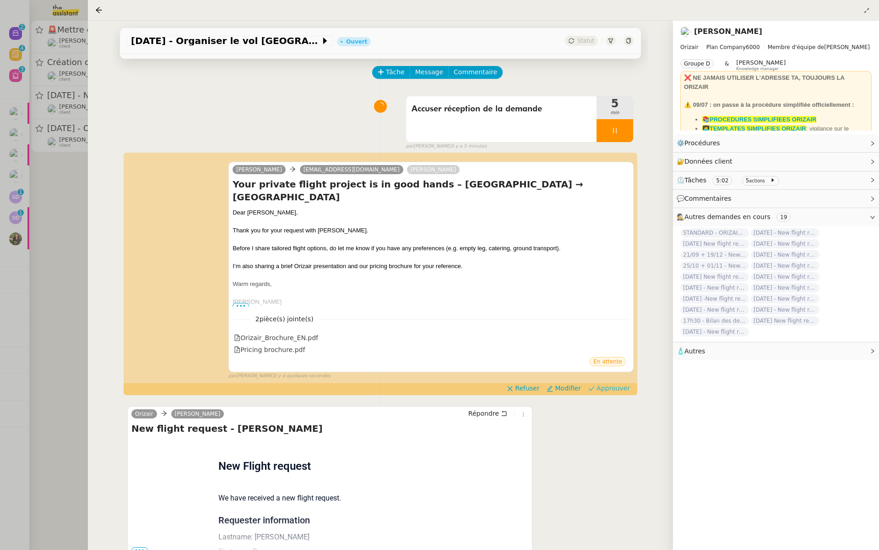
click at [625, 383] on span "Approuver" at bounding box center [613, 387] width 33 height 9
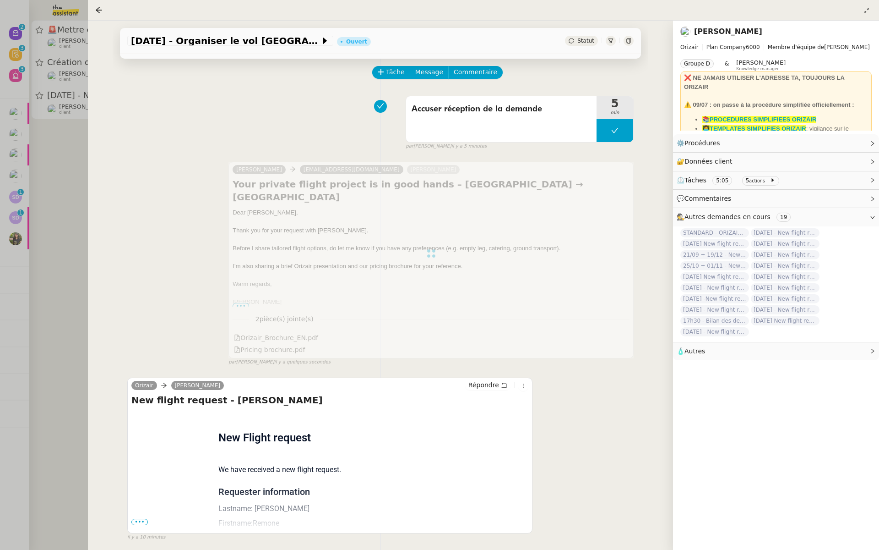
click at [53, 171] on div at bounding box center [439, 275] width 879 height 550
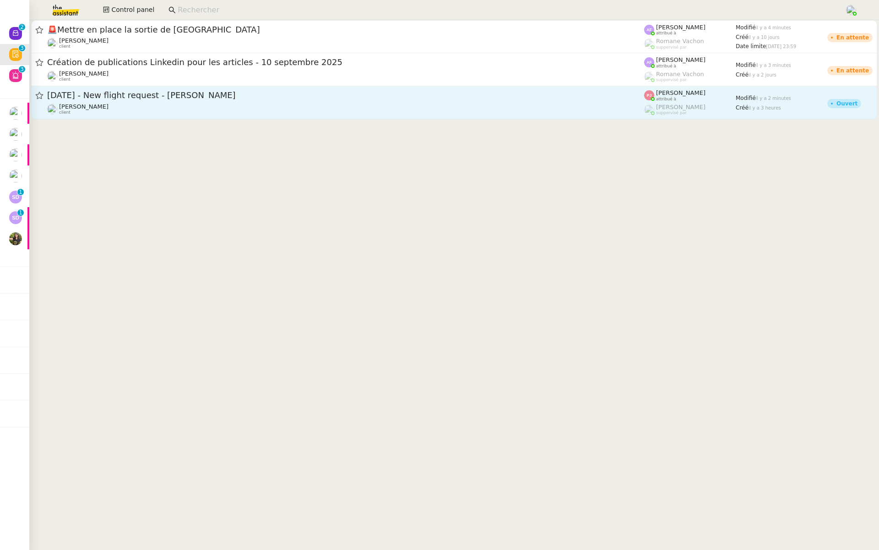
click at [407, 92] on span "[DATE] - New flight request - [PERSON_NAME]" at bounding box center [345, 95] width 597 height 8
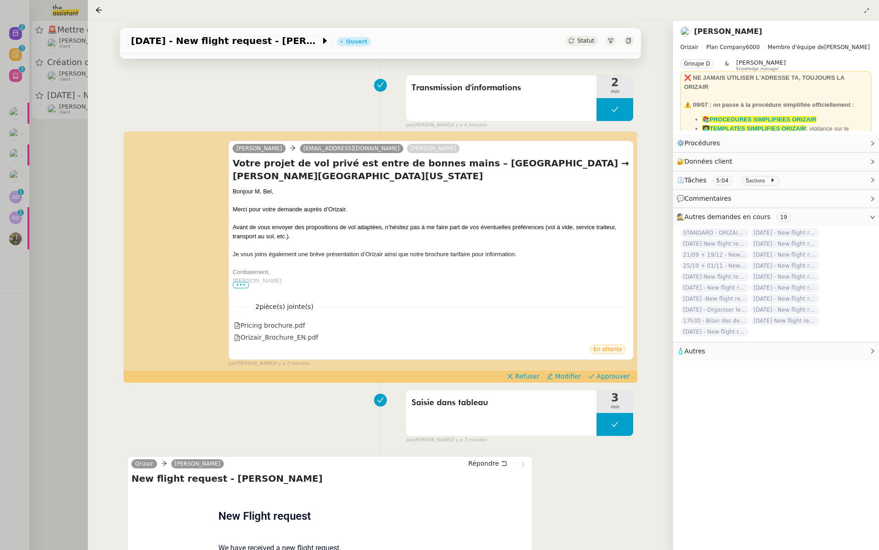
scroll to position [61, 0]
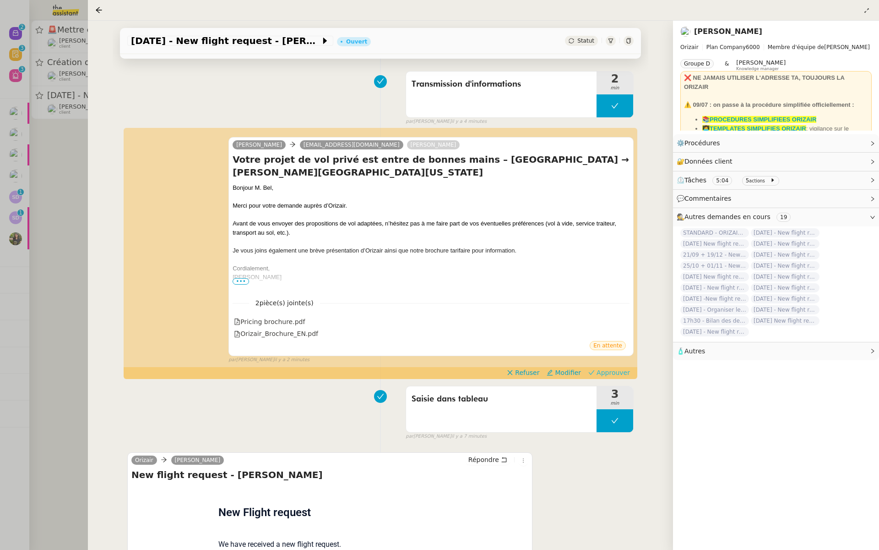
click at [615, 372] on span "Approuver" at bounding box center [613, 372] width 33 height 9
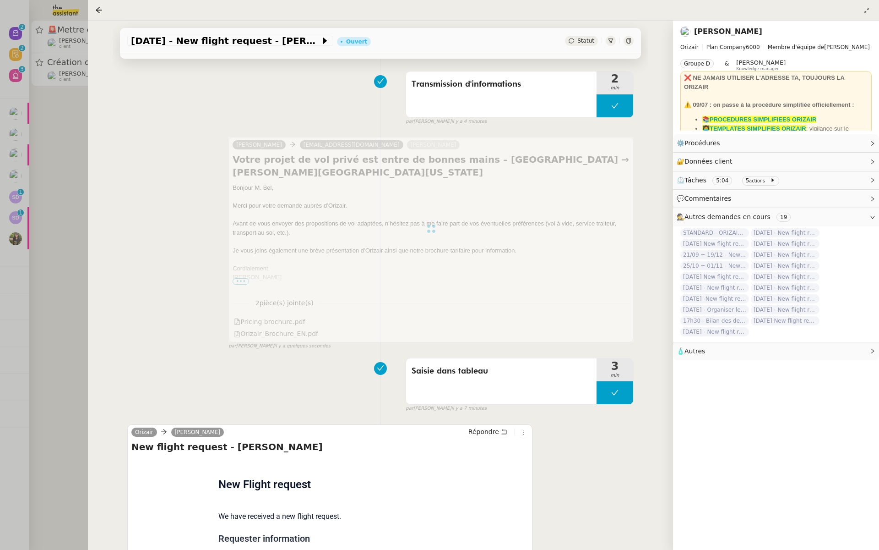
click at [27, 166] on div at bounding box center [439, 275] width 879 height 550
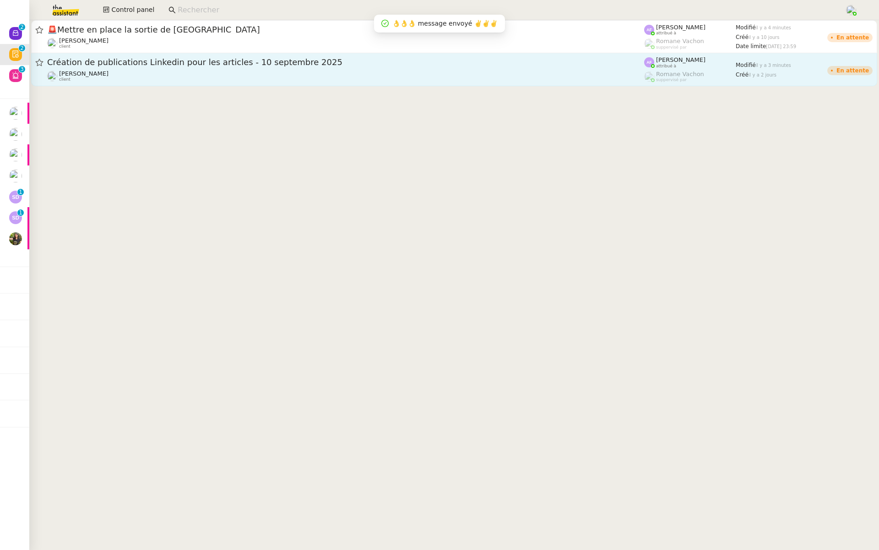
click at [132, 68] on div "Création de publications Linkedin pour les articles - [DATE] [PERSON_NAME] clie…" at bounding box center [345, 69] width 597 height 25
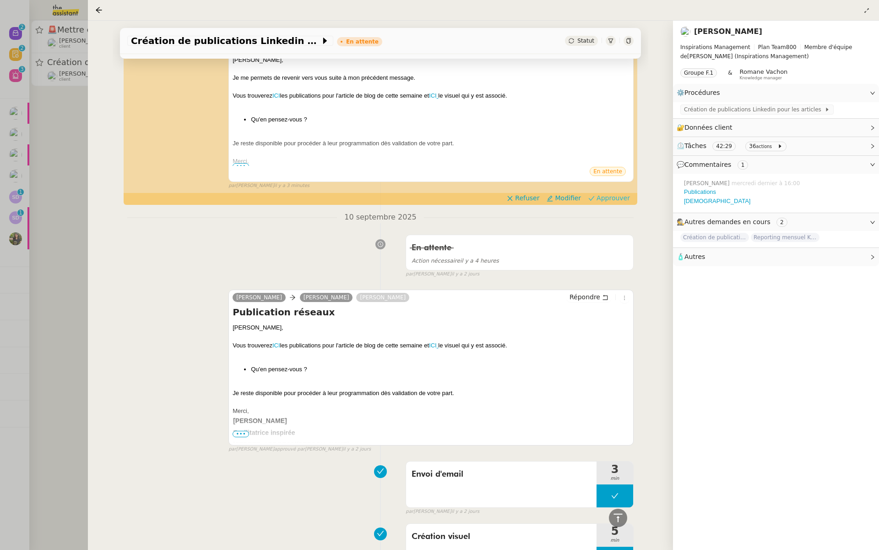
scroll to position [160, 0]
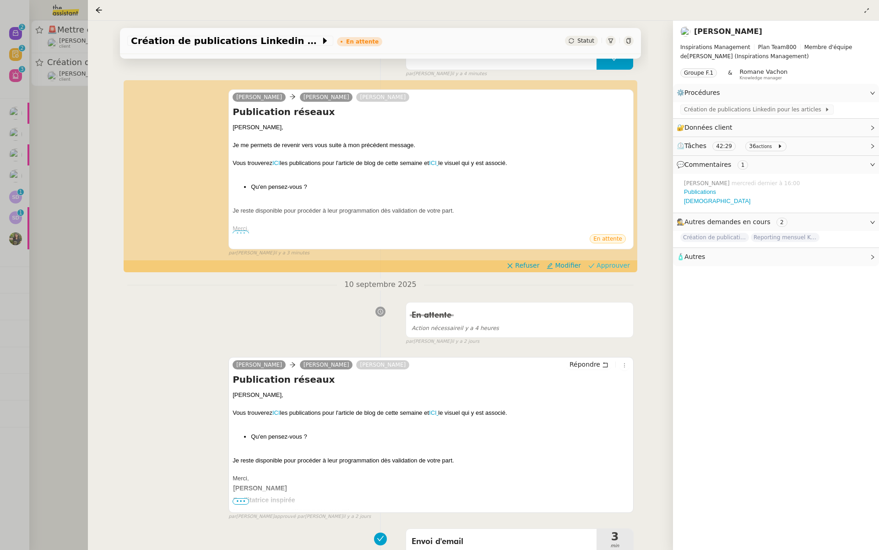
click at [610, 263] on span "Approuver" at bounding box center [613, 265] width 33 height 9
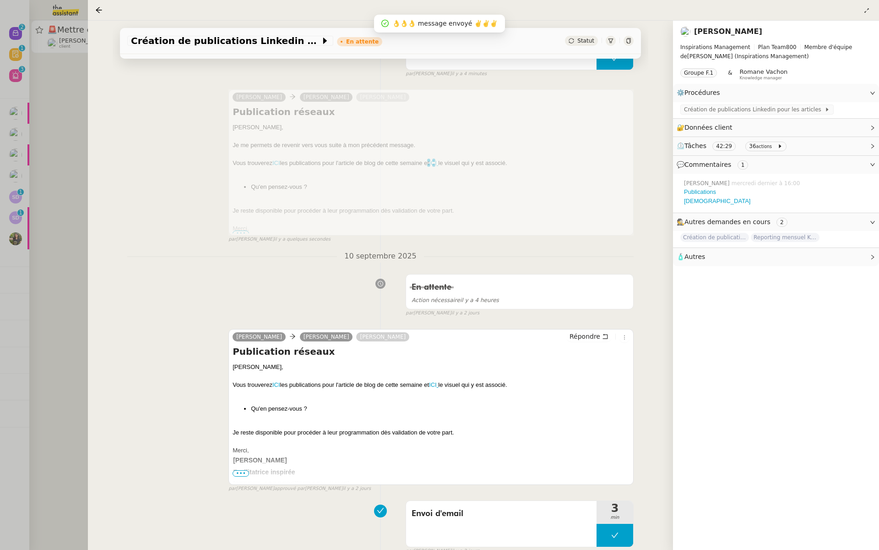
click at [32, 149] on div at bounding box center [439, 275] width 879 height 550
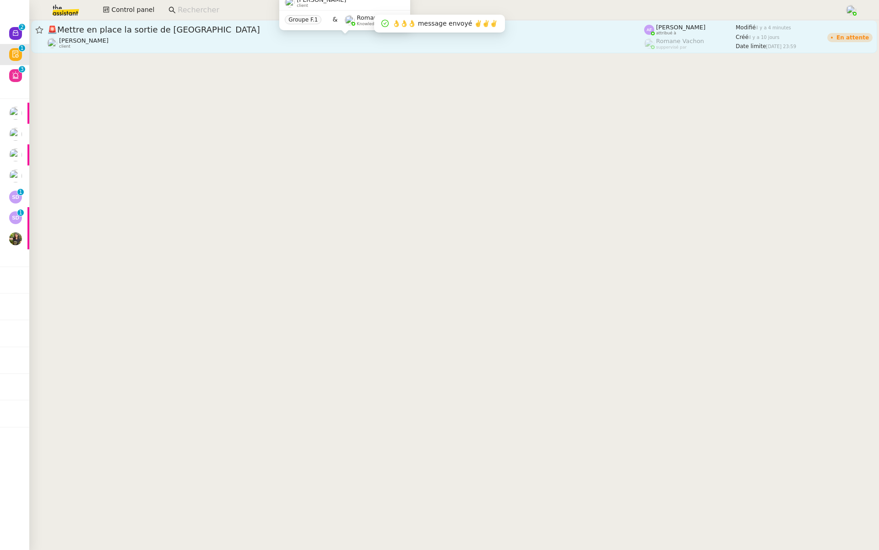
click at [141, 46] on div "[PERSON_NAME] client" at bounding box center [345, 43] width 597 height 12
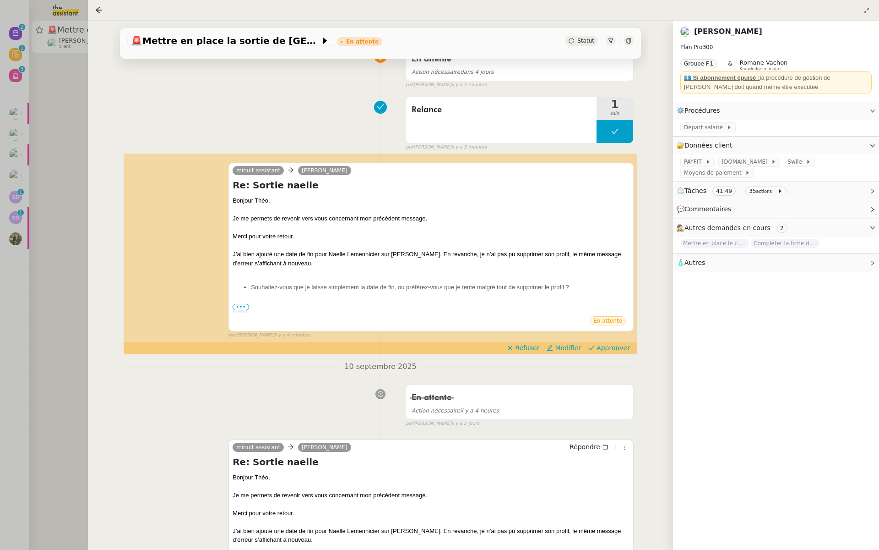
scroll to position [115, 0]
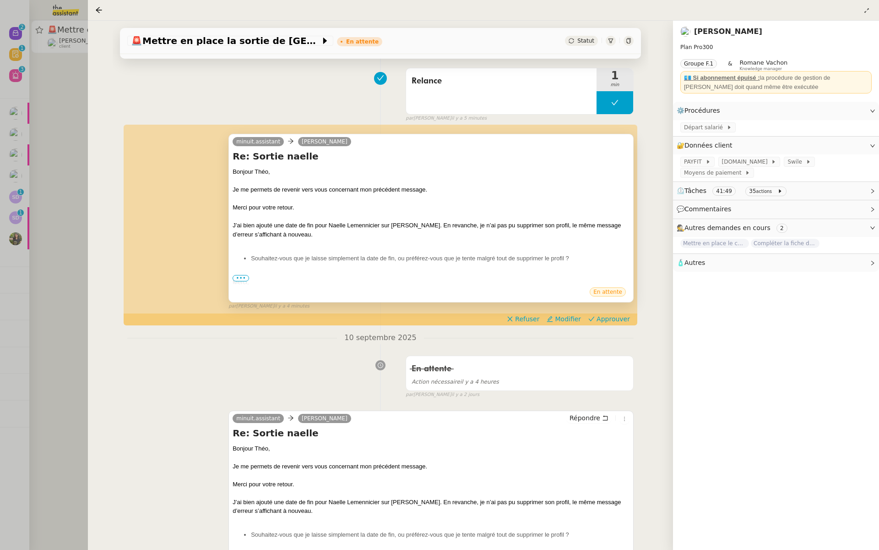
click at [240, 276] on span "•••" at bounding box center [241, 278] width 16 height 6
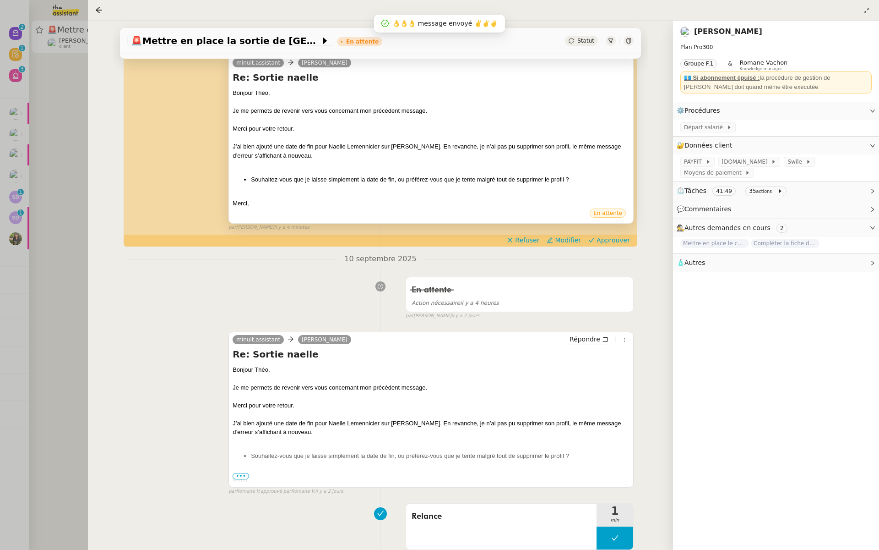
scroll to position [170, 0]
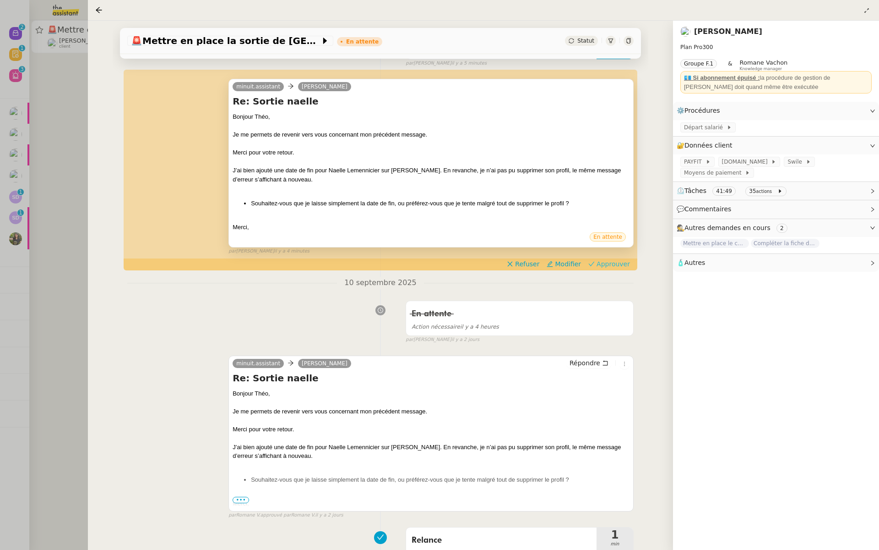
click at [615, 263] on span "Approuver" at bounding box center [613, 263] width 33 height 9
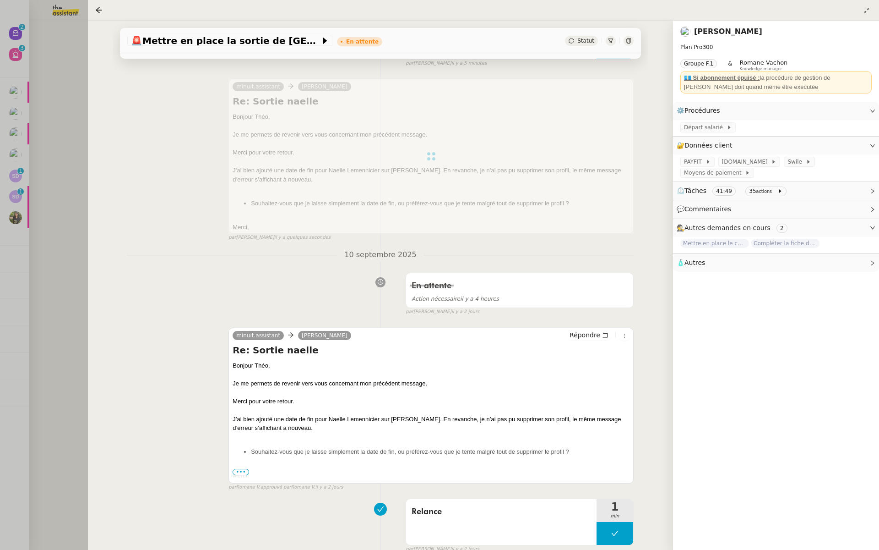
click at [68, 104] on div at bounding box center [439, 275] width 879 height 550
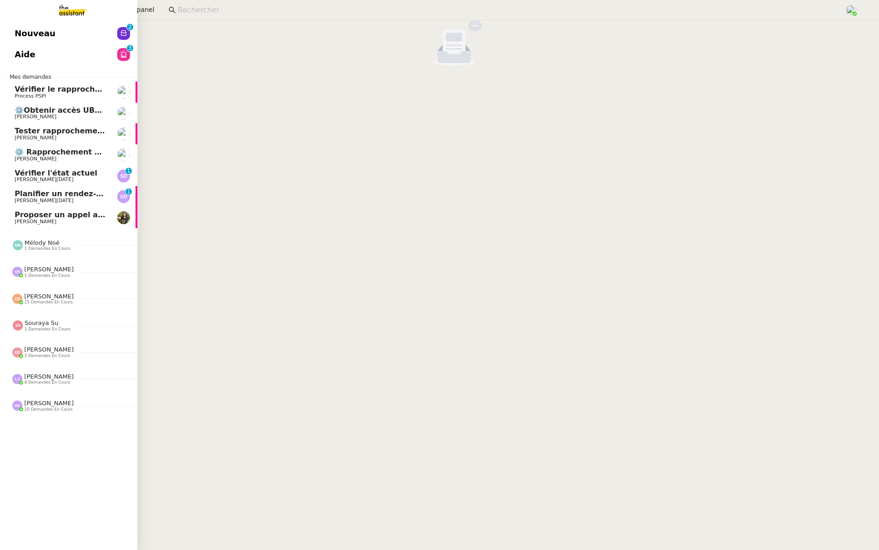
click at [11, 26] on link "Nouveau 0 1 2 3 4 5 6 7 8 9" at bounding box center [68, 33] width 137 height 21
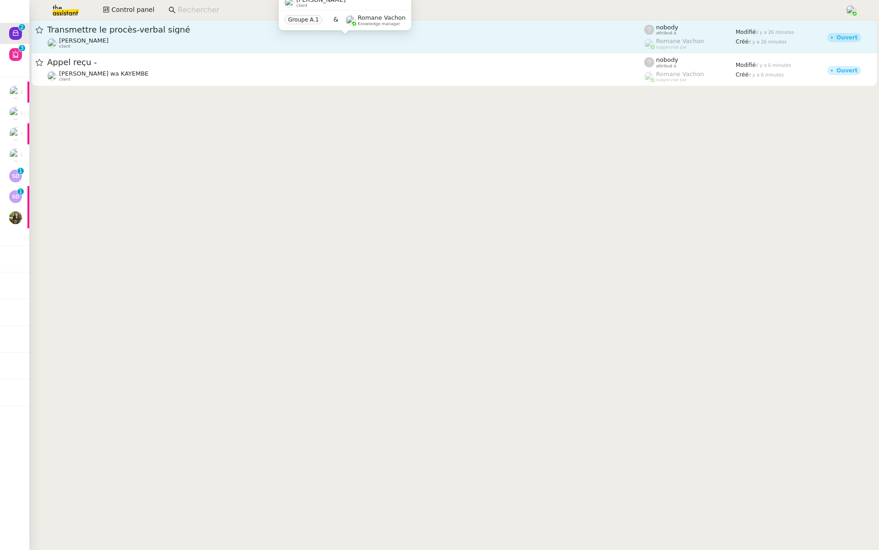
click at [234, 38] on div "[PERSON_NAME] client" at bounding box center [345, 43] width 597 height 12
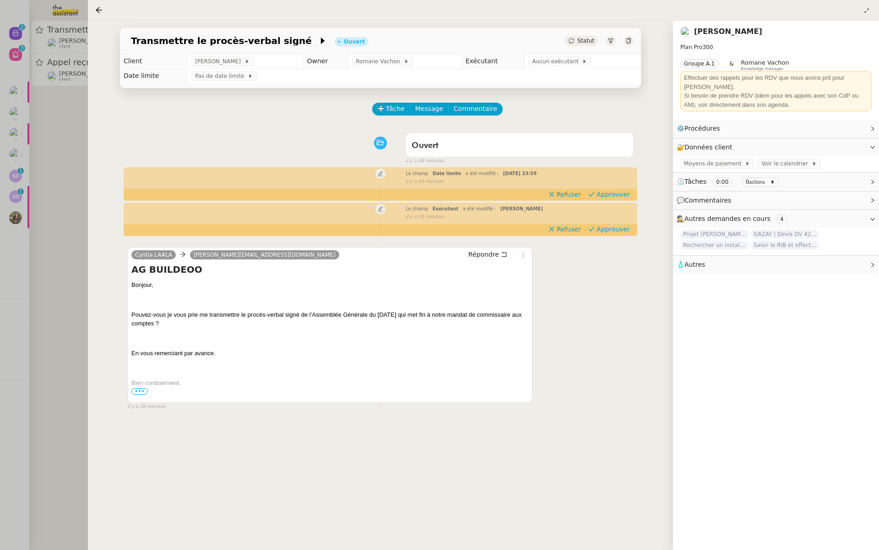
click at [618, 235] on div "Tâche Message Commentaire Veuillez patienter une erreur s'est produite 👌👌👌 mess…" at bounding box center [381, 363] width 536 height 550
click at [614, 231] on span "Approuver" at bounding box center [613, 228] width 33 height 9
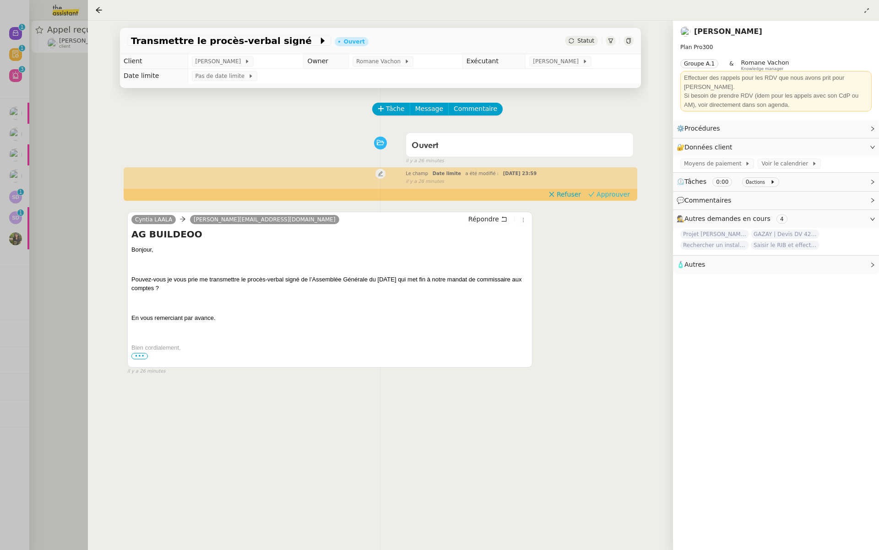
click at [614, 190] on span "Approuver" at bounding box center [613, 194] width 33 height 9
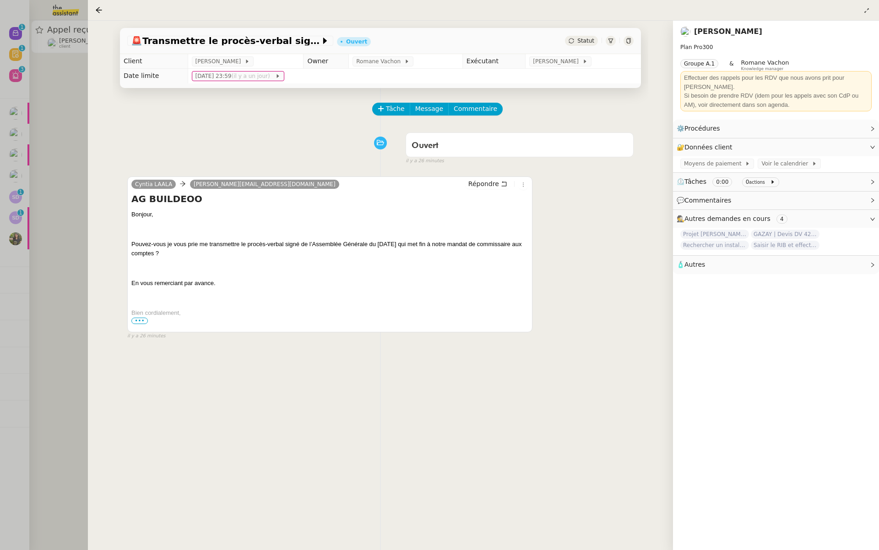
click at [63, 129] on div at bounding box center [439, 275] width 879 height 550
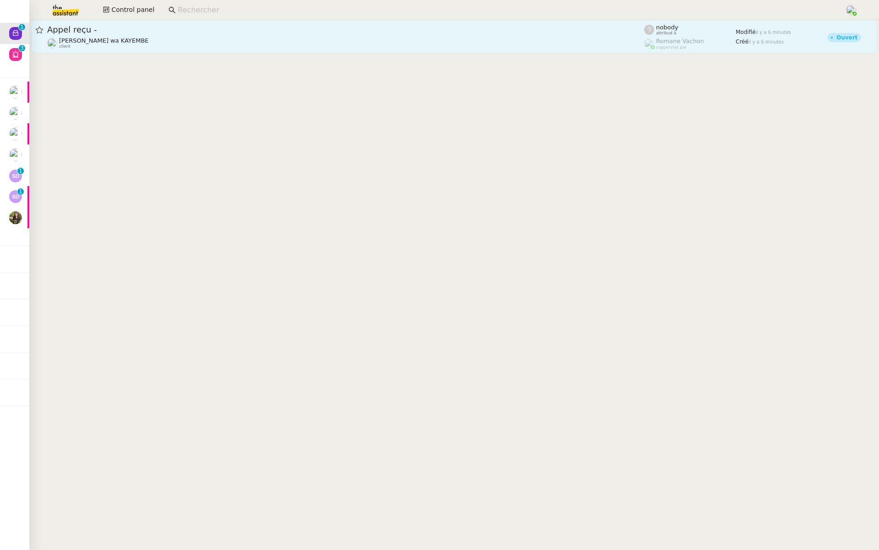
click at [132, 29] on span "Appel reçu -" at bounding box center [345, 30] width 597 height 8
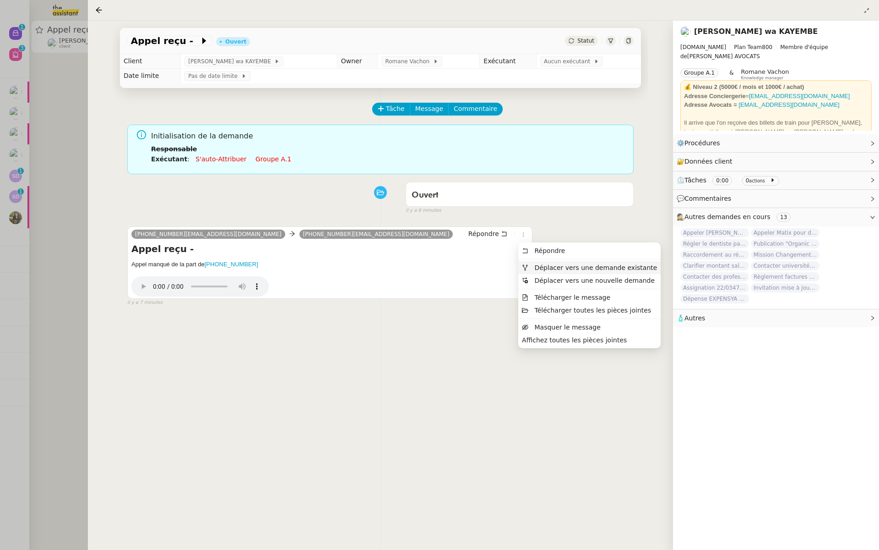
click at [528, 264] on span "Déplacer vers une demande existante" at bounding box center [589, 267] width 135 height 8
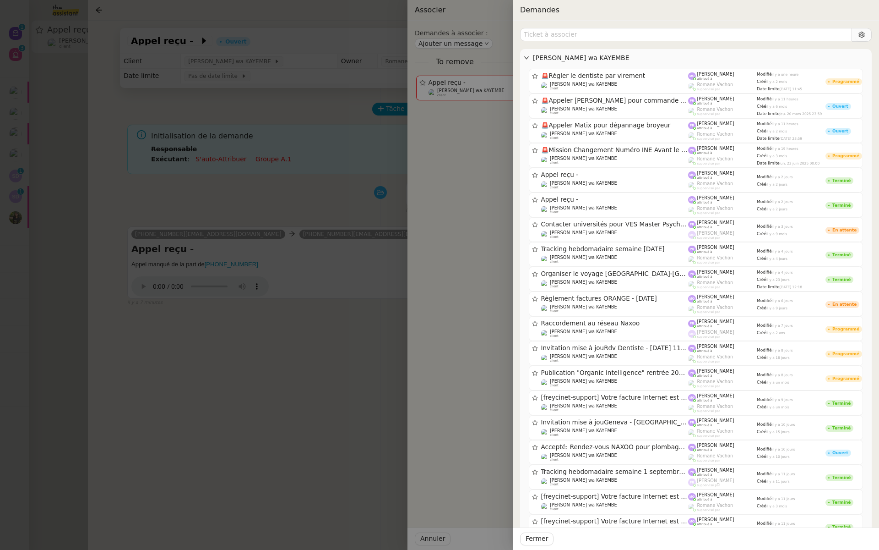
click at [190, 390] on div at bounding box center [439, 275] width 879 height 550
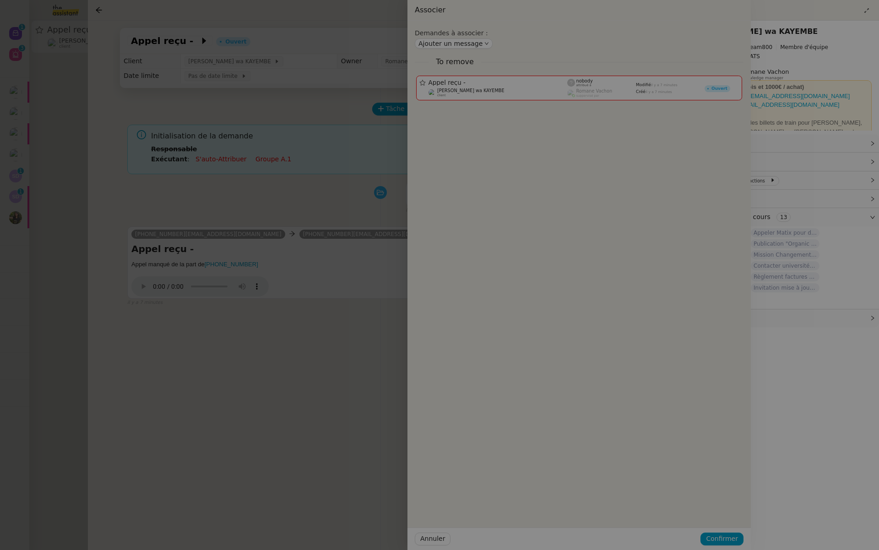
click at [190, 390] on div at bounding box center [311, 275] width 879 height 550
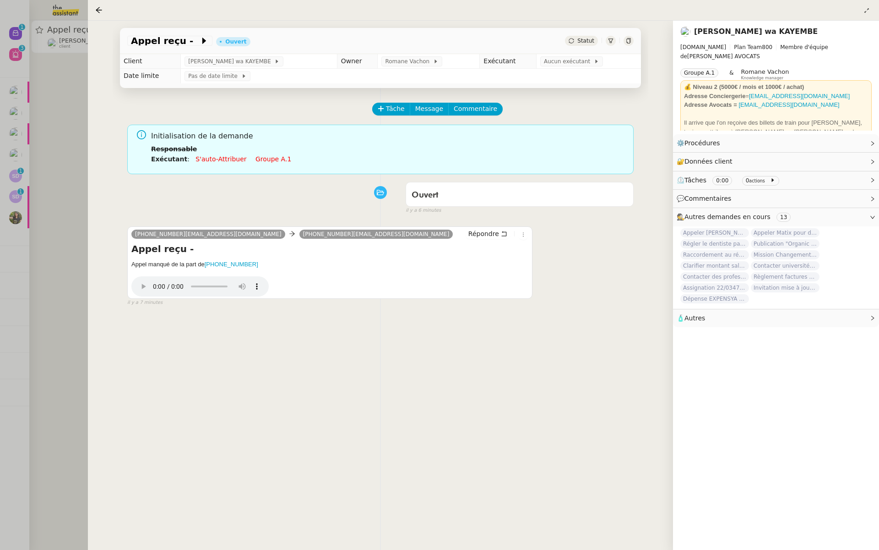
click at [79, 186] on div at bounding box center [439, 275] width 879 height 550
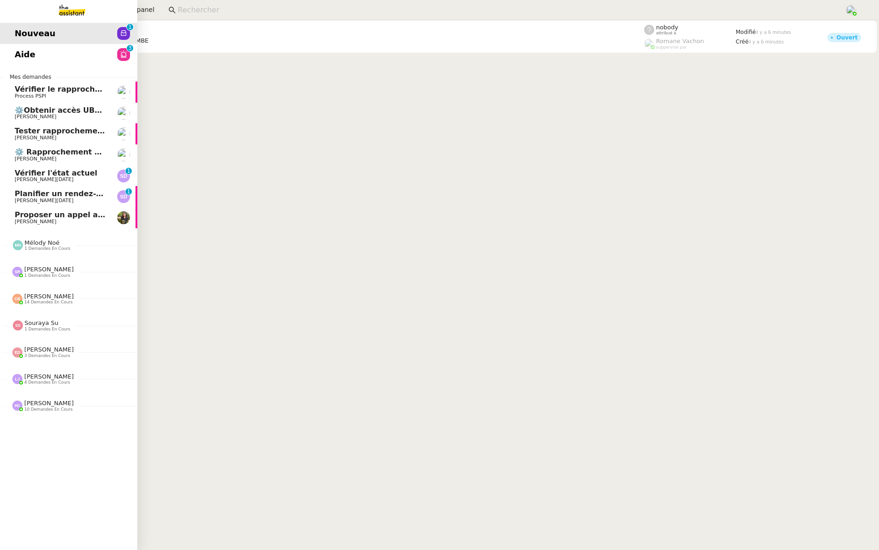
click at [20, 53] on span "Aide" at bounding box center [25, 55] width 21 height 14
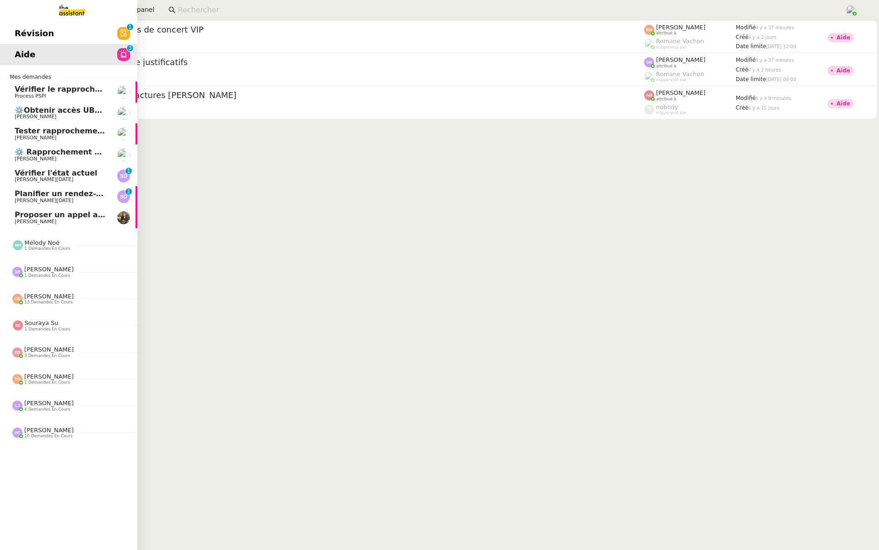
click at [19, 28] on span "Révision" at bounding box center [34, 34] width 39 height 14
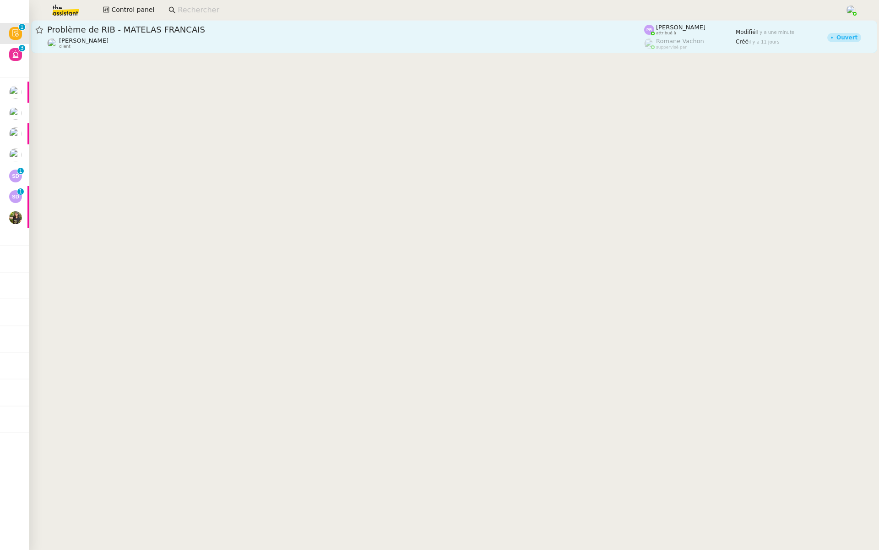
click at [192, 35] on div "Problème de RIB - MATELAS FRANCAIS [PERSON_NAME] client" at bounding box center [345, 36] width 597 height 25
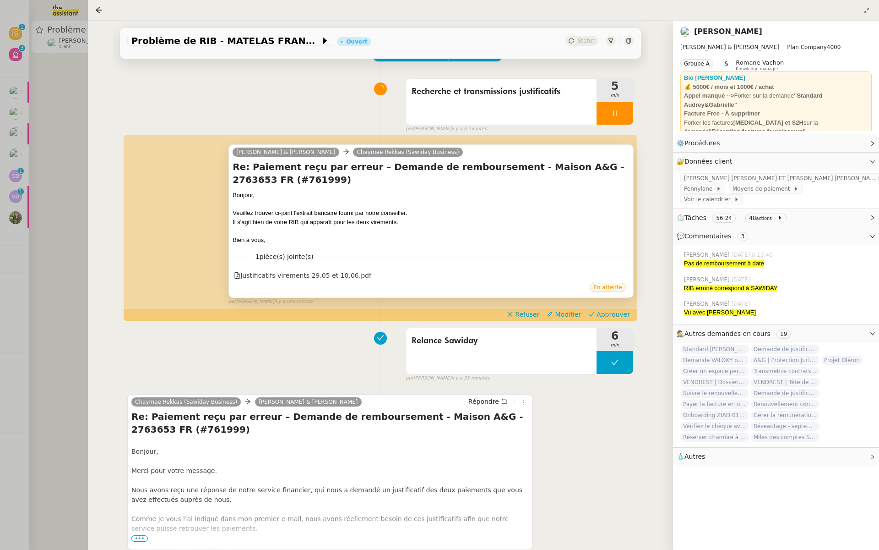
scroll to position [85, 0]
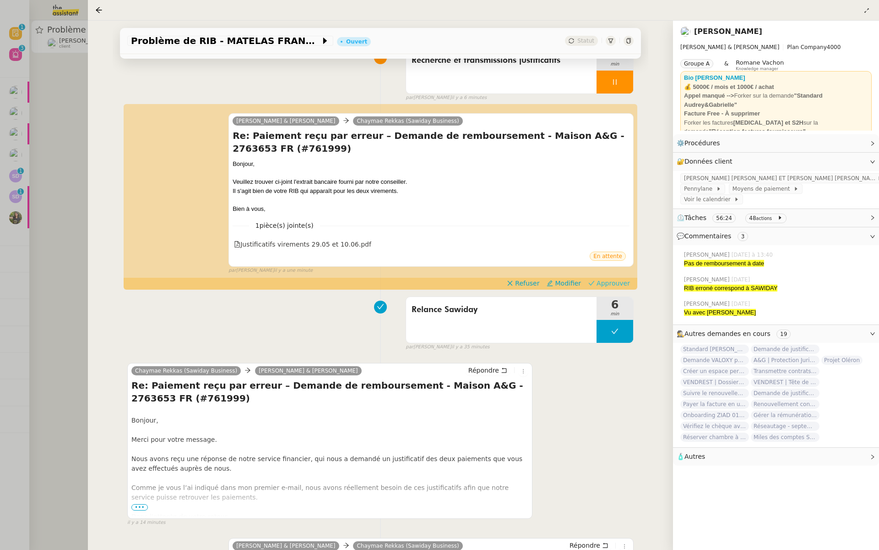
click at [613, 283] on span "Approuver" at bounding box center [613, 282] width 33 height 9
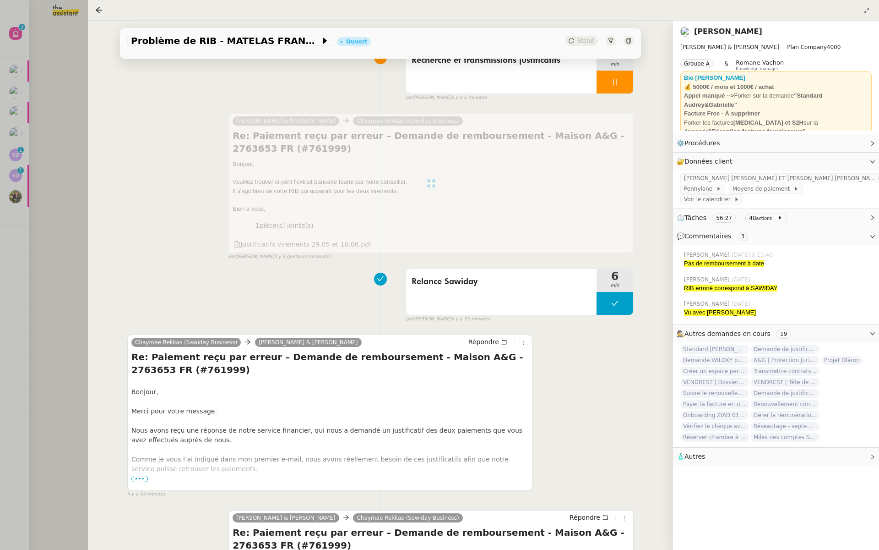
click at [25, 115] on div at bounding box center [439, 275] width 879 height 550
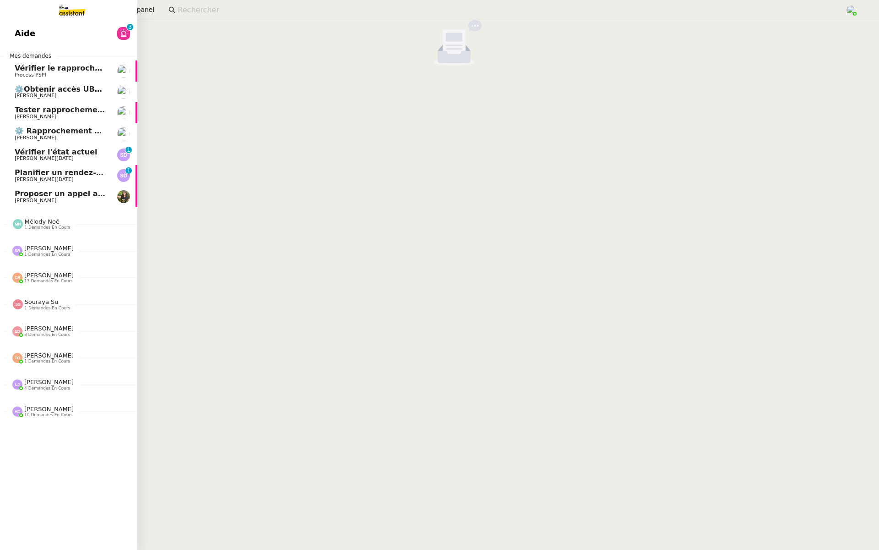
click at [31, 37] on span "Aide" at bounding box center [25, 34] width 21 height 14
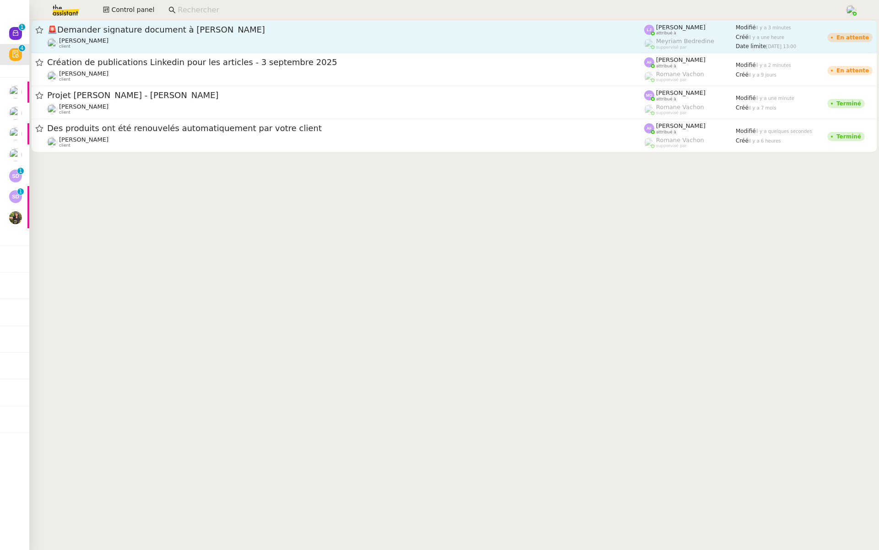
click at [115, 31] on span "🚨 Demander signature document à [PERSON_NAME]" at bounding box center [345, 30] width 597 height 8
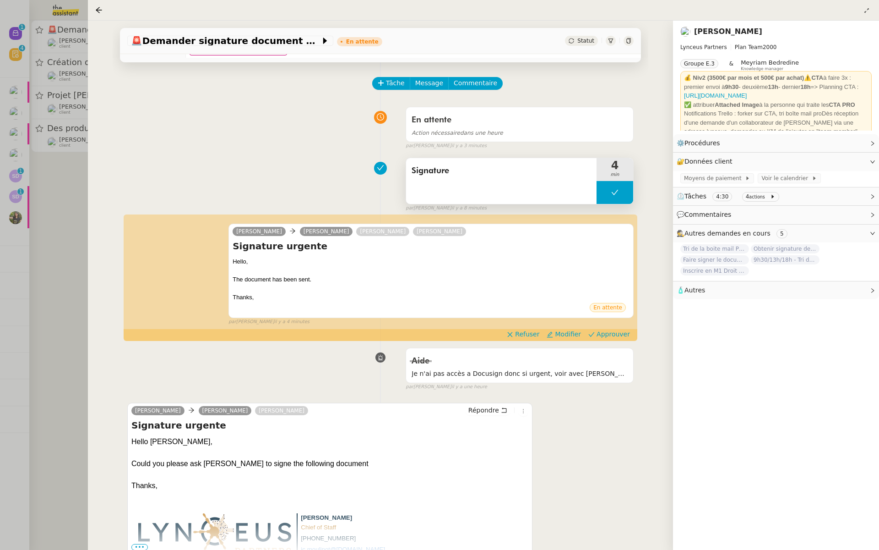
scroll to position [66, 0]
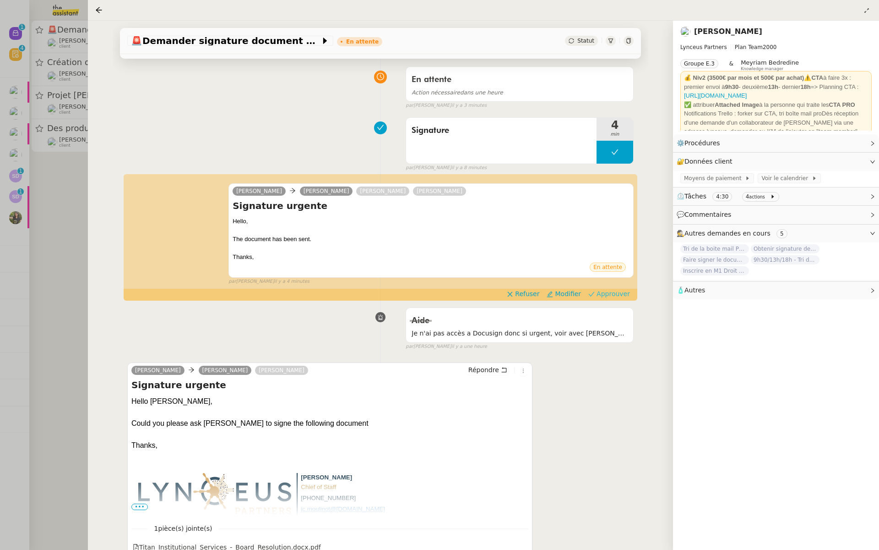
click at [616, 294] on span "Approuver" at bounding box center [613, 293] width 33 height 9
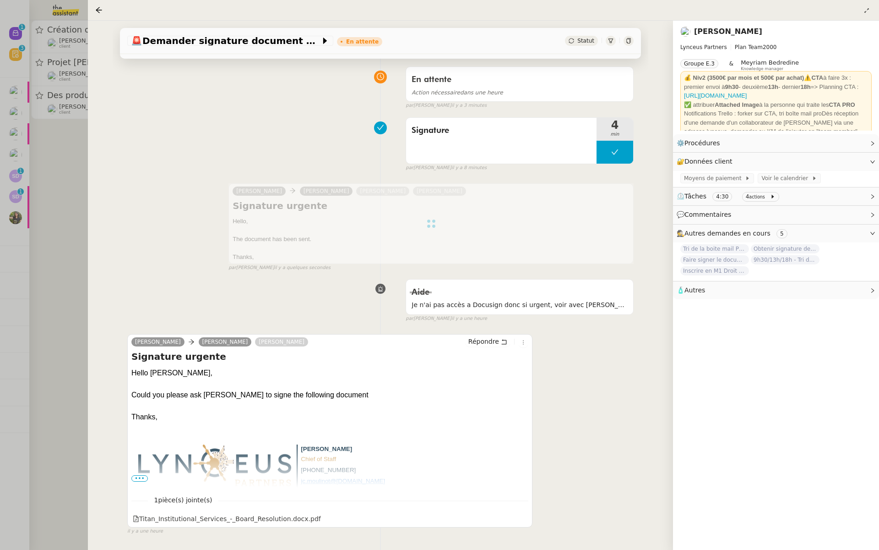
click at [55, 128] on div at bounding box center [439, 275] width 879 height 550
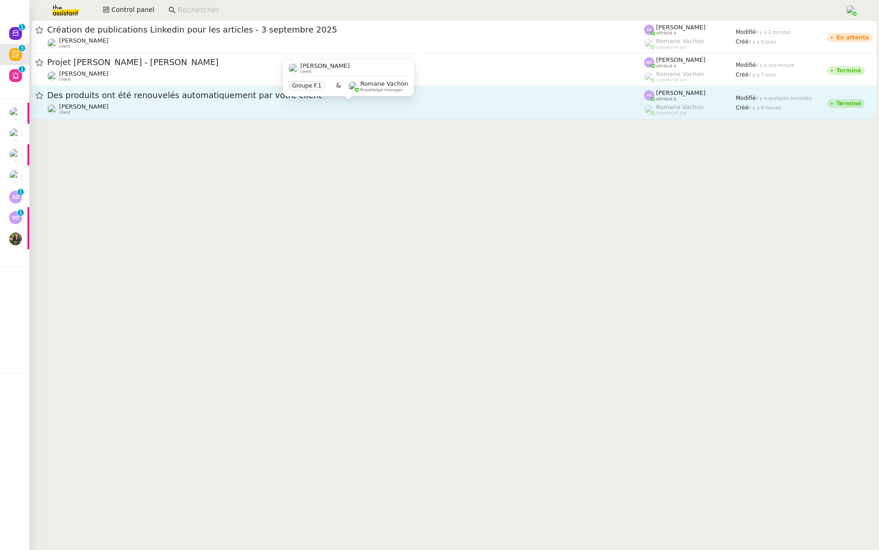
click at [158, 107] on div "[PERSON_NAME] client" at bounding box center [345, 109] width 597 height 12
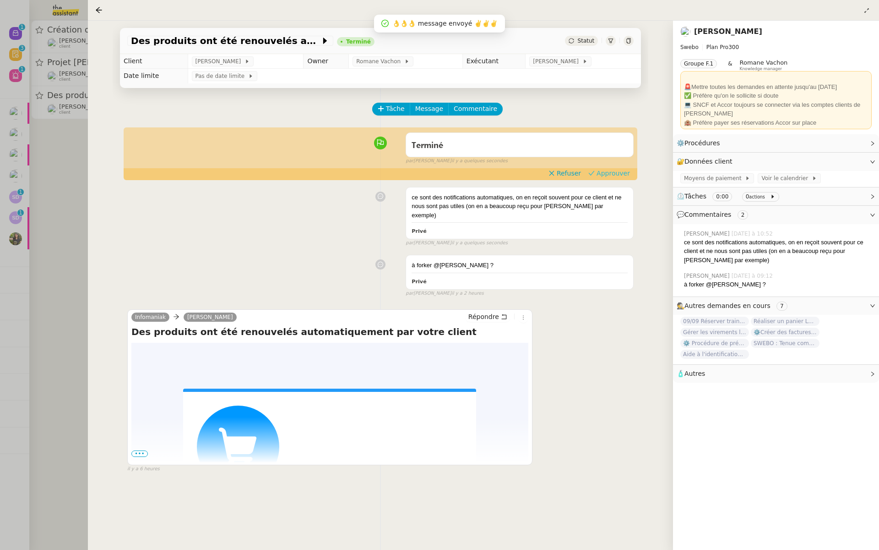
click at [613, 172] on span "Approuver" at bounding box center [613, 173] width 33 height 9
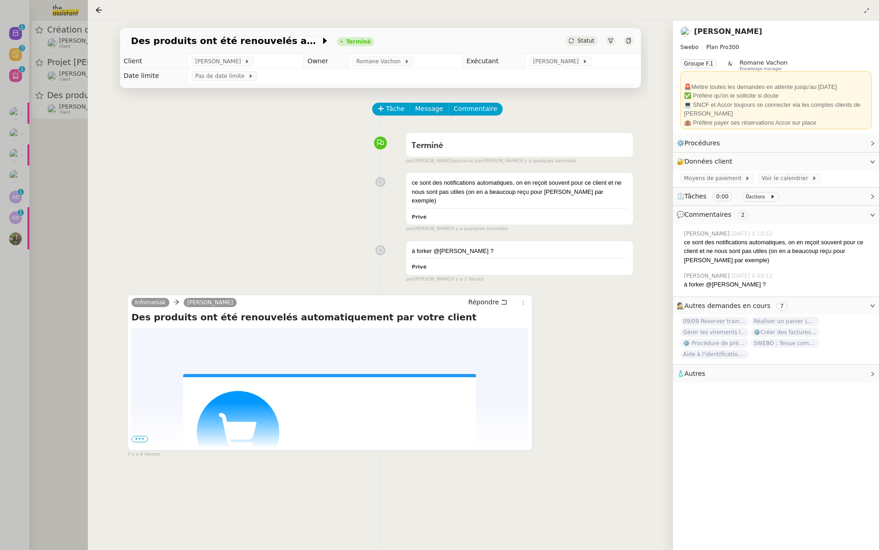
click at [30, 128] on div at bounding box center [439, 275] width 879 height 550
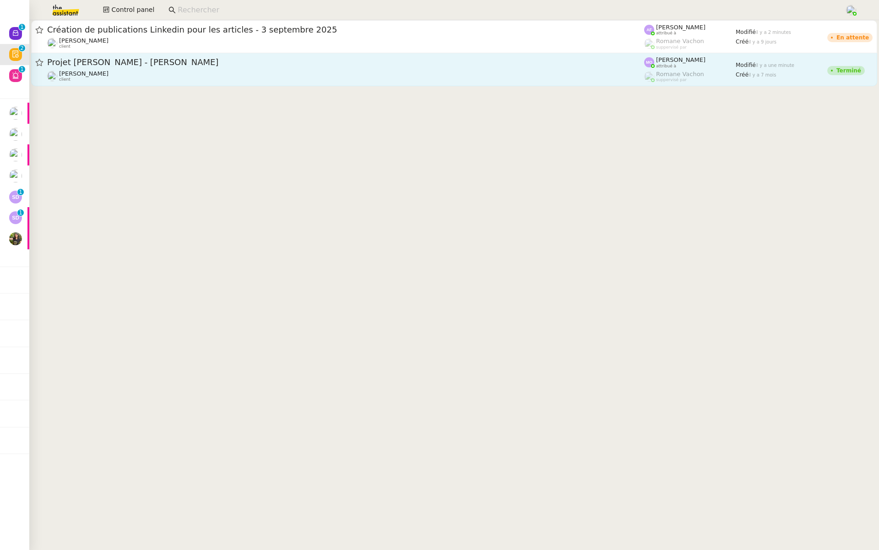
click at [124, 69] on div "Projet [PERSON_NAME] - [PERSON_NAME] client" at bounding box center [345, 69] width 597 height 25
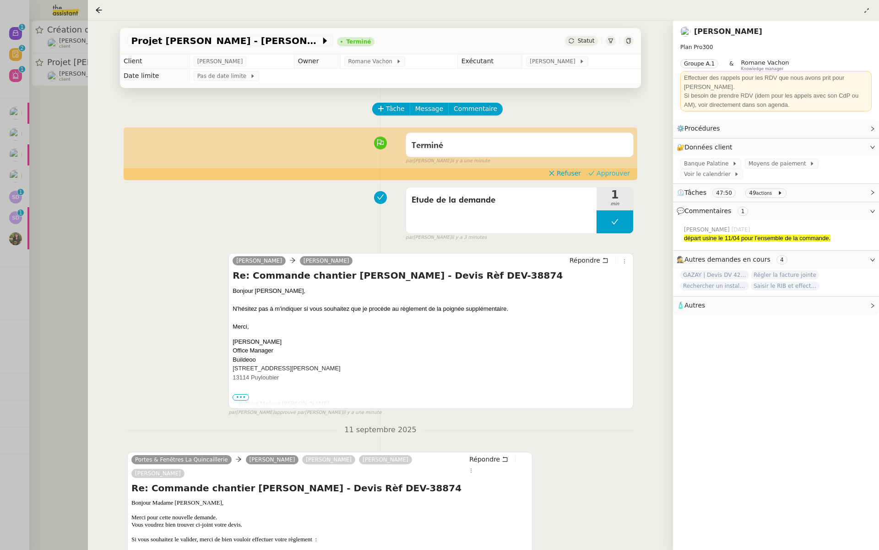
click at [611, 173] on span "Approuver" at bounding box center [613, 173] width 33 height 9
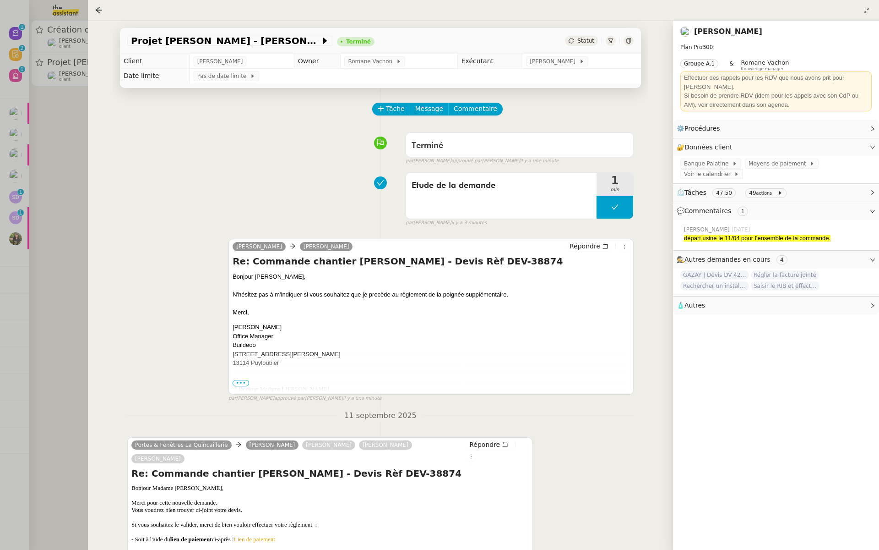
click at [65, 145] on div at bounding box center [439, 275] width 879 height 550
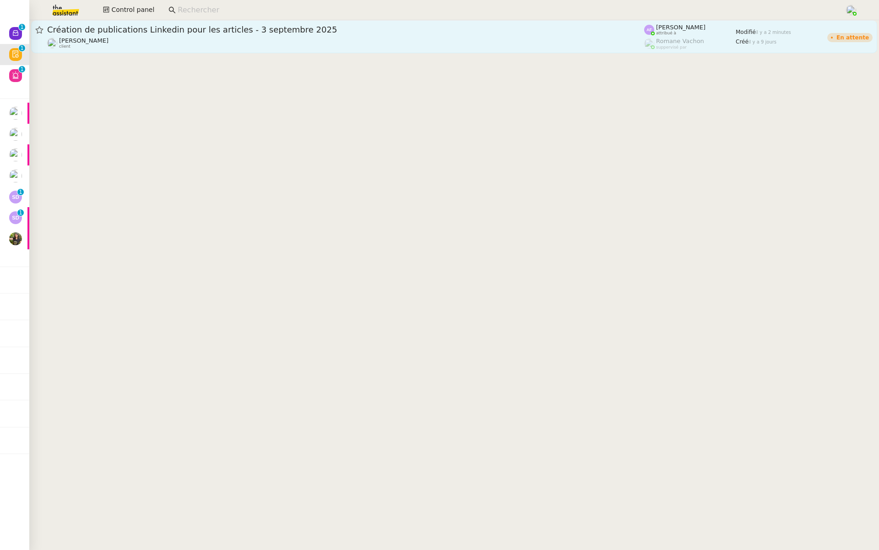
click at [217, 23] on link "Création de publications Linkedin pour les articles - [DATE] [PERSON_NAME] clie…" at bounding box center [454, 36] width 846 height 33
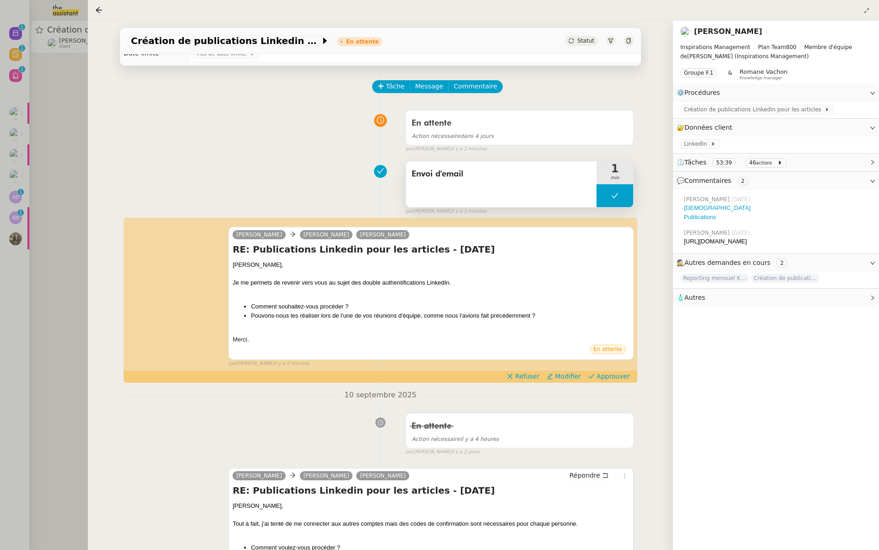
scroll to position [33, 0]
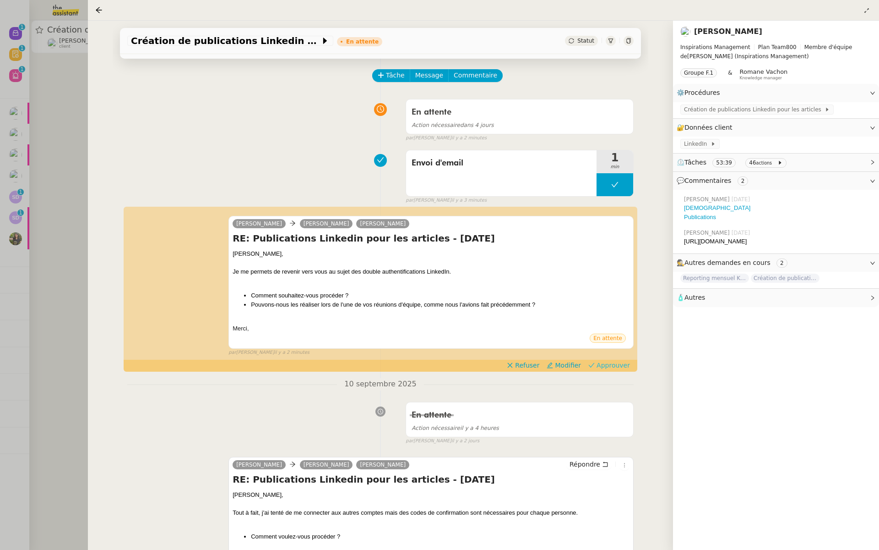
click at [614, 366] on span "Approuver" at bounding box center [613, 364] width 33 height 9
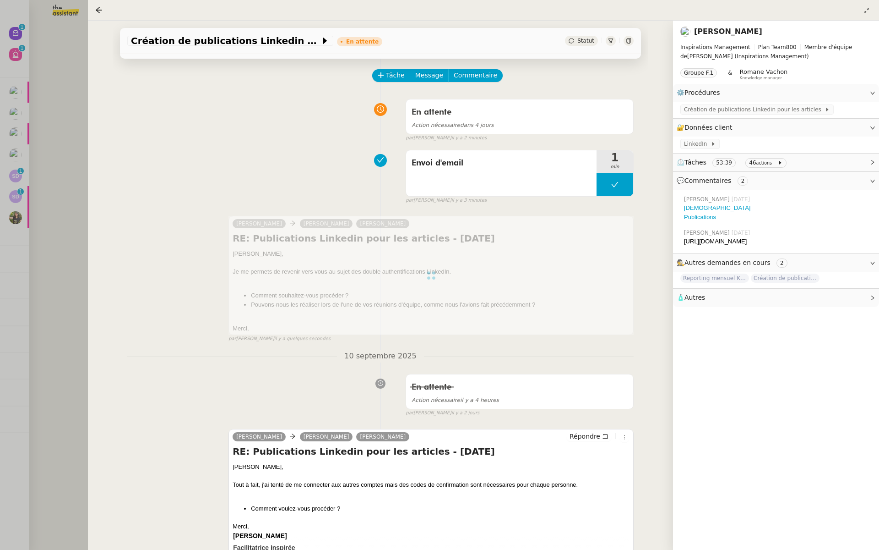
click at [80, 187] on div at bounding box center [439, 275] width 879 height 550
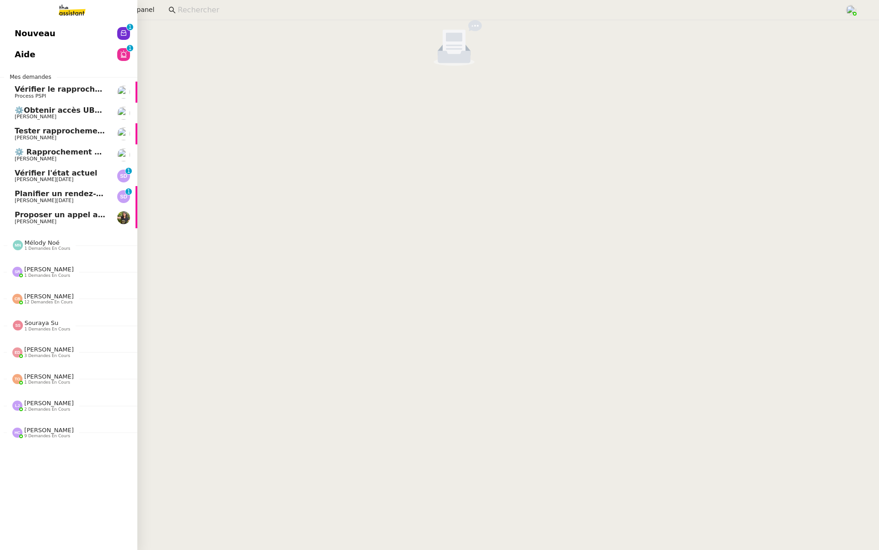
click at [12, 29] on link "Nouveau 0 1 2 3 4 5 6 7 8 9" at bounding box center [68, 33] width 137 height 21
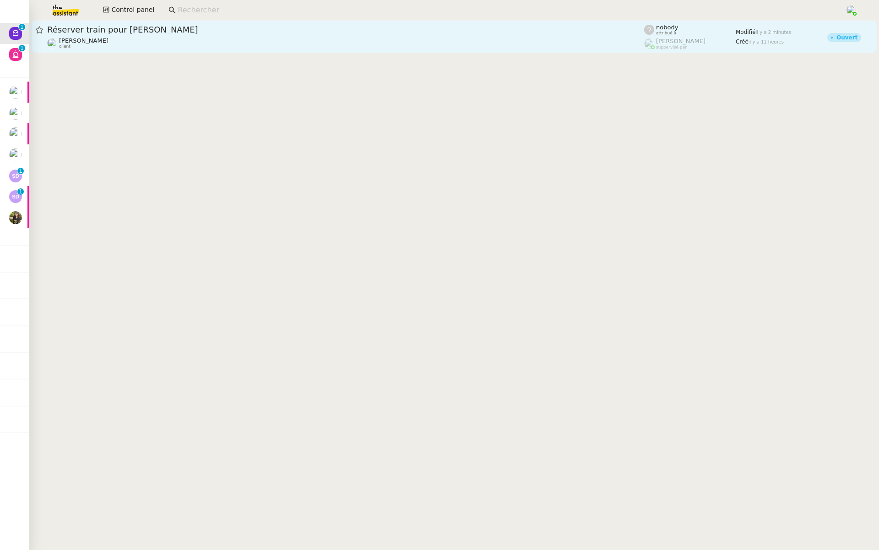
click at [122, 27] on span "Réserver train pour [PERSON_NAME]" at bounding box center [345, 30] width 597 height 8
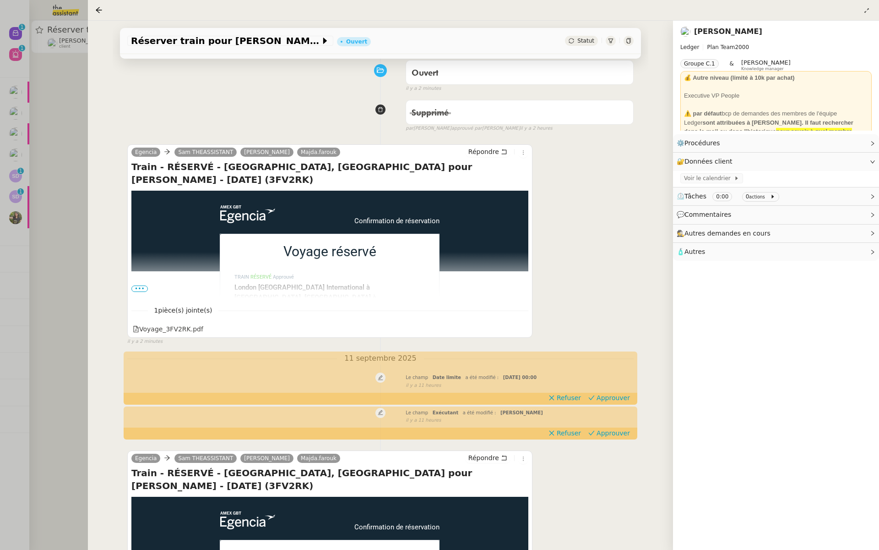
scroll to position [77, 0]
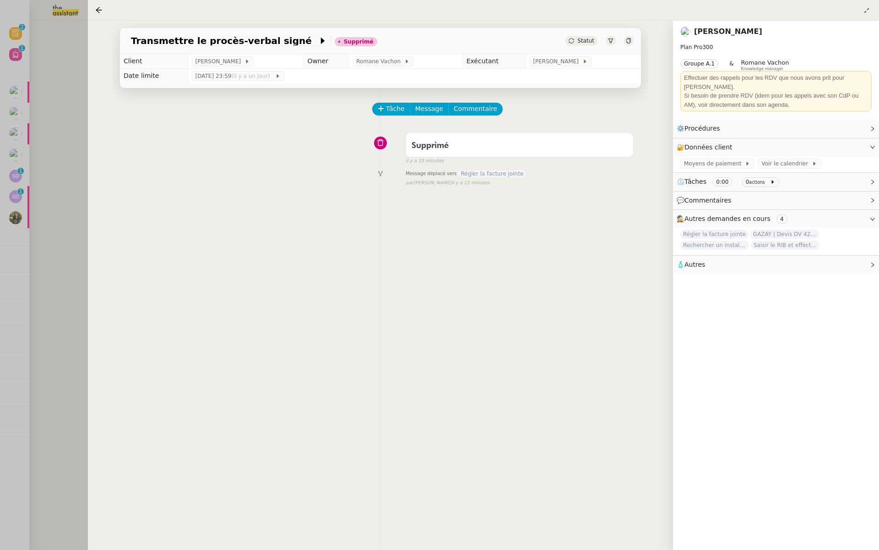
click at [28, 148] on div at bounding box center [439, 275] width 879 height 550
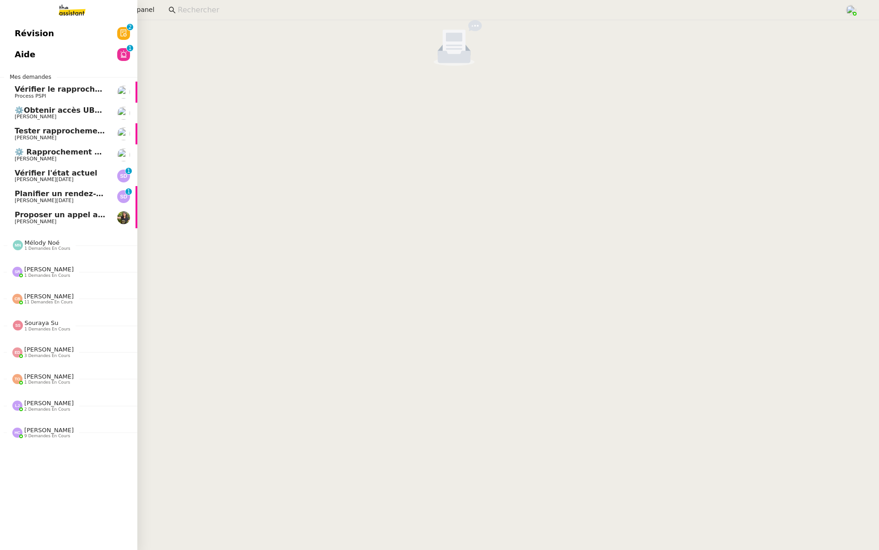
click at [11, 28] on link "Révision 0 1 2 3 4 5 6 7 8 9" at bounding box center [68, 33] width 137 height 21
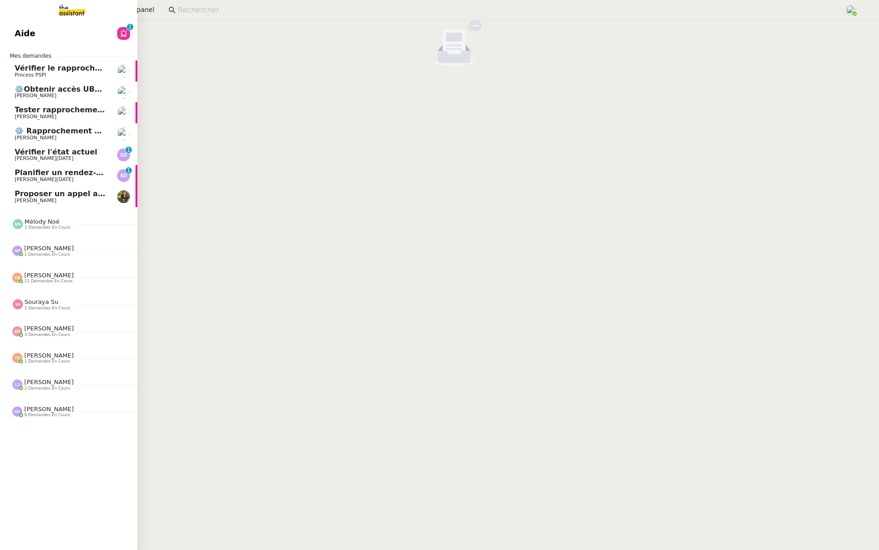
click at [10, 32] on link "Aide 0 1 2 3 4 5 6 7 8 9" at bounding box center [68, 33] width 137 height 21
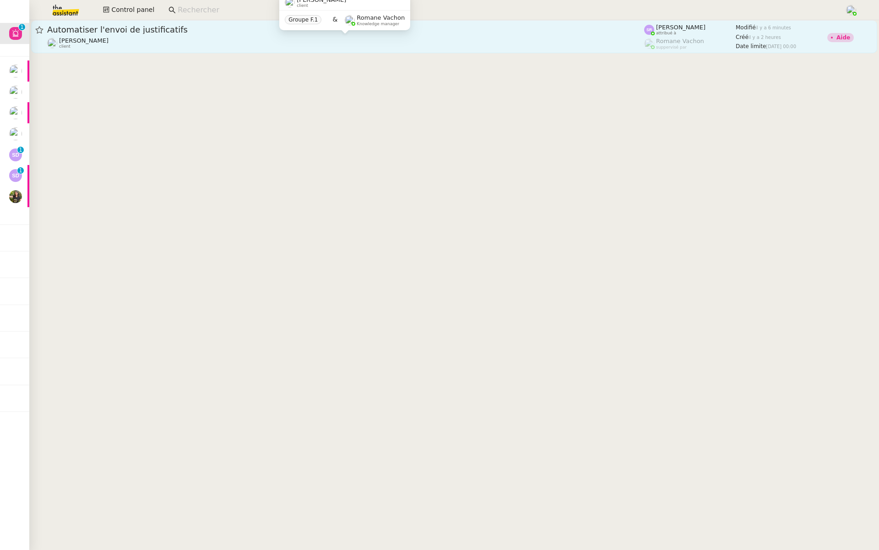
click at [226, 37] on div "[PERSON_NAME] client" at bounding box center [345, 43] width 597 height 12
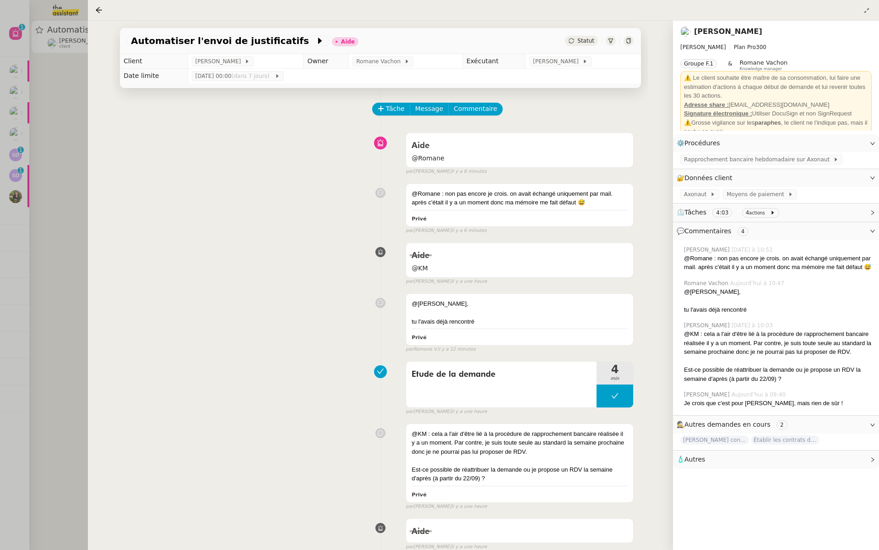
click at [83, 205] on div at bounding box center [439, 275] width 879 height 550
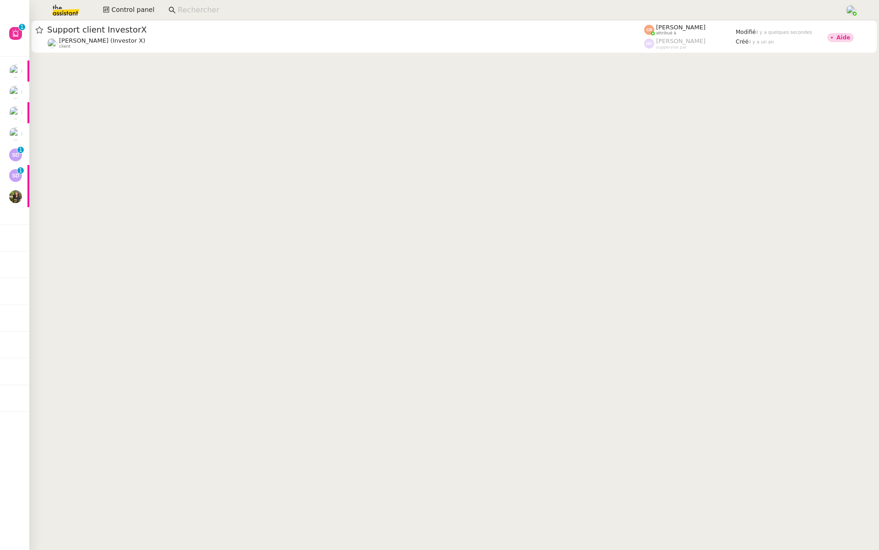
click at [185, 9] on input at bounding box center [507, 10] width 658 height 12
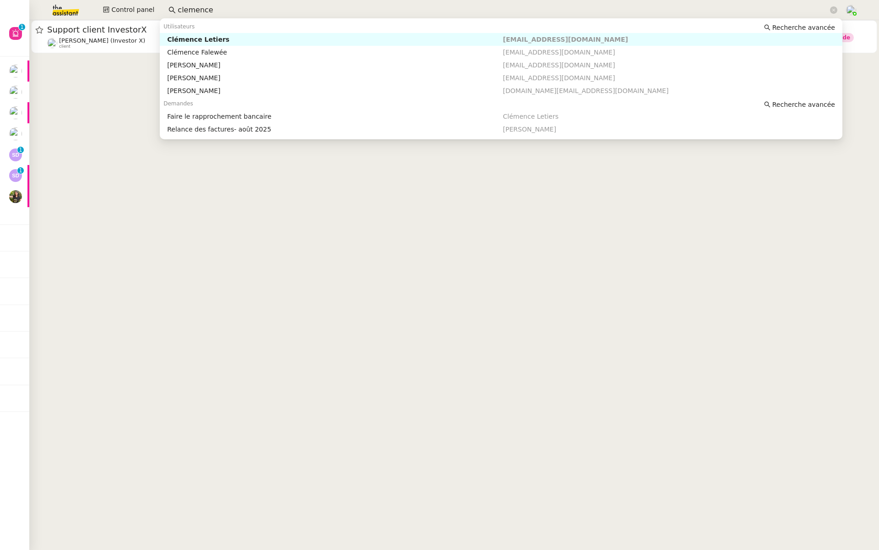
click at [229, 39] on div "Clémence Letiers" at bounding box center [335, 39] width 336 height 8
type input "clemence"
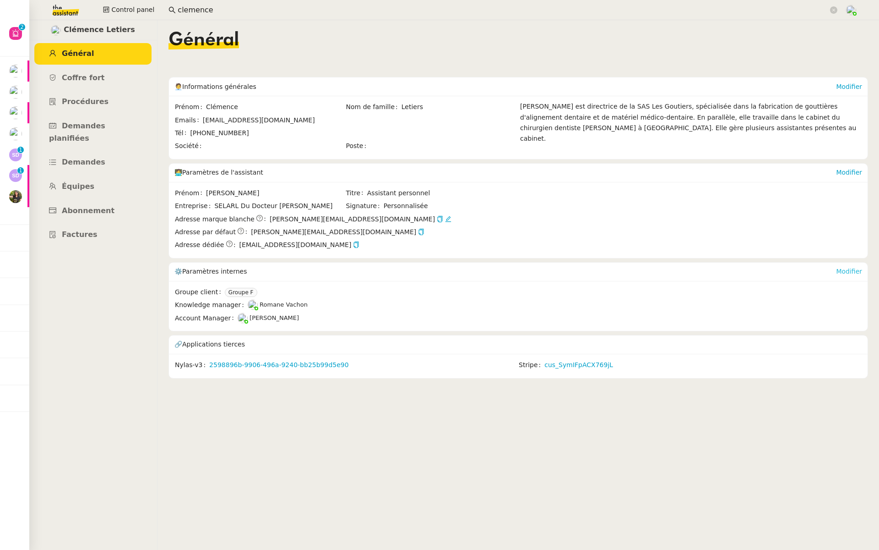
click at [853, 271] on link "Modifier" at bounding box center [849, 270] width 26 height 7
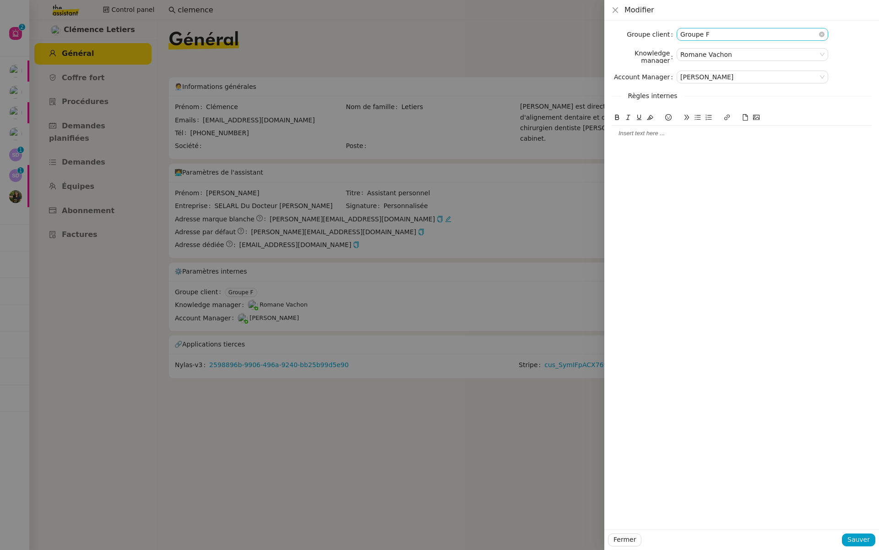
click at [714, 35] on nz-select-item "Groupe F" at bounding box center [753, 34] width 144 height 12
click at [714, 89] on span "Groupe E" at bounding box center [703, 89] width 30 height 7
click at [753, 55] on nz-select-item "Romane Vachon" at bounding box center [753, 55] width 144 height 12
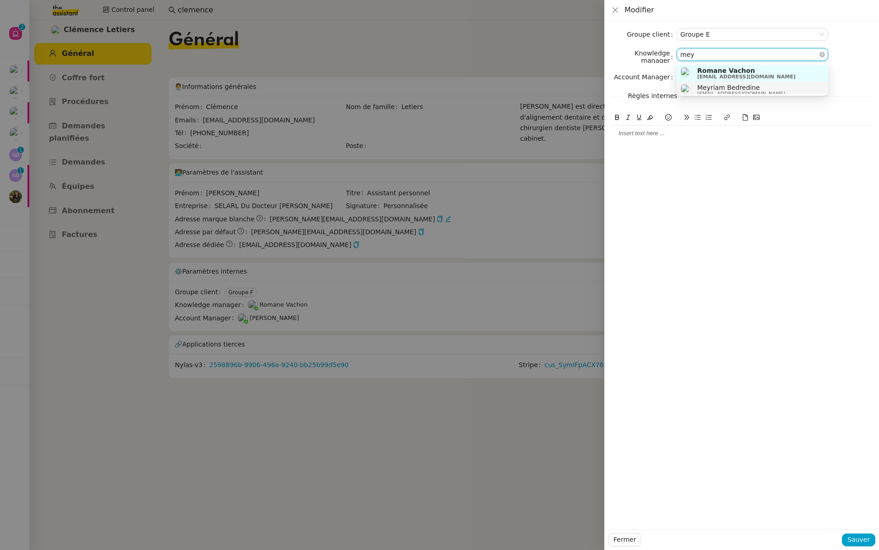
type input "mey"
click at [756, 89] on span "Meyriam Bedredine" at bounding box center [742, 87] width 88 height 7
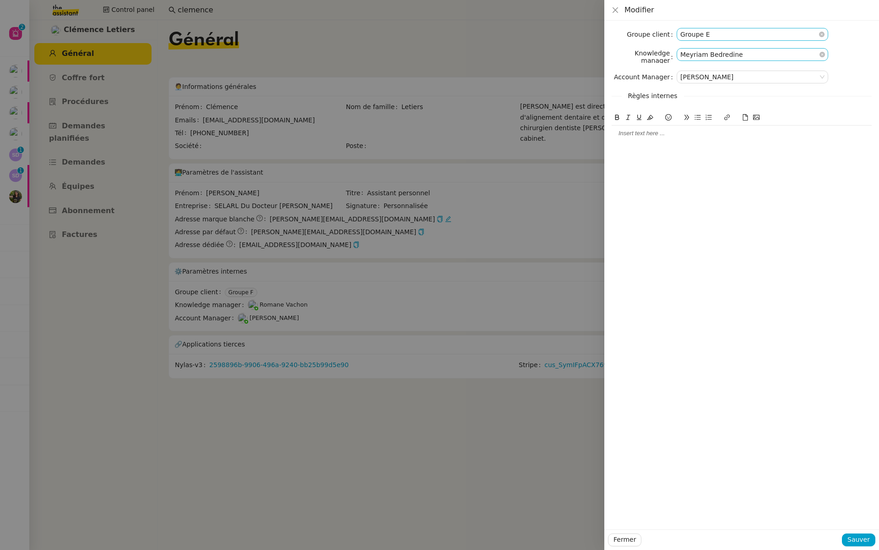
click at [742, 32] on nz-select-item "Groupe E" at bounding box center [753, 34] width 144 height 12
click at [712, 89] on span "Groupe E" at bounding box center [703, 89] width 30 height 7
click at [717, 35] on input at bounding box center [750, 34] width 138 height 12
click at [692, 90] on span "Groupe E" at bounding box center [703, 89] width 30 height 7
click at [725, 31] on nz-select-item "Groupe E" at bounding box center [753, 34] width 144 height 12
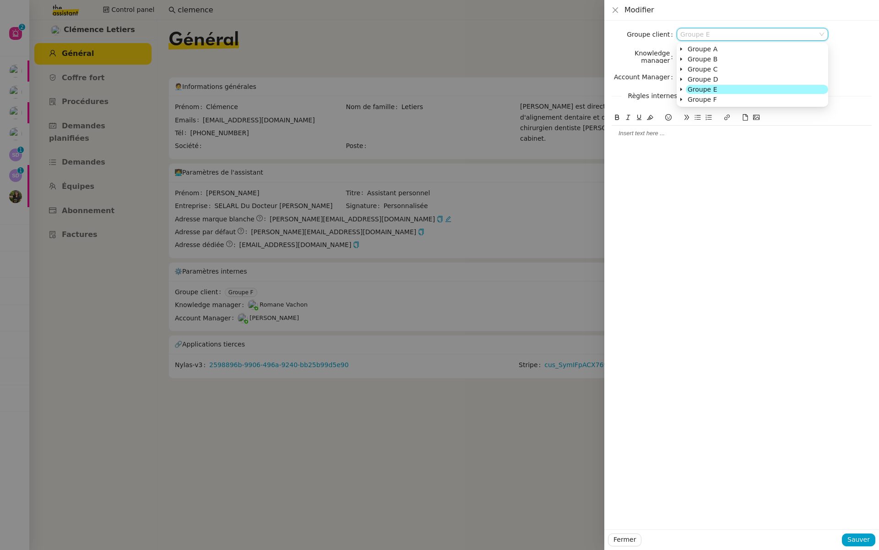
click at [681, 89] on icon at bounding box center [682, 88] width 2 height 3
click at [725, 100] on span "Groupe E.1" at bounding box center [715, 99] width 36 height 7
click at [861, 536] on span "Sauver" at bounding box center [859, 539] width 22 height 11
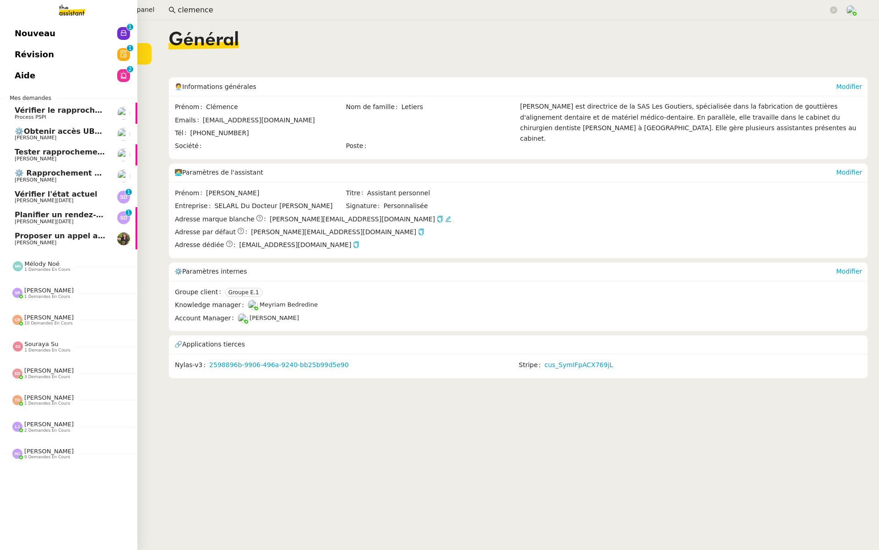
click at [9, 51] on link "Révision 0 1 2 3 4 5 6 7 8 9" at bounding box center [68, 54] width 137 height 21
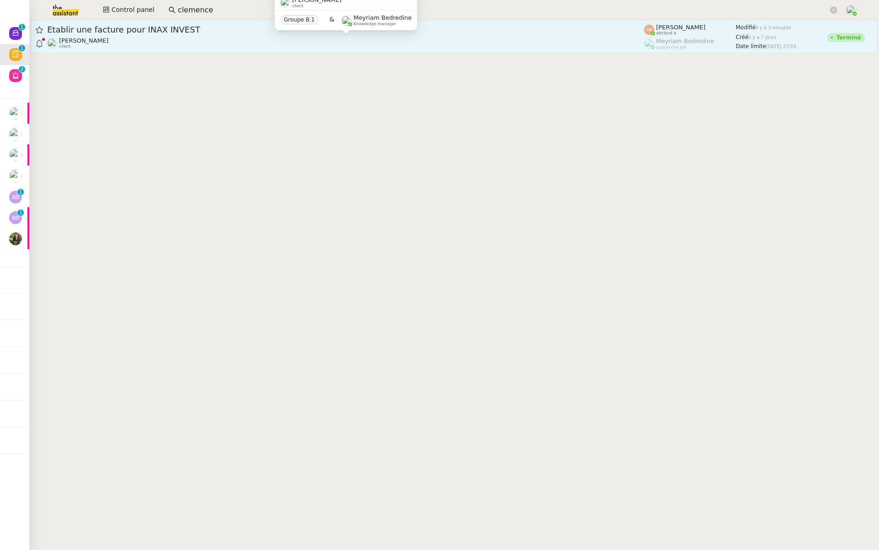
click at [124, 40] on div "Cédric Tempestini client" at bounding box center [345, 43] width 597 height 12
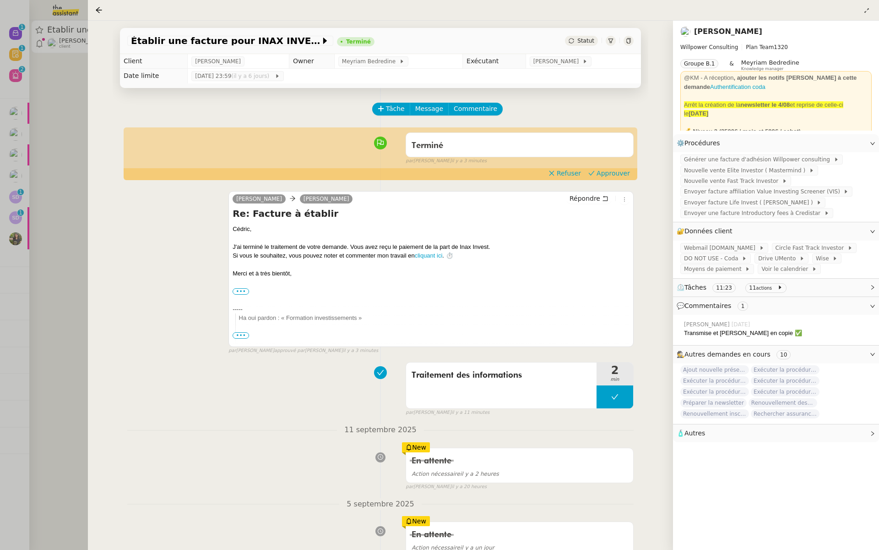
click at [616, 165] on div "Terminé false par Coralie B. il y a 3 minutes" at bounding box center [380, 146] width 507 height 37
click at [620, 174] on span "Approuver" at bounding box center [613, 173] width 33 height 9
click at [0, 187] on div at bounding box center [439, 275] width 879 height 550
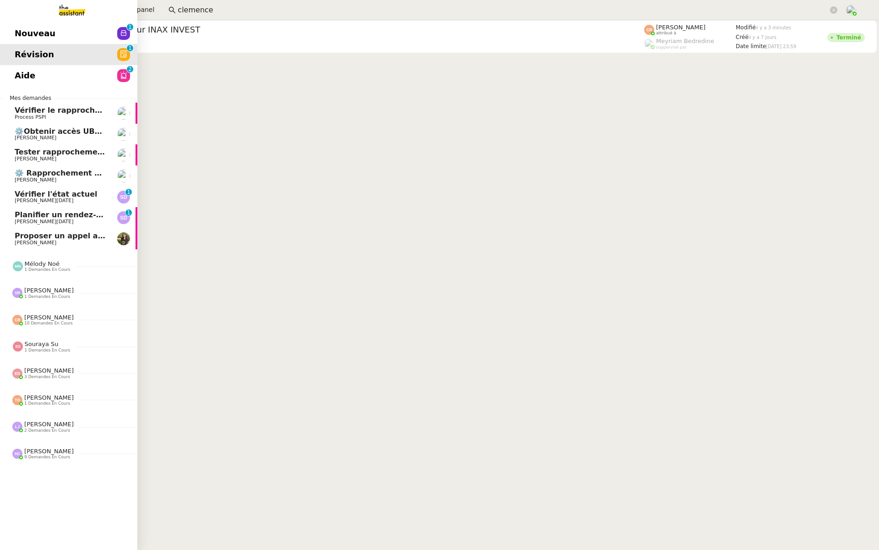
click at [11, 26] on link "Nouveau 0 1 2 3 4 5 6 7 8 9" at bounding box center [68, 33] width 137 height 21
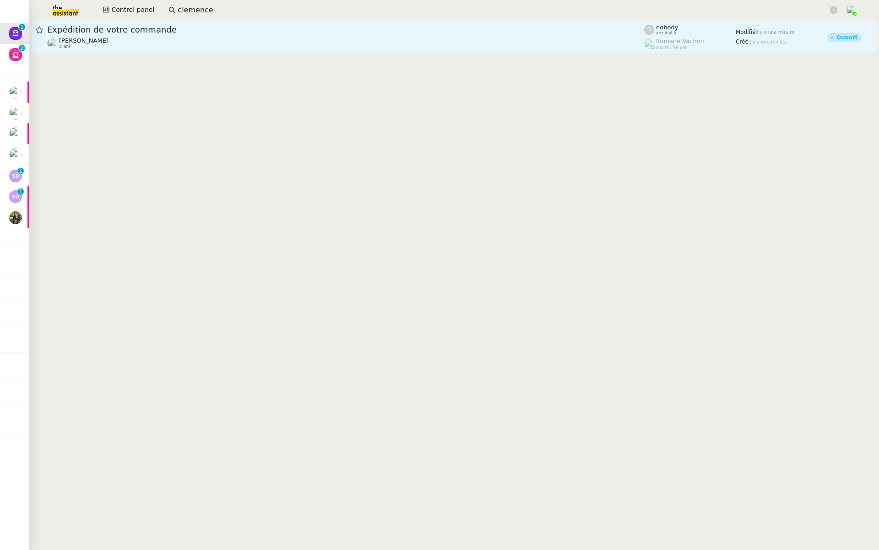
click at [156, 36] on div "Expédition de votre commande Gabrielle Tavernier client" at bounding box center [345, 36] width 597 height 25
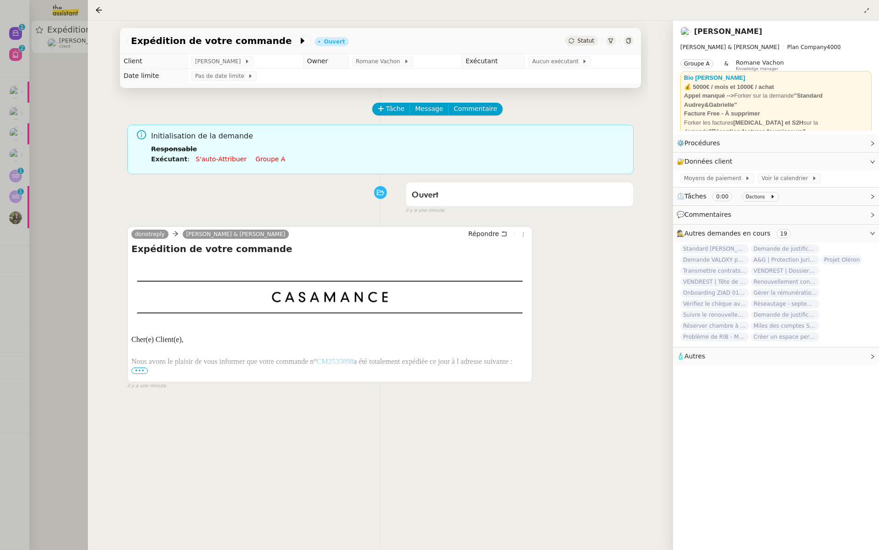
click at [136, 371] on span "•••" at bounding box center [139, 370] width 16 height 6
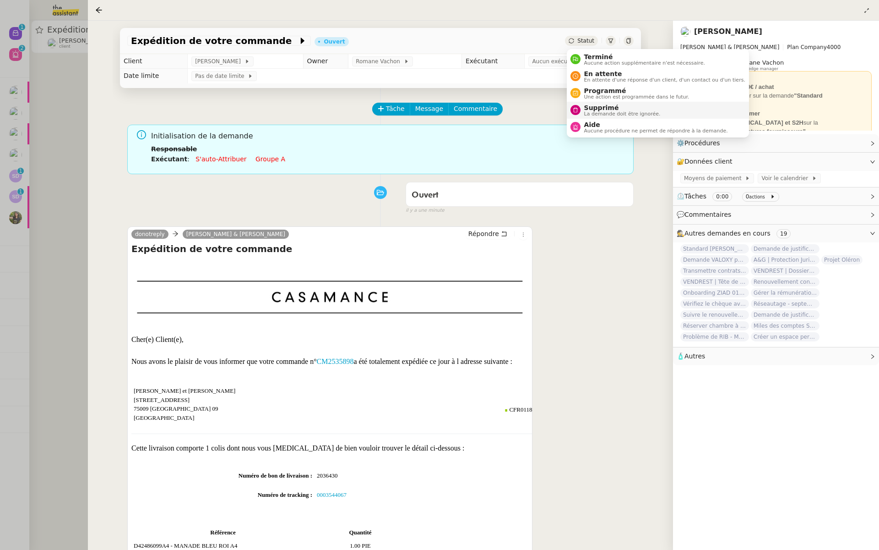
click at [579, 108] on nz-avatar at bounding box center [576, 110] width 10 height 10
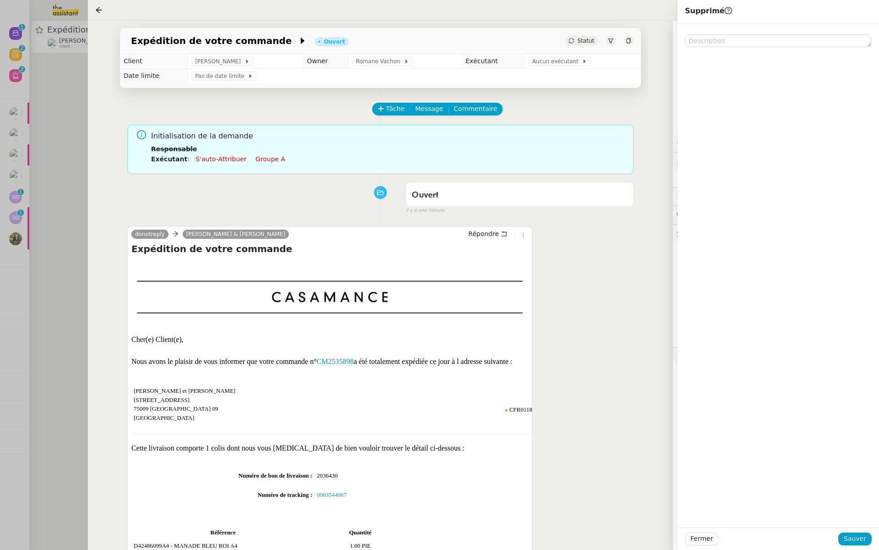
click at [587, 347] on div "donotreply Camille Audrey & Gabrielle Répondre Expédition de votre commande Che…" at bounding box center [380, 514] width 507 height 592
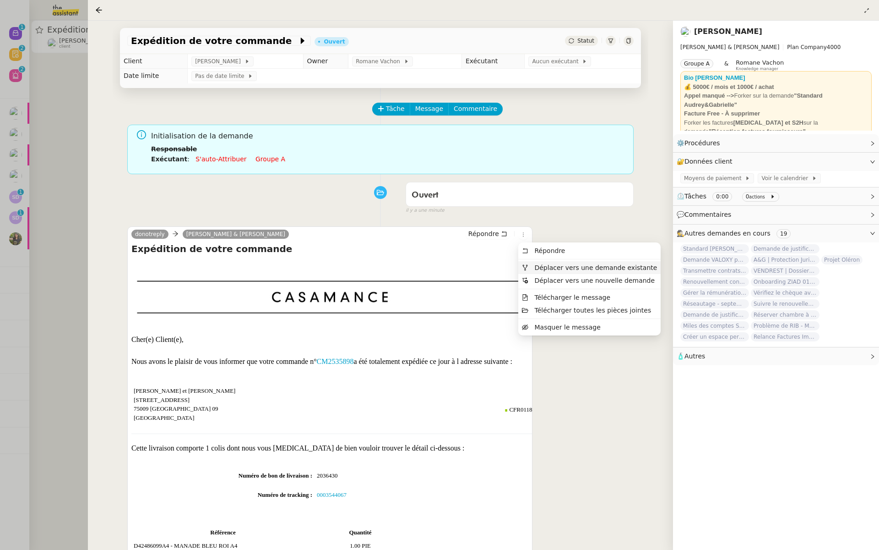
click at [538, 267] on span "Déplacer vers une demande existante" at bounding box center [595, 267] width 123 height 7
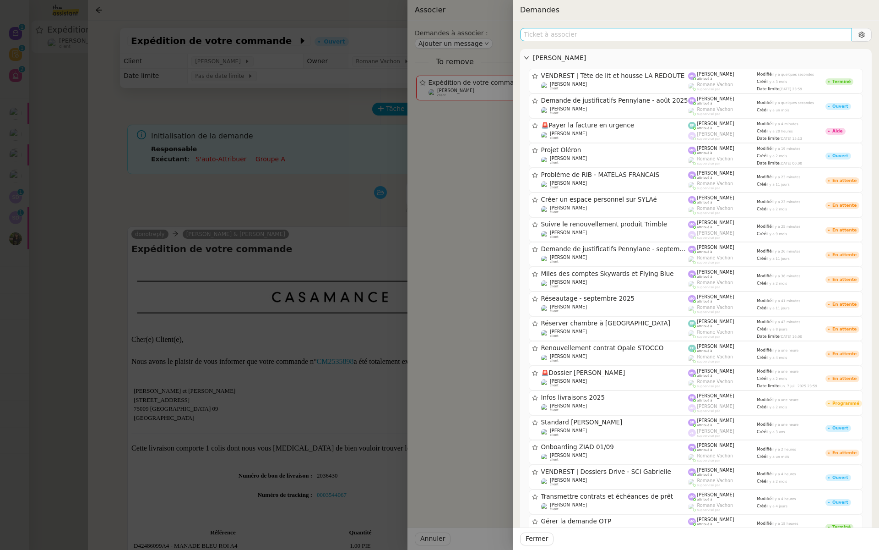
click at [556, 35] on input "text" at bounding box center [686, 34] width 332 height 13
click at [566, 36] on input "text" at bounding box center [686, 34] width 332 height 13
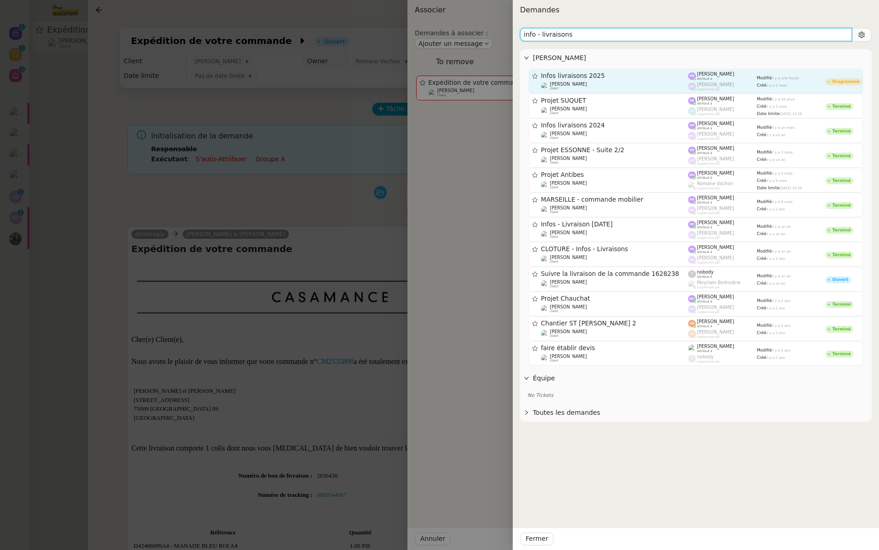
type input "info - livraisons"
click at [668, 79] on div "Infos livraisons 2025" at bounding box center [614, 76] width 147 height 8
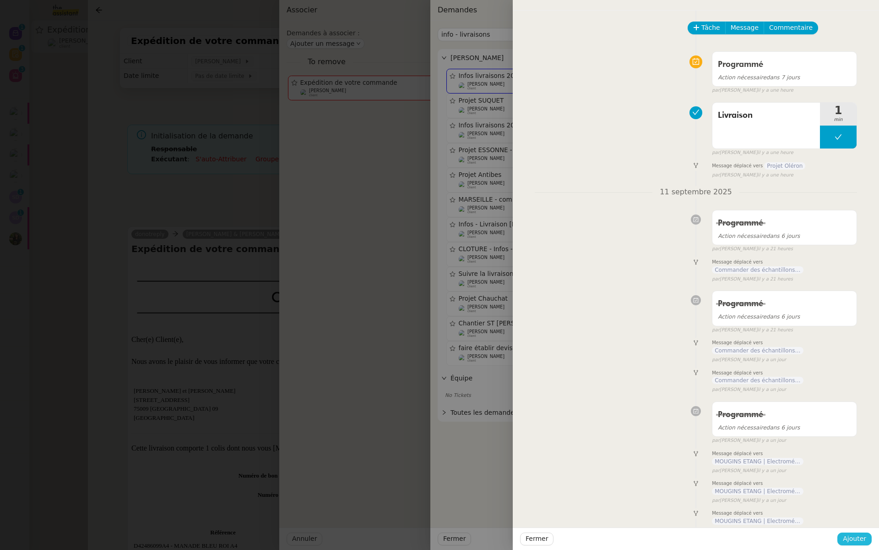
click at [858, 540] on span "Ajouter" at bounding box center [854, 538] width 23 height 11
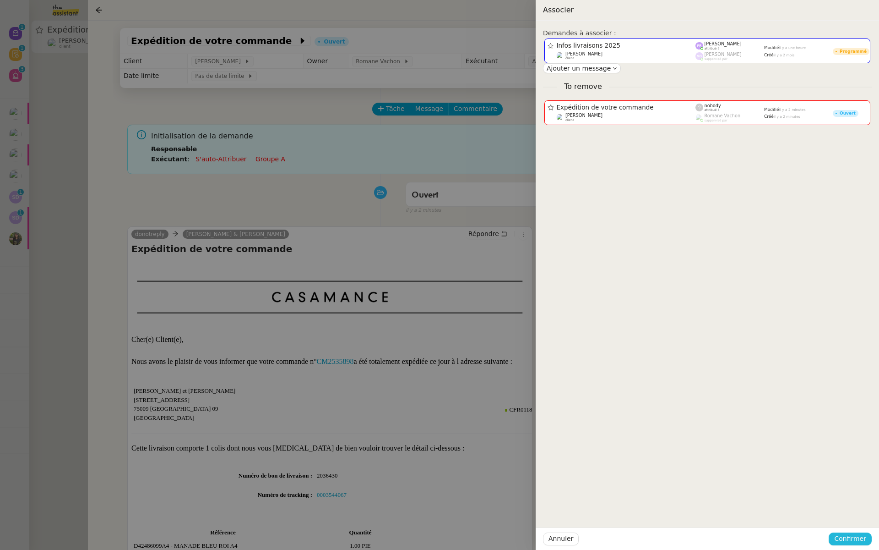
click at [858, 540] on span "Confirmer" at bounding box center [850, 538] width 32 height 11
click at [859, 513] on span "Ajouter" at bounding box center [850, 513] width 23 height 9
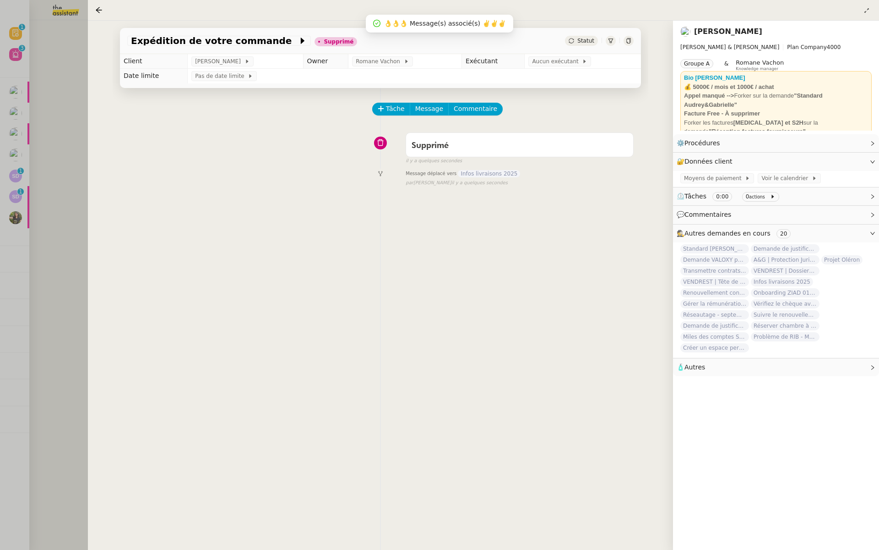
click at [63, 125] on div at bounding box center [439, 275] width 879 height 550
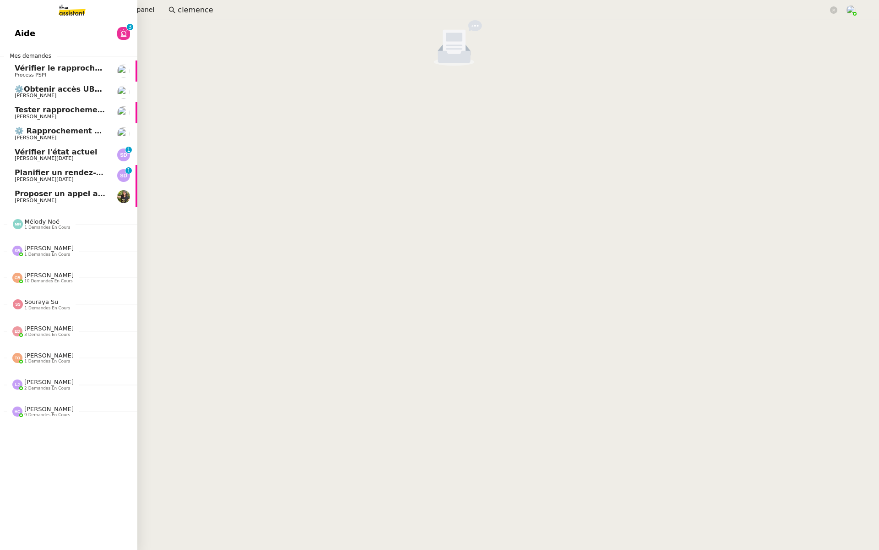
click at [20, 29] on span "Aide" at bounding box center [25, 34] width 21 height 14
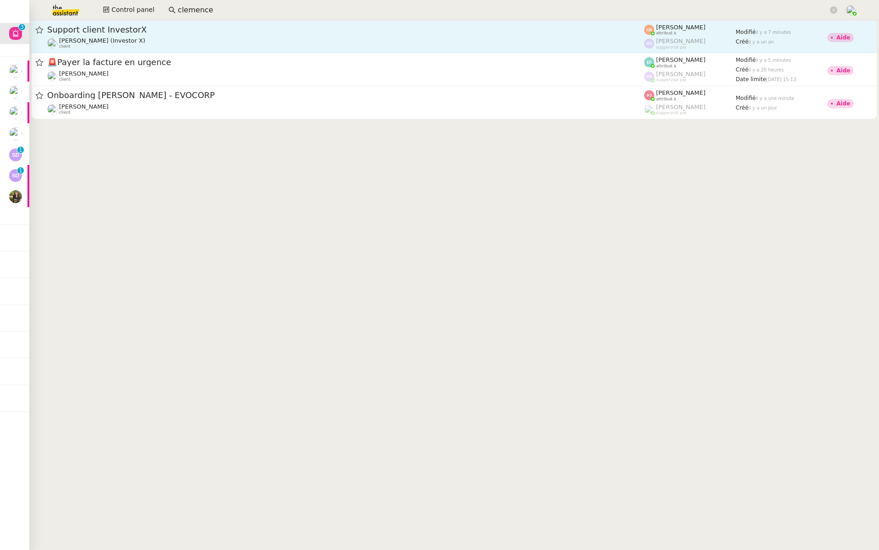
click at [151, 36] on div "Support client InvestorX Cédric Tempestini (Investor X) client" at bounding box center [345, 36] width 597 height 25
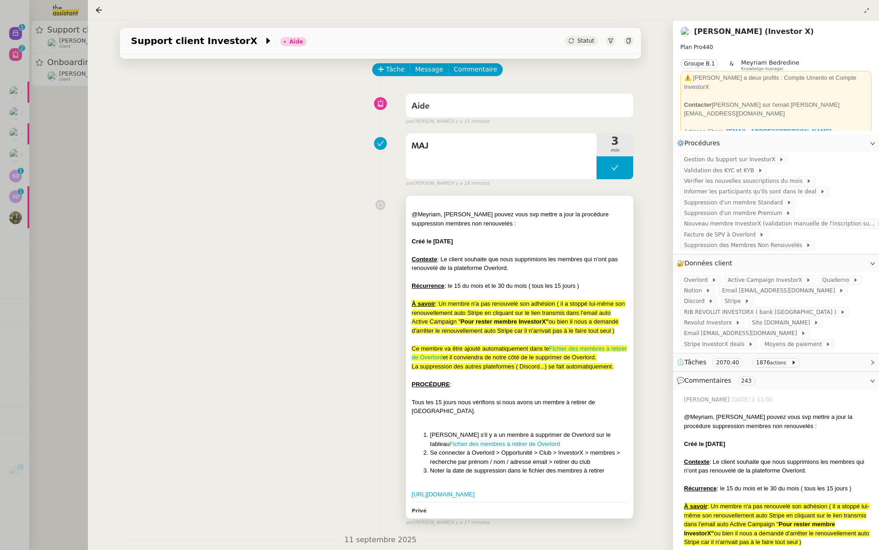
scroll to position [123, 0]
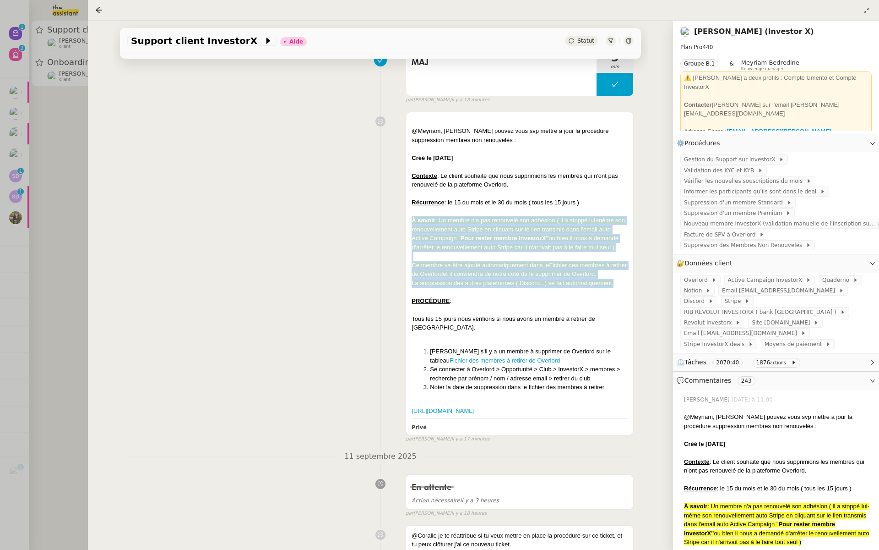
drag, startPoint x: 614, startPoint y: 285, endPoint x: 404, endPoint y: 219, distance: 220.3
click at [404, 219] on div "@Meyriam, Frederique pouvez vous svp mettre a jour la procédure suppression mem…" at bounding box center [380, 275] width 507 height 335
copy div "À savoir : Un membre n'a pas renouvelé son adhésion ( il a stoppé lui-même son …"
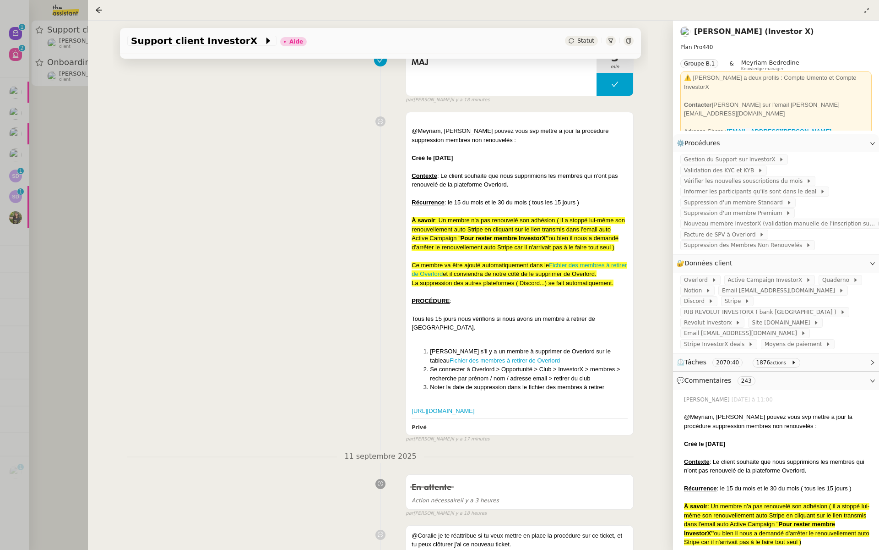
click at [376, 188] on div "@Meyriam, Frederique pouvez vous svp mettre a jour la procédure suppression mem…" at bounding box center [380, 275] width 507 height 335
click at [772, 246] on span "Suppression des Membres Non Renouvelés" at bounding box center [745, 244] width 122 height 9
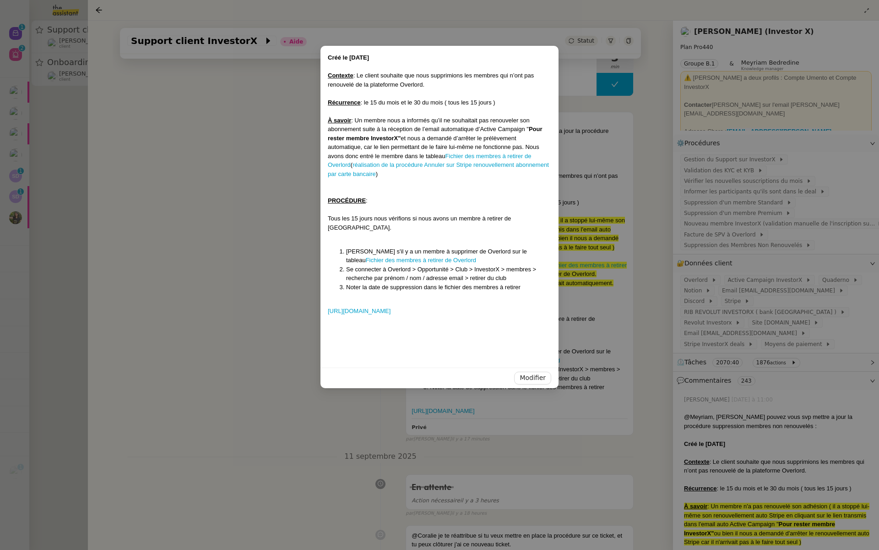
click at [198, 387] on nz-modal-container "Créé le 08/09/2025 Contexte : Le client souhaite que nous supprimions les membr…" at bounding box center [439, 275] width 879 height 550
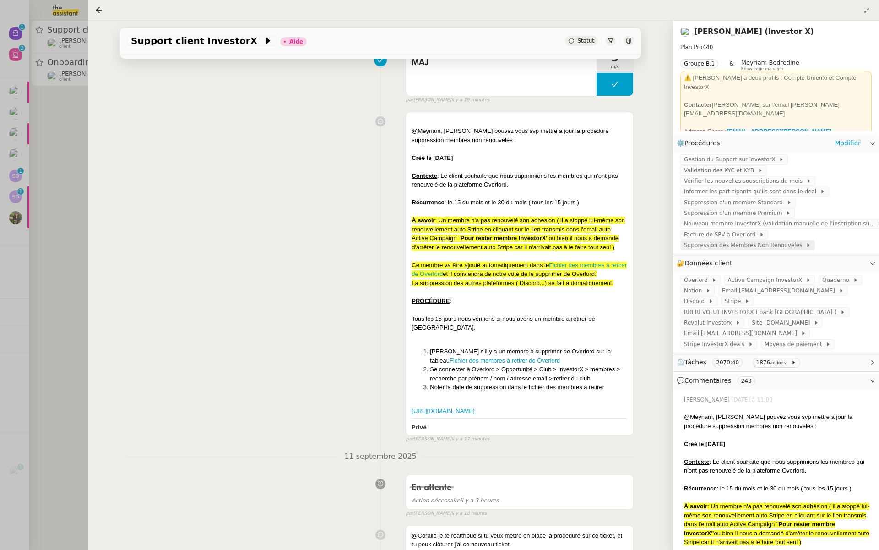
click at [743, 248] on span "Suppression des Membres Non Renouvelés" at bounding box center [745, 244] width 122 height 9
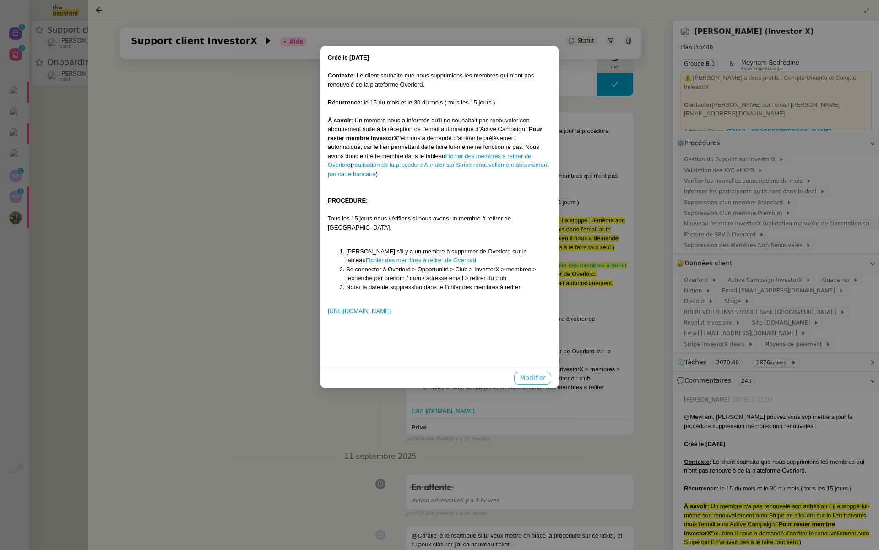
click at [534, 379] on span "Modifier" at bounding box center [533, 377] width 26 height 11
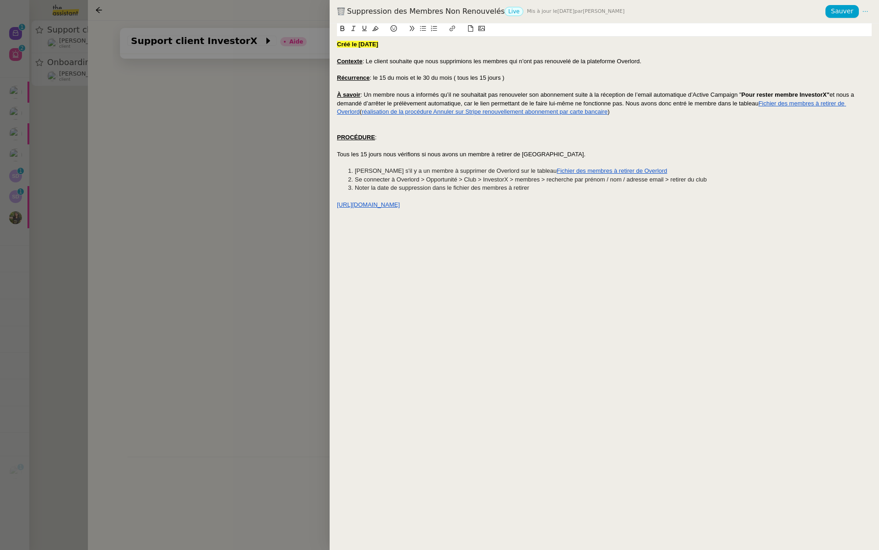
drag, startPoint x: 606, startPoint y: 110, endPoint x: 284, endPoint y: 88, distance: 322.7
click at [284, 88] on div "Suppression des Membres Non Renouvelés Live Mis à jour le 8 sept. 2025 par Meyr…" at bounding box center [439, 275] width 879 height 550
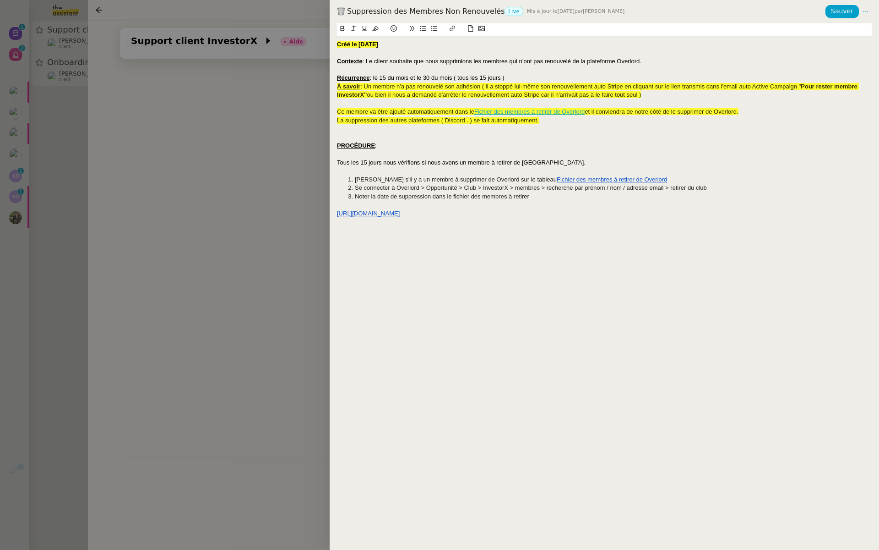
scroll to position [0, 0]
click at [514, 76] on div "Récurrence : le 15 du mois et le 30 du mois ( tous les 15 jours )" at bounding box center [604, 78] width 535 height 8
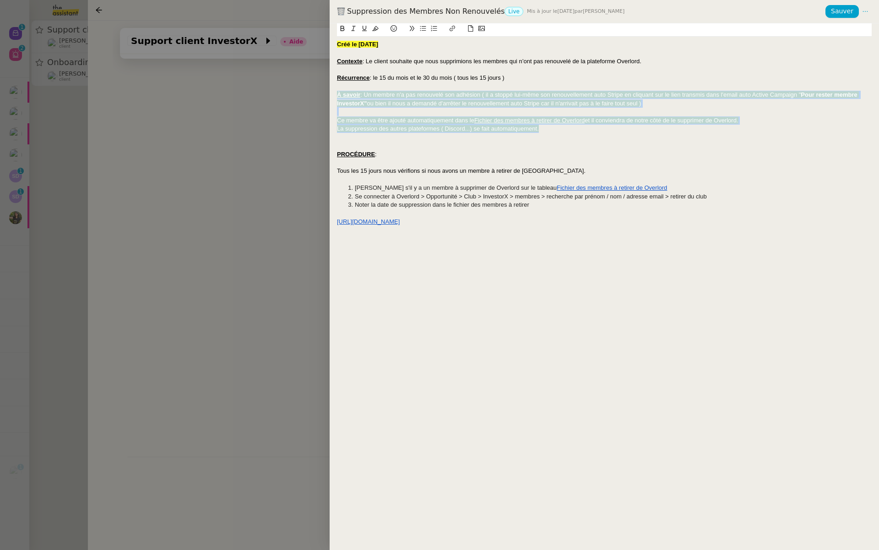
drag, startPoint x: 546, startPoint y: 128, endPoint x: 327, endPoint y: 96, distance: 221.7
click at [327, 96] on div "Suppression des Membres Non Renouvelés Live Mis à jour le 8 sept. 2025 par Meyr…" at bounding box center [439, 275] width 879 height 550
click at [375, 27] on icon at bounding box center [375, 28] width 6 height 5
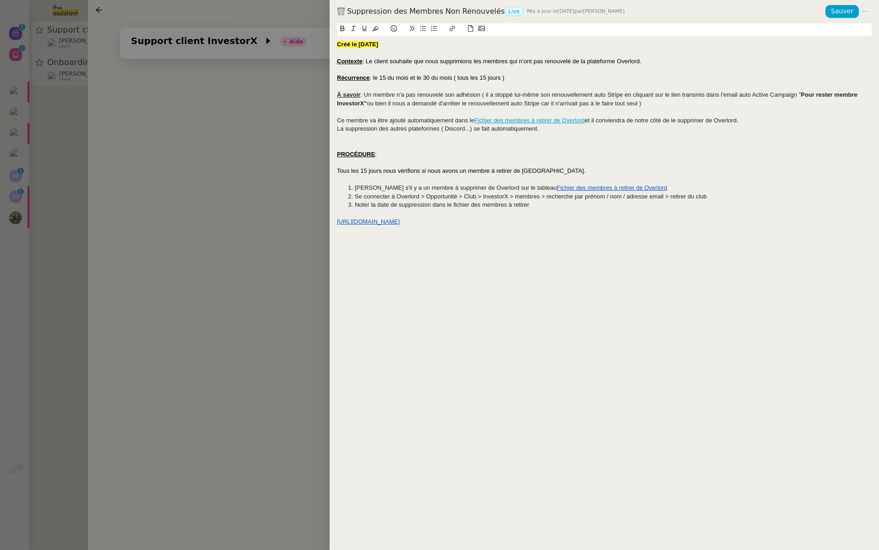
click at [483, 66] on div at bounding box center [604, 69] width 535 height 8
click at [418, 46] on div "Créé le 08/09/2025" at bounding box center [604, 44] width 535 height 8
click at [842, 11] on span "Sauver" at bounding box center [842, 11] width 22 height 11
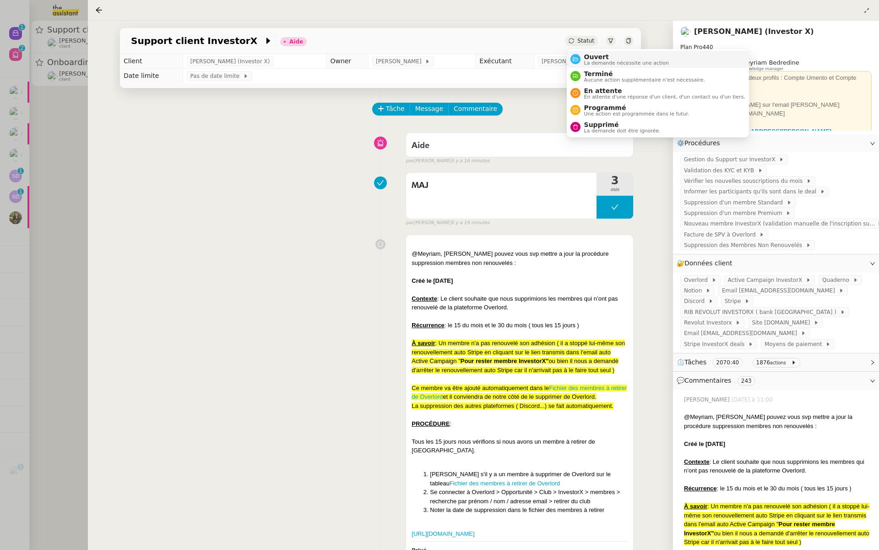
click at [594, 60] on span "La demande nécessite une action" at bounding box center [626, 62] width 85 height 5
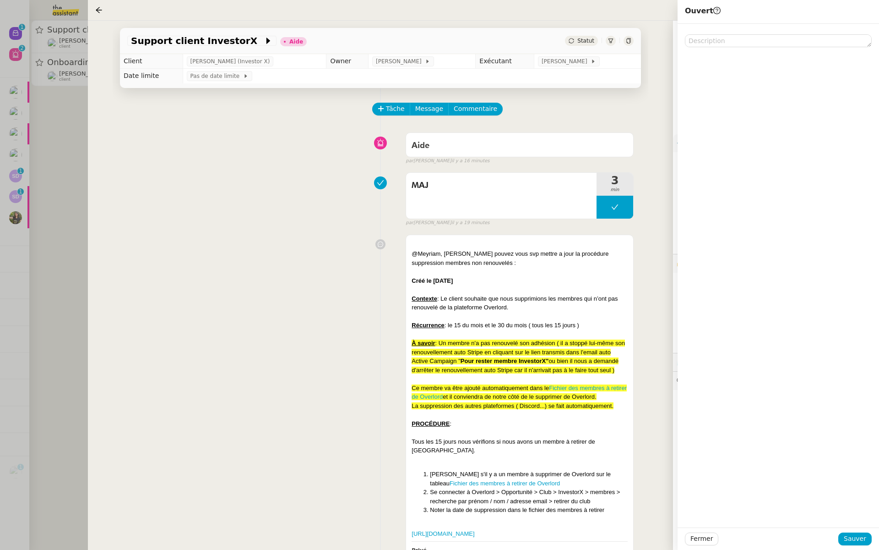
click at [247, 172] on div "MAJ 3 min false par Coralie B. il y a 19 minutes" at bounding box center [380, 197] width 507 height 59
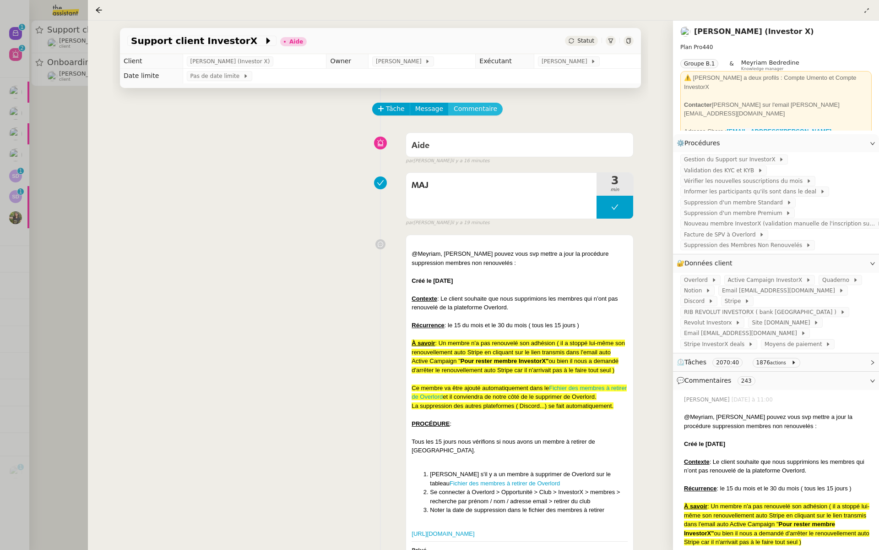
click at [478, 109] on span "Commentaire" at bounding box center [476, 109] width 44 height 11
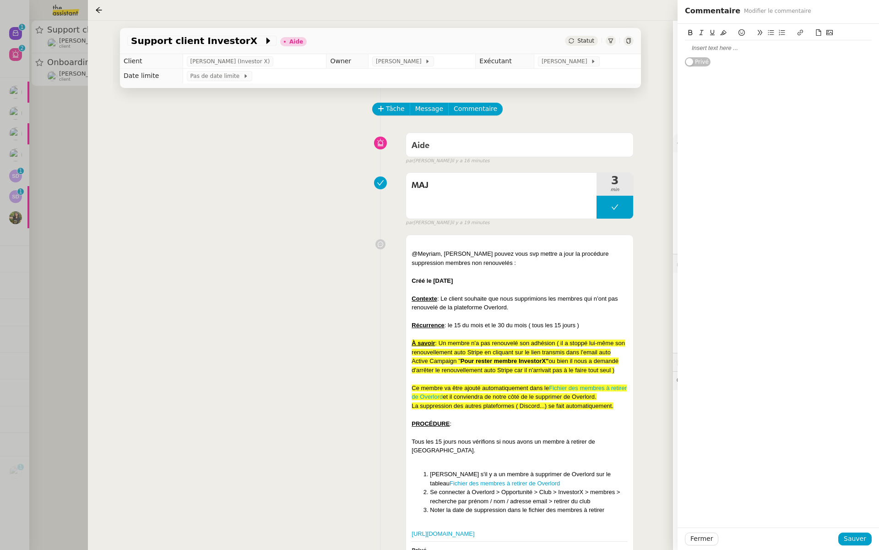
click at [713, 46] on div at bounding box center [778, 48] width 187 height 8
click at [858, 540] on span "Sauver" at bounding box center [855, 538] width 22 height 11
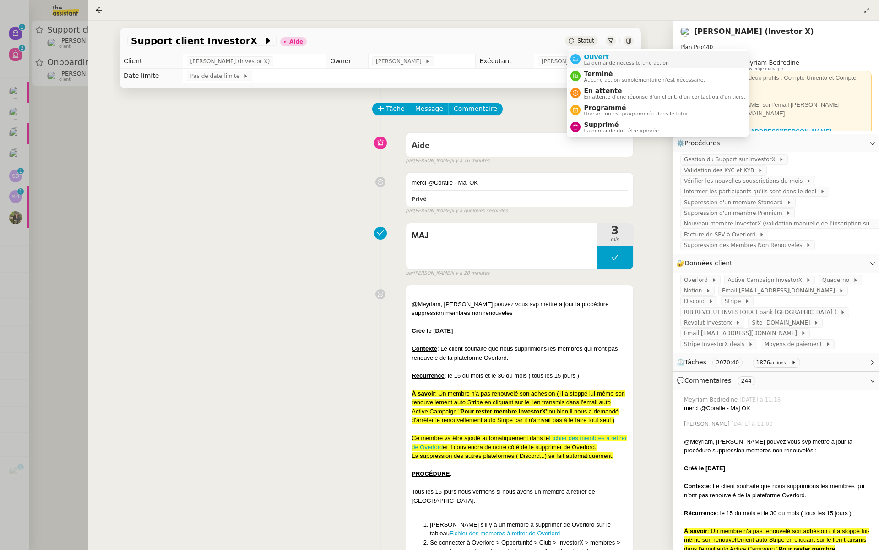
click at [589, 56] on span "Ouvert" at bounding box center [626, 56] width 85 height 7
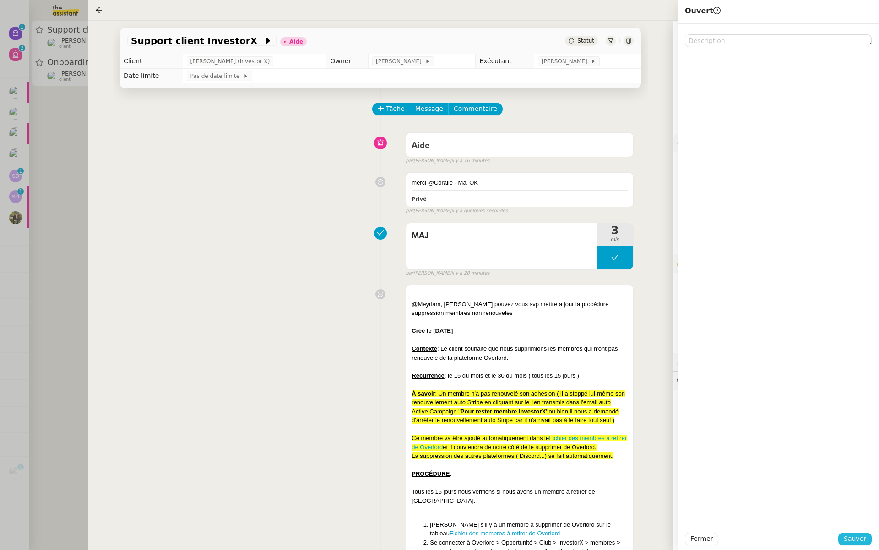
click at [862, 542] on span "Sauver" at bounding box center [855, 538] width 22 height 11
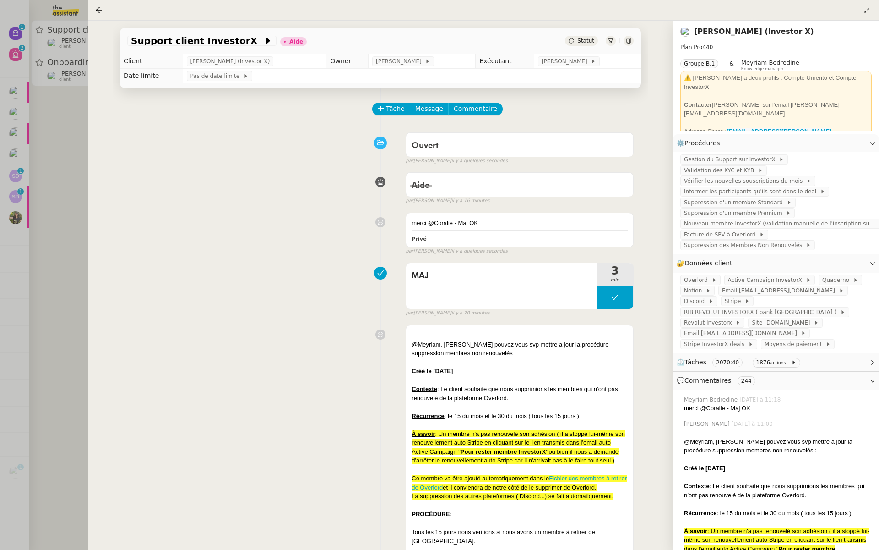
click at [36, 91] on div at bounding box center [439, 275] width 879 height 550
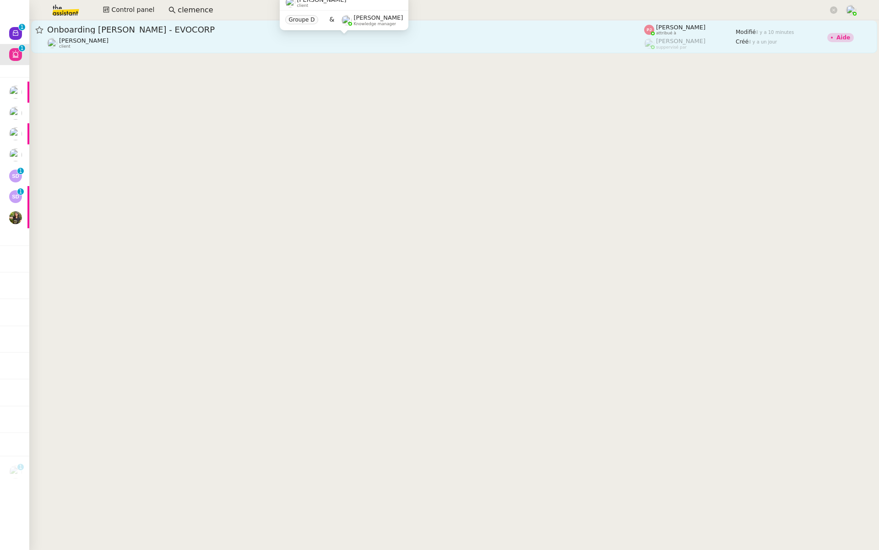
click at [130, 40] on div "Florian Parant client" at bounding box center [345, 43] width 597 height 12
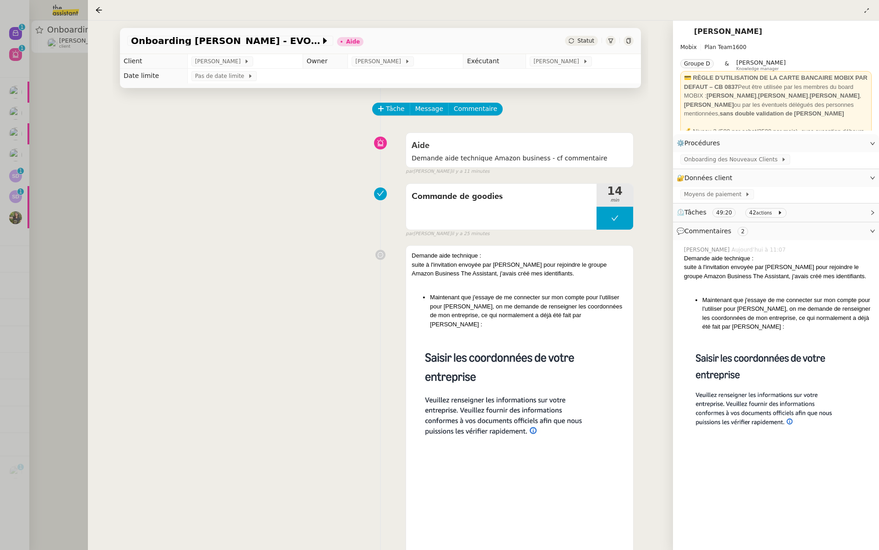
click at [14, 117] on div at bounding box center [439, 275] width 879 height 550
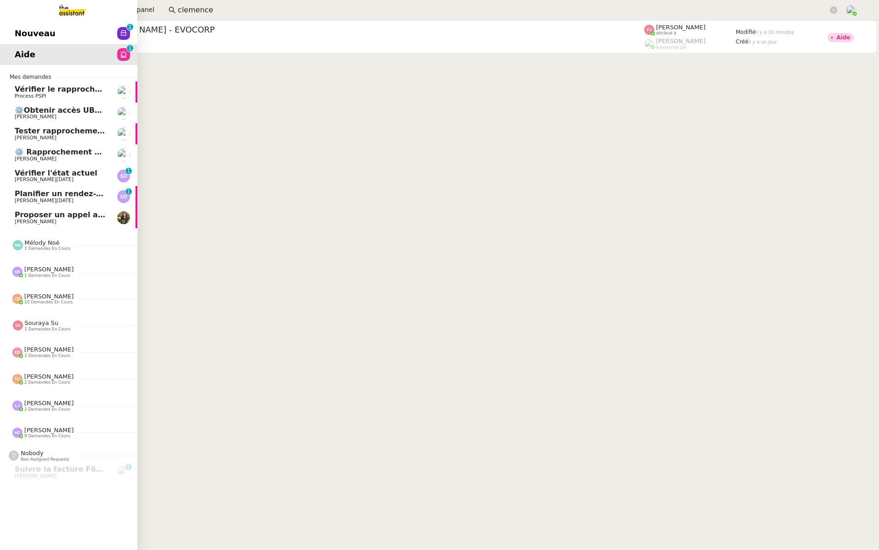
click at [13, 35] on link "Nouveau 0 1 2 3 4 5 6 7 8 9" at bounding box center [68, 33] width 137 height 21
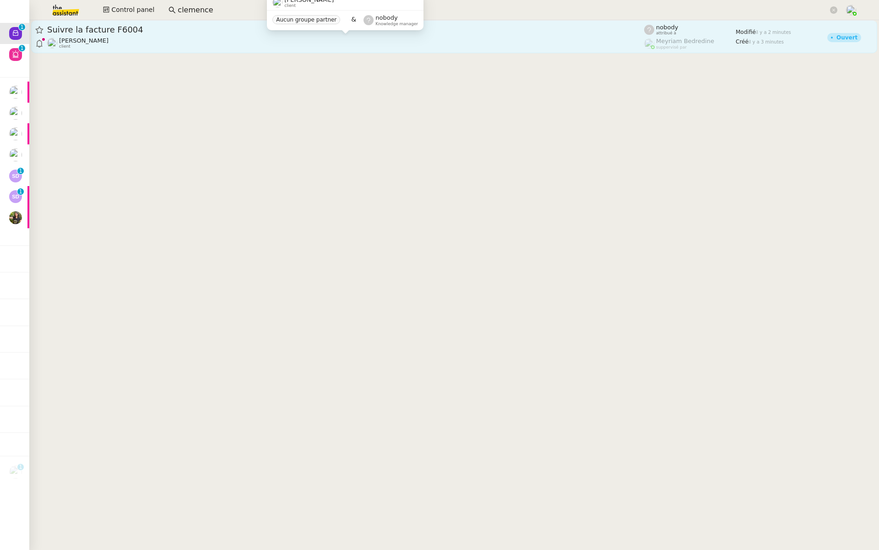
click at [127, 40] on div "Mathilde Borel client" at bounding box center [345, 43] width 597 height 12
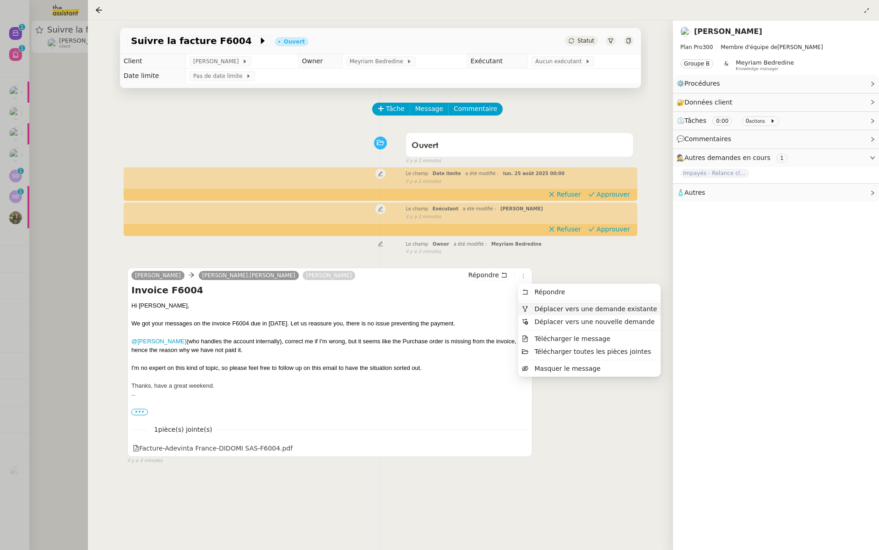
click at [539, 305] on span "Déplacer vers une demande existante" at bounding box center [595, 308] width 123 height 7
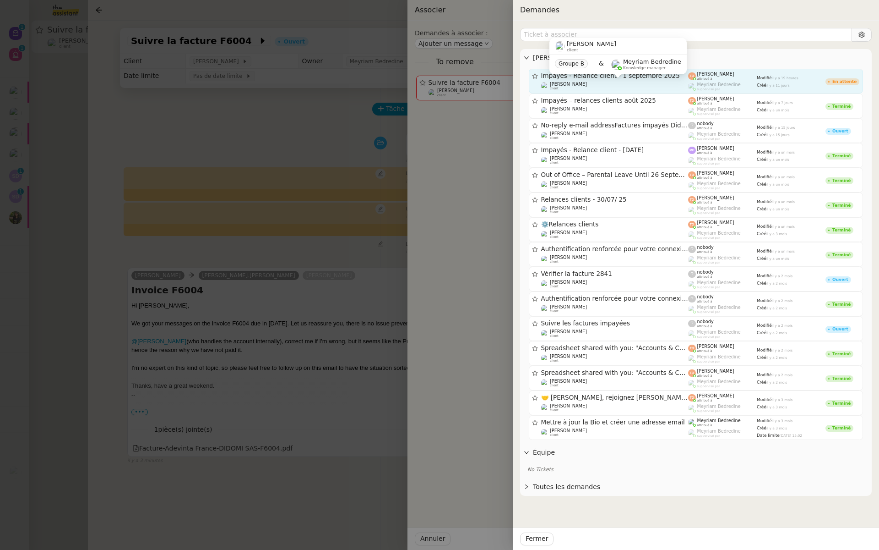
click at [557, 84] on span "Mathilde Borel" at bounding box center [568, 84] width 37 height 5
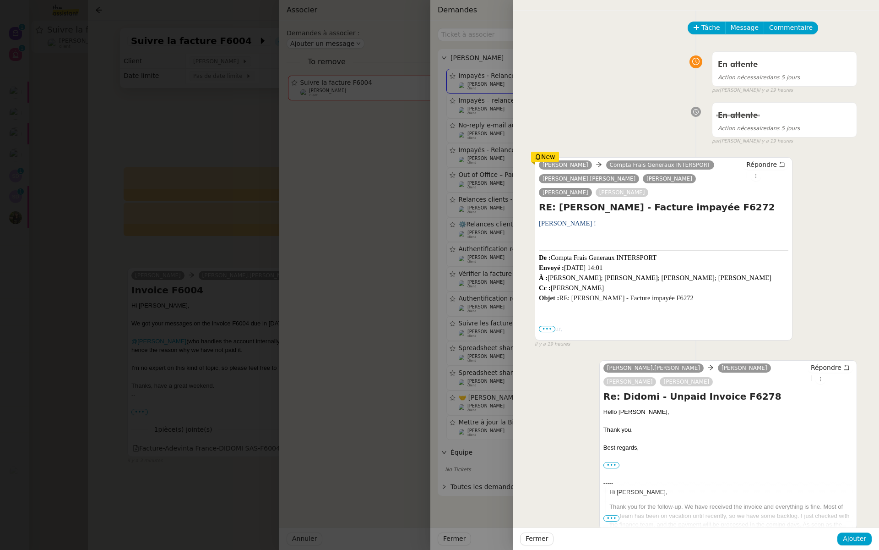
click at [852, 545] on div "Fermer Ajouter" at bounding box center [696, 538] width 366 height 22
click at [852, 542] on span "Ajouter" at bounding box center [854, 538] width 23 height 11
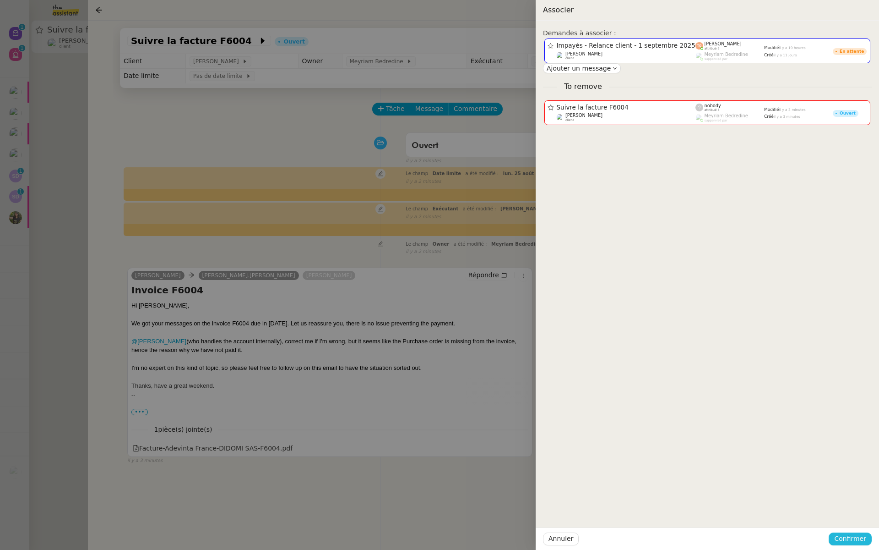
click at [852, 542] on span "Confirmer" at bounding box center [850, 538] width 32 height 11
click at [855, 513] on span "Ajouter" at bounding box center [850, 513] width 23 height 9
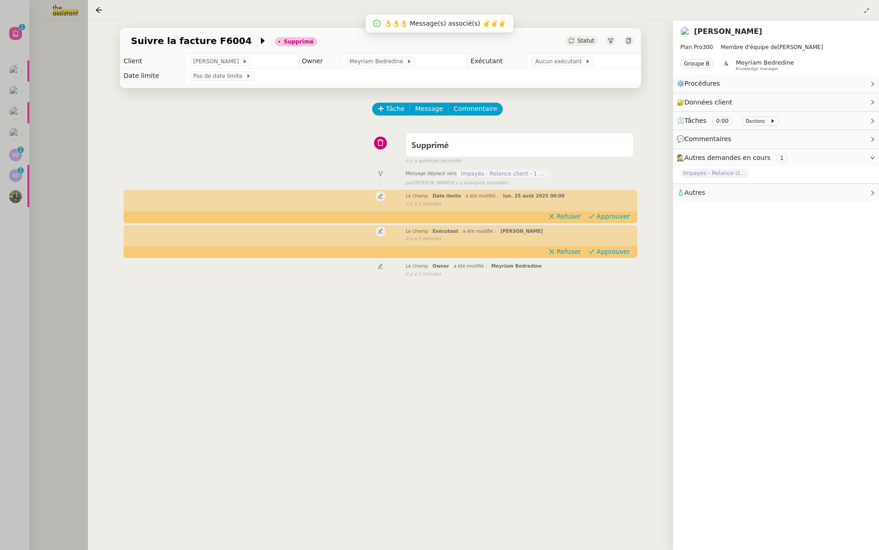
click at [64, 133] on div at bounding box center [439, 275] width 879 height 550
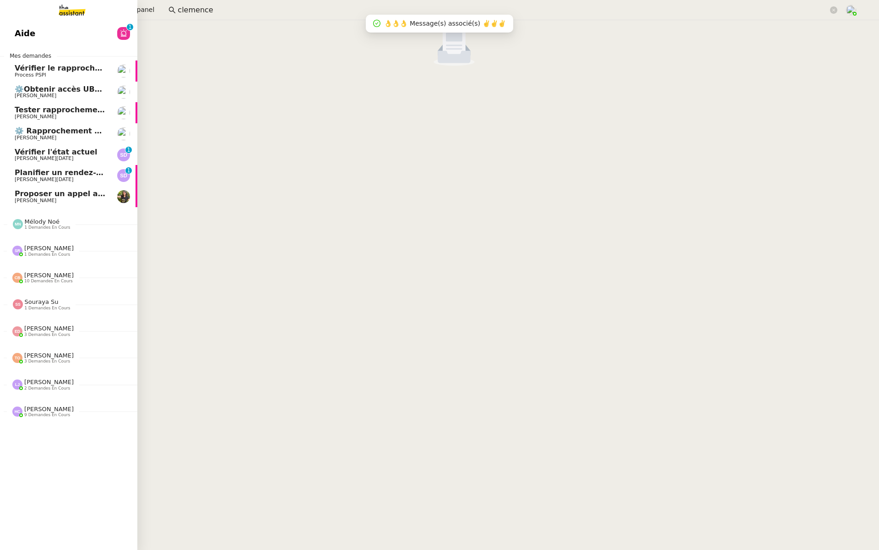
click at [12, 29] on link "Aide 0 1 2 3 4 5 6 7 8 9" at bounding box center [68, 33] width 137 height 21
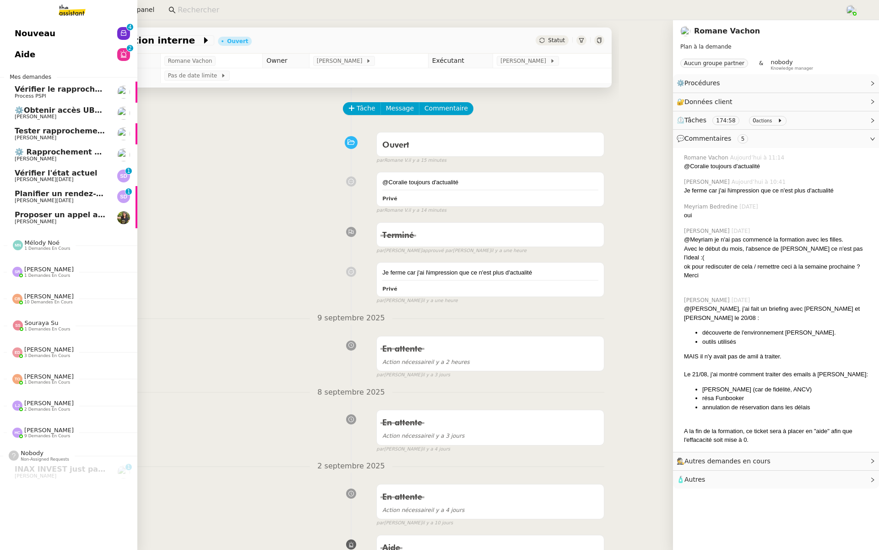
click at [21, 35] on span "Nouveau" at bounding box center [35, 34] width 41 height 14
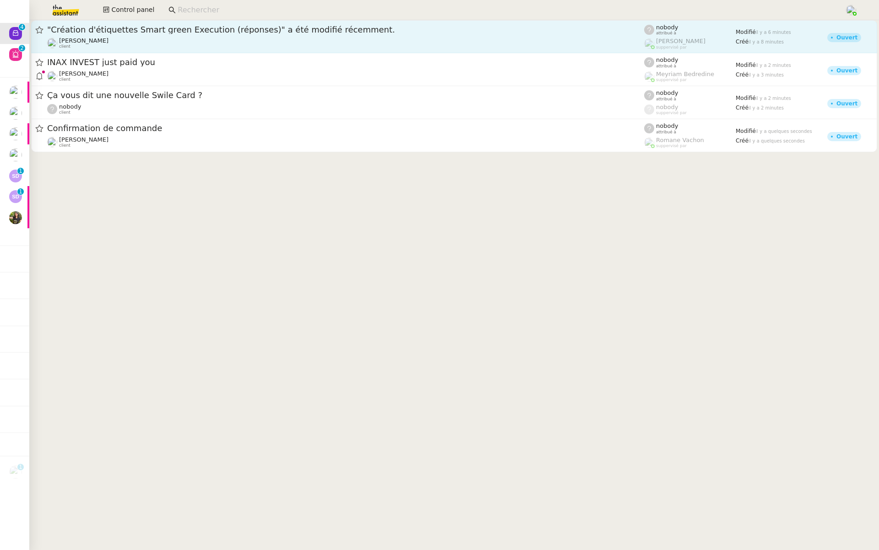
click at [234, 29] on span ""Création d'étiquettes Smart green Execution (réponses)" a été modifié récemmen…" at bounding box center [345, 30] width 597 height 8
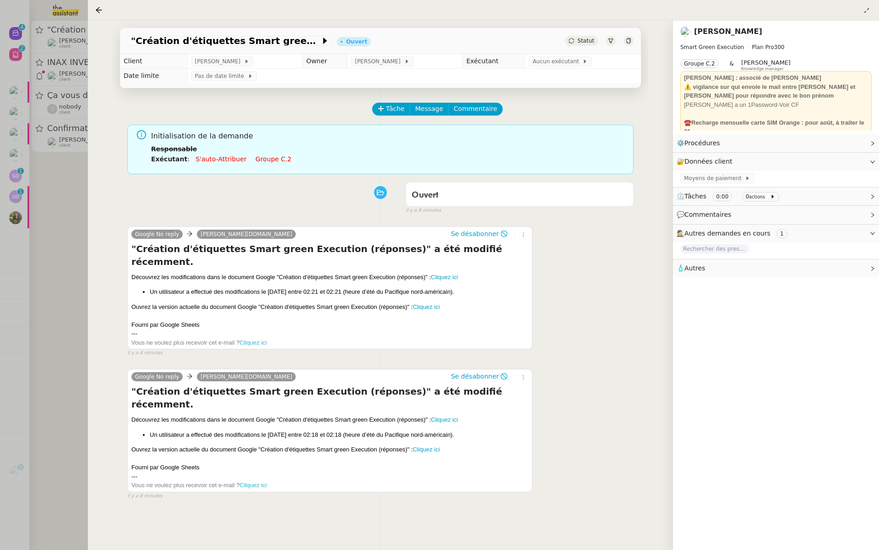
click at [38, 181] on div at bounding box center [439, 275] width 879 height 550
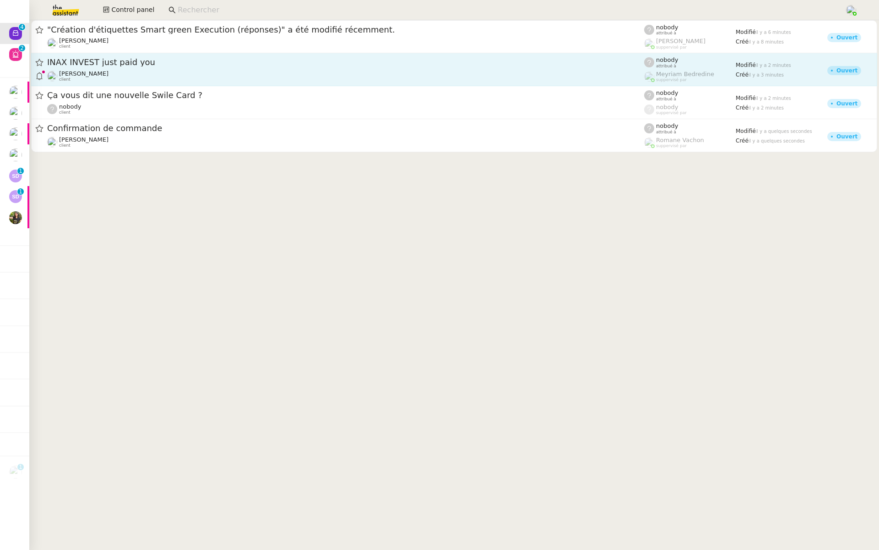
click at [196, 69] on div "INAX INVEST just paid you [PERSON_NAME] client" at bounding box center [345, 69] width 597 height 25
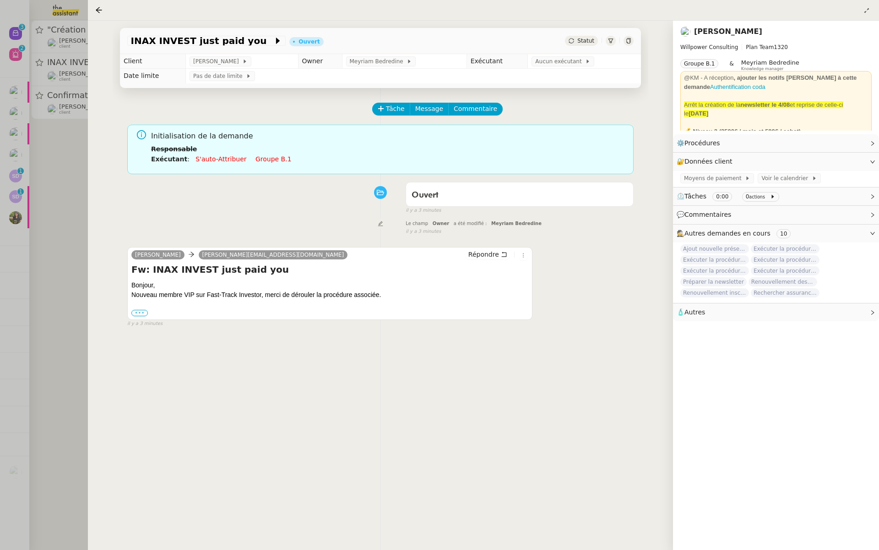
click at [140, 315] on label "•••" at bounding box center [139, 313] width 16 height 6
click at [0, 0] on input "•••" at bounding box center [0, 0] width 0 height 0
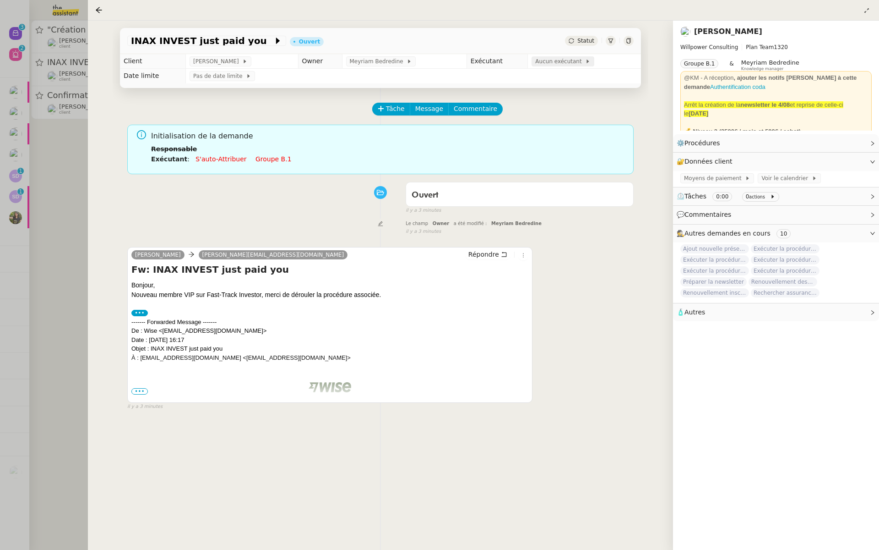
click at [561, 62] on span "Aucun exécutant" at bounding box center [560, 61] width 50 height 9
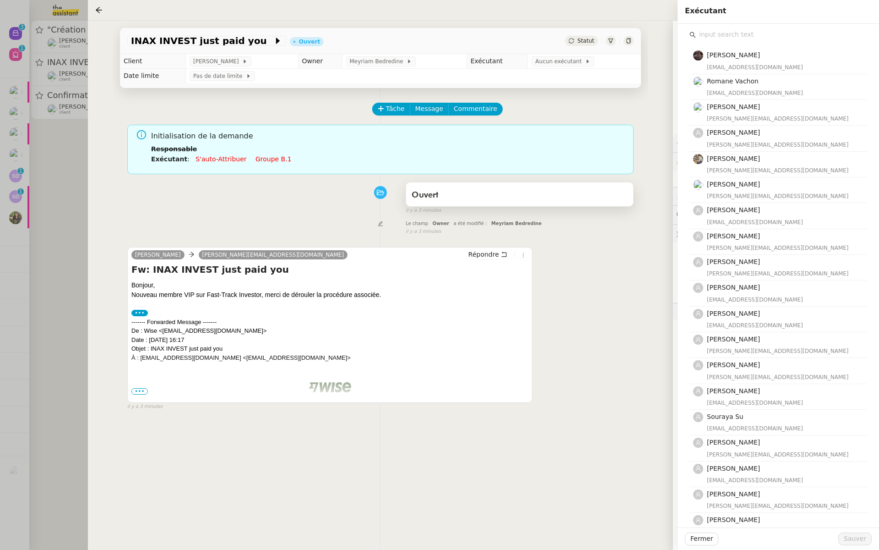
click at [417, 196] on span "Ouvert" at bounding box center [425, 195] width 27 height 8
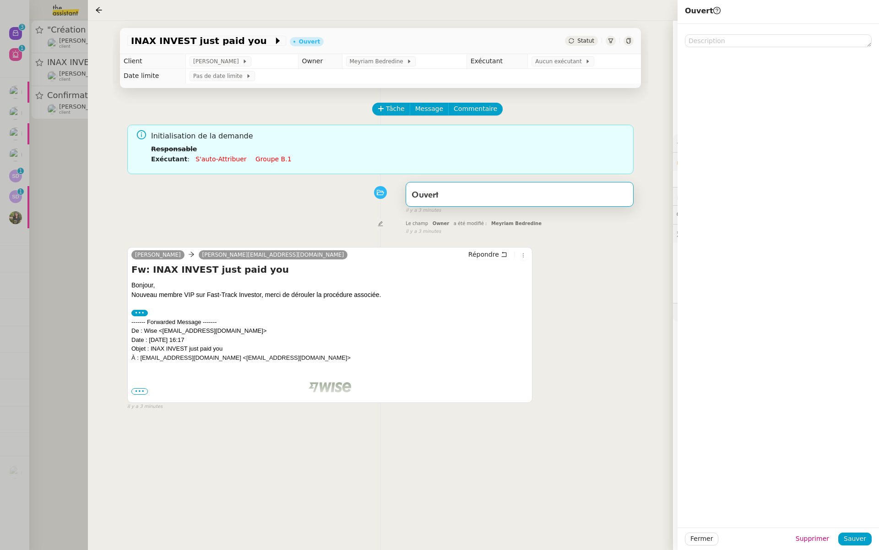
click at [612, 117] on div "Tâche Message Commentaire" at bounding box center [503, 114] width 261 height 22
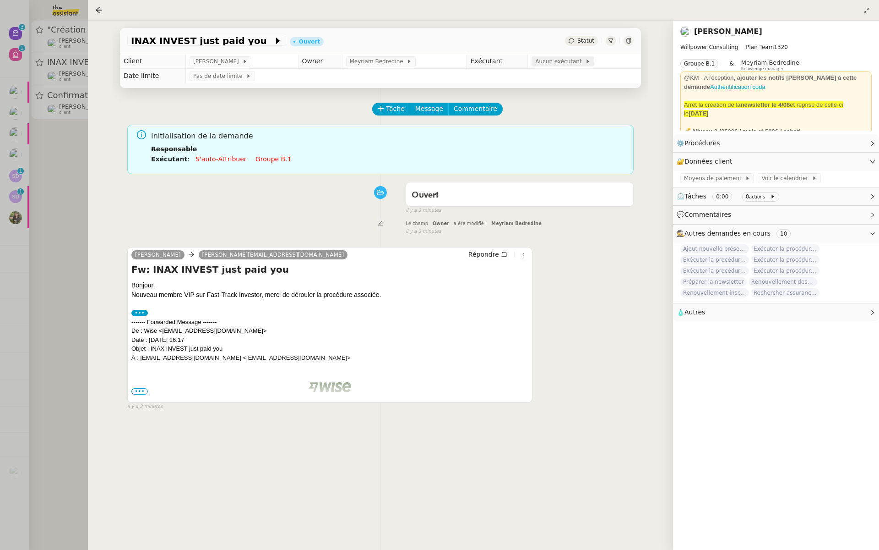
click at [566, 65] on span "Aucun exécutant" at bounding box center [560, 61] width 50 height 9
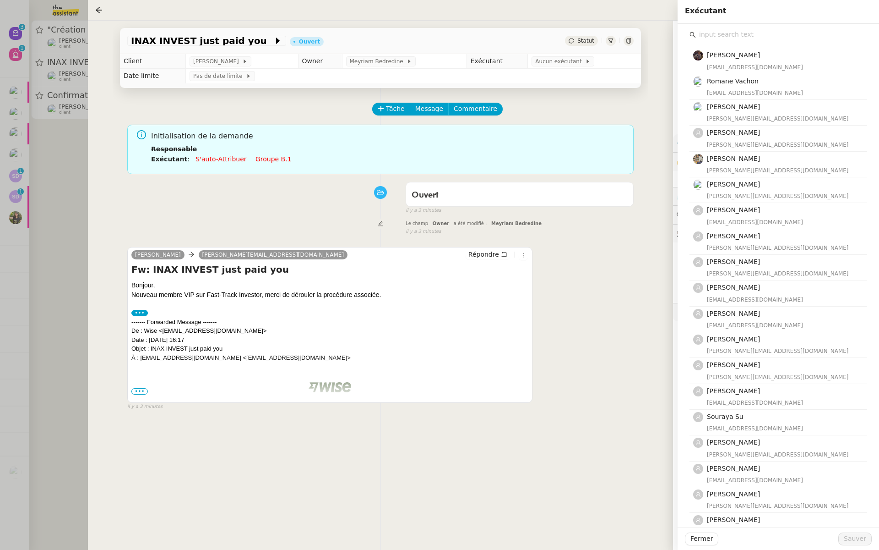
click at [729, 35] on input "text" at bounding box center [781, 34] width 171 height 12
type input "s"
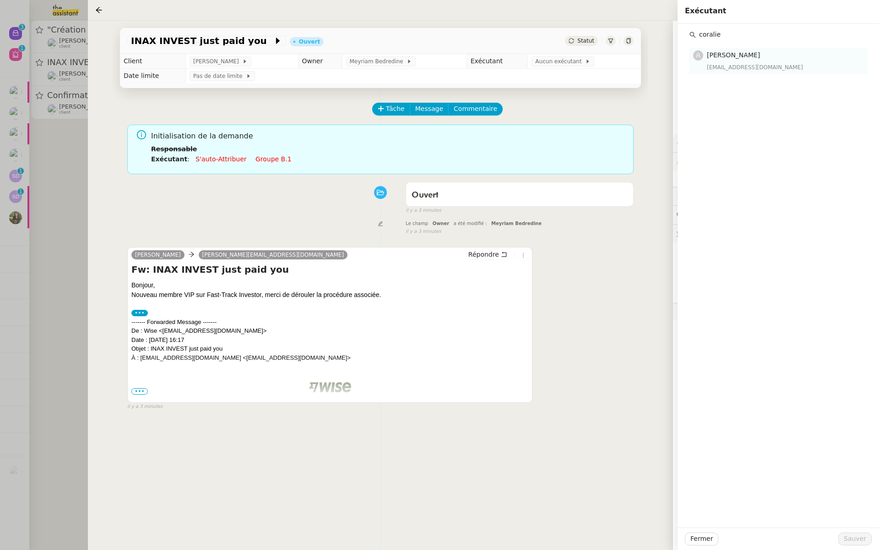
type input "coralie"
click at [728, 59] on h4 "[PERSON_NAME]" at bounding box center [784, 55] width 155 height 11
click at [853, 532] on button "Sauver" at bounding box center [855, 538] width 33 height 13
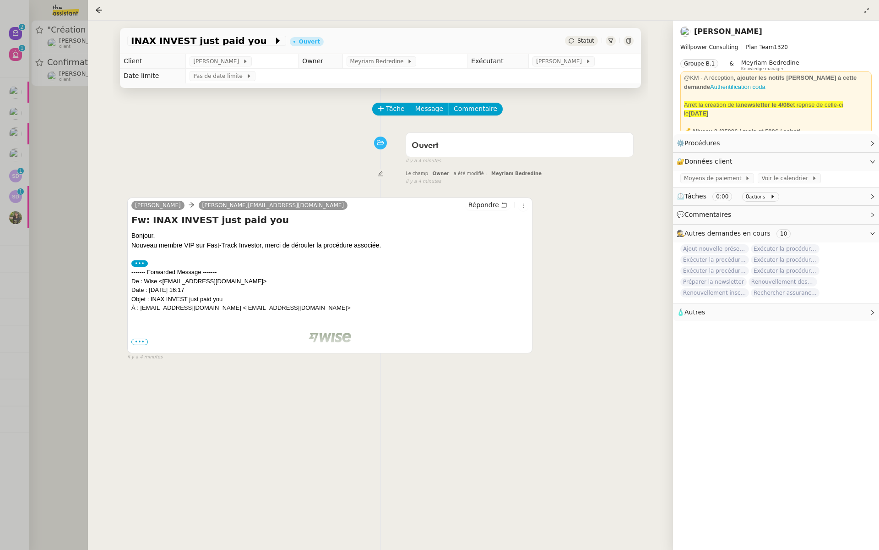
click at [36, 129] on div at bounding box center [439, 275] width 879 height 550
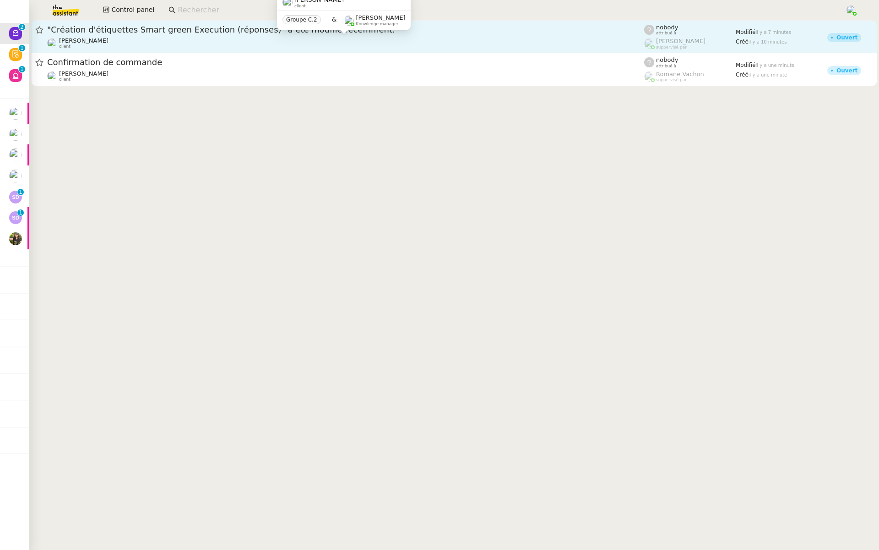
click at [155, 37] on div "[PERSON_NAME] Souder client" at bounding box center [345, 43] width 597 height 12
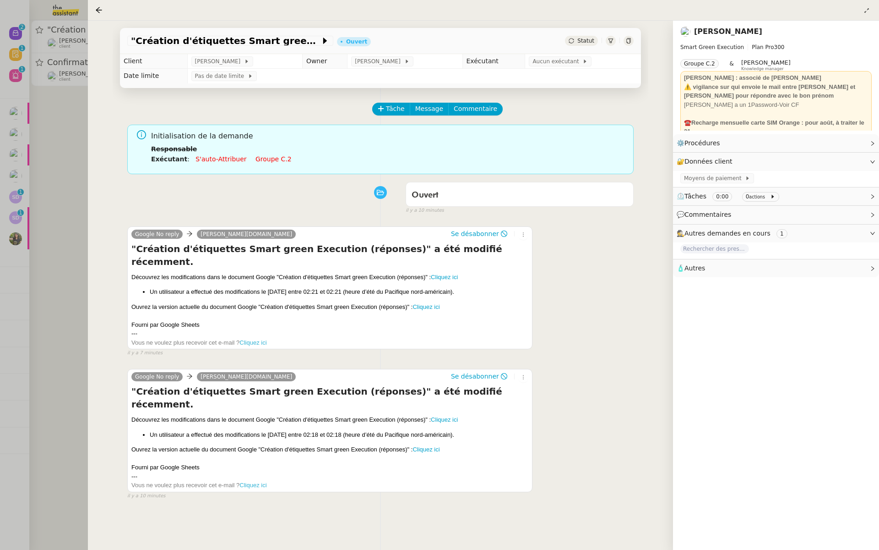
click at [0, 178] on div at bounding box center [439, 275] width 879 height 550
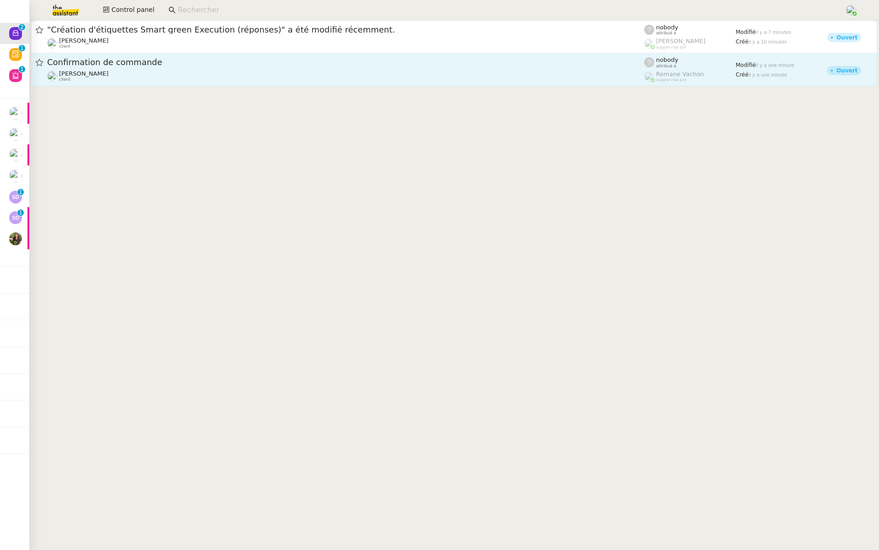
click at [152, 63] on span "Confirmation de commande" at bounding box center [345, 62] width 597 height 8
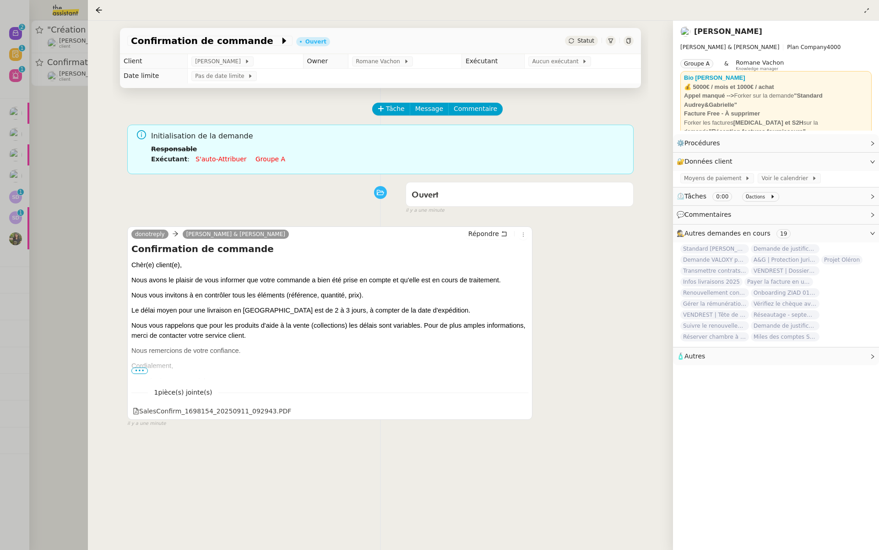
click at [137, 369] on span "•••" at bounding box center [139, 370] width 16 height 6
click at [50, 188] on div at bounding box center [439, 275] width 879 height 550
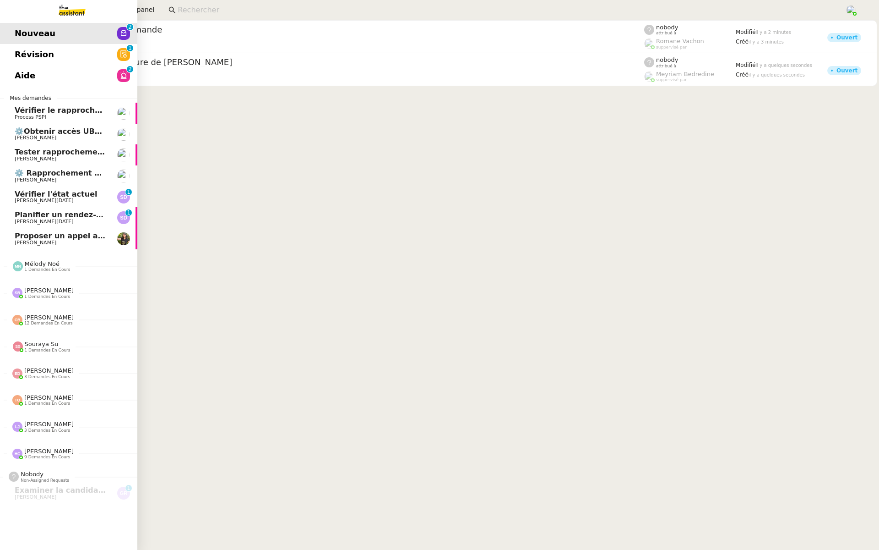
click at [18, 58] on span "Révision" at bounding box center [34, 55] width 39 height 14
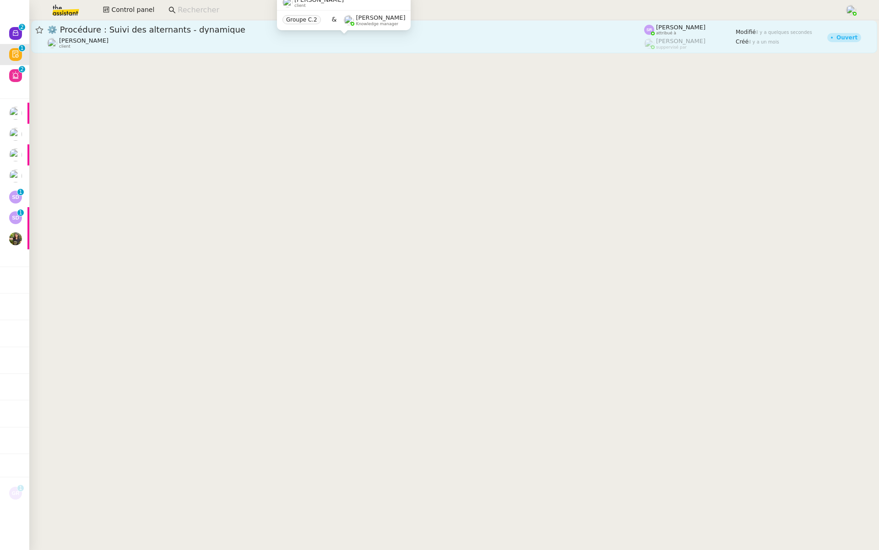
click at [159, 41] on div "[PERSON_NAME] client" at bounding box center [345, 43] width 597 height 12
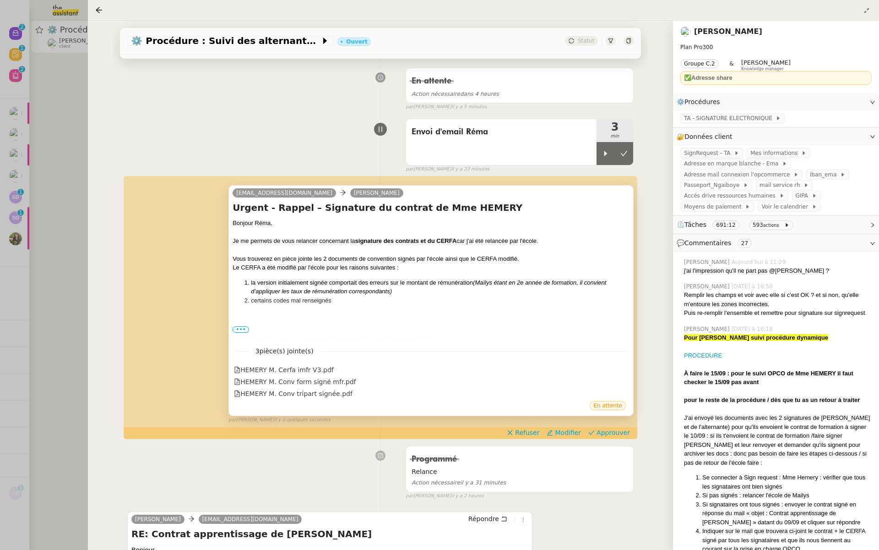
click at [236, 327] on span "•••" at bounding box center [241, 329] width 16 height 6
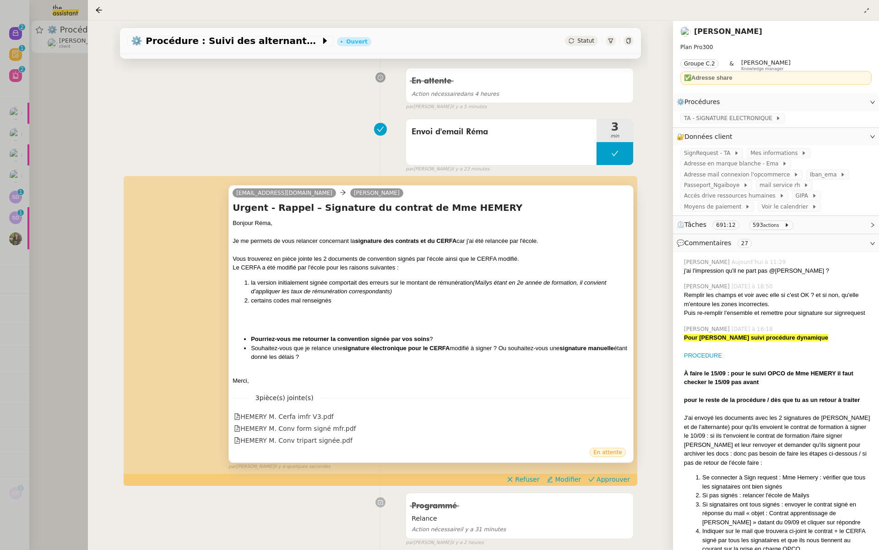
scroll to position [255, 0]
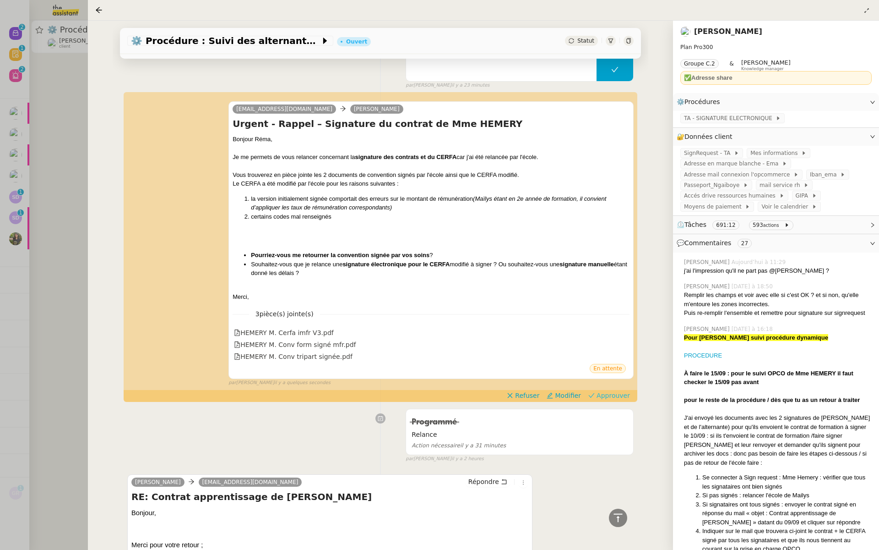
click at [627, 395] on span "Approuver" at bounding box center [613, 395] width 33 height 9
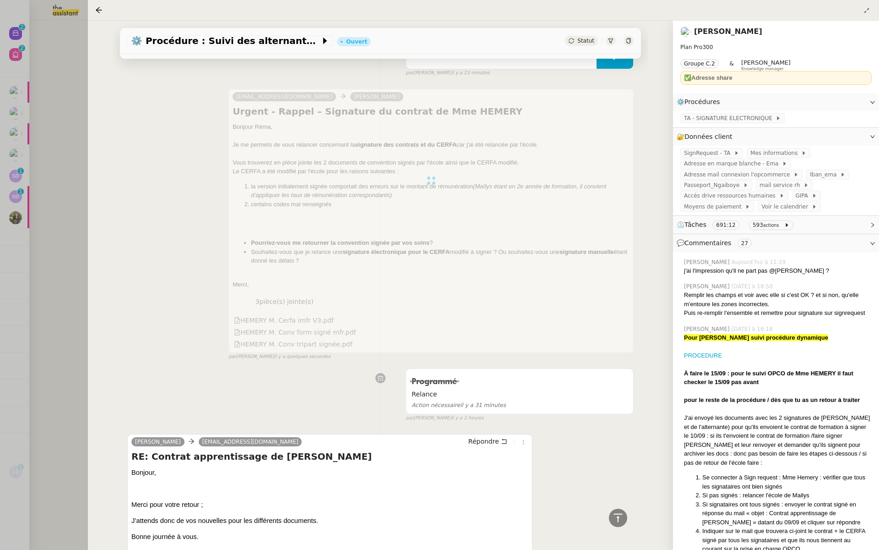
scroll to position [0, 0]
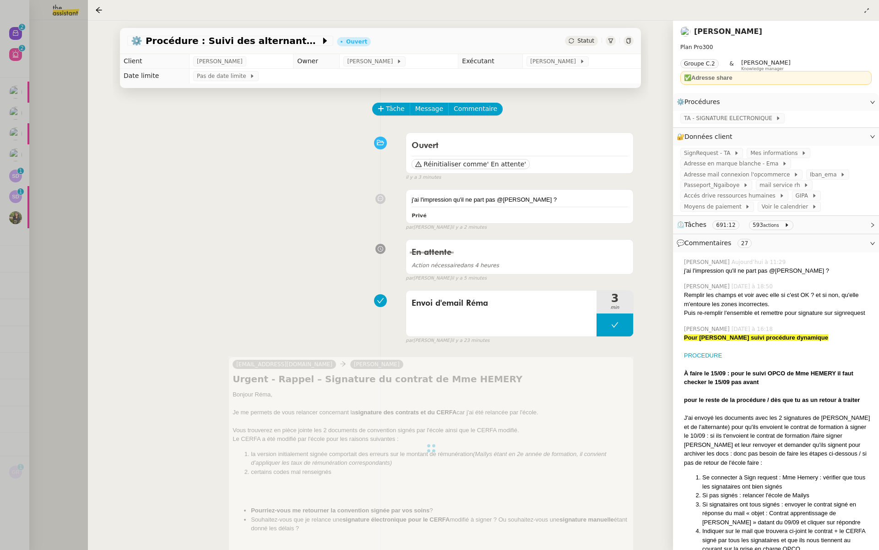
click at [24, 190] on div at bounding box center [439, 275] width 879 height 550
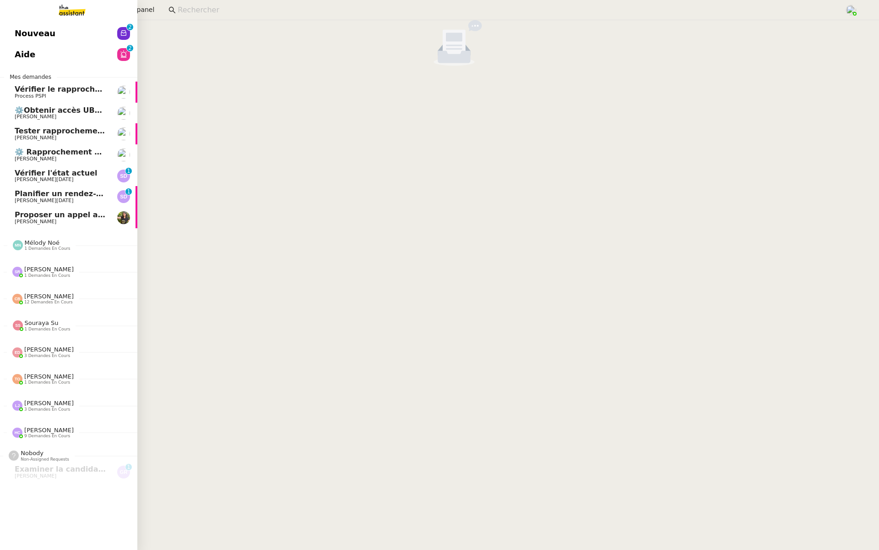
click at [12, 48] on link "Aide 0 1 2 3 4 5 6 7 8 9" at bounding box center [68, 54] width 137 height 21
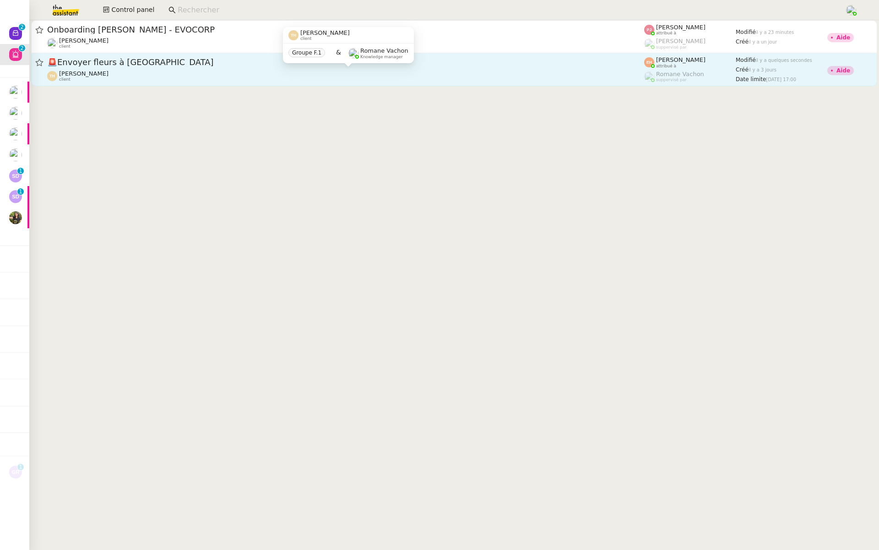
click at [226, 71] on div "[PERSON_NAME] client" at bounding box center [345, 76] width 597 height 12
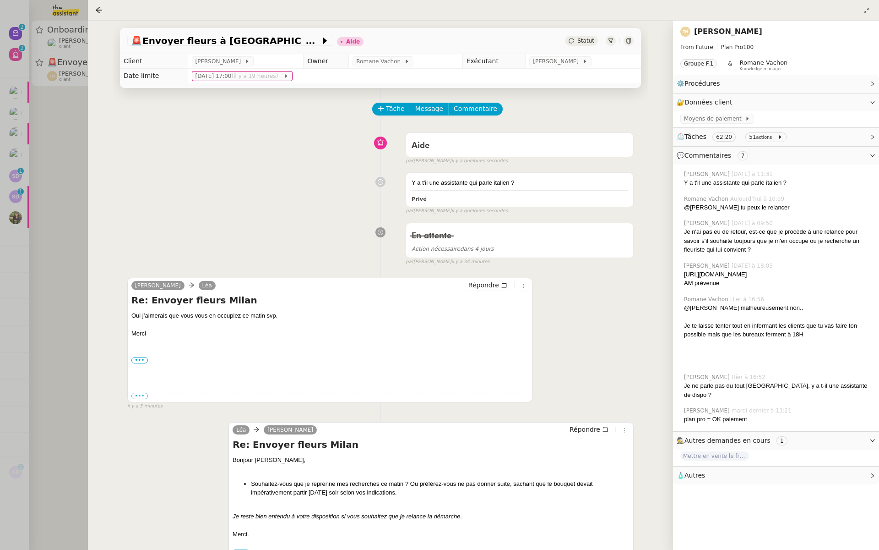
click at [67, 316] on div at bounding box center [439, 275] width 879 height 550
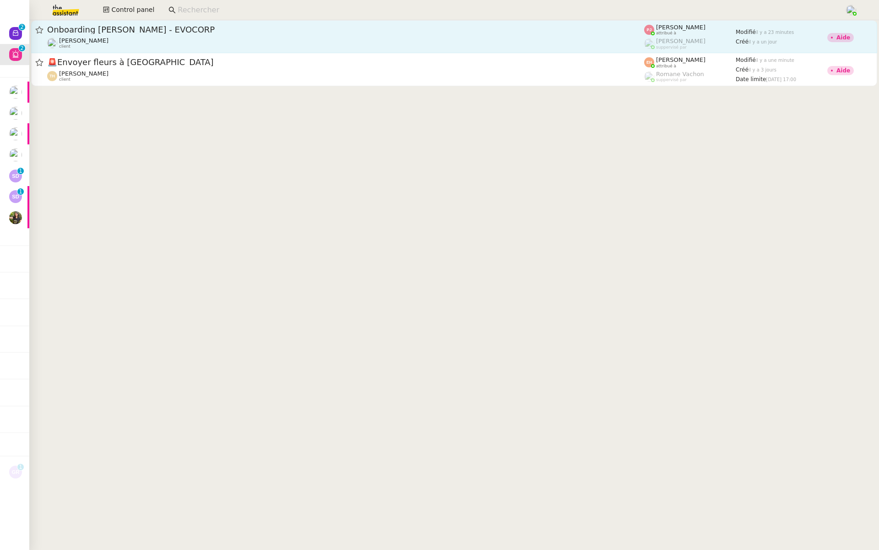
click at [210, 36] on div "Onboarding [PERSON_NAME] - EVOCORP [PERSON_NAME] client" at bounding box center [345, 36] width 597 height 25
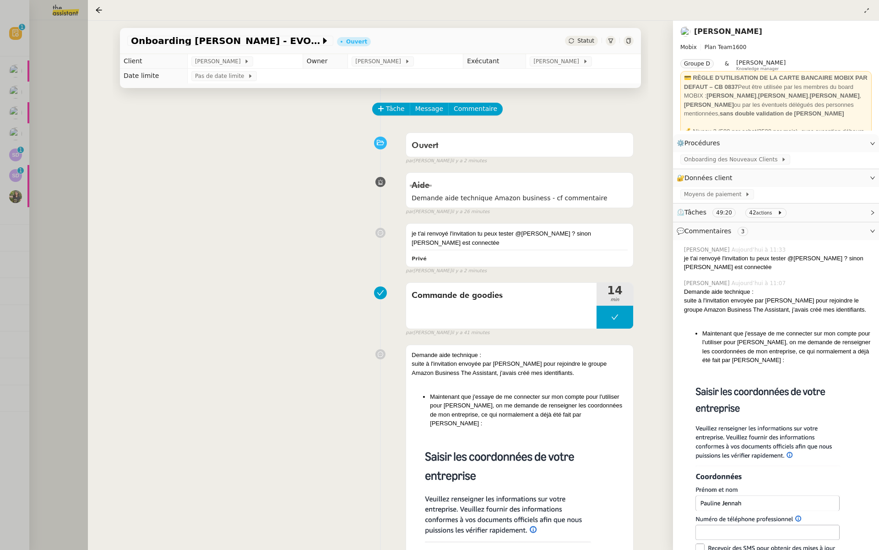
click at [59, 194] on div at bounding box center [439, 275] width 879 height 550
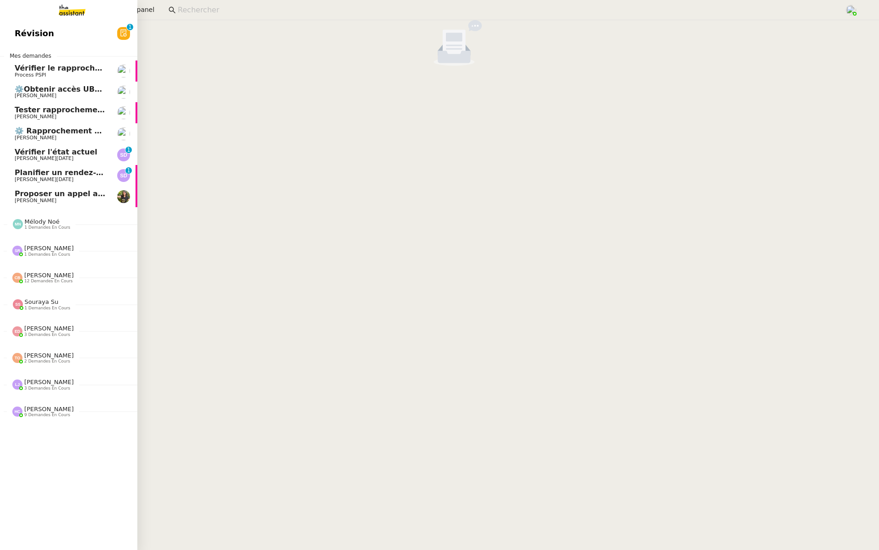
click at [14, 23] on link "Révision 0 1 2 3 4 5 6 7 8 9" at bounding box center [68, 33] width 137 height 21
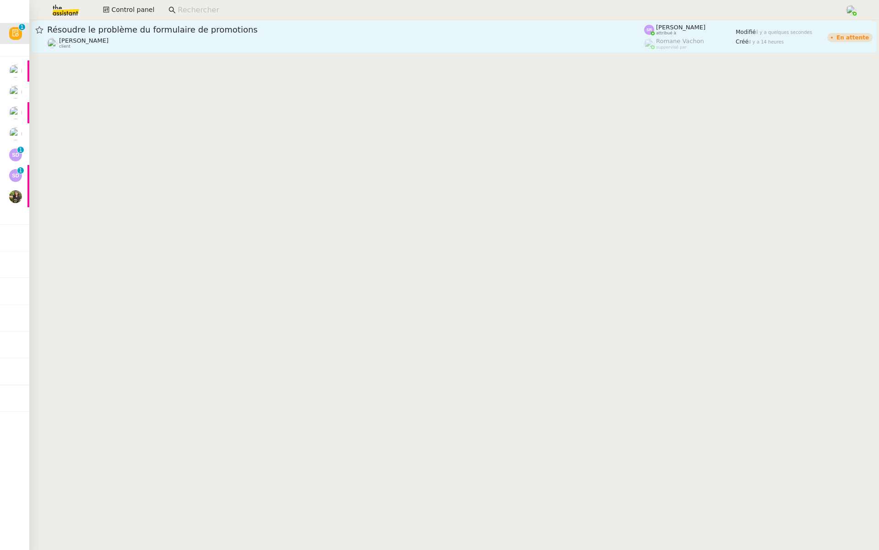
click at [176, 36] on div "Résoudre le problème du formulaire de promotions [PERSON_NAME] client" at bounding box center [345, 36] width 597 height 25
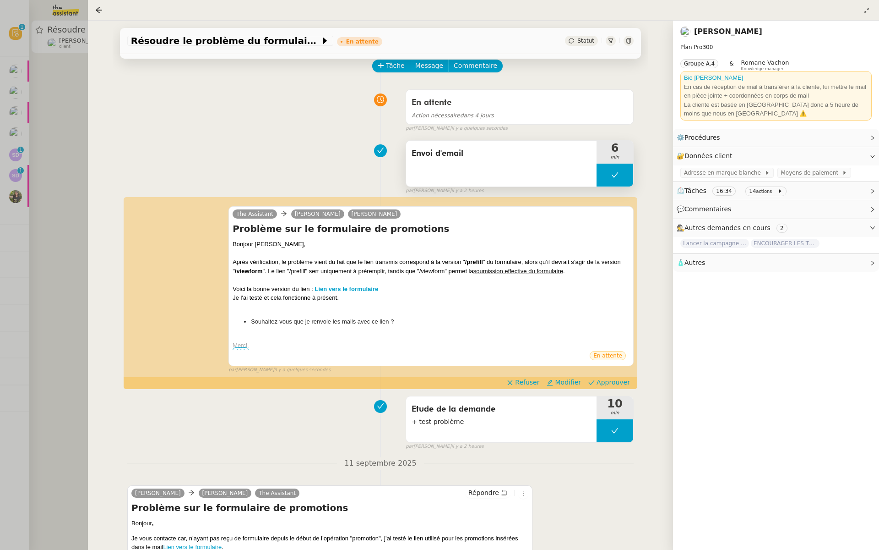
scroll to position [90, 0]
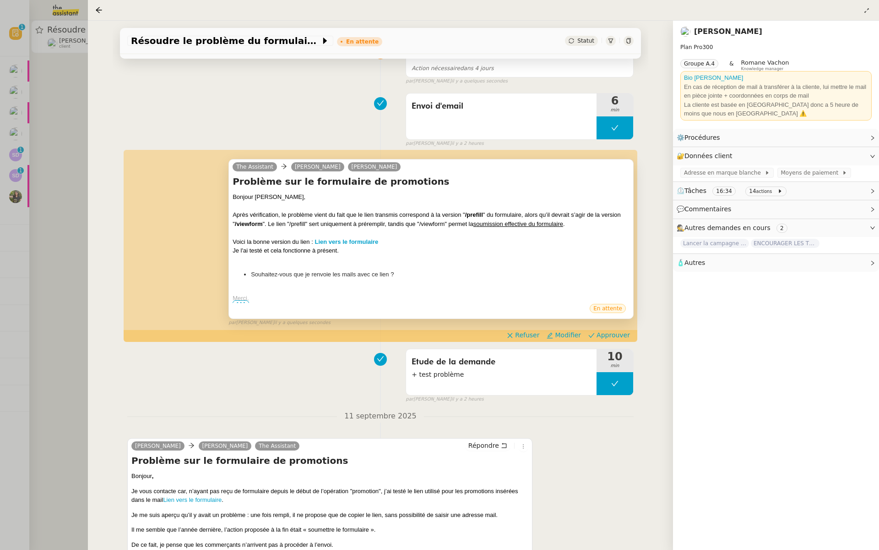
click at [239, 300] on span "•••" at bounding box center [241, 303] width 16 height 6
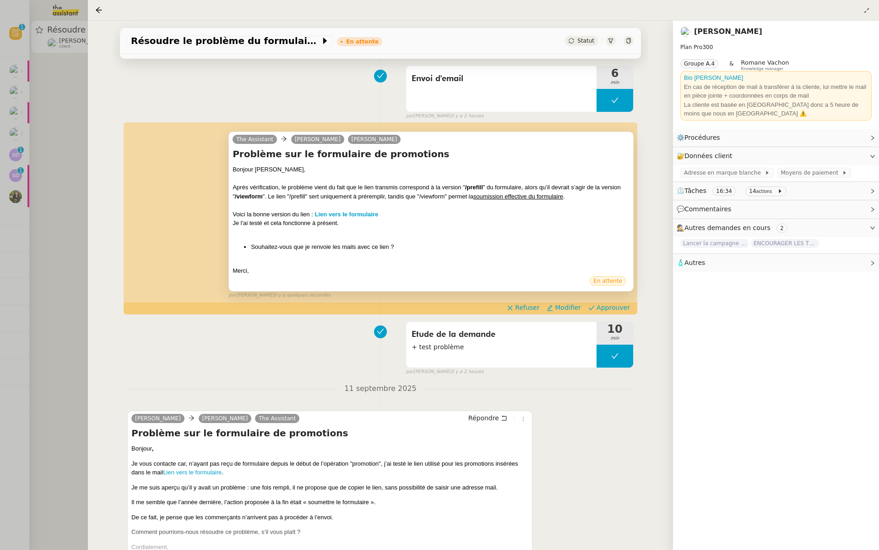
scroll to position [126, 0]
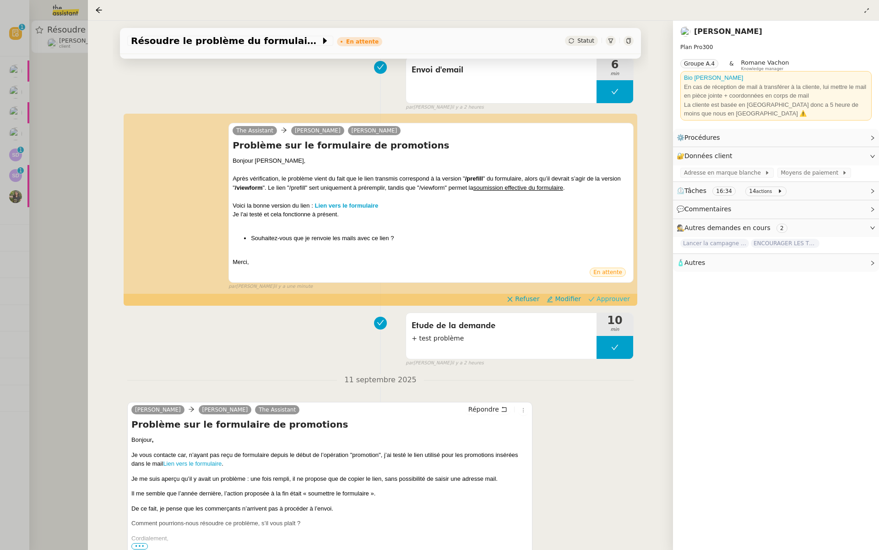
click at [617, 298] on span "Approuver" at bounding box center [613, 298] width 33 height 9
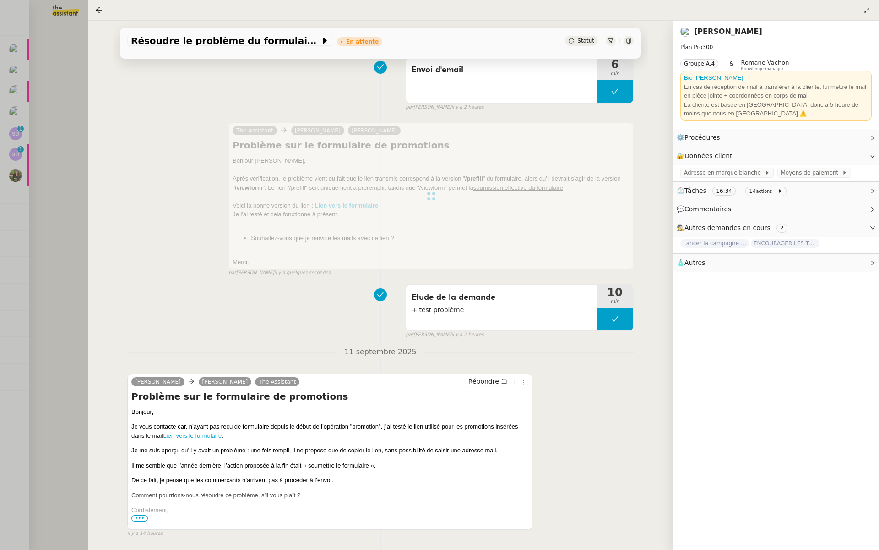
click at [72, 121] on div at bounding box center [439, 275] width 879 height 550
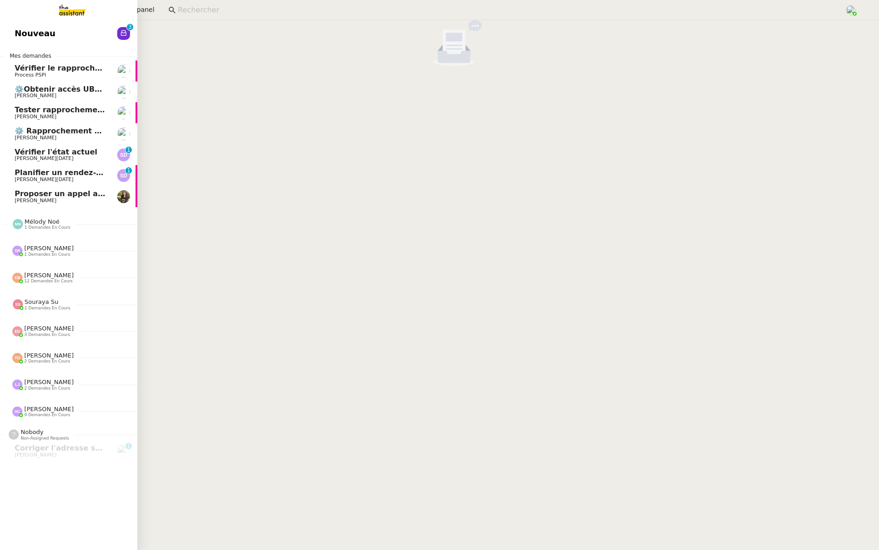
click at [25, 31] on span "Nouveau" at bounding box center [35, 34] width 41 height 14
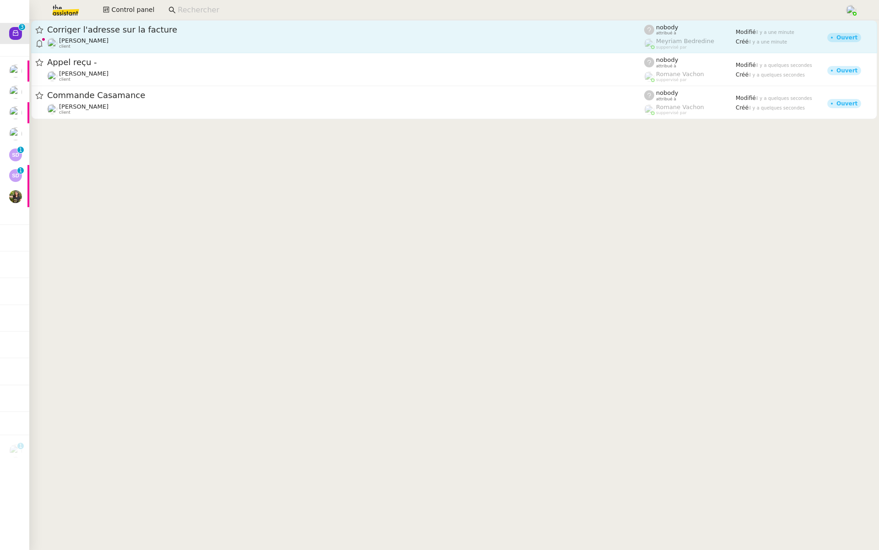
click at [129, 27] on span "Corriger l'adresse sur la facture" at bounding box center [345, 30] width 597 height 8
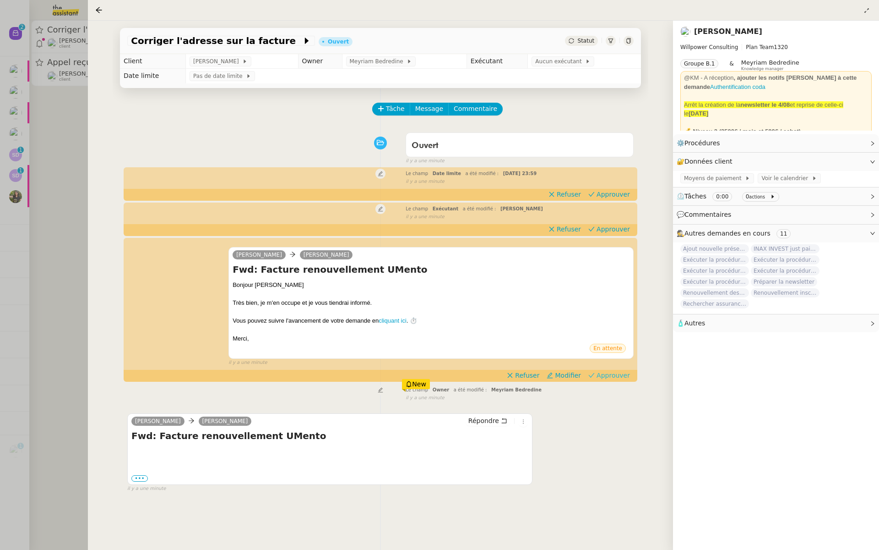
click at [615, 376] on span "Approuver" at bounding box center [613, 375] width 33 height 9
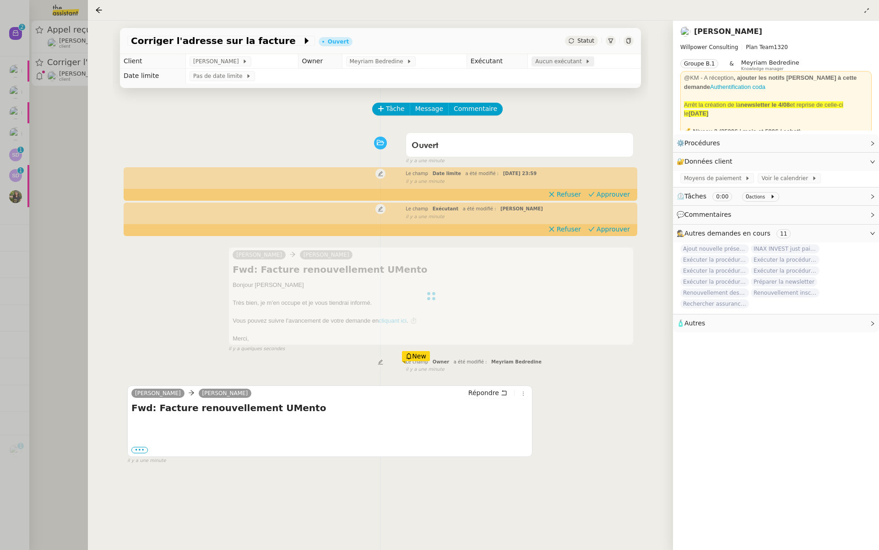
click at [561, 62] on span "Aucun exécutant" at bounding box center [560, 61] width 50 height 9
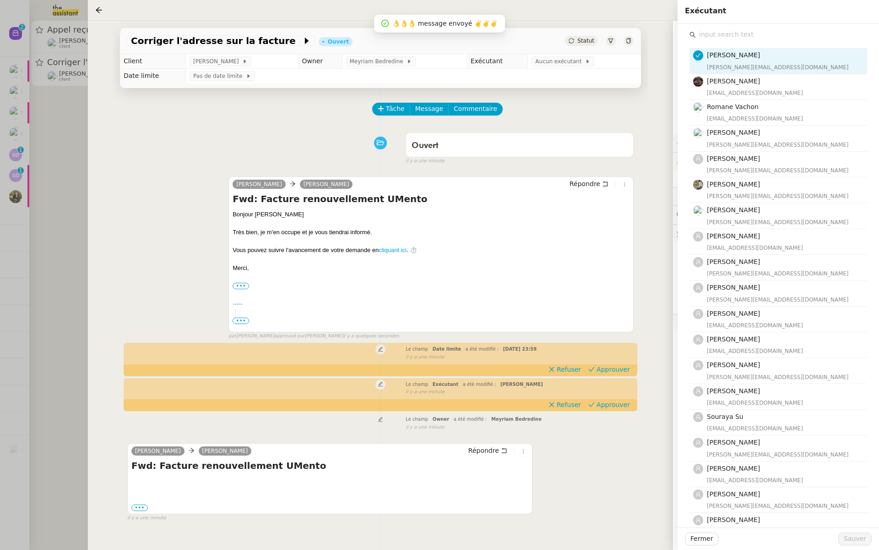
click at [707, 33] on input "text" at bounding box center [781, 34] width 171 height 12
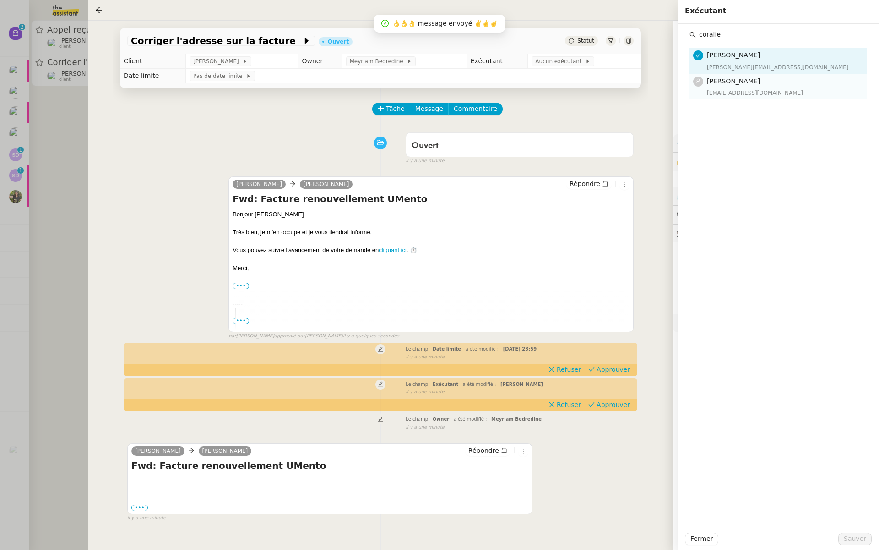
type input "coralie"
click at [719, 87] on div "[PERSON_NAME] [EMAIL_ADDRESS][DOMAIN_NAME]" at bounding box center [784, 87] width 155 height 22
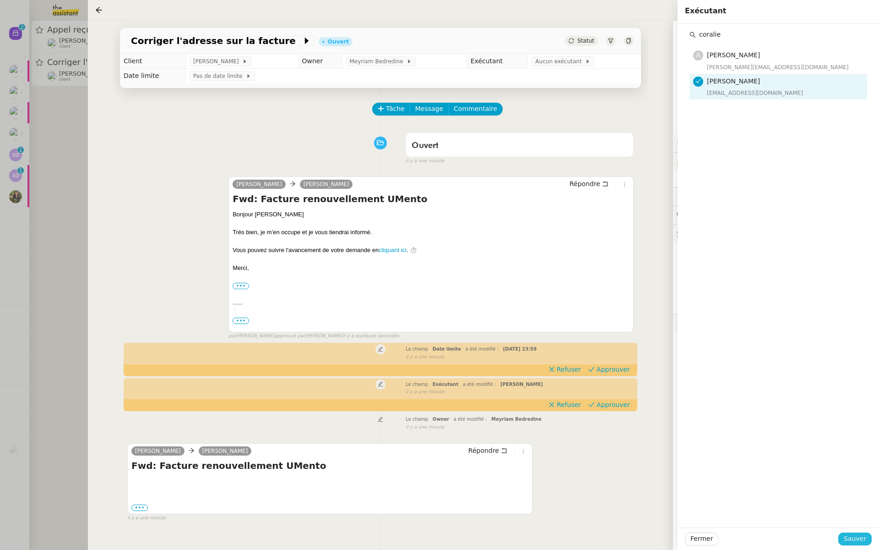
click at [863, 538] on span "Sauver" at bounding box center [855, 538] width 22 height 11
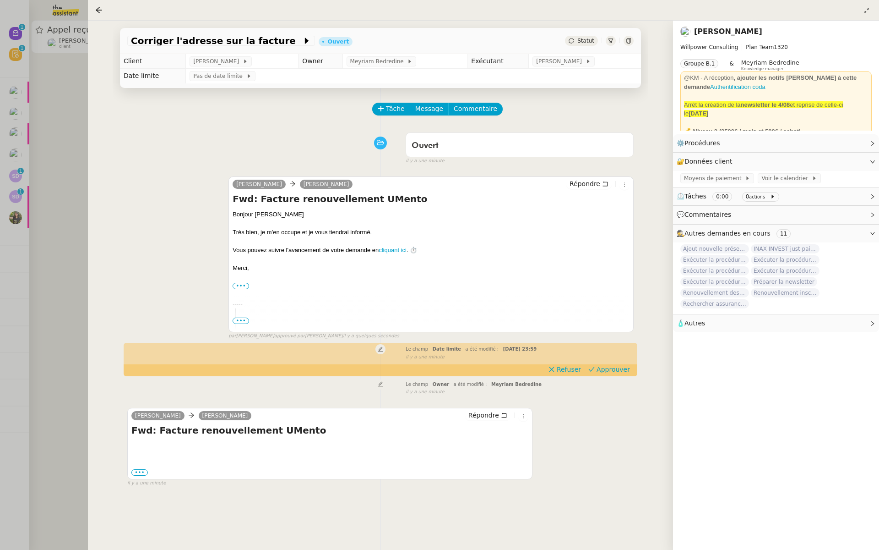
click at [30, 98] on div at bounding box center [439, 275] width 879 height 550
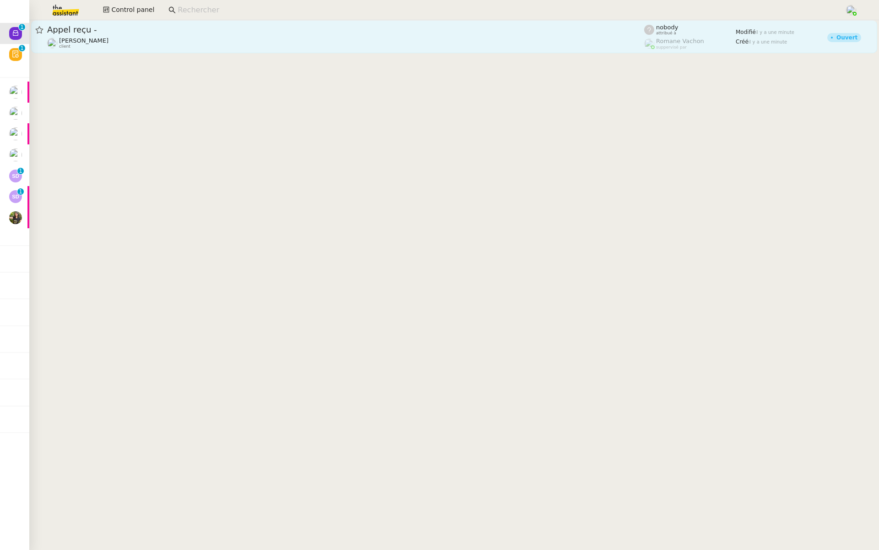
click at [129, 36] on div "Appel reçu - [PERSON_NAME] client" at bounding box center [345, 36] width 597 height 25
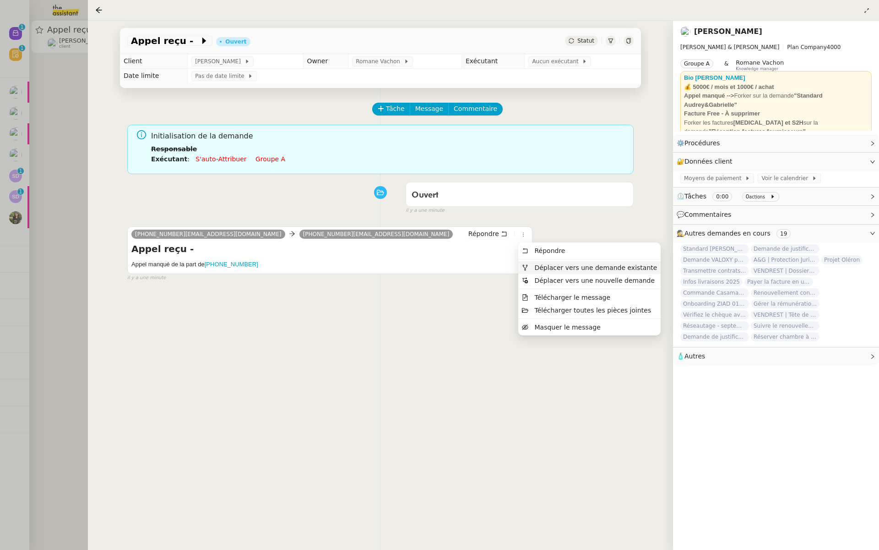
click at [539, 270] on span "Déplacer vers une demande existante" at bounding box center [595, 267] width 123 height 7
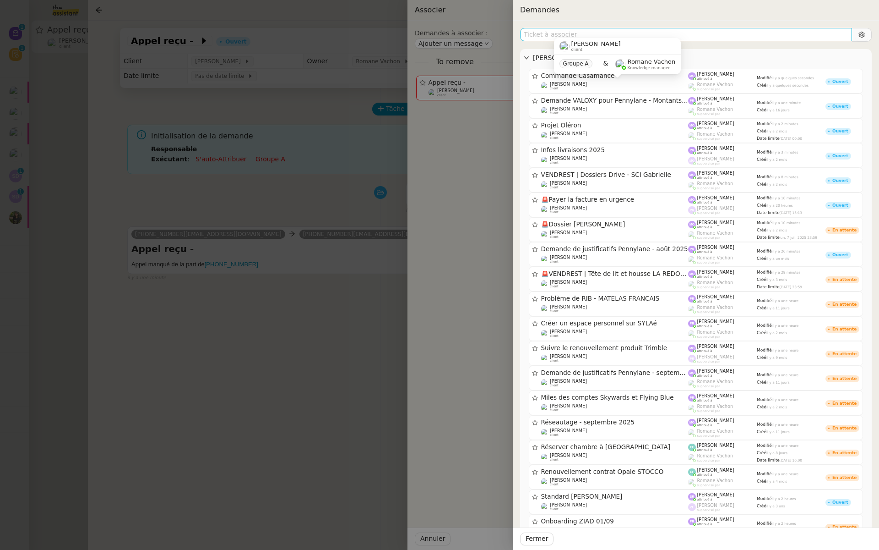
click at [547, 35] on input "text" at bounding box center [686, 34] width 332 height 13
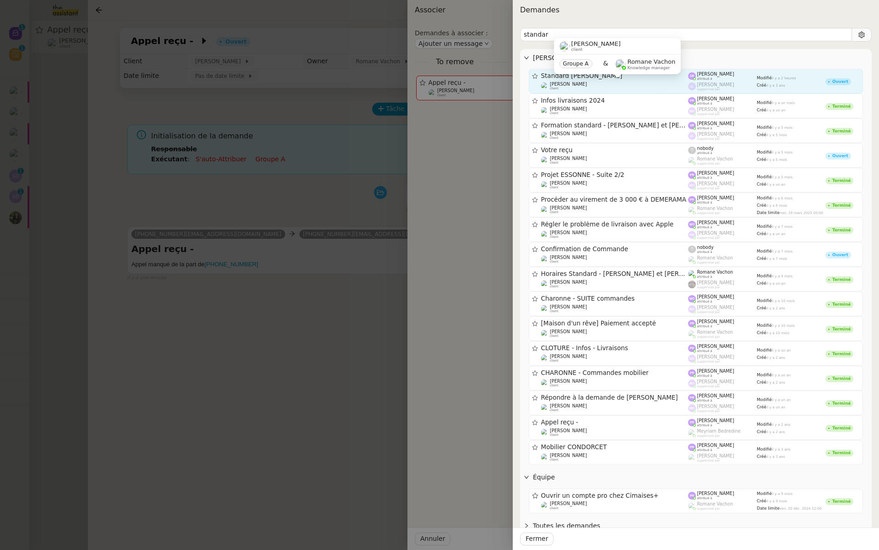
type input "standar"
click at [628, 82] on div "[PERSON_NAME] client" at bounding box center [614, 86] width 147 height 9
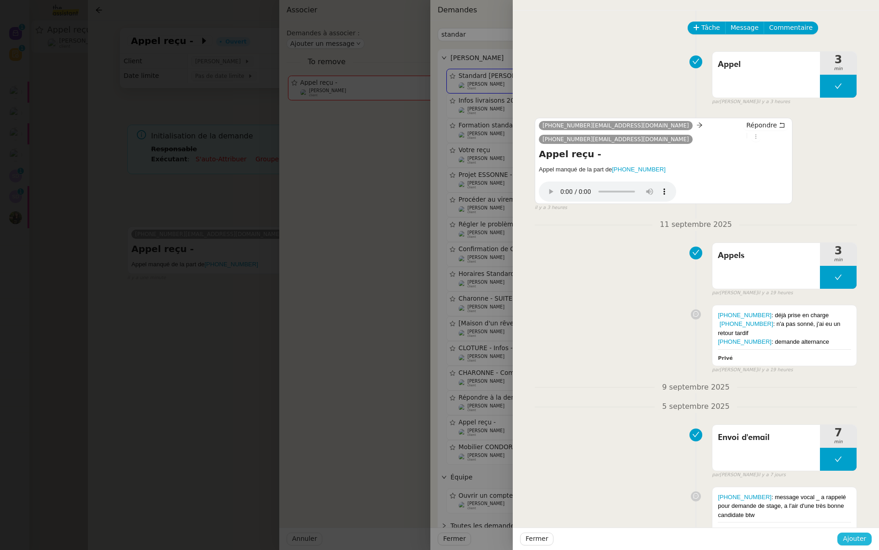
click at [854, 542] on span "Ajouter" at bounding box center [854, 538] width 23 height 11
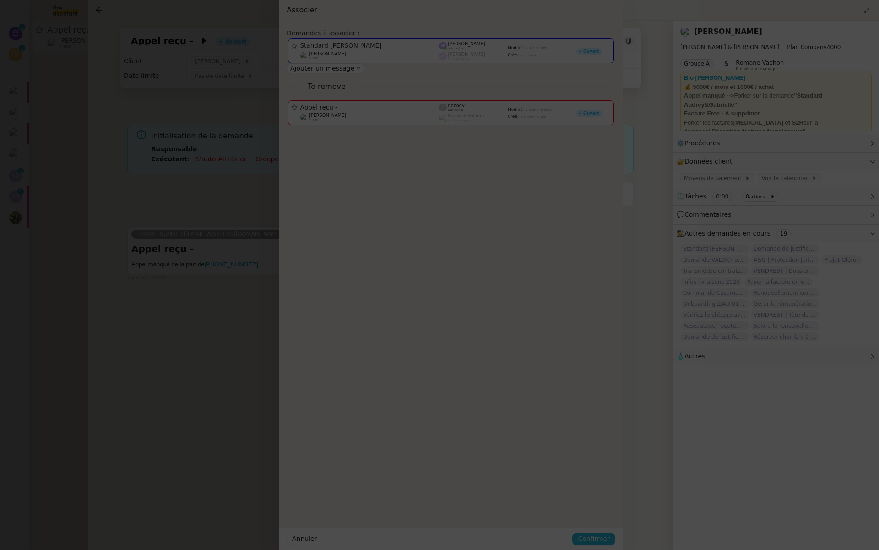
click at [610, 542] on span "Confirmer" at bounding box center [594, 538] width 32 height 11
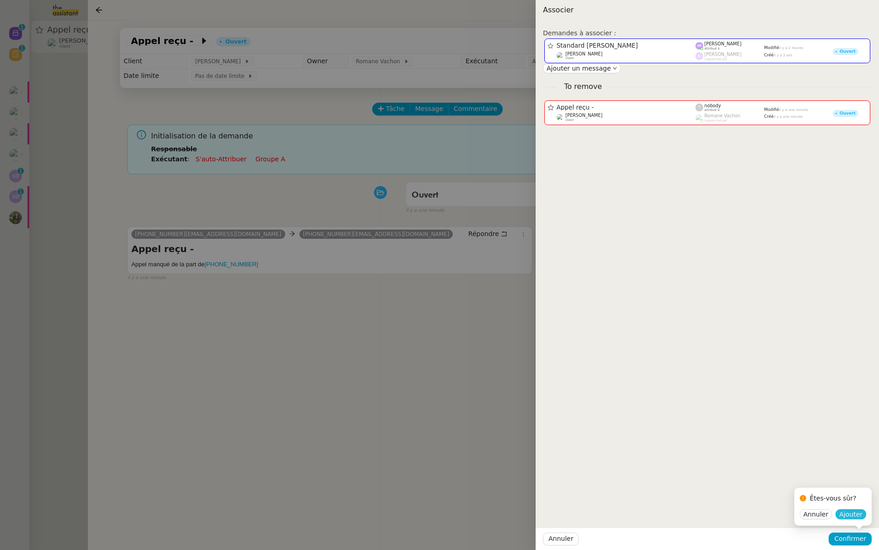
click at [858, 516] on span "Ajouter" at bounding box center [850, 513] width 23 height 9
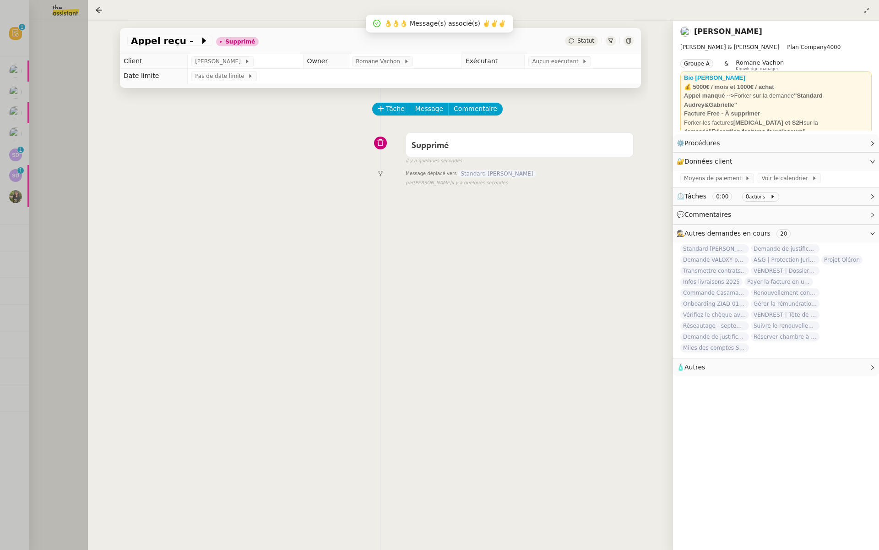
click at [0, 271] on div at bounding box center [439, 275] width 879 height 550
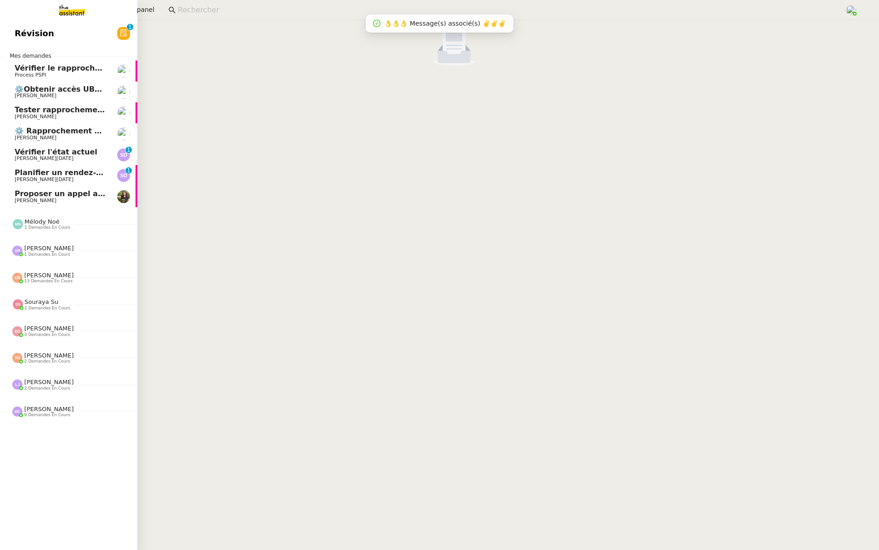
click at [47, 22] on div "Révision 0 1 2 3 4 5 6 7 8 9 Mes demandes Vérifier le rapprochement bancaire Pr…" at bounding box center [68, 284] width 137 height 529
click at [57, 35] on link "Révision 0 1 2 3 4 5 6 7 8 9" at bounding box center [68, 33] width 137 height 21
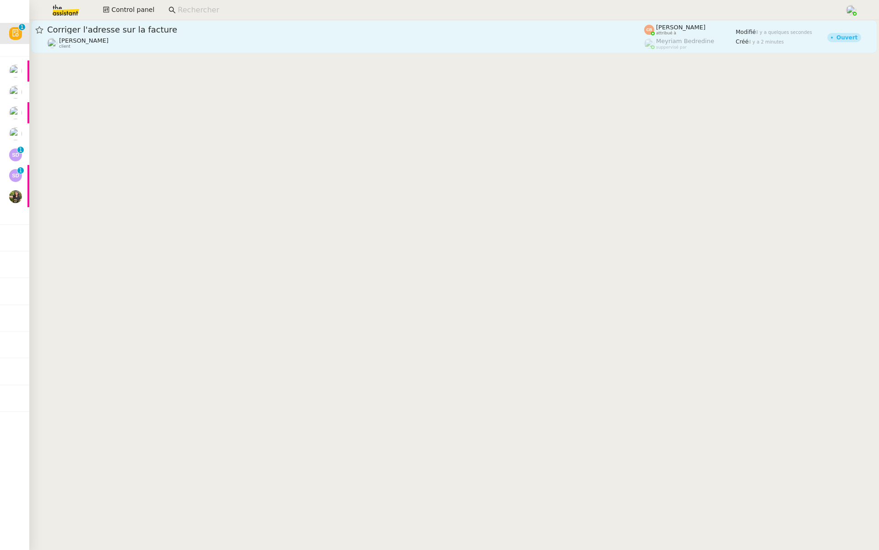
click at [215, 28] on span "Corriger l'adresse sur la facture" at bounding box center [345, 30] width 597 height 8
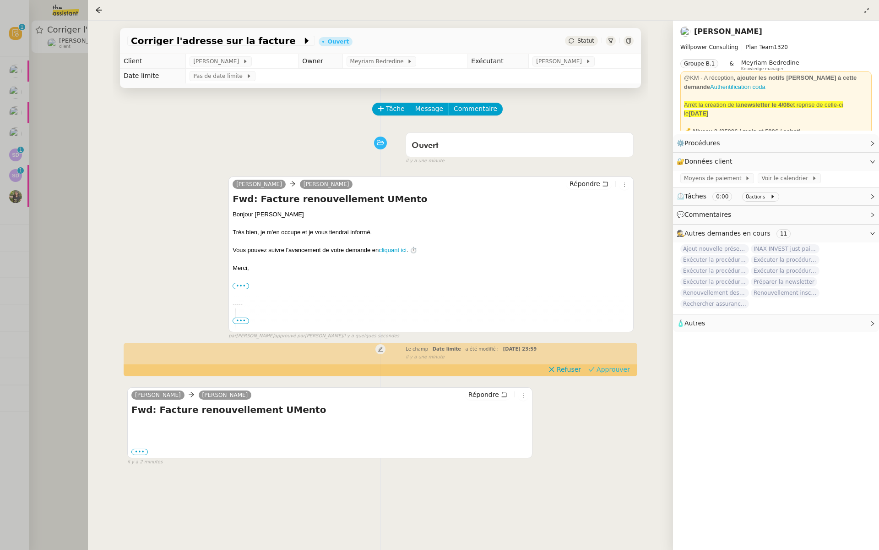
click at [611, 370] on span "Approuver" at bounding box center [613, 369] width 33 height 9
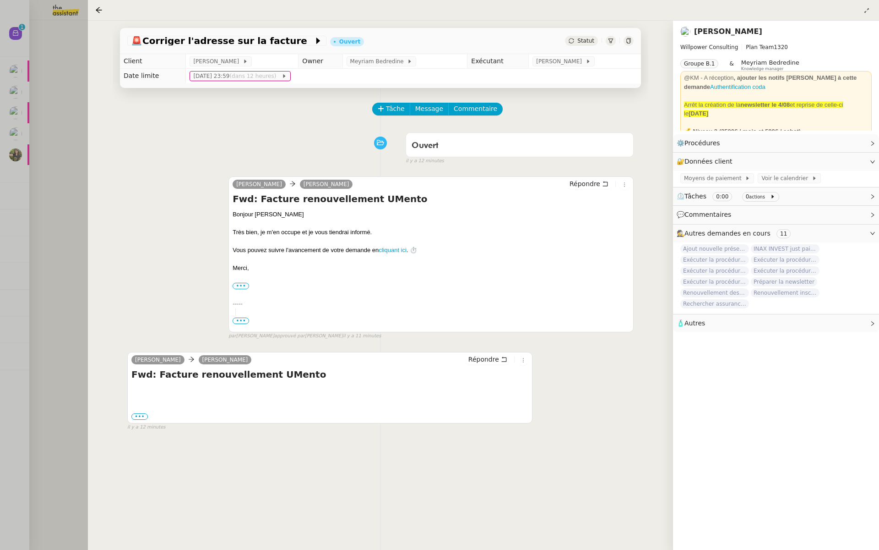
click at [64, 177] on div at bounding box center [439, 275] width 879 height 550
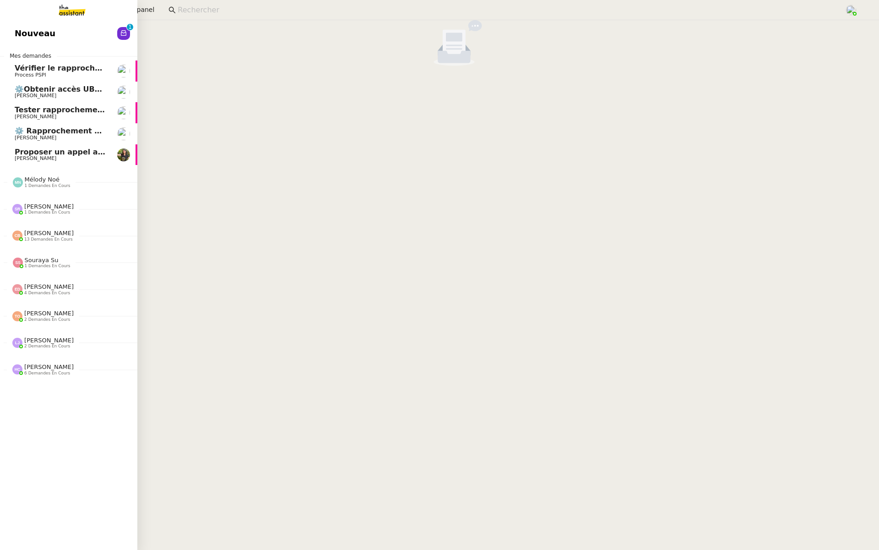
click at [12, 36] on link "Nouveau 0 1 2 3 4 5 6 7 8 9" at bounding box center [68, 33] width 137 height 21
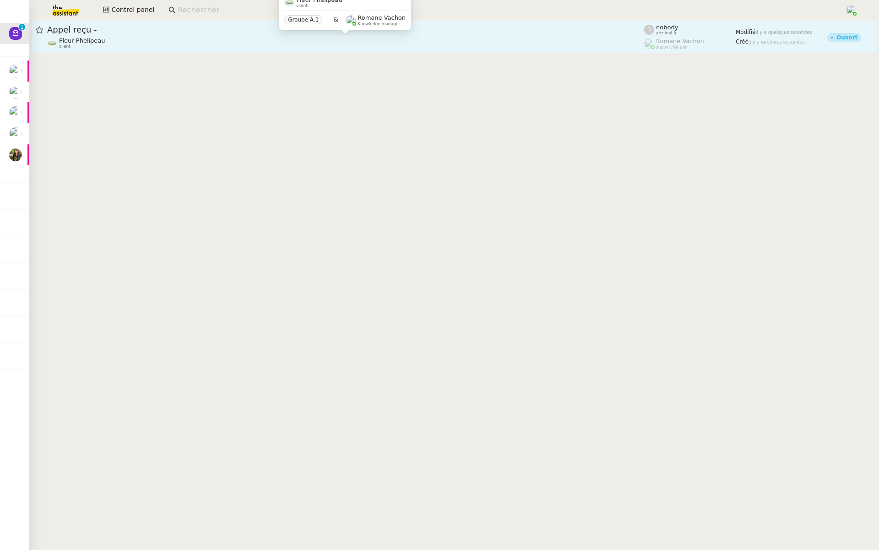
click at [194, 41] on div "Fleur Phelipeau client" at bounding box center [345, 43] width 597 height 12
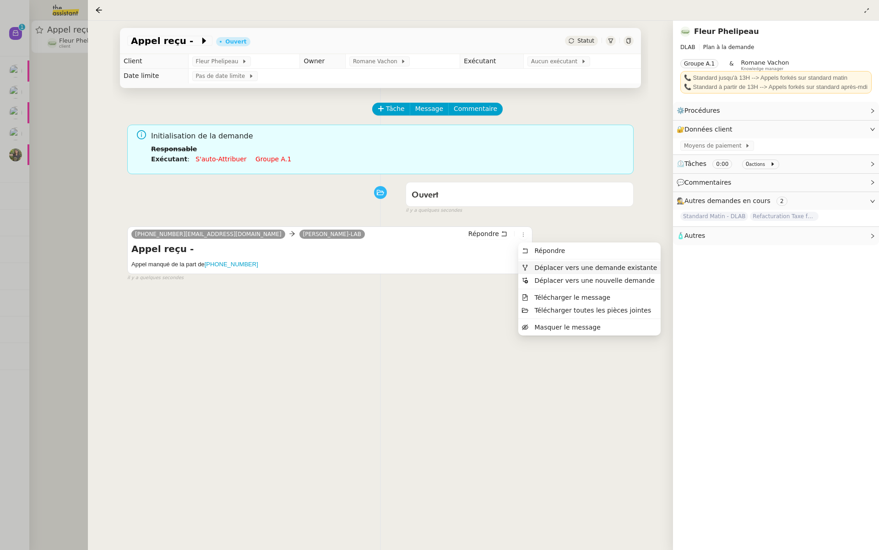
click at [532, 262] on li "Déplacer vers une demande existante" at bounding box center [589, 267] width 142 height 13
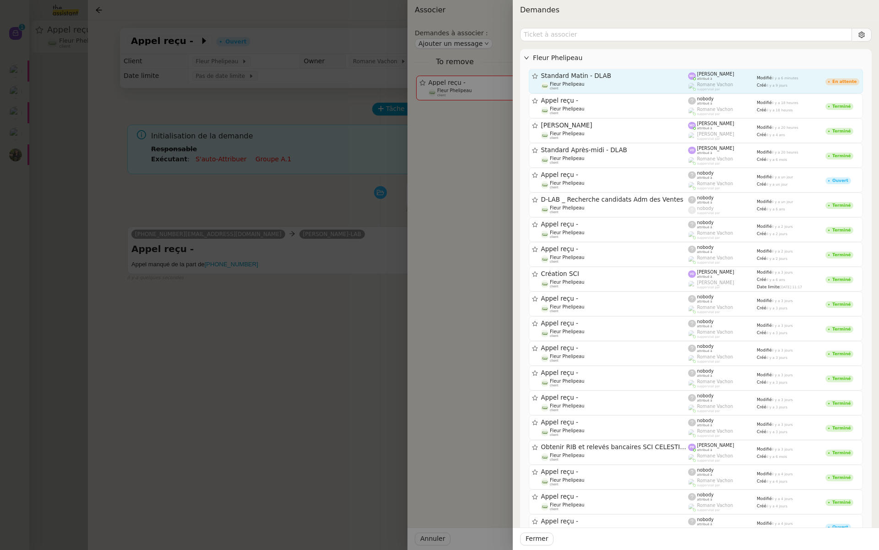
click at [753, 72] on div "[PERSON_NAME] attribué à" at bounding box center [722, 75] width 69 height 9
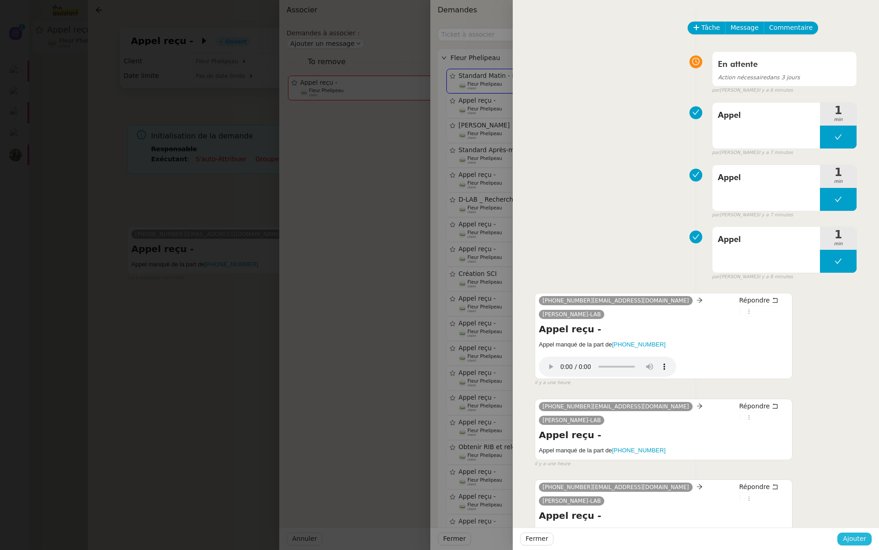
click at [861, 535] on span "Ajouter" at bounding box center [854, 538] width 23 height 11
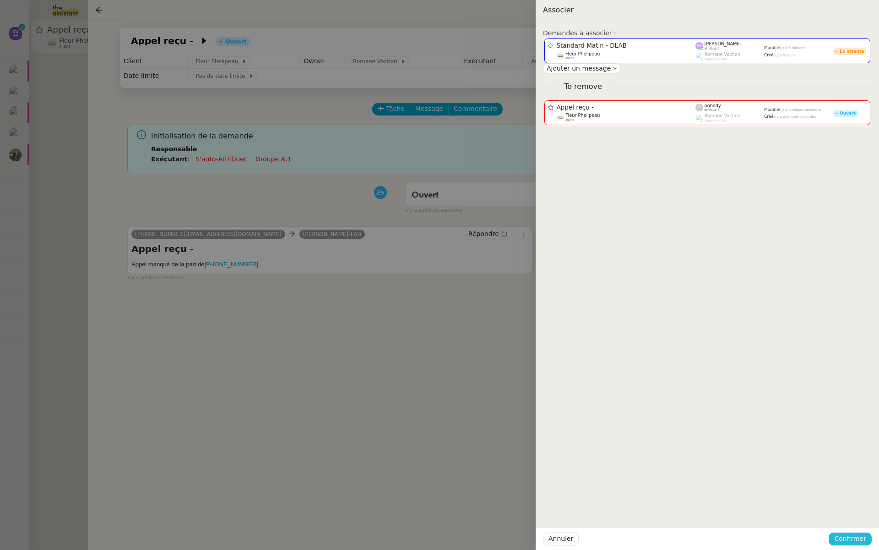
click at [861, 535] on span "Confirmer" at bounding box center [850, 538] width 32 height 11
click at [848, 516] on span "Ajouter" at bounding box center [850, 513] width 23 height 9
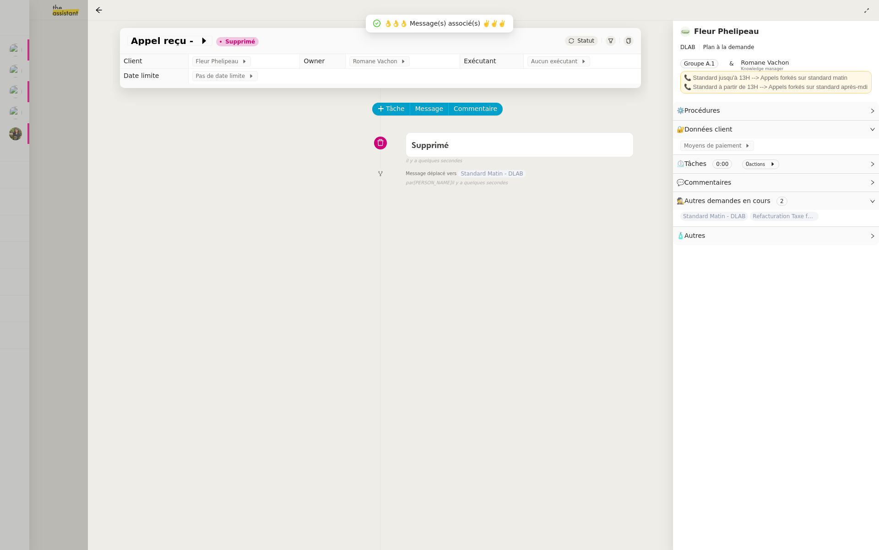
click at [47, 62] on div at bounding box center [439, 275] width 879 height 550
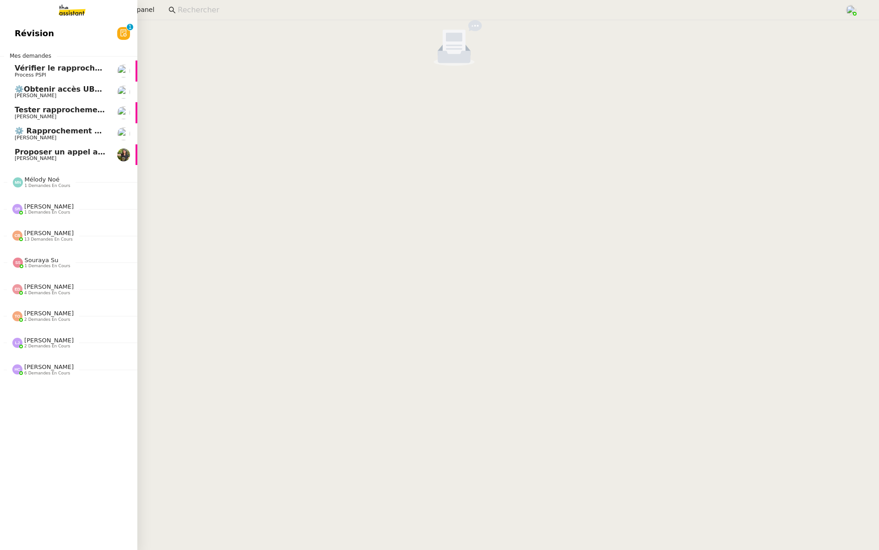
click at [54, 31] on link "Révision 0 1 2 3 4 5 6 7 8 9" at bounding box center [68, 33] width 137 height 21
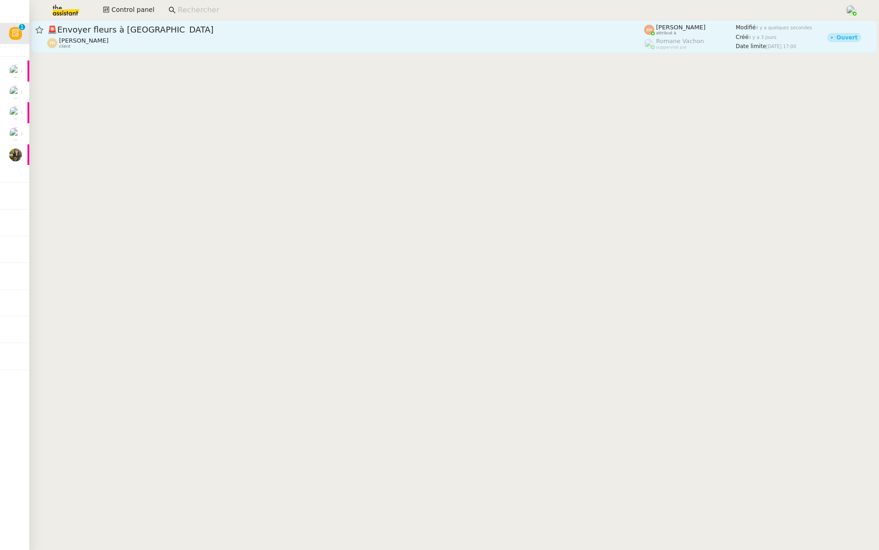
click at [117, 26] on span "🚨 Envoyer fleurs à Milan" at bounding box center [345, 30] width 597 height 8
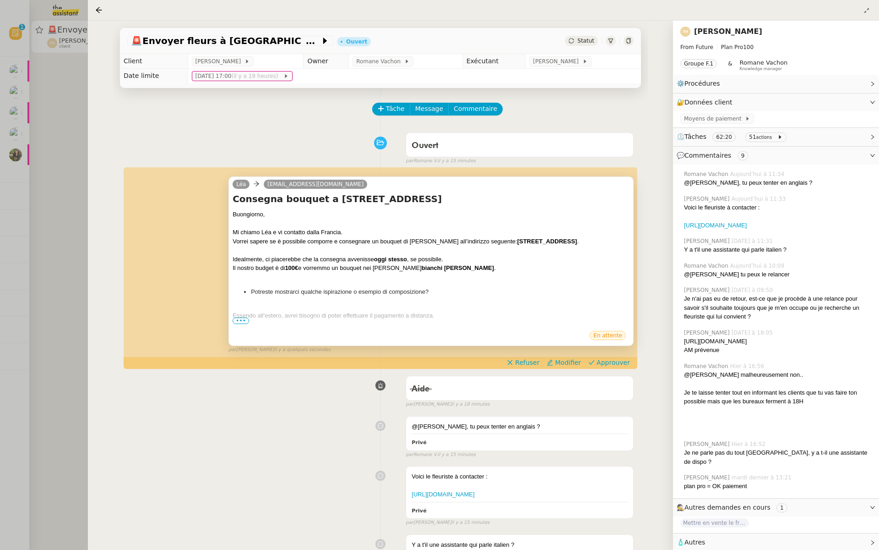
click at [237, 319] on span "•••" at bounding box center [241, 320] width 16 height 6
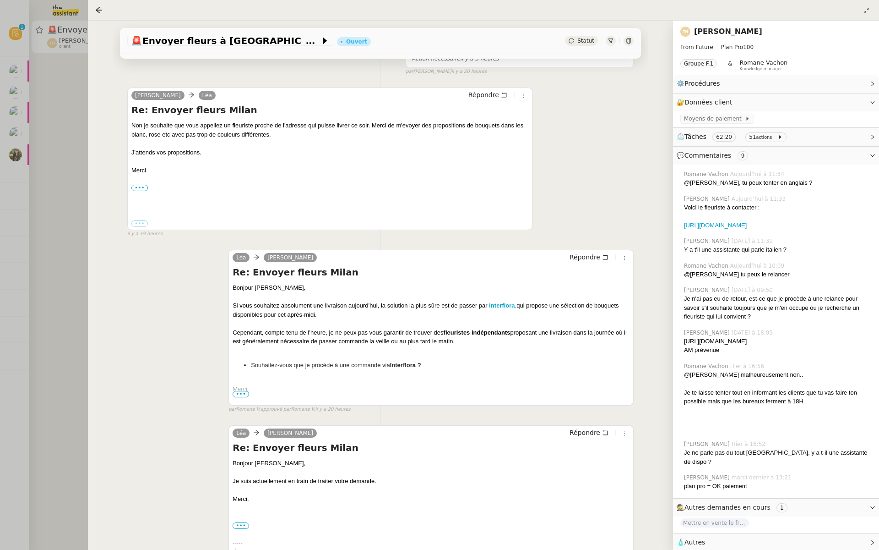
scroll to position [2552, 0]
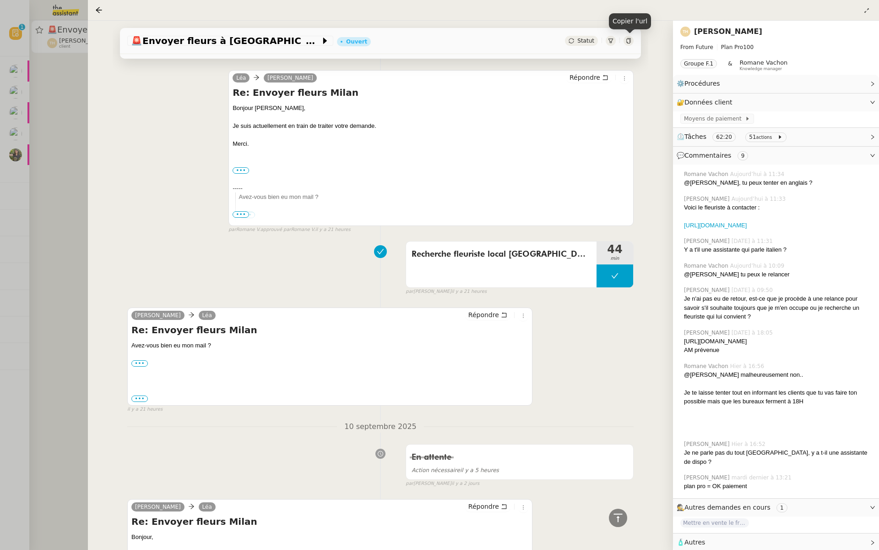
click at [628, 37] on div at bounding box center [629, 41] width 10 height 10
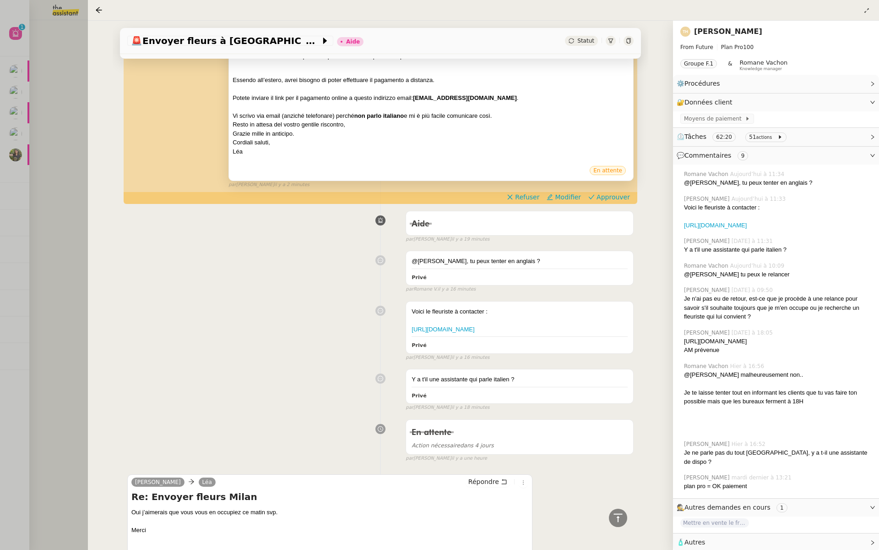
scroll to position [0, 0]
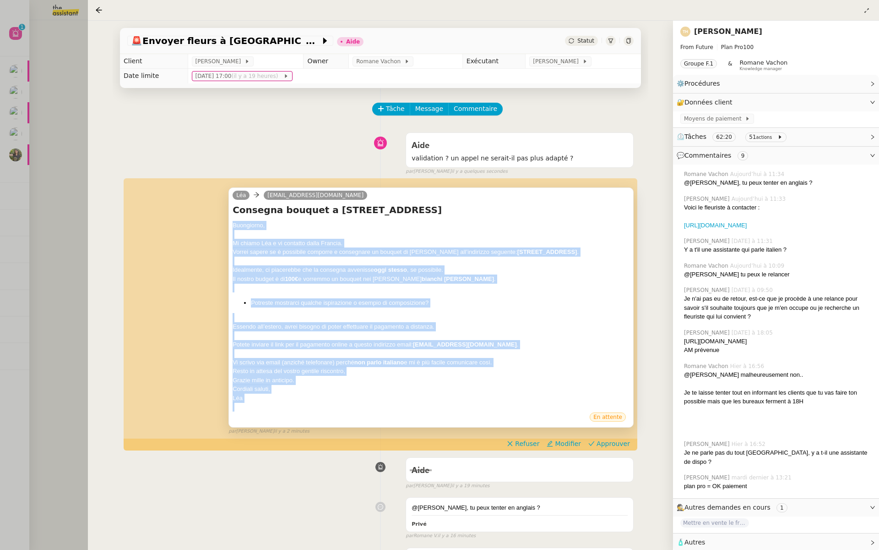
drag, startPoint x: 252, startPoint y: 405, endPoint x: 230, endPoint y: 222, distance: 184.6
click at [230, 222] on div "Léa gianluca@fiori41.it Consegna bouquet a Milano – Via Amedei 4 Buongiorno, Mi…" at bounding box center [431, 307] width 405 height 240
copy div "Buongiorno, Mi chiamo Léa e vi contatto dalla Francia. Vorrei sapere se è possi…"
click at [482, 109] on span "Commentaire" at bounding box center [476, 109] width 44 height 11
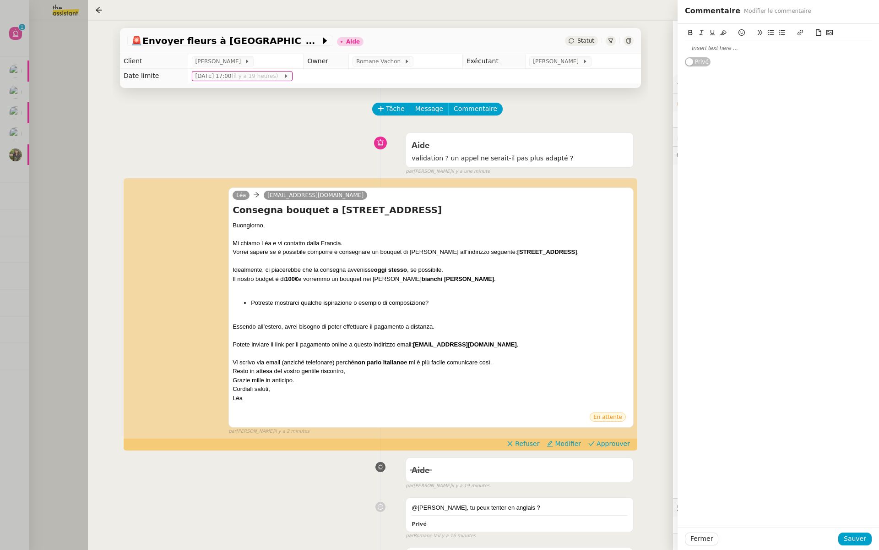
click at [711, 49] on div at bounding box center [778, 48] width 187 height 8
click at [711, 49] on div "﻿" at bounding box center [778, 48] width 187 height 8
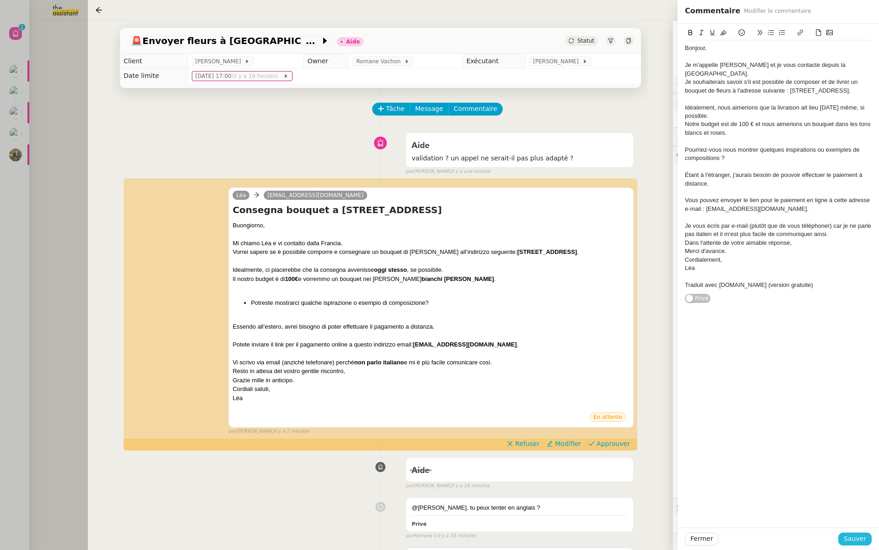
click at [853, 541] on span "Sauver" at bounding box center [855, 538] width 22 height 11
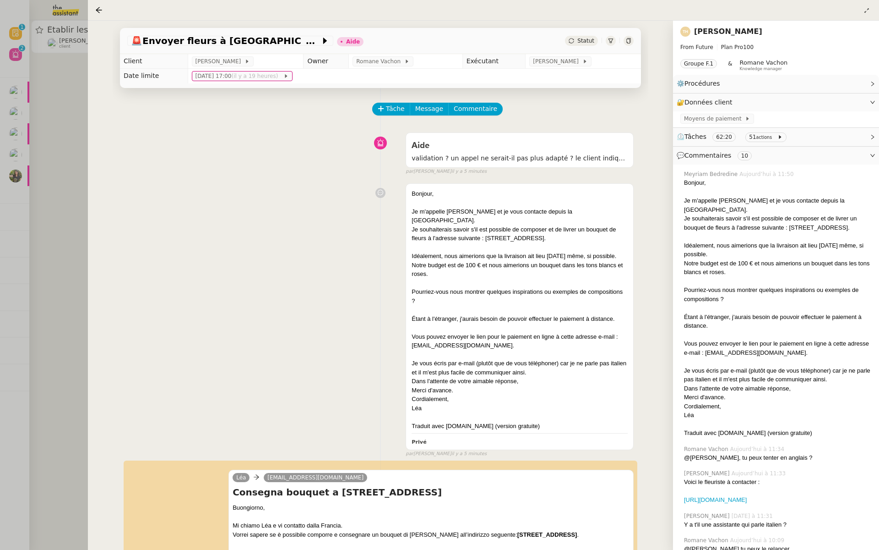
click at [0, 120] on div at bounding box center [439, 275] width 879 height 550
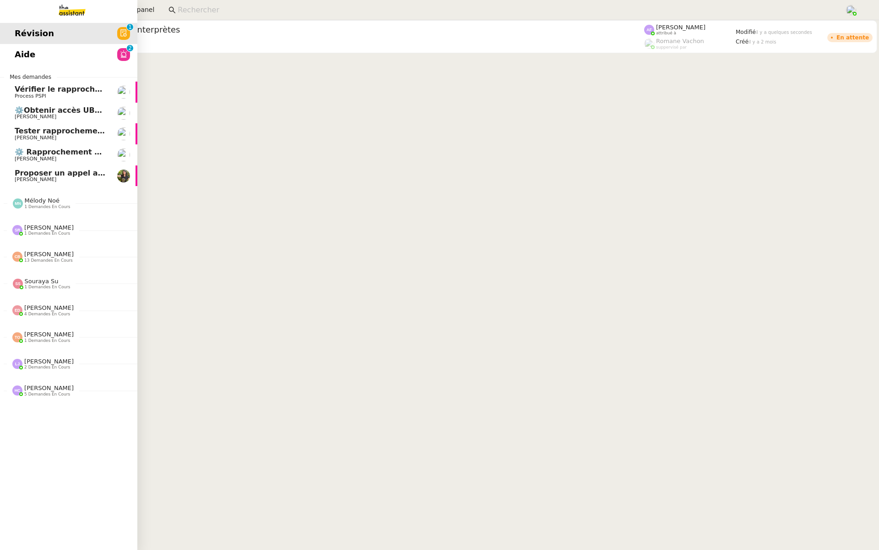
click at [19, 52] on span "Aide" at bounding box center [25, 55] width 21 height 14
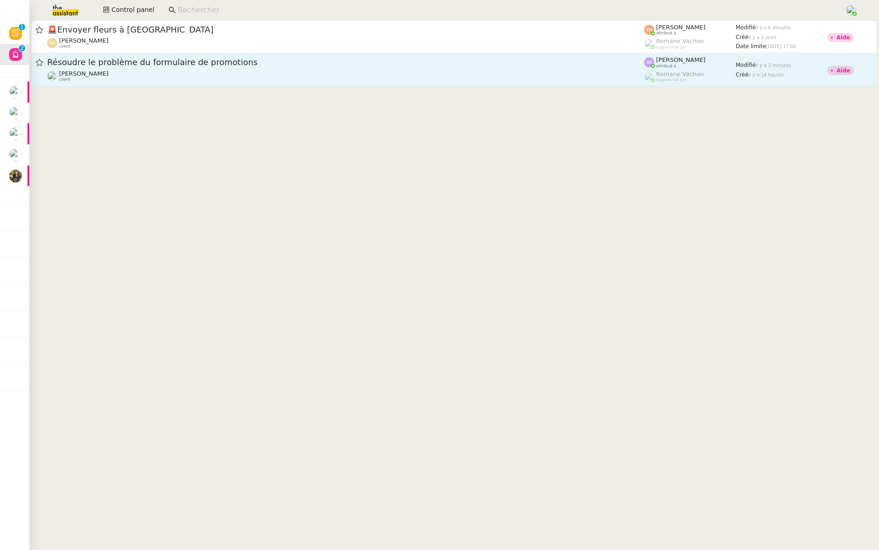
click at [199, 62] on span "Résoudre le problème du formulaire de promotions" at bounding box center [345, 62] width 597 height 8
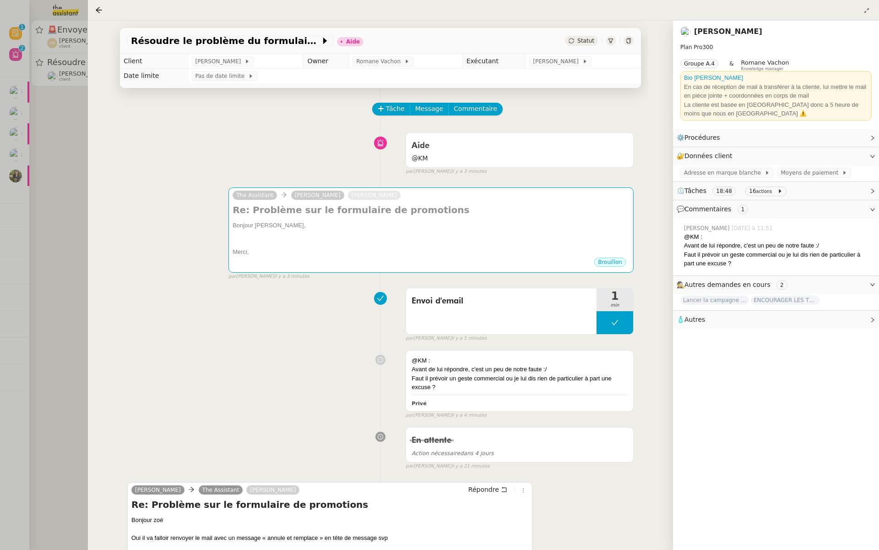
click at [44, 207] on div at bounding box center [439, 275] width 879 height 550
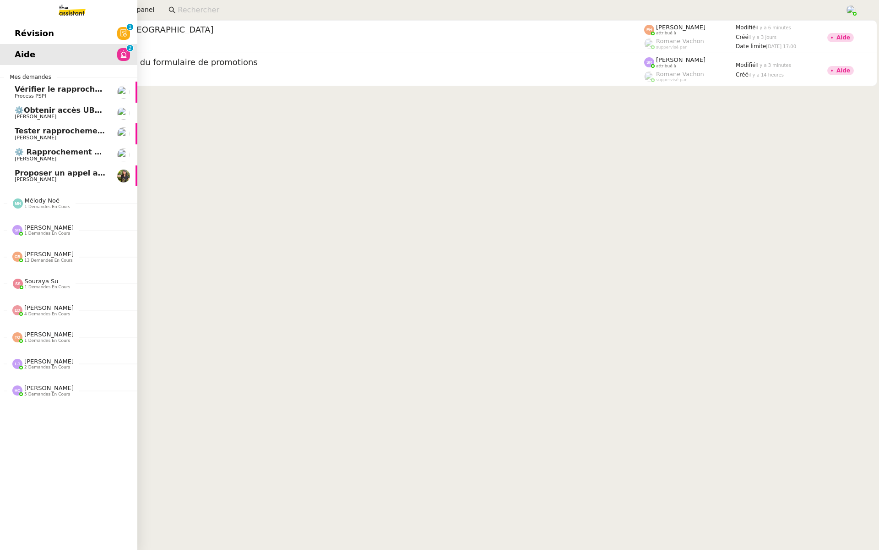
click at [18, 35] on span "Révision" at bounding box center [34, 34] width 39 height 14
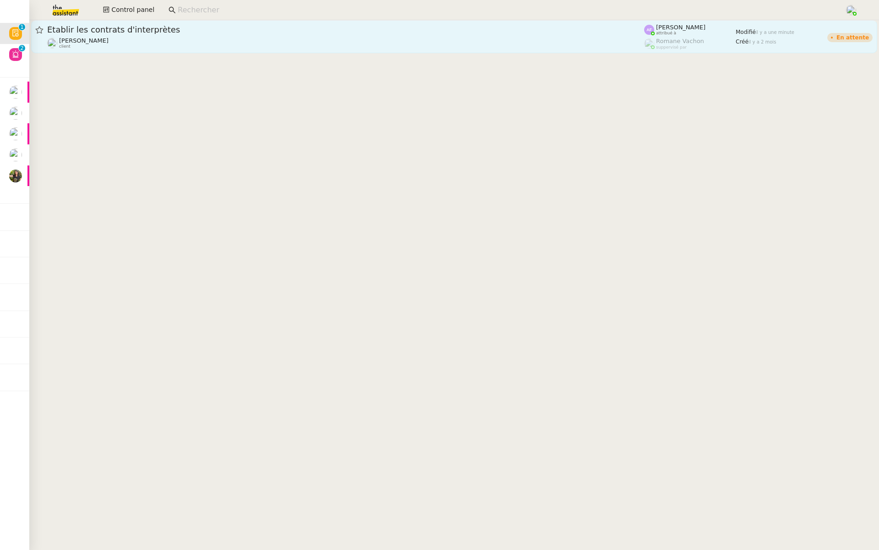
click at [180, 33] on div "Établir les contrats d'interprètes" at bounding box center [345, 29] width 597 height 11
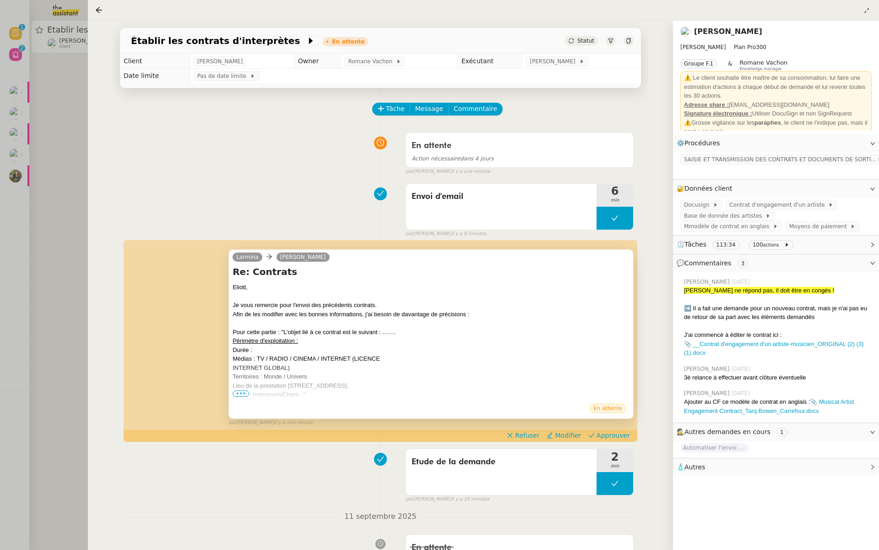
click at [241, 391] on span "•••" at bounding box center [241, 393] width 16 height 6
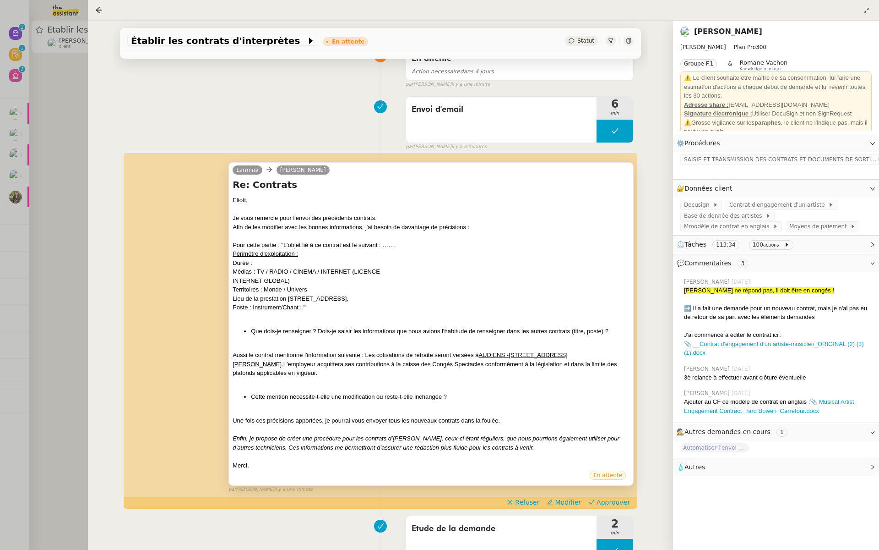
scroll to position [91, 0]
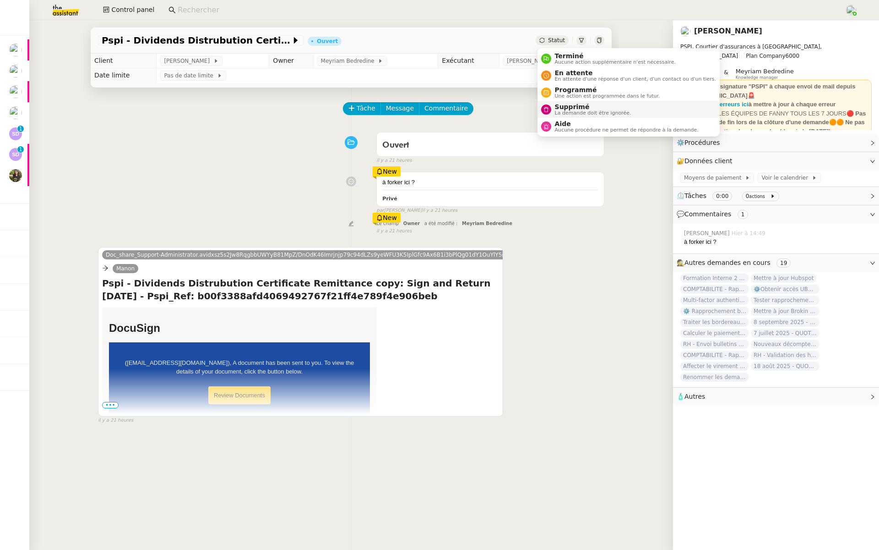
click at [552, 105] on div "Supprimé La demande doit être ignorée." at bounding box center [591, 109] width 80 height 12
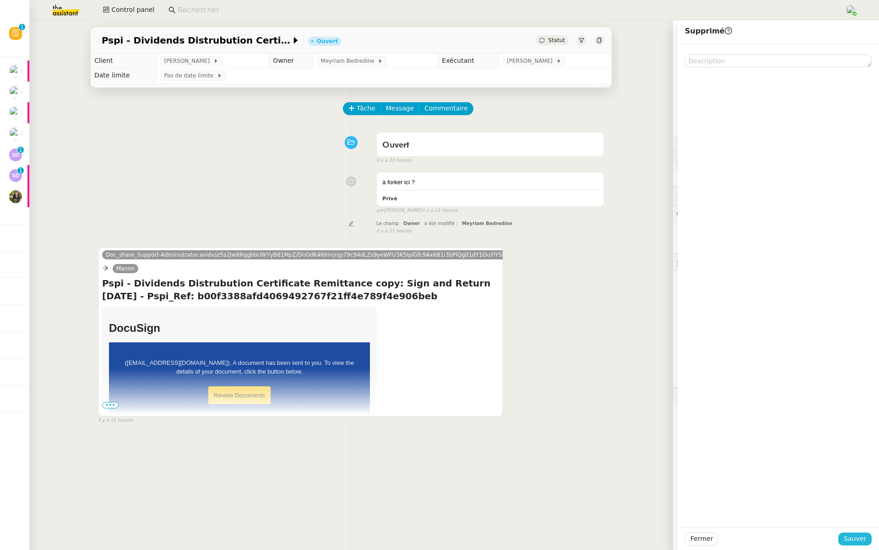
click at [852, 538] on span "Sauver" at bounding box center [855, 538] width 22 height 11
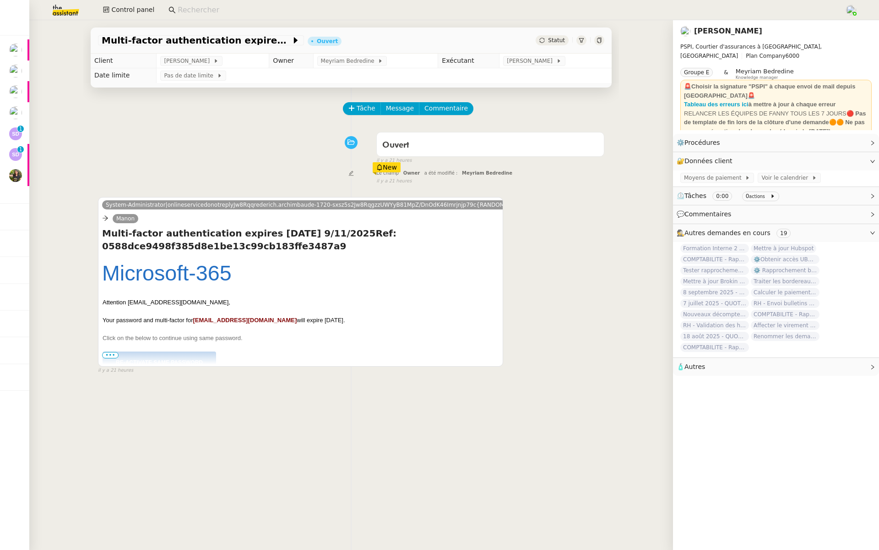
click at [103, 353] on span "•••" at bounding box center [110, 355] width 16 height 6
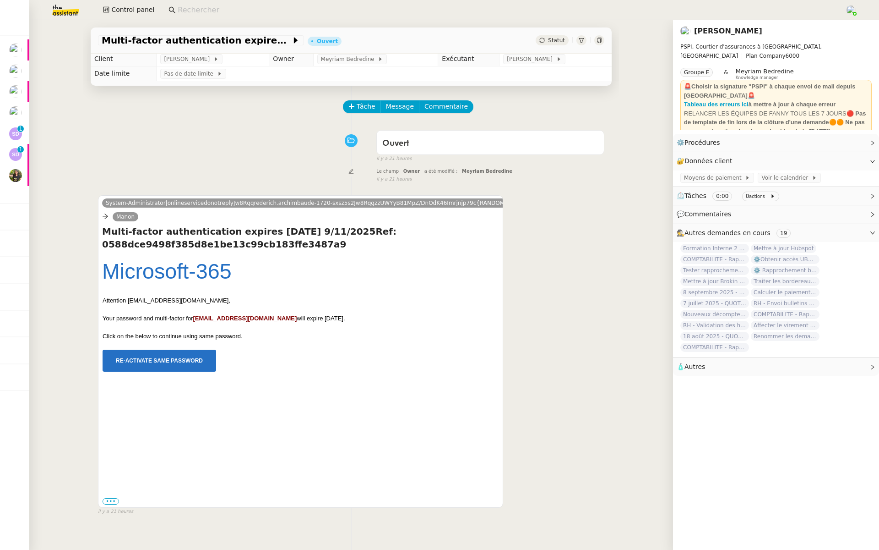
scroll to position [11, 0]
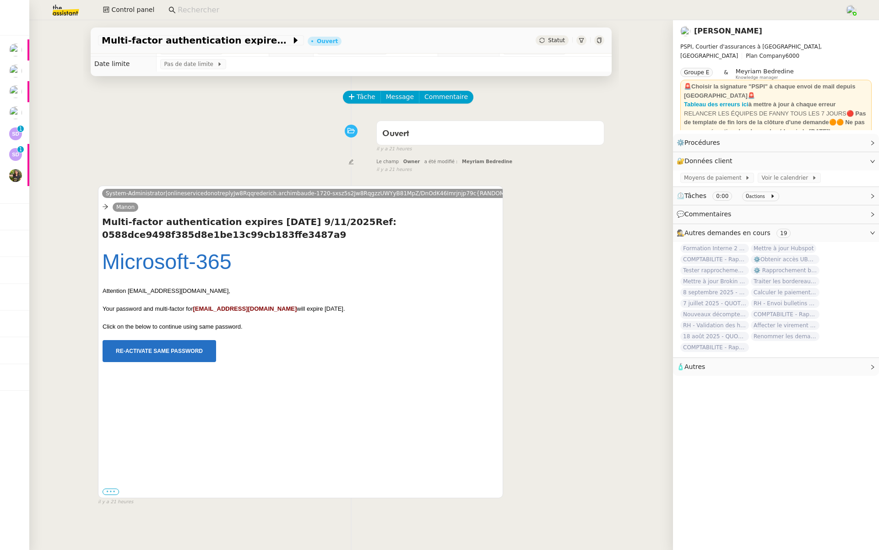
click at [109, 492] on label "•••" at bounding box center [111, 491] width 16 height 6
click at [0, 0] on input "•••" at bounding box center [0, 0] width 0 height 0
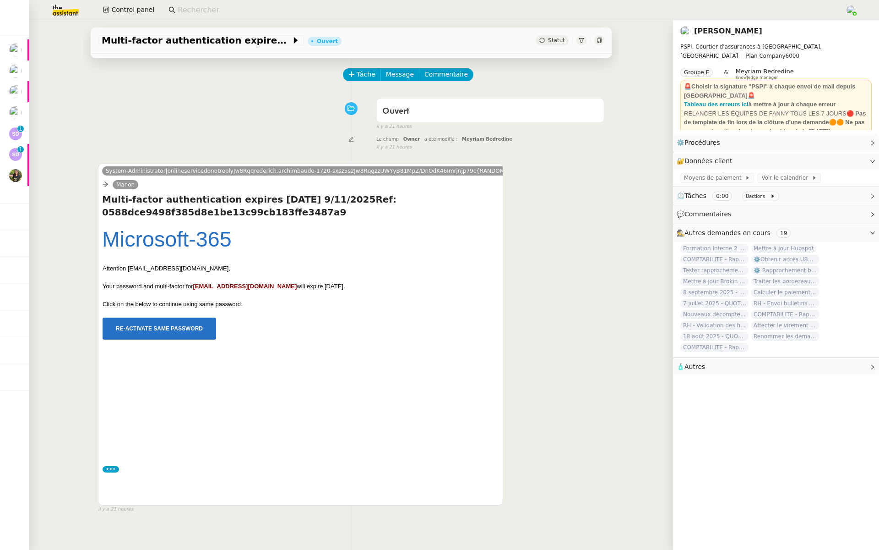
scroll to position [0, 0]
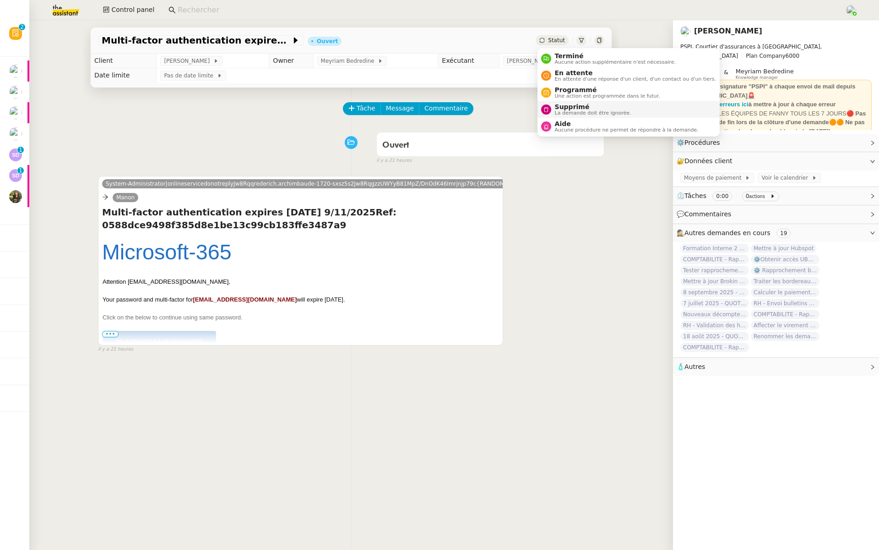
click at [558, 107] on span "Supprimé" at bounding box center [593, 106] width 76 height 7
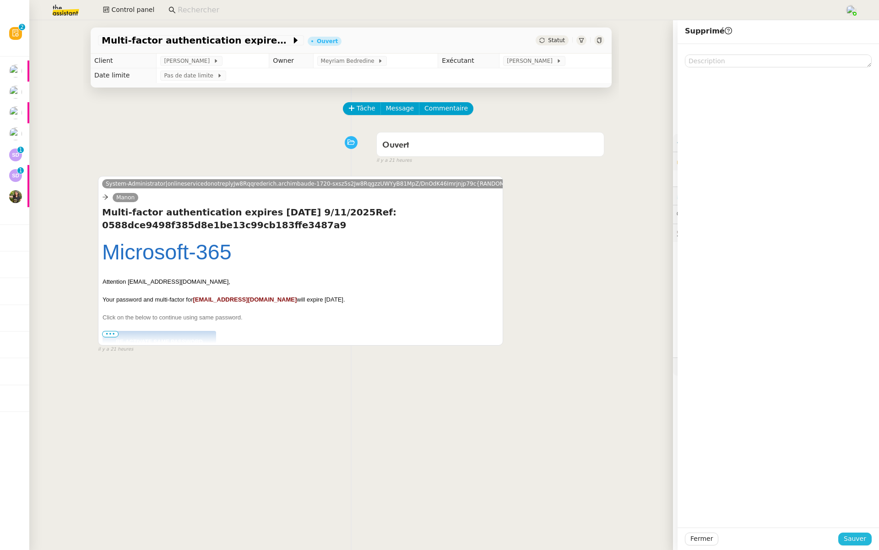
click at [851, 538] on span "Sauver" at bounding box center [855, 538] width 22 height 11
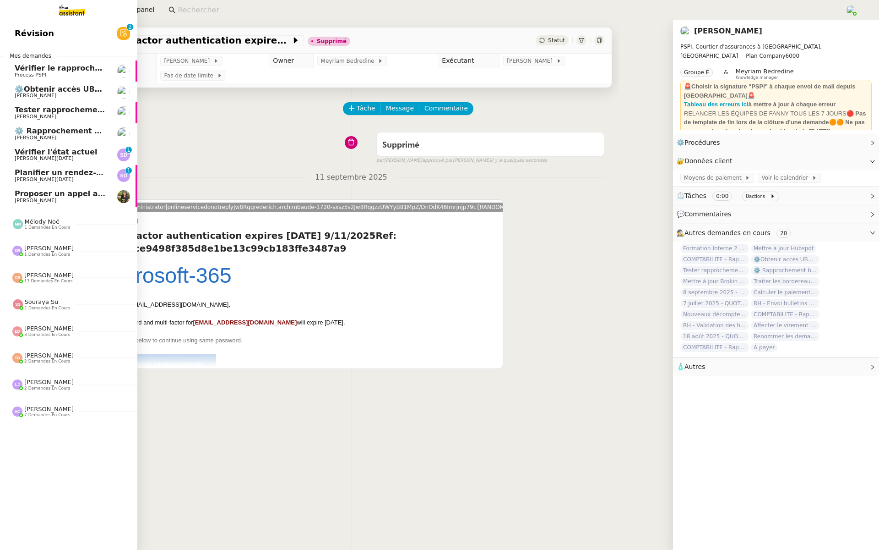
click at [51, 26] on link "Révision 0 1 2 3 4 5 6 7 8 9" at bounding box center [68, 33] width 137 height 21
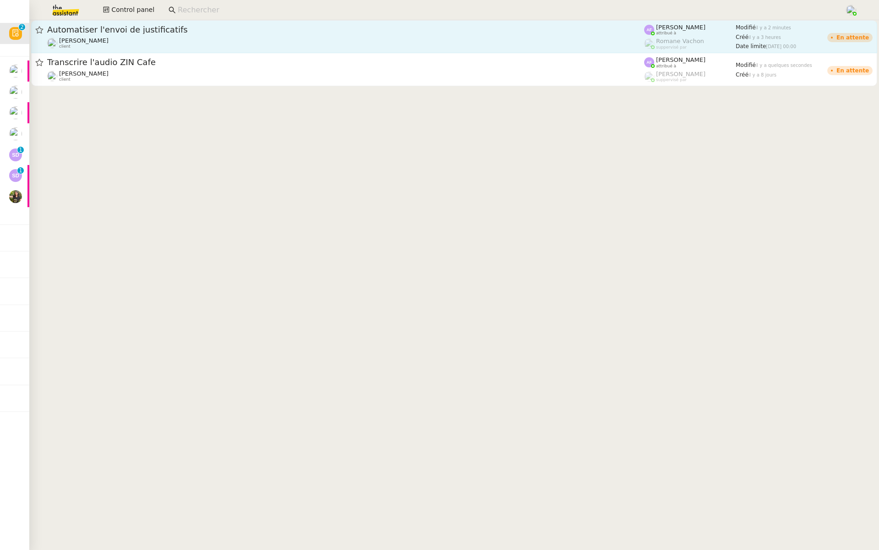
click at [175, 49] on link "Automatiser l'envoi de justificatifs Eliott Hosansky client Anna Florent attrib…" at bounding box center [454, 36] width 846 height 33
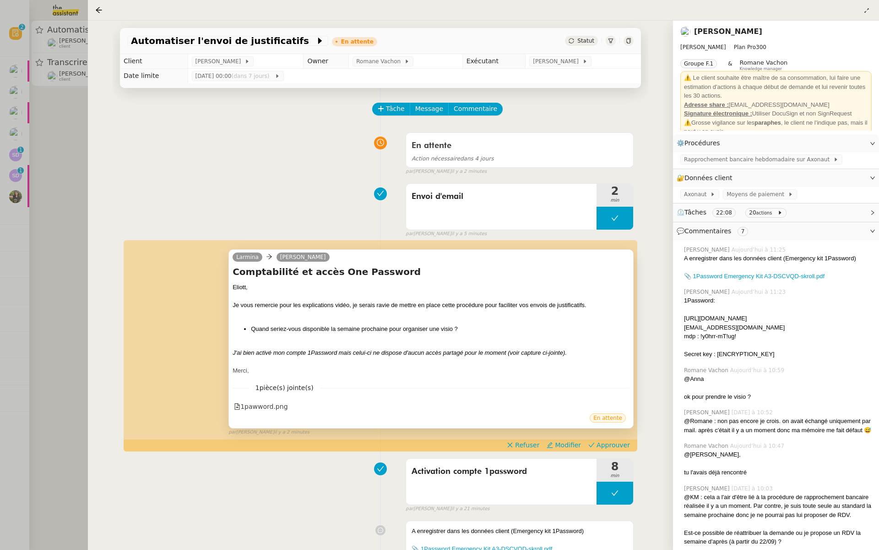
scroll to position [38, 0]
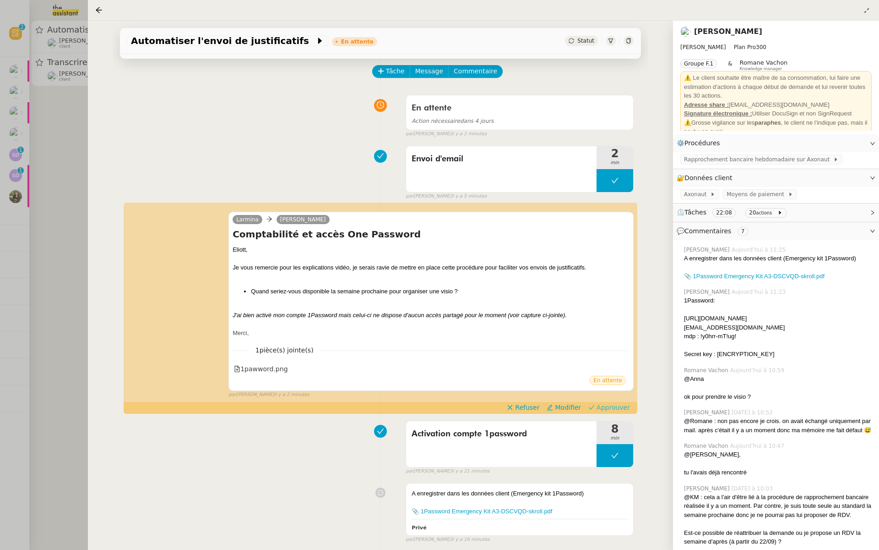
click at [619, 408] on span "Approuver" at bounding box center [613, 407] width 33 height 9
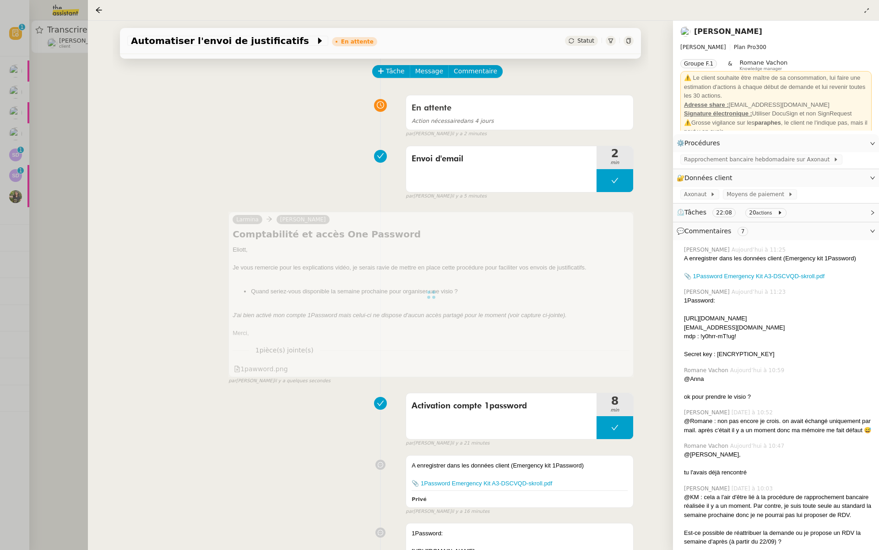
click at [60, 198] on div at bounding box center [439, 275] width 879 height 550
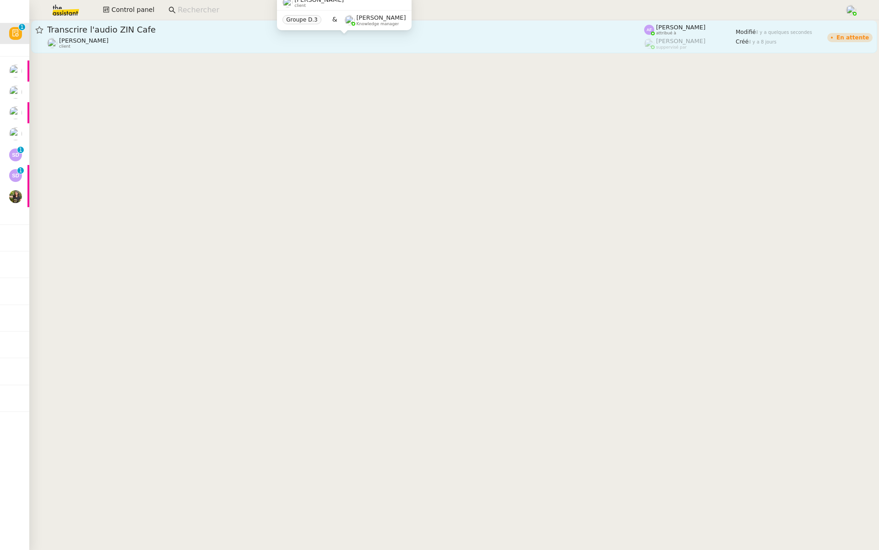
click at [251, 38] on div "[PERSON_NAME] client" at bounding box center [345, 43] width 597 height 12
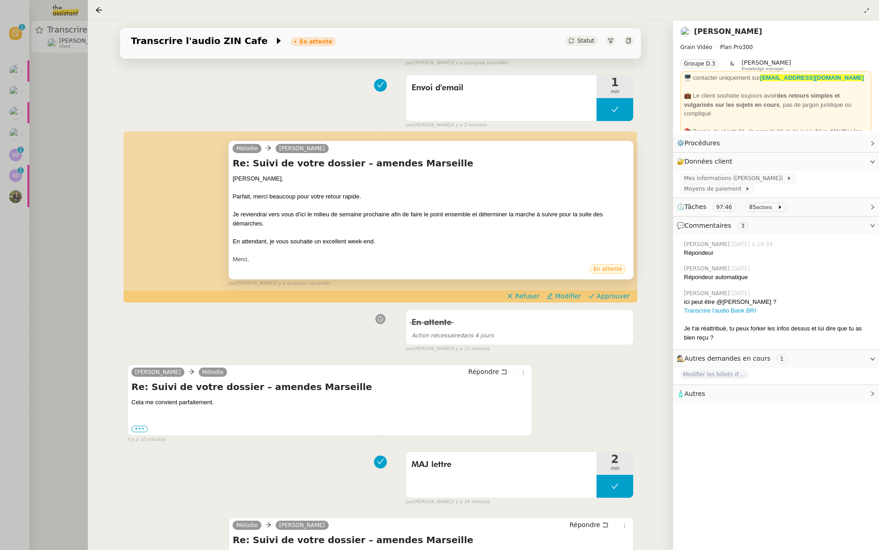
scroll to position [121, 0]
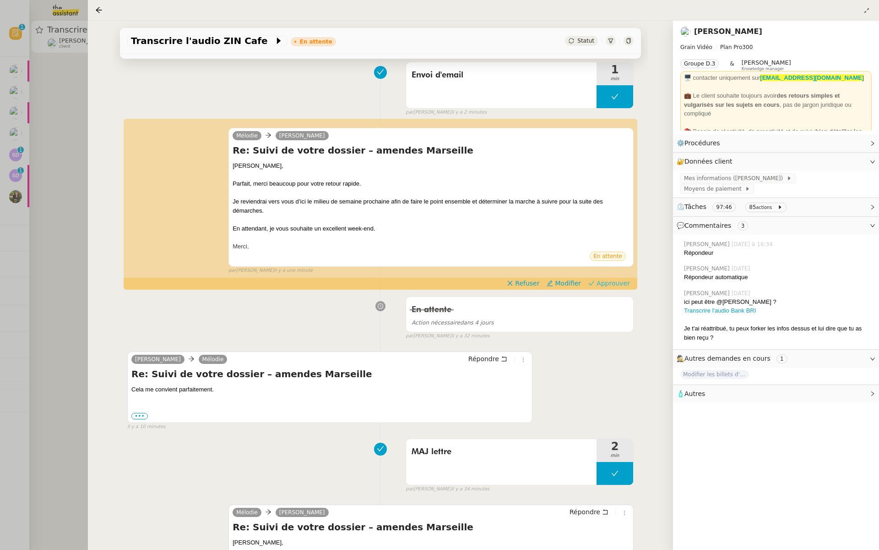
click at [618, 283] on span "Approuver" at bounding box center [613, 282] width 33 height 9
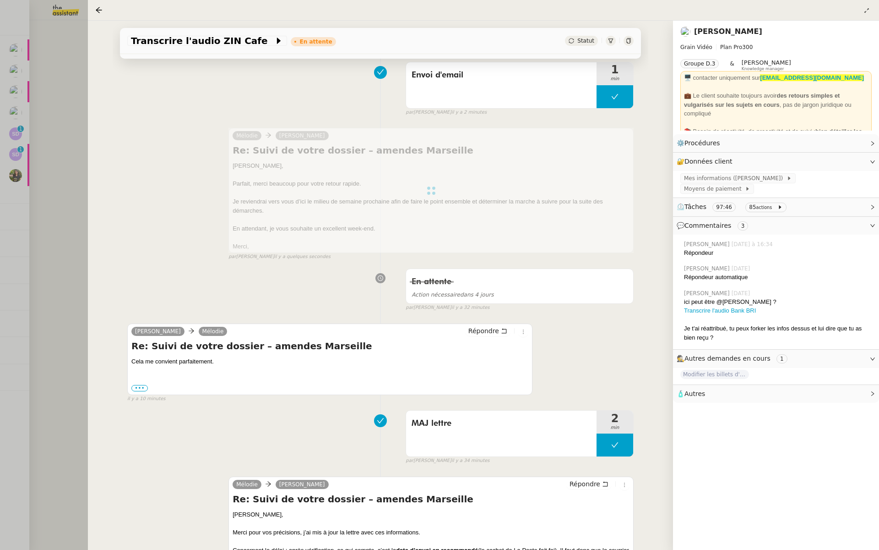
click at [0, 165] on div at bounding box center [439, 275] width 879 height 550
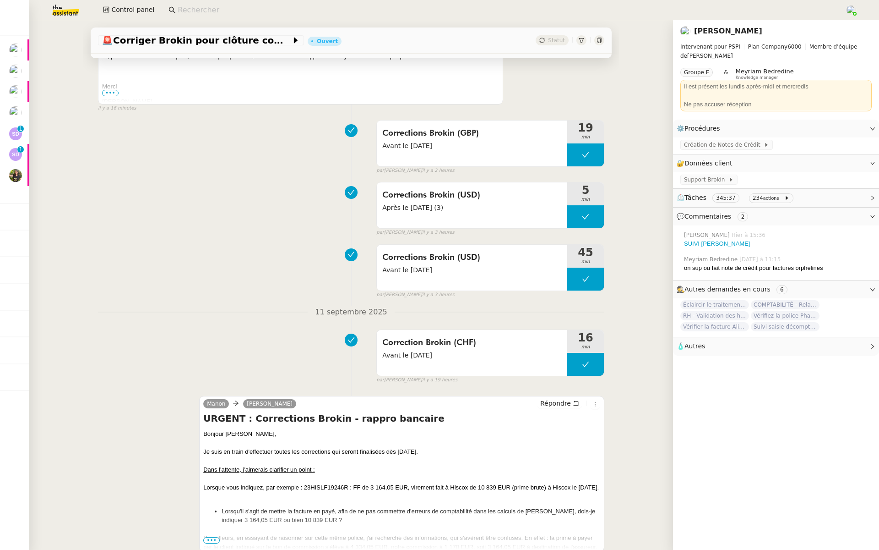
scroll to position [454, 0]
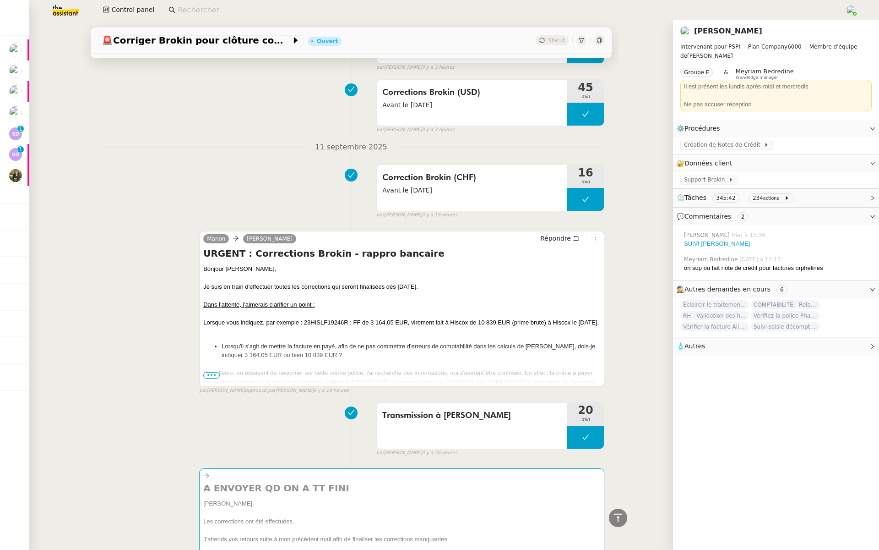
click at [211, 372] on span "•••" at bounding box center [211, 375] width 16 height 6
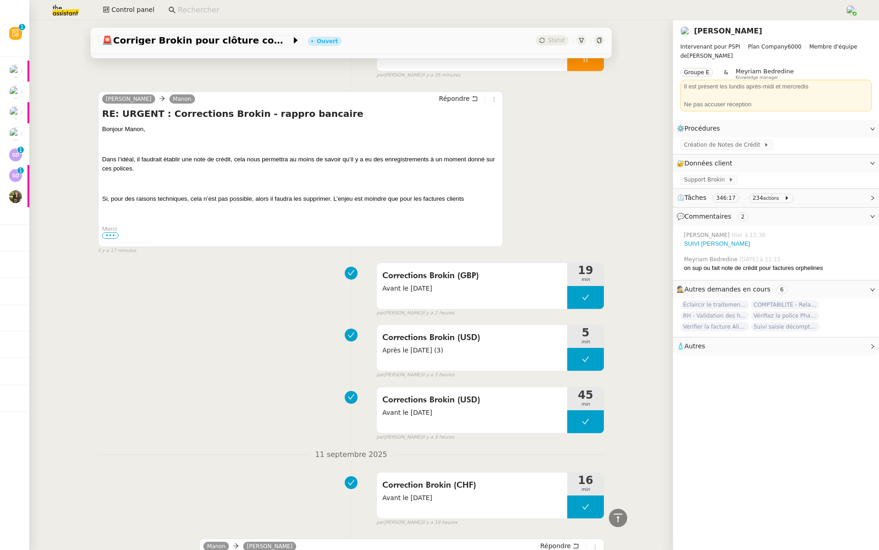
scroll to position [0, 0]
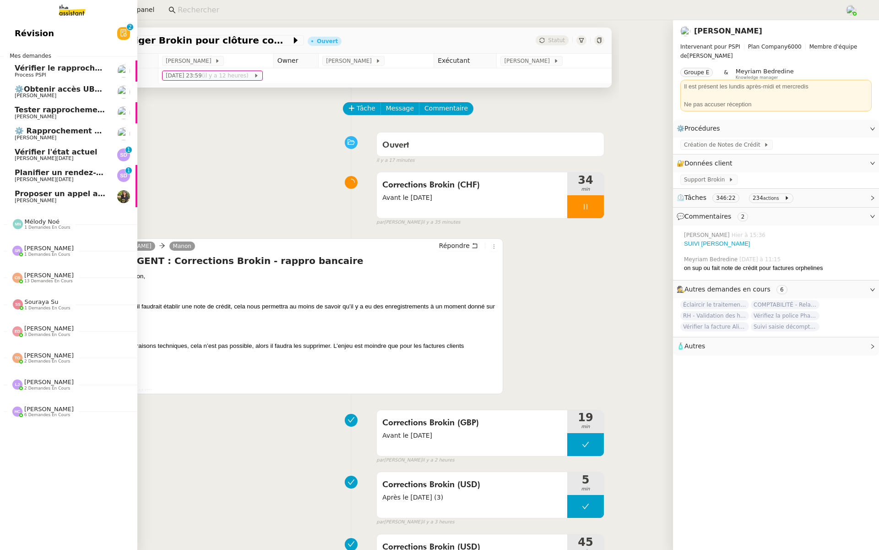
click at [28, 147] on link "Vérifier l'état actuel [PERSON_NAME][DATE] 0 1 2 3 4 5 6 7 8 9" at bounding box center [68, 154] width 137 height 21
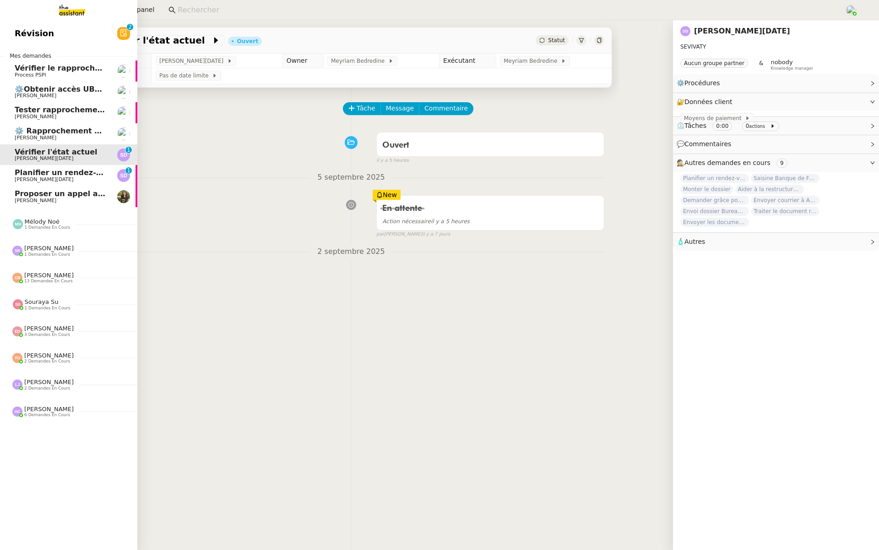
click at [28, 147] on link "Vérifier l'état actuel [PERSON_NAME][DATE] 0 1 2 3 4 5 6 7 8 9" at bounding box center [68, 154] width 137 height 21
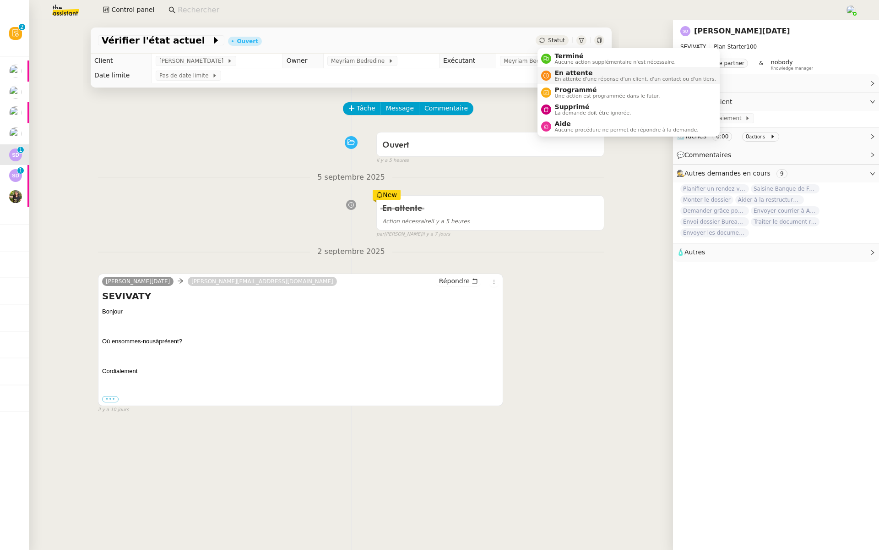
click at [562, 71] on span "En attente" at bounding box center [635, 72] width 161 height 7
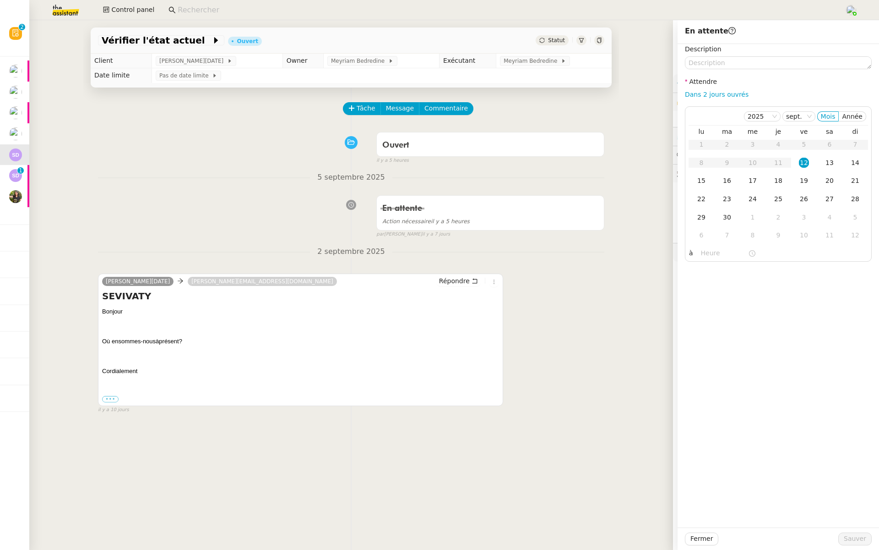
click at [169, 203] on div "En attente Action nécessaire il y a 5 heures false par [PERSON_NAME] [DATE]" at bounding box center [351, 214] width 507 height 47
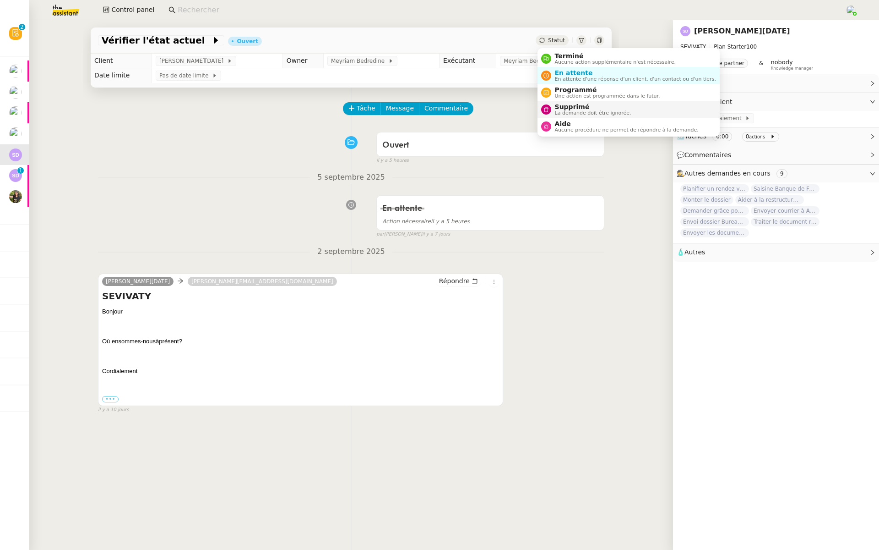
click at [563, 109] on span "Supprimé" at bounding box center [593, 106] width 76 height 7
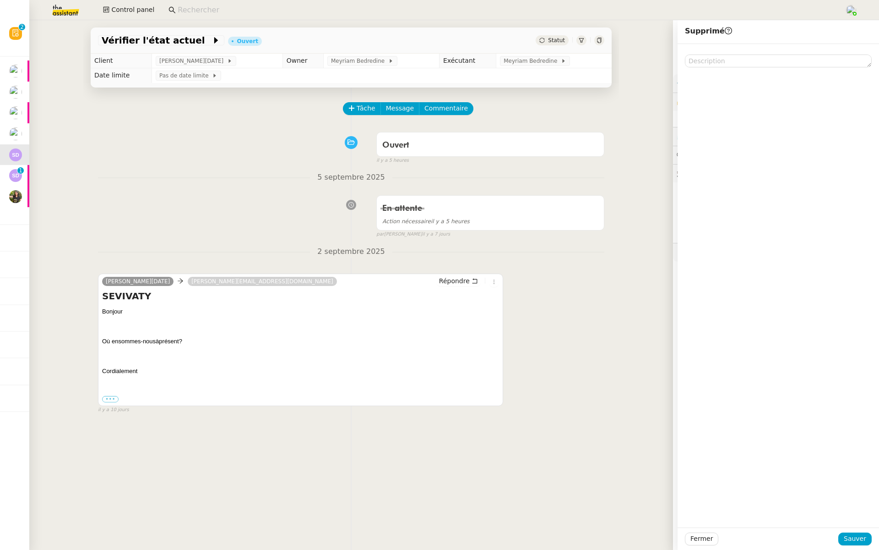
click at [856, 546] on div "Fermer Sauver" at bounding box center [779, 538] width 202 height 22
click at [856, 534] on span "Sauver" at bounding box center [855, 538] width 22 height 11
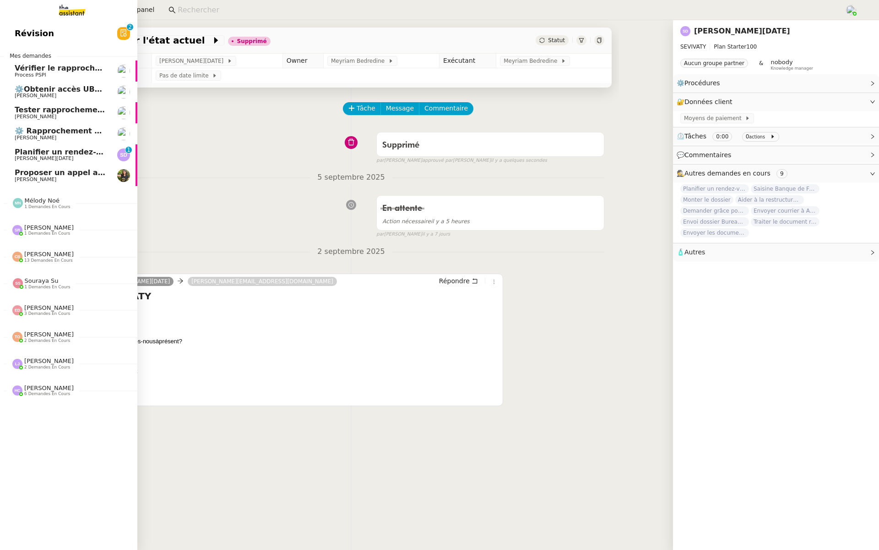
click at [46, 155] on span "Planifier un rendez-vous au greffe" at bounding box center [85, 151] width 141 height 9
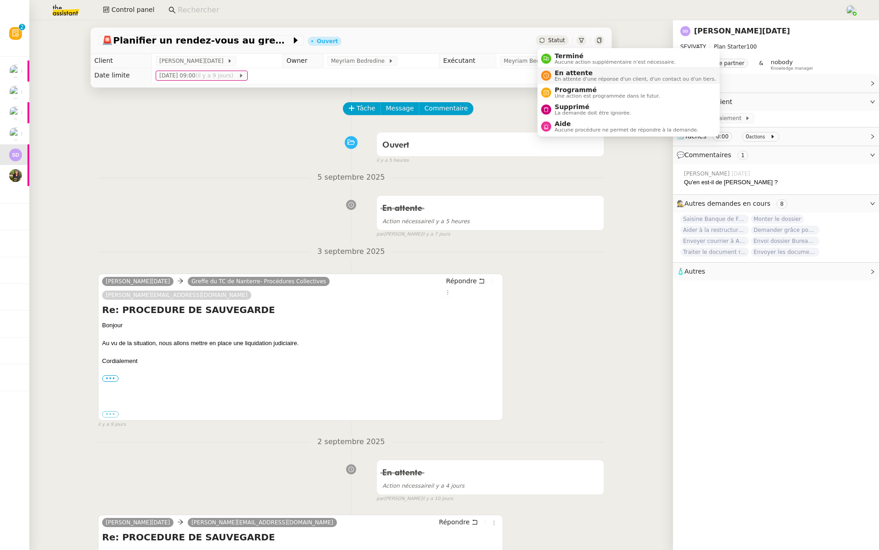
click at [564, 75] on span "En attente" at bounding box center [635, 72] width 161 height 7
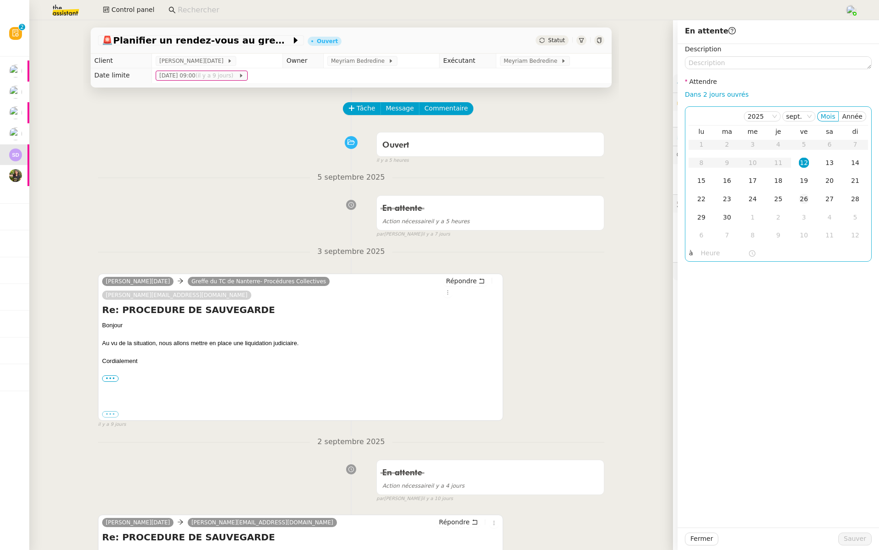
click at [807, 199] on div "26" at bounding box center [804, 199] width 10 height 10
click at [708, 254] on input "text" at bounding box center [724, 253] width 47 height 11
click at [740, 383] on button "Ok" at bounding box center [736, 385] width 16 height 10
type input "07:00"
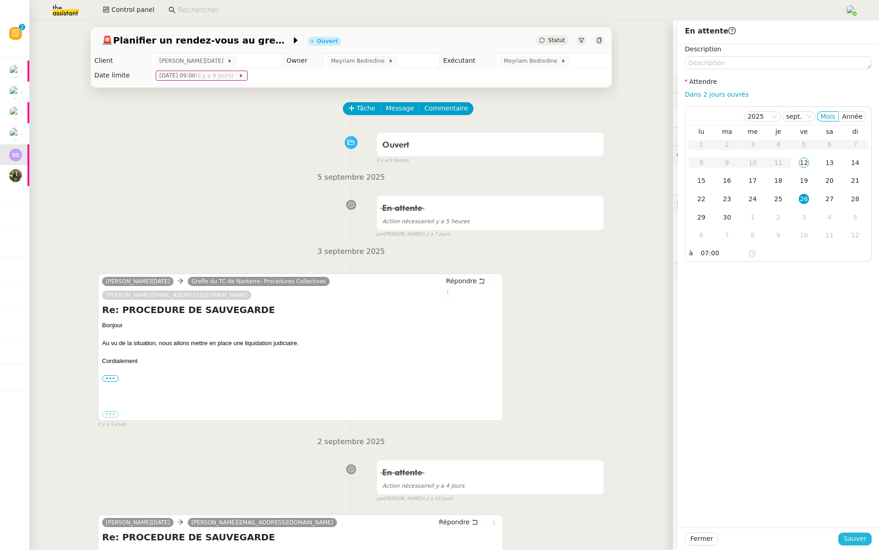
click at [843, 541] on button "Sauver" at bounding box center [855, 538] width 33 height 13
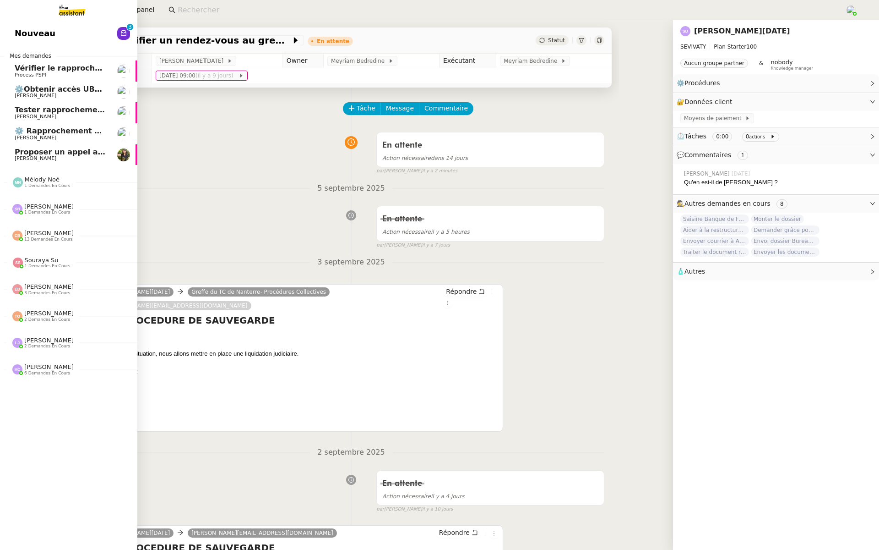
click at [10, 29] on link "Nouveau 0 1 2 3 4 5 6 7 8 9" at bounding box center [68, 33] width 137 height 21
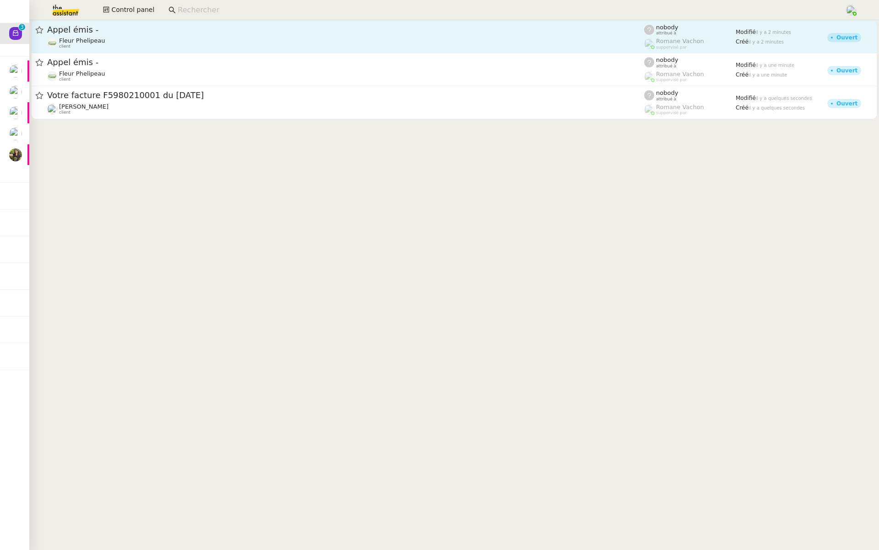
click at [208, 31] on span "Appel émis -" at bounding box center [345, 30] width 597 height 8
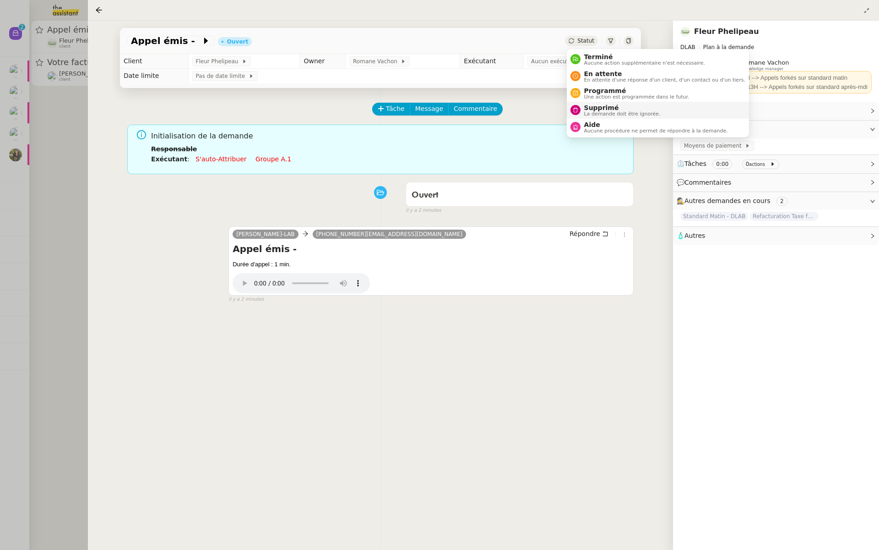
click at [592, 107] on span "Supprimé" at bounding box center [622, 107] width 76 height 7
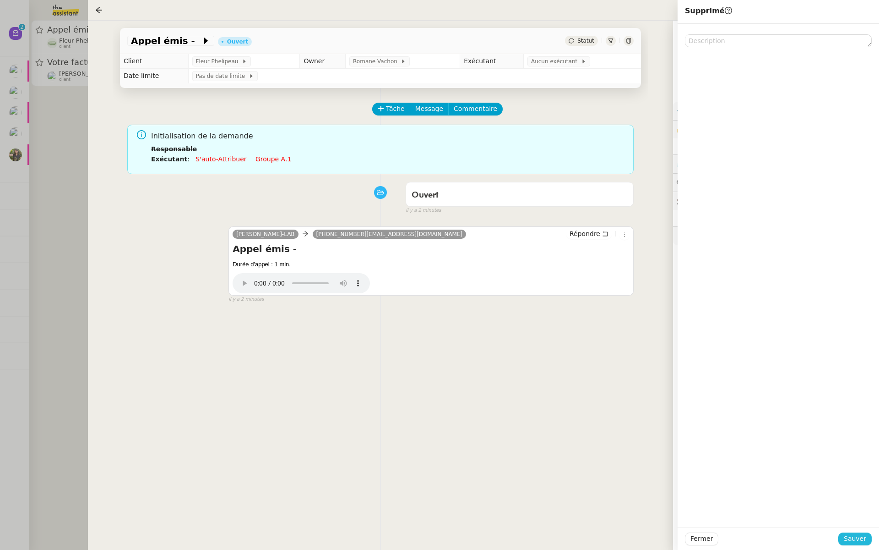
click at [850, 535] on span "Sauver" at bounding box center [855, 538] width 22 height 11
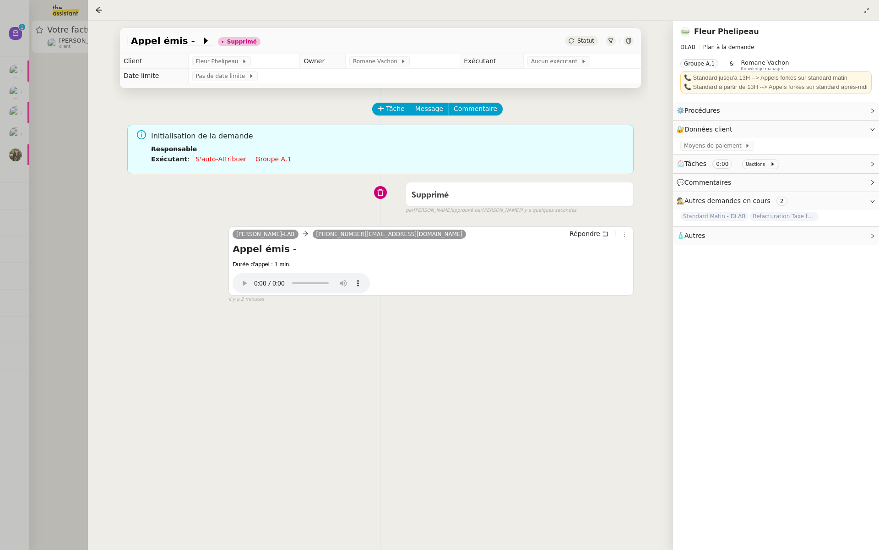
click at [36, 144] on div at bounding box center [439, 275] width 879 height 550
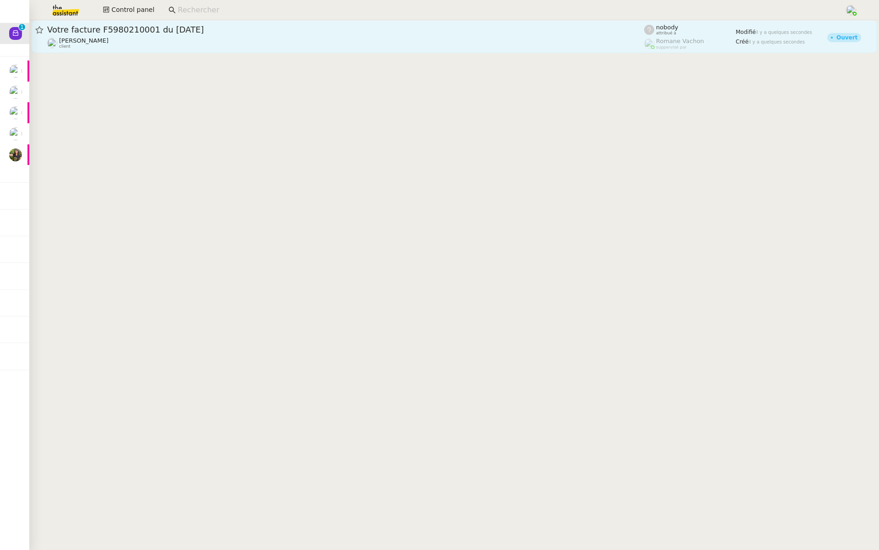
click at [186, 26] on span "Votre facture F5980210001 du [DATE]" at bounding box center [345, 30] width 597 height 8
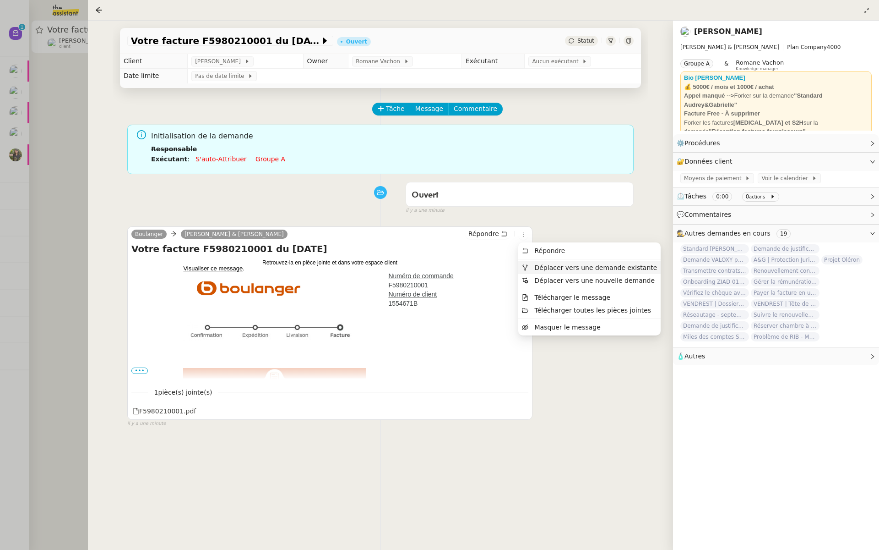
click at [546, 268] on span "Déplacer vers une demande existante" at bounding box center [595, 267] width 123 height 7
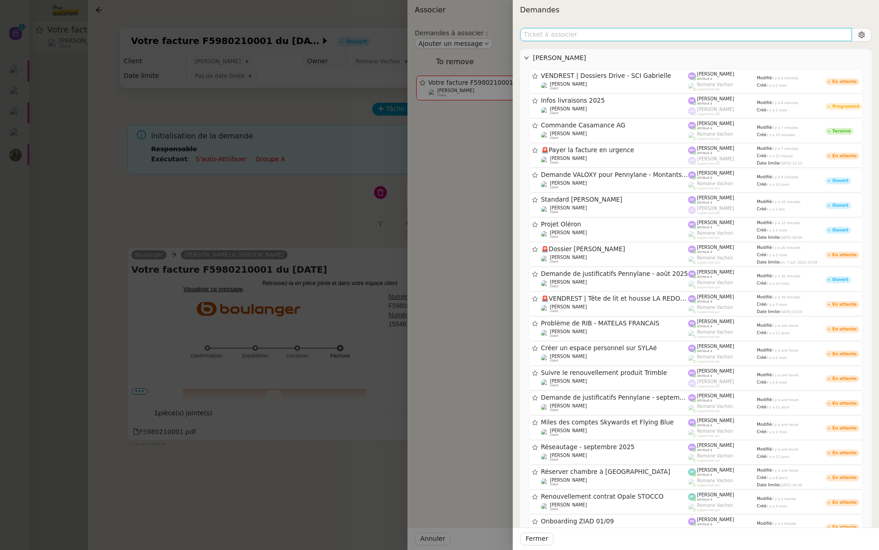
click at [566, 37] on input "text" at bounding box center [686, 34] width 332 height 13
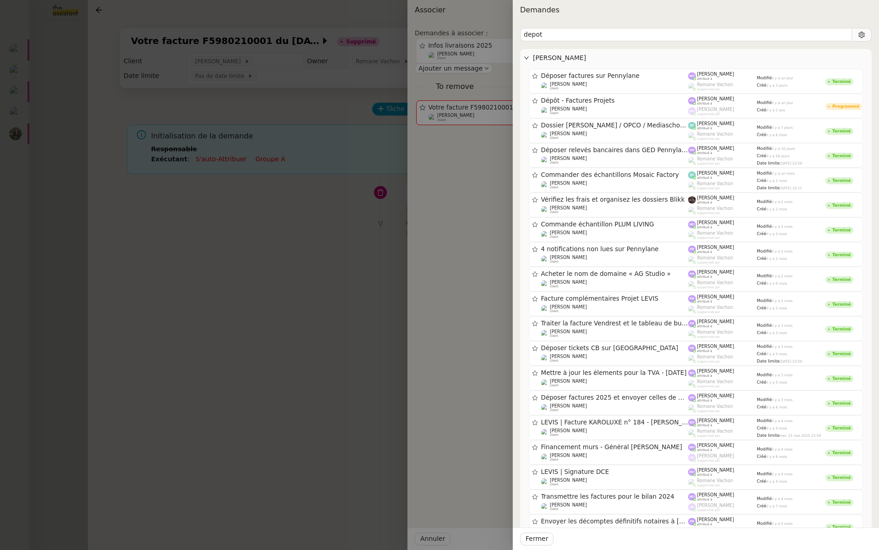
type input "depot"
click at [218, 217] on div at bounding box center [439, 275] width 879 height 550
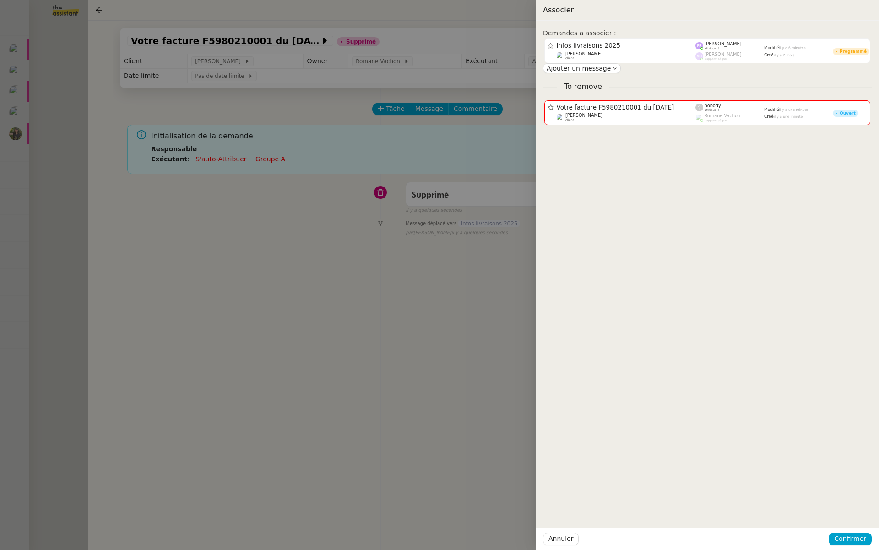
click at [218, 217] on div at bounding box center [439, 275] width 879 height 550
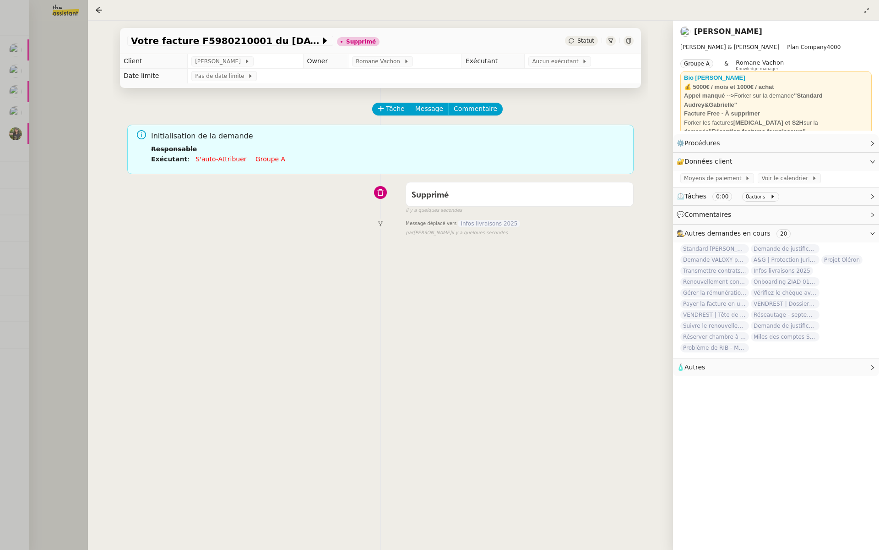
click at [37, 161] on div at bounding box center [439, 275] width 879 height 550
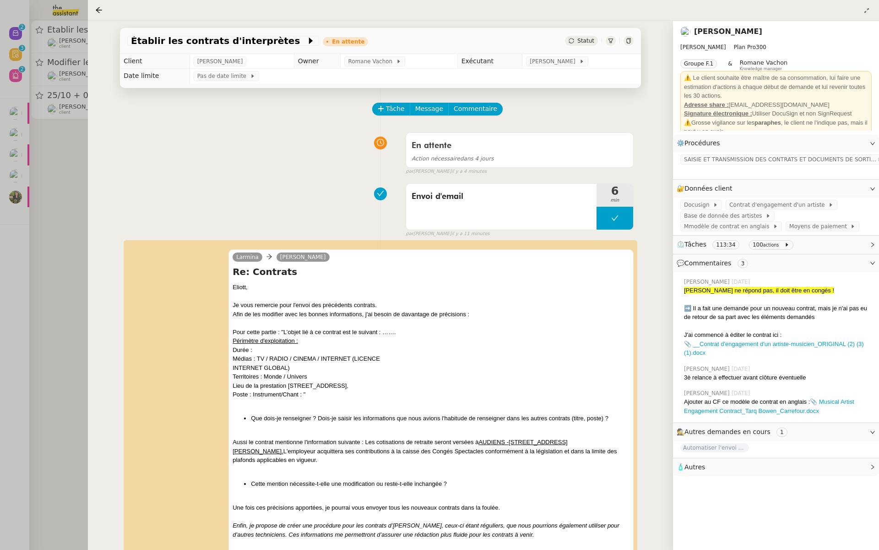
scroll to position [91, 0]
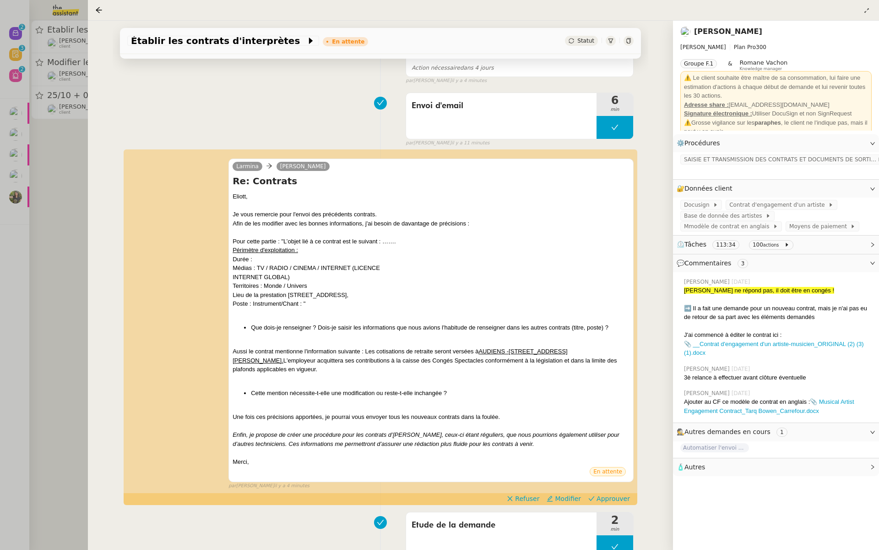
click at [0, 153] on div at bounding box center [439, 275] width 879 height 550
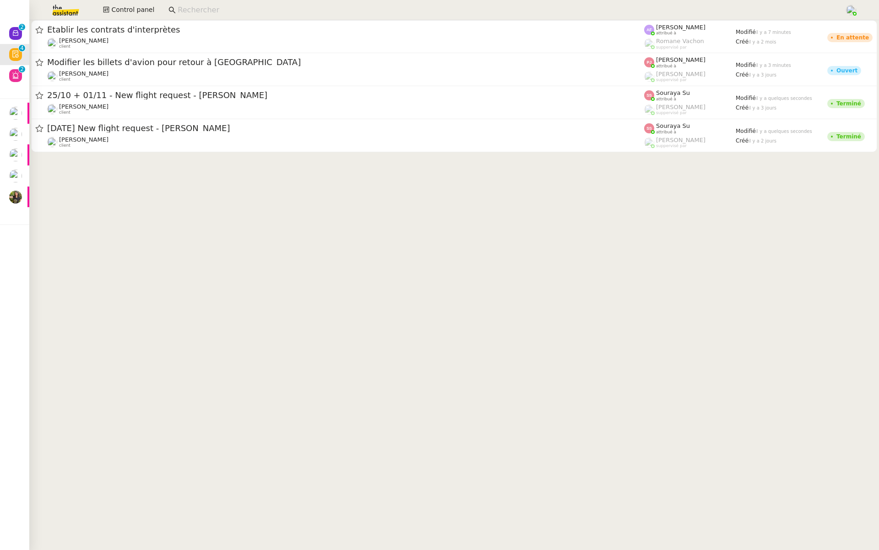
click at [146, 35] on div "Établir les contrats d'interprètes" at bounding box center [345, 29] width 597 height 11
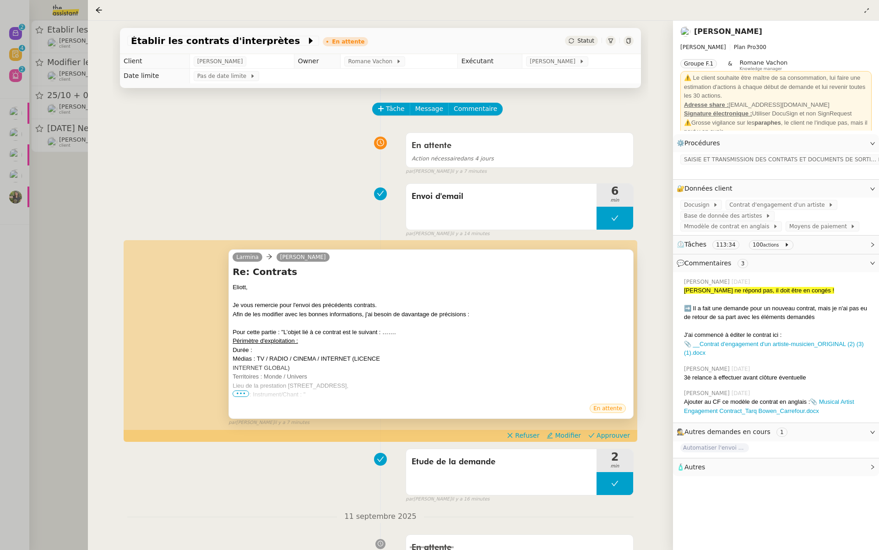
scroll to position [99, 0]
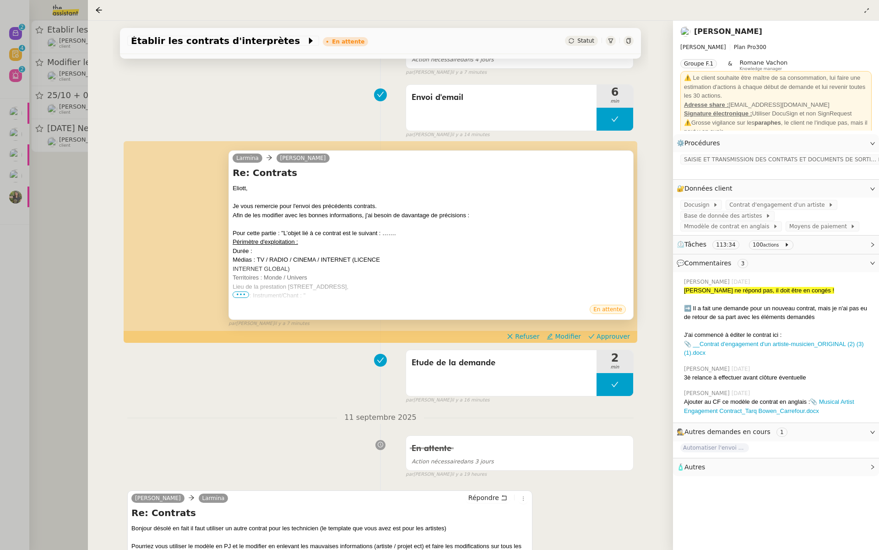
click at [237, 293] on span "•••" at bounding box center [241, 294] width 16 height 6
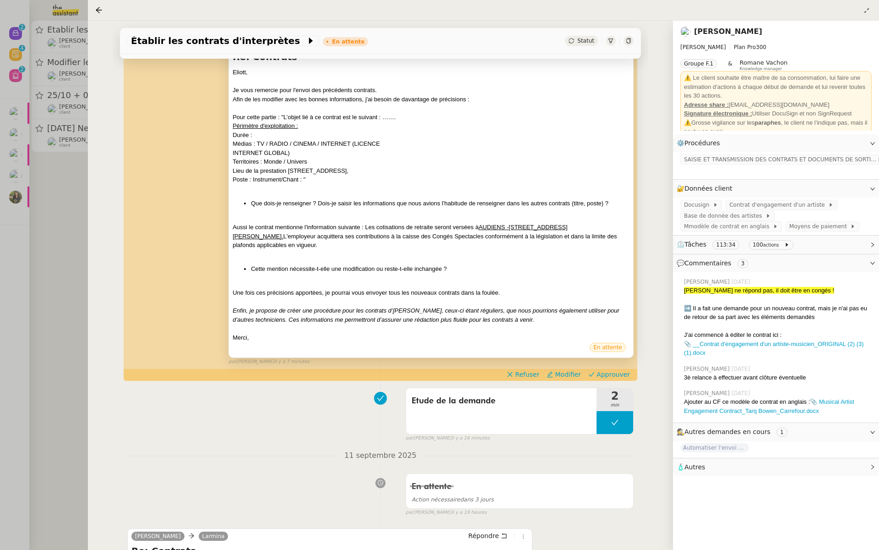
scroll to position [226, 0]
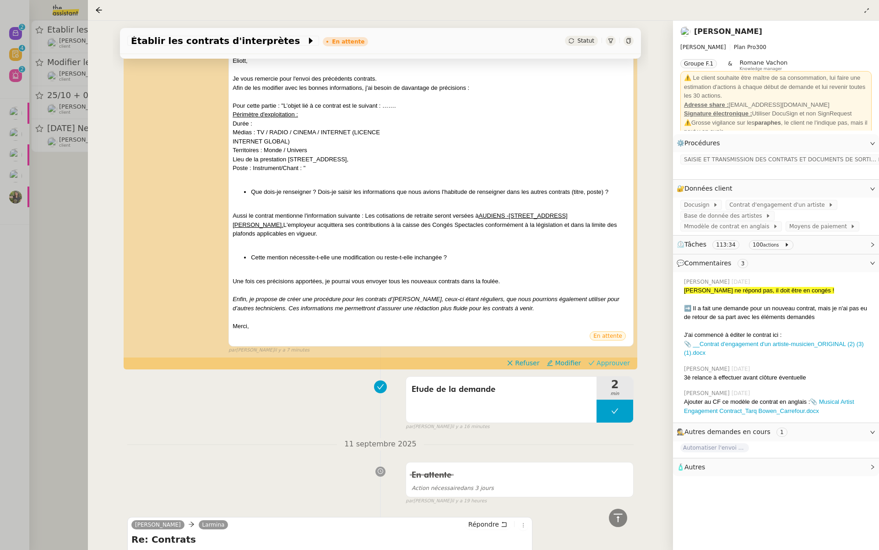
click at [615, 362] on span "Approuver" at bounding box center [613, 362] width 33 height 9
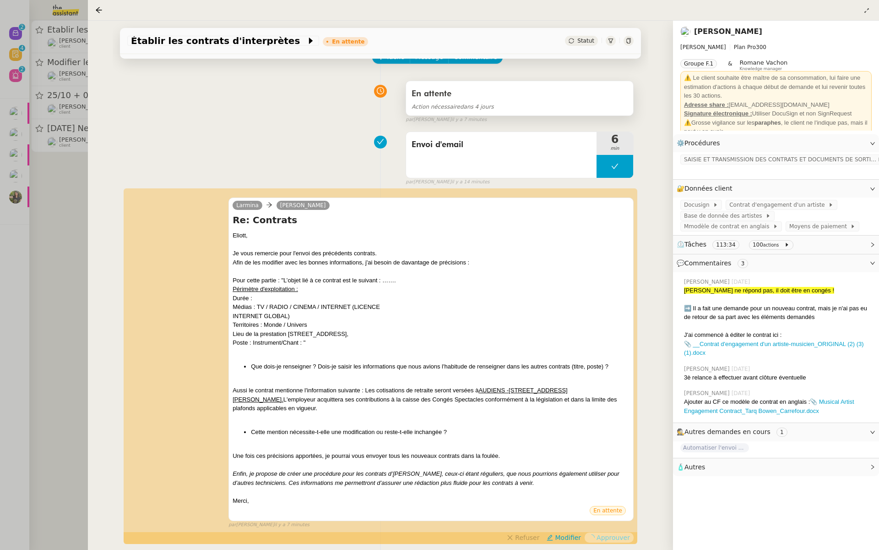
scroll to position [0, 0]
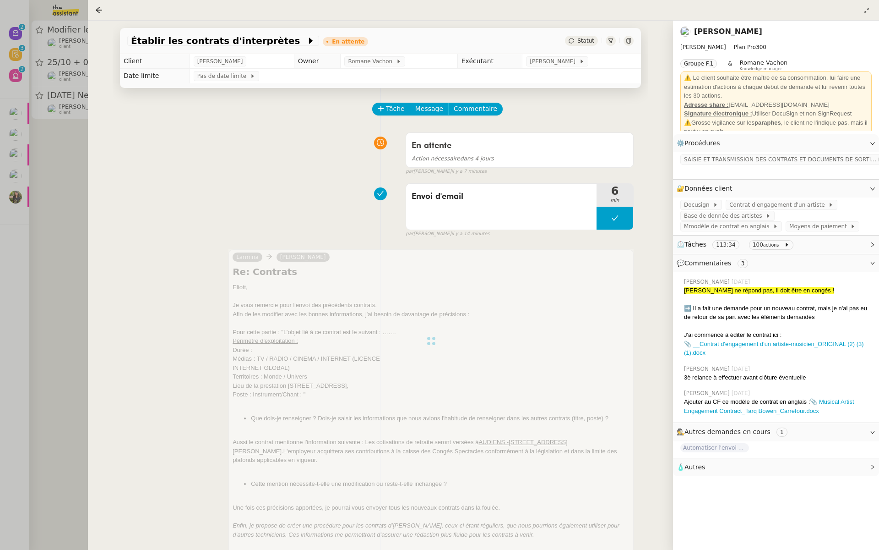
click at [0, 155] on div at bounding box center [439, 275] width 879 height 550
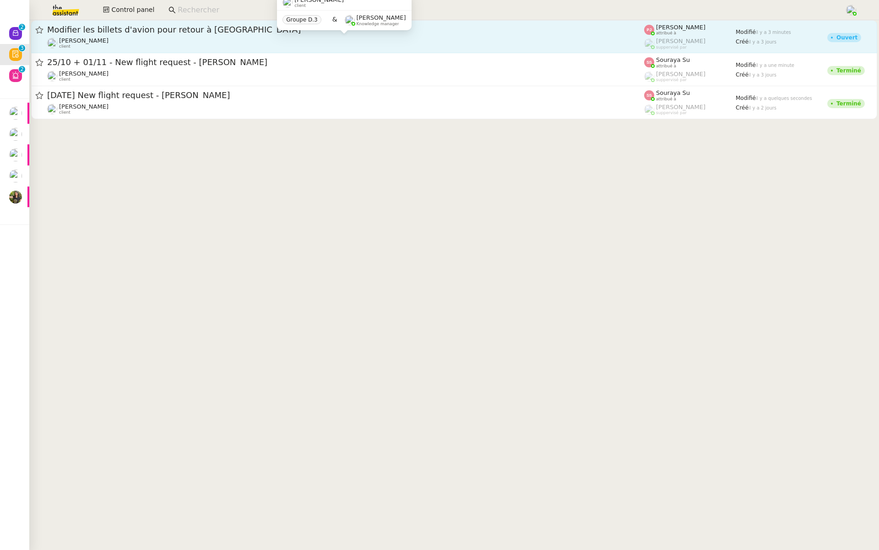
click at [624, 40] on div "[PERSON_NAME] client" at bounding box center [345, 43] width 597 height 12
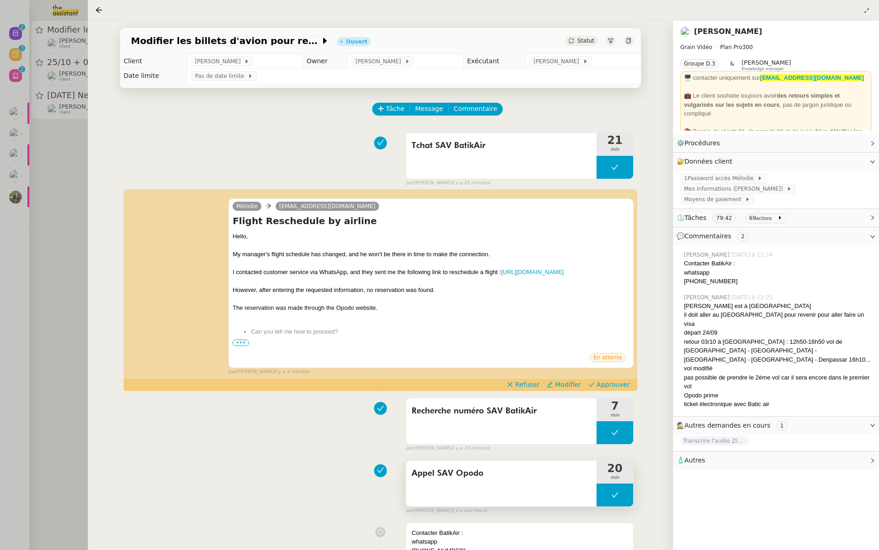
scroll to position [114, 0]
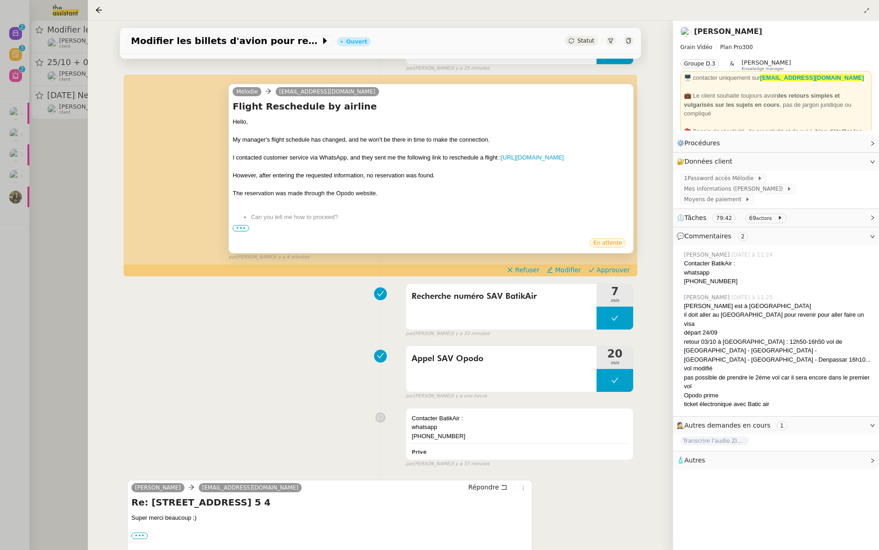
click at [239, 227] on span "•••" at bounding box center [241, 228] width 16 height 6
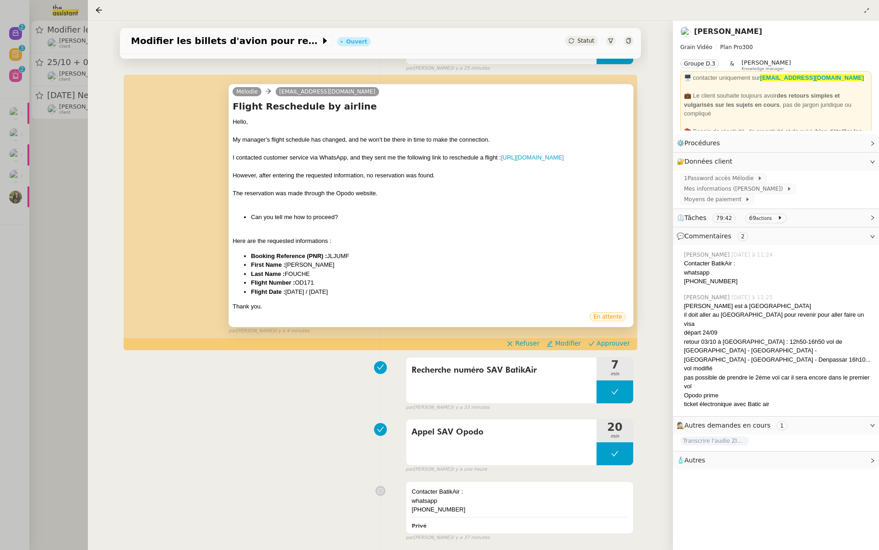
scroll to position [173, 0]
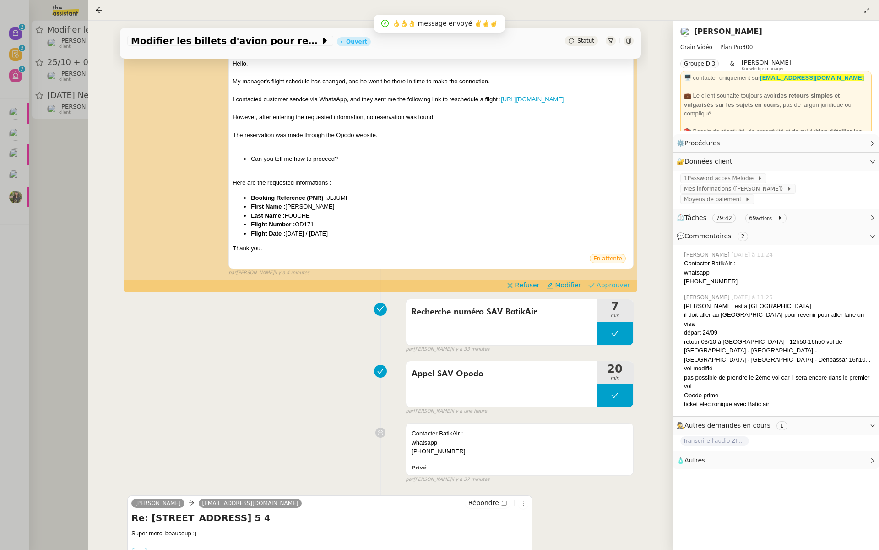
click at [615, 289] on span "Approuver" at bounding box center [613, 284] width 33 height 9
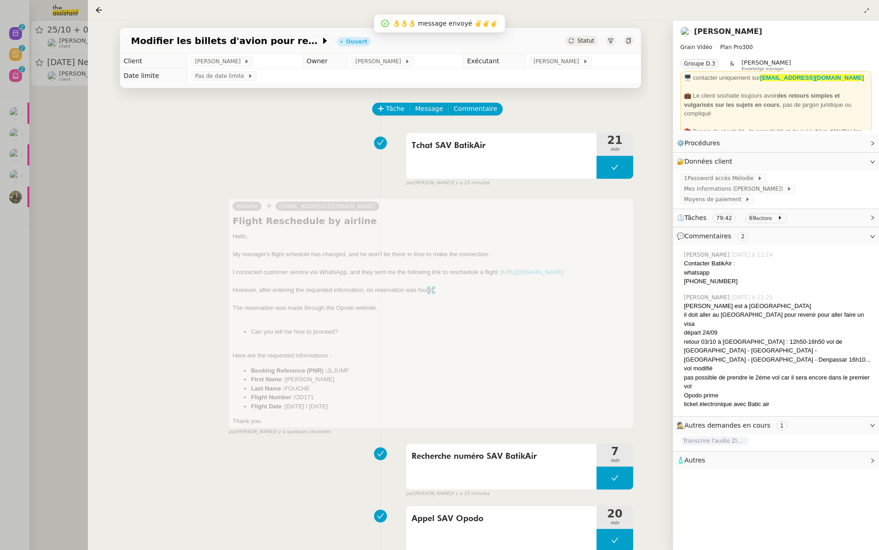
click at [82, 129] on div at bounding box center [439, 275] width 879 height 550
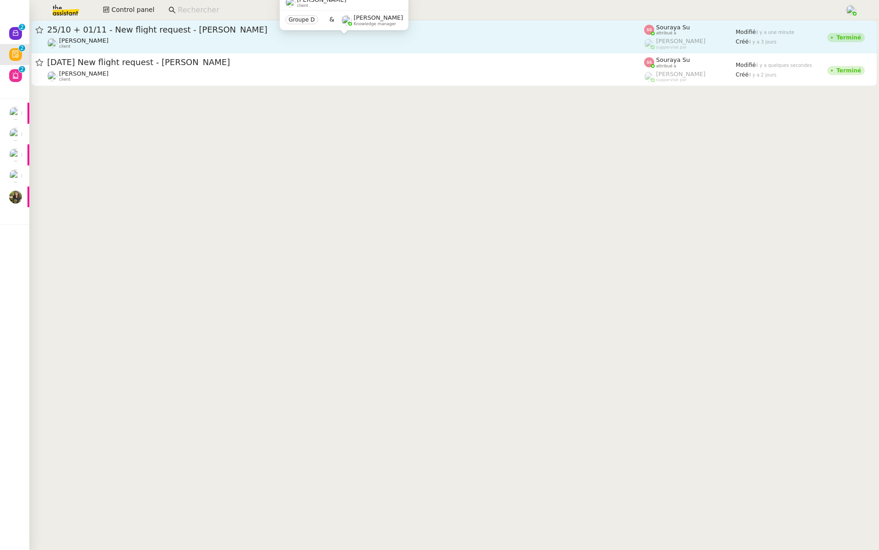
click at [263, 47] on div "[PERSON_NAME] client" at bounding box center [345, 43] width 597 height 12
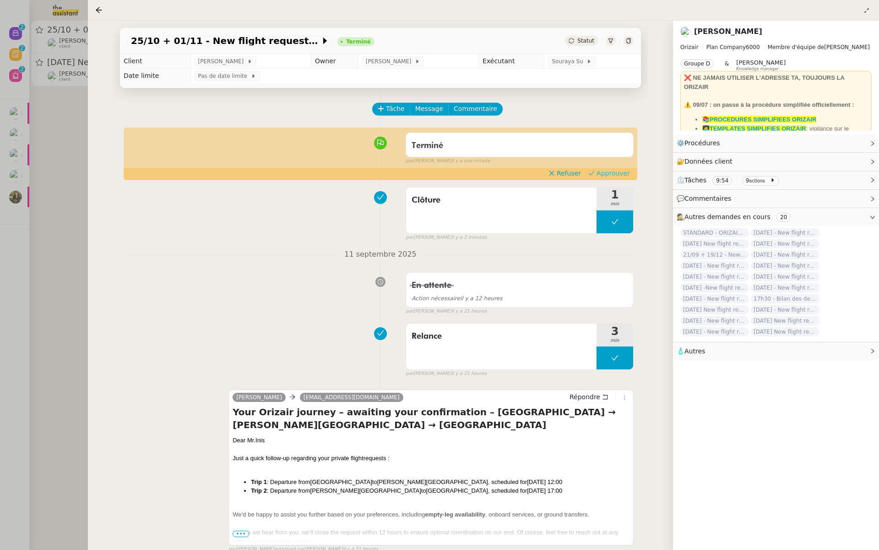
click at [622, 177] on span "Approuver" at bounding box center [613, 173] width 33 height 9
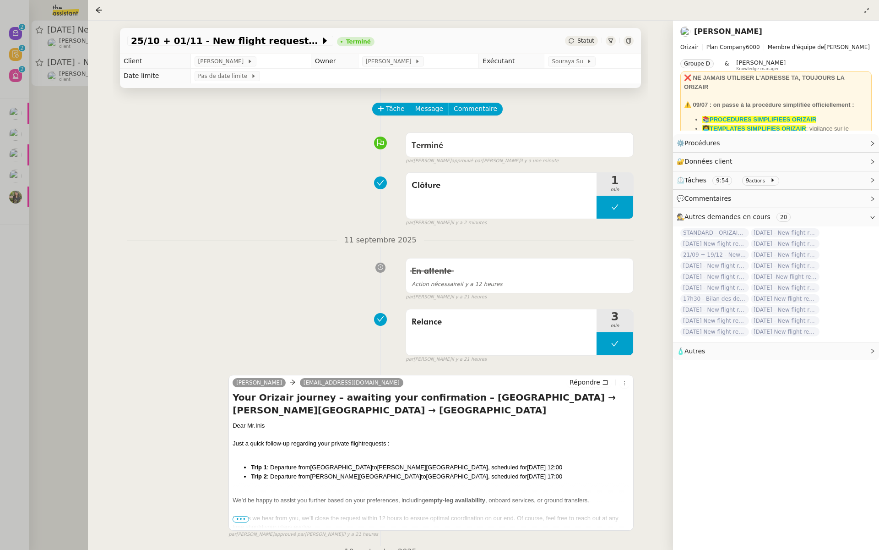
click at [76, 127] on div at bounding box center [439, 275] width 879 height 550
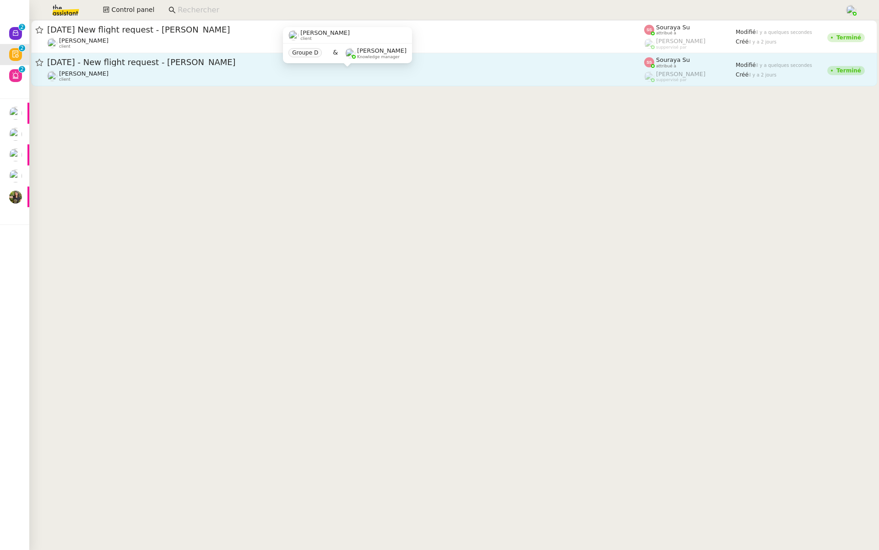
click at [222, 70] on div "[PERSON_NAME] client" at bounding box center [345, 76] width 597 height 12
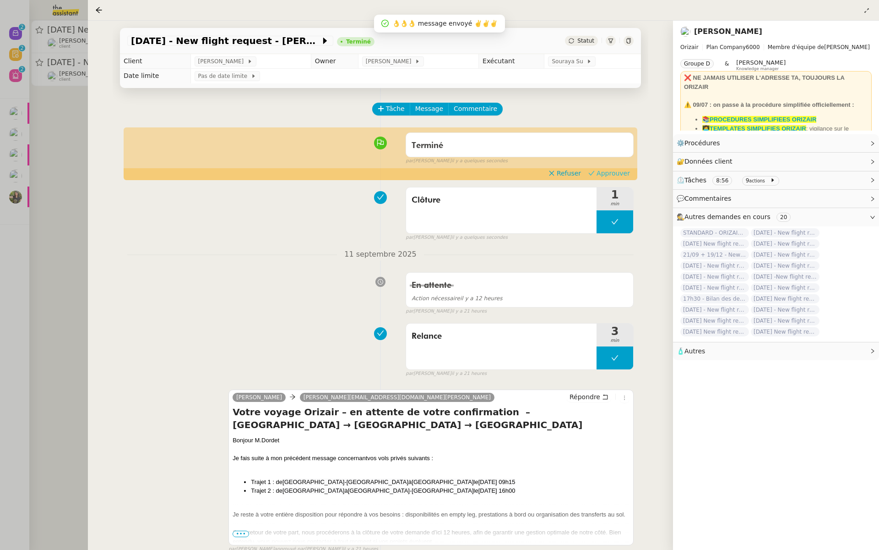
click at [618, 174] on span "Approuver" at bounding box center [613, 173] width 33 height 9
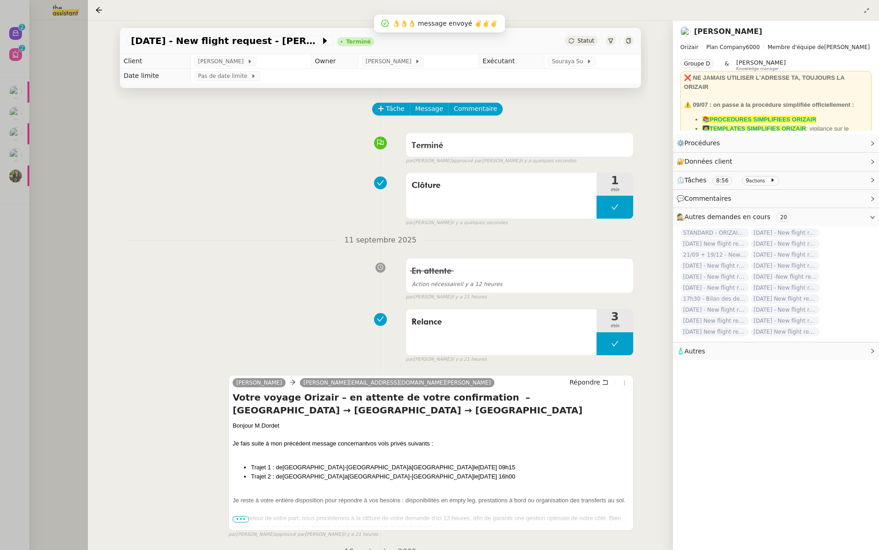
click at [33, 113] on div at bounding box center [439, 275] width 879 height 550
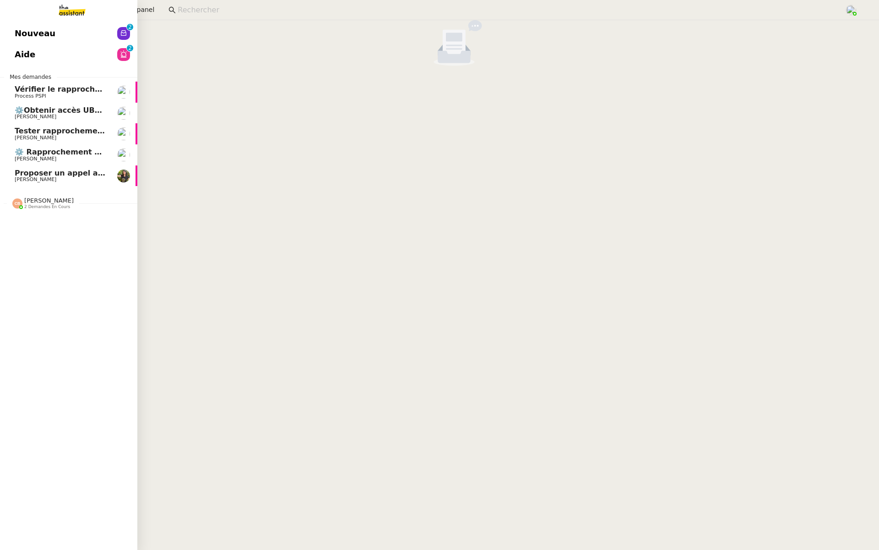
click at [39, 26] on link "Nouveau 0 1 2 3 4 5 6 7 8 9" at bounding box center [68, 33] width 137 height 21
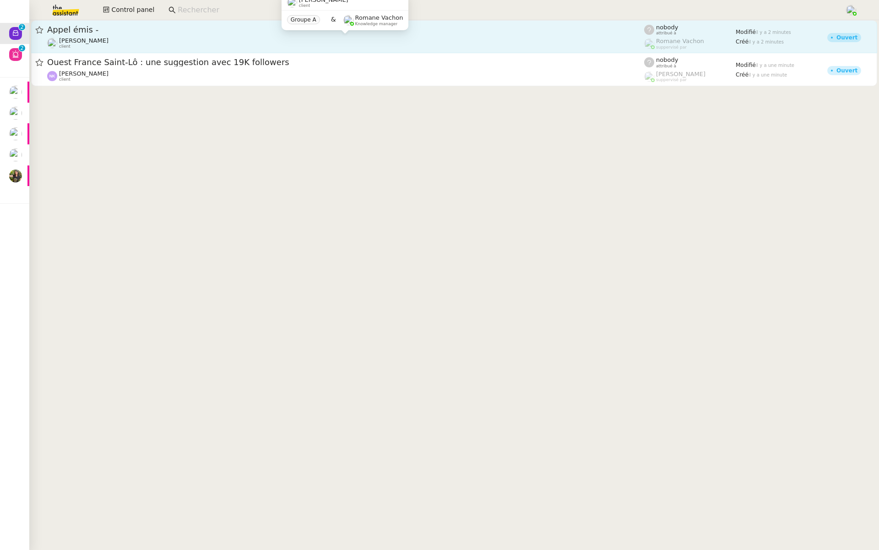
click at [250, 43] on div "[PERSON_NAME] client" at bounding box center [345, 43] width 597 height 12
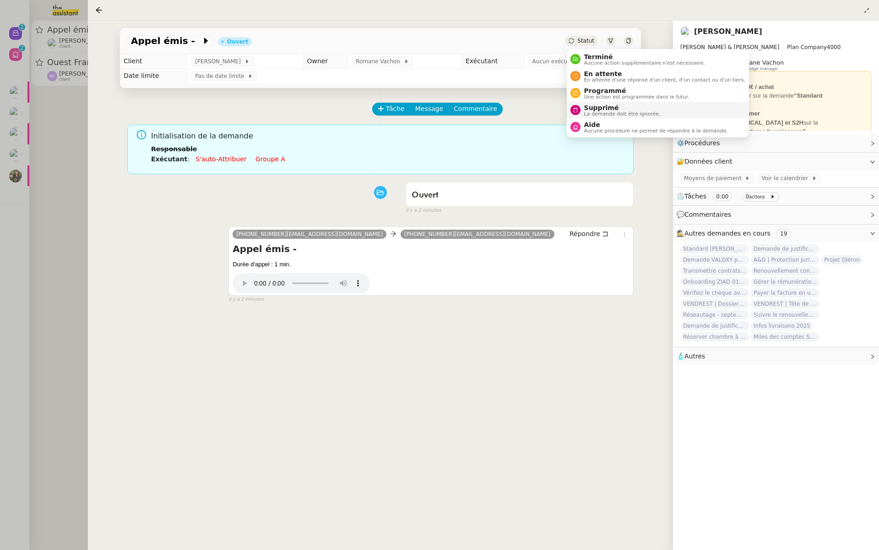
click at [599, 113] on span "La demande doit être ignorée." at bounding box center [622, 113] width 76 height 5
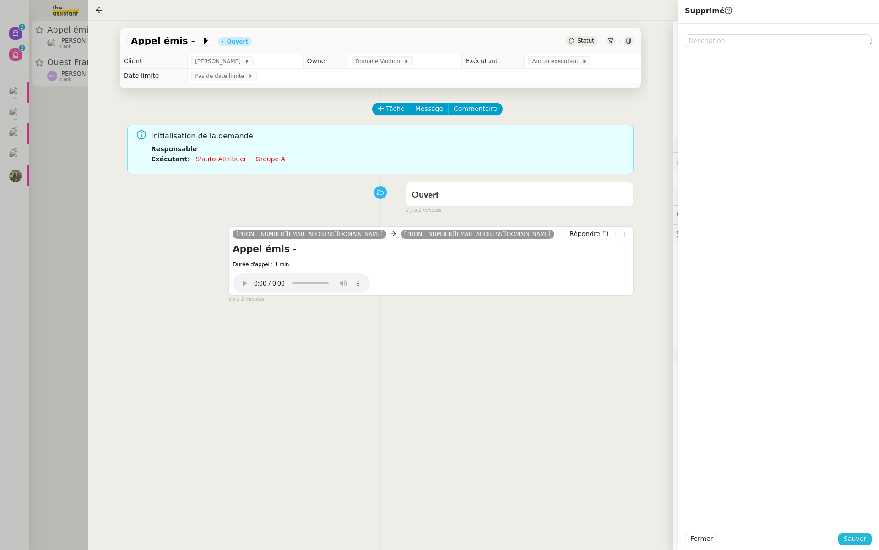
click at [856, 535] on span "Sauver" at bounding box center [855, 538] width 22 height 11
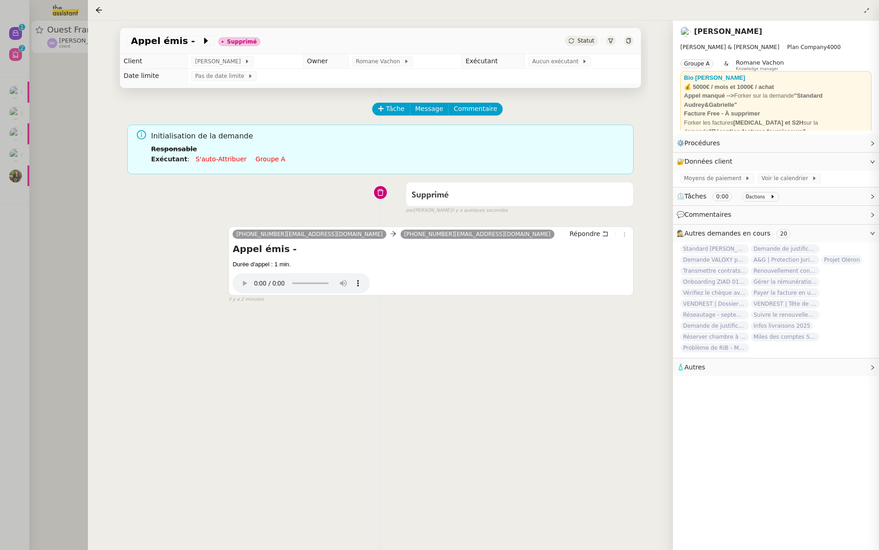
click at [69, 84] on div at bounding box center [439, 275] width 879 height 550
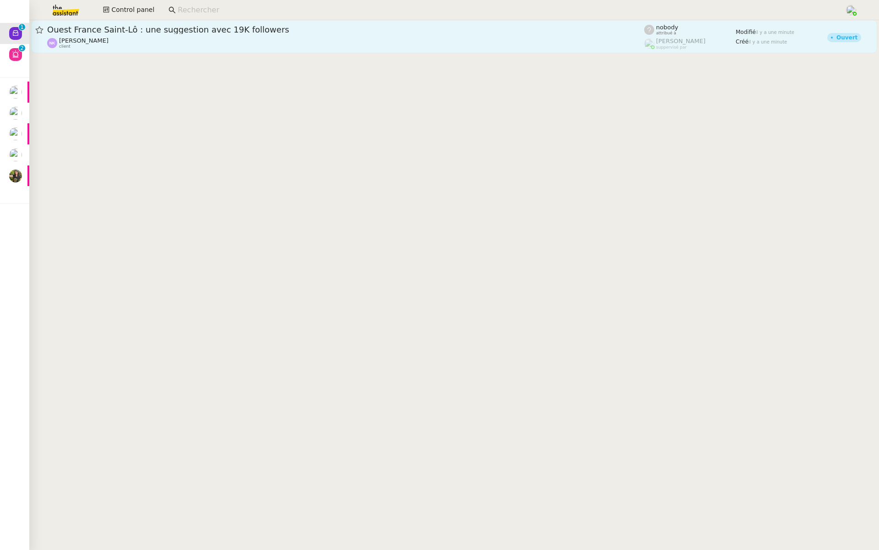
click at [188, 27] on span "Ouest France Saint-Lô : une suggestion avec 19K followers" at bounding box center [345, 30] width 597 height 8
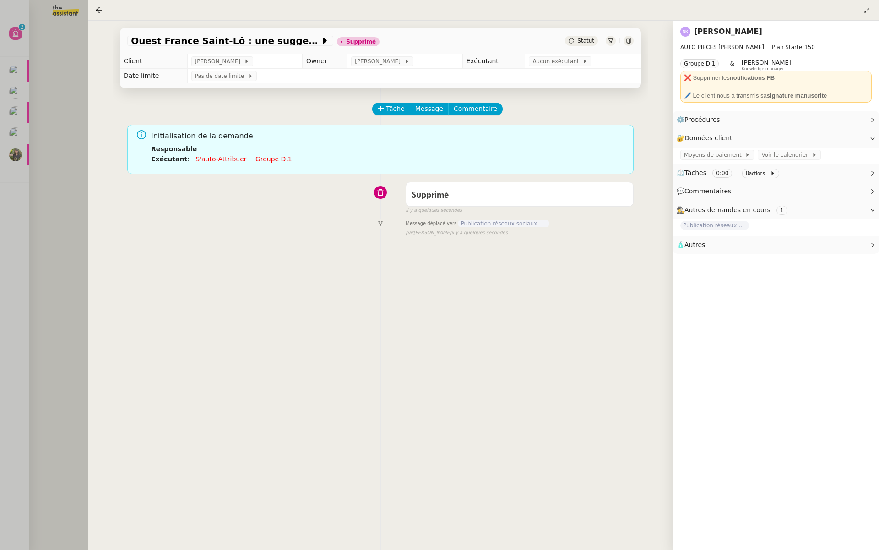
click at [52, 117] on div at bounding box center [439, 275] width 879 height 550
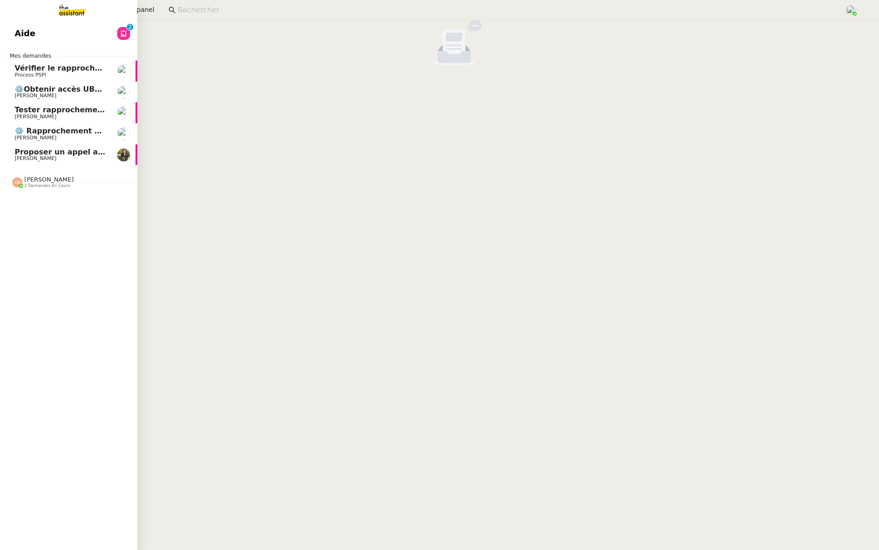
click at [10, 33] on link "Aide 0 1 2 3 4 5 6 7 8 9" at bounding box center [68, 33] width 137 height 21
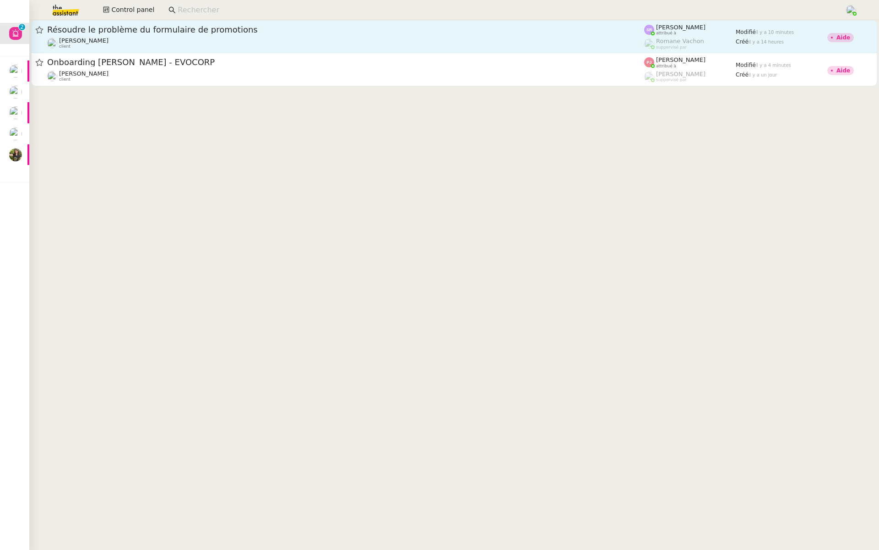
click at [417, 32] on span "Résoudre le problème du formulaire de promotions" at bounding box center [345, 30] width 597 height 8
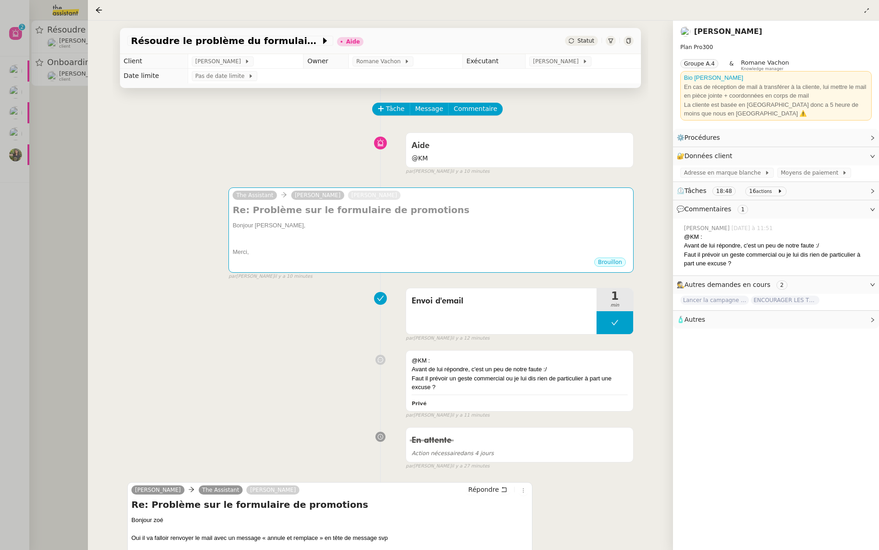
click at [35, 139] on div at bounding box center [439, 275] width 879 height 550
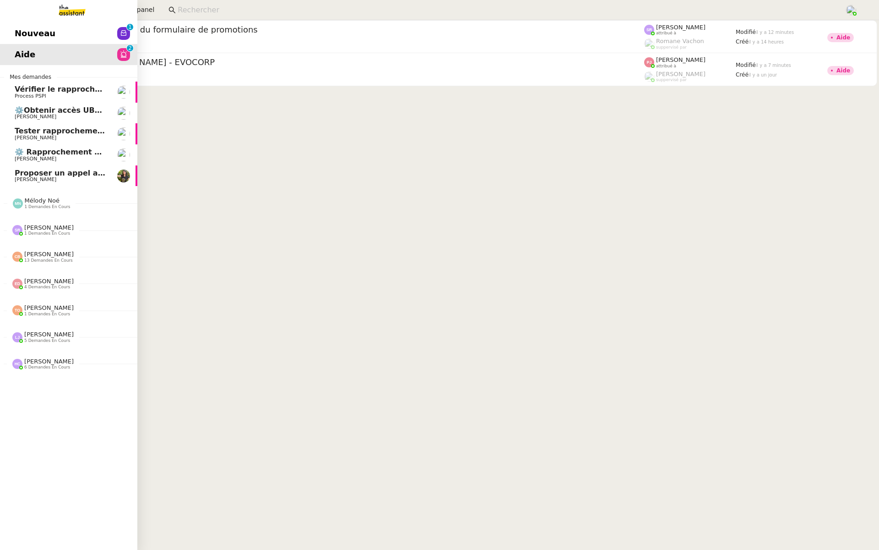
click at [21, 27] on span "Nouveau" at bounding box center [35, 34] width 41 height 14
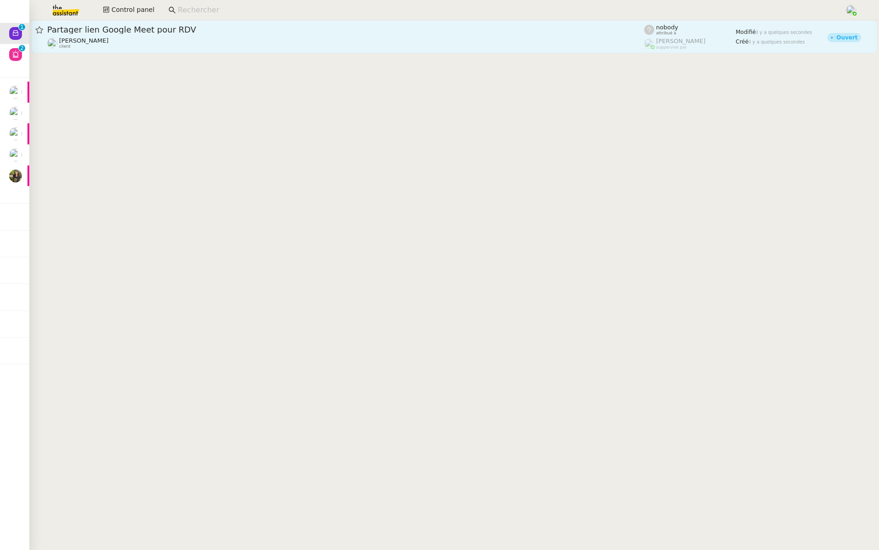
click at [235, 30] on span "Partager lien Google Meet pour RDV" at bounding box center [345, 30] width 597 height 8
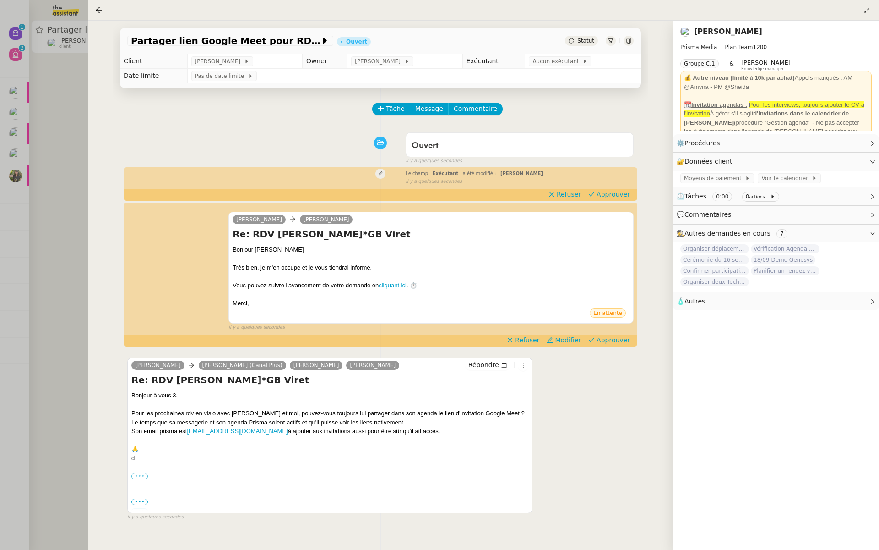
click at [137, 475] on label "•••" at bounding box center [139, 476] width 16 height 6
click at [0, 0] on input "•••" at bounding box center [0, 0] width 0 height 0
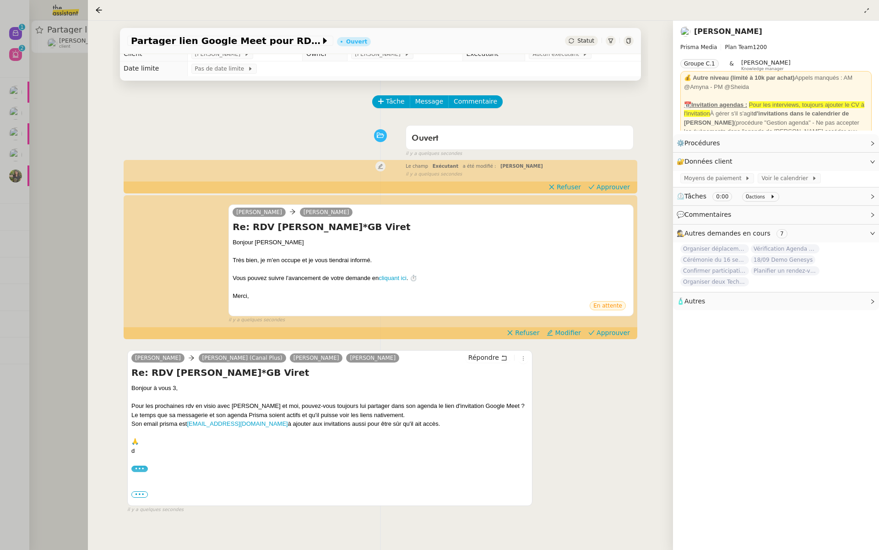
scroll to position [117, 0]
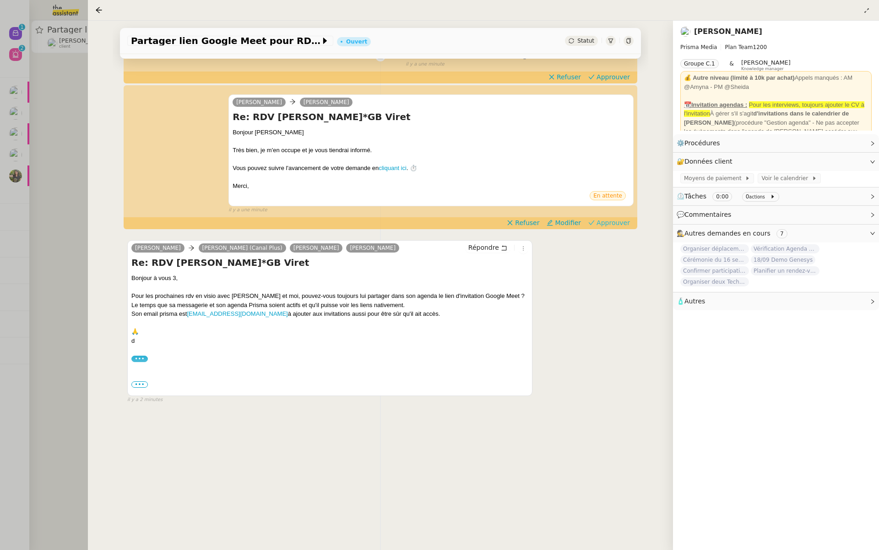
click at [621, 222] on span "Approuver" at bounding box center [613, 222] width 33 height 9
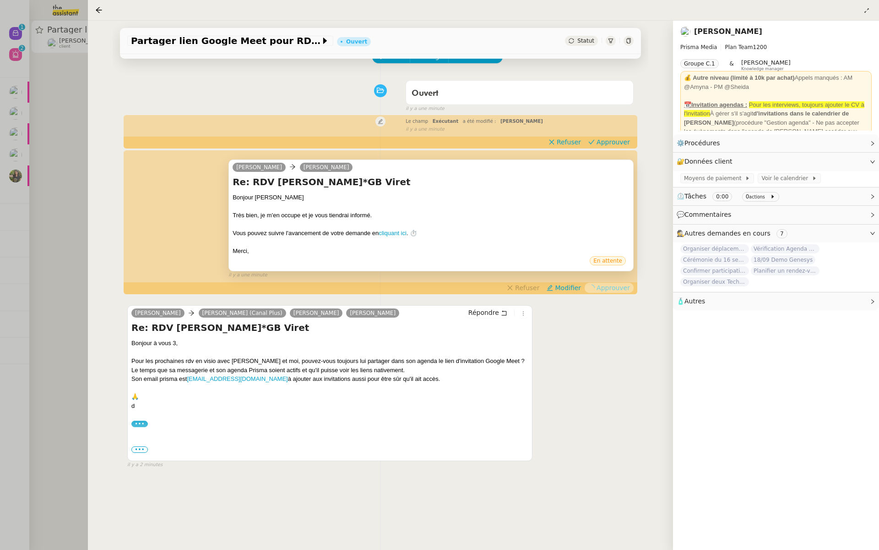
scroll to position [0, 0]
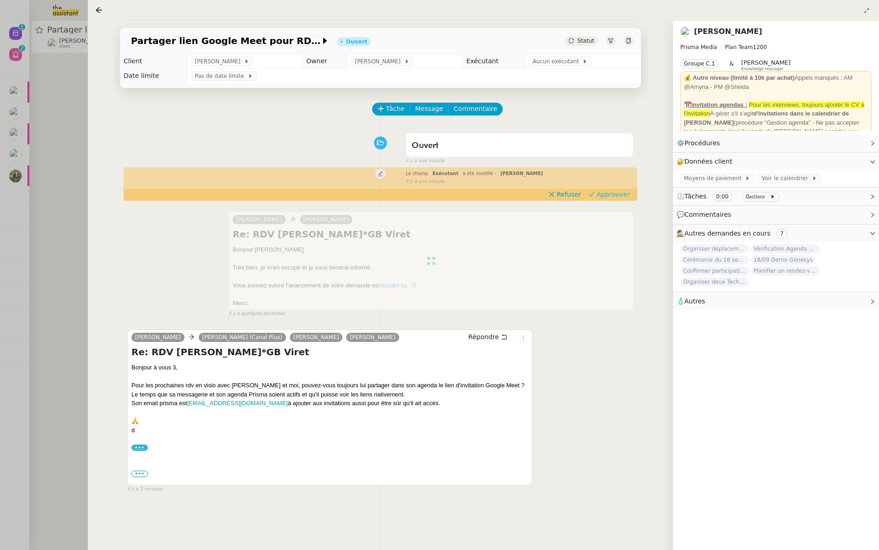
click at [614, 194] on span "Approuver" at bounding box center [613, 194] width 33 height 9
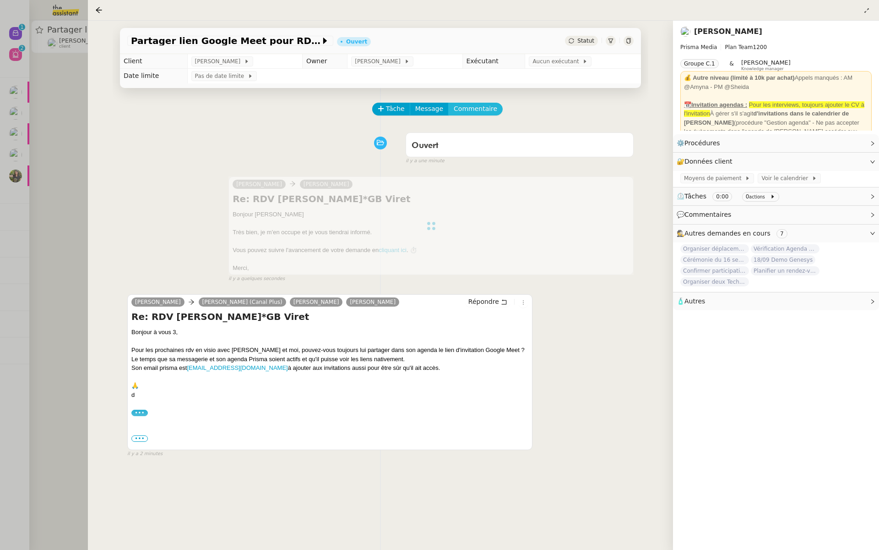
click at [469, 103] on button "Commentaire" at bounding box center [475, 109] width 54 height 13
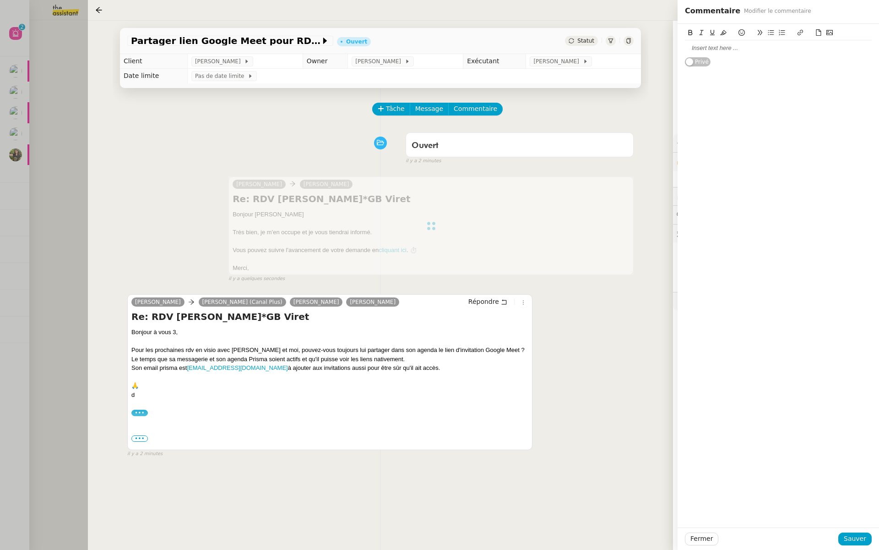
click at [718, 52] on div at bounding box center [778, 48] width 187 height 16
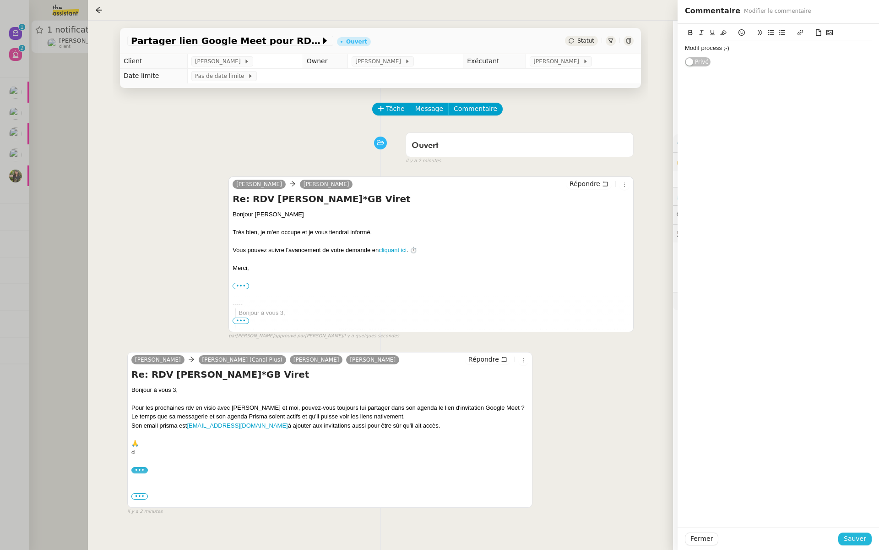
click at [857, 540] on span "Sauver" at bounding box center [855, 538] width 22 height 11
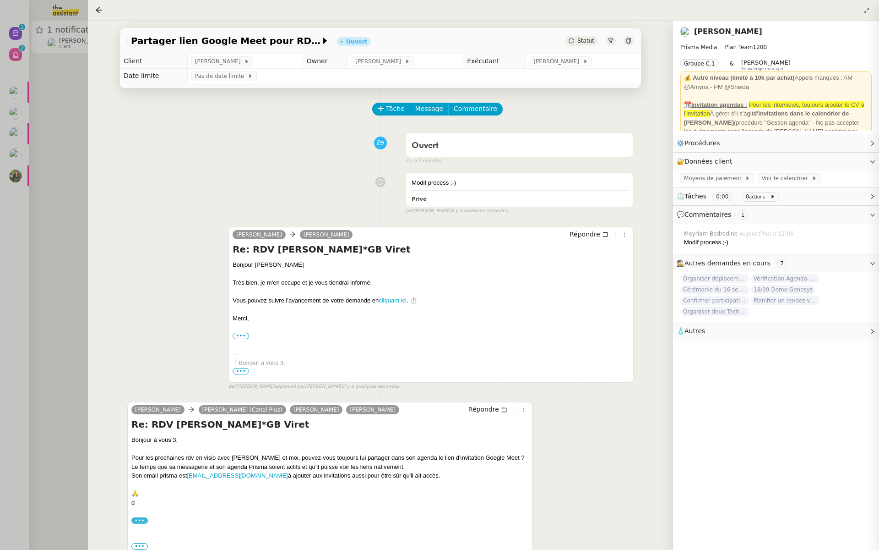
click at [27, 160] on div at bounding box center [439, 275] width 879 height 550
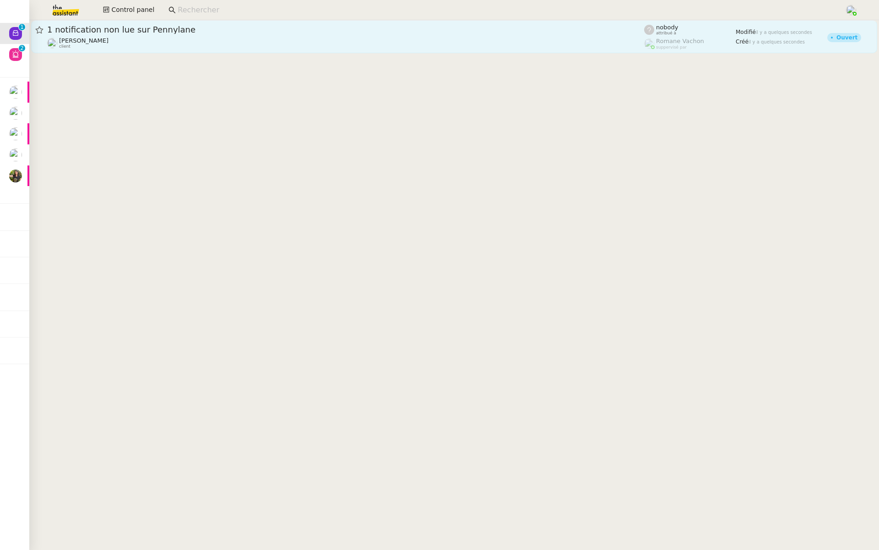
click at [141, 36] on div "1 notification non lue sur Pennylane [PERSON_NAME] client" at bounding box center [345, 36] width 597 height 25
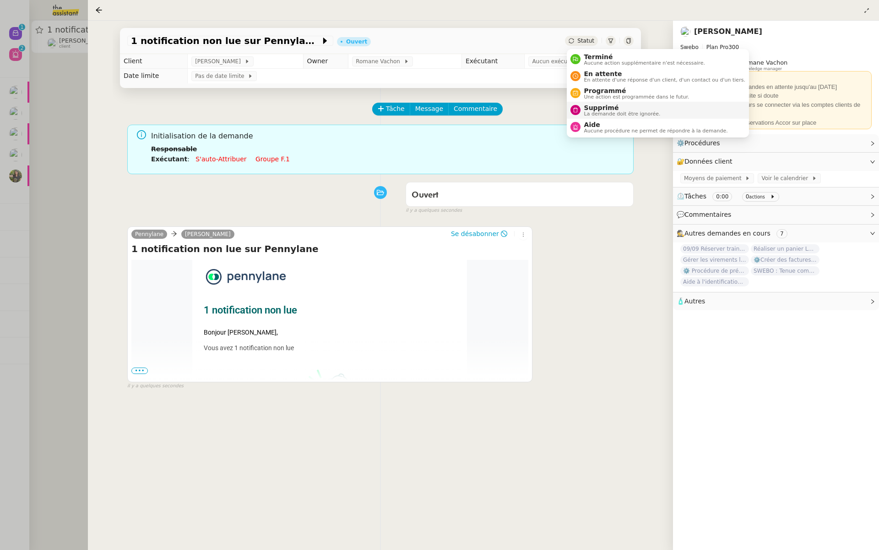
click at [581, 113] on div "Supprimé La demande doit être ignorée." at bounding box center [621, 110] width 80 height 12
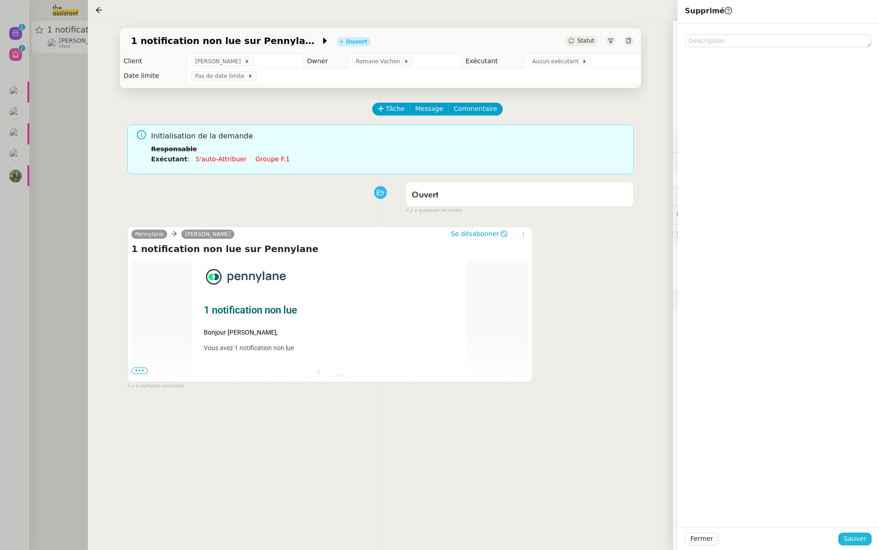
click at [860, 537] on span "Sauver" at bounding box center [855, 538] width 22 height 11
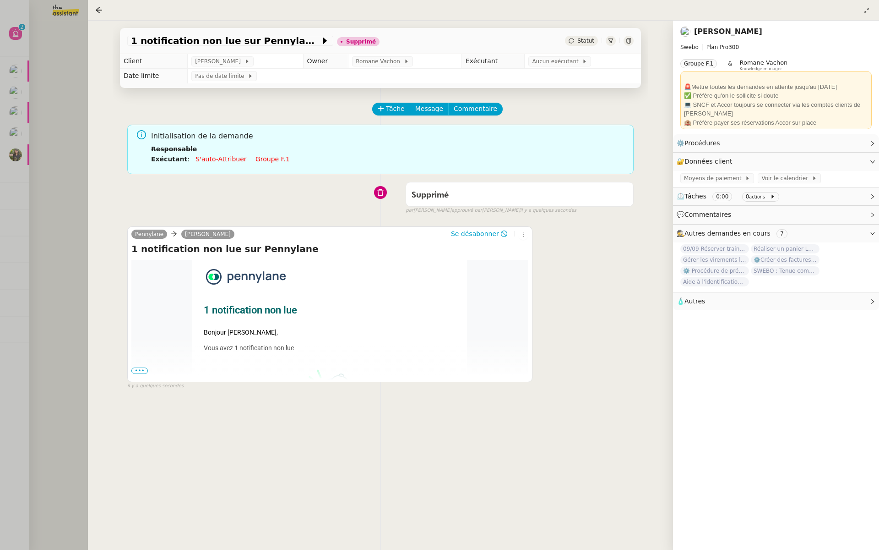
click at [42, 101] on div at bounding box center [439, 275] width 879 height 550
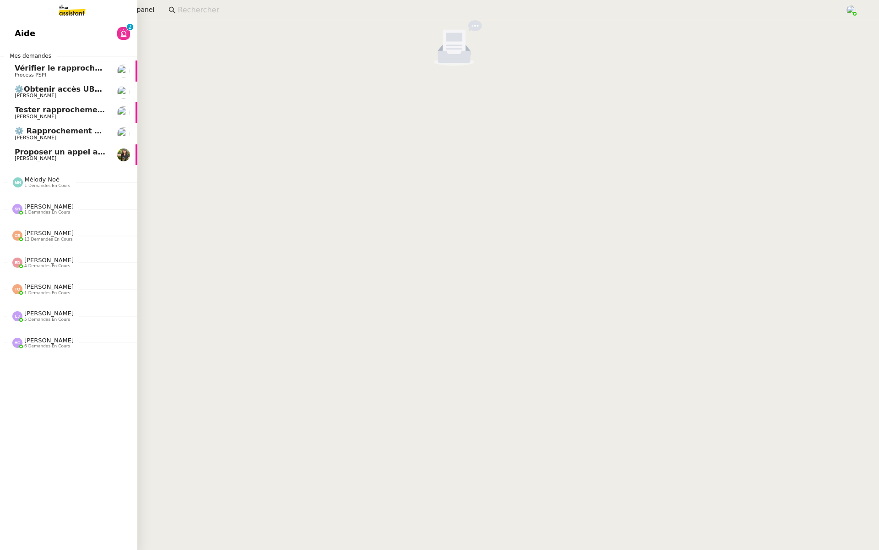
click at [15, 27] on span "Aide" at bounding box center [25, 34] width 21 height 14
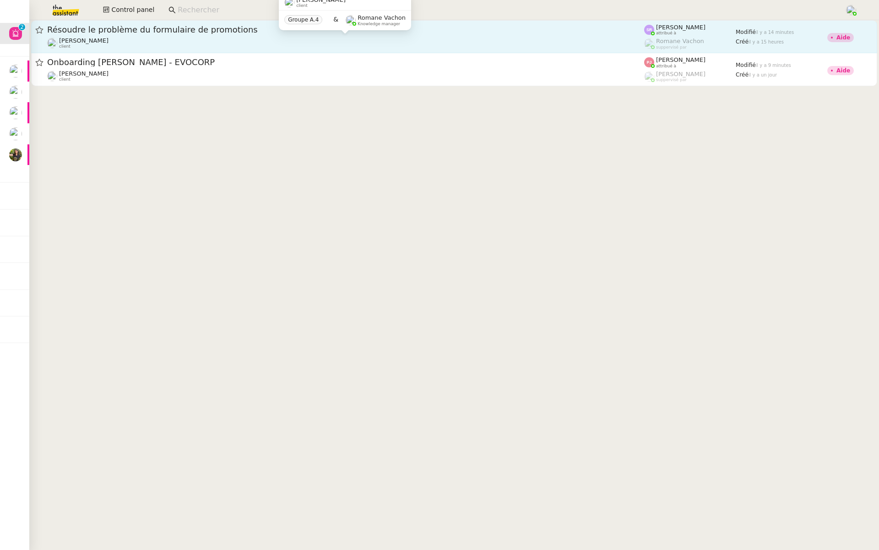
click at [256, 40] on div "[PERSON_NAME] client" at bounding box center [345, 43] width 597 height 12
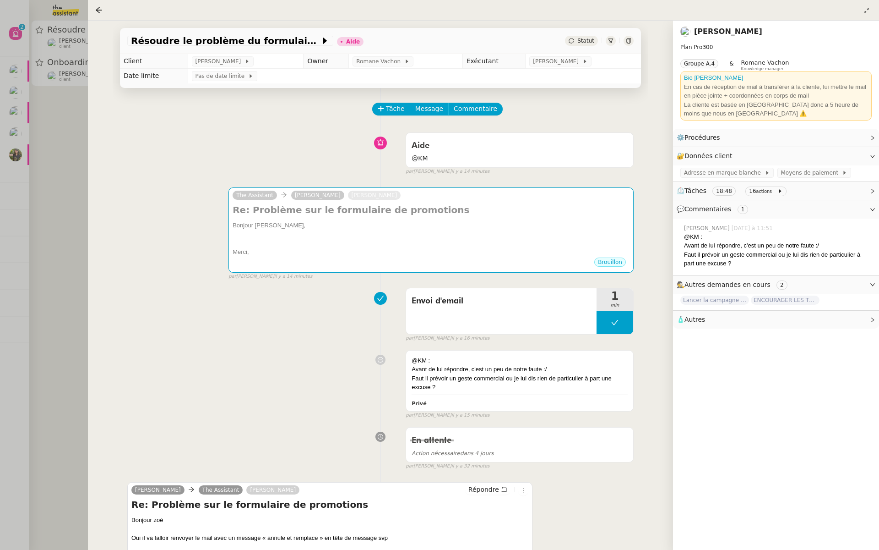
click at [57, 135] on div at bounding box center [439, 275] width 879 height 550
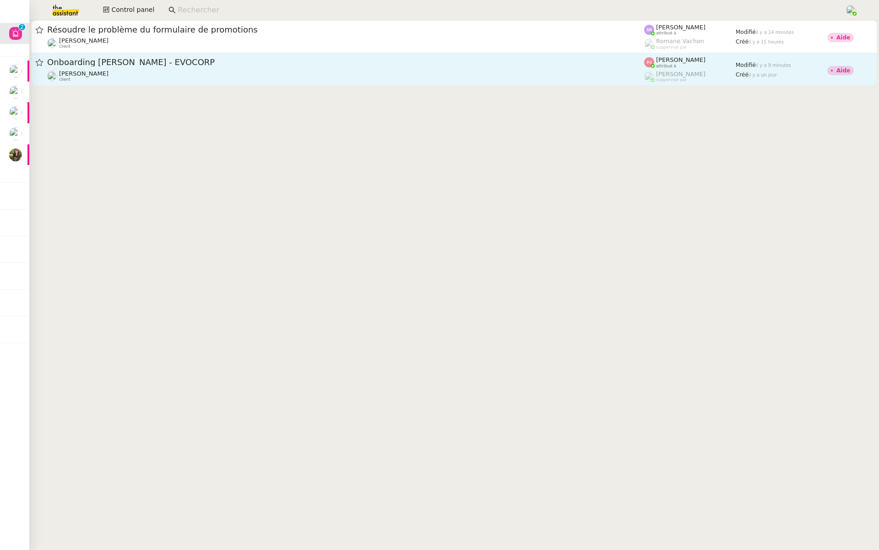
click at [217, 62] on span "Onboarding [PERSON_NAME] - EVOCORP" at bounding box center [345, 62] width 597 height 8
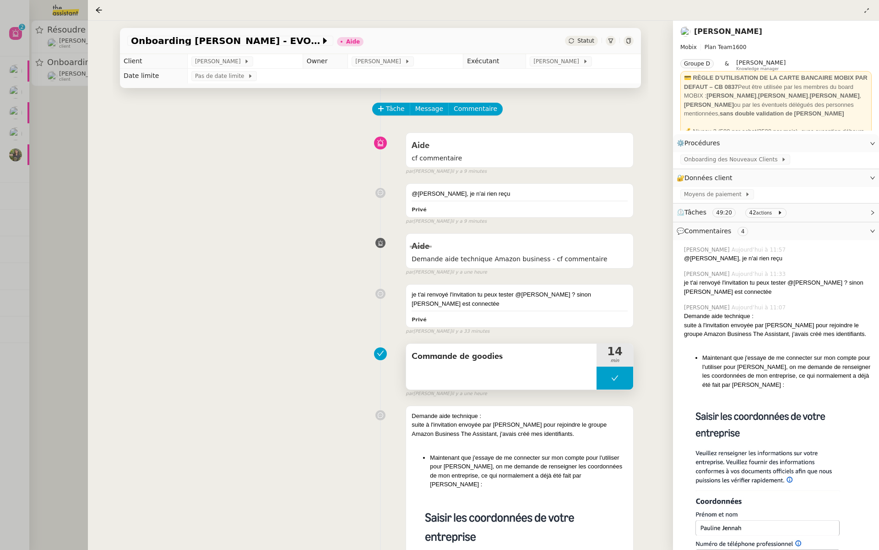
scroll to position [323, 0]
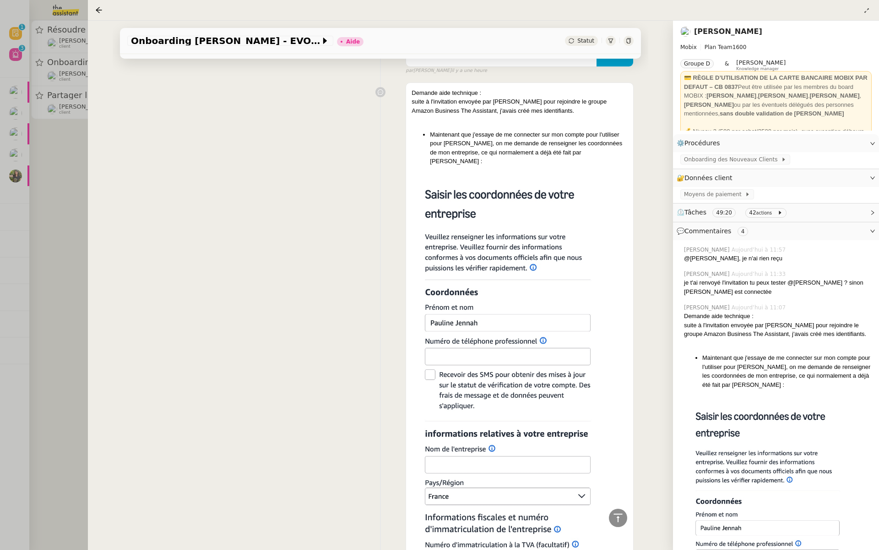
click at [235, 182] on div "Demande aide technique : suite à l'invitation envoyée par [PERSON_NAME] pour re…" at bounding box center [380, 455] width 507 height 755
click at [28, 120] on div at bounding box center [439, 275] width 879 height 550
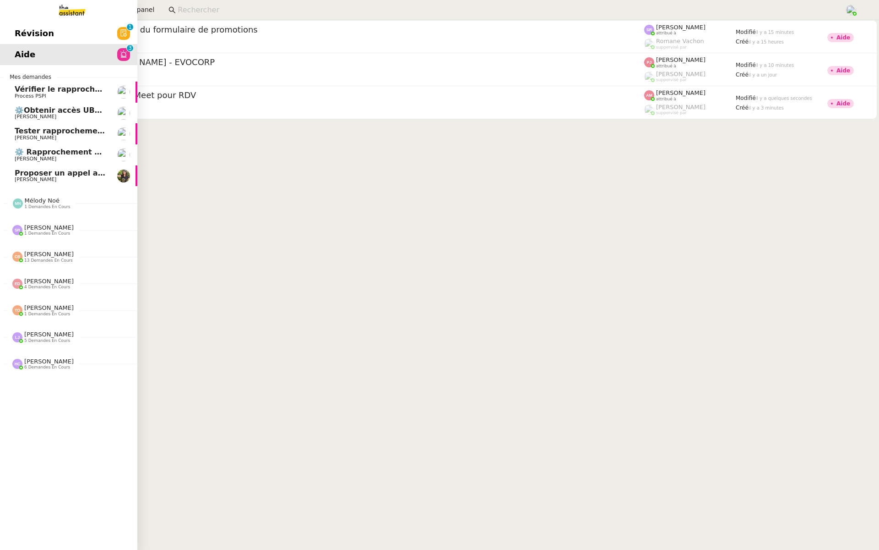
click at [52, 32] on link "Révision 0 1 2 3 4 5 6 7 8 9" at bounding box center [68, 33] width 137 height 21
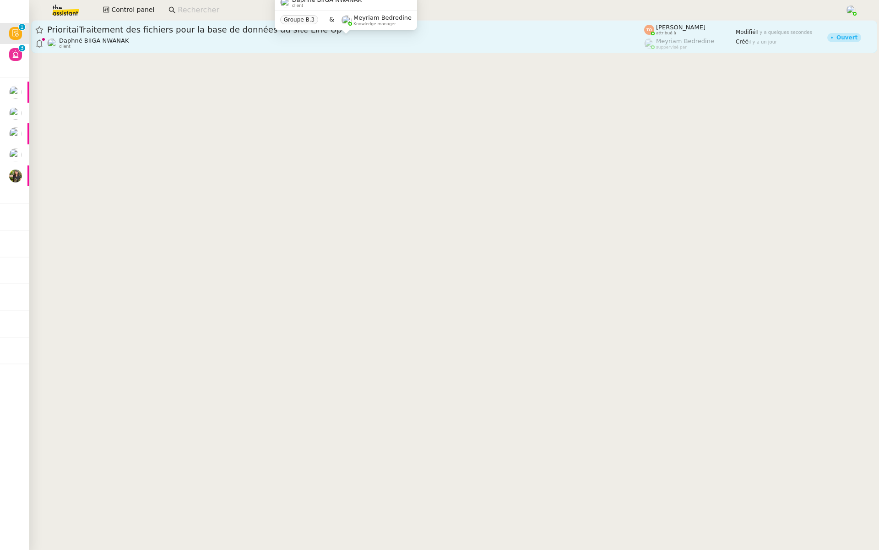
click at [258, 45] on div "Daphné BIIGA NWANAK client" at bounding box center [345, 43] width 597 height 12
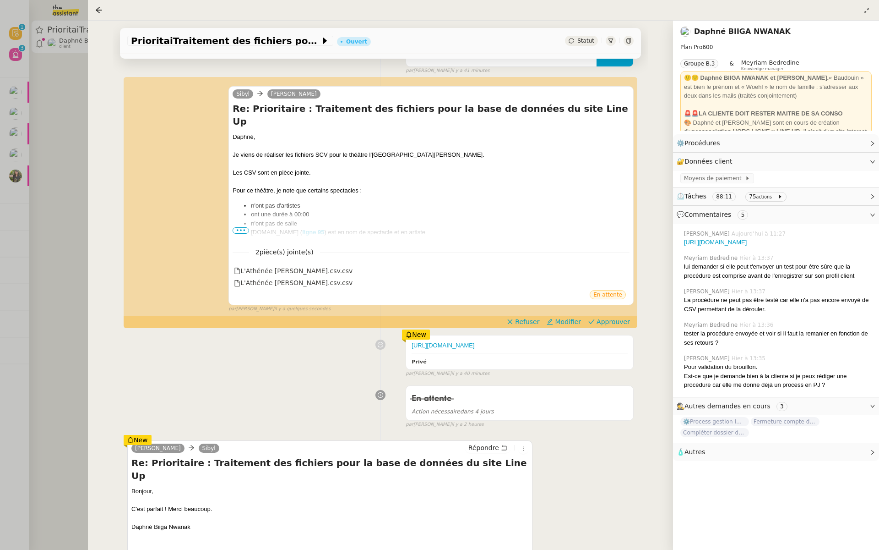
scroll to position [145, 0]
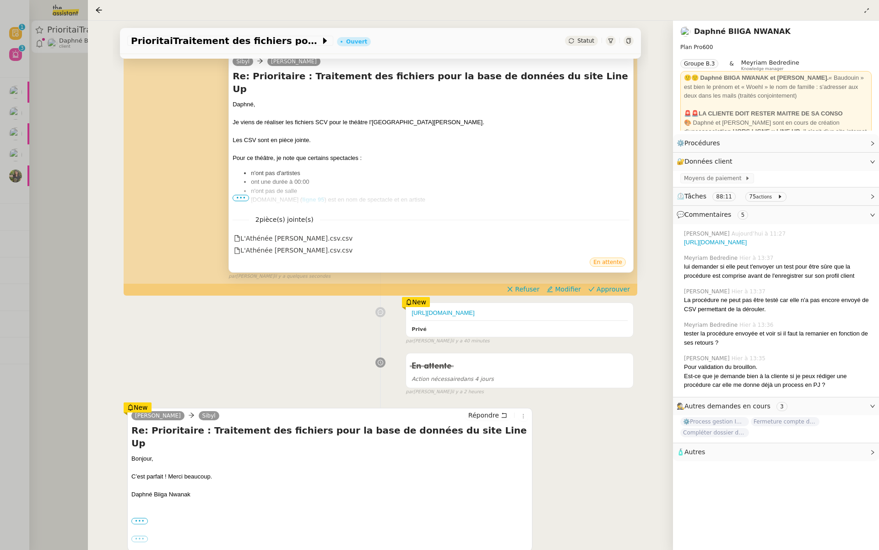
click at [240, 200] on span "•••" at bounding box center [241, 198] width 16 height 6
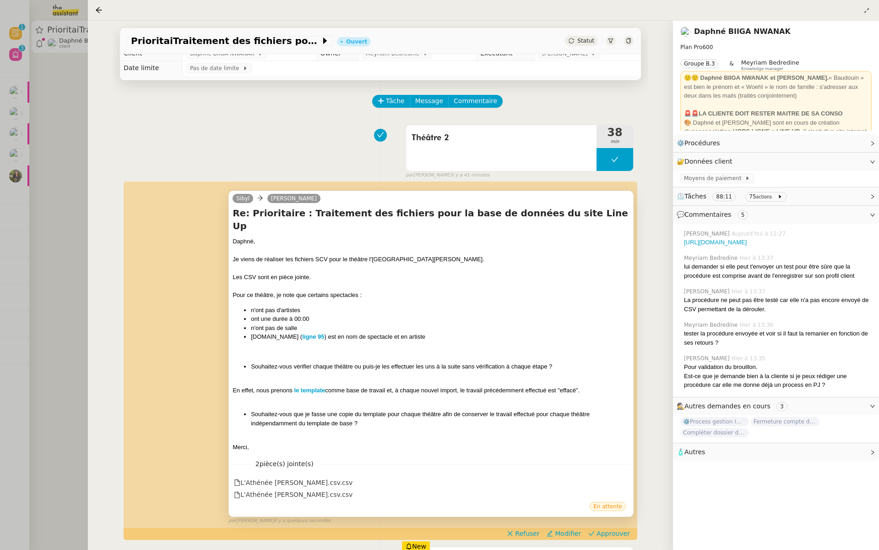
scroll to position [133, 0]
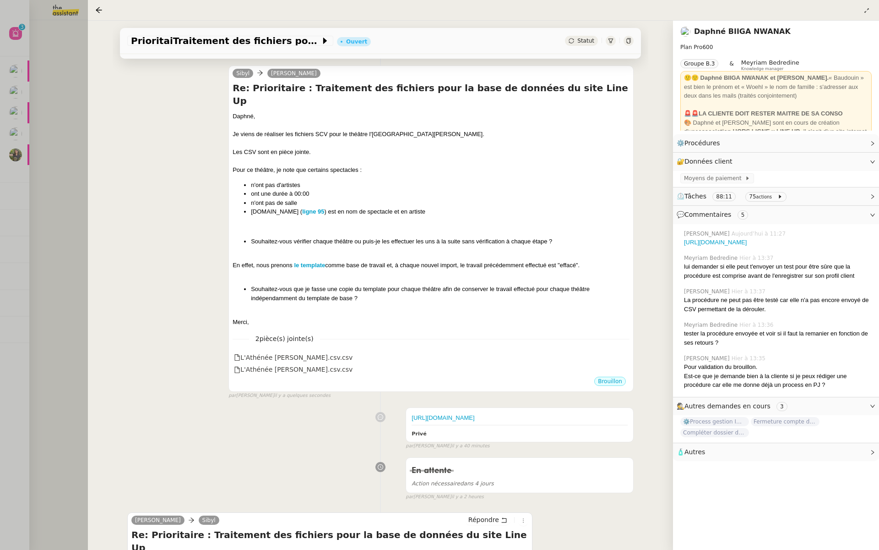
click at [80, 118] on div at bounding box center [439, 275] width 879 height 550
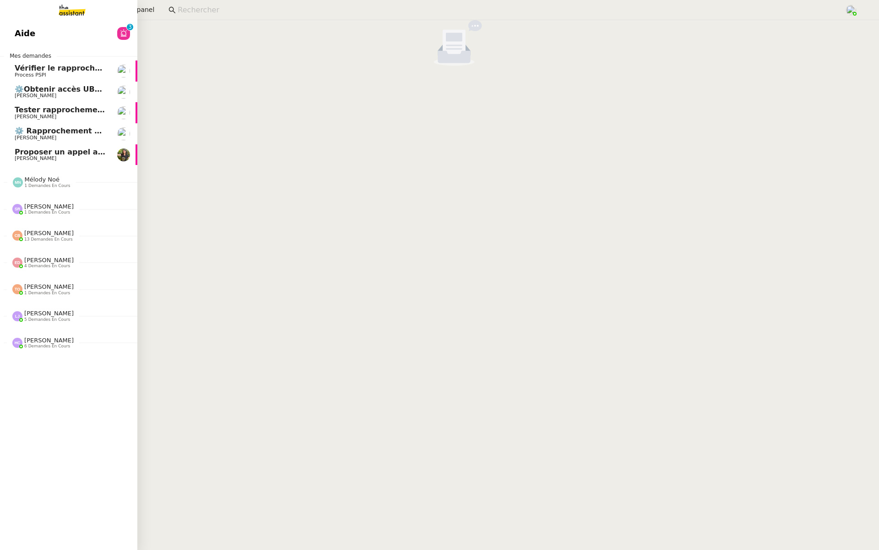
click at [8, 37] on link "Aide 0 1 2 3 4 5 6 7 8 9" at bounding box center [68, 33] width 137 height 21
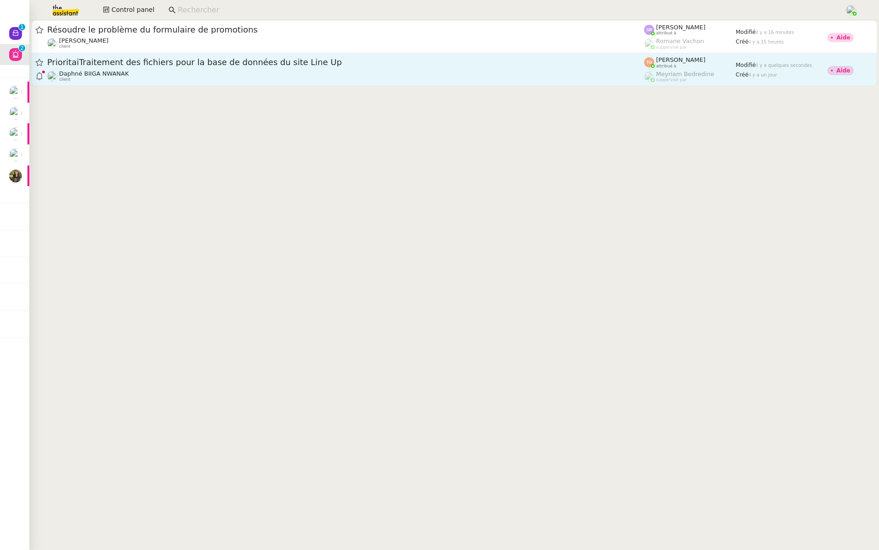
click at [176, 65] on span "PrioritaiTraitement des fichiers pour la base de données du site Line Up" at bounding box center [345, 62] width 597 height 8
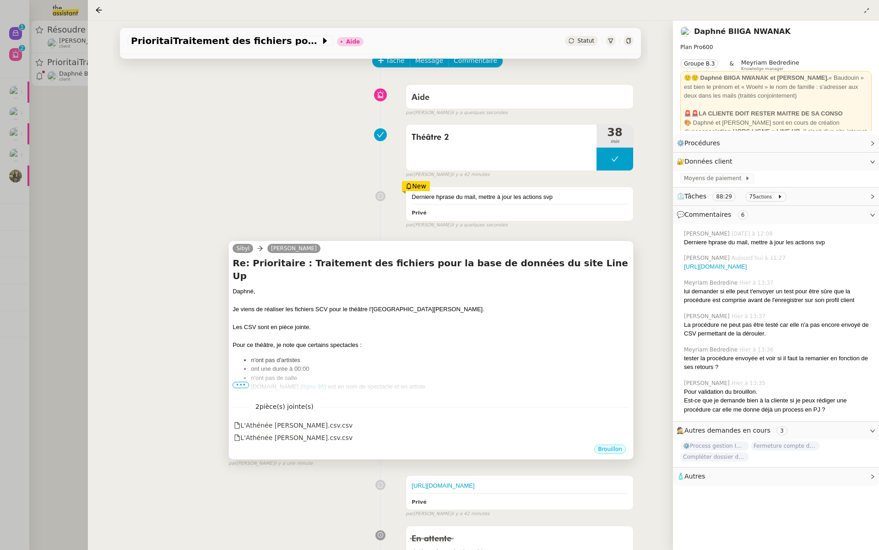
scroll to position [61, 0]
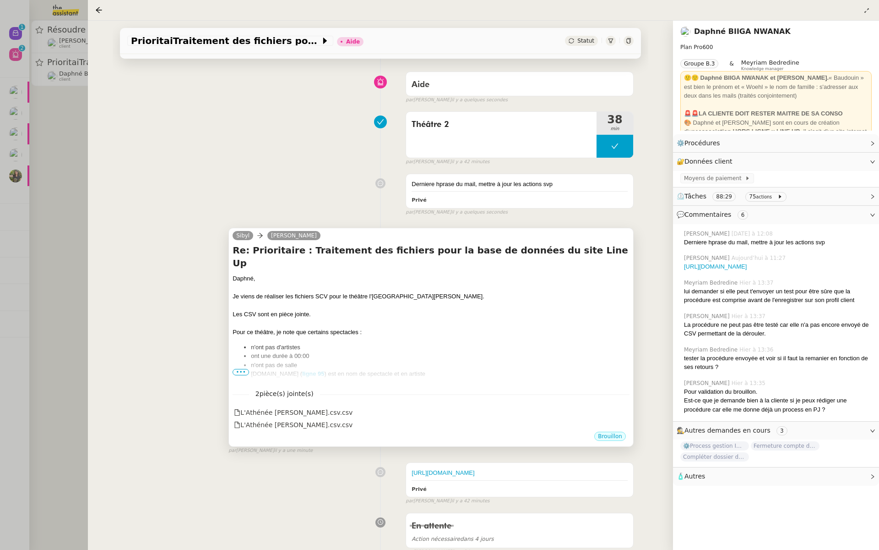
click at [240, 369] on span "•••" at bounding box center [241, 372] width 16 height 6
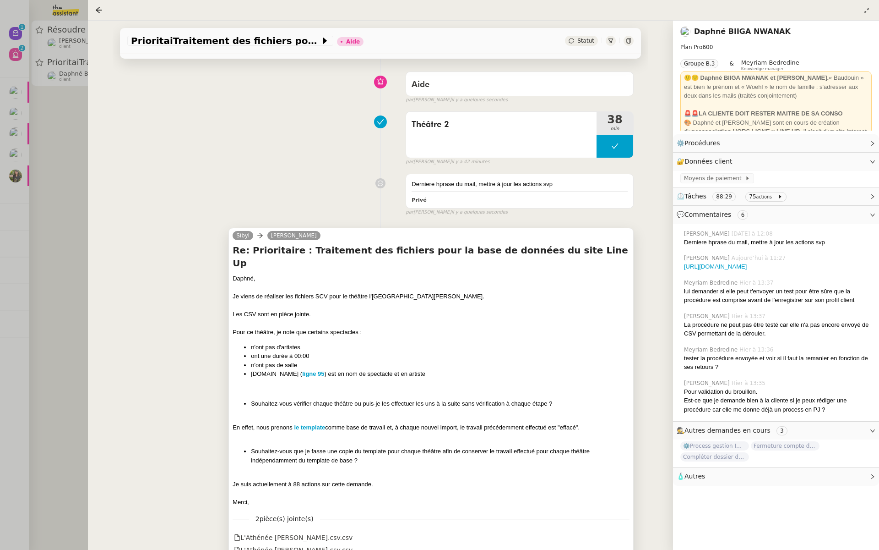
scroll to position [292, 0]
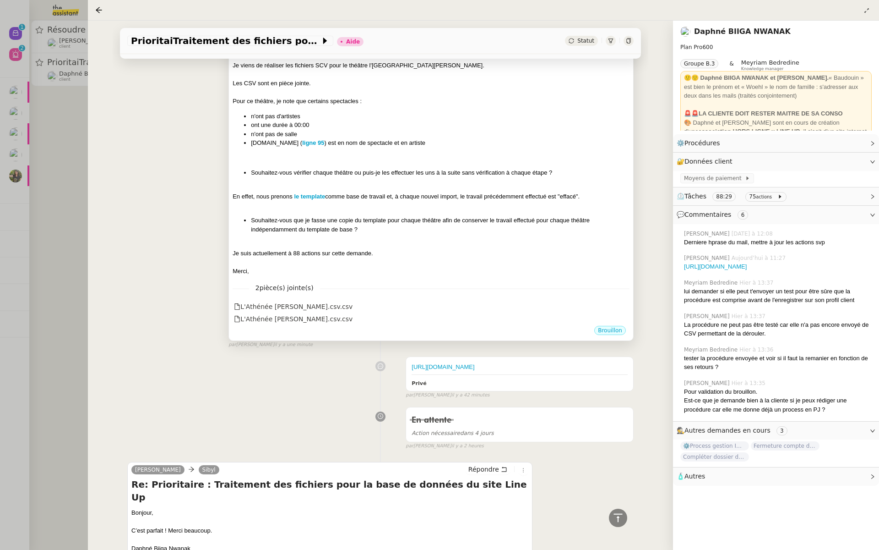
click at [299, 249] on div "Je suis actuellement à 88 actions sur cette demande." at bounding box center [431, 253] width 397 height 9
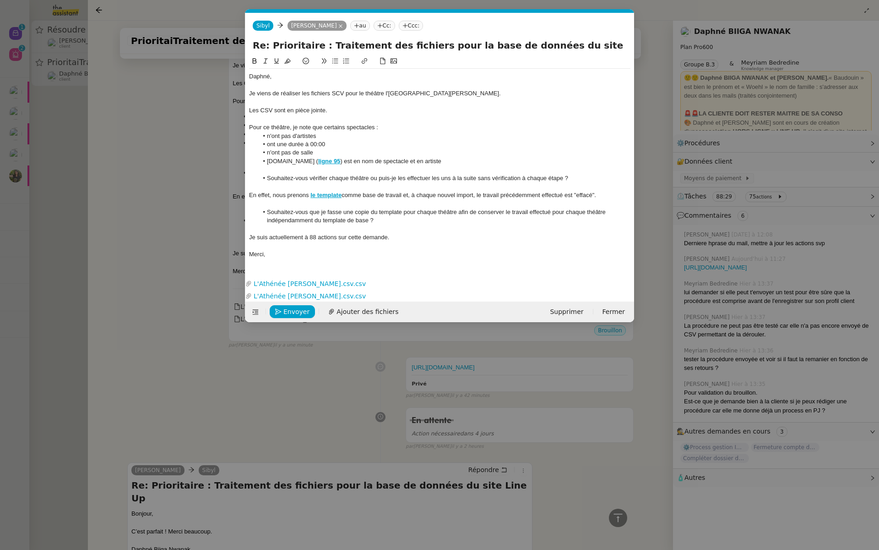
scroll to position [0, 19]
click at [317, 237] on div "Je suis actuellement à 88 actions sur cette demande." at bounding box center [439, 237] width 381 height 8
drag, startPoint x: 176, startPoint y: 167, endPoint x: 164, endPoint y: 167, distance: 11.4
click at [175, 167] on nz-modal-container "Service TA - VOYAGE - PROPOSITION GLOBALE A utiliser dans le cadre de propositi…" at bounding box center [439, 275] width 879 height 550
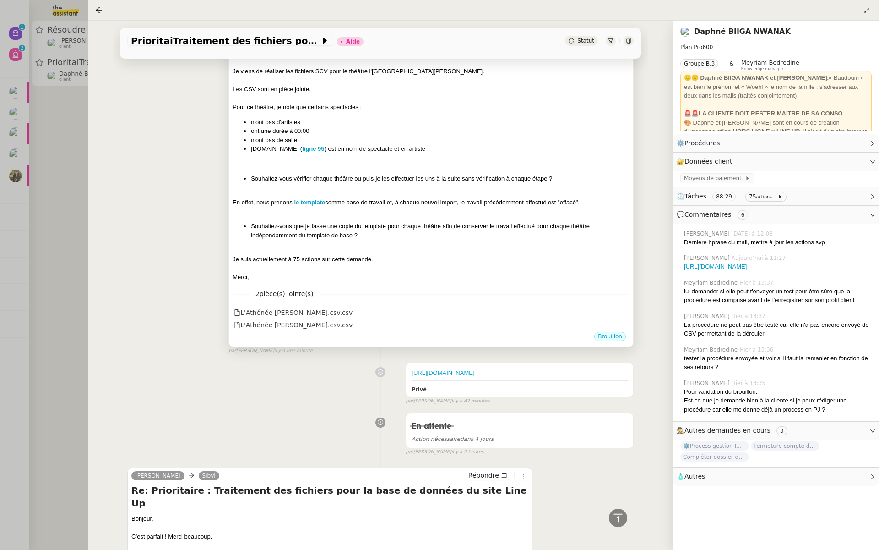
scroll to position [196, 0]
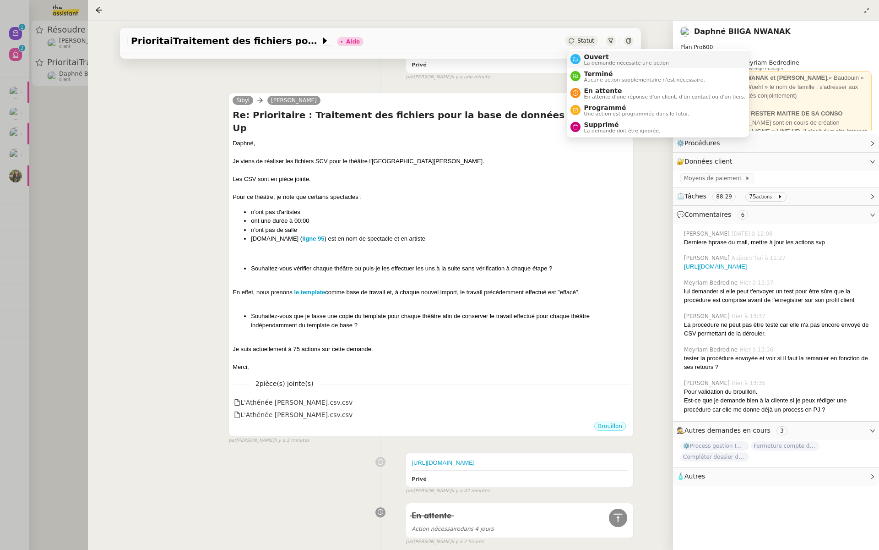
click at [585, 61] on span "La demande nécessite une action" at bounding box center [626, 62] width 85 height 5
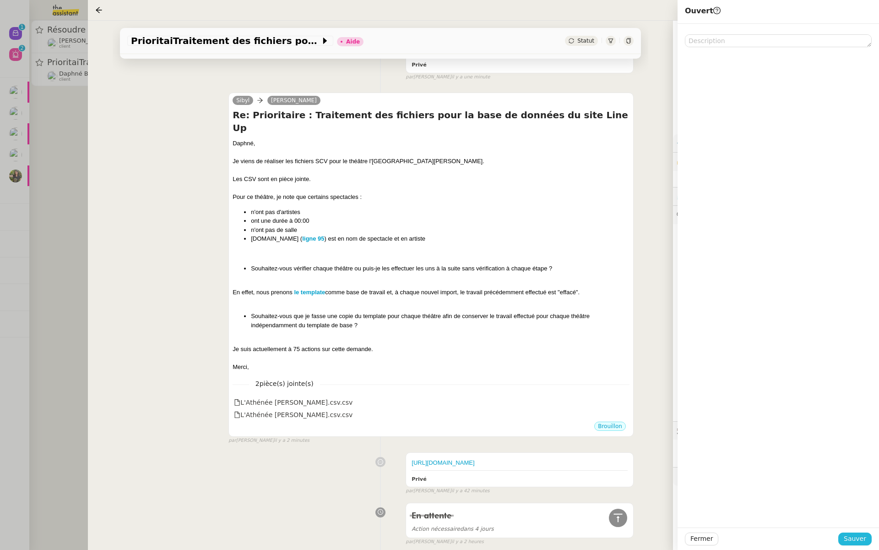
click at [858, 543] on span "Sauver" at bounding box center [855, 538] width 22 height 11
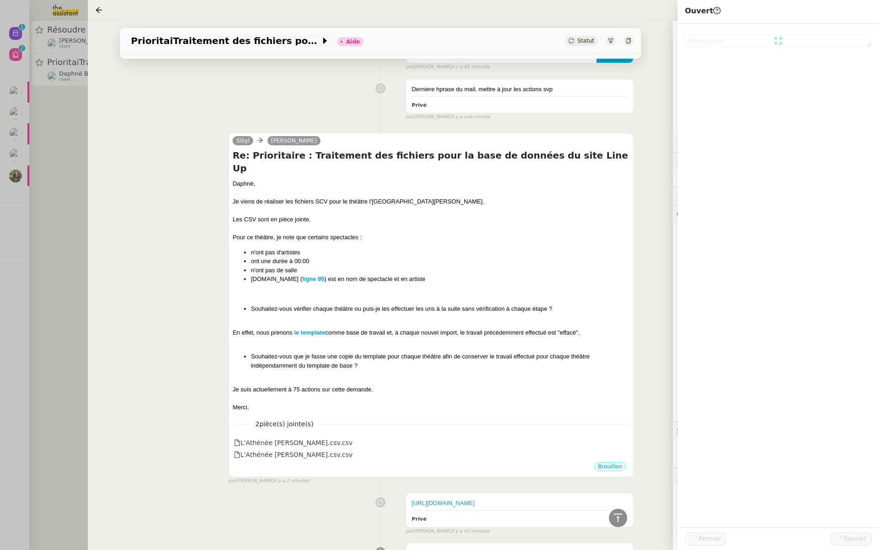
scroll to position [236, 0]
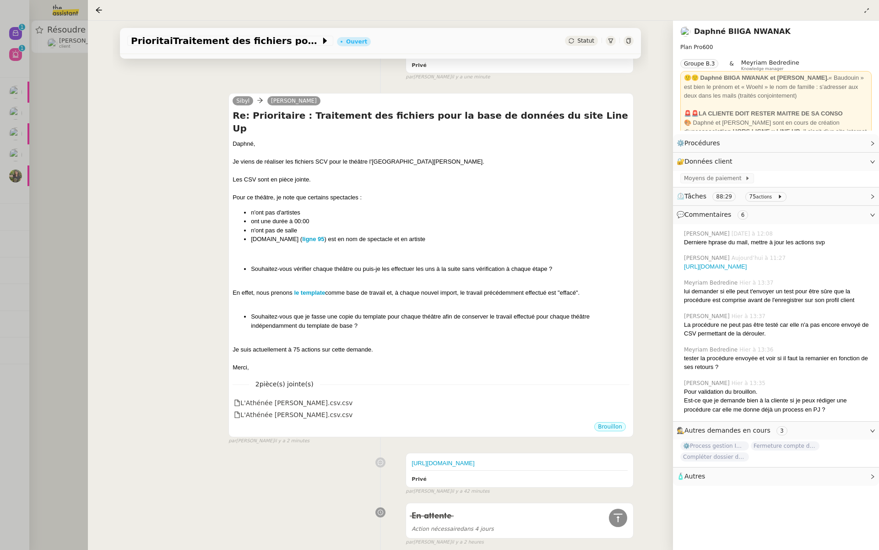
click at [14, 144] on div at bounding box center [439, 275] width 879 height 550
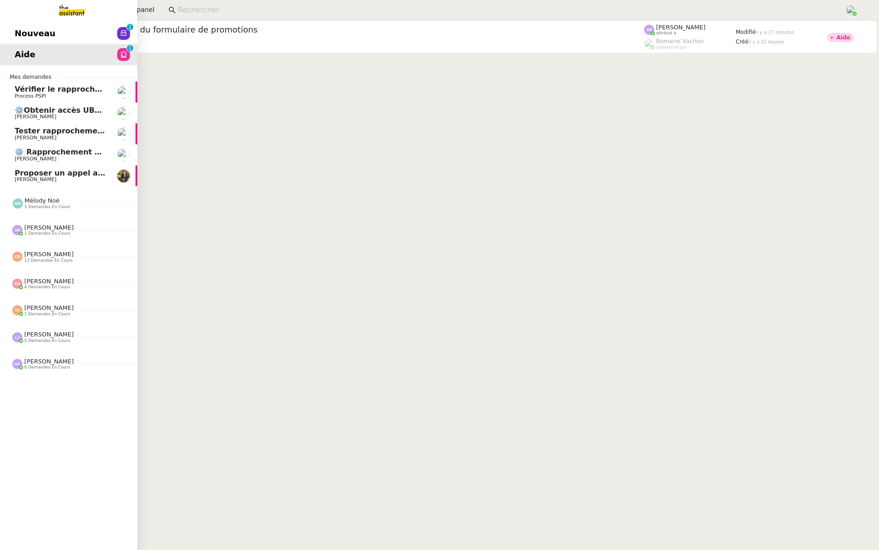
click at [22, 36] on span "Nouveau" at bounding box center [35, 34] width 41 height 14
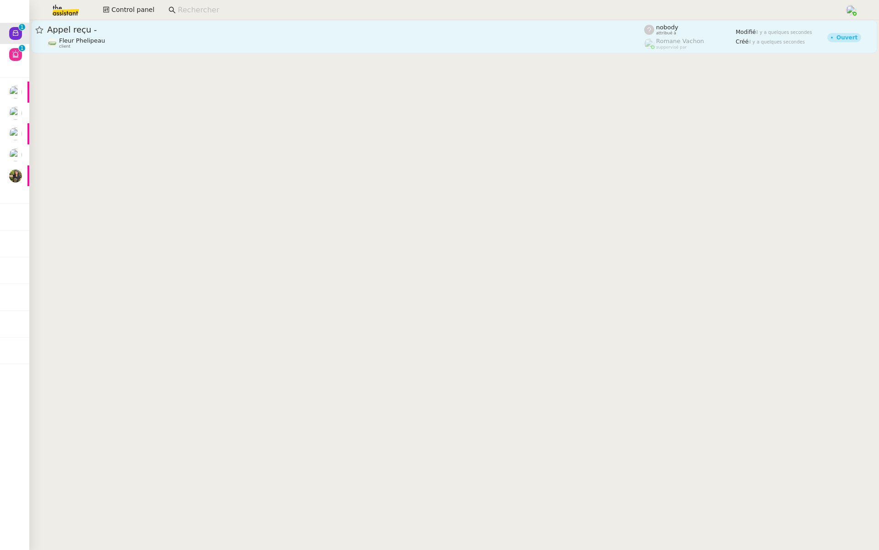
click at [187, 49] on link "Appel reçu - Fleur Phelipeau client nobody attribué à [PERSON_NAME] suppervisé …" at bounding box center [454, 36] width 846 height 33
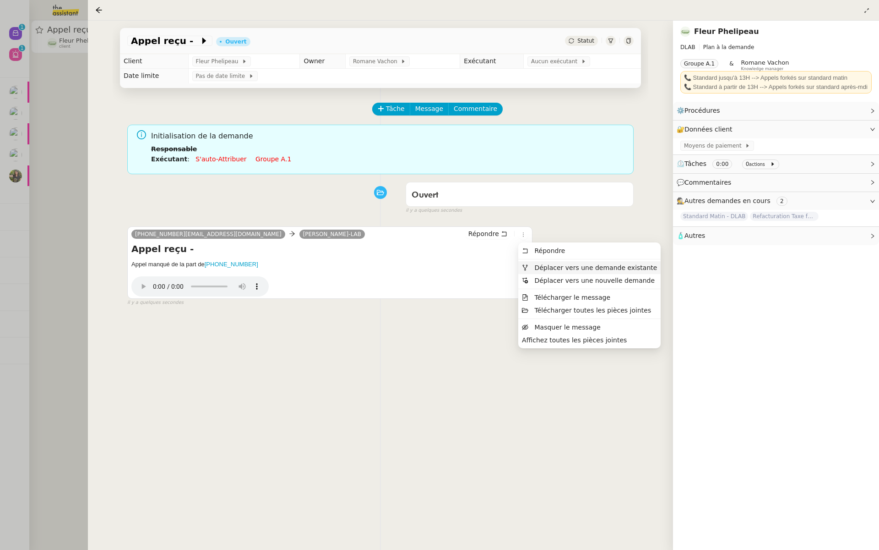
click at [530, 267] on span "Déplacer vers une demande existante" at bounding box center [589, 267] width 135 height 8
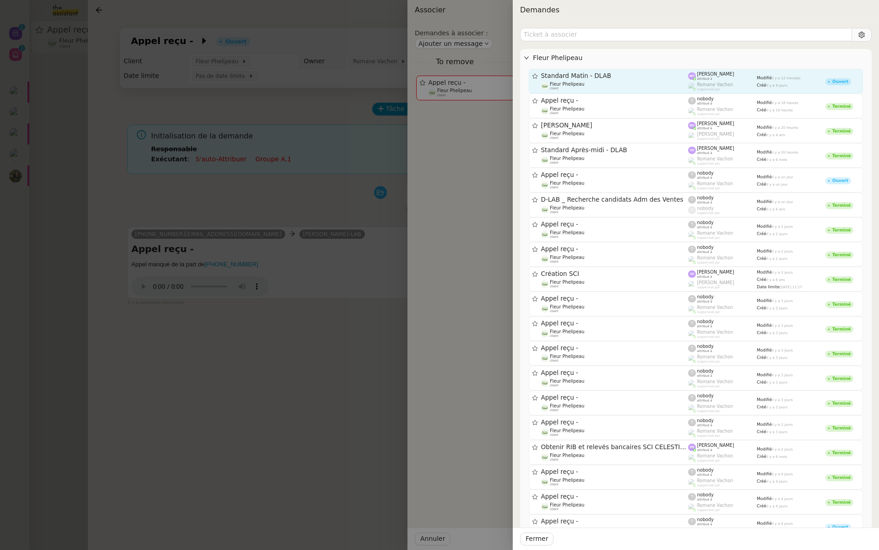
click at [700, 75] on span "[PERSON_NAME]" at bounding box center [716, 73] width 37 height 5
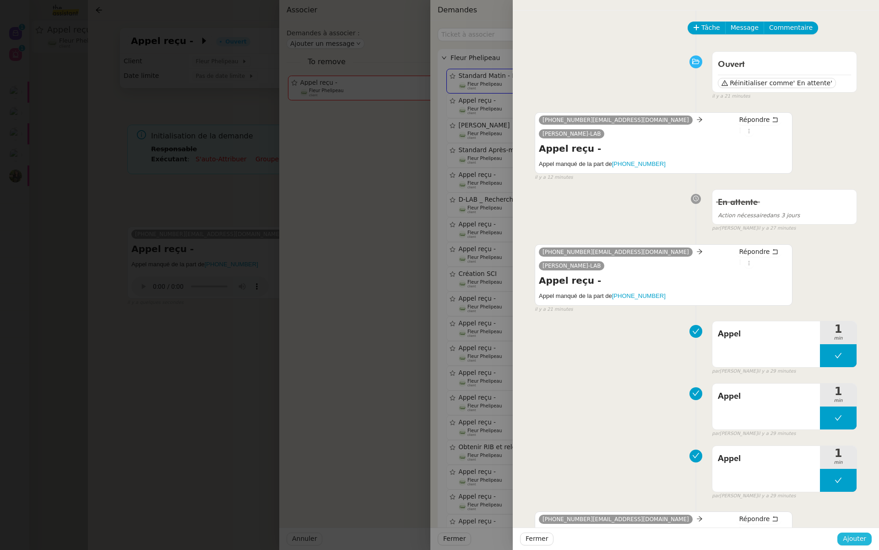
click at [847, 537] on span "Ajouter" at bounding box center [854, 538] width 23 height 11
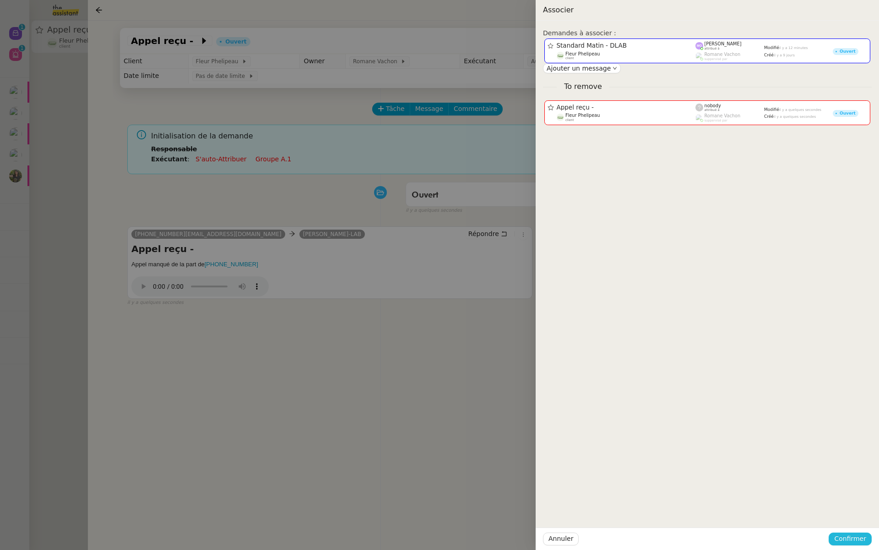
click at [845, 539] on span "Confirmer" at bounding box center [850, 538] width 32 height 11
click at [847, 517] on span "Ajouter" at bounding box center [850, 513] width 23 height 9
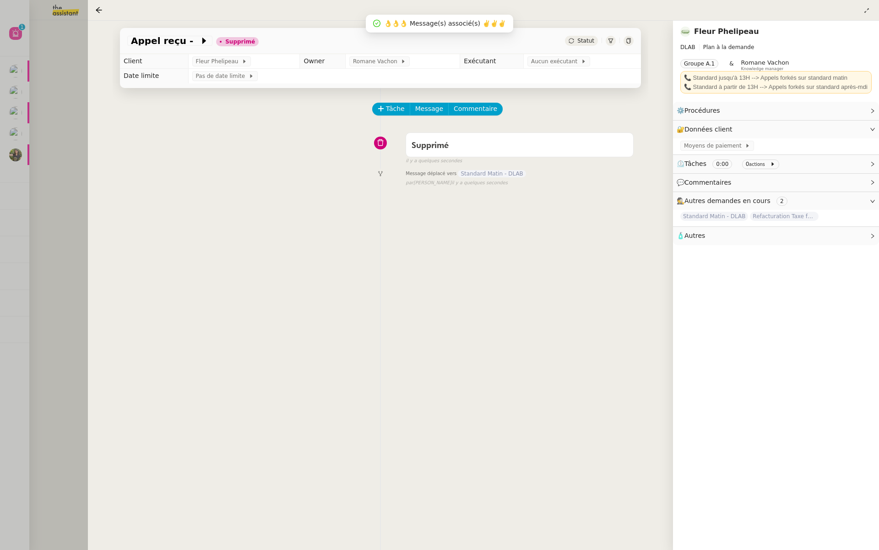
click at [7, 93] on div at bounding box center [439, 275] width 879 height 550
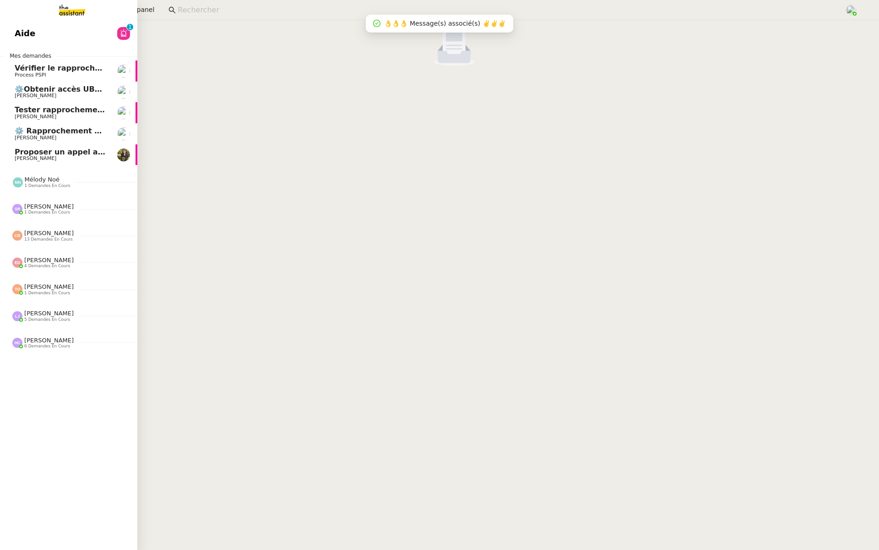
click at [6, 32] on link "Aide 0 1 2 3 4 5 6 7 8 9" at bounding box center [68, 33] width 137 height 21
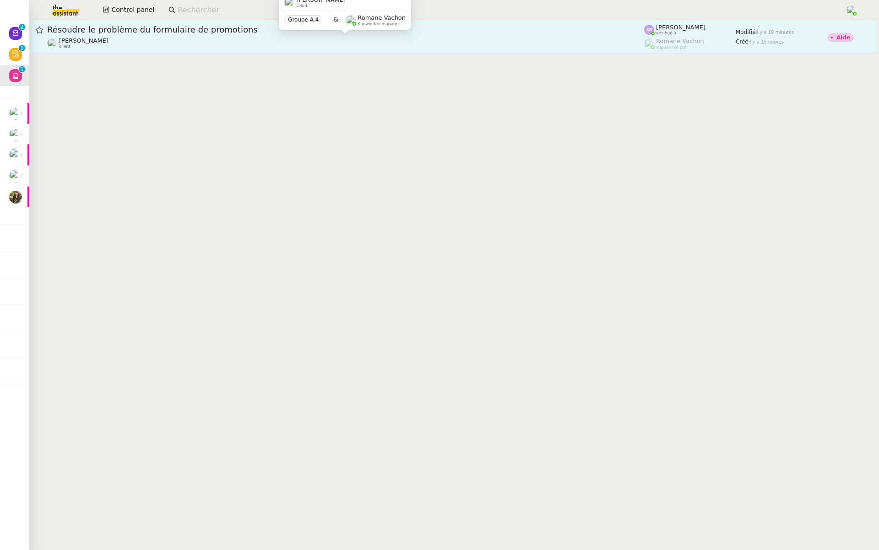
click at [100, 44] on div "[PERSON_NAME] client" at bounding box center [345, 43] width 597 height 12
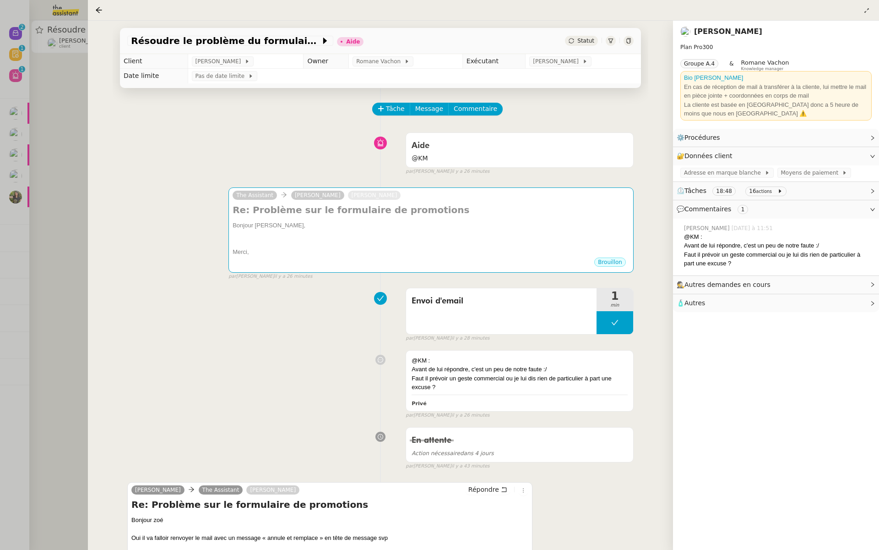
click at [19, 56] on div at bounding box center [439, 275] width 879 height 550
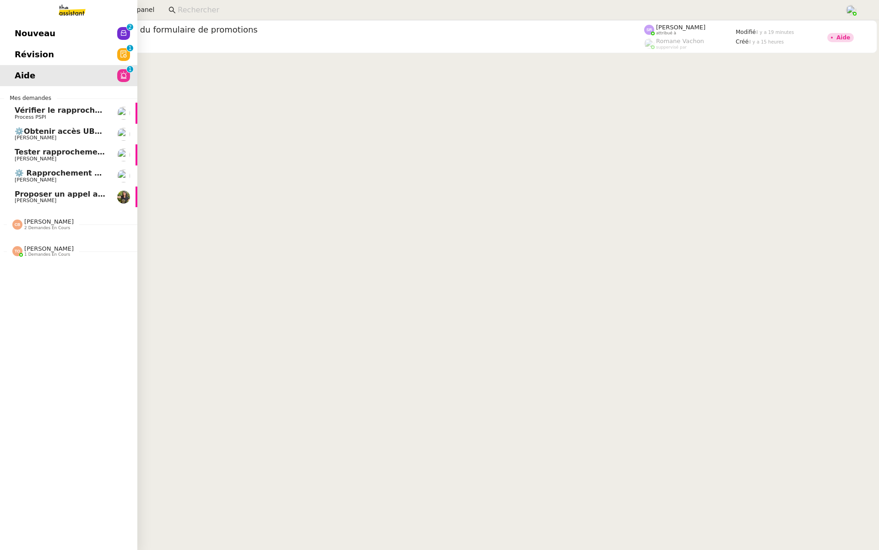
click at [19, 56] on span "Révision" at bounding box center [34, 55] width 39 height 14
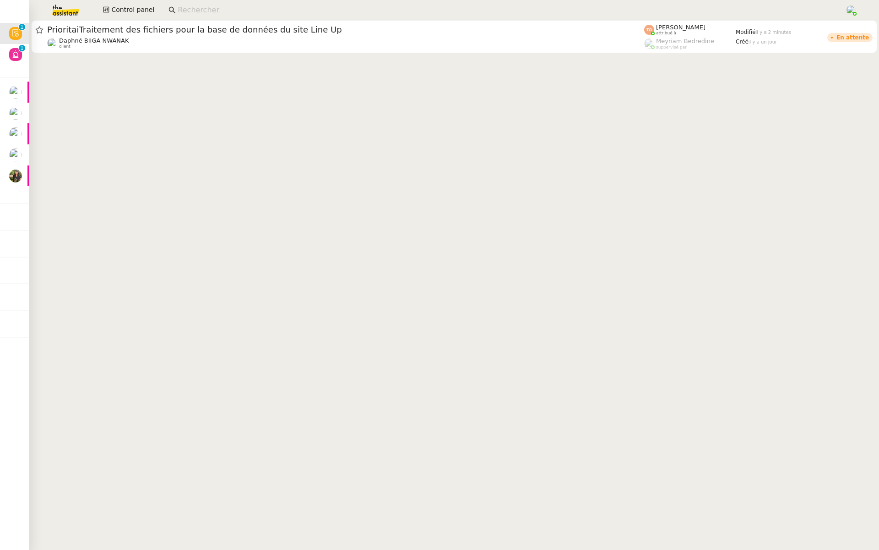
click at [169, 34] on div "PrioritaiTraitement des fichiers pour la base de données du site Line Up" at bounding box center [345, 29] width 597 height 11
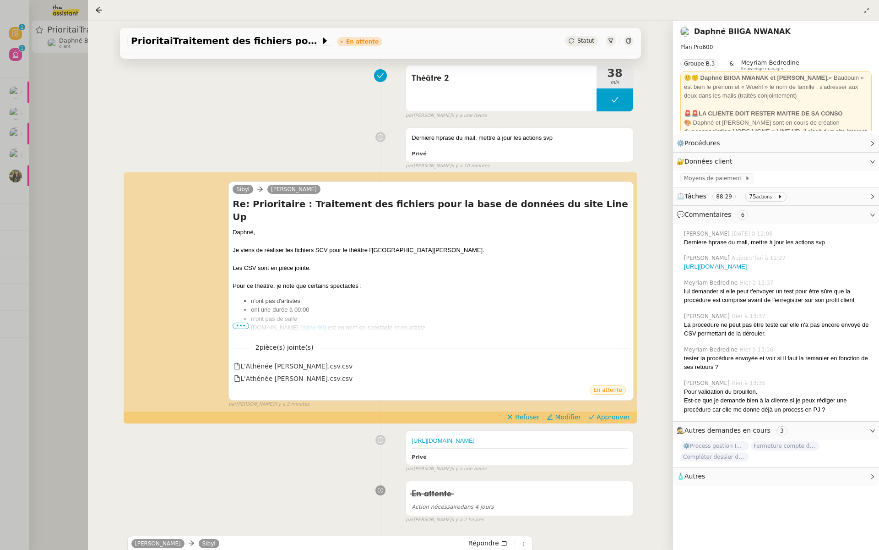
scroll to position [191, 0]
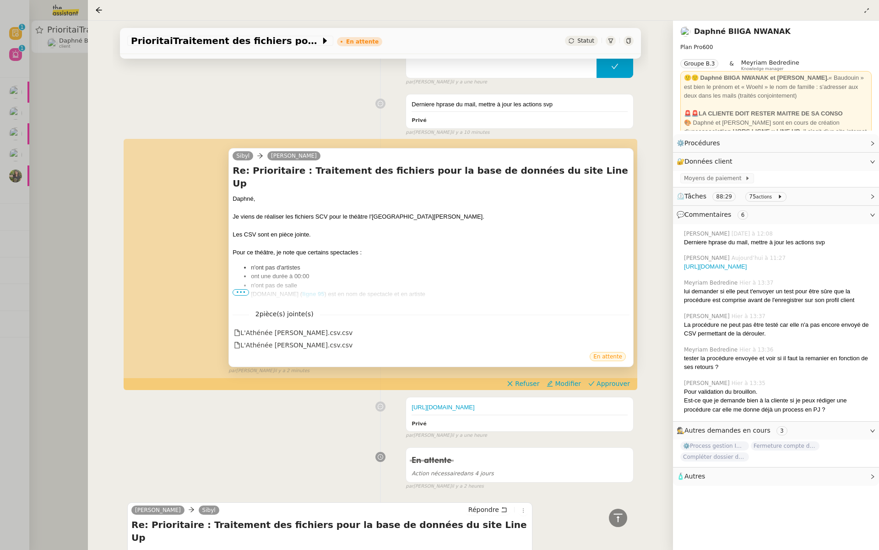
click at [244, 289] on span "•••" at bounding box center [241, 292] width 16 height 6
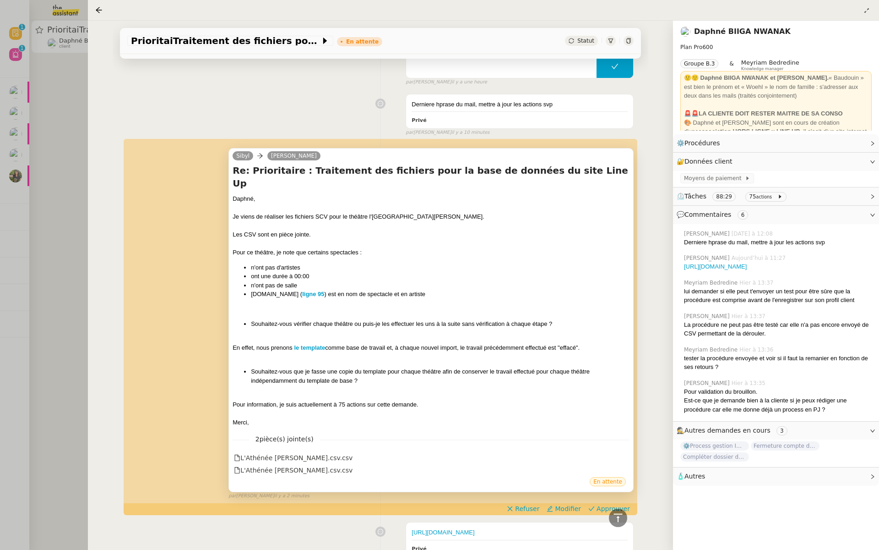
scroll to position [253, 0]
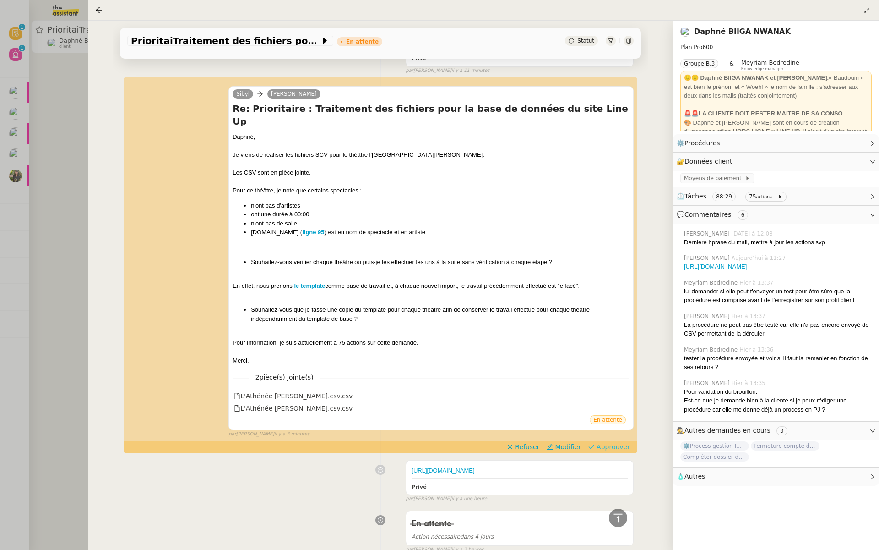
click at [626, 442] on span "Approuver" at bounding box center [613, 446] width 33 height 9
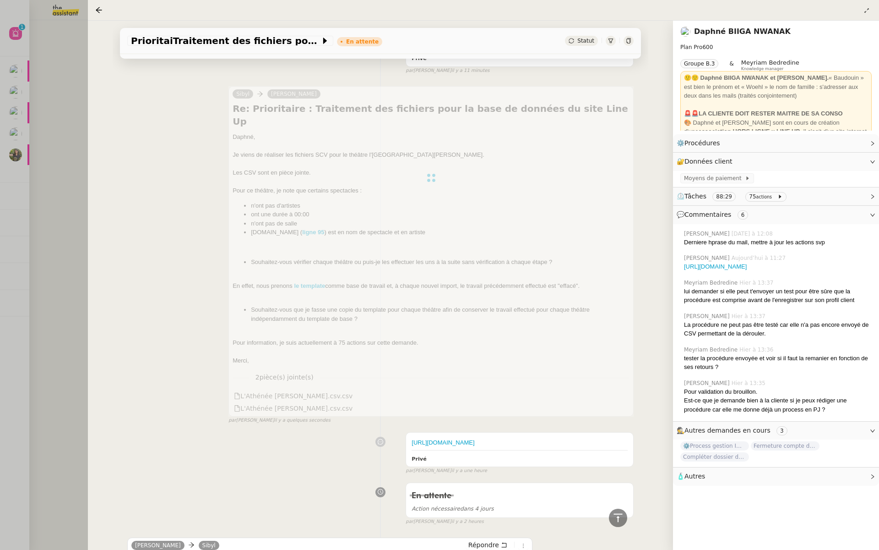
click at [11, 212] on div at bounding box center [439, 275] width 879 height 550
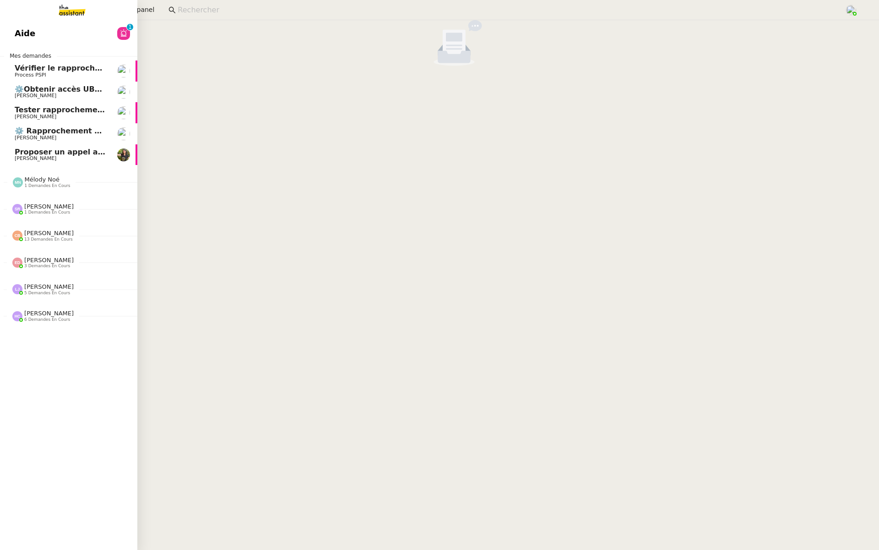
click at [20, 33] on span "Aide" at bounding box center [25, 34] width 21 height 14
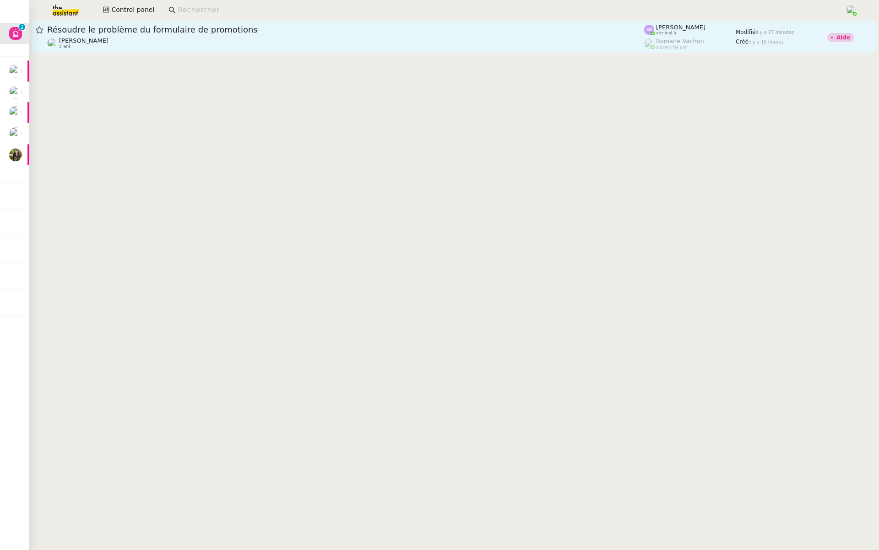
click at [227, 33] on span "Résoudre le problème du formulaire de promotions" at bounding box center [345, 30] width 597 height 8
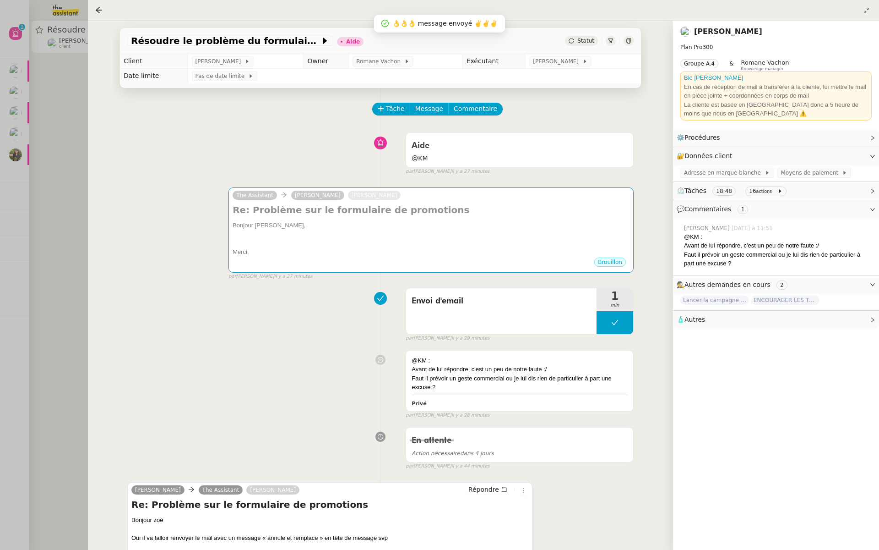
click at [5, 371] on div at bounding box center [439, 275] width 879 height 550
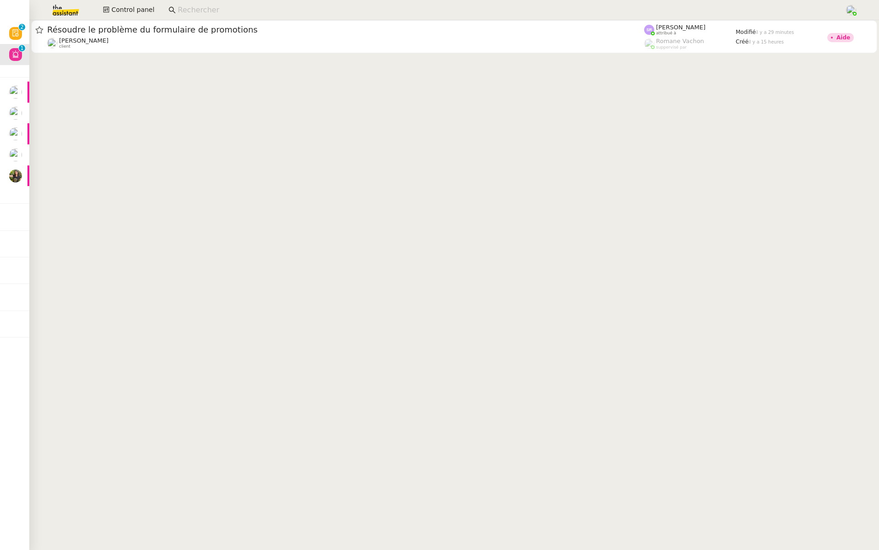
click at [281, 237] on cdk-virtual-scroll-viewport "Résoudre le problème du formulaire de promotions [PERSON_NAME] client [PERSON_N…" at bounding box center [454, 284] width 850 height 529
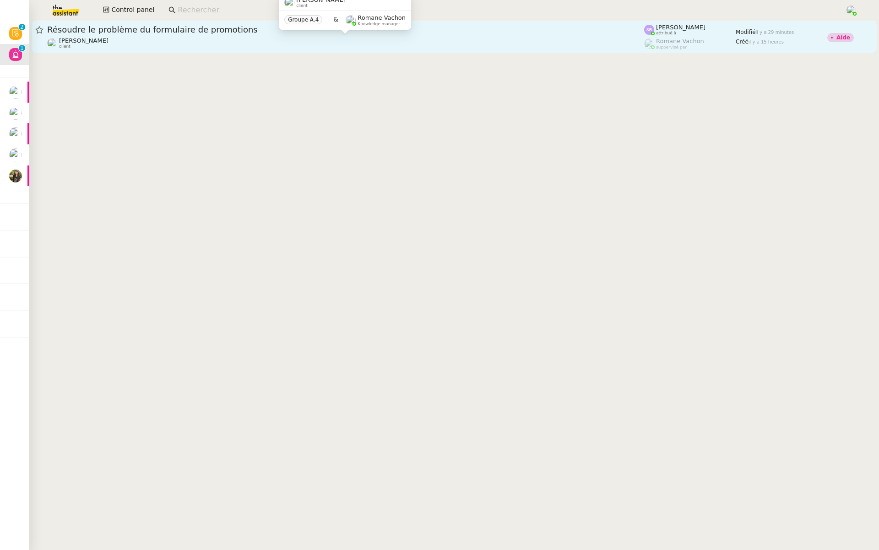
click at [223, 39] on div "[PERSON_NAME] client" at bounding box center [345, 43] width 597 height 12
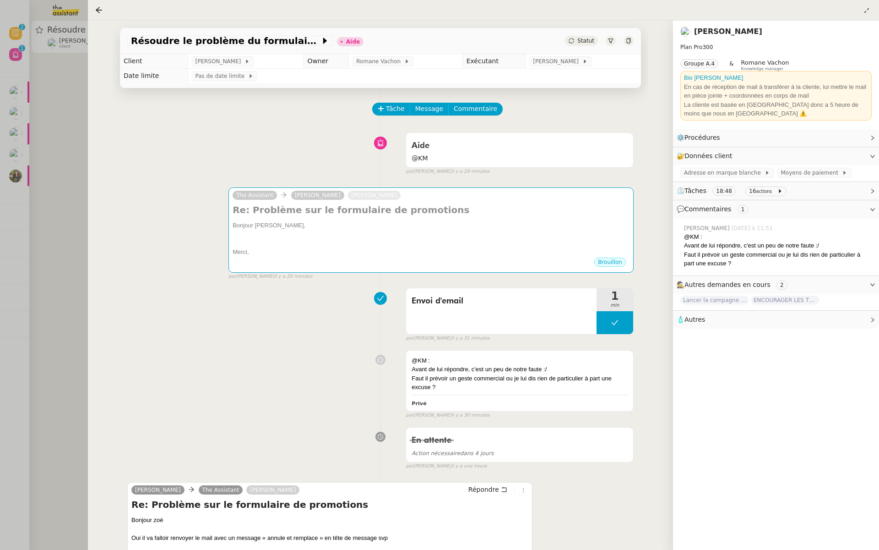
scroll to position [109, 0]
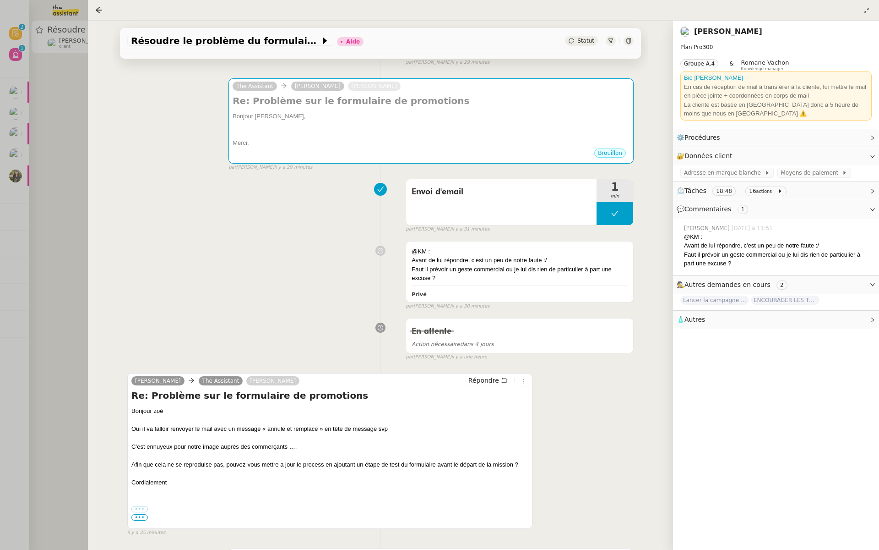
click at [56, 192] on div at bounding box center [439, 275] width 879 height 550
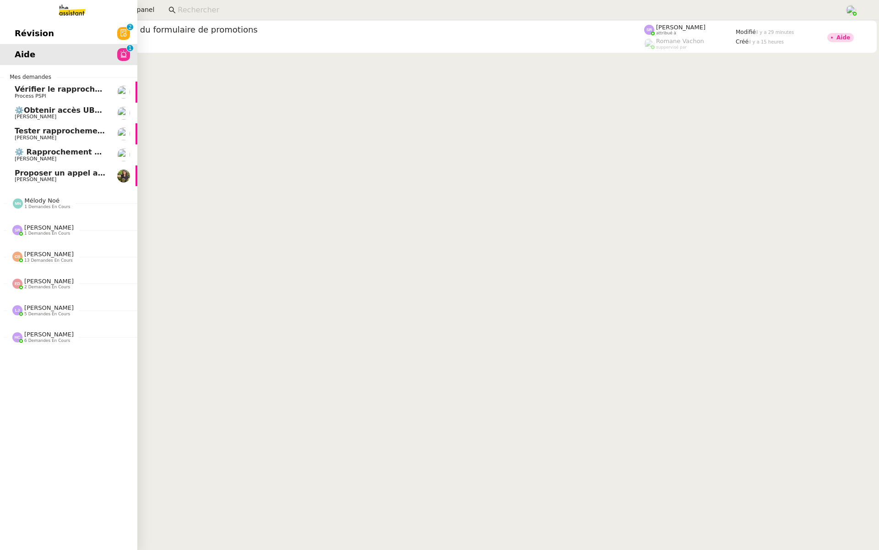
click at [21, 33] on span "Révision" at bounding box center [34, 34] width 39 height 14
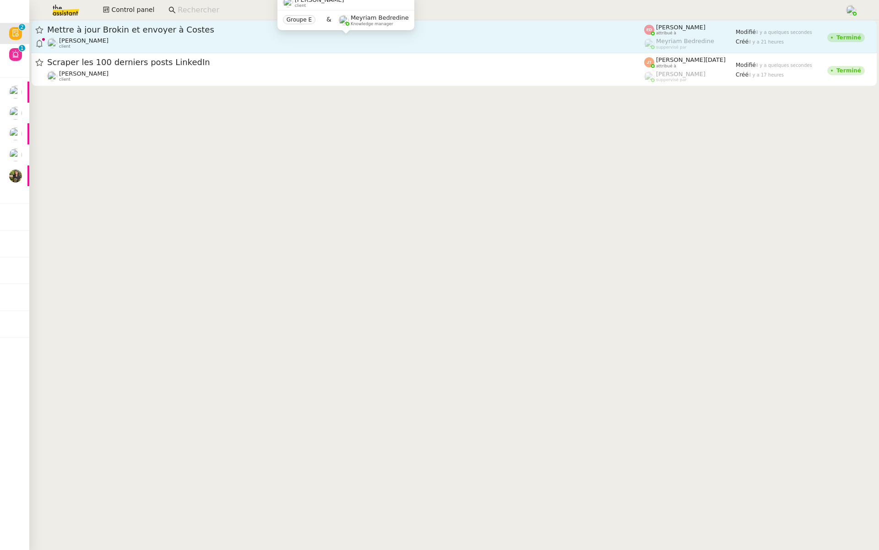
click at [198, 43] on div "[PERSON_NAME] client" at bounding box center [345, 43] width 597 height 12
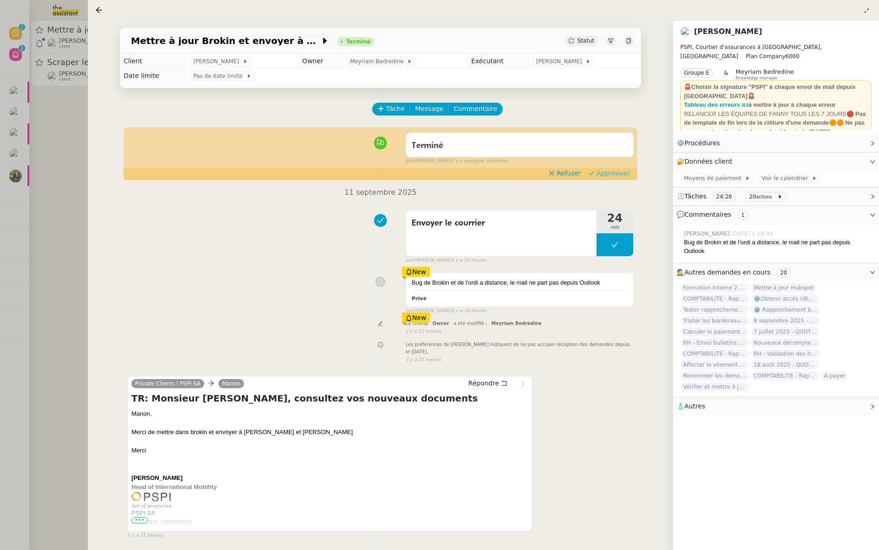
click at [615, 171] on span "Approuver" at bounding box center [613, 173] width 33 height 9
click at [39, 199] on div at bounding box center [439, 275] width 879 height 550
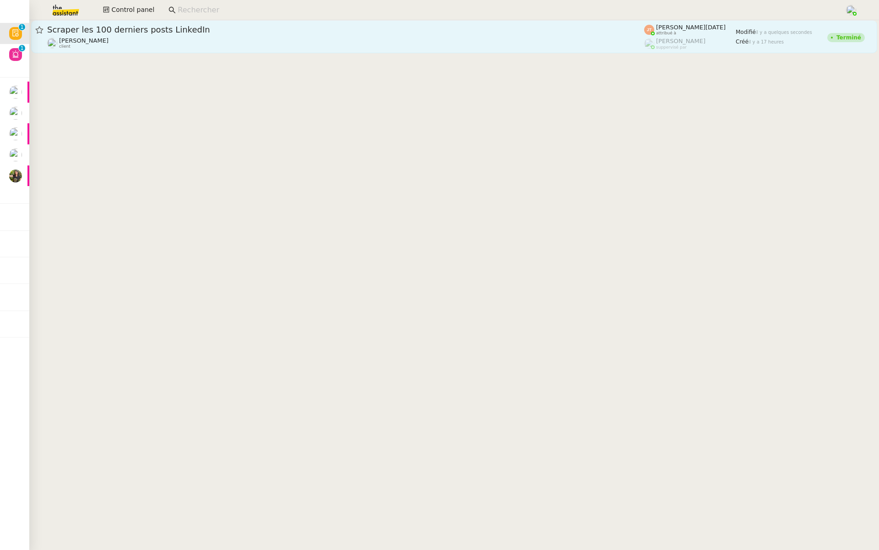
click at [196, 25] on div "Scraper les 100 derniers posts LinkedIn" at bounding box center [345, 29] width 597 height 11
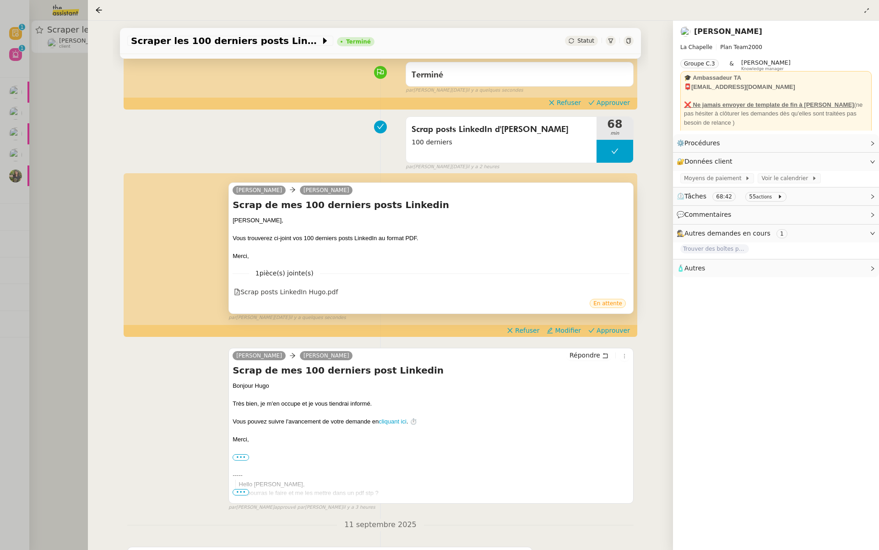
scroll to position [78, 0]
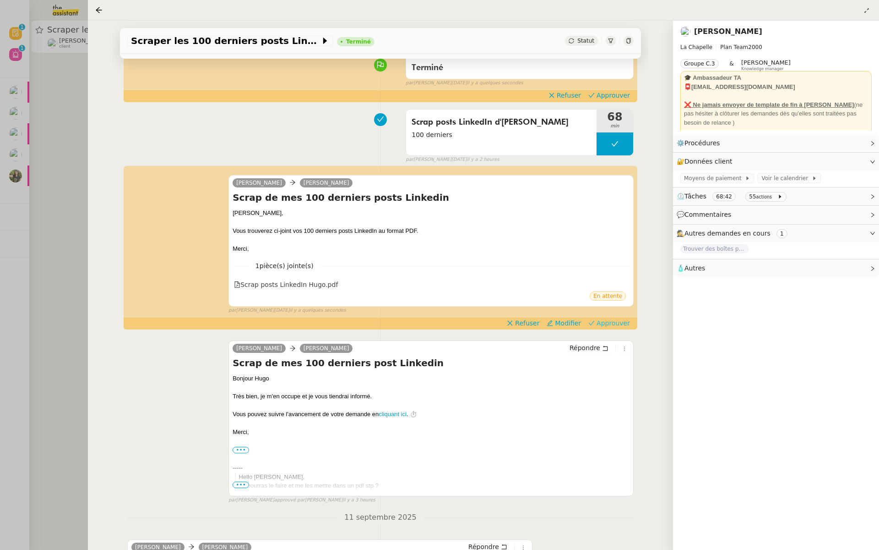
click at [617, 321] on span "Approuver" at bounding box center [613, 322] width 33 height 9
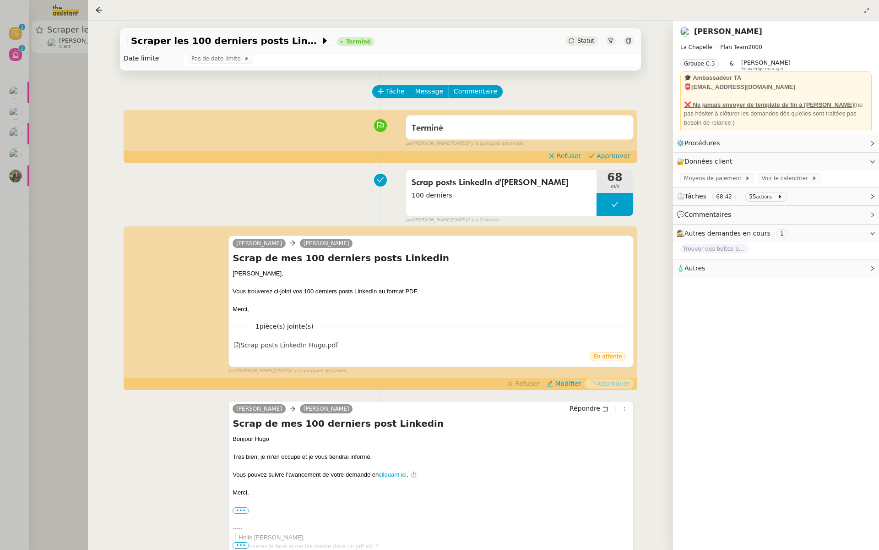
scroll to position [0, 0]
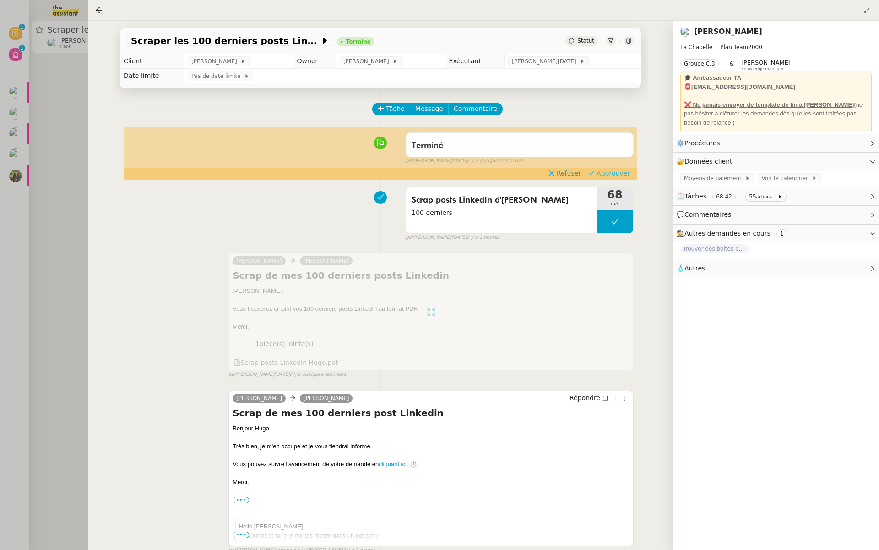
click at [606, 175] on span "Approuver" at bounding box center [613, 173] width 33 height 9
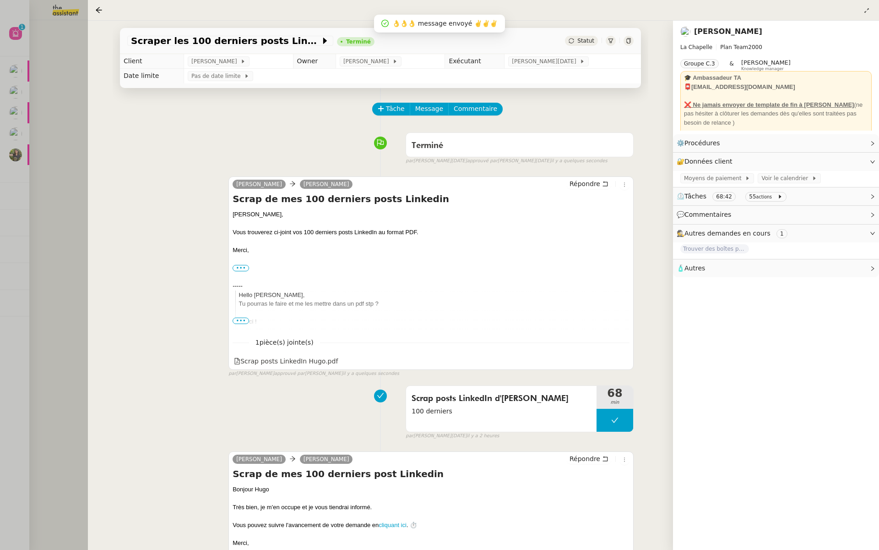
click at [35, 125] on div at bounding box center [439, 275] width 879 height 550
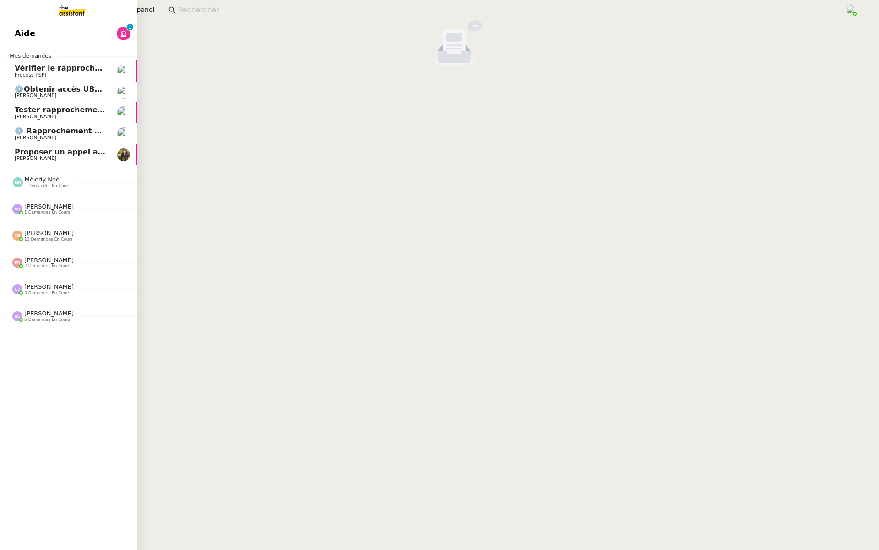
click at [11, 25] on link "Aide 0 1 2 3 4 5 6 7 8 9" at bounding box center [68, 33] width 137 height 21
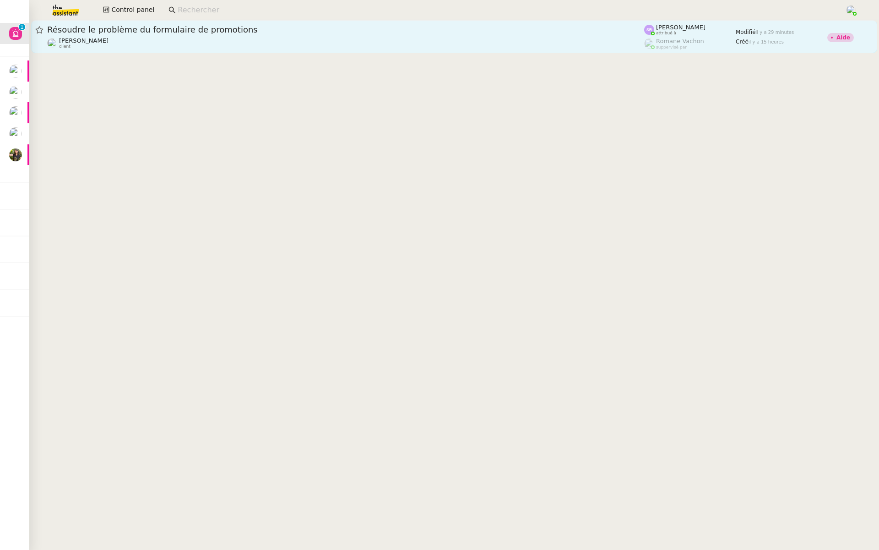
click at [197, 35] on div "Résoudre le problème du formulaire de promotions" at bounding box center [345, 29] width 597 height 11
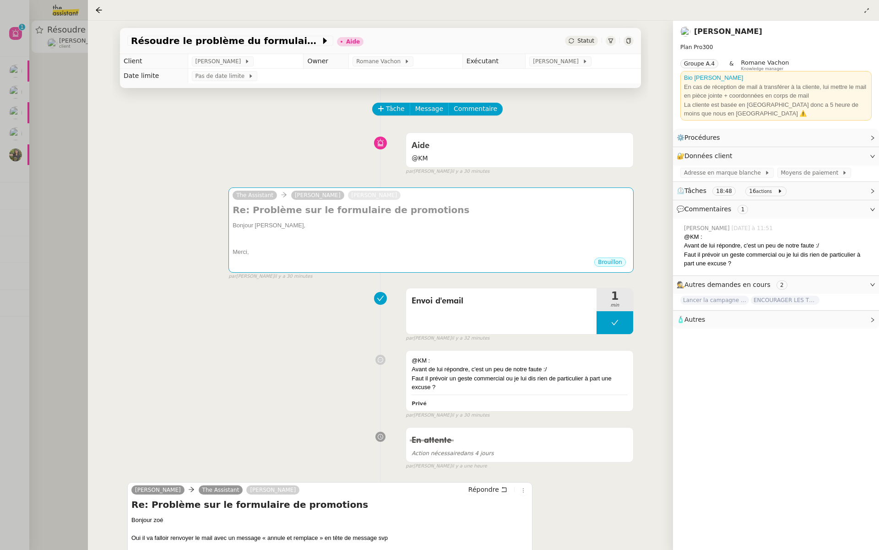
click at [61, 243] on div at bounding box center [439, 275] width 879 height 550
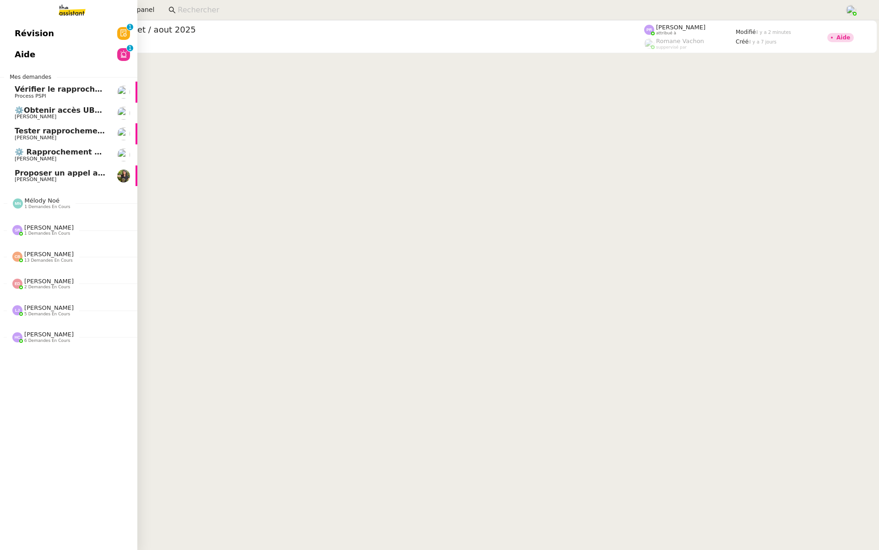
click at [33, 41] on link "Révision 0 1 2 3 4 5 6 7 8 9" at bounding box center [68, 33] width 137 height 21
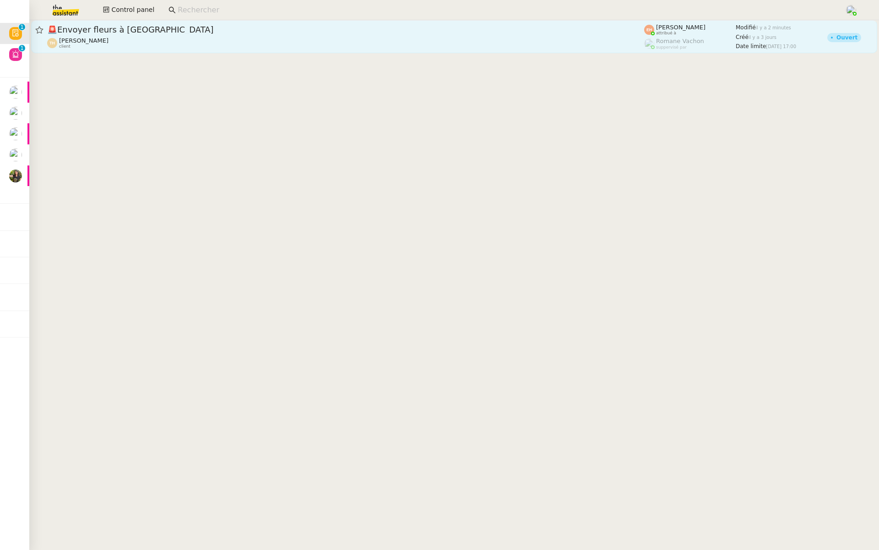
click at [281, 35] on div "🚨 Envoyer fleurs à [GEOGRAPHIC_DATA][PERSON_NAME] client" at bounding box center [345, 36] width 597 height 25
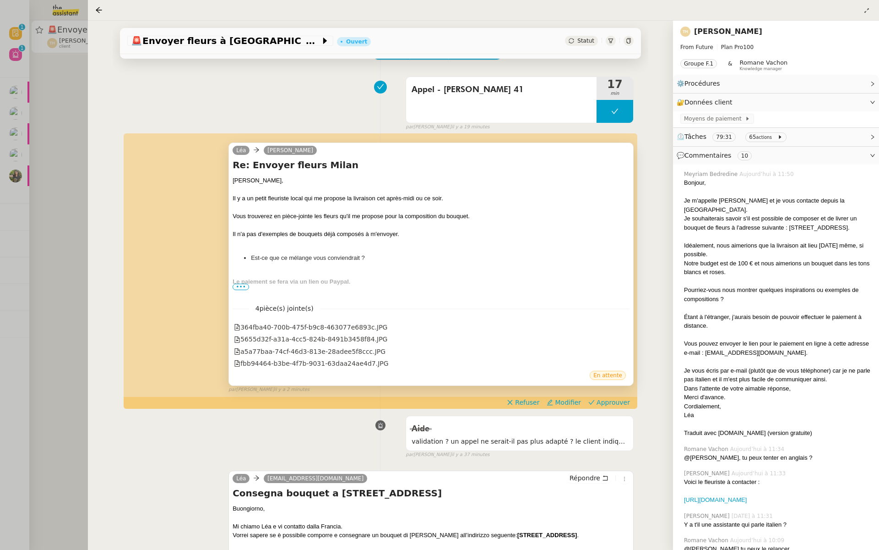
scroll to position [63, 0]
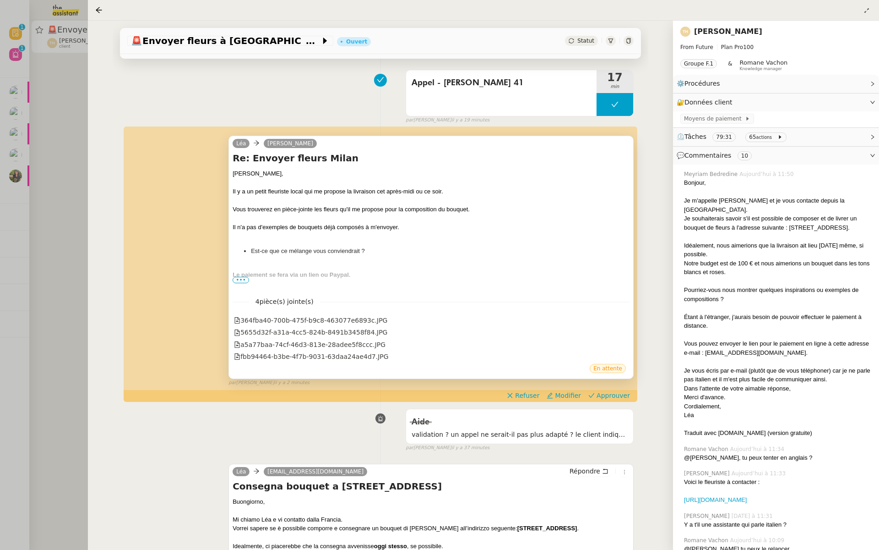
click at [240, 280] on span "•••" at bounding box center [241, 280] width 16 height 6
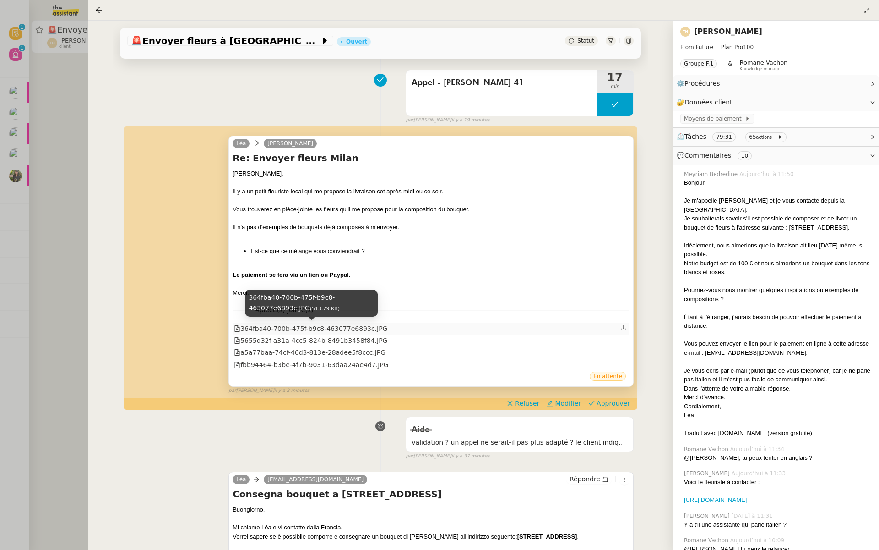
click at [269, 333] on div "364fba40-700b-475f-b9c8-463077e6893c.JPG" at bounding box center [310, 328] width 153 height 11
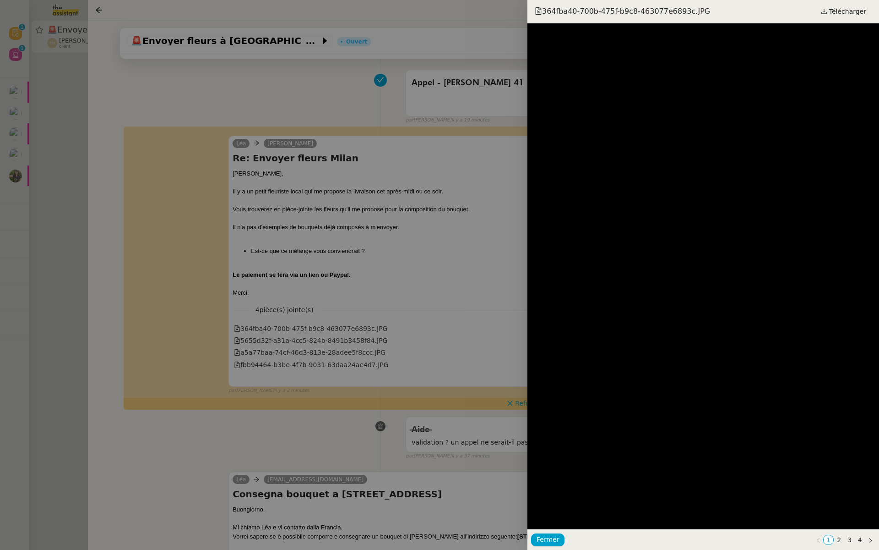
click at [299, 232] on div at bounding box center [439, 275] width 879 height 550
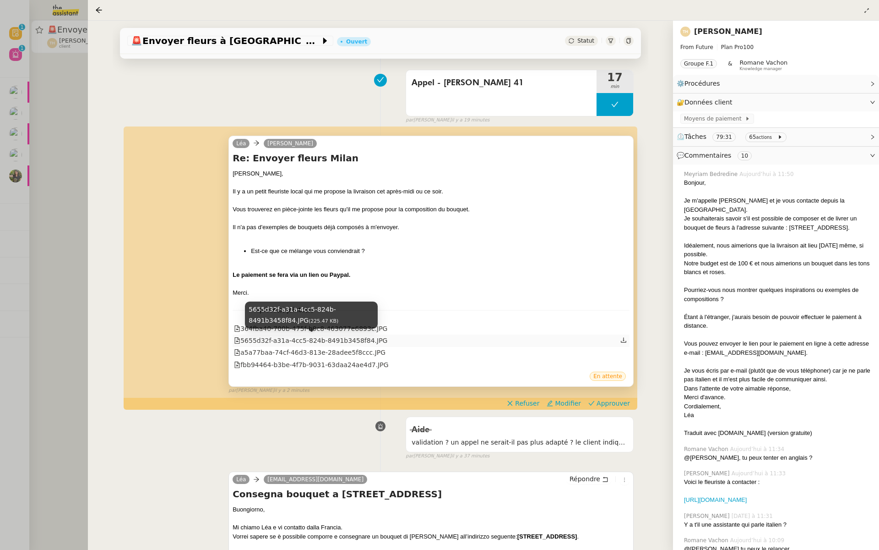
click at [380, 338] on div "5655d32f-a31a-4cc5-824b-8491b3458f84.JPG" at bounding box center [310, 340] width 153 height 11
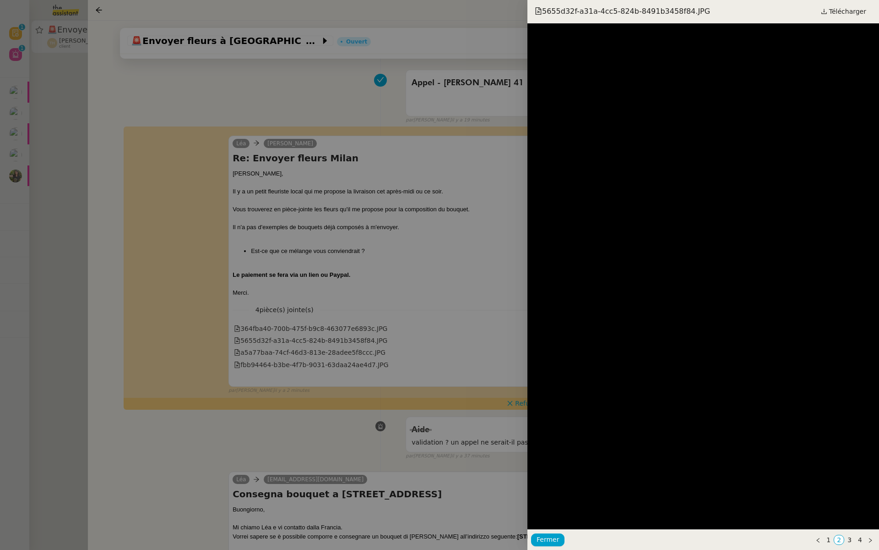
click at [347, 354] on div at bounding box center [439, 275] width 879 height 550
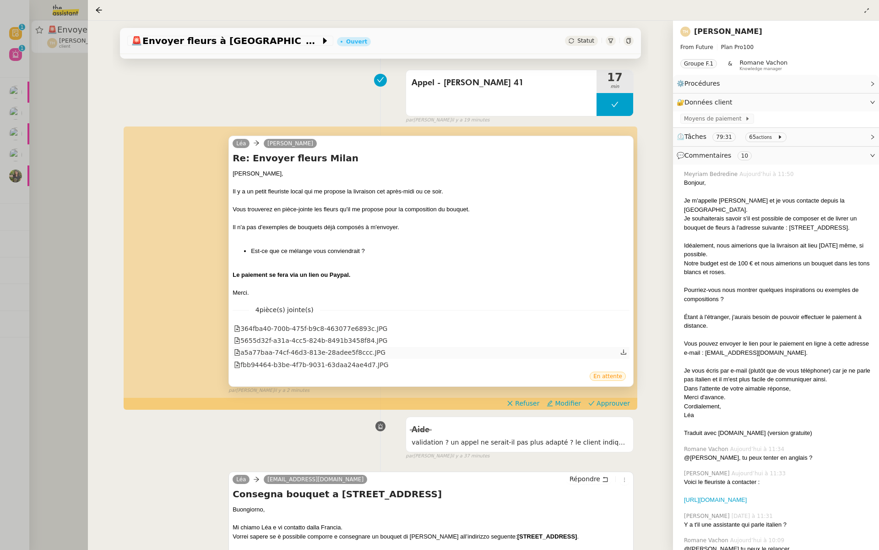
click at [347, 354] on div "a5a77baa-74cf-46d3-813e-28adee5f8ccc.JPG" at bounding box center [310, 352] width 152 height 11
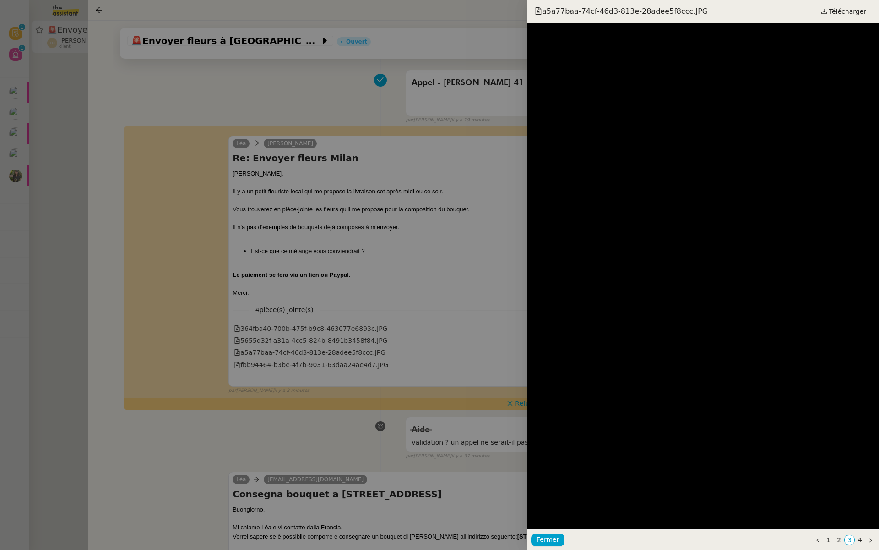
click at [345, 342] on div at bounding box center [439, 275] width 879 height 550
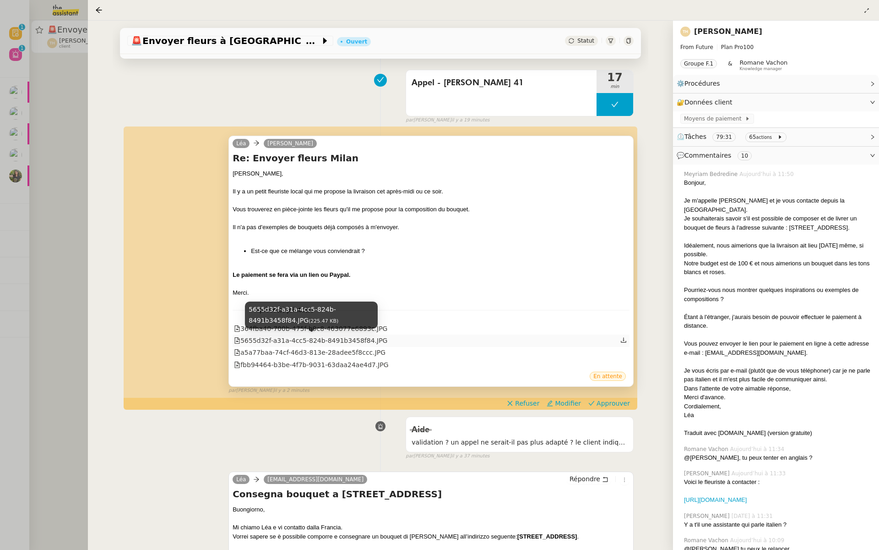
click at [345, 342] on div "5655d32f-a31a-4cc5-824b-8491b3458f84.JPG" at bounding box center [310, 340] width 153 height 11
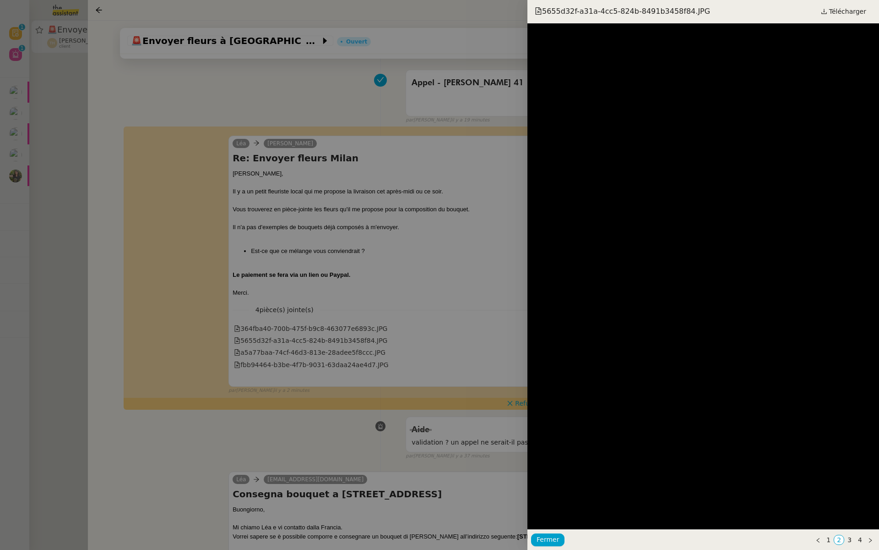
click at [343, 370] on div at bounding box center [439, 275] width 879 height 550
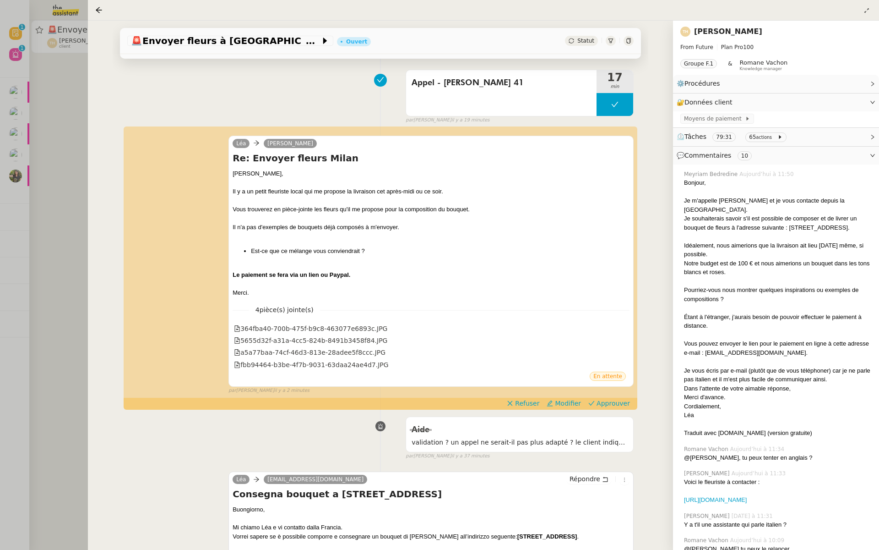
click at [343, 370] on div "fbb94464-b3be-4f7b-9031-63daa24ae4d7.JPG" at bounding box center [431, 365] width 397 height 12
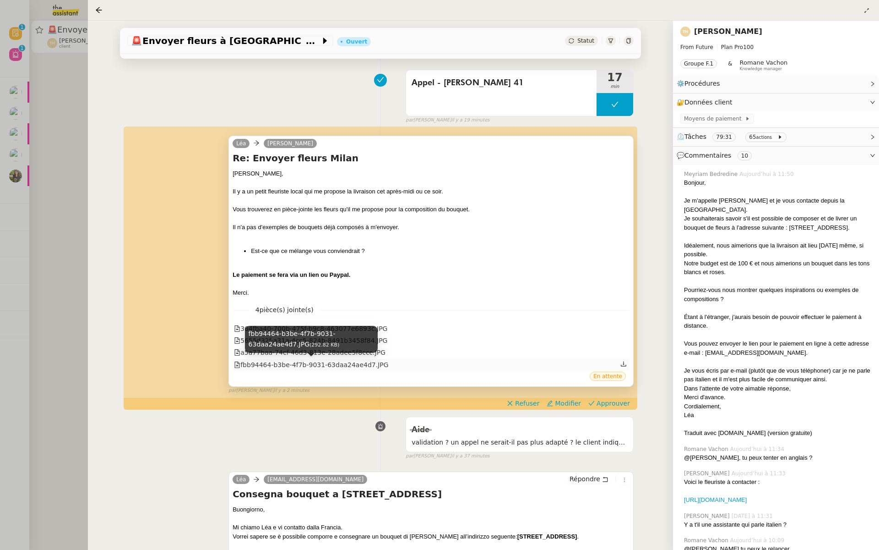
click at [340, 366] on div "fbb94464-b3be-4f7b-9031-63daa24ae4d7.JPG" at bounding box center [311, 365] width 154 height 11
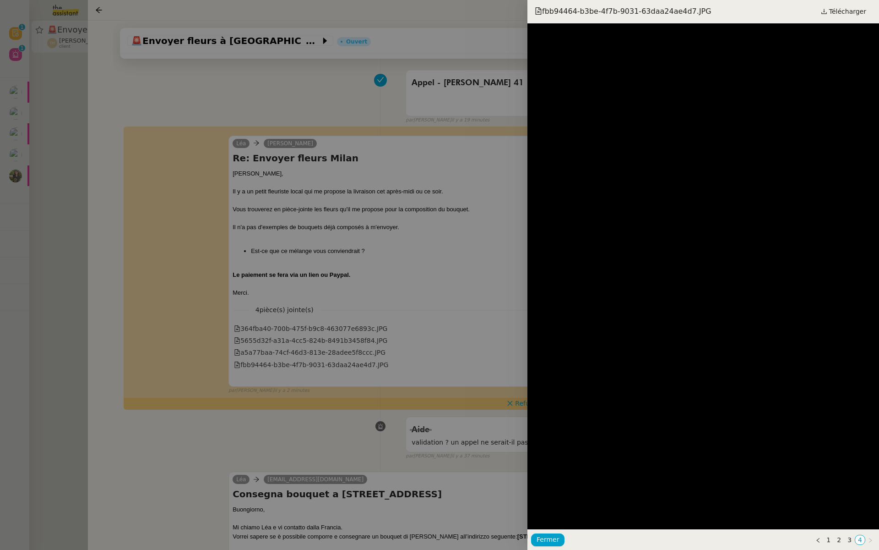
click at [322, 332] on div at bounding box center [439, 275] width 879 height 550
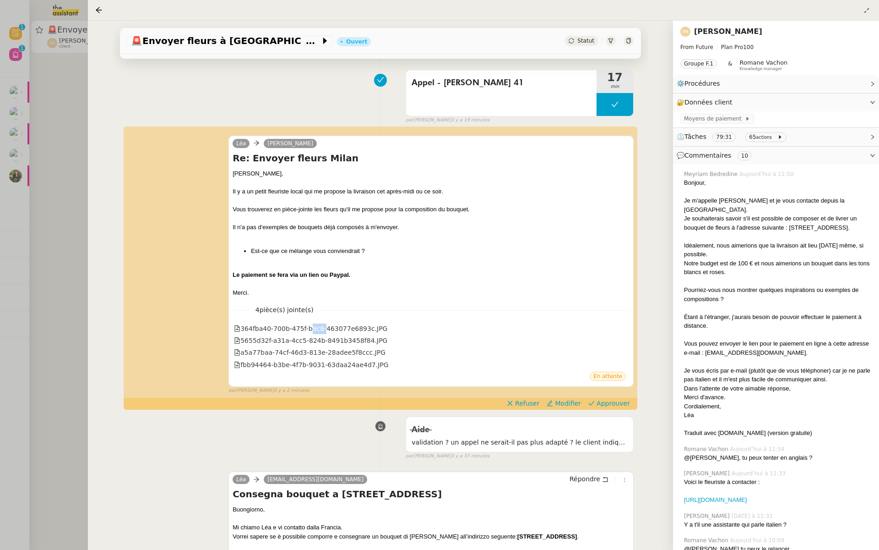
click at [322, 332] on div "364fba40-700b-475f-b9c8-463077e6893c.JPG" at bounding box center [310, 328] width 153 height 11
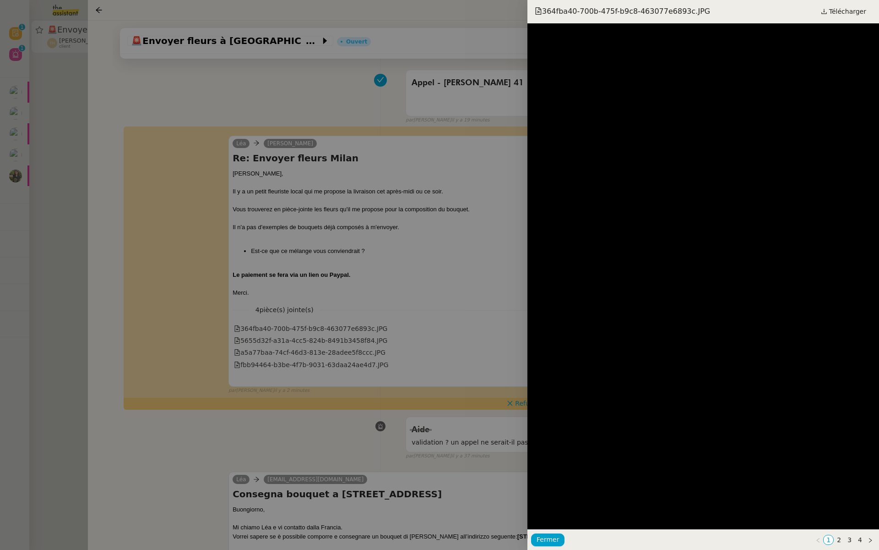
drag, startPoint x: 325, startPoint y: 336, endPoint x: 365, endPoint y: 336, distance: 39.8
click at [327, 336] on div at bounding box center [439, 275] width 879 height 550
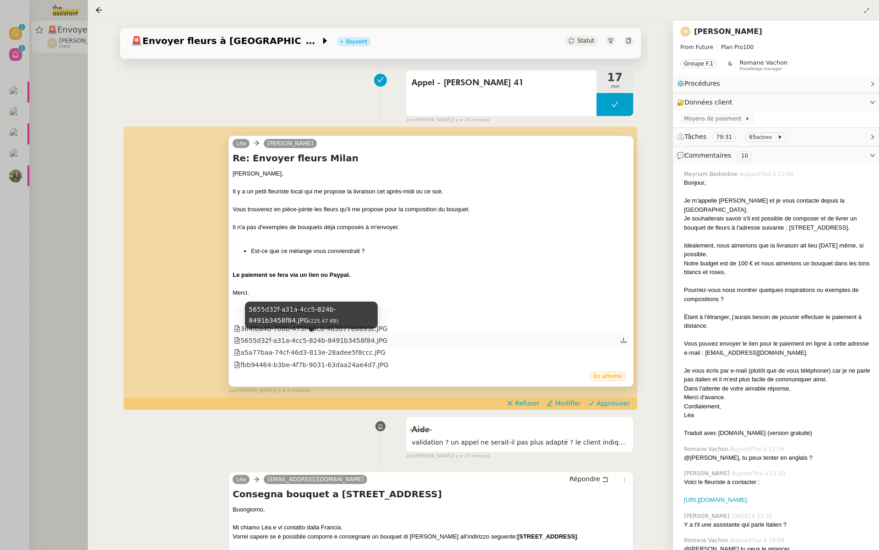
click at [346, 340] on div "5655d32f-a31a-4cc5-824b-8491b3458f84.JPG" at bounding box center [310, 340] width 153 height 11
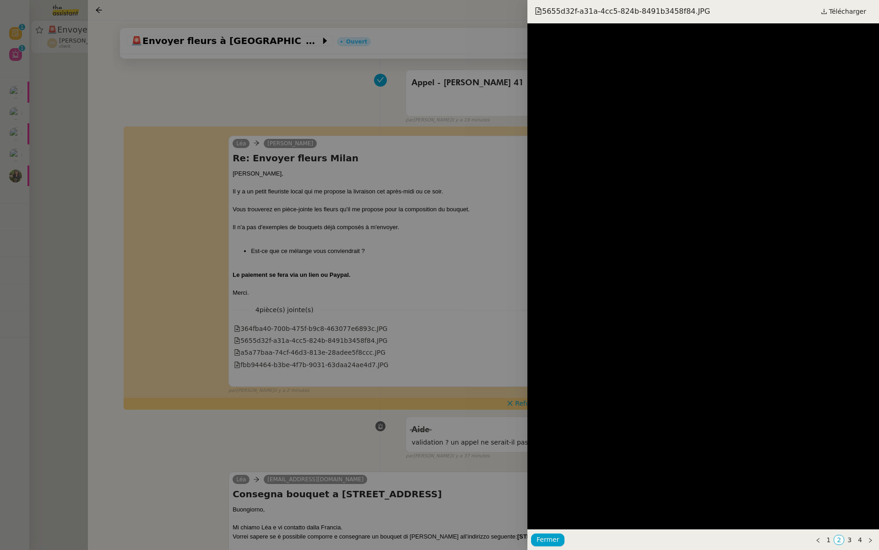
click at [347, 355] on div at bounding box center [439, 275] width 879 height 550
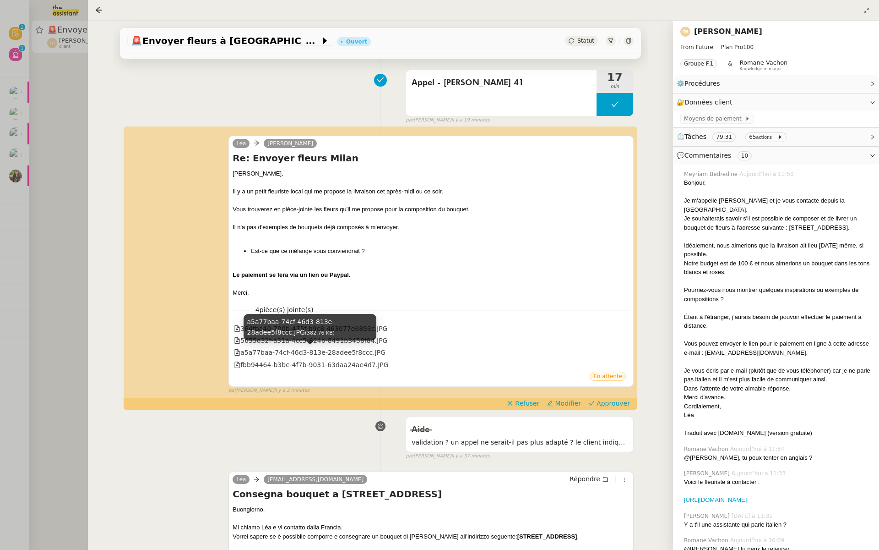
click at [347, 355] on div "a5a77baa-74cf-46d3-813e-28adee5f8ccc.JPG" at bounding box center [310, 352] width 152 height 11
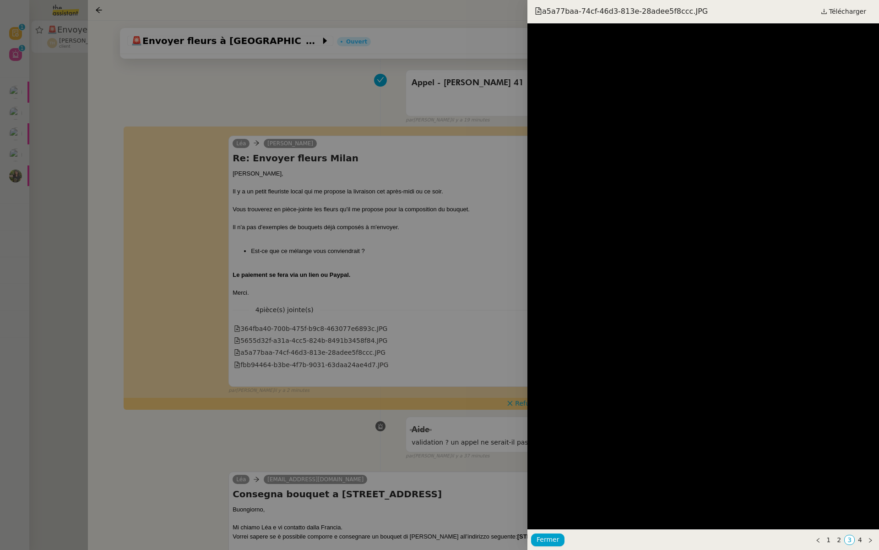
click at [330, 366] on div at bounding box center [439, 275] width 879 height 550
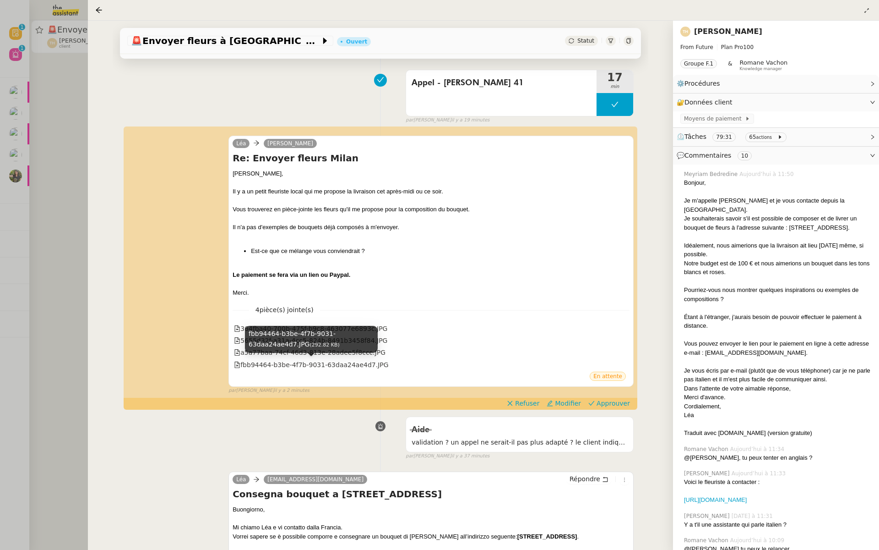
click at [330, 366] on div "fbb94464-b3be-4f7b-9031-63daa24ae4d7.JPG" at bounding box center [311, 365] width 154 height 11
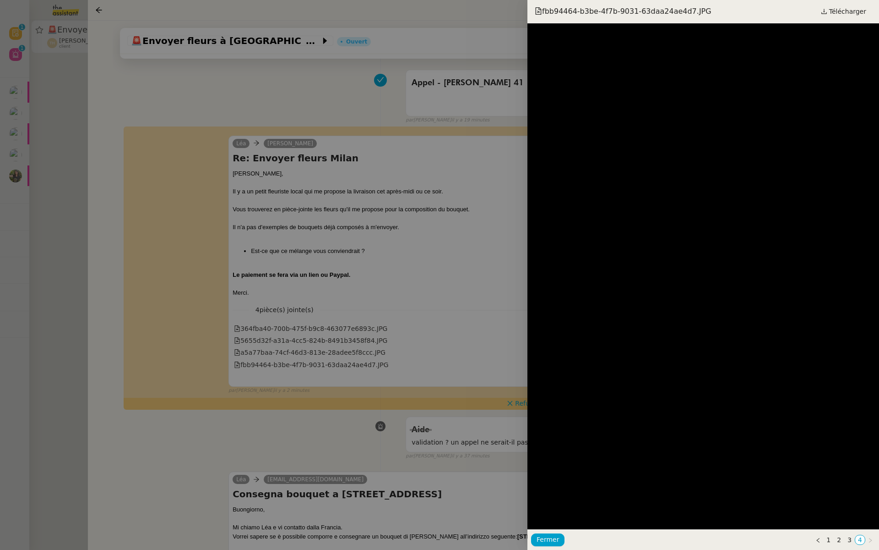
click at [310, 356] on div at bounding box center [439, 275] width 879 height 550
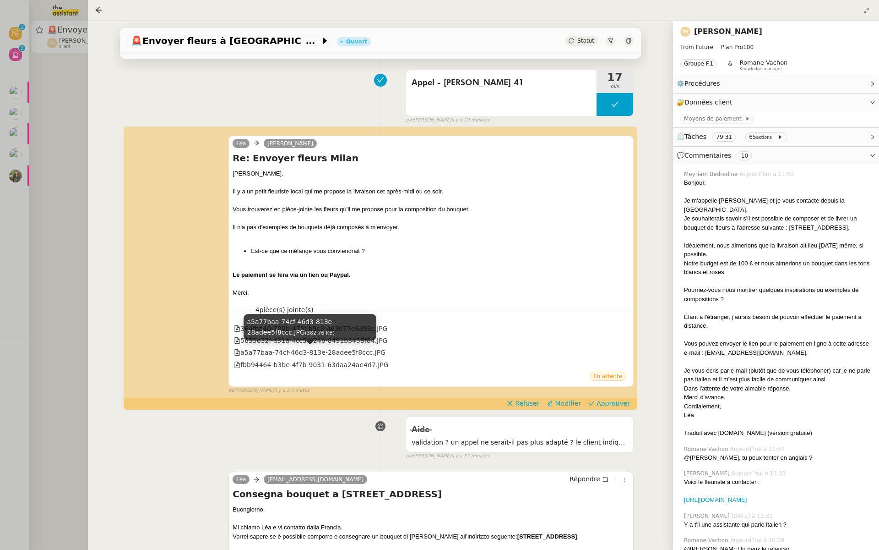
click at [310, 356] on div "a5a77baa-74cf-46d3-813e-28adee5f8ccc.JPG" at bounding box center [310, 352] width 152 height 11
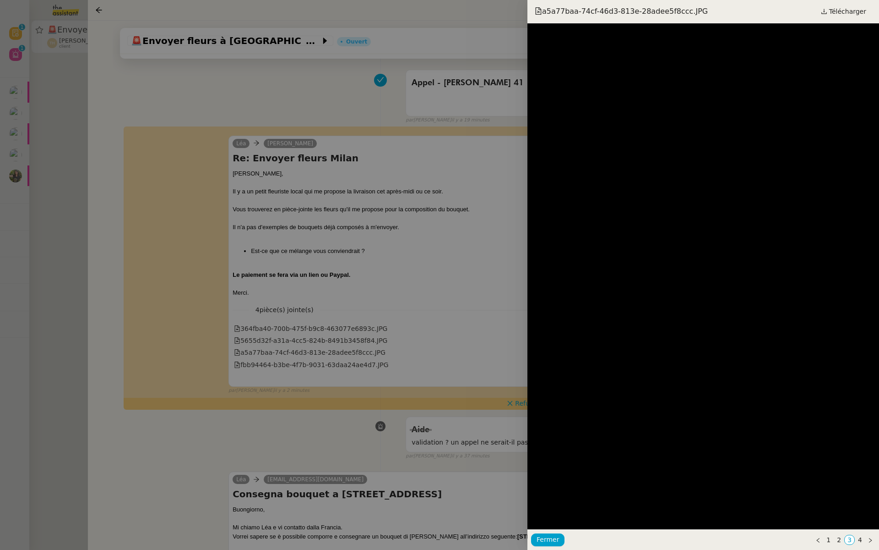
click at [310, 352] on div at bounding box center [439, 275] width 879 height 550
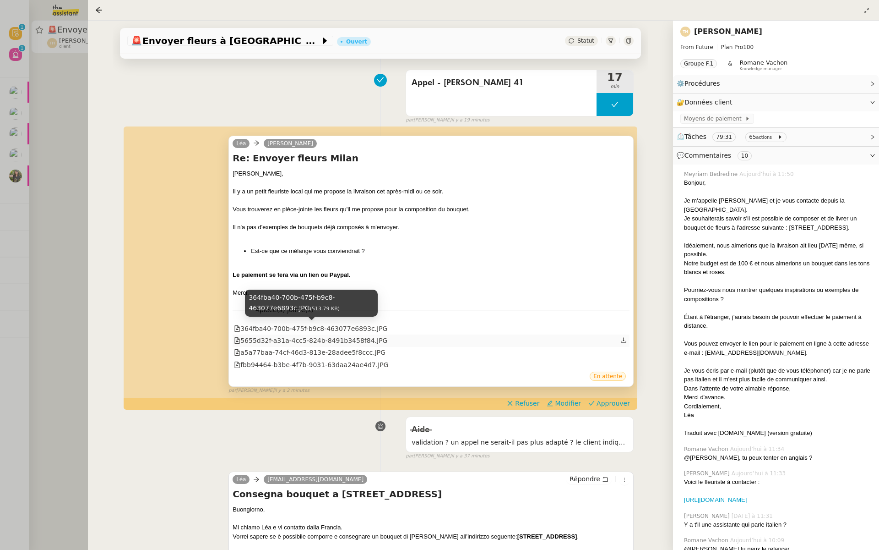
click at [358, 346] on div "5655d32f-a31a-4cc5-824b-8491b3458f84.JPG" at bounding box center [431, 340] width 397 height 12
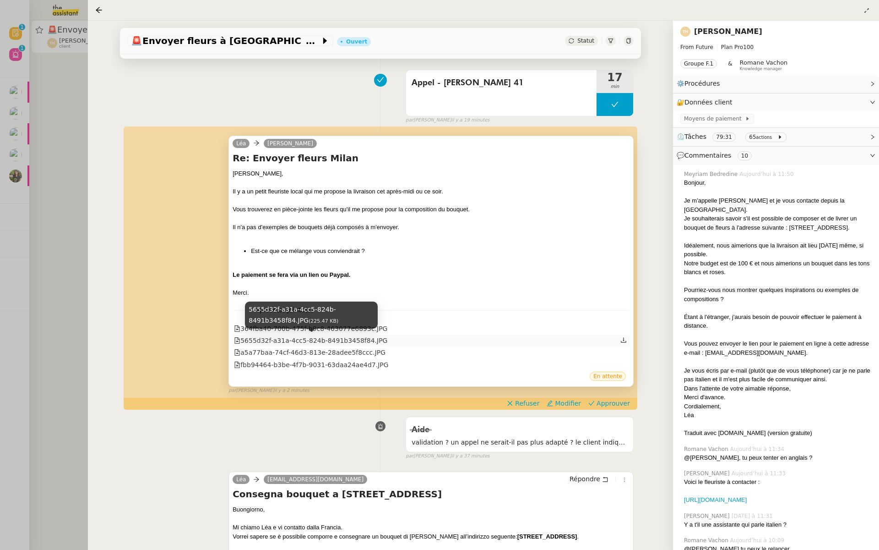
click at [359, 343] on div "5655d32f-a31a-4cc5-824b-8491b3458f84.JPG" at bounding box center [310, 340] width 153 height 11
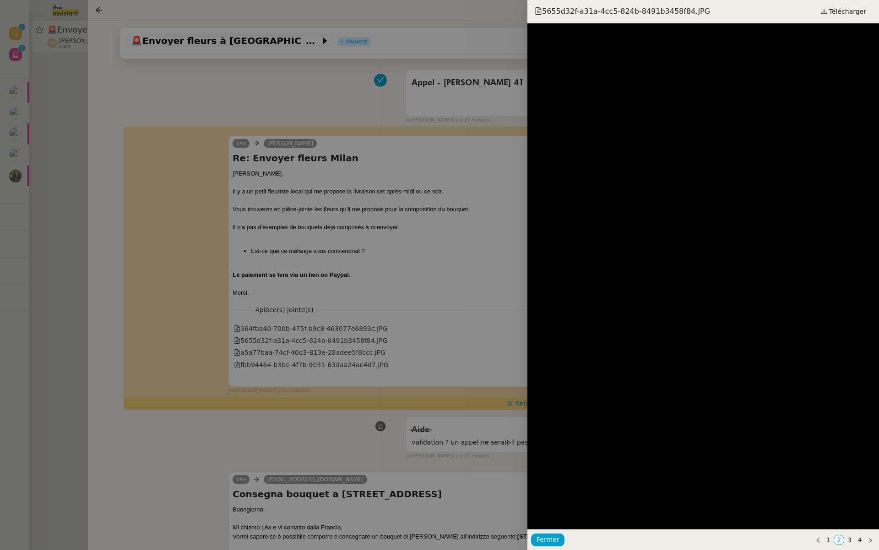
click at [364, 330] on div at bounding box center [439, 275] width 879 height 550
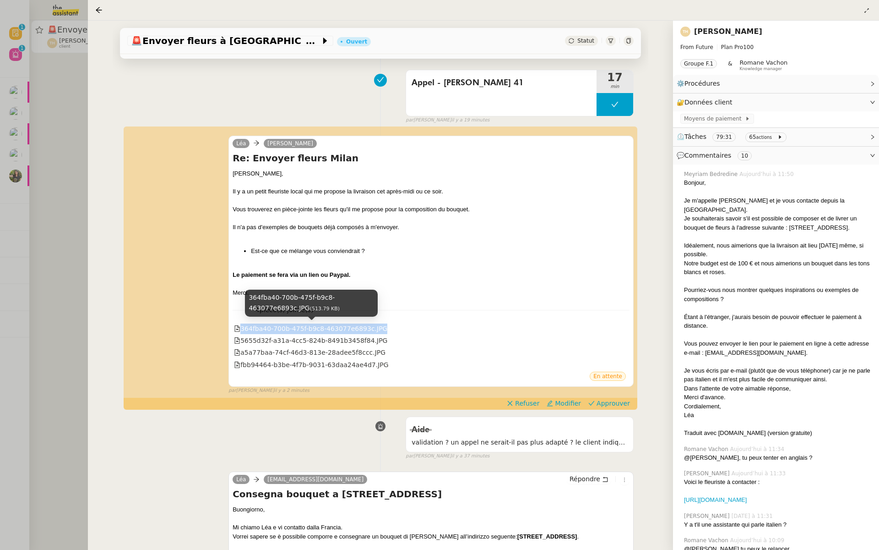
click at [364, 330] on div "364fba40-700b-475f-b9c8-463077e6893c.JPG" at bounding box center [310, 328] width 153 height 11
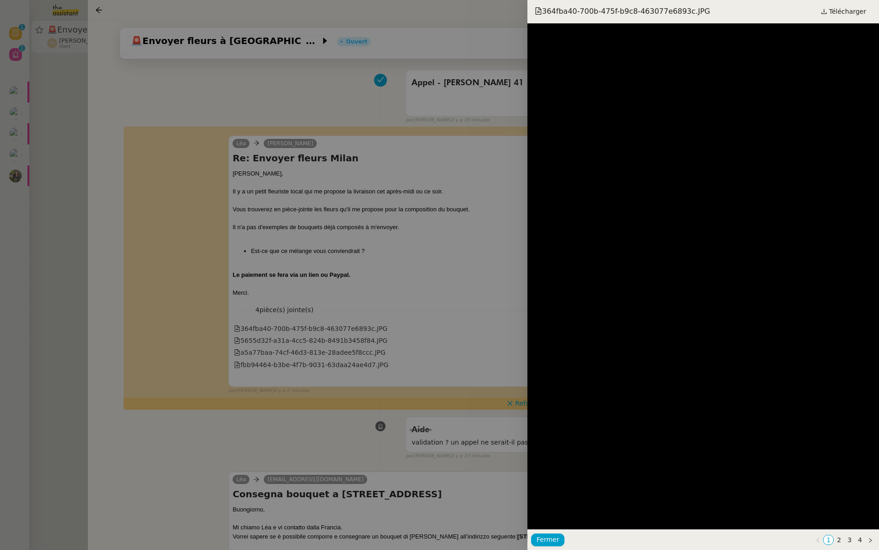
click at [29, 358] on div at bounding box center [439, 275] width 879 height 550
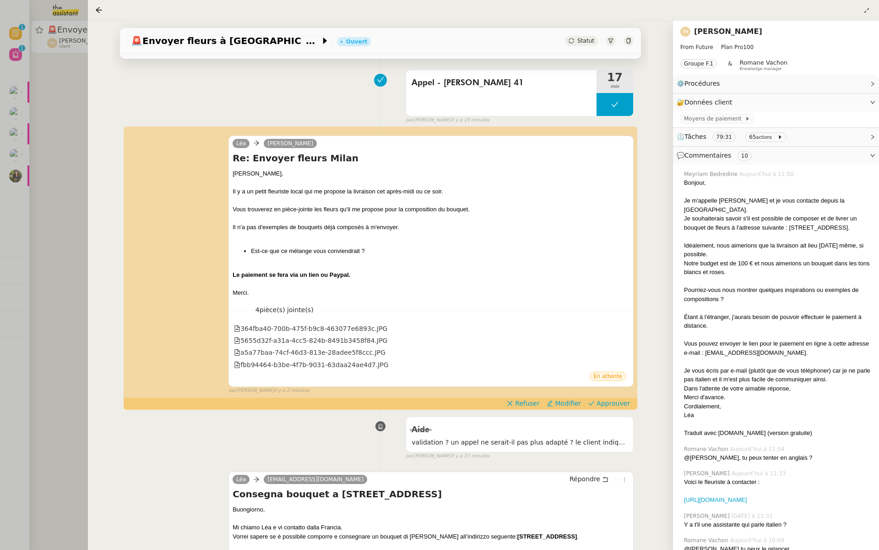
click at [29, 349] on div at bounding box center [439, 275] width 879 height 550
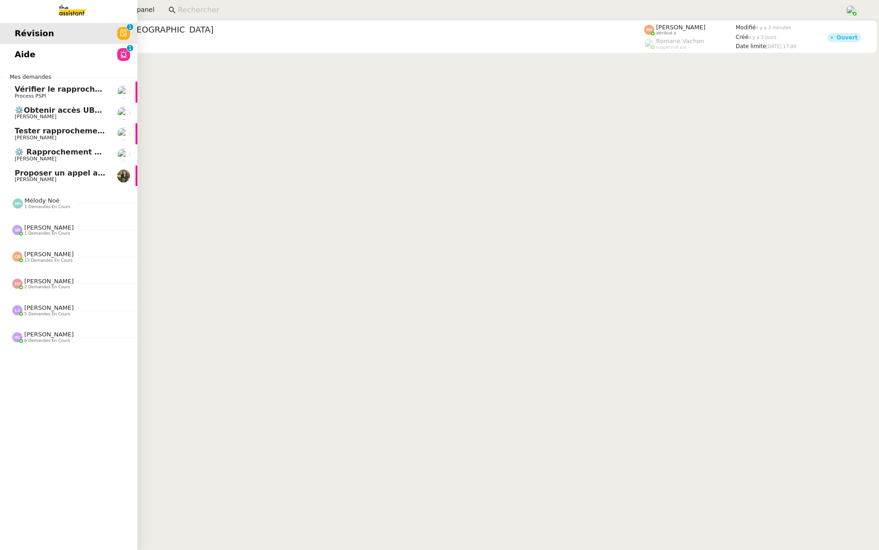
click at [62, 53] on link "Aide 0 1 2 3 4 5 6 7 8 9" at bounding box center [68, 54] width 137 height 21
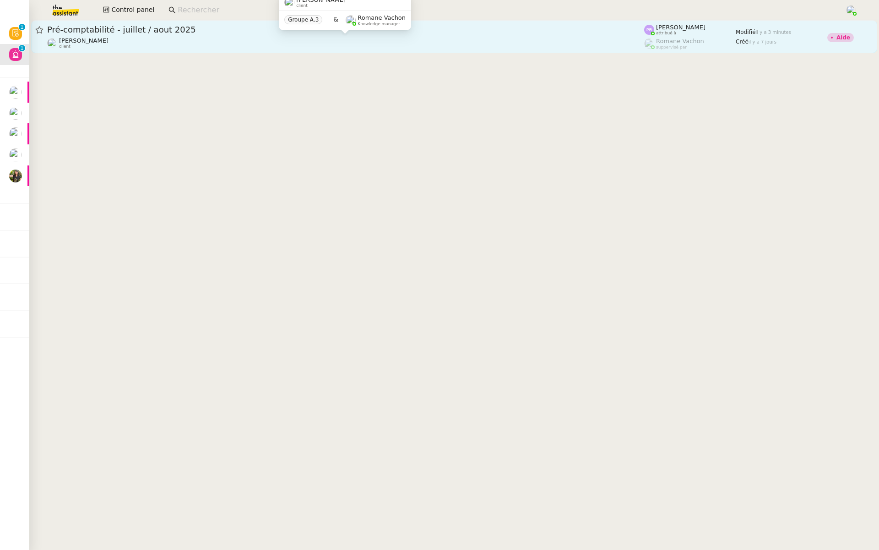
click at [250, 41] on div "[PERSON_NAME] client" at bounding box center [345, 43] width 597 height 12
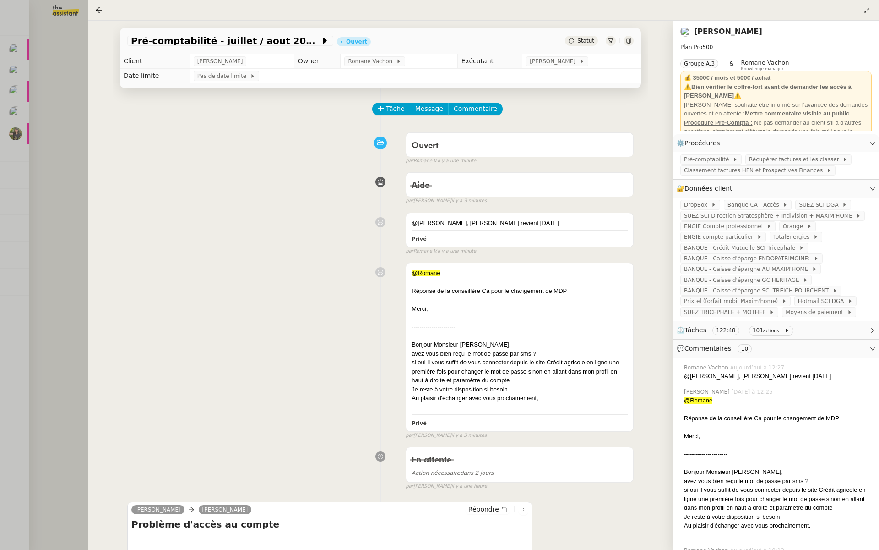
click at [5, 155] on div at bounding box center [439, 275] width 879 height 550
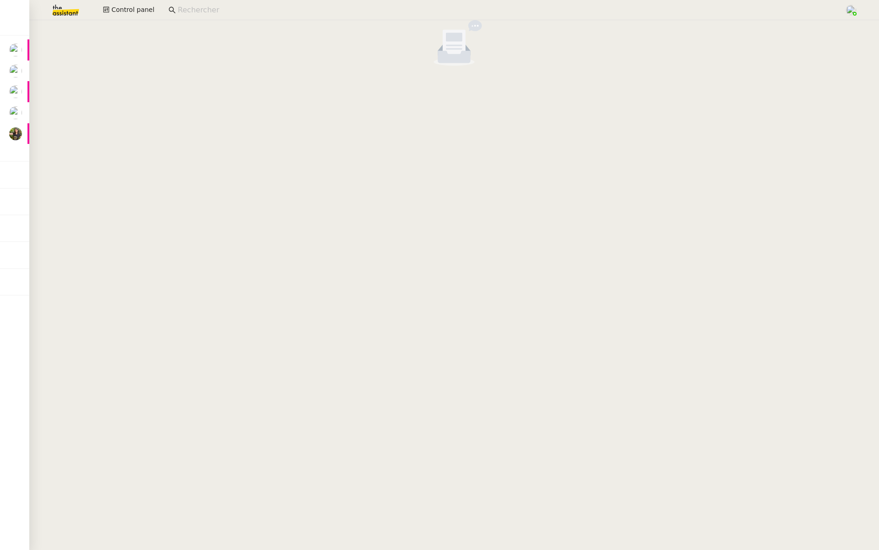
click at [56, 10] on img at bounding box center [58, 10] width 71 height 20
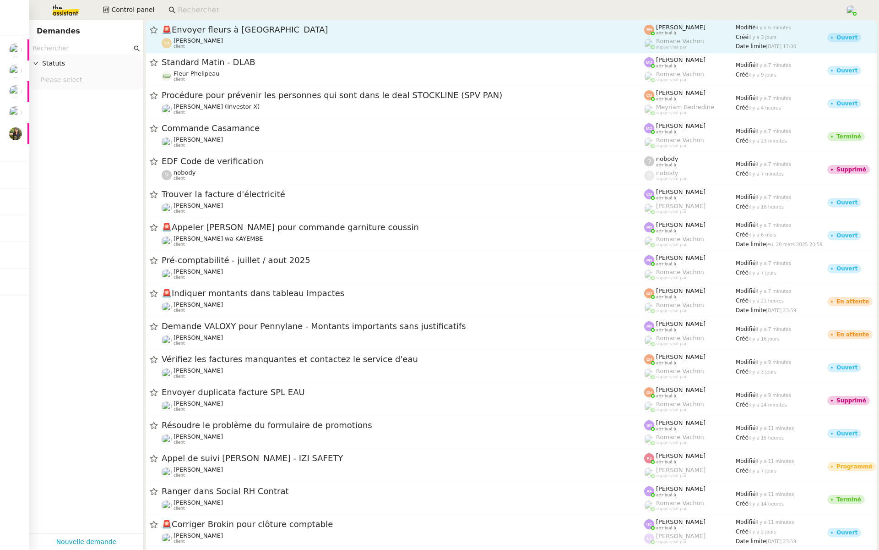
click at [290, 30] on span "🚨 Envoyer fleurs à [GEOGRAPHIC_DATA]" at bounding box center [403, 30] width 483 height 8
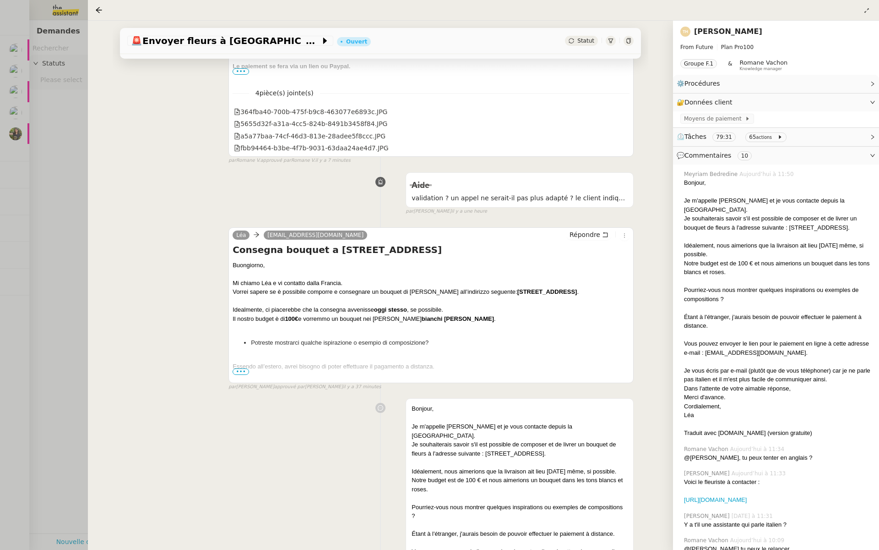
scroll to position [303, 0]
